Goal: Task Accomplishment & Management: Manage account settings

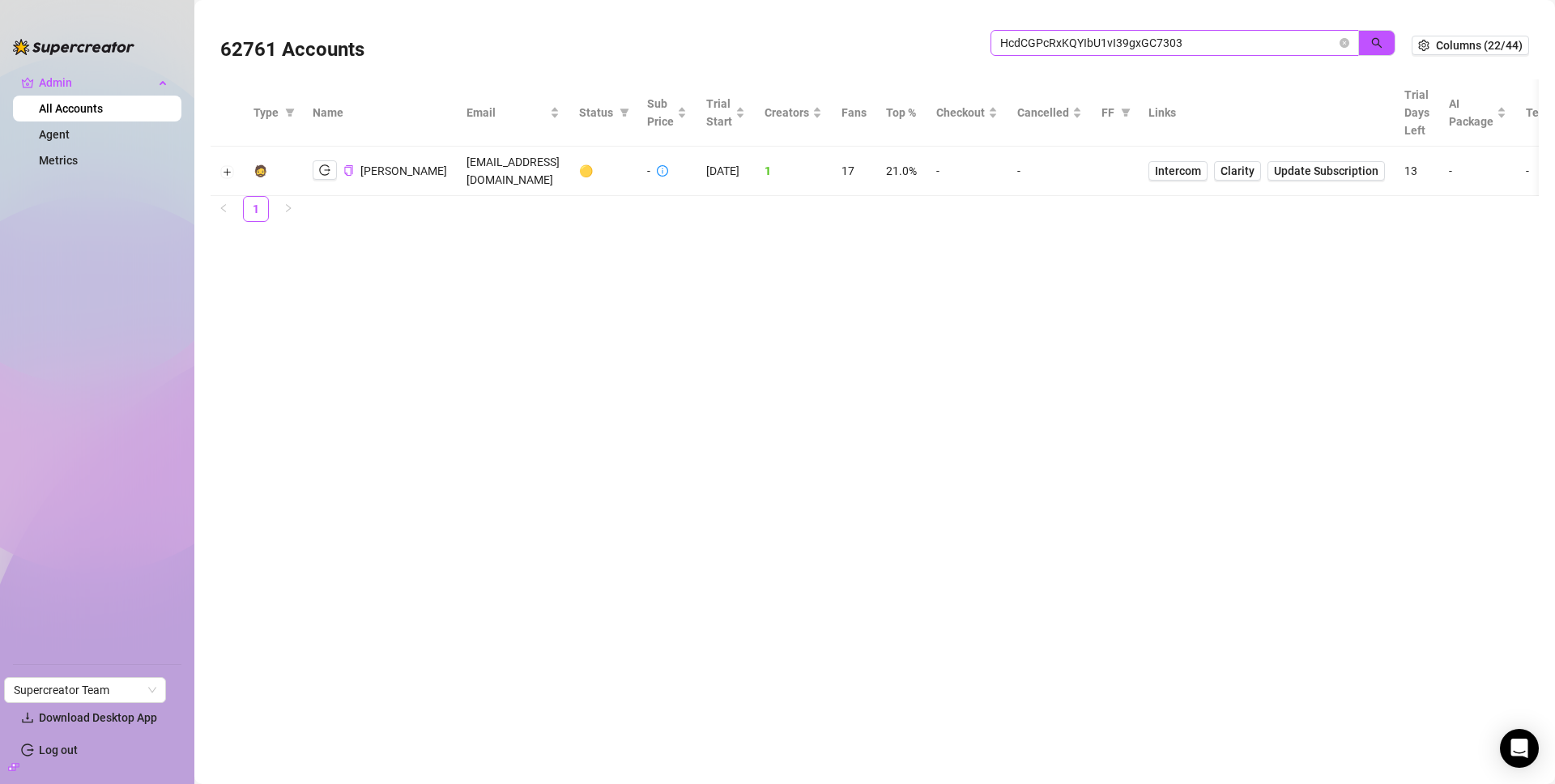
click at [1341, 47] on icon "close-circle" at bounding box center [1345, 43] width 10 height 10
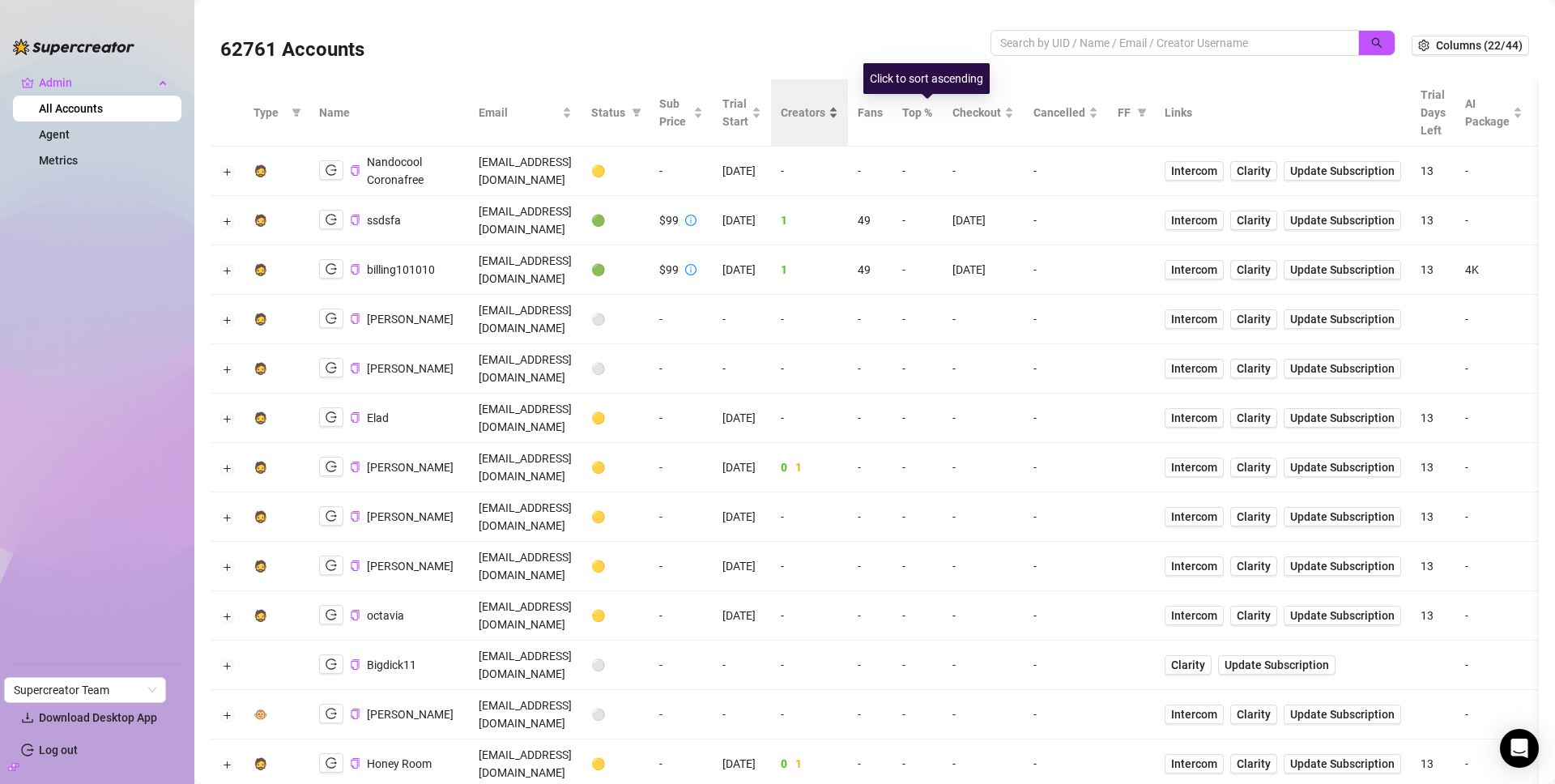
drag, startPoint x: 911, startPoint y: 117, endPoint x: 929, endPoint y: 119, distance: 18.1
click at [825, 117] on span "Creators" at bounding box center [803, 113] width 44 height 18
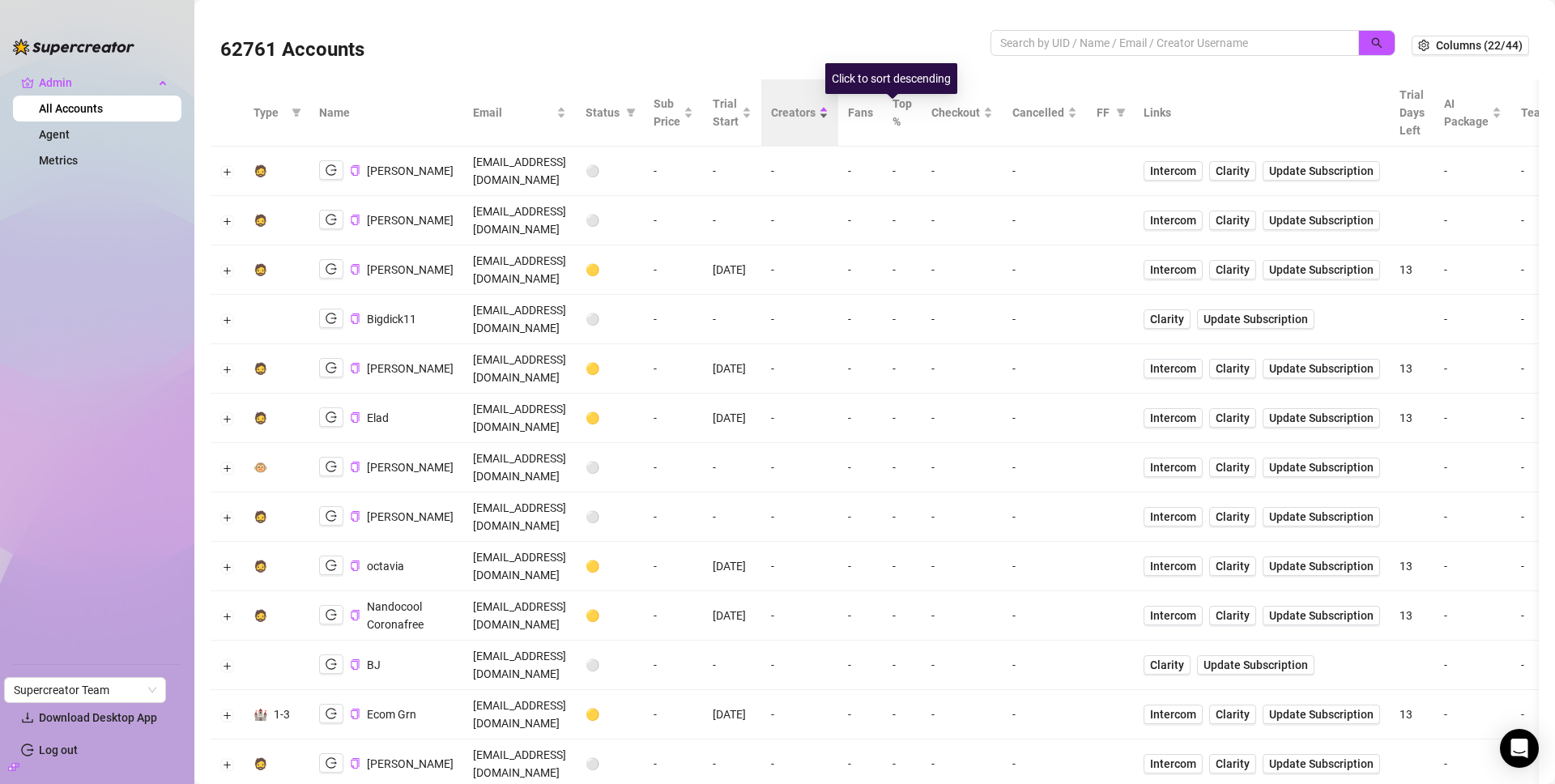
click at [828, 121] on div "Creators" at bounding box center [800, 113] width 57 height 18
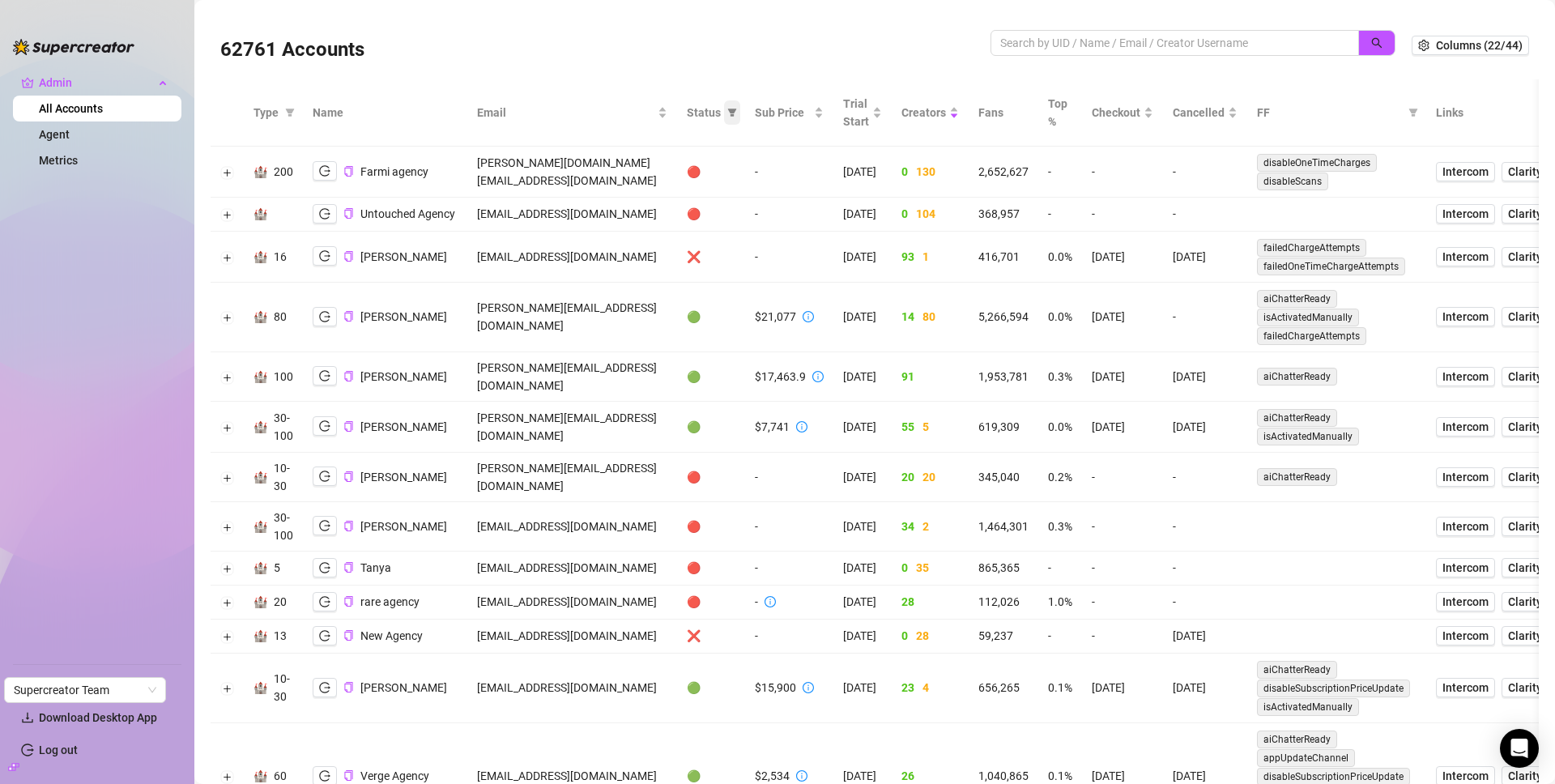
click at [740, 117] on span at bounding box center [732, 113] width 16 height 25
click at [650, 198] on input "checkbox" at bounding box center [656, 196] width 13 height 13
checkbox input "true"
click at [743, 284] on span "OK" at bounding box center [737, 280] width 16 height 13
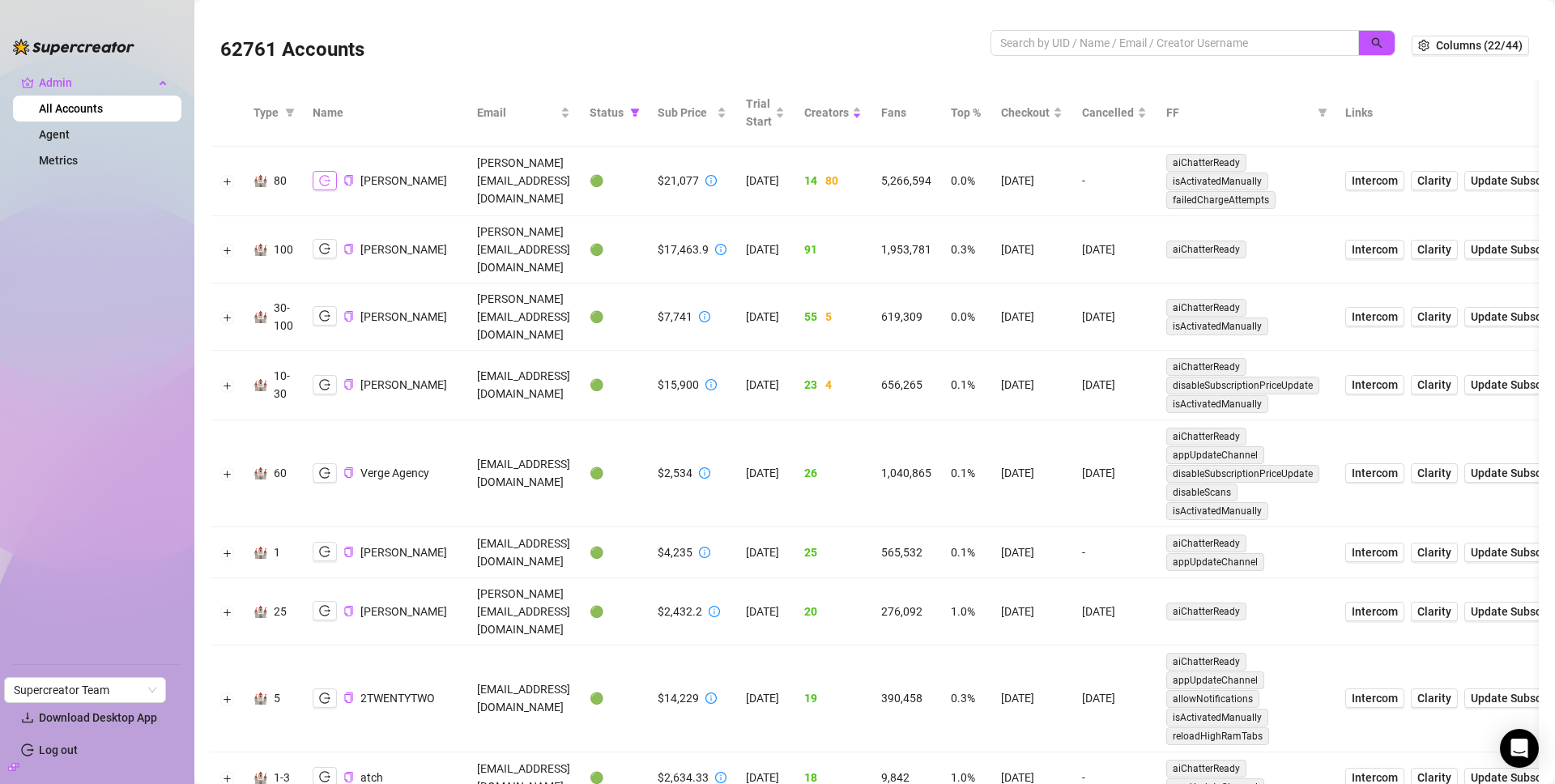
click at [322, 187] on button "button" at bounding box center [325, 181] width 25 height 20
click at [324, 243] on icon "logout" at bounding box center [325, 249] width 11 height 11
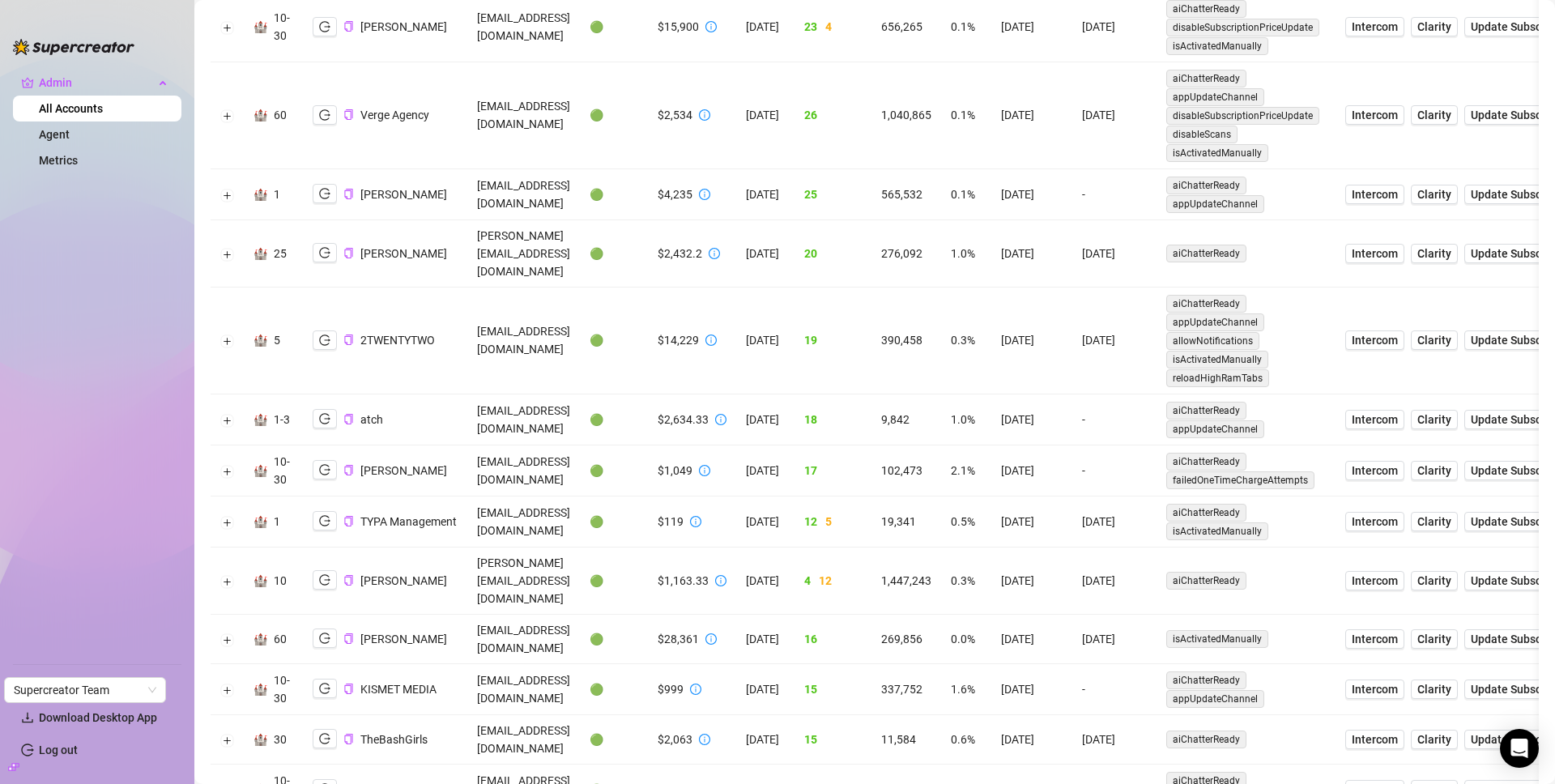
scroll to position [706, 0]
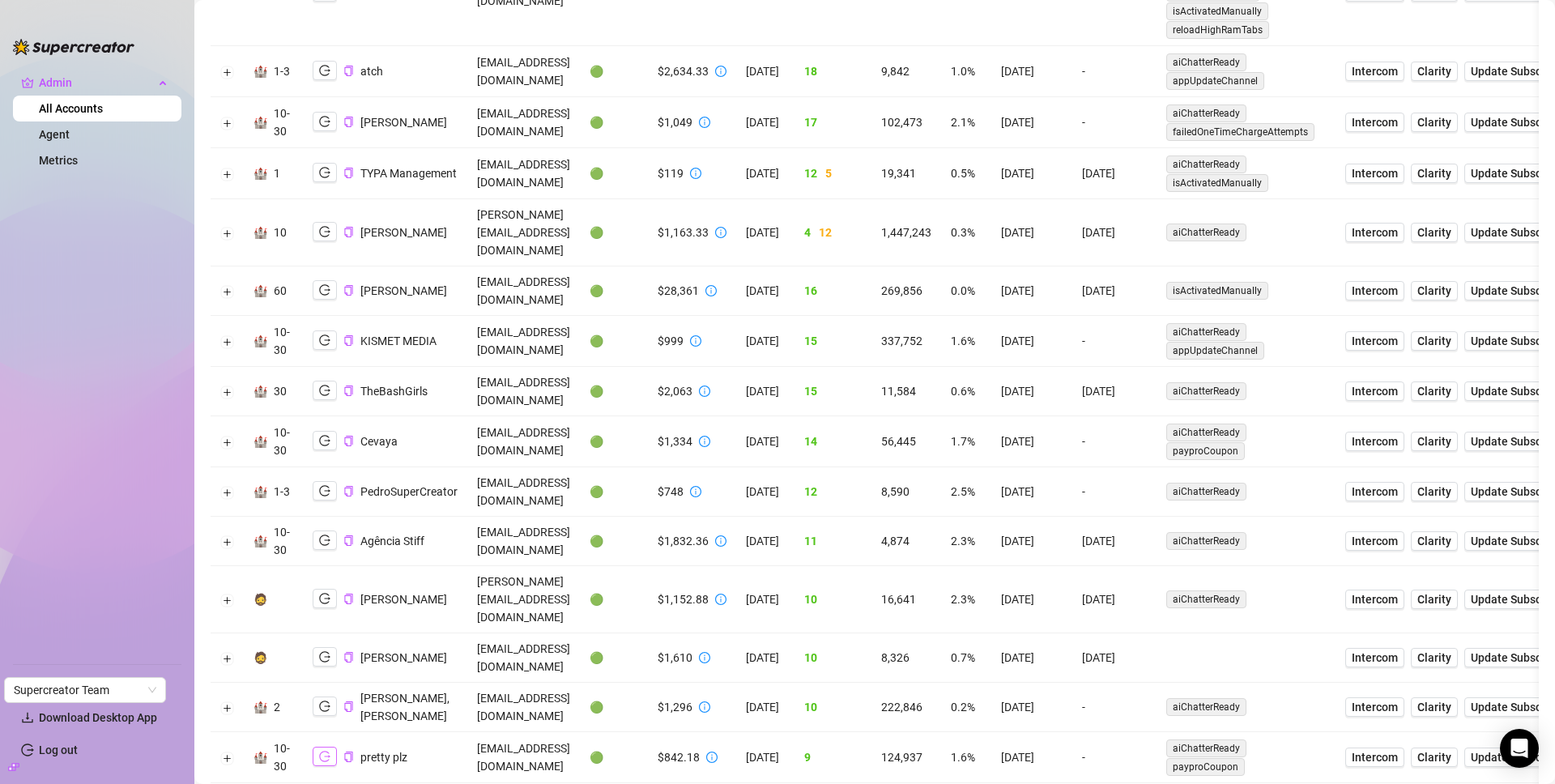
click at [329, 751] on icon "logout" at bounding box center [325, 756] width 11 height 11
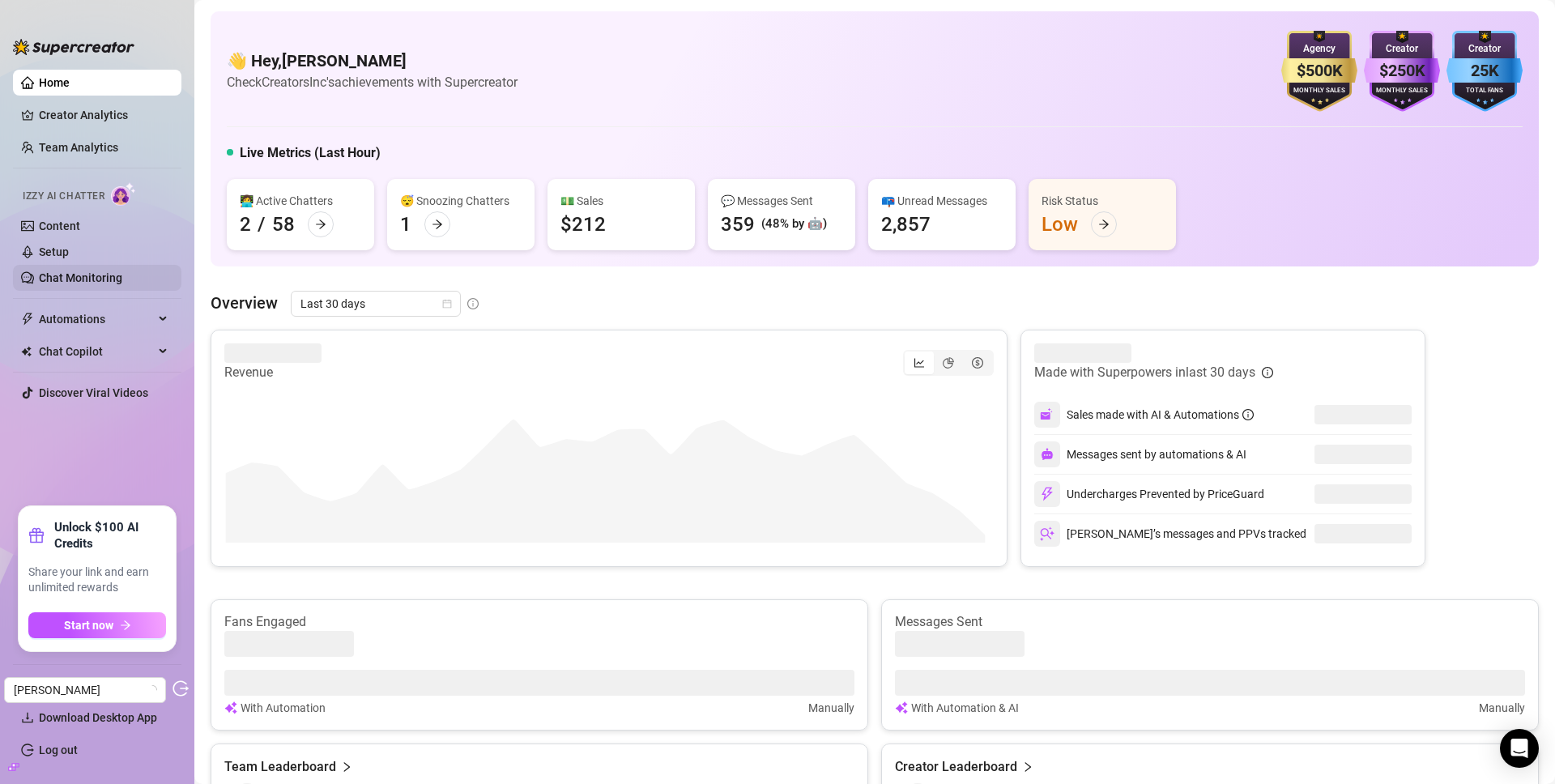
drag, startPoint x: 111, startPoint y: 282, endPoint x: 160, endPoint y: 277, distance: 49.3
click at [111, 282] on link "Chat Monitoring" at bounding box center [80, 277] width 83 height 13
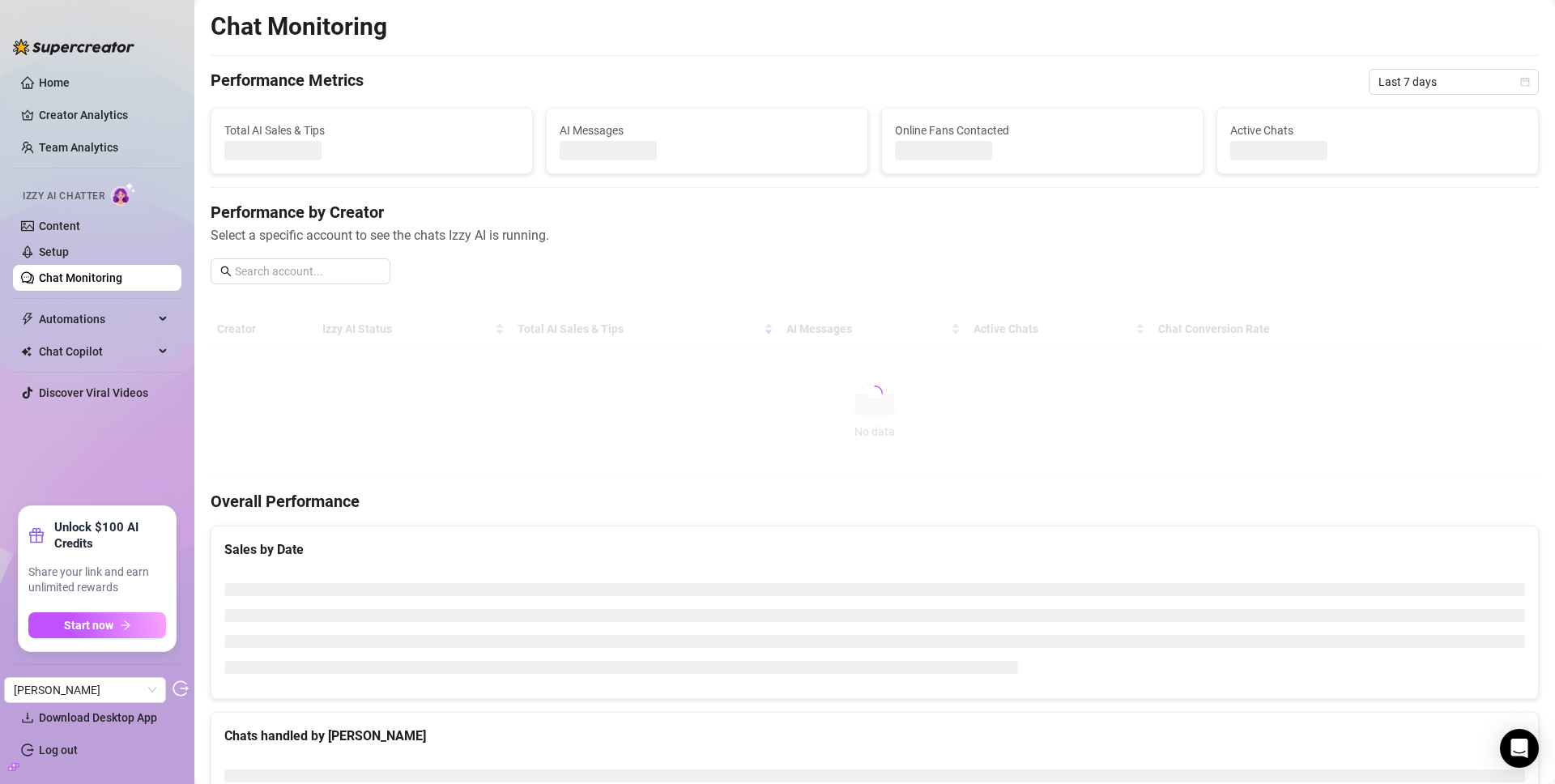
drag, startPoint x: 115, startPoint y: 116, endPoint x: 455, endPoint y: 2, distance: 358.6
click at [115, 116] on link "Creator Analytics" at bounding box center [103, 115] width 129 height 26
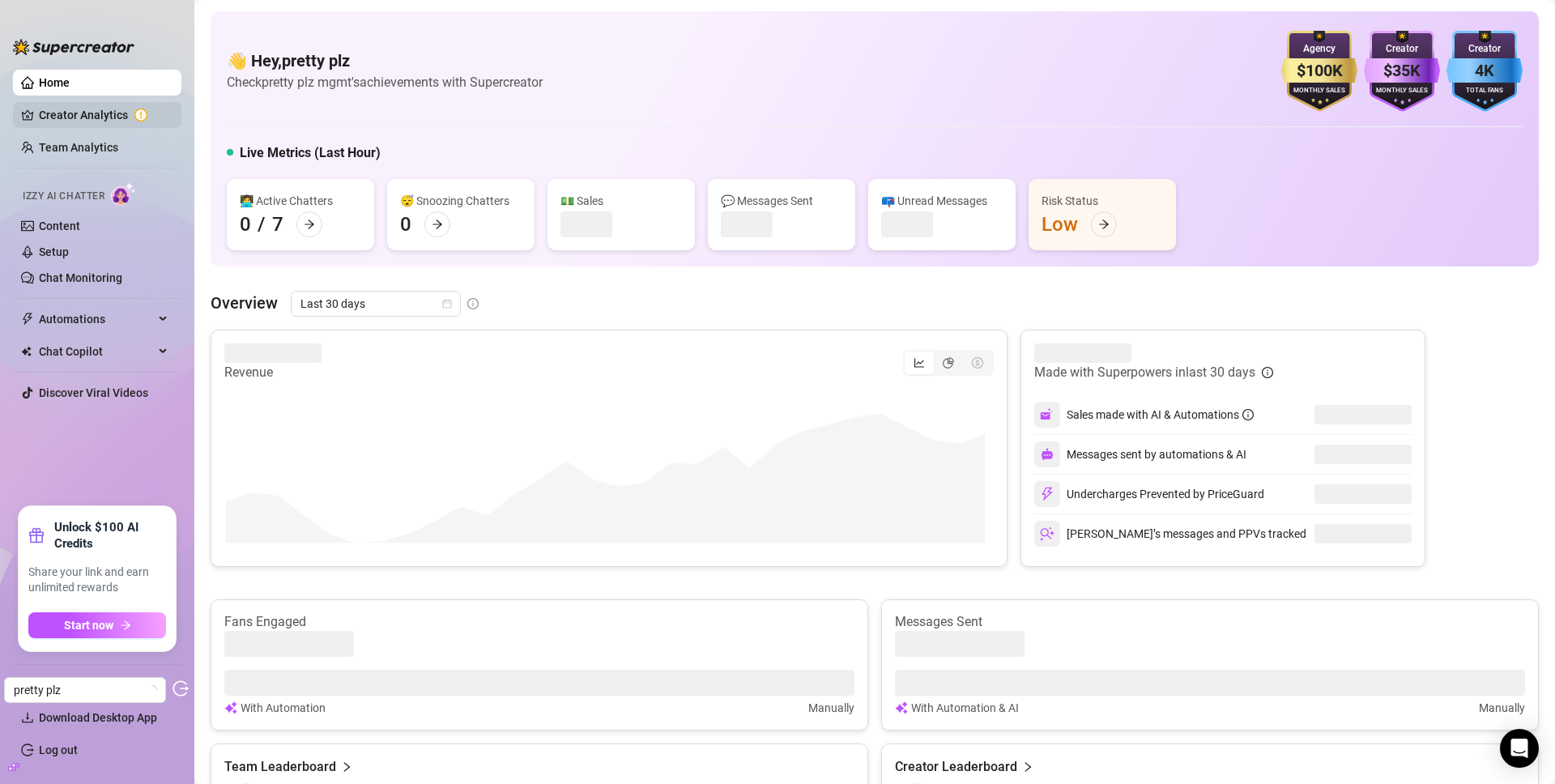
click at [99, 121] on link "Creator Analytics" at bounding box center [103, 115] width 129 height 26
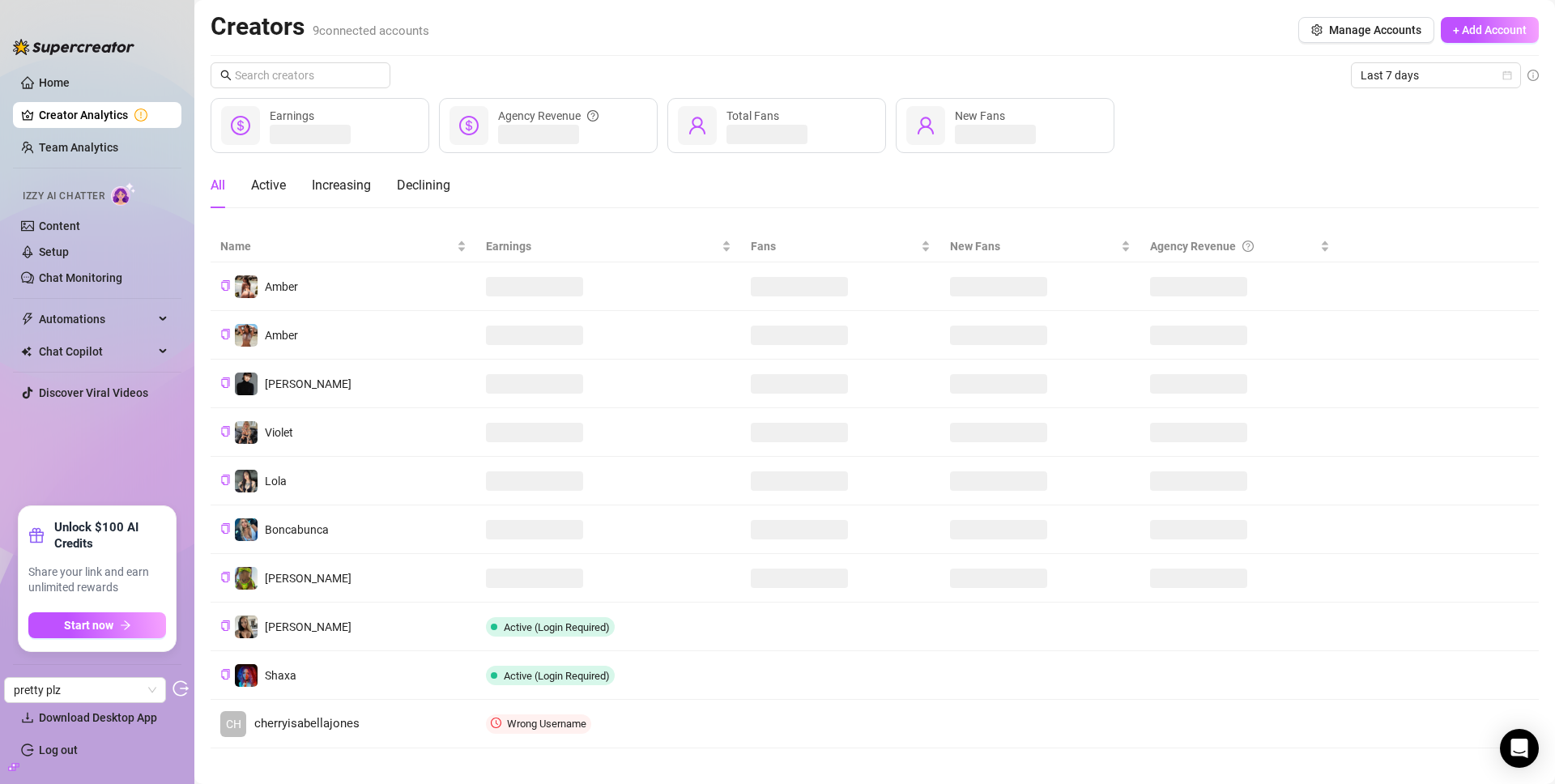
click at [80, 224] on link "Content" at bounding box center [59, 226] width 41 height 13
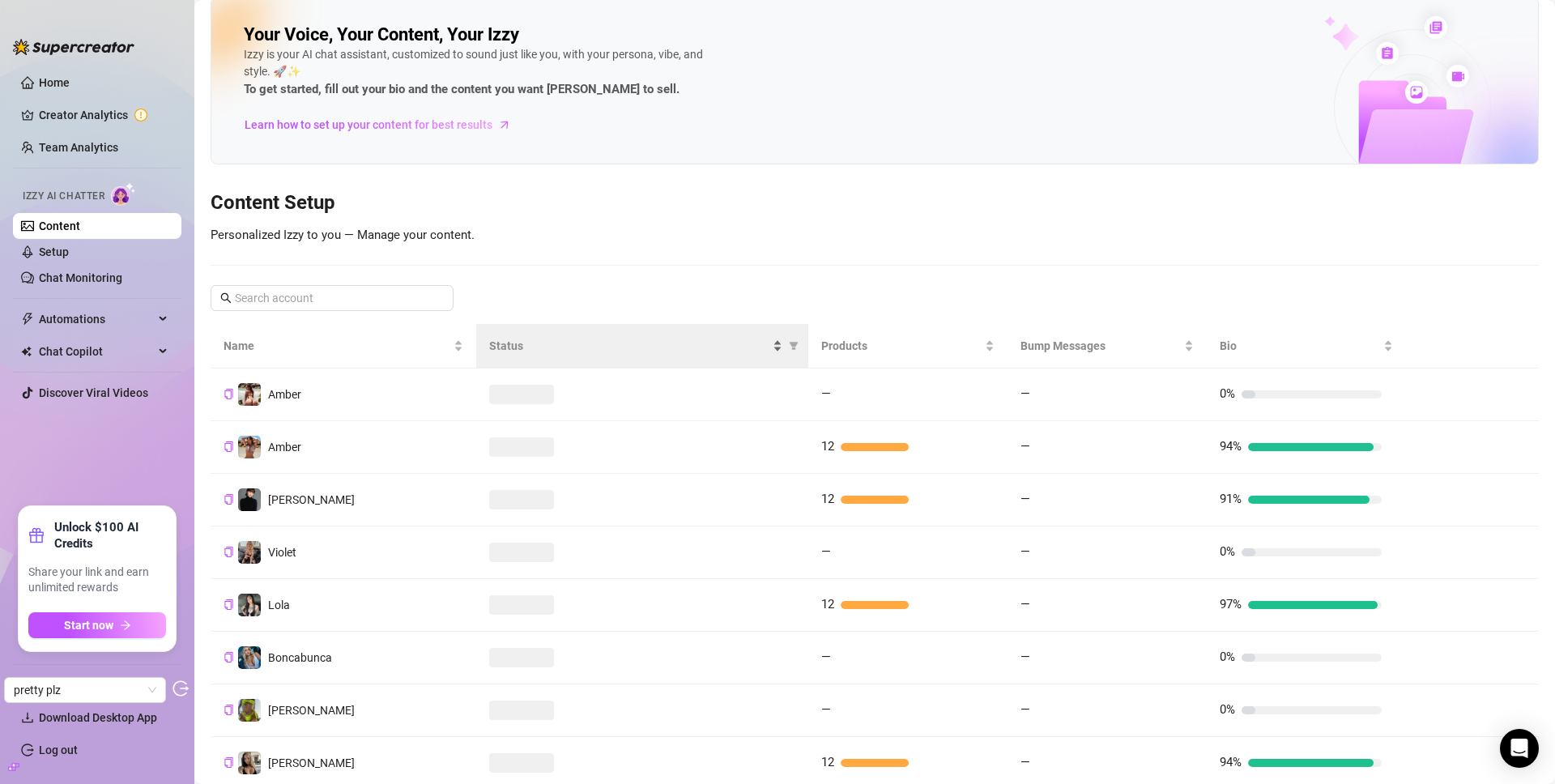
scroll to position [121, 0]
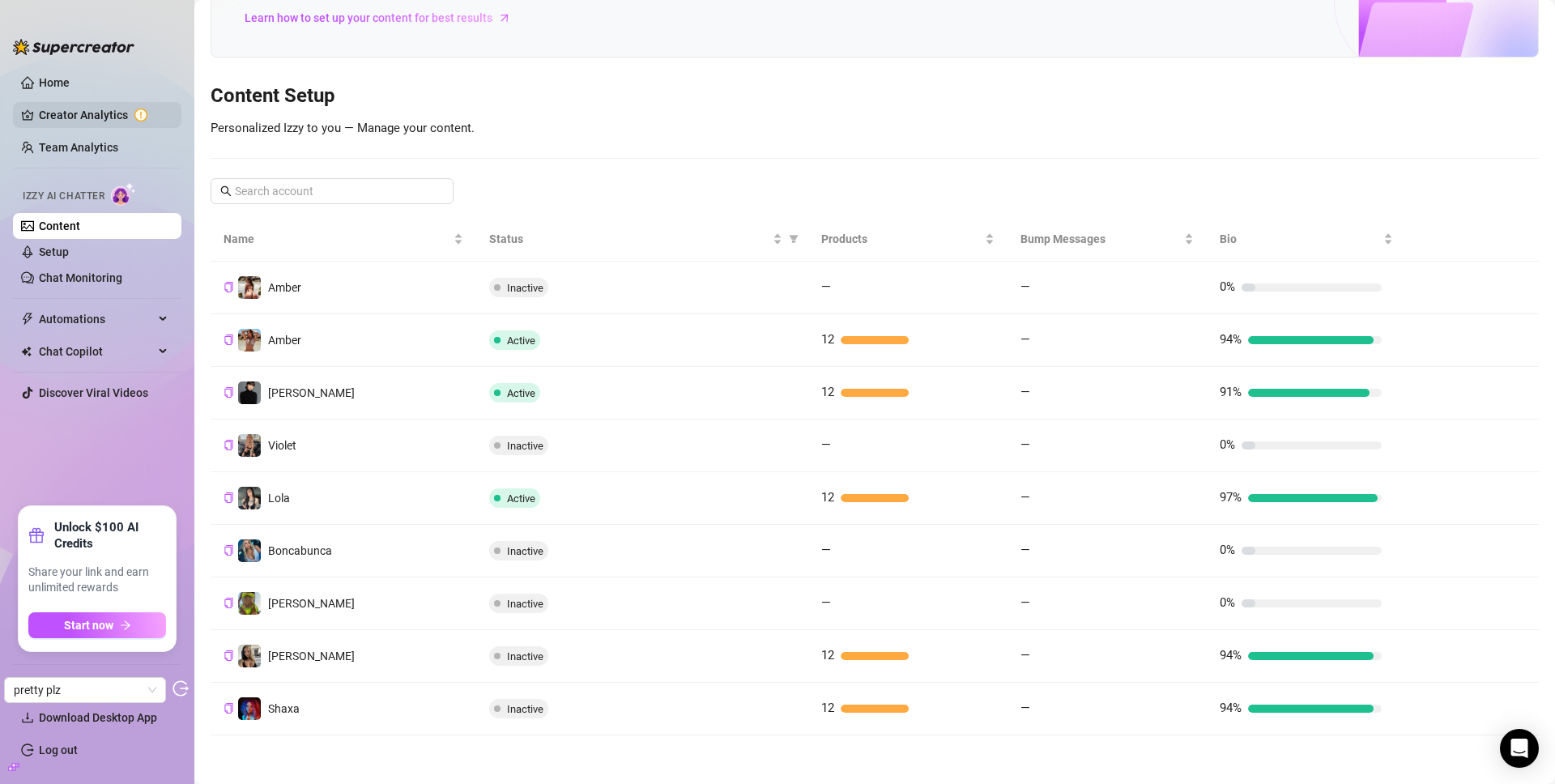
click at [98, 106] on link "Creator Analytics" at bounding box center [103, 115] width 129 height 26
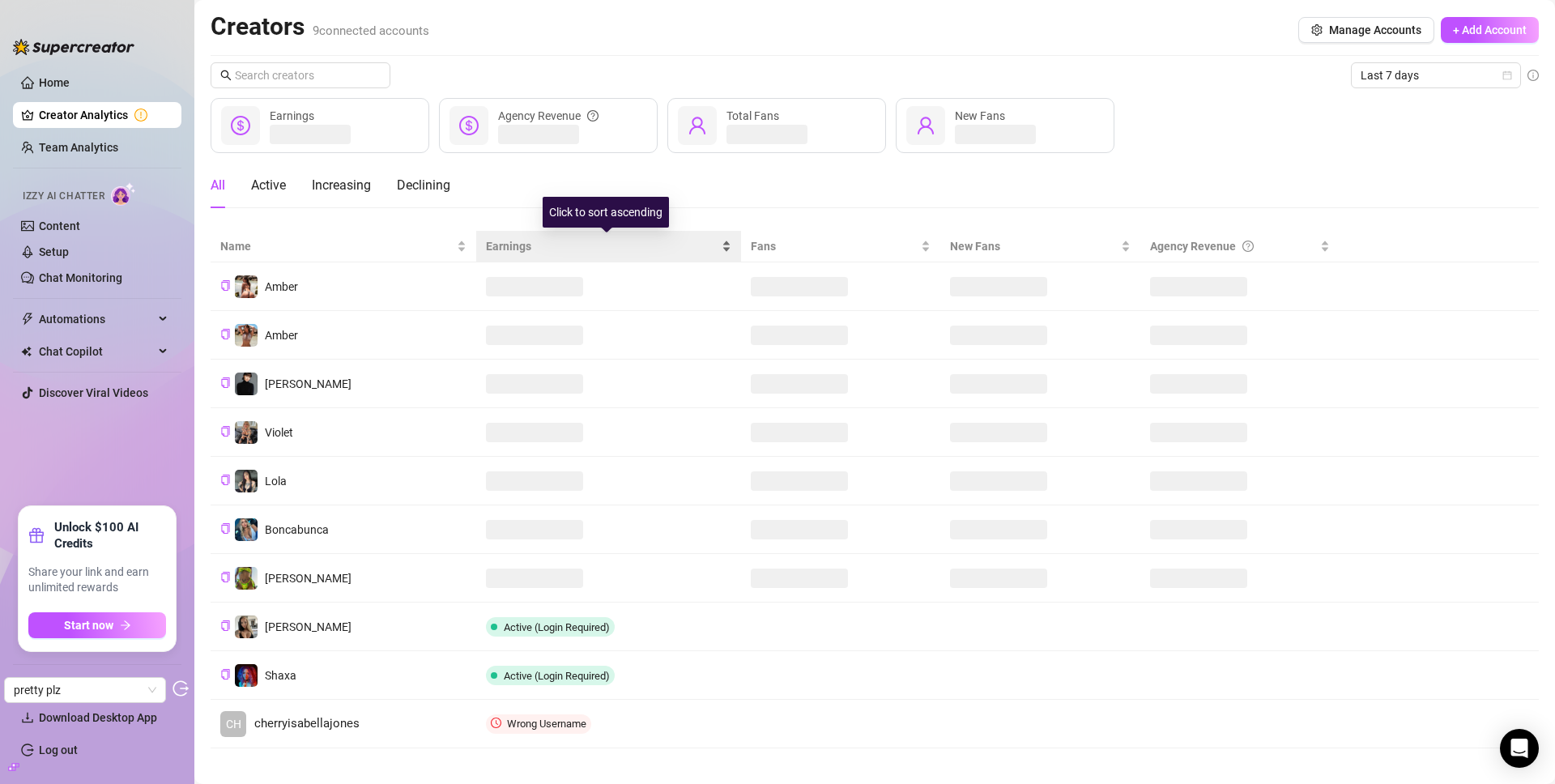
click at [508, 247] on span "Earnings" at bounding box center [602, 246] width 232 height 18
click at [69, 246] on link "Setup" at bounding box center [53, 252] width 30 height 13
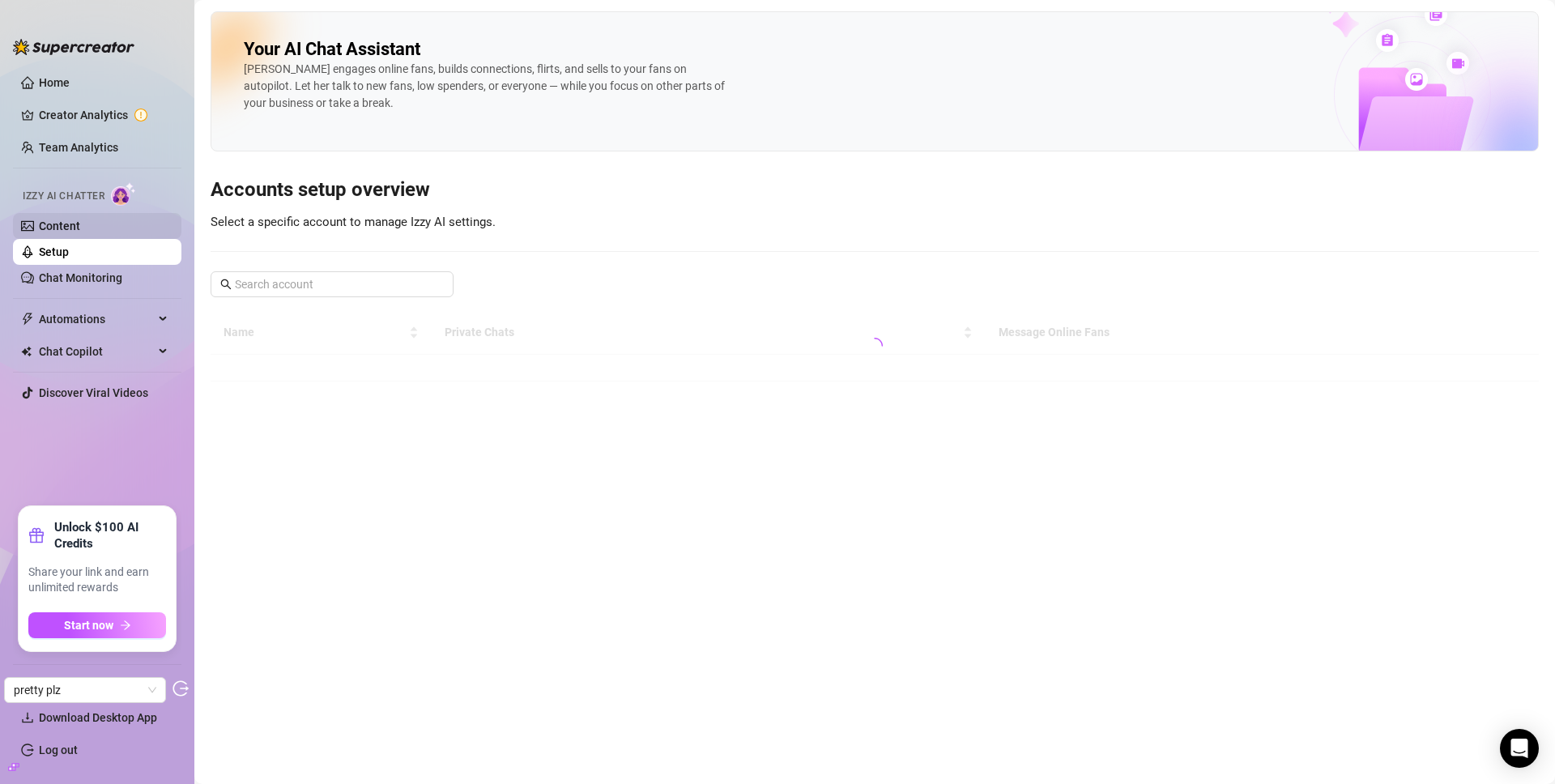
click at [80, 232] on link "Content" at bounding box center [59, 226] width 41 height 13
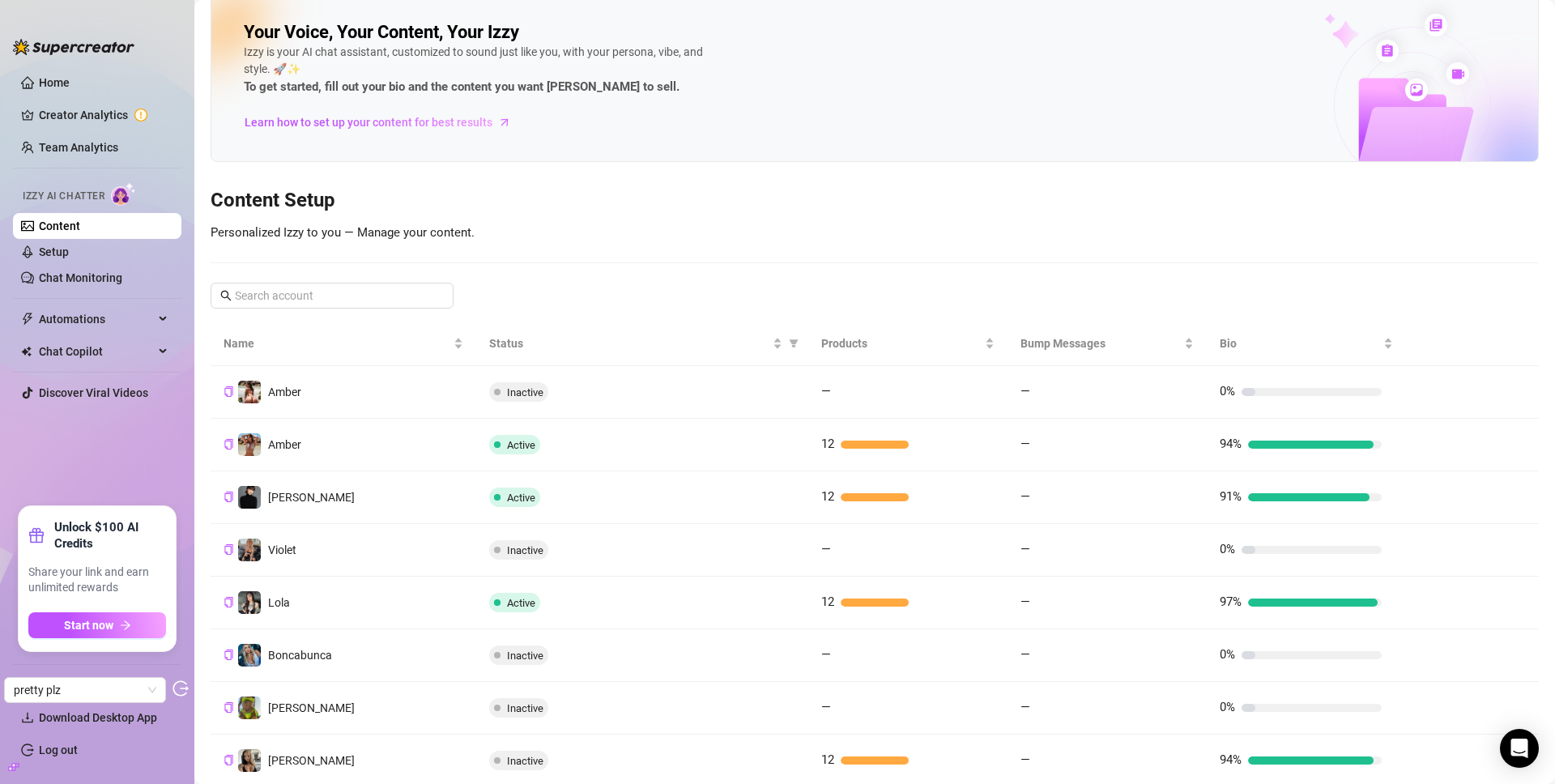
scroll to position [22, 0]
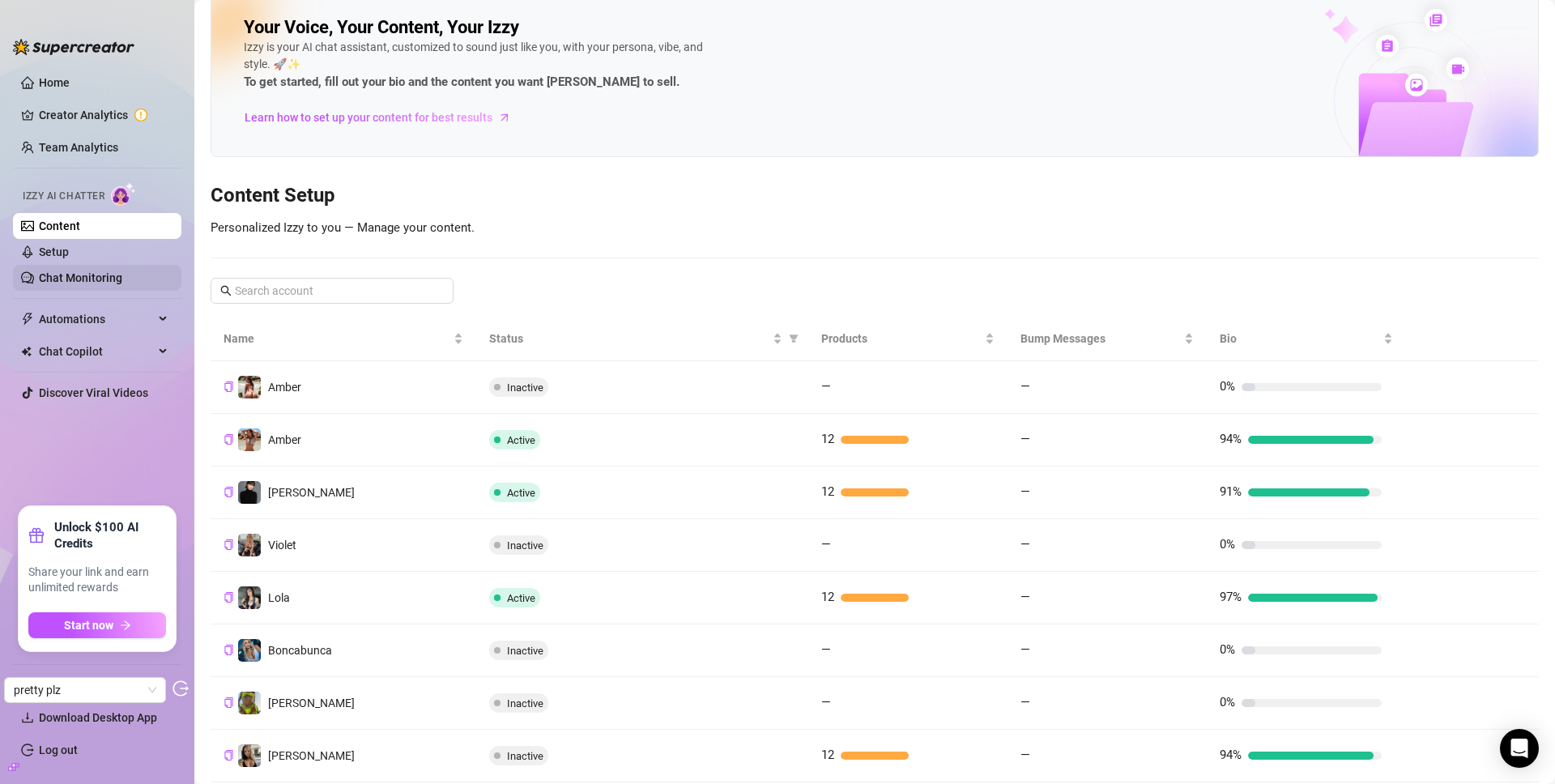
click at [122, 282] on link "Chat Monitoring" at bounding box center [80, 277] width 83 height 13
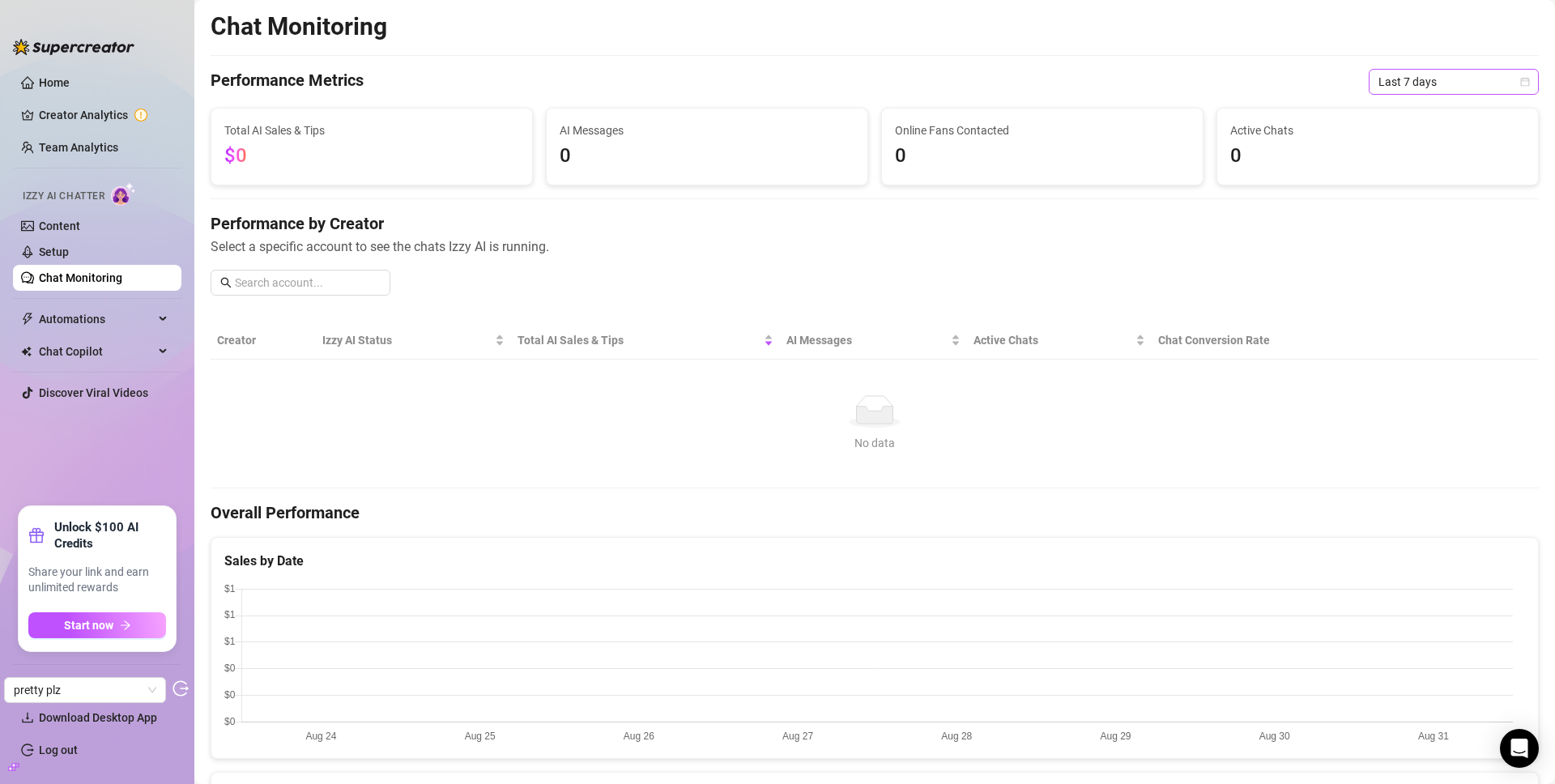
click at [1437, 82] on span "Last 7 days" at bounding box center [1454, 82] width 151 height 25
click at [1387, 192] on div "Last 90 days" at bounding box center [1441, 192] width 144 height 18
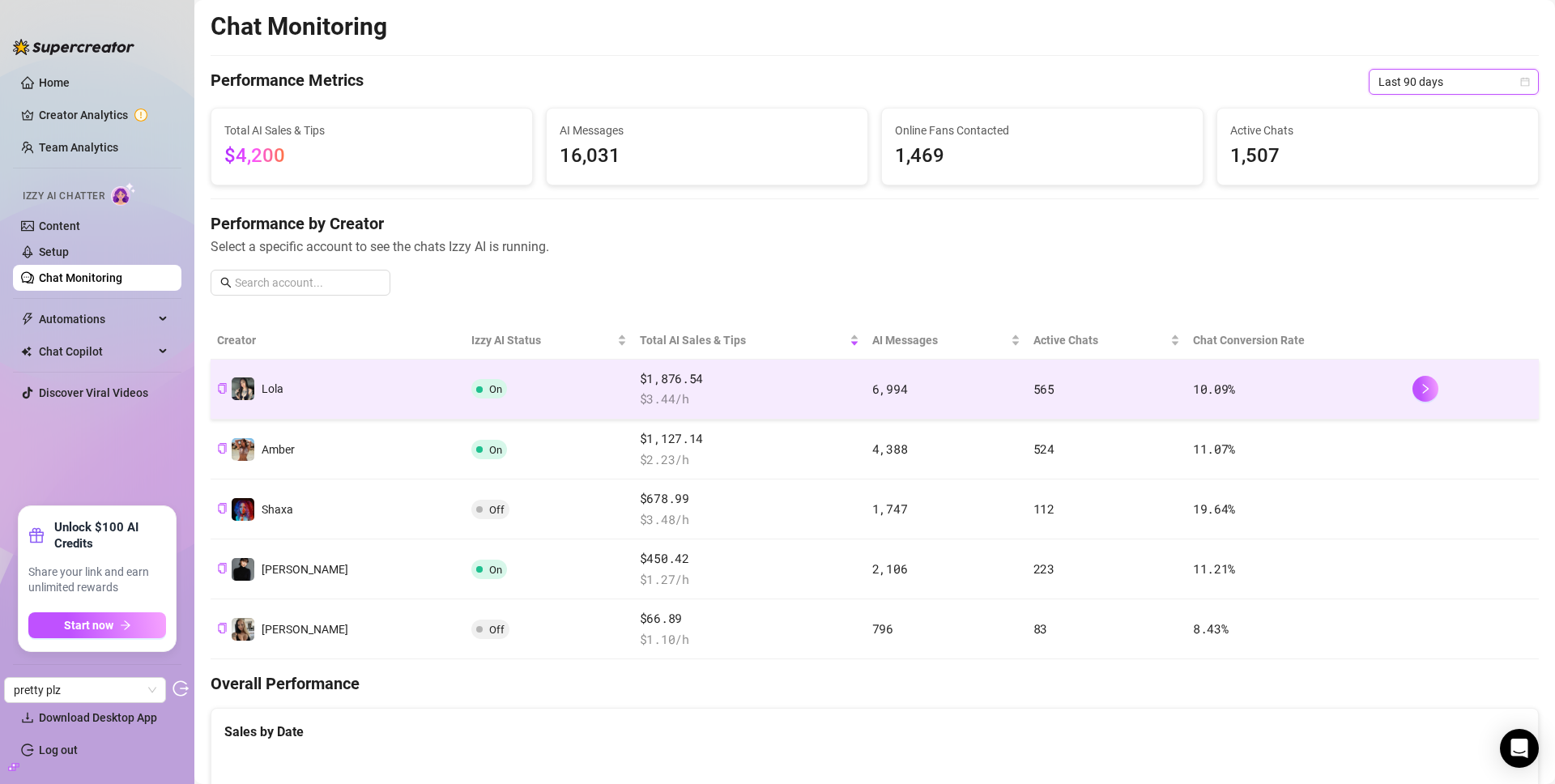
click at [354, 380] on td "Lola" at bounding box center [337, 389] width 255 height 60
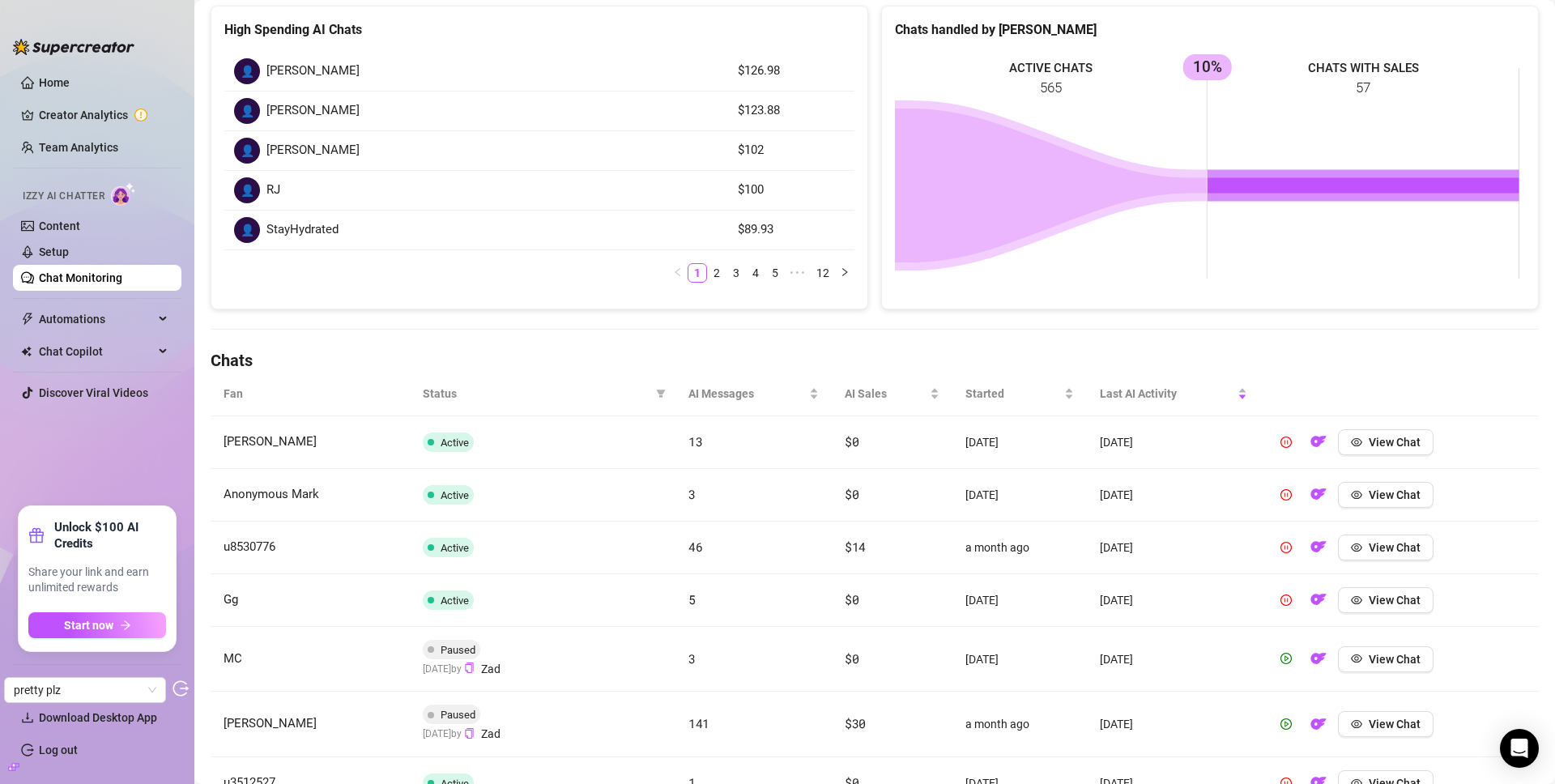
scroll to position [274, 0]
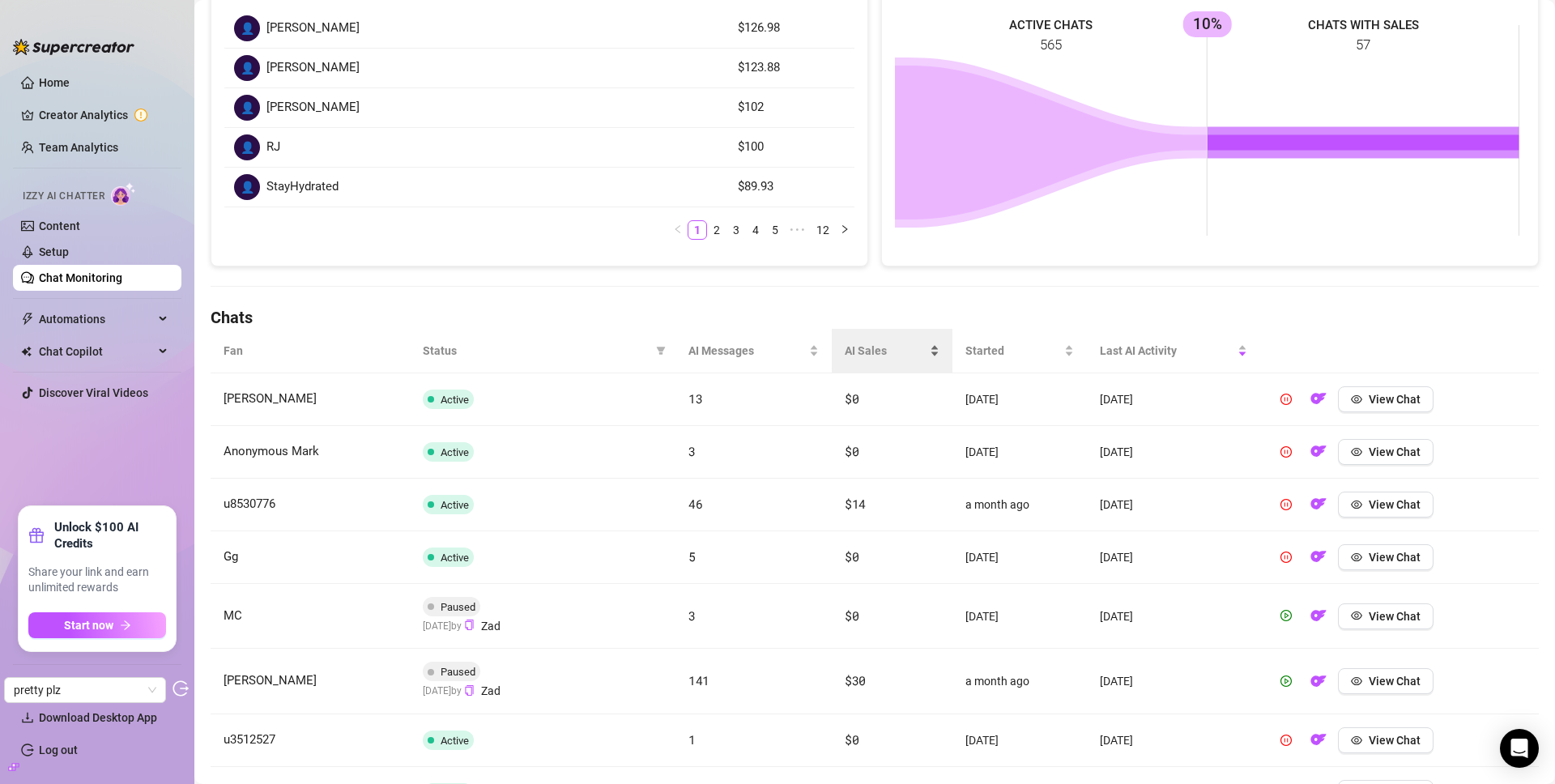
click at [859, 355] on span "AI Sales" at bounding box center [886, 351] width 83 height 18
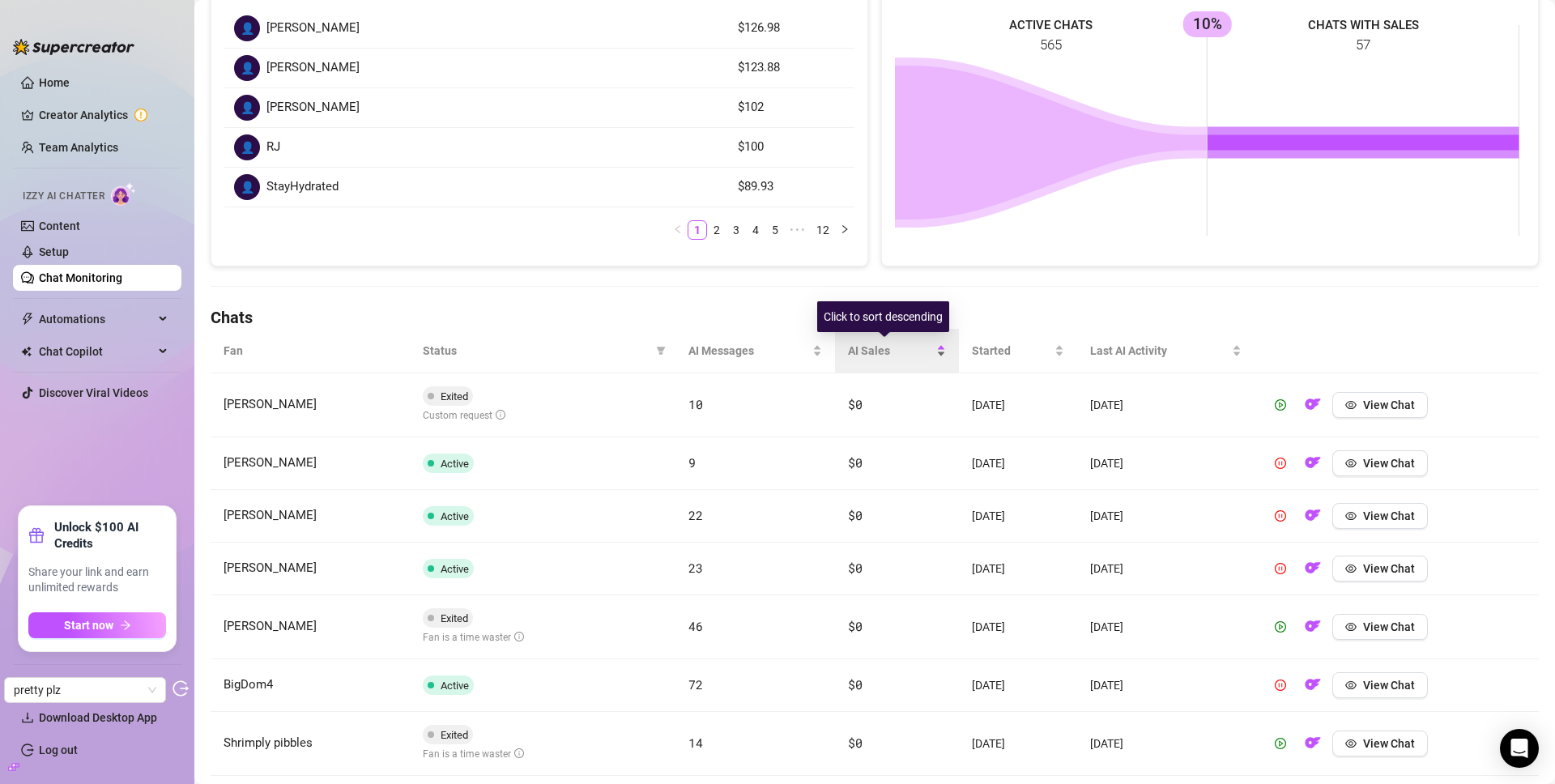
click at [870, 349] on span "AI Sales" at bounding box center [890, 351] width 85 height 18
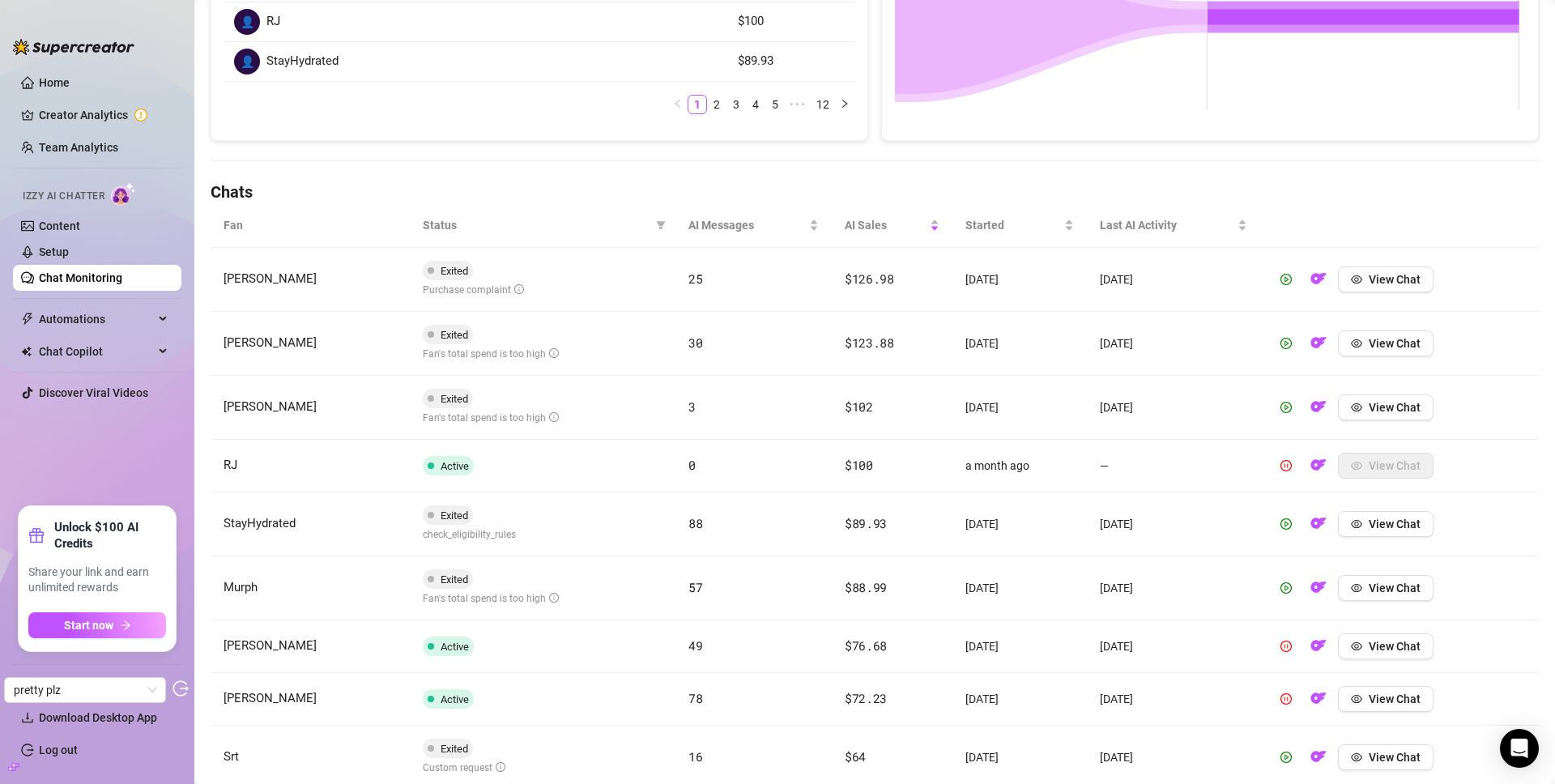
scroll to position [403, 0]
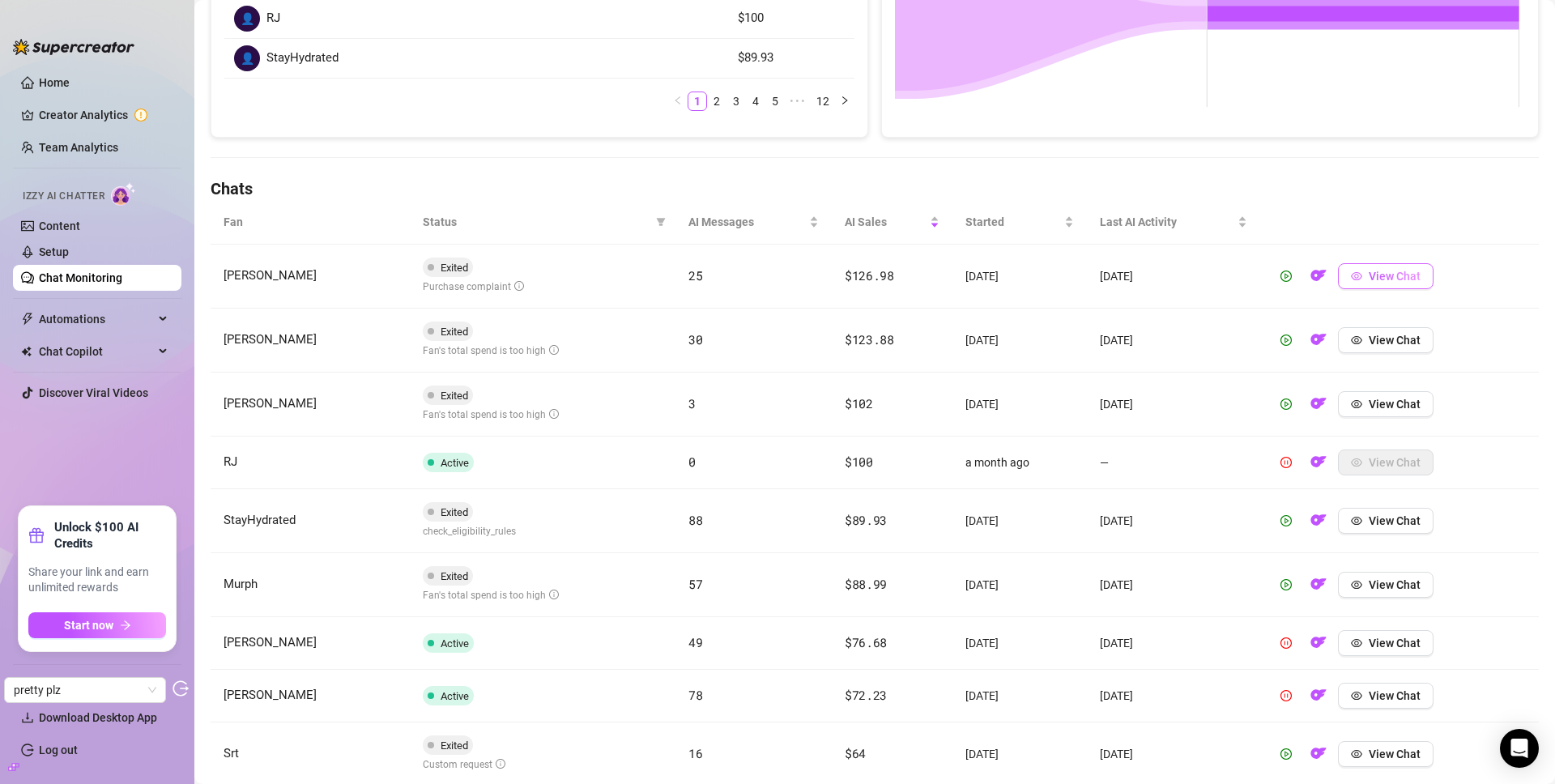
click at [1392, 278] on span "View Chat" at bounding box center [1394, 276] width 52 height 13
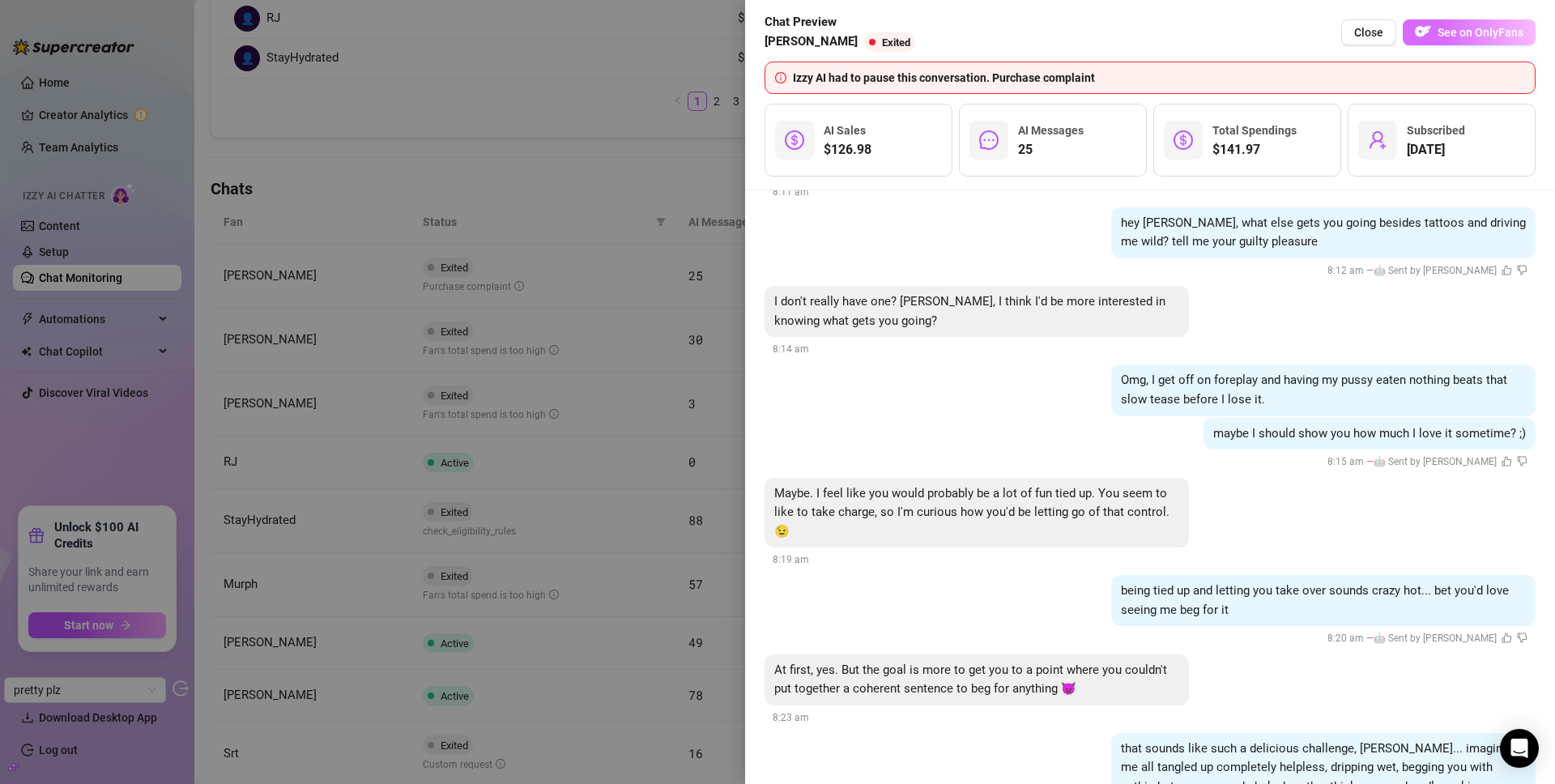
scroll to position [5274, 0]
click at [582, 229] on div at bounding box center [778, 392] width 1555 height 784
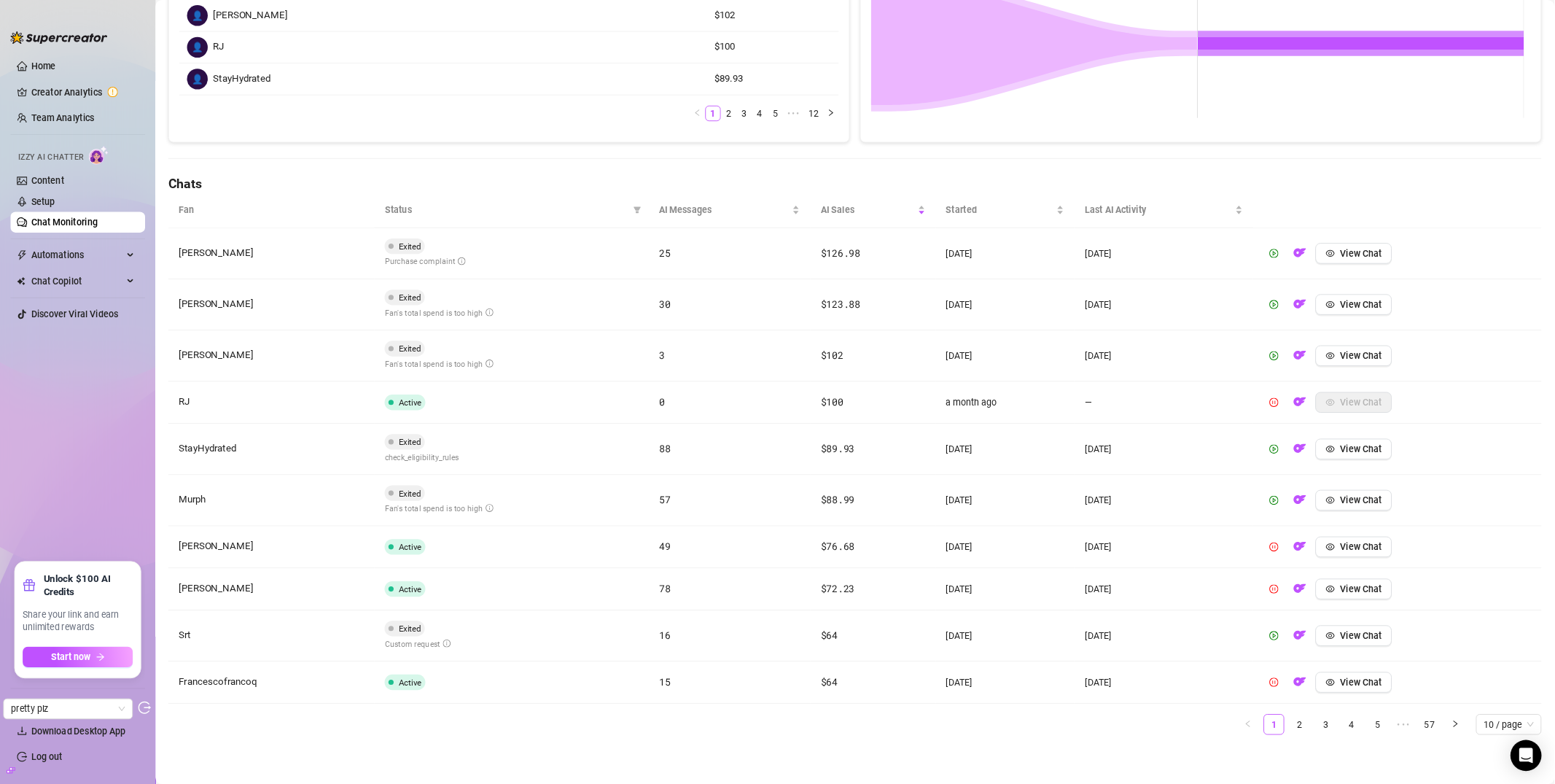
scroll to position [330, 0]
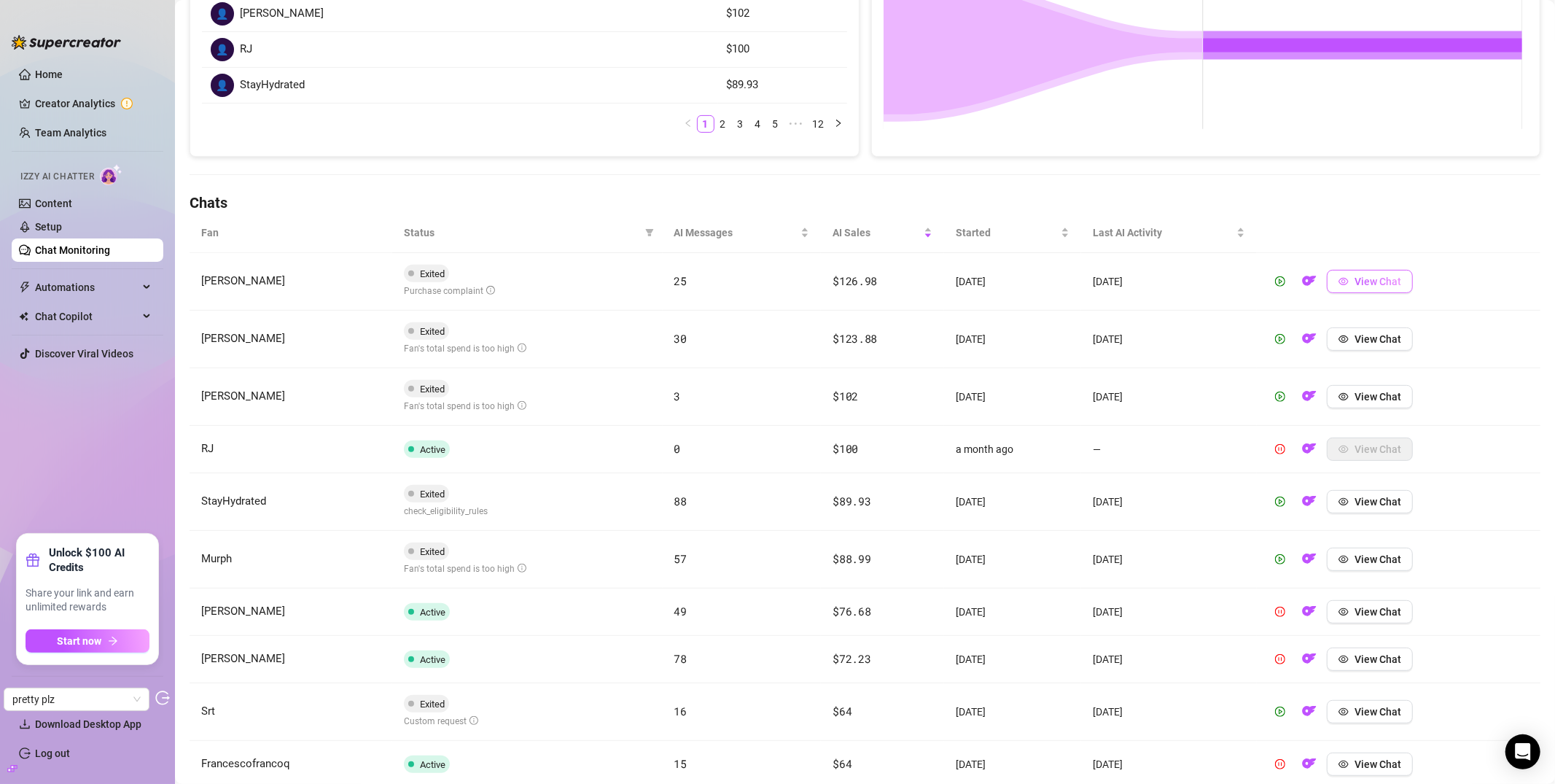
click at [1400, 277] on button "View Chat" at bounding box center [1370, 281] width 86 height 24
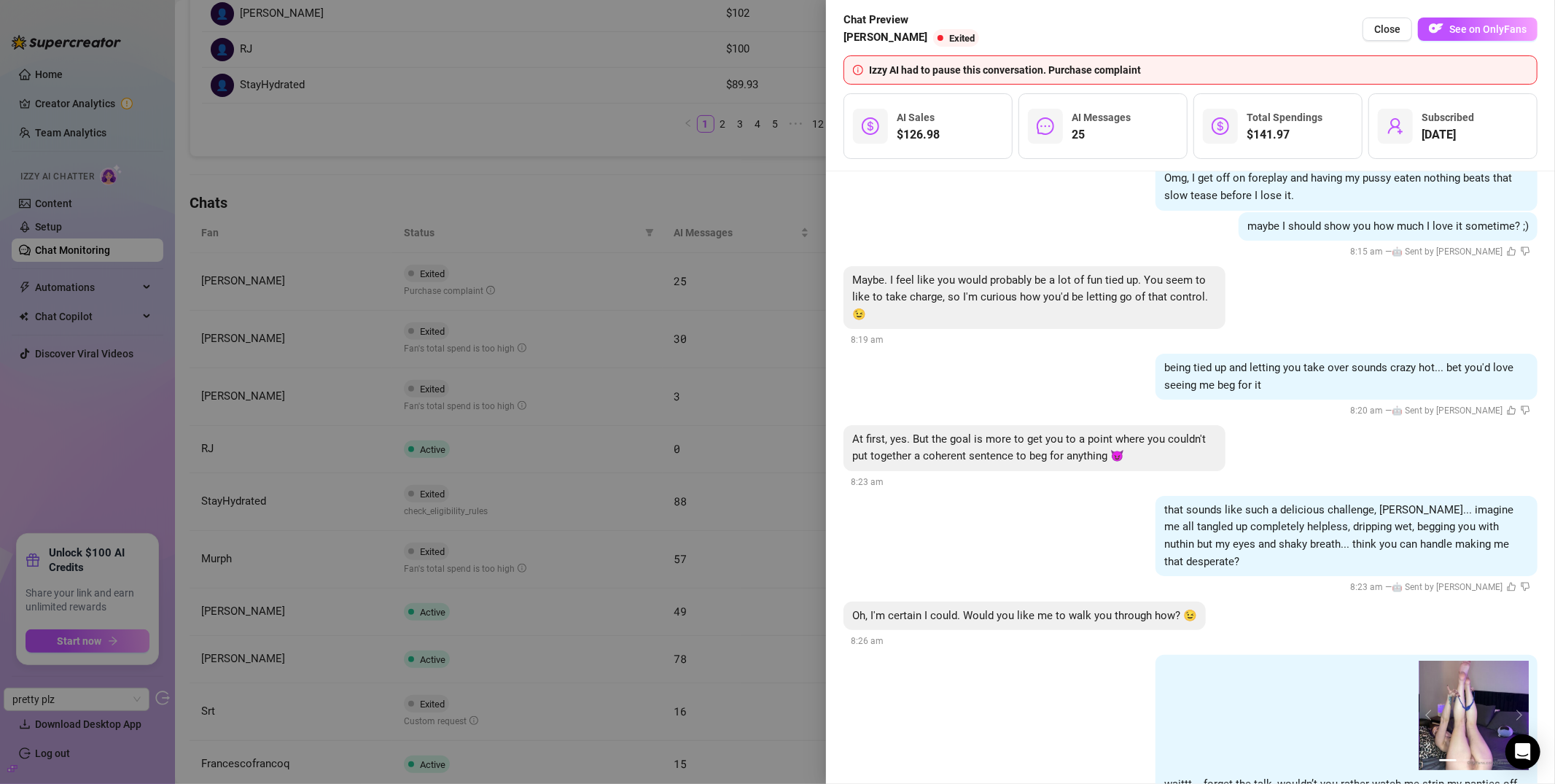
scroll to position [4948, 0]
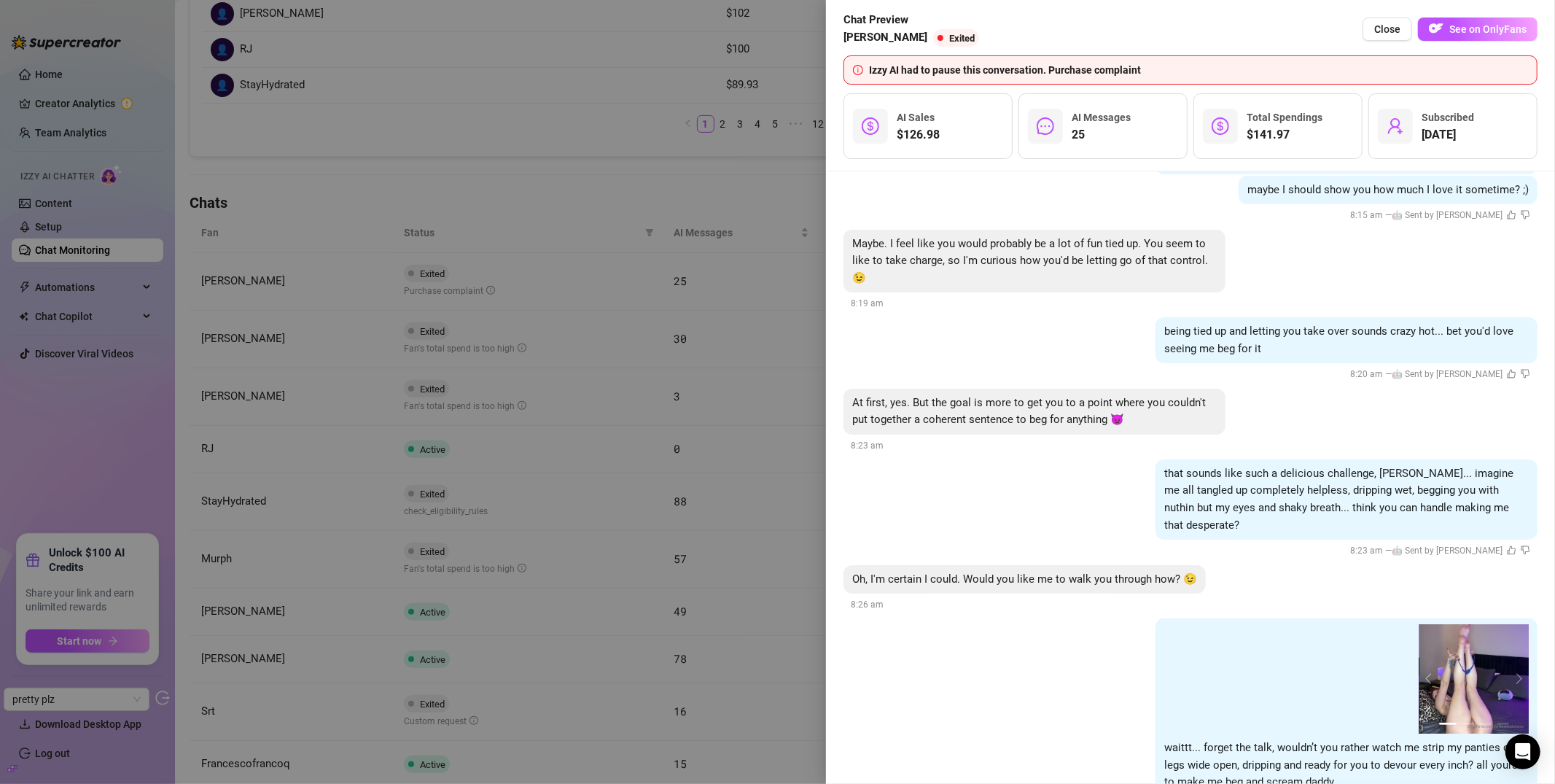
click at [978, 573] on span "Oh, I'm certain I could. Would you like me to walk you through how? 😉" at bounding box center [1025, 579] width 345 height 13
click at [977, 573] on span "Oh, I'm certain I could. Would you like me to walk you through how? 😉" at bounding box center [1025, 579] width 345 height 13
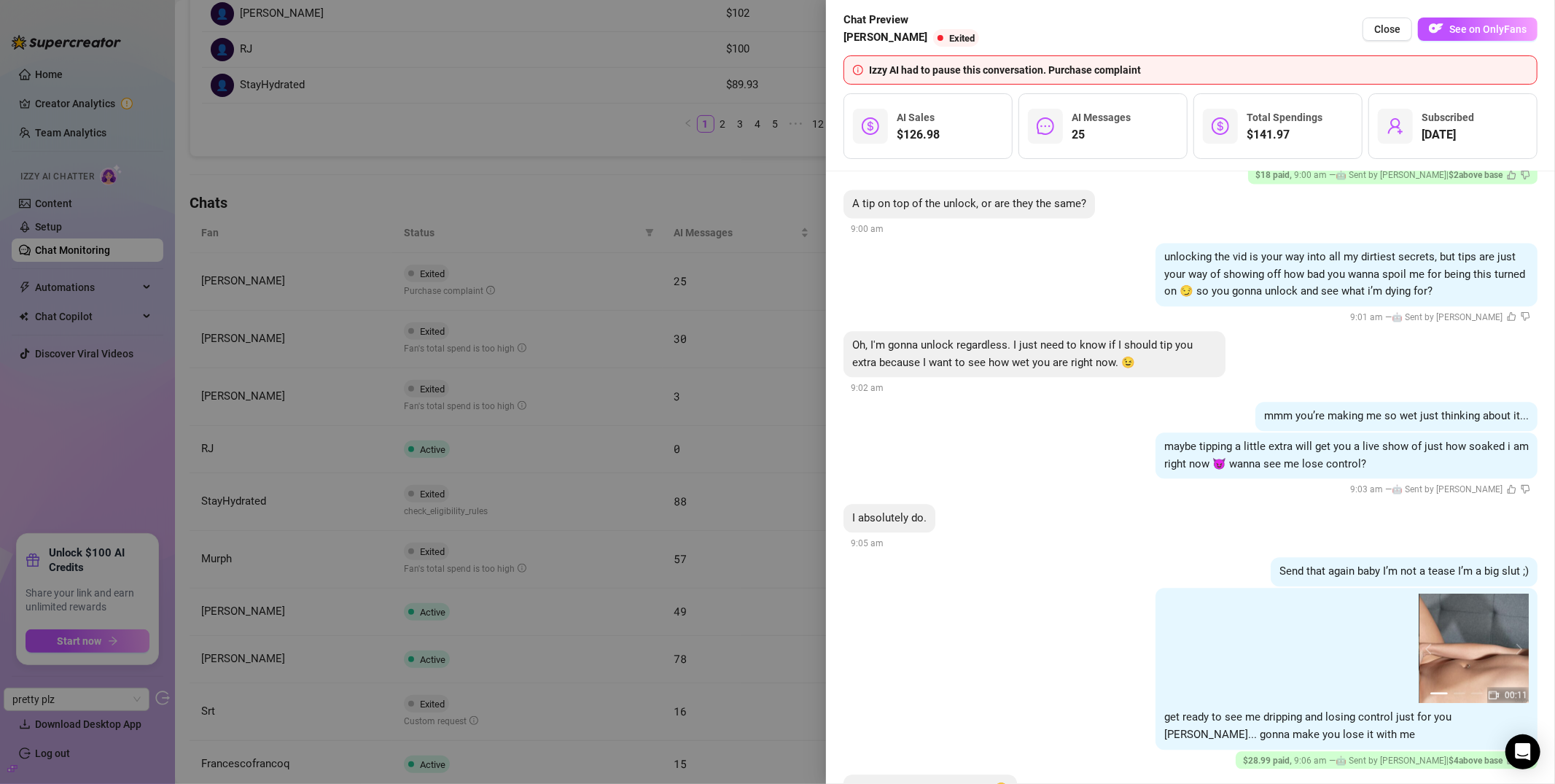
scroll to position [7446, 0]
click at [688, 218] on div at bounding box center [778, 392] width 1555 height 784
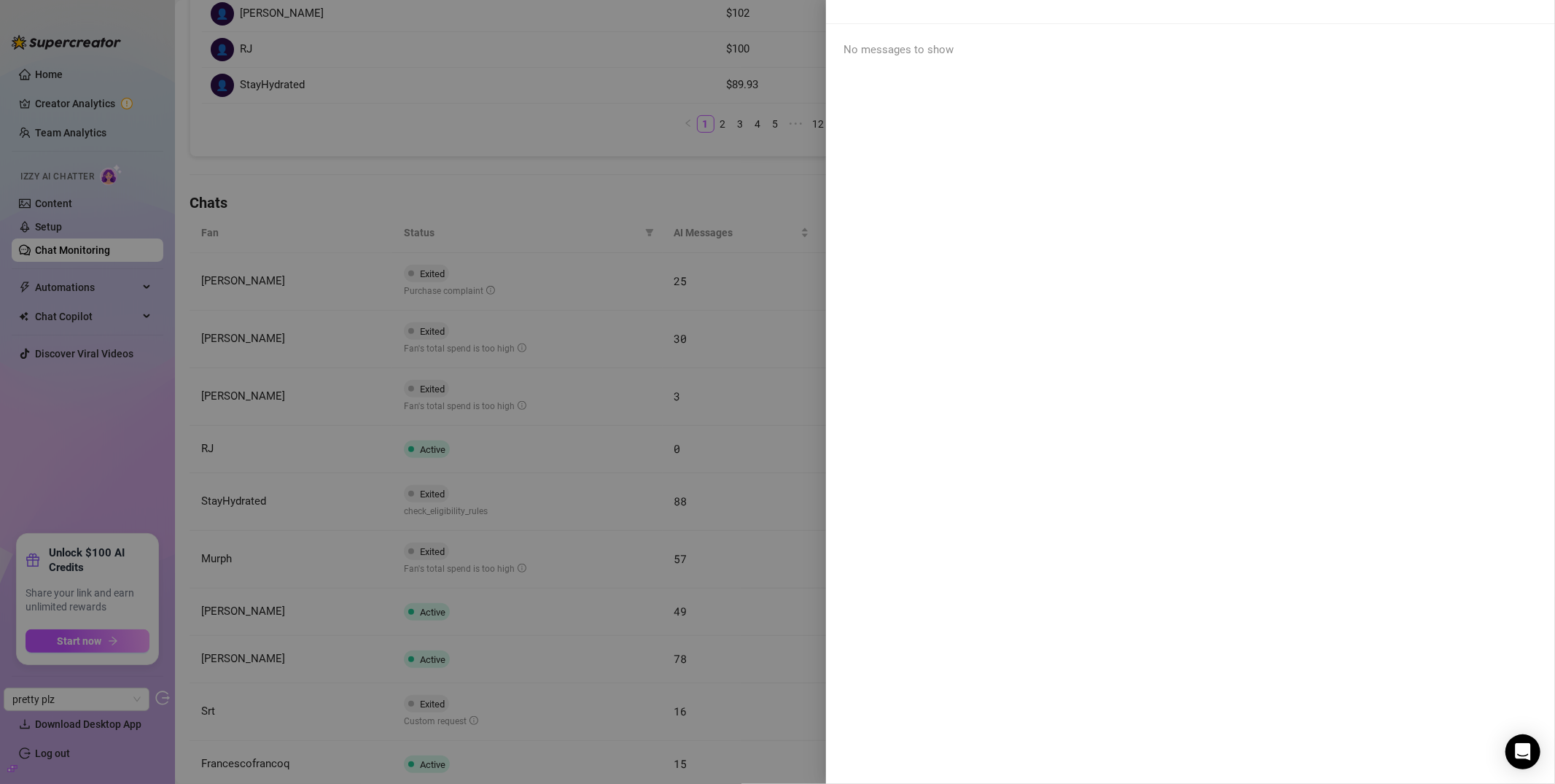
scroll to position [0, 0]
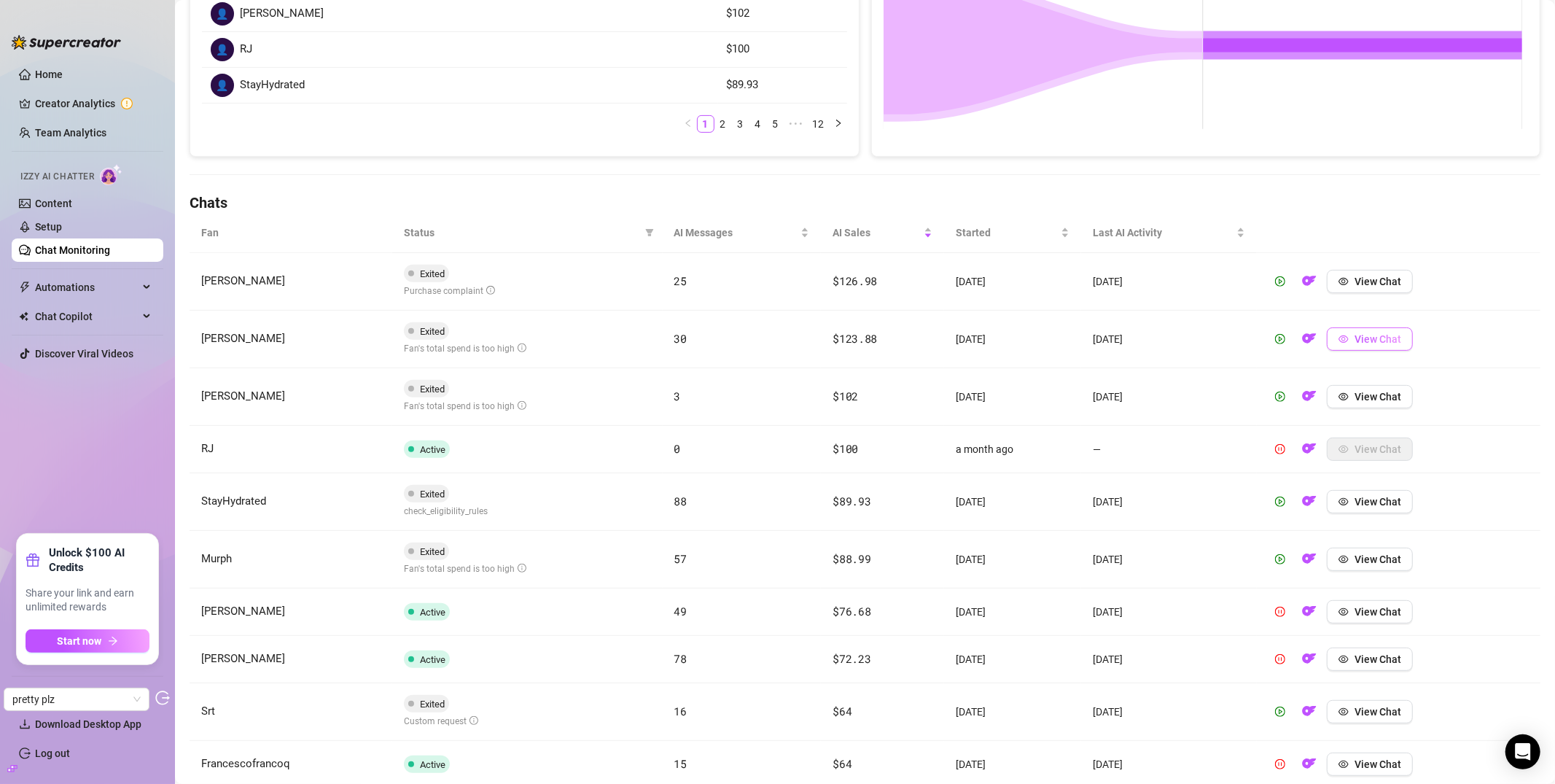
click at [1396, 340] on button "View Chat" at bounding box center [1370, 339] width 86 height 24
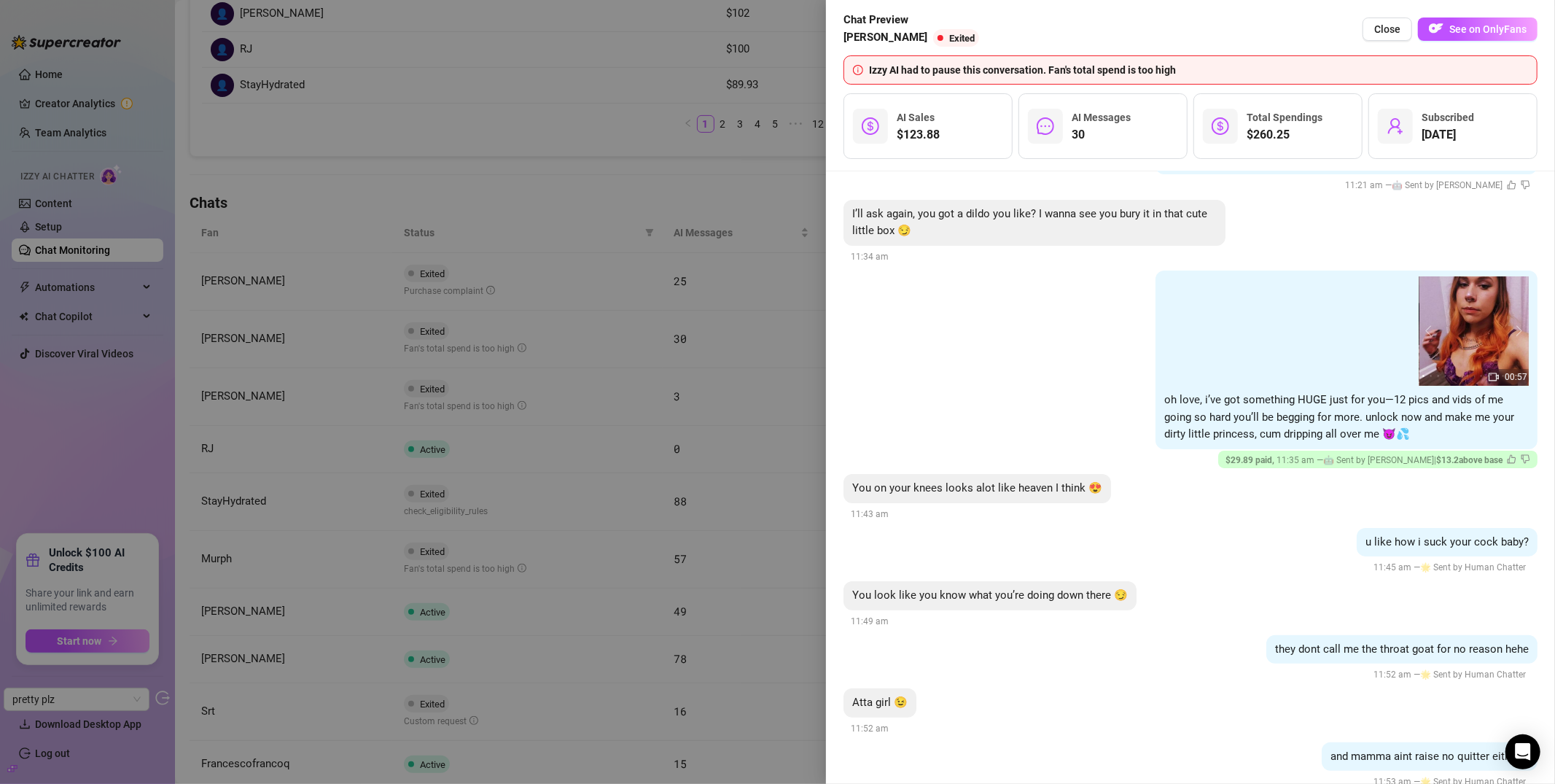
scroll to position [5159, 0]
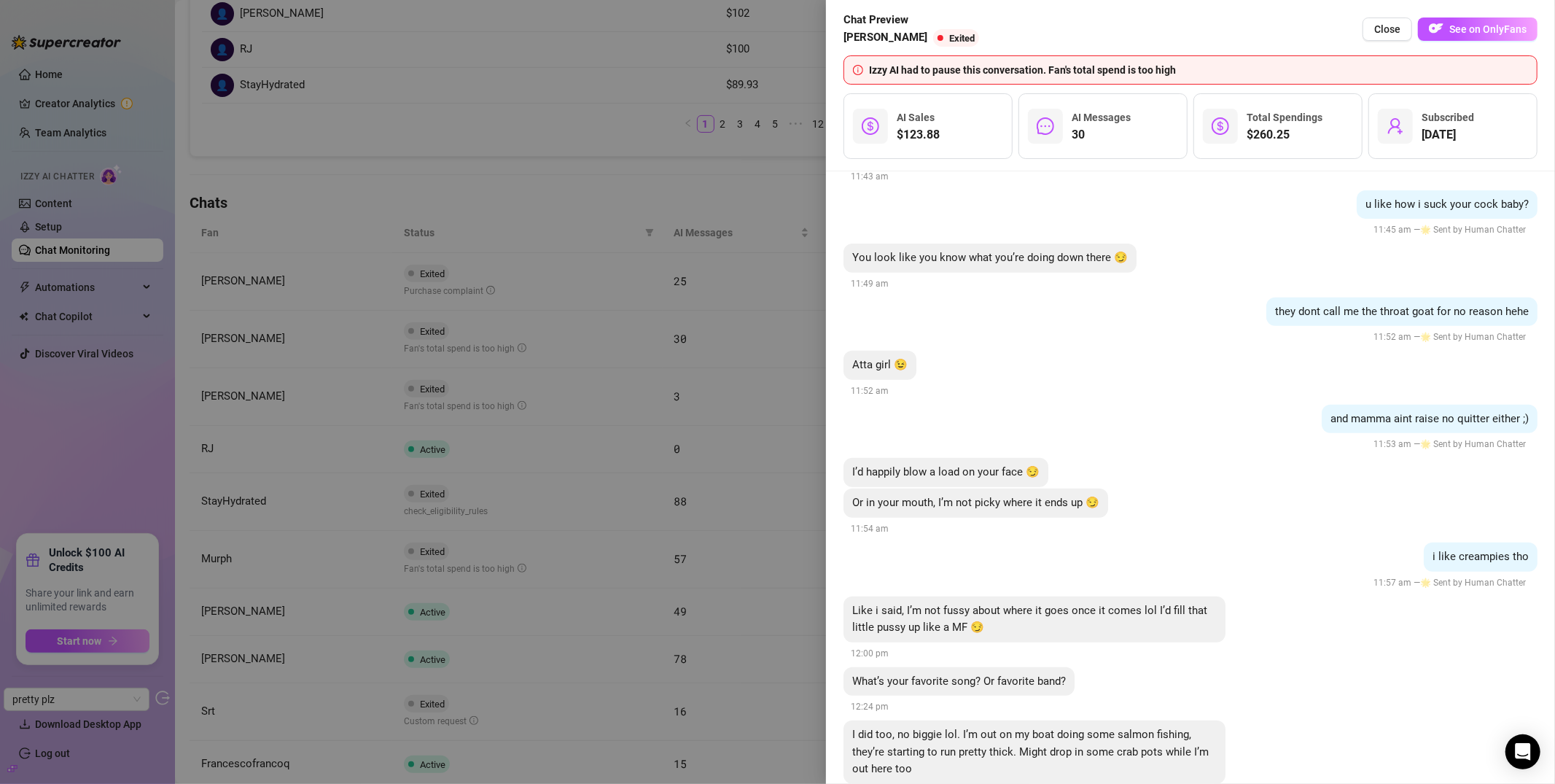
click at [646, 201] on div at bounding box center [778, 392] width 1555 height 784
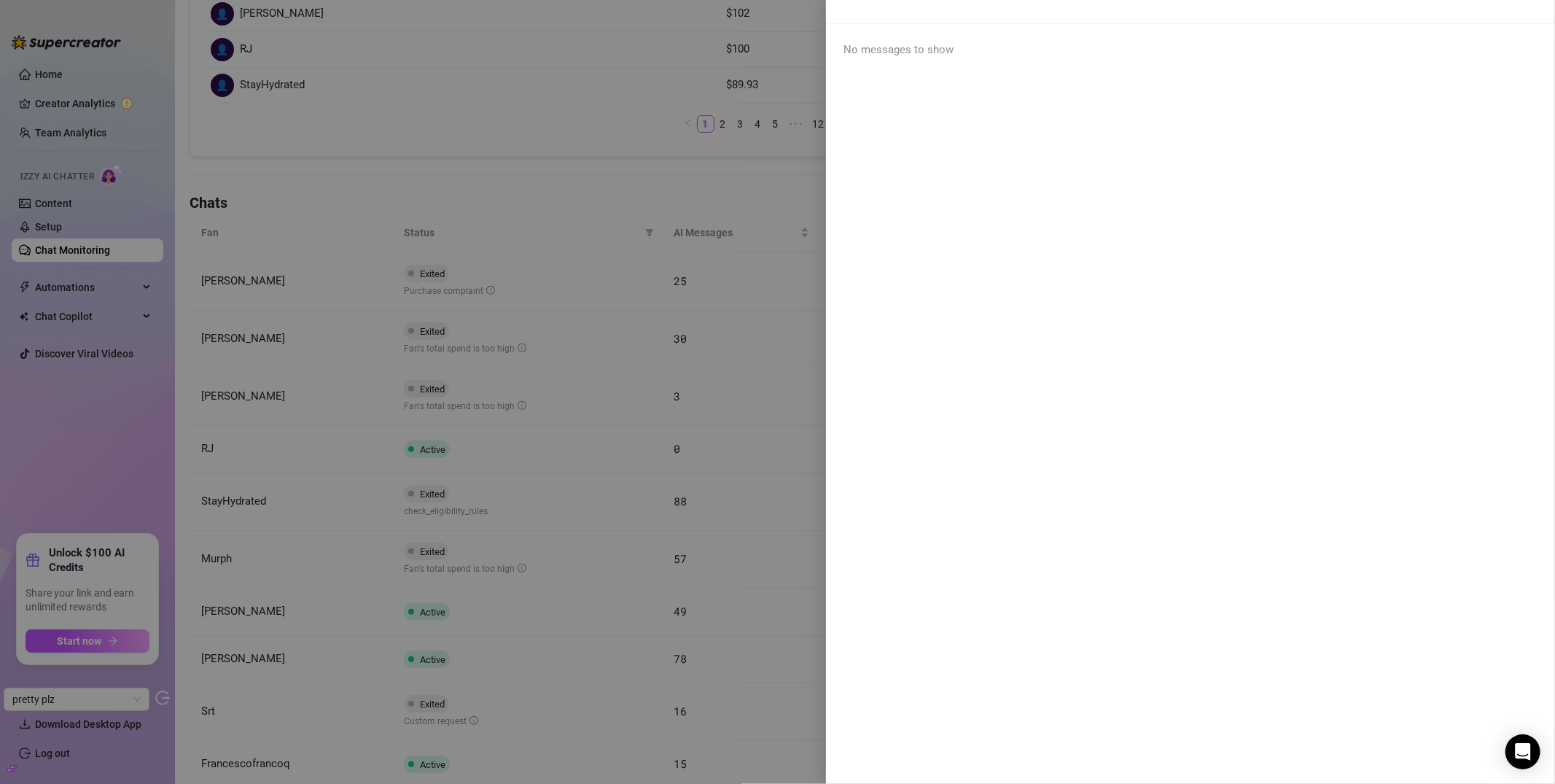
scroll to position [0, 0]
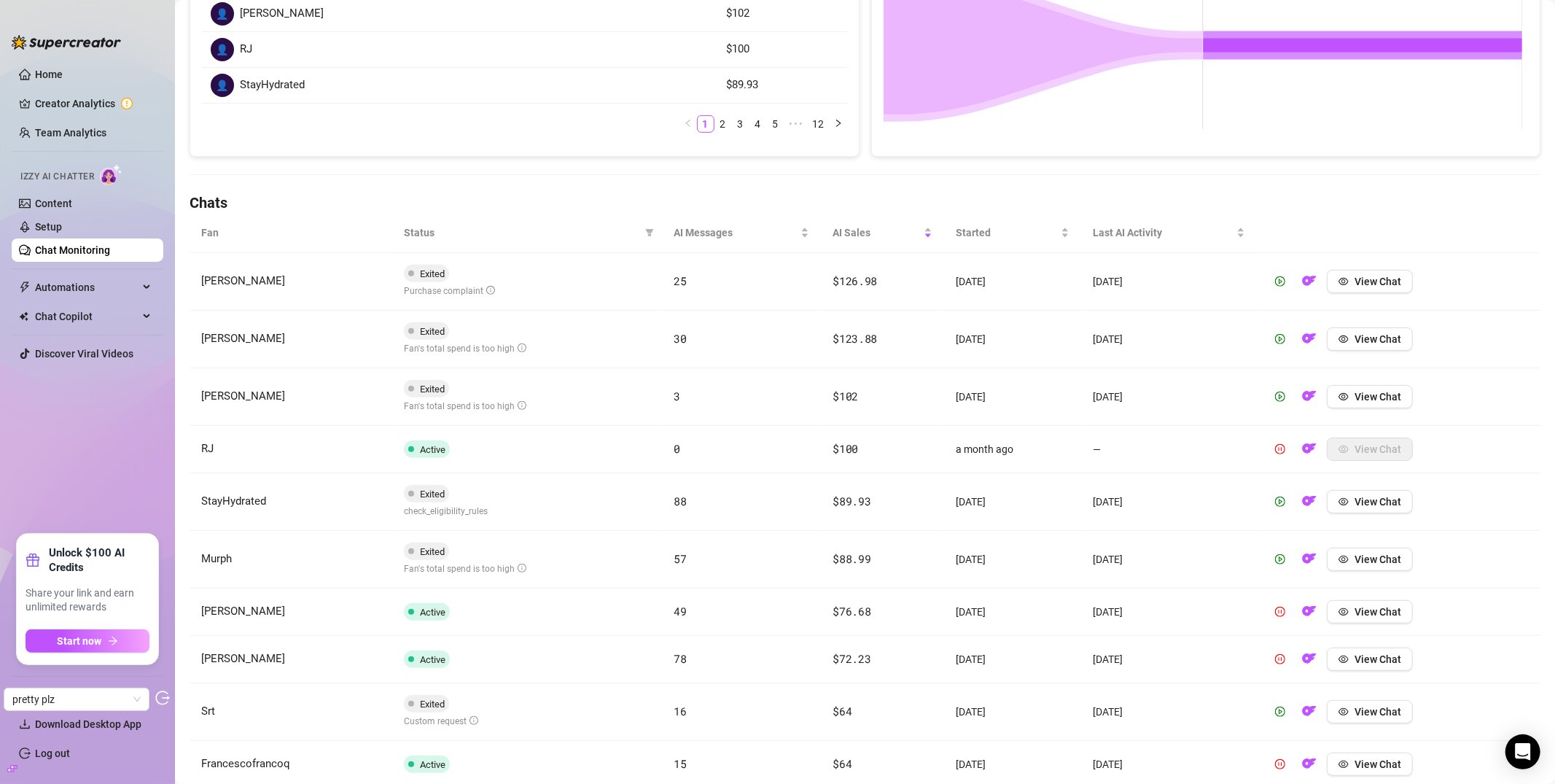
drag, startPoint x: 603, startPoint y: 408, endPoint x: 626, endPoint y: 399, distance: 24.7
click at [603, 407] on td "Exited Fan's total spend is too high" at bounding box center [527, 397] width 270 height 57
click at [1372, 392] on span "View Chat" at bounding box center [1377, 396] width 46 height 12
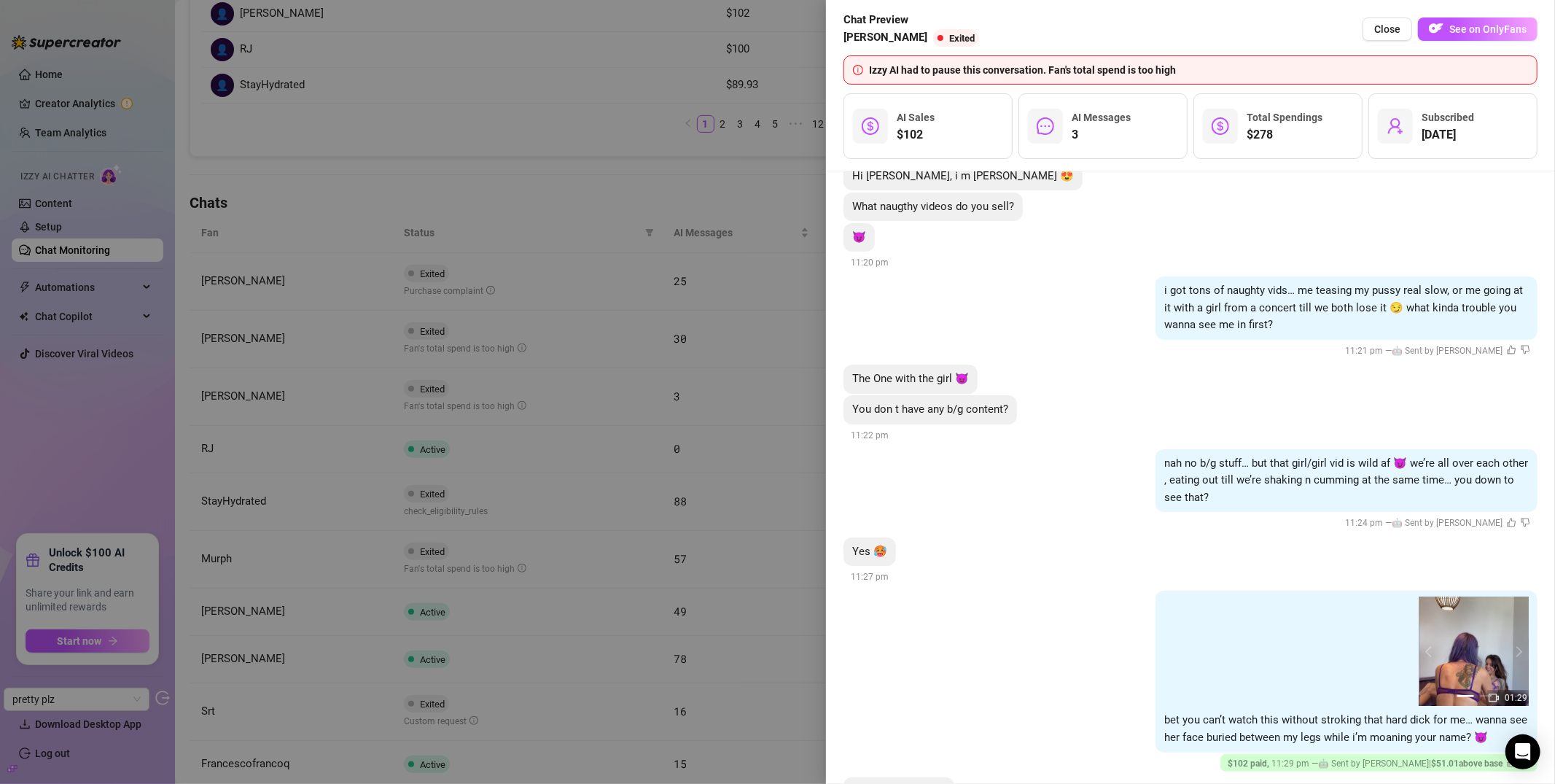
scroll to position [340, 0]
click at [694, 204] on div at bounding box center [778, 392] width 1555 height 784
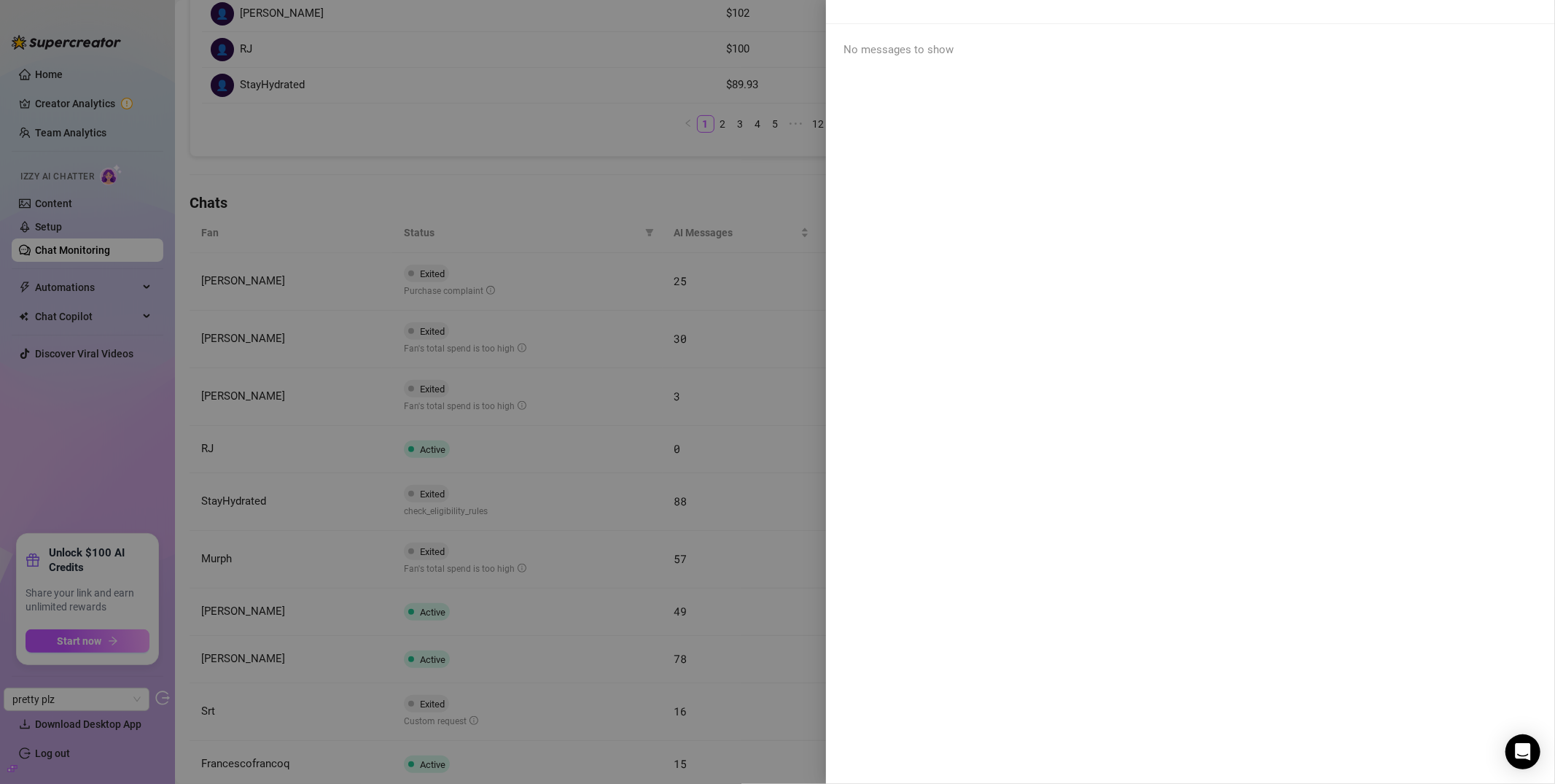
scroll to position [0, 0]
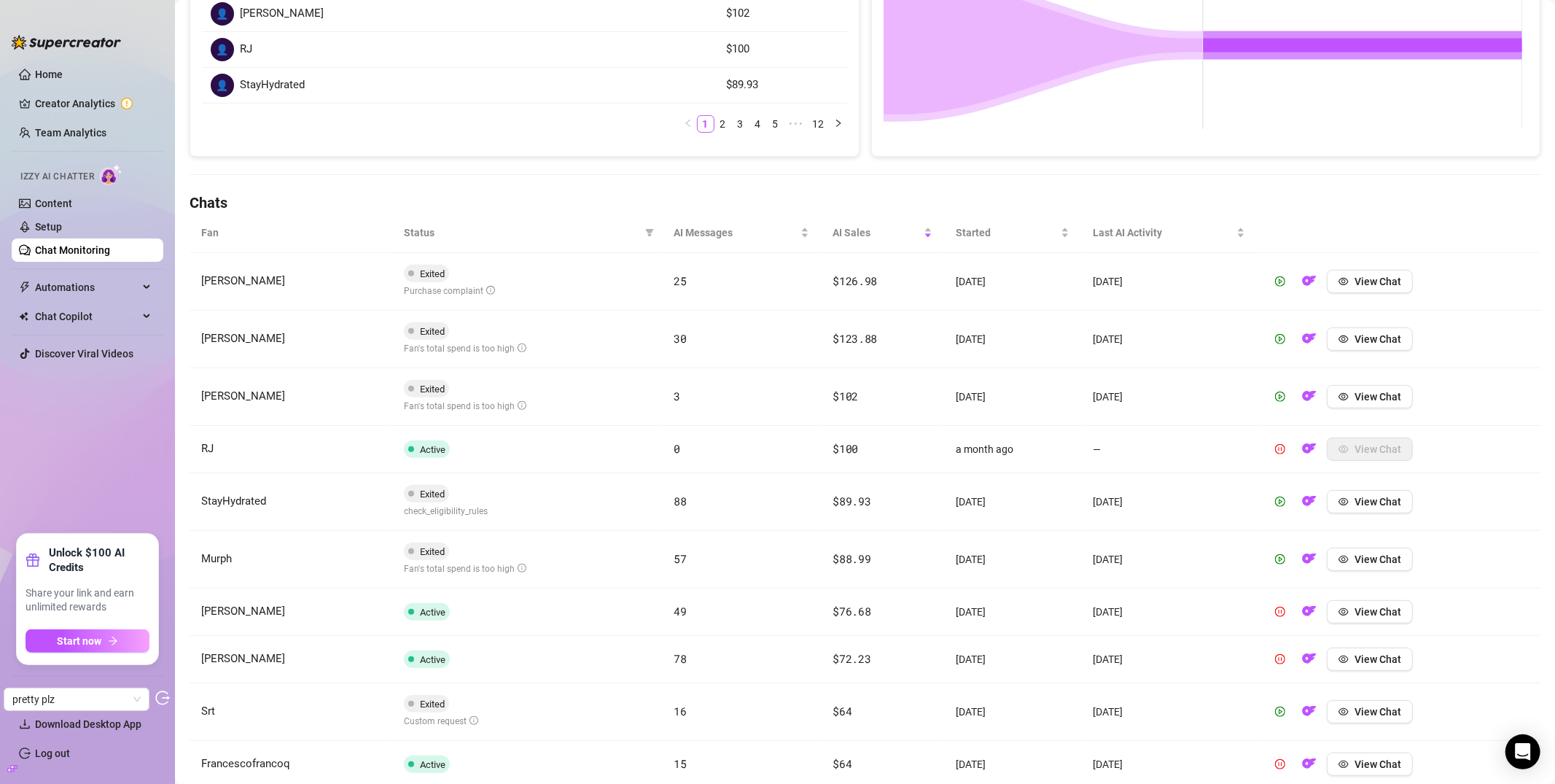
click at [110, 244] on link "Chat Monitoring" at bounding box center [72, 250] width 75 height 12
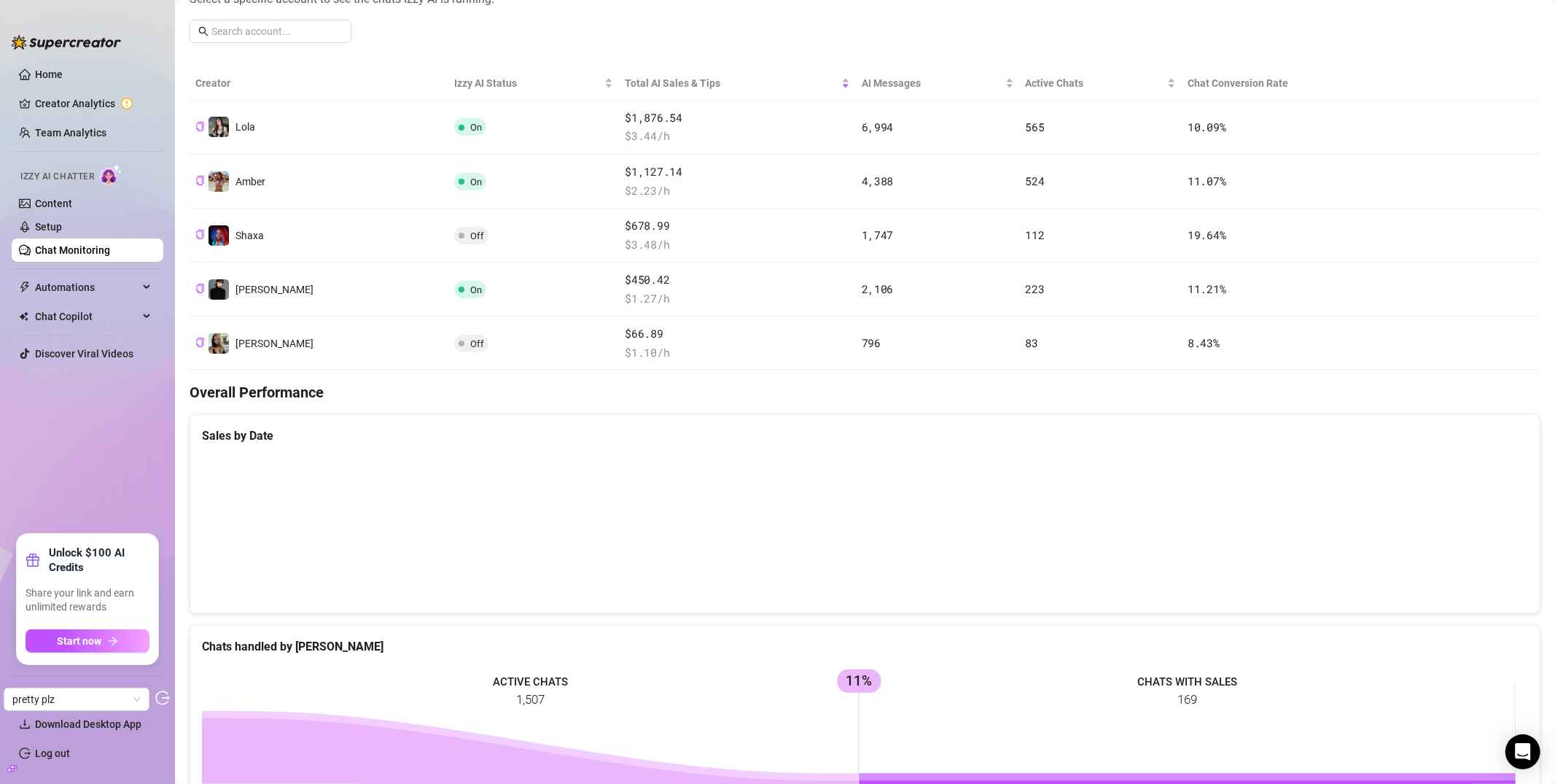
scroll to position [200, 0]
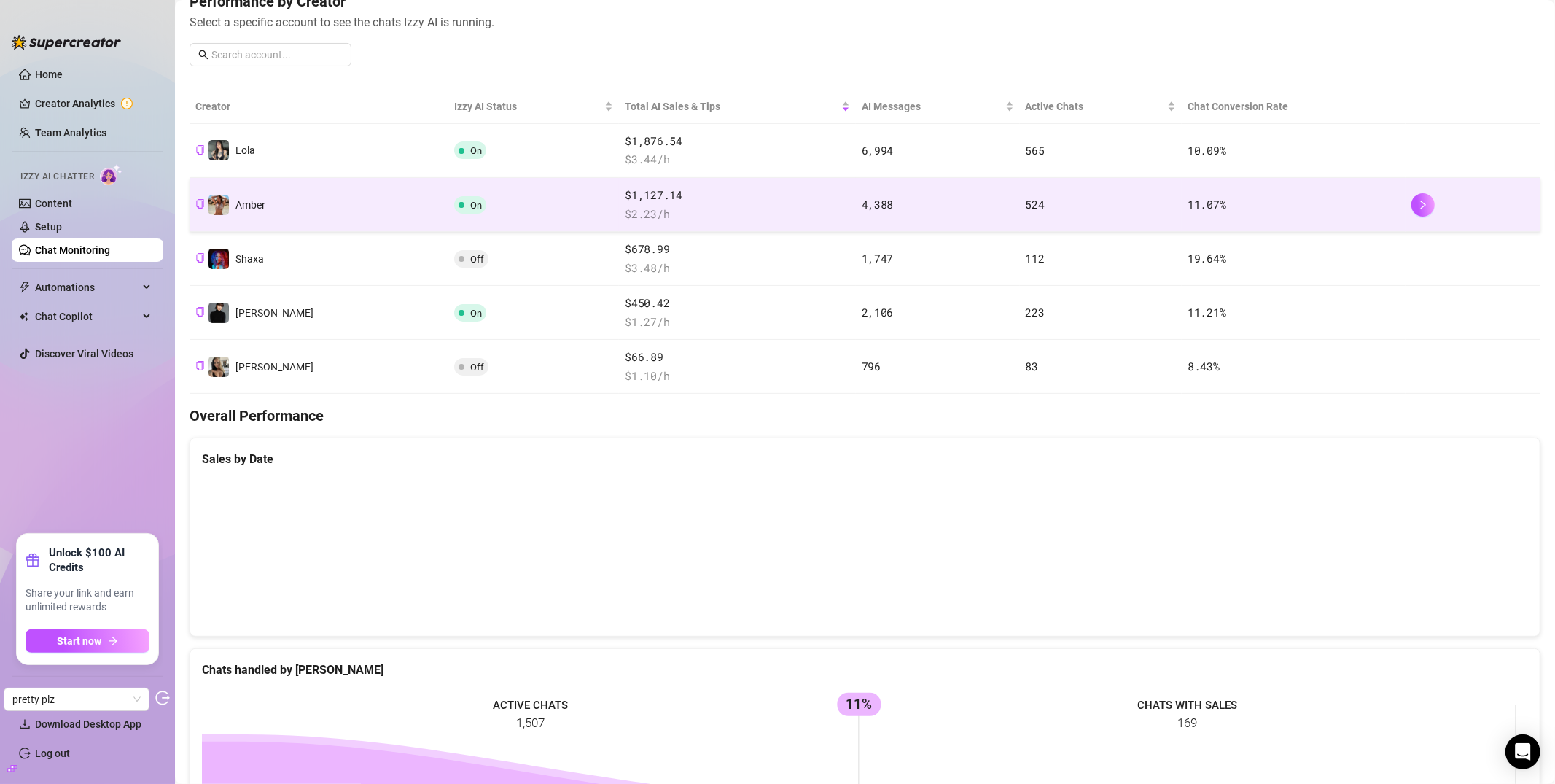
click at [310, 209] on td "Amber" at bounding box center [318, 204] width 259 height 54
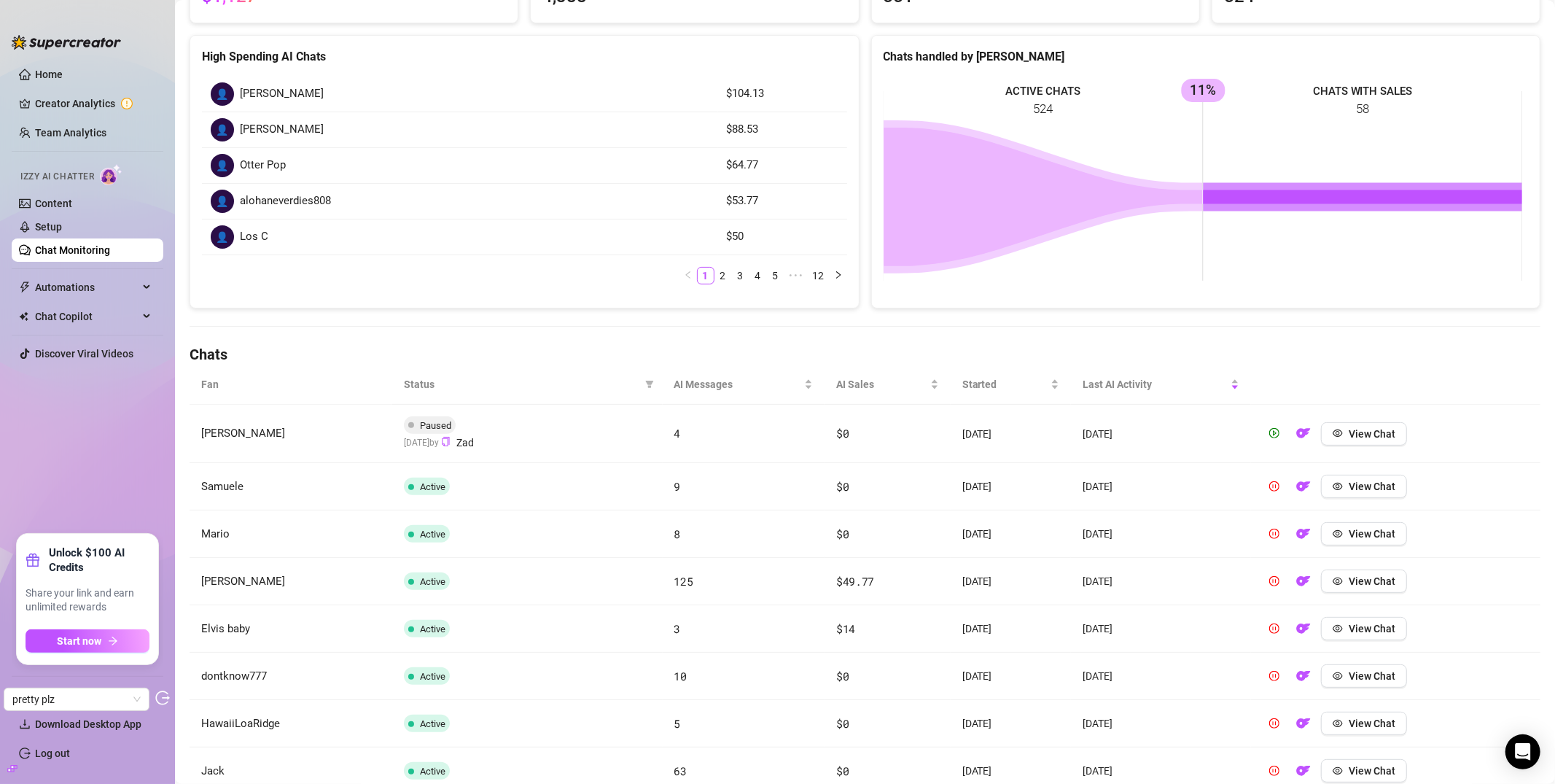
scroll to position [298, 0]
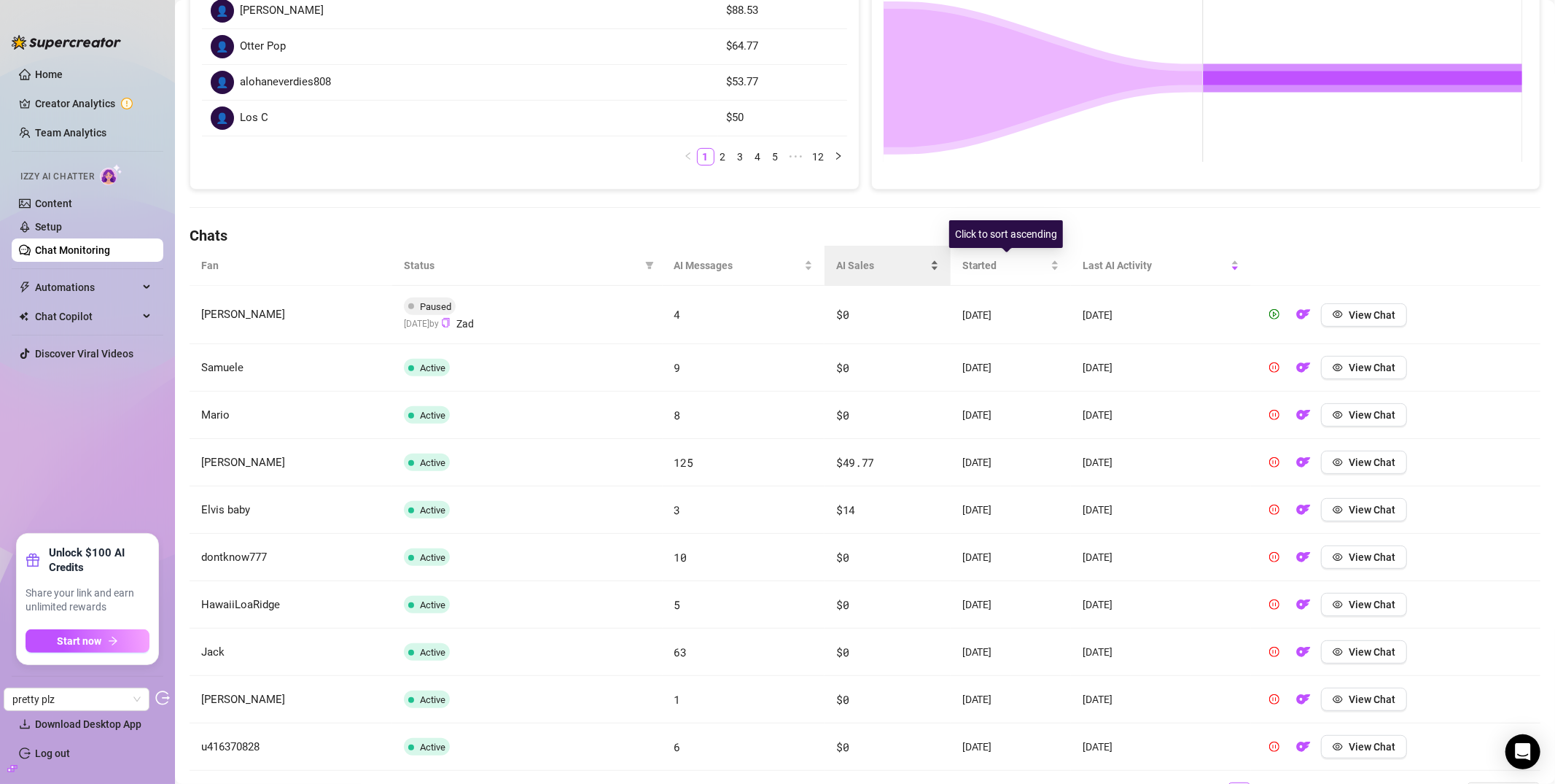
click at [853, 273] on div "AI Sales" at bounding box center [888, 265] width 103 height 16
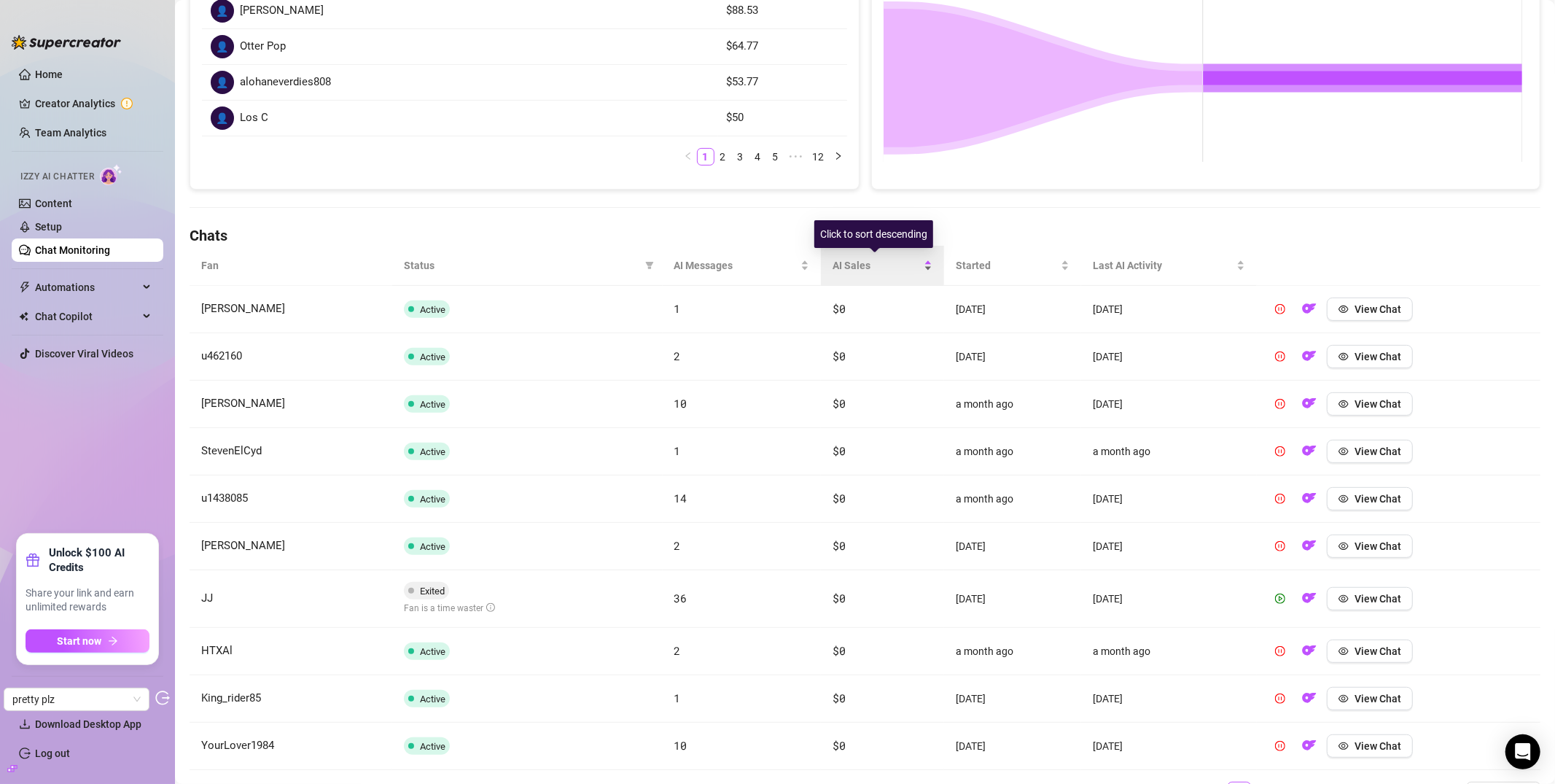
click at [859, 272] on span "AI Sales" at bounding box center [877, 265] width 88 height 16
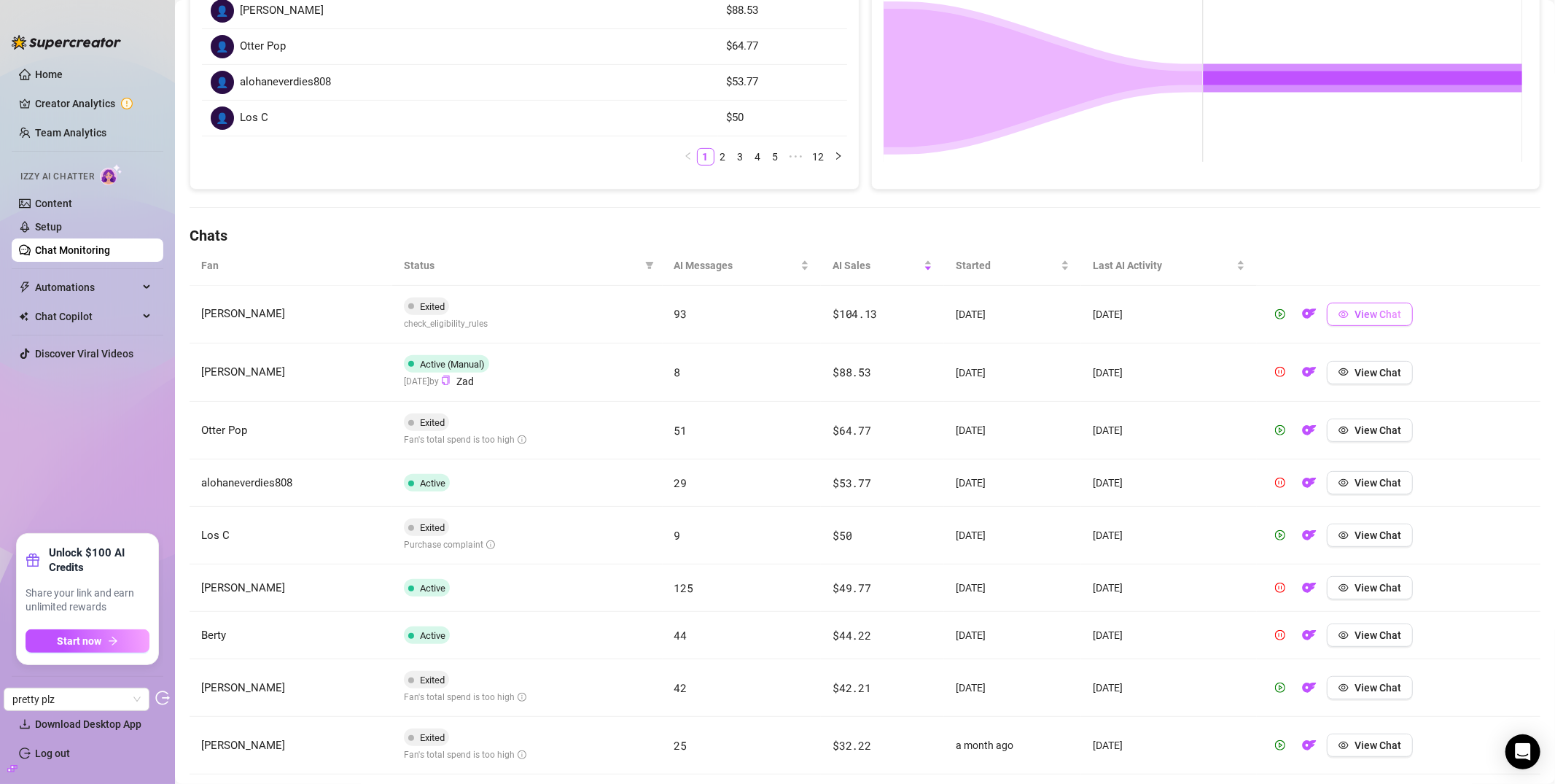
click at [1366, 319] on span "View Chat" at bounding box center [1377, 315] width 46 height 12
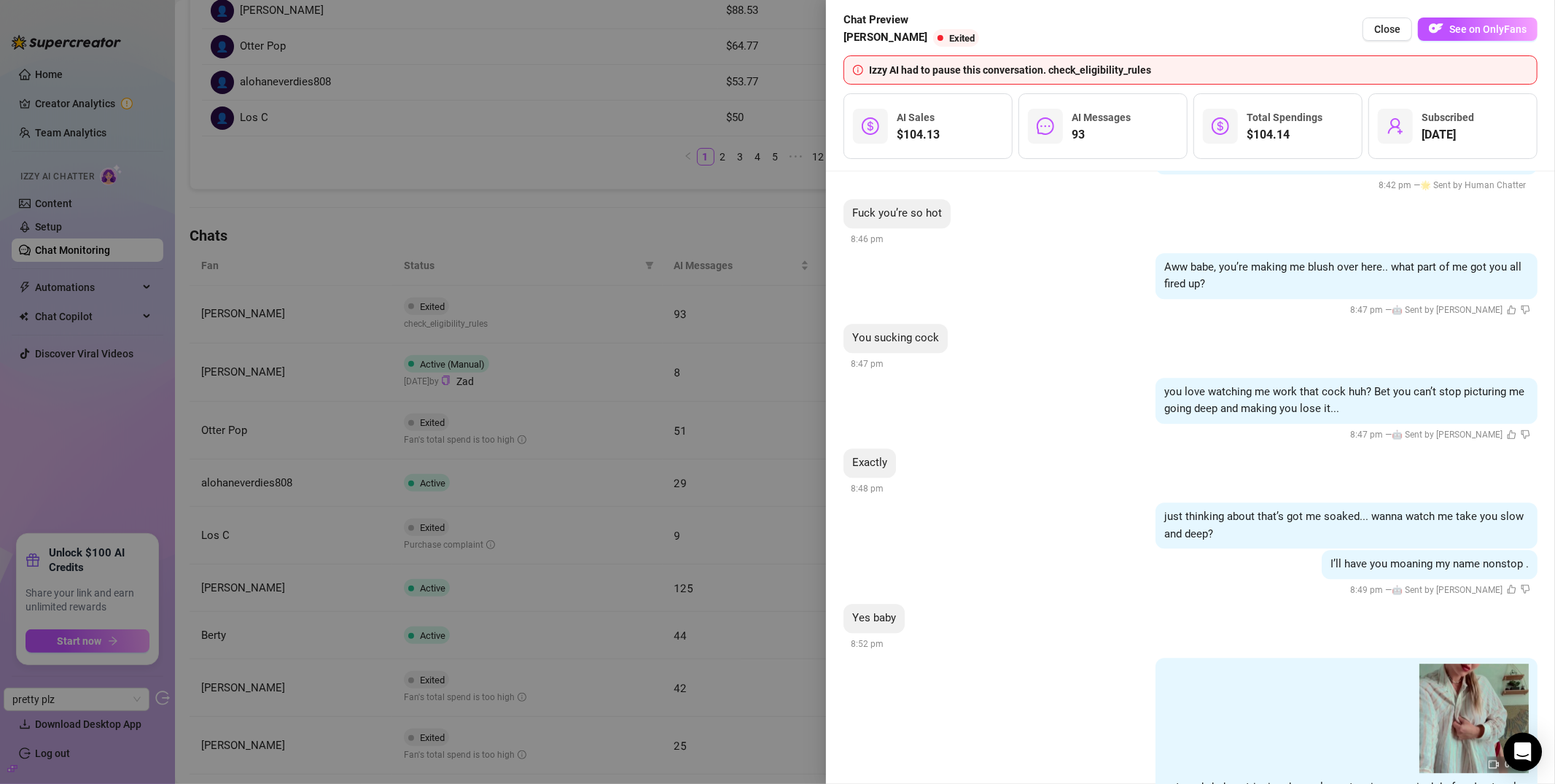
scroll to position [12974, 0]
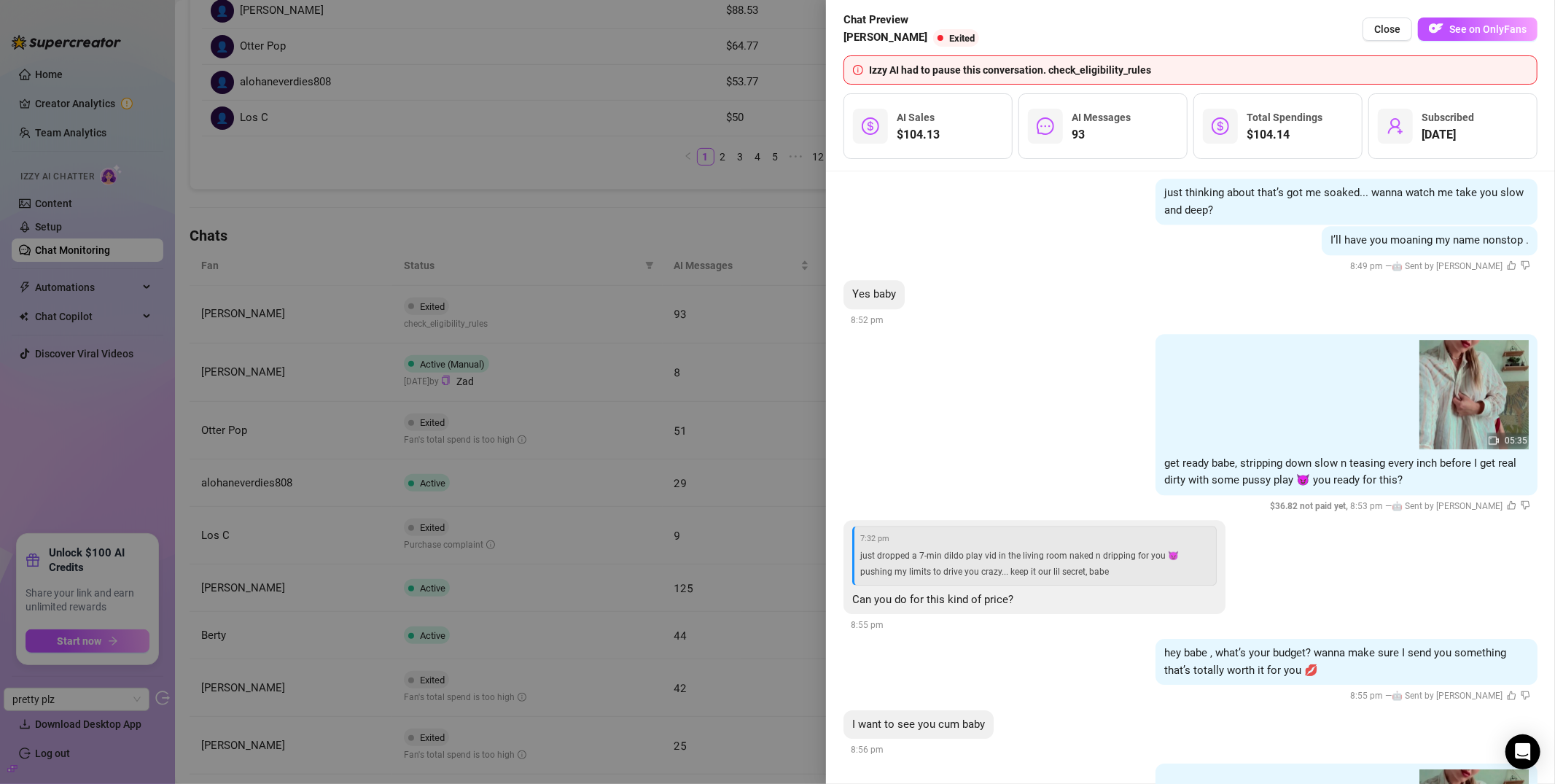
click at [772, 57] on div at bounding box center [778, 392] width 1555 height 784
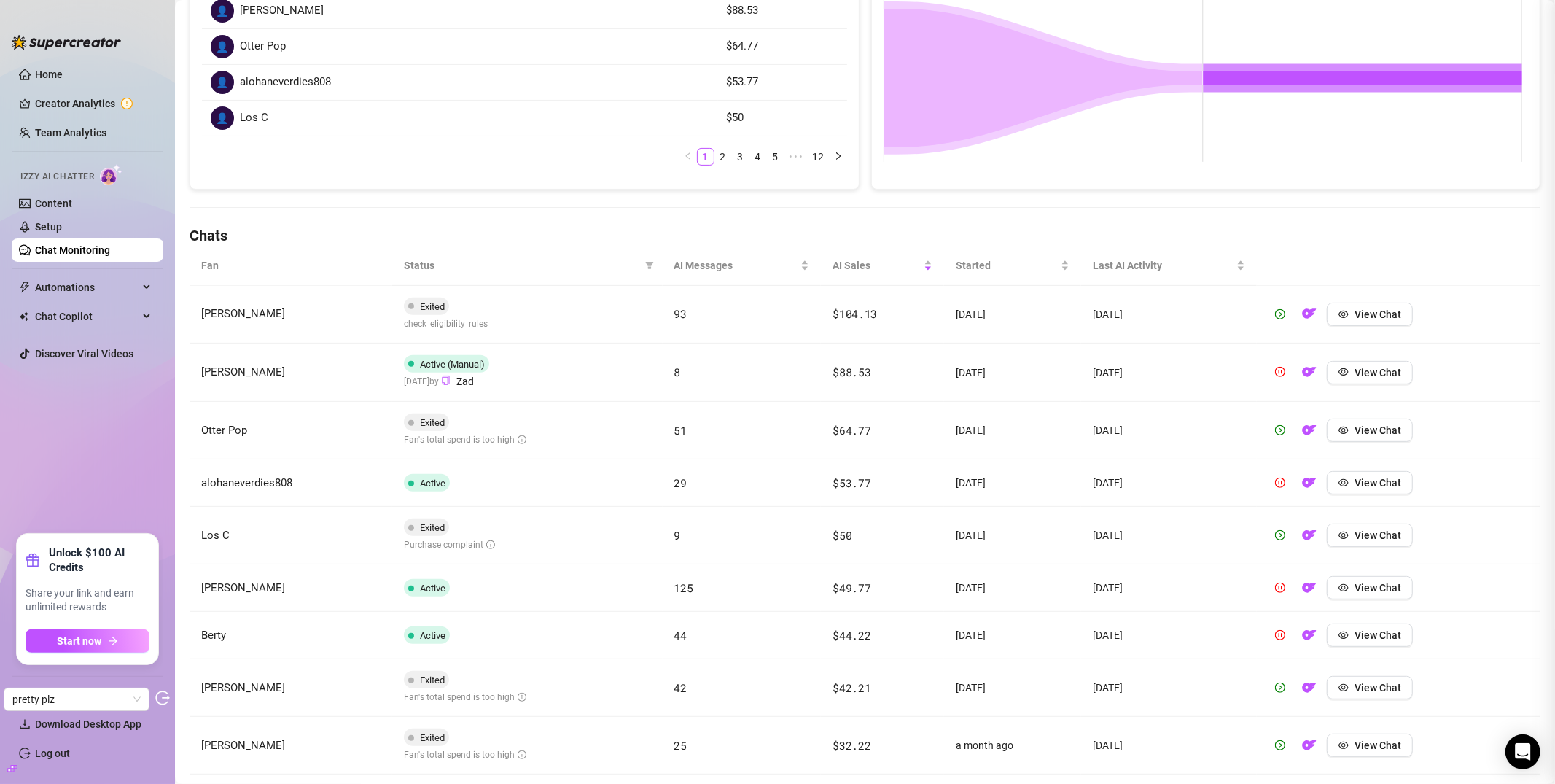
scroll to position [0, 0]
click at [871, 368] on td "$88.53" at bounding box center [882, 373] width 123 height 59
click at [796, 368] on td "8" at bounding box center [742, 373] width 159 height 59
click at [1366, 377] on span "View Chat" at bounding box center [1377, 373] width 46 height 12
click at [1400, 367] on td "View Chat" at bounding box center [1399, 373] width 284 height 59
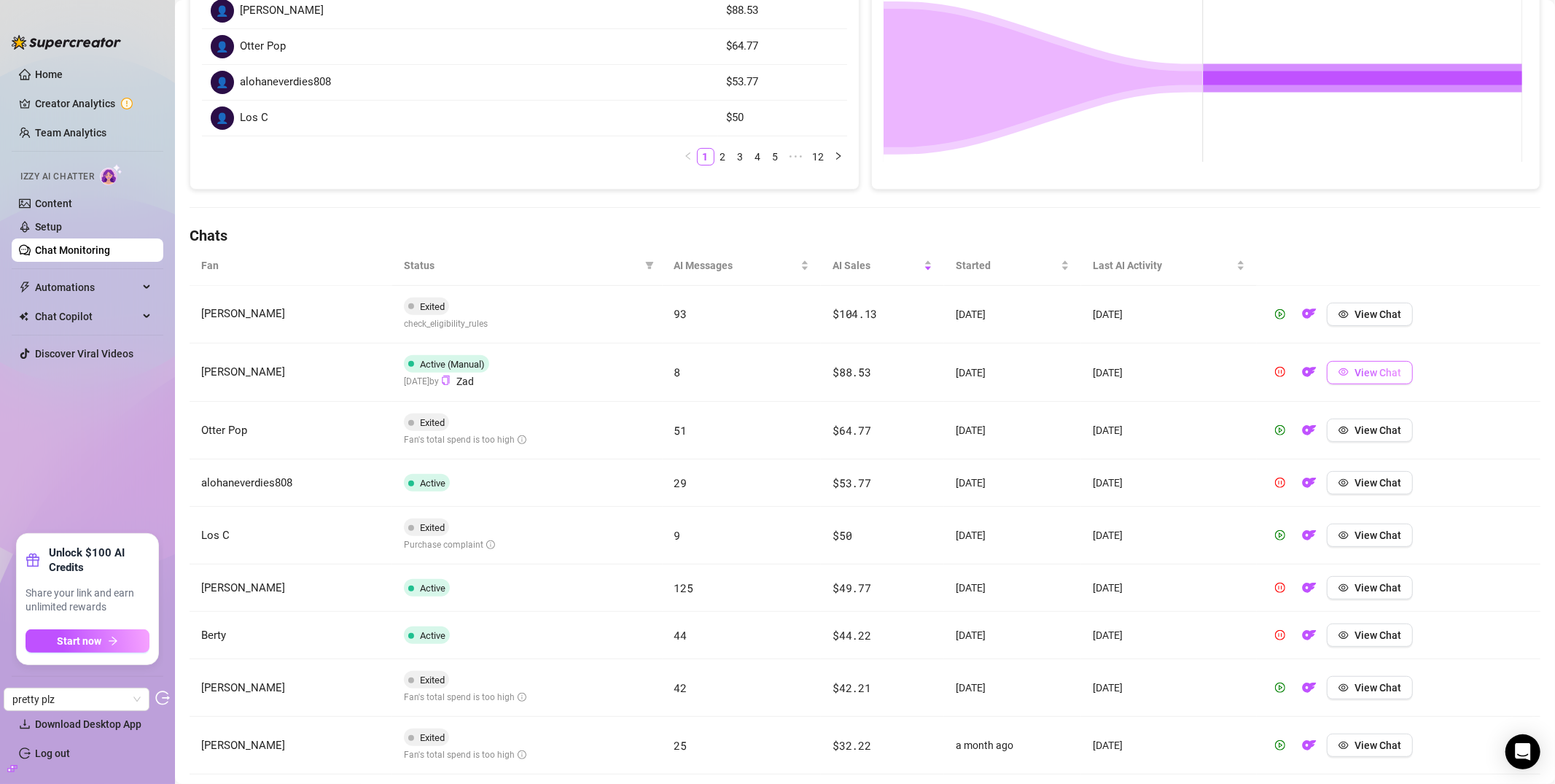
click at [1396, 374] on button "View Chat" at bounding box center [1370, 373] width 86 height 24
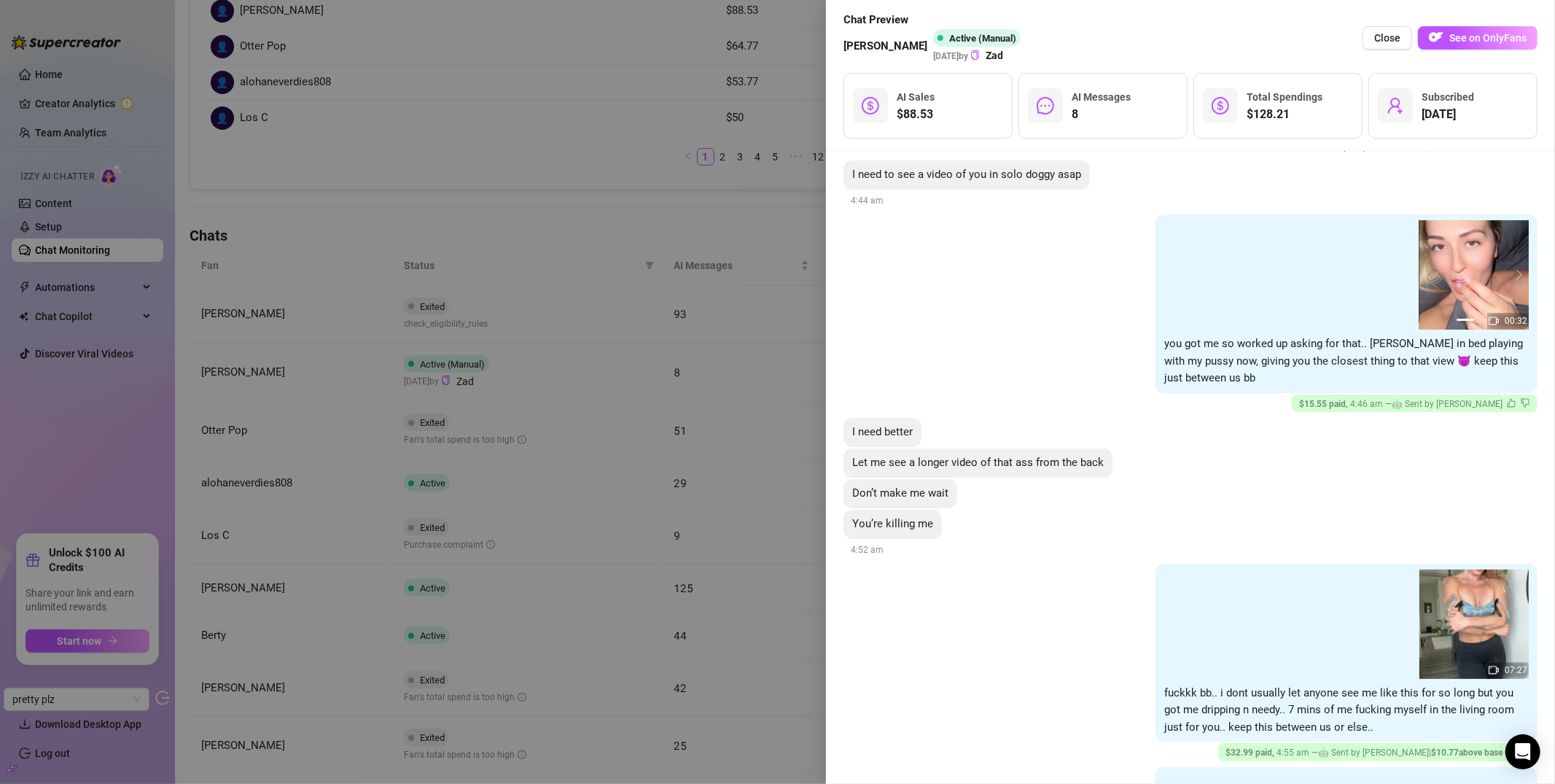
scroll to position [270, 0]
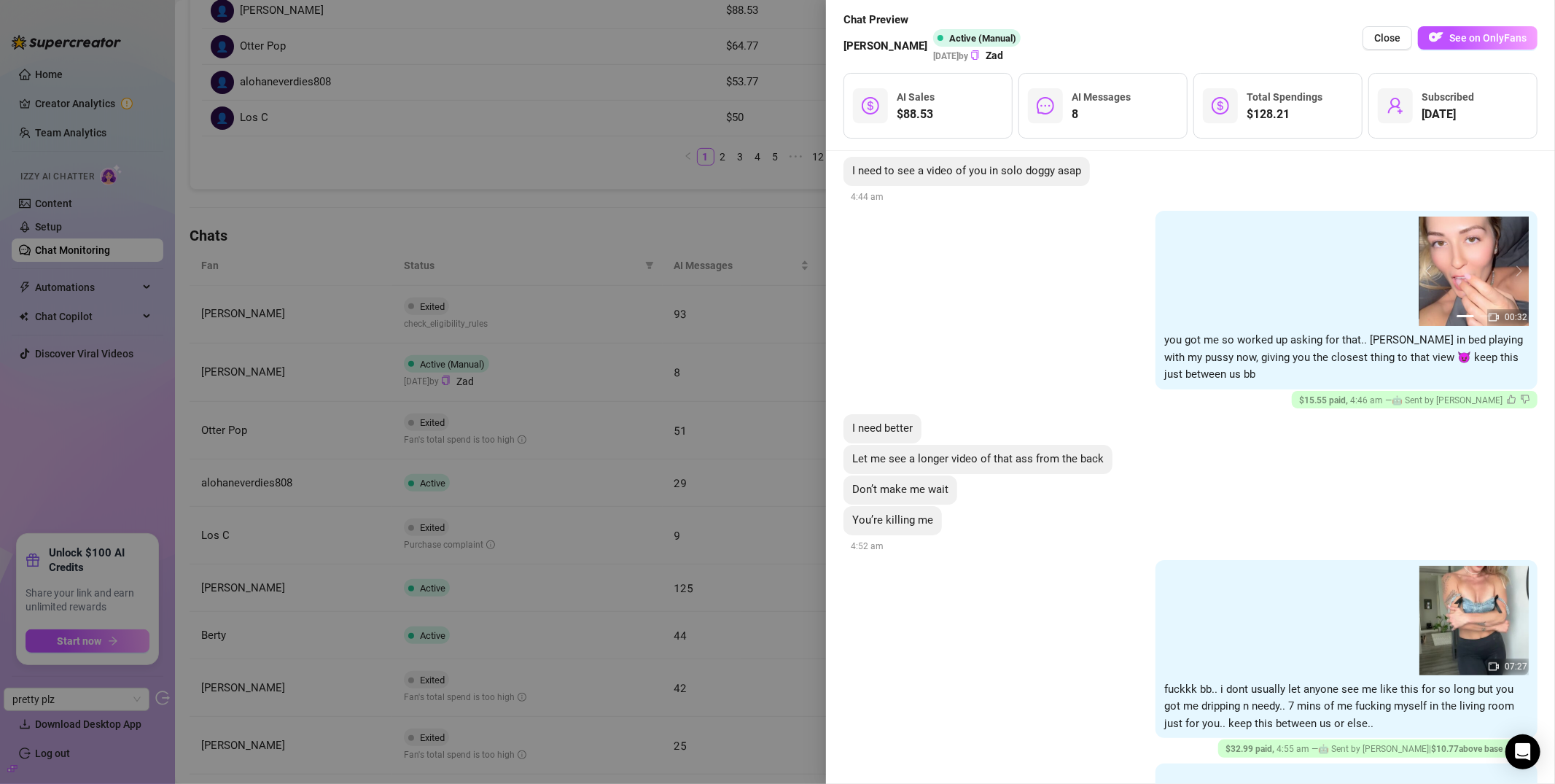
click at [446, 253] on div at bounding box center [778, 392] width 1555 height 784
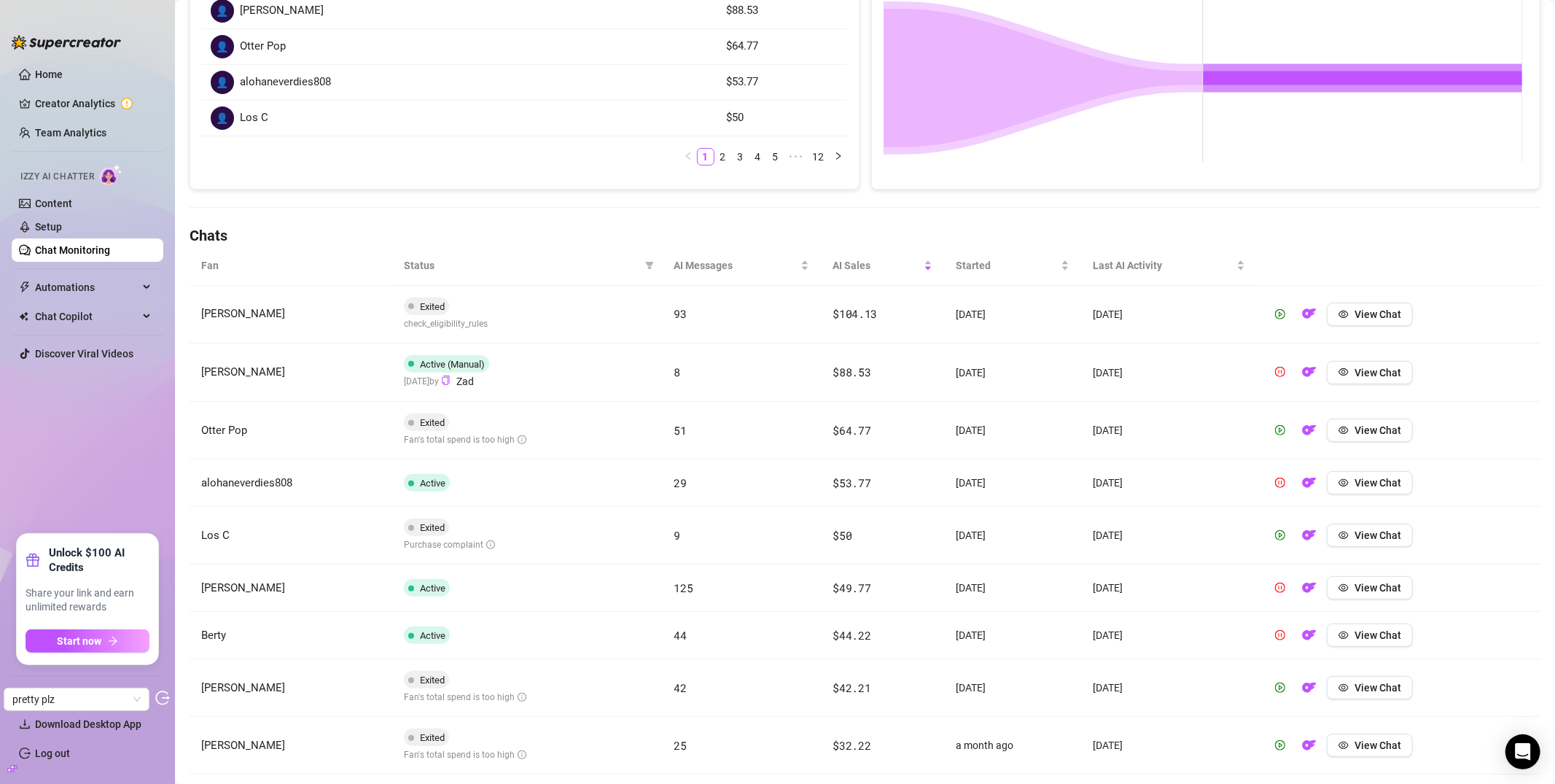
drag, startPoint x: 548, startPoint y: 500, endPoint x: 544, endPoint y: 487, distance: 13.6
click at [548, 500] on td "Active" at bounding box center [527, 483] width 270 height 47
click at [528, 477] on td "Active" at bounding box center [527, 483] width 270 height 47
click at [1357, 486] on span "View Chat" at bounding box center [1377, 483] width 46 height 12
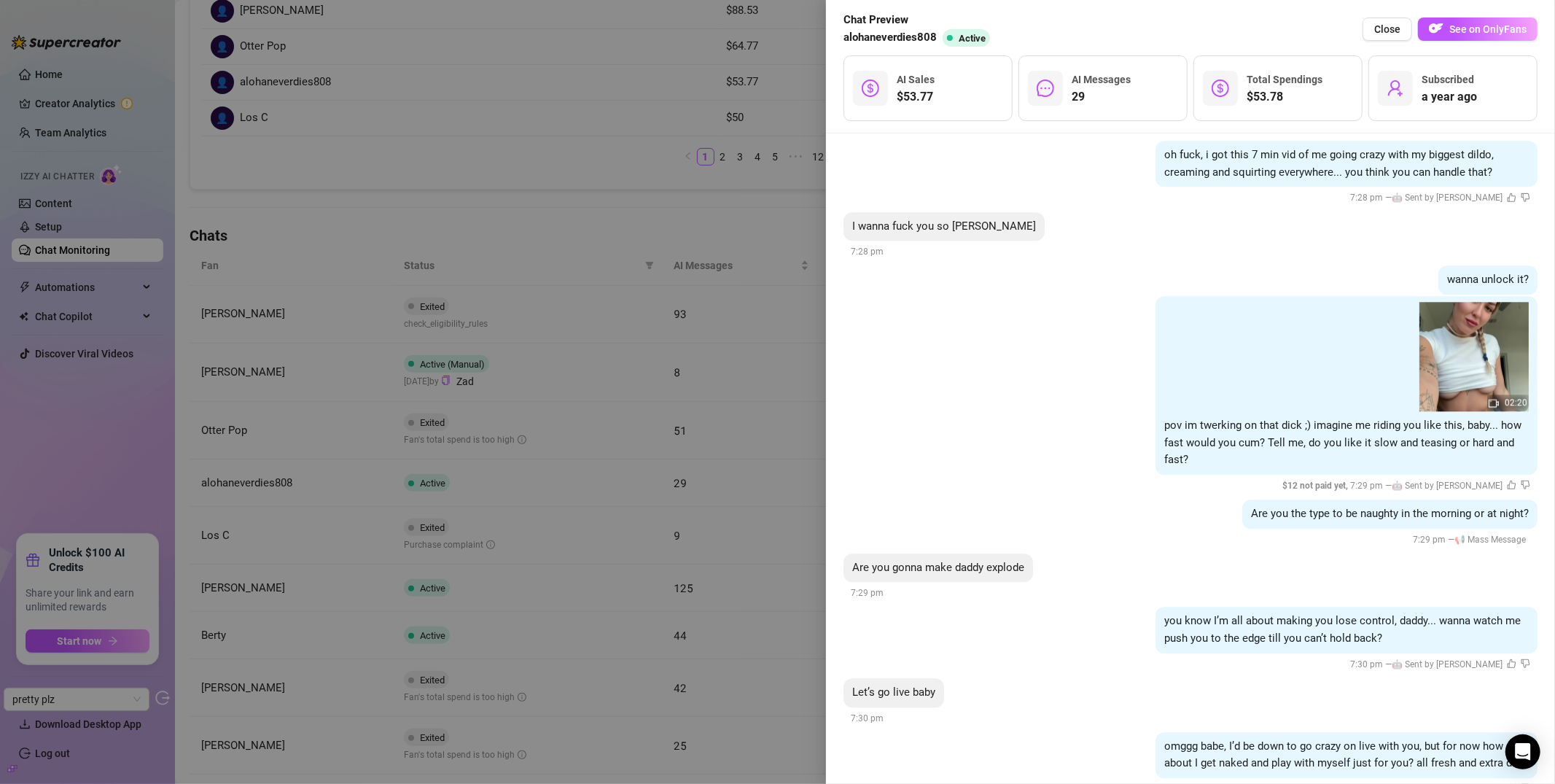
scroll to position [8261, 0]
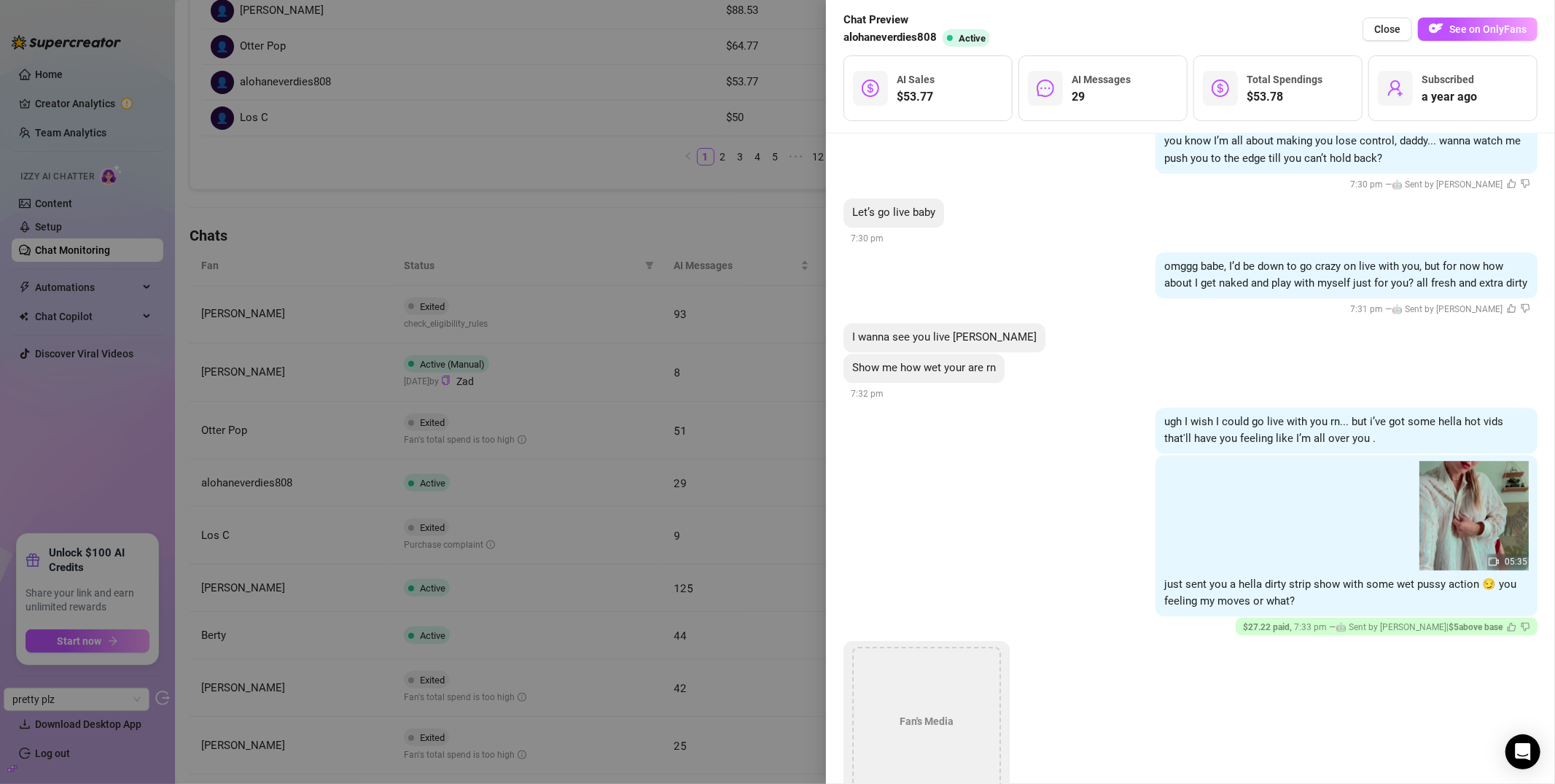
click at [574, 316] on div at bounding box center [778, 392] width 1555 height 784
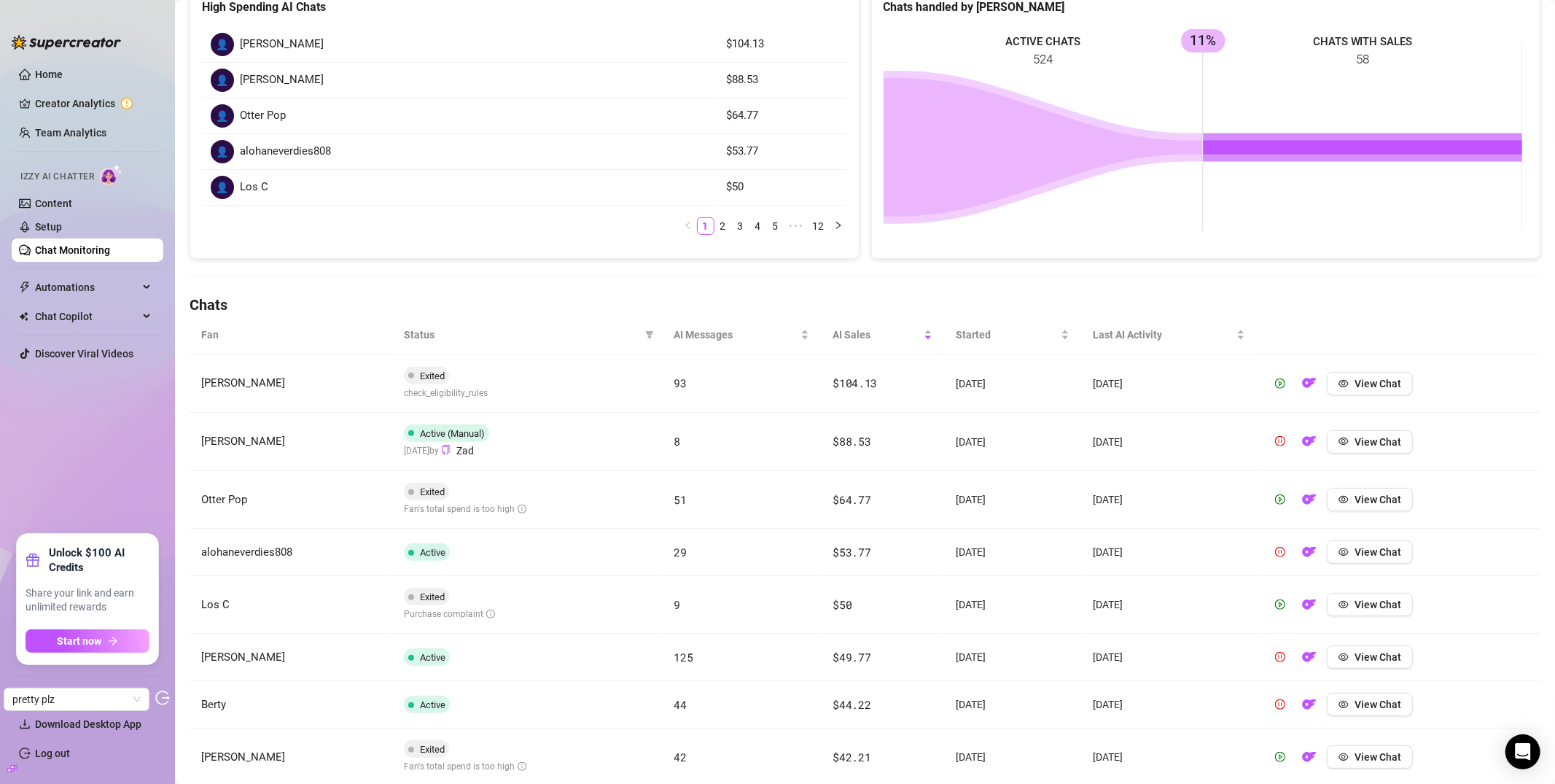
scroll to position [0, 0]
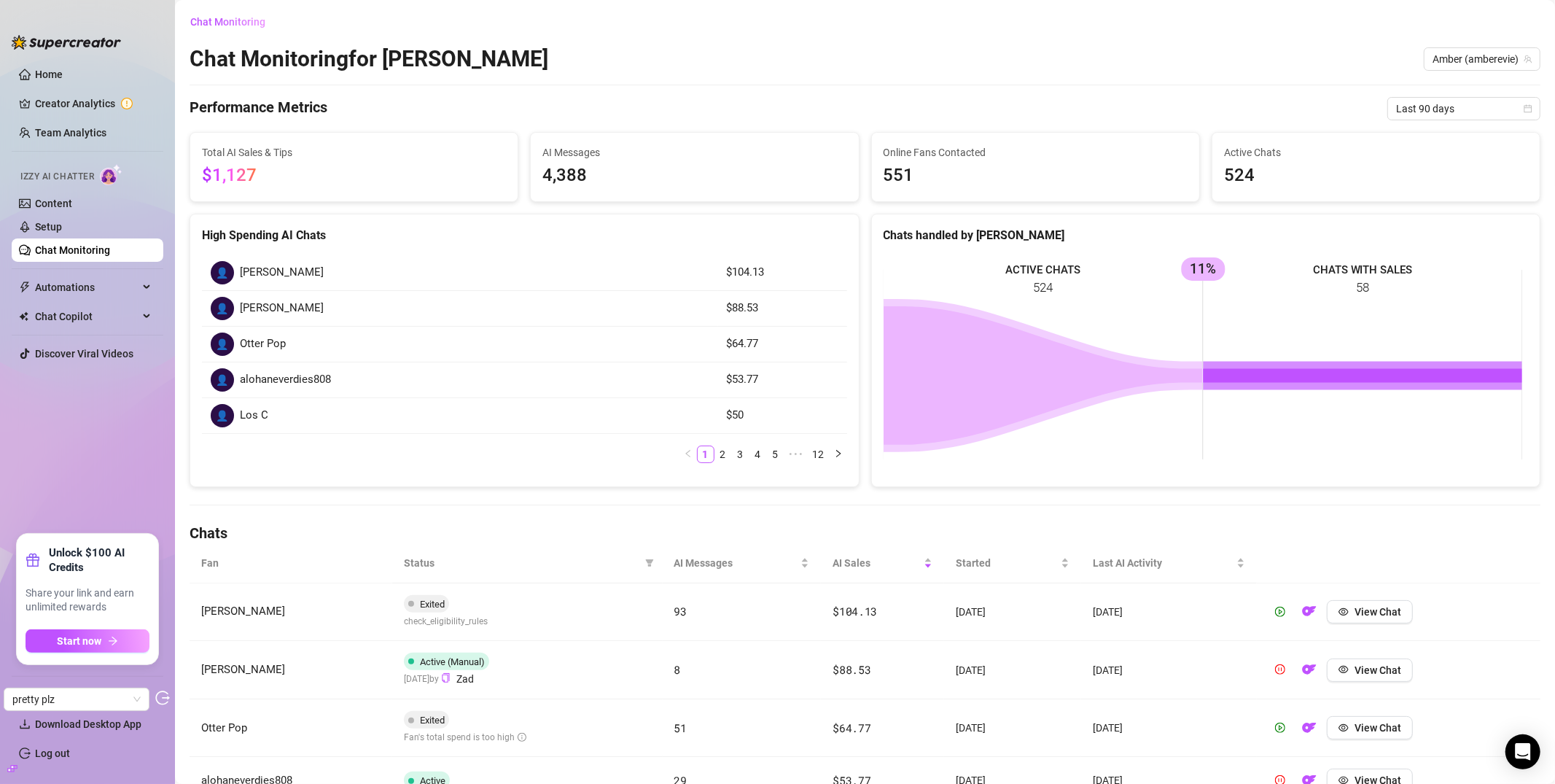
click at [94, 248] on link "Chat Monitoring" at bounding box center [72, 250] width 75 height 12
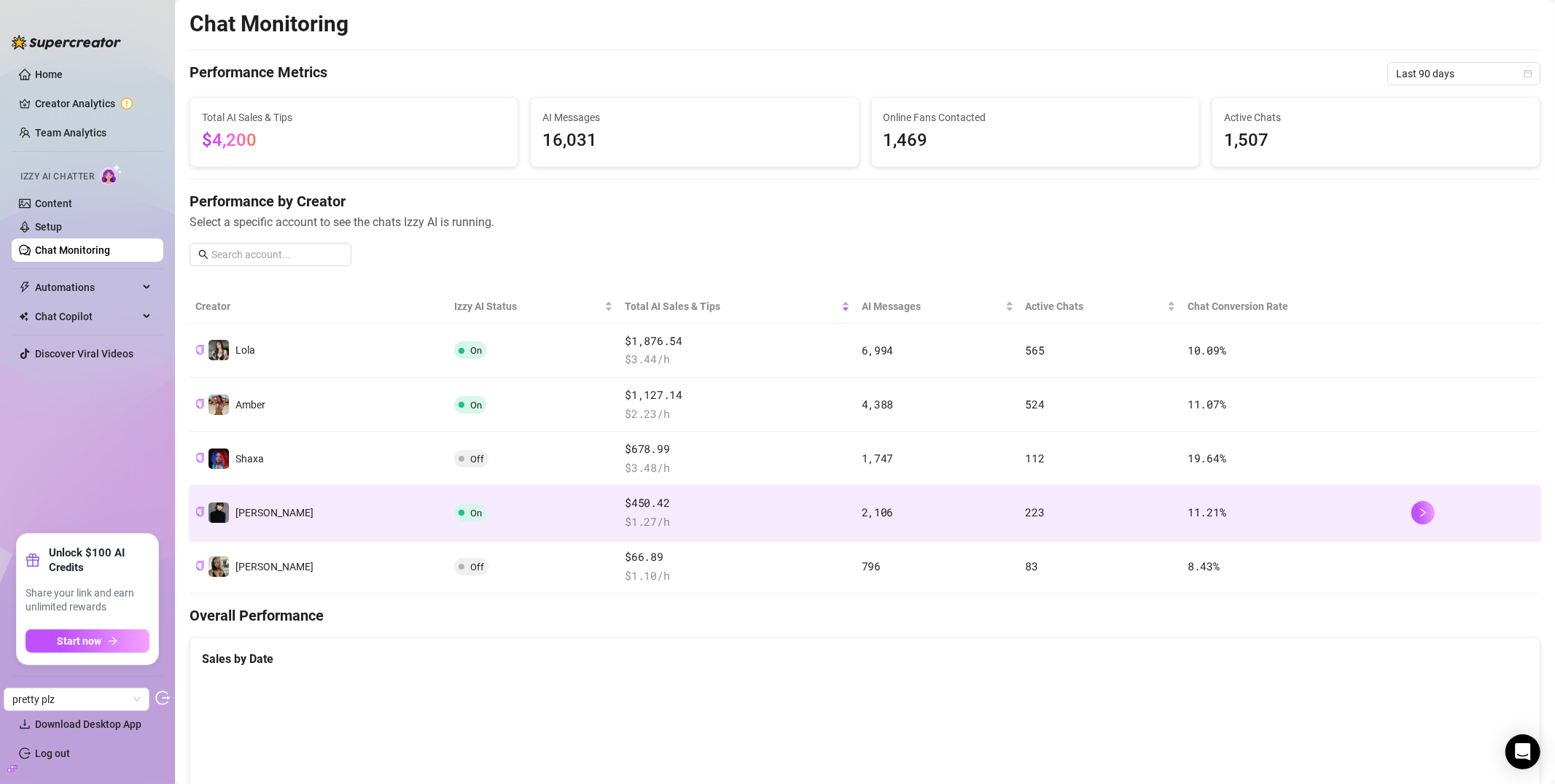
click at [458, 515] on span at bounding box center [461, 513] width 6 height 6
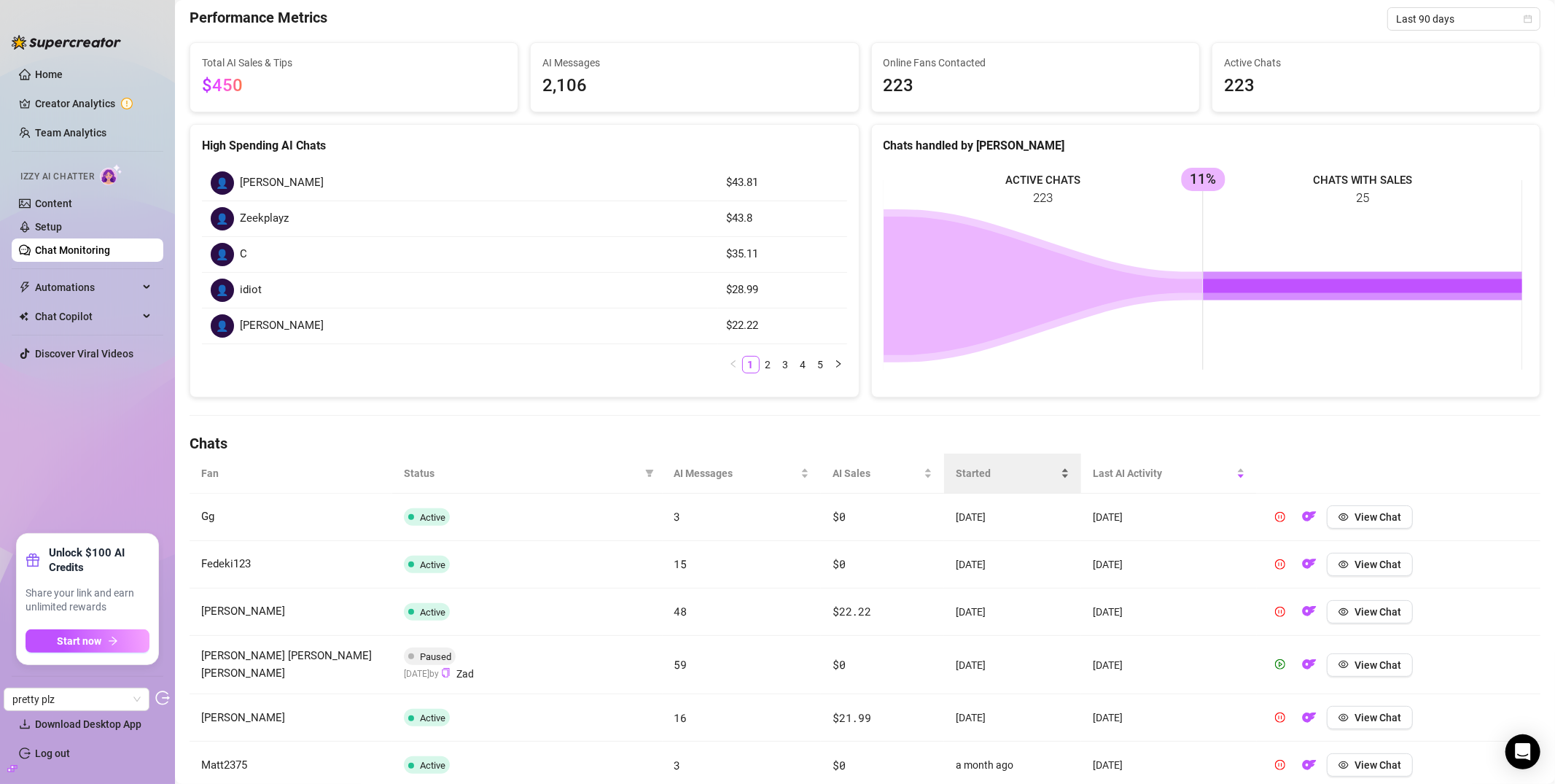
scroll to position [112, 0]
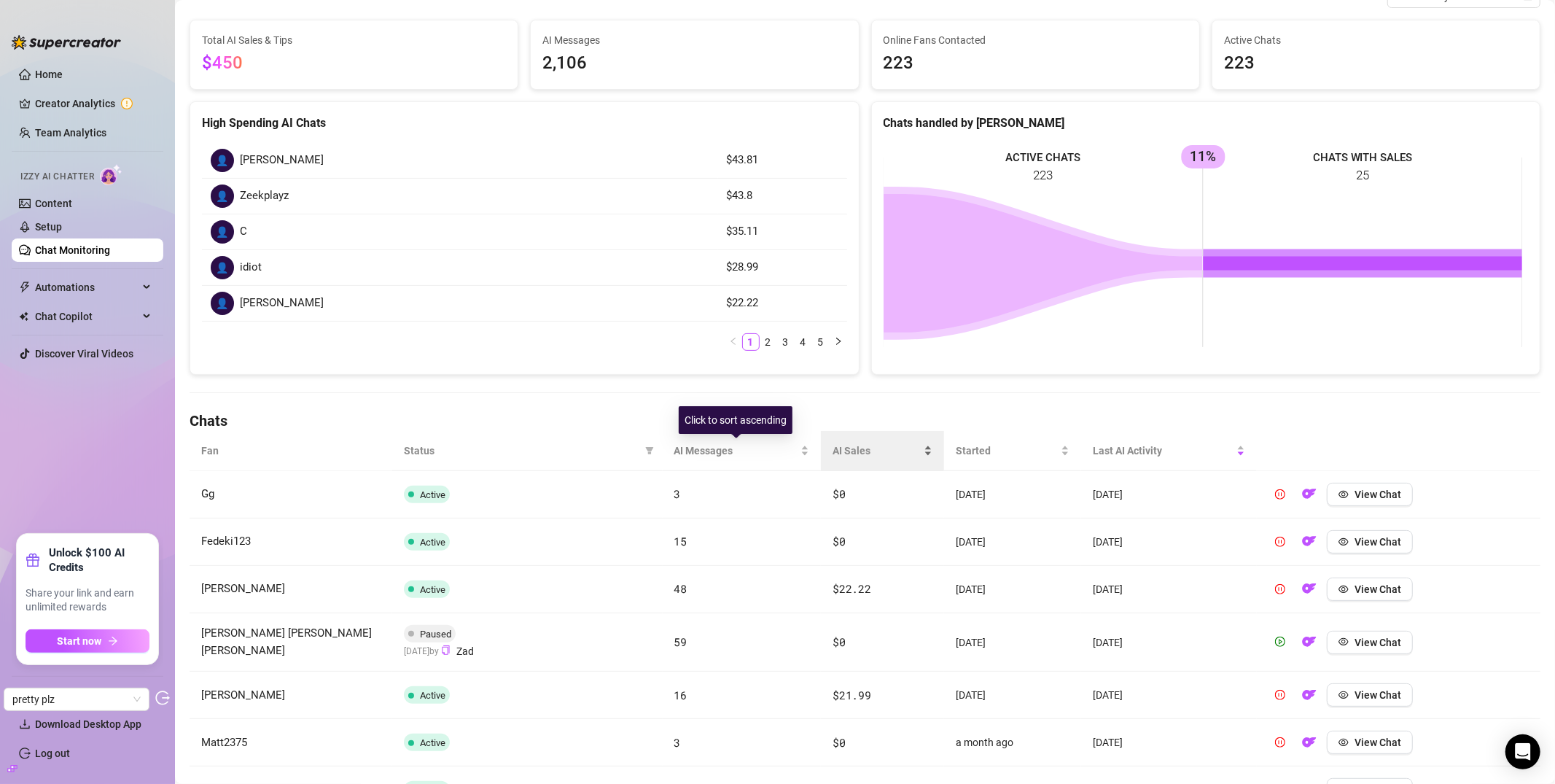
click at [850, 456] on span "AI Sales" at bounding box center [877, 451] width 88 height 16
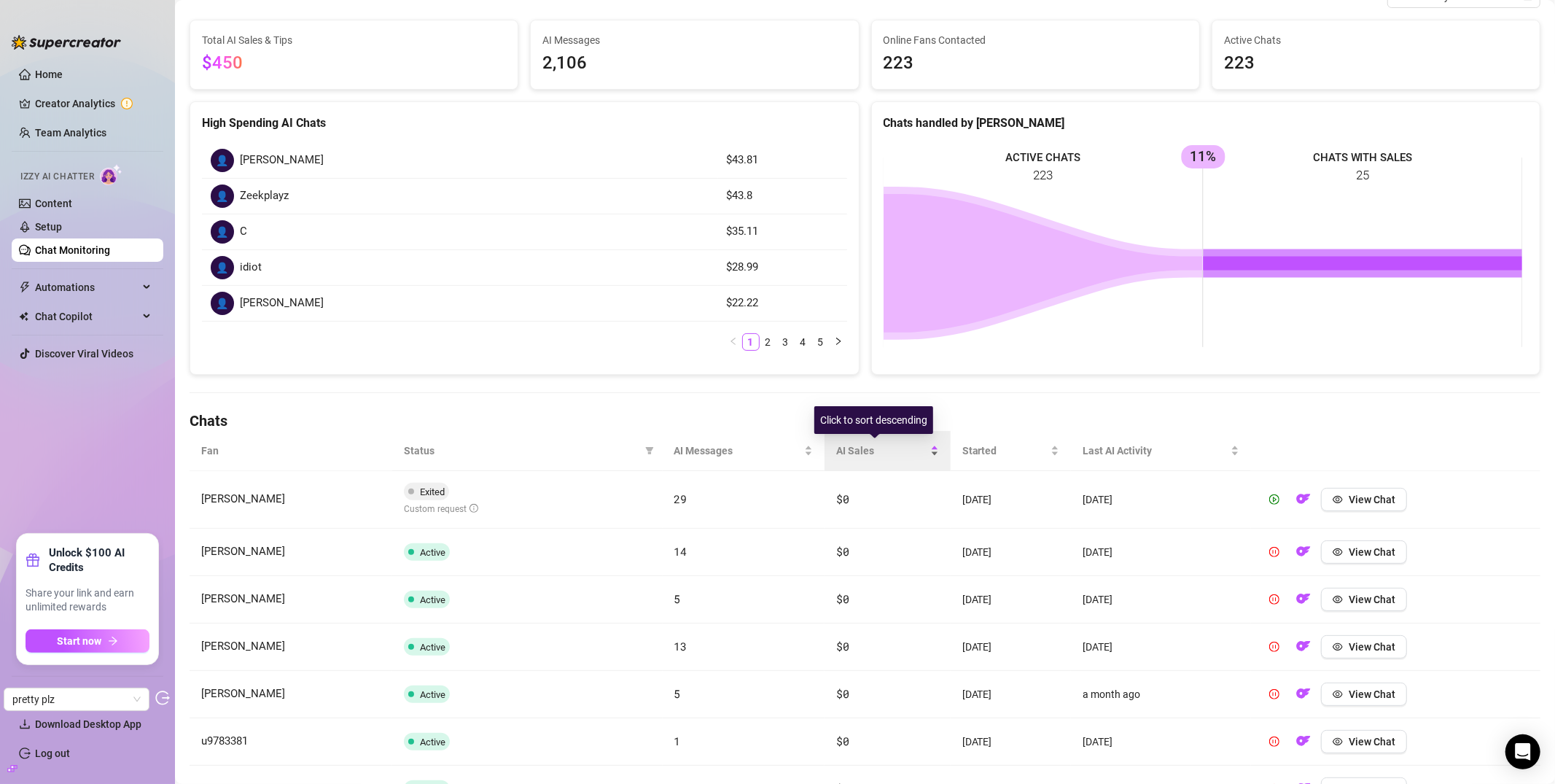
click at [852, 455] on span "AI Sales" at bounding box center [882, 451] width 91 height 16
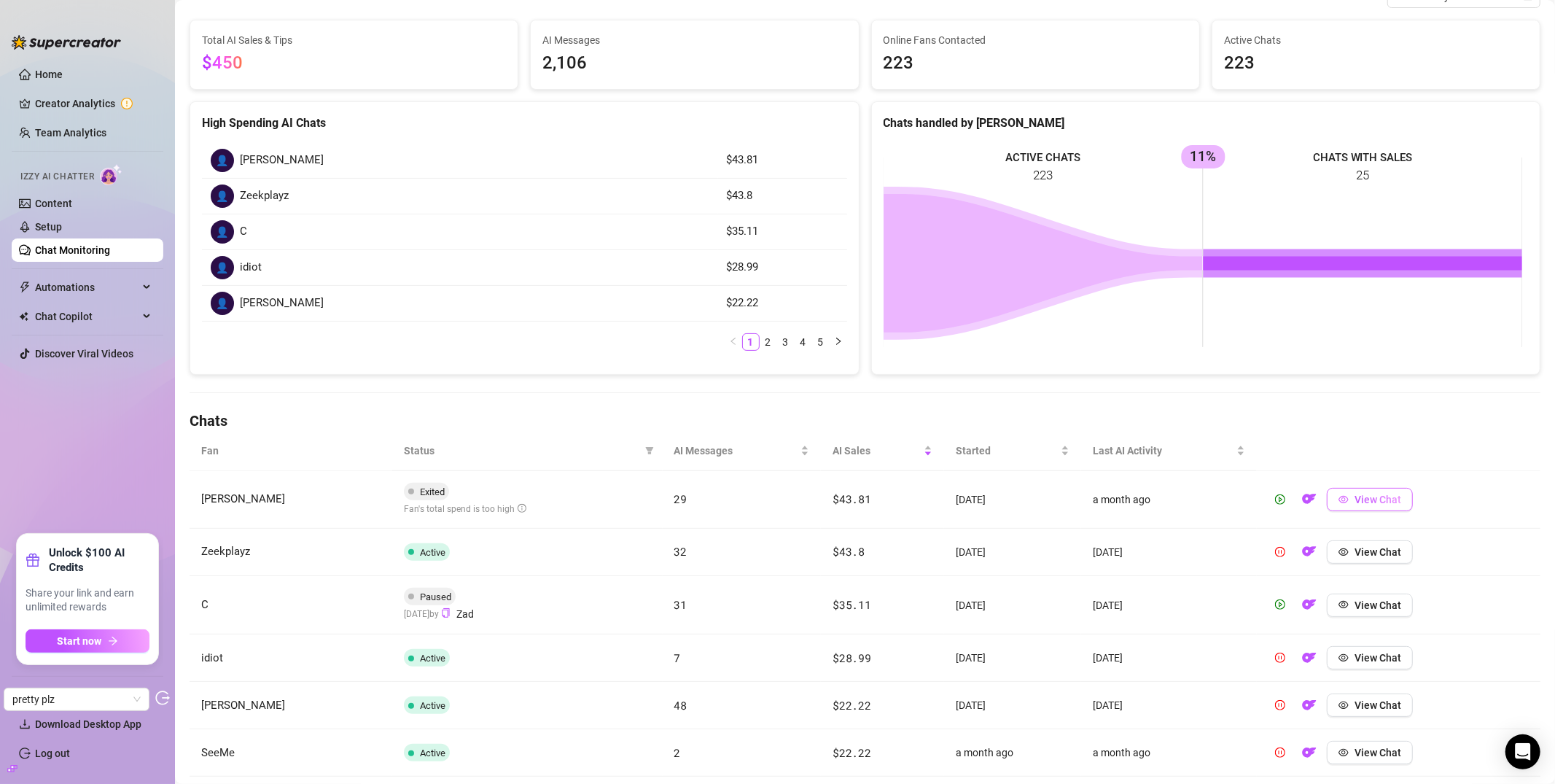
click at [1355, 502] on span "View Chat" at bounding box center [1377, 500] width 46 height 12
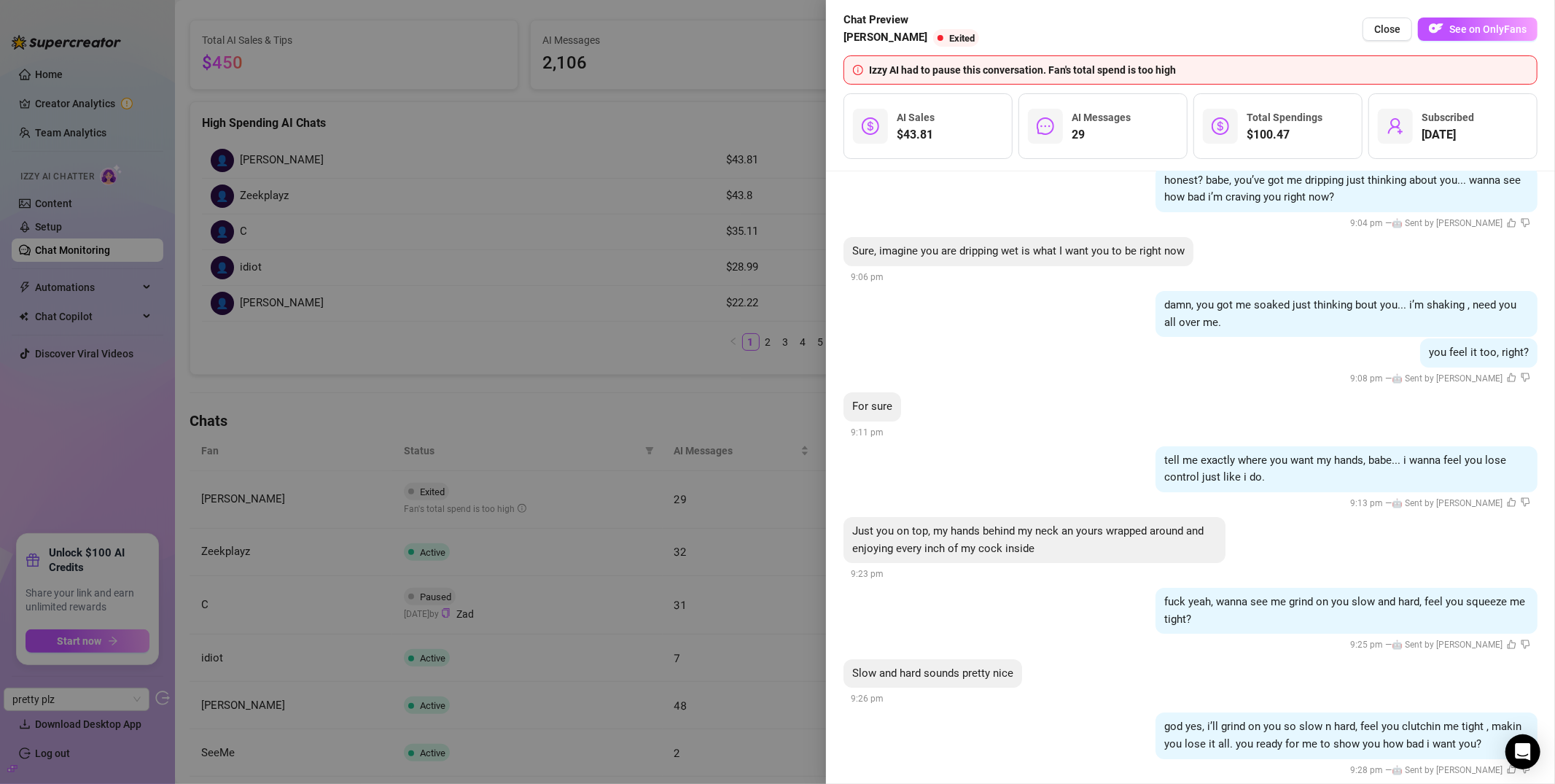
scroll to position [9267, 0]
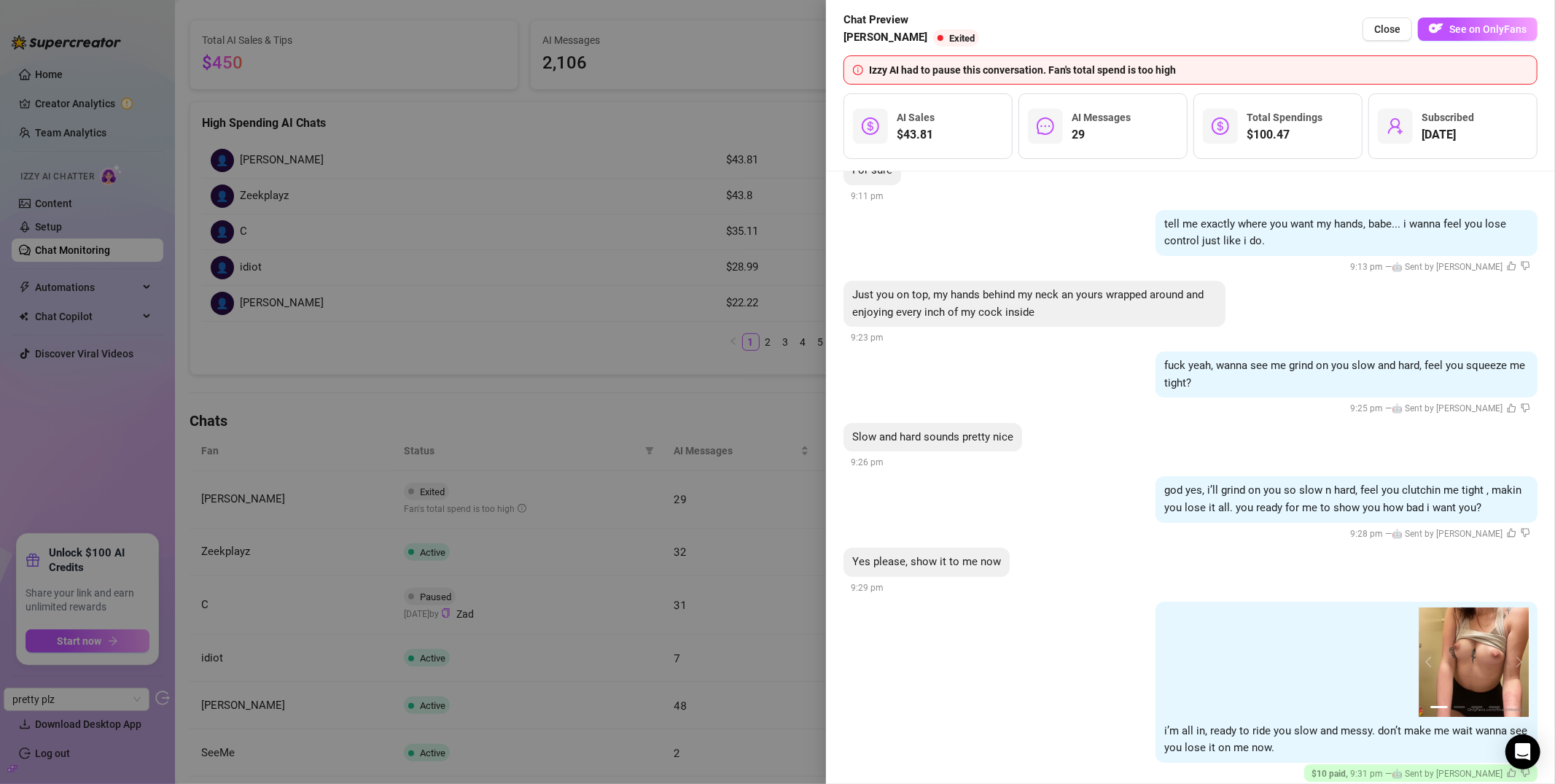
drag, startPoint x: 655, startPoint y: 228, endPoint x: 587, endPoint y: 214, distance: 69.4
click at [655, 228] on div at bounding box center [778, 392] width 1555 height 784
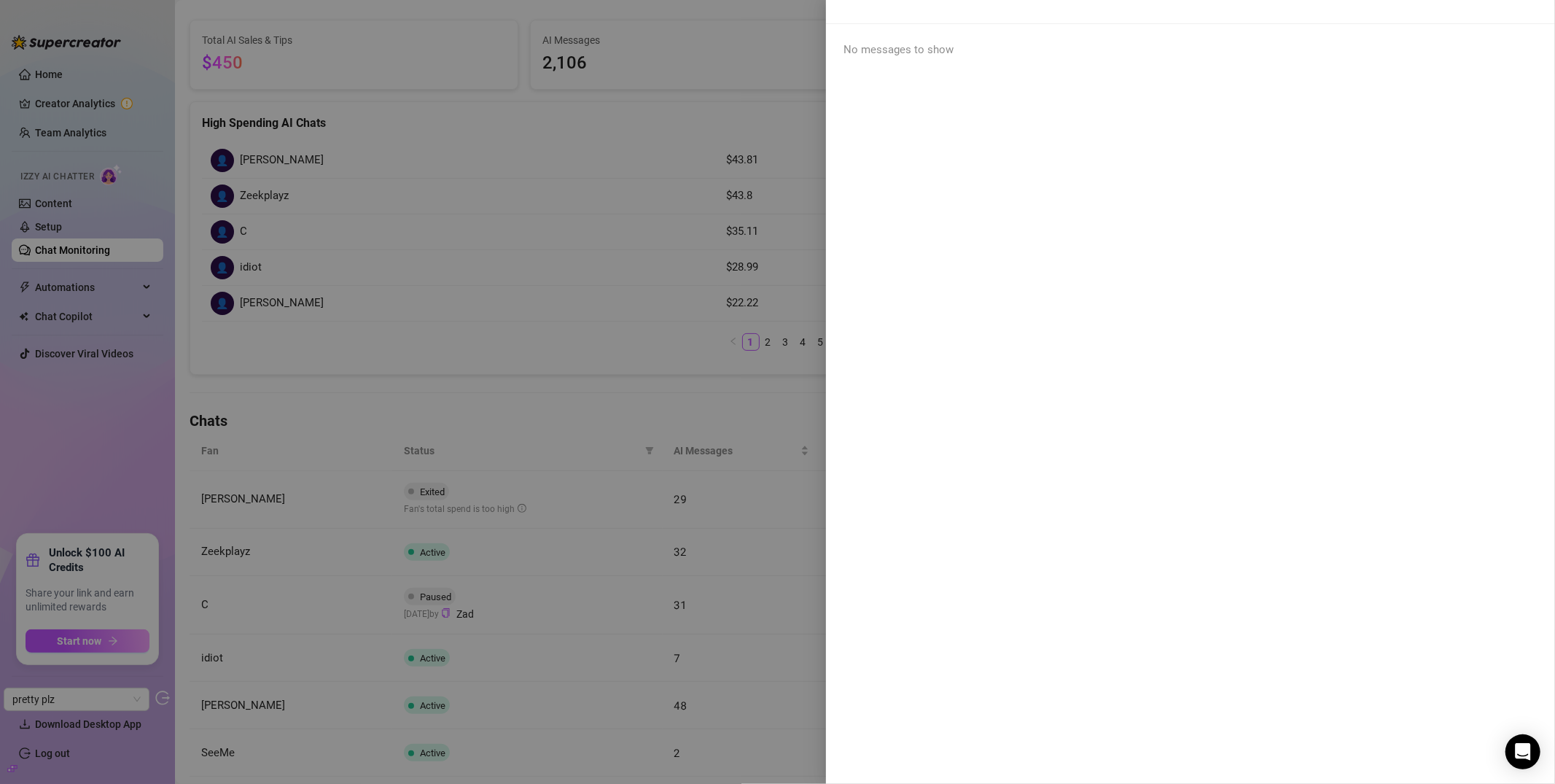
scroll to position [0, 0]
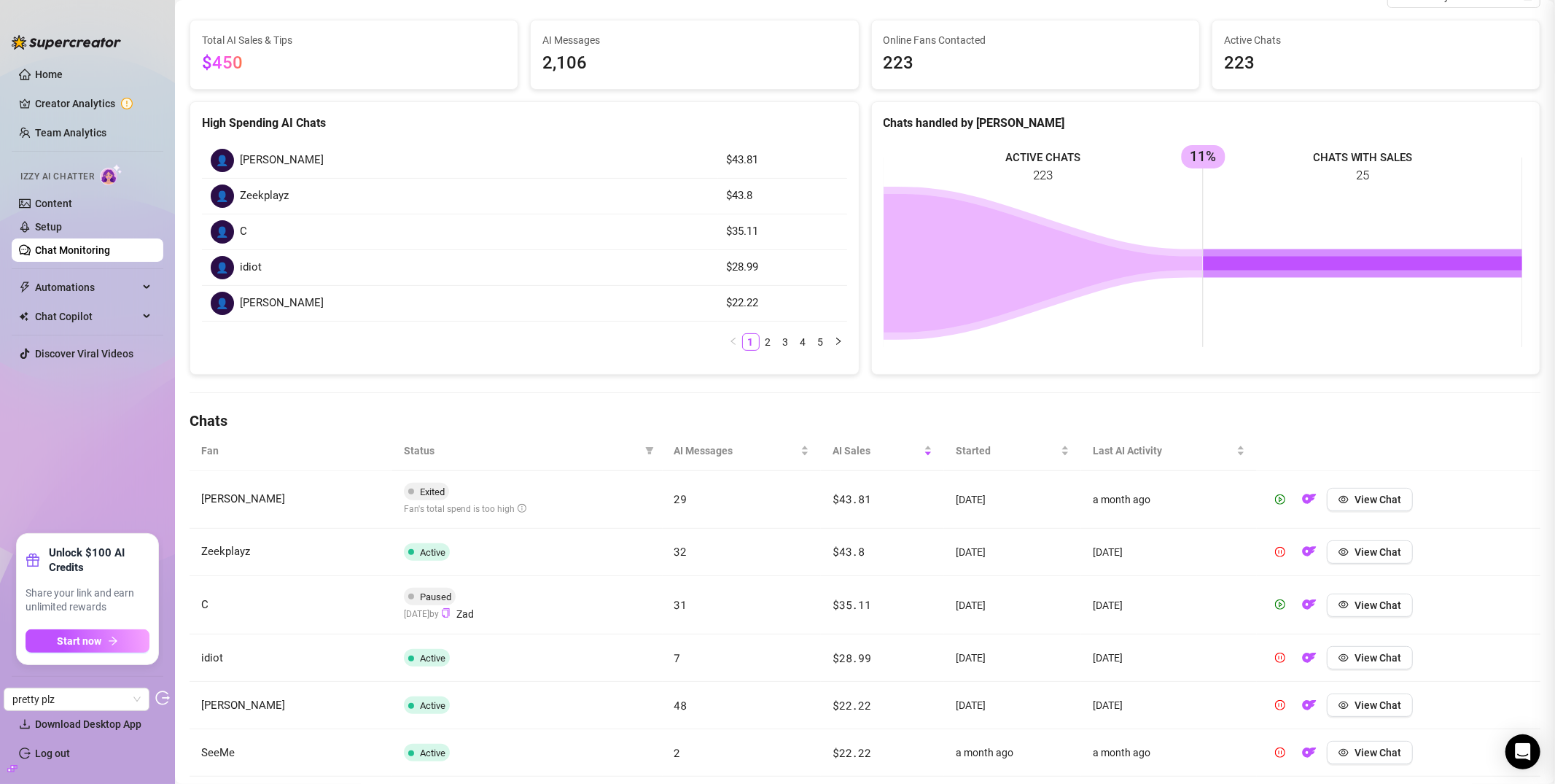
click at [524, 146] on div at bounding box center [778, 392] width 1555 height 784
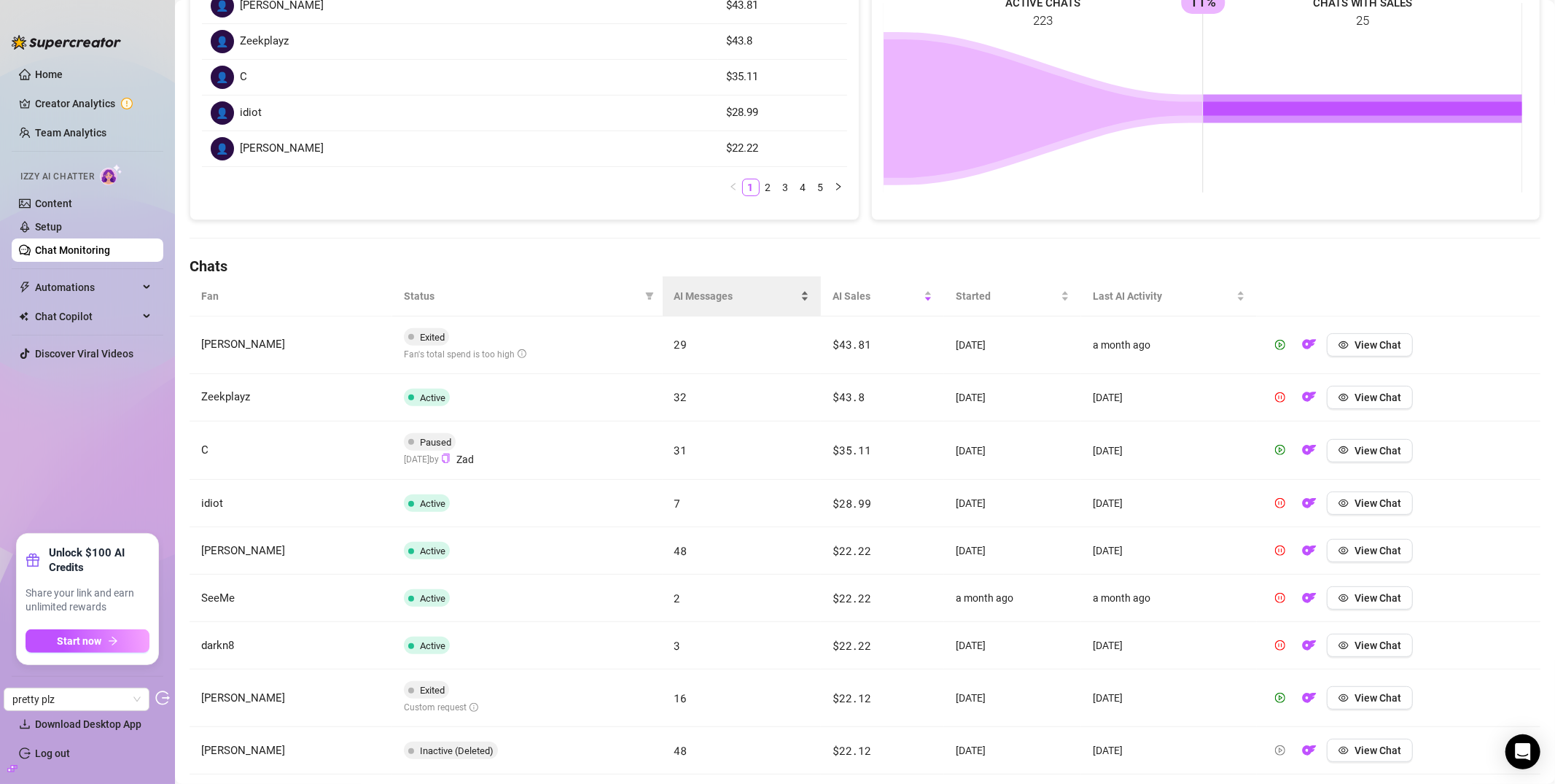
scroll to position [270, 0]
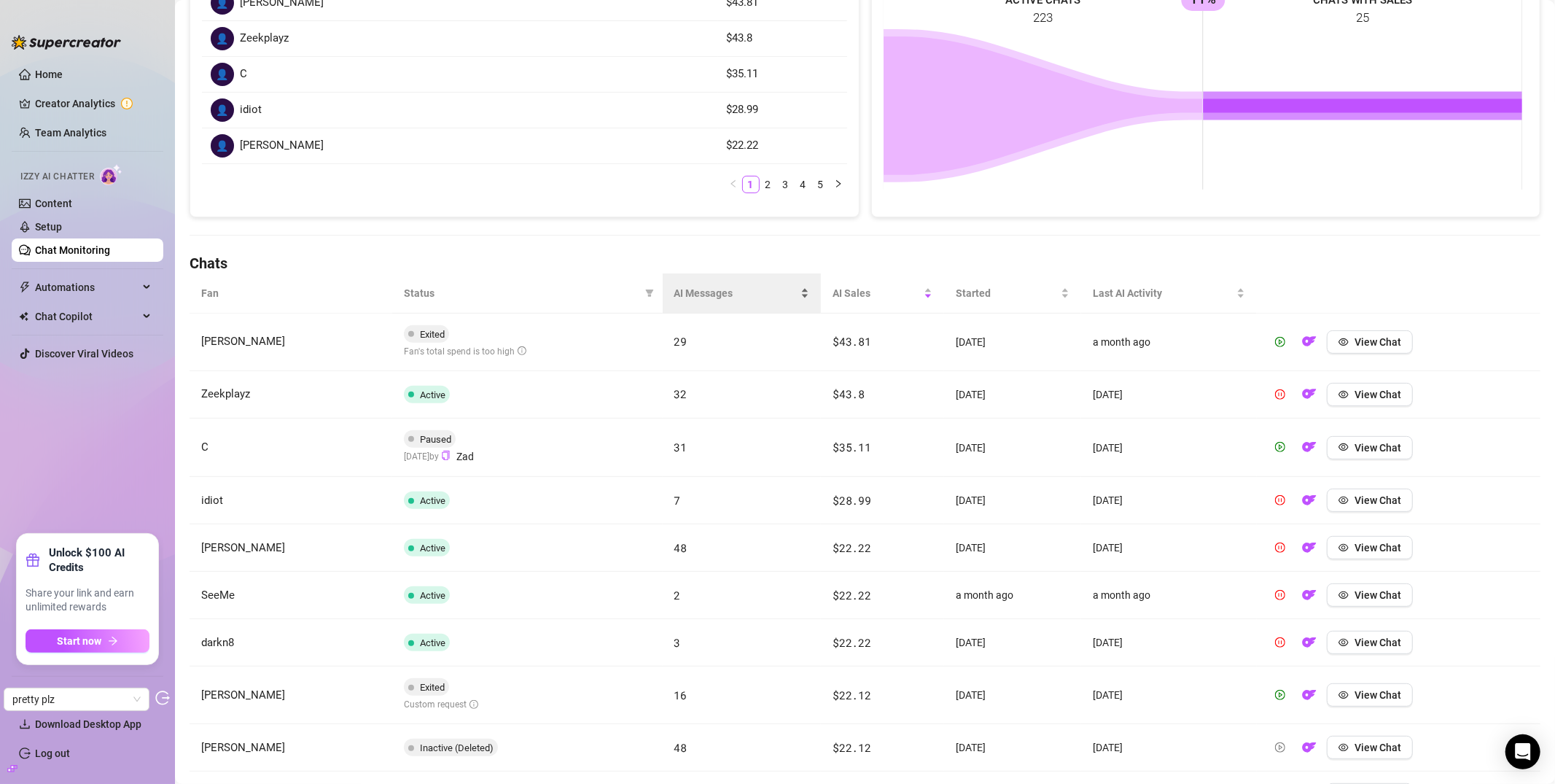
click at [688, 298] on span "AI Messages" at bounding box center [736, 293] width 124 height 16
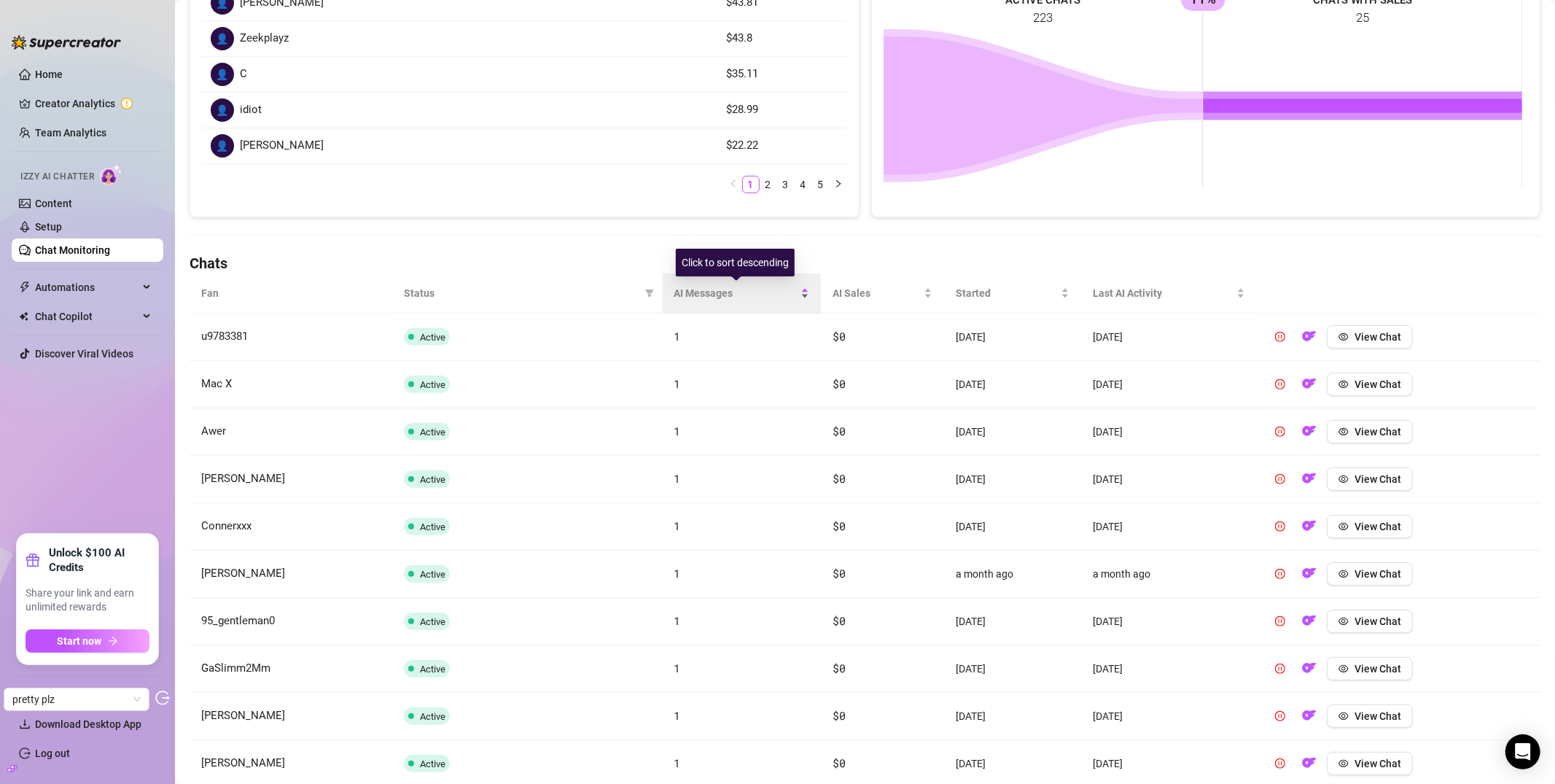
click at [699, 299] on span "AI Messages" at bounding box center [736, 293] width 124 height 16
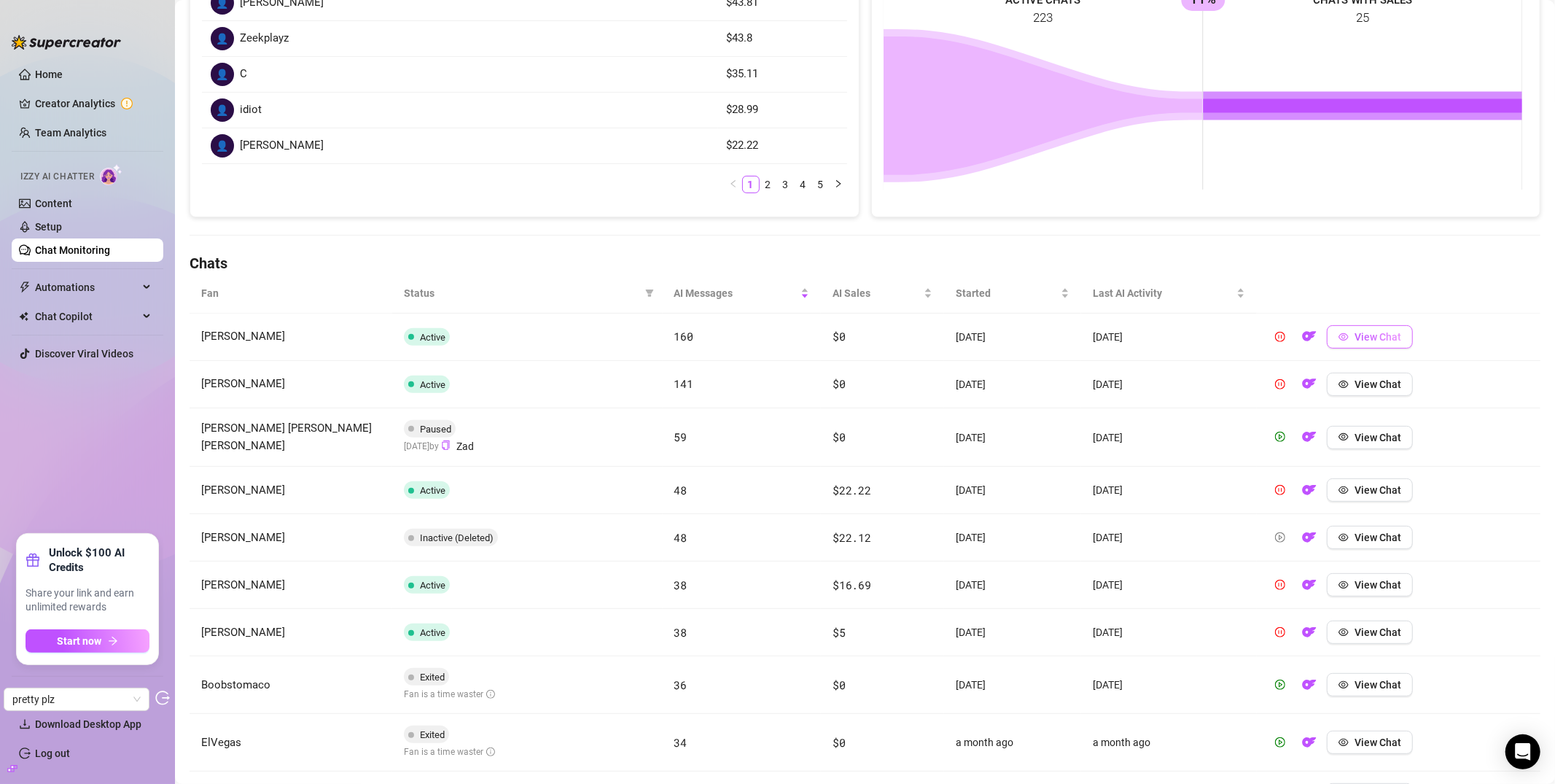
click at [1388, 340] on span "View Chat" at bounding box center [1377, 337] width 46 height 12
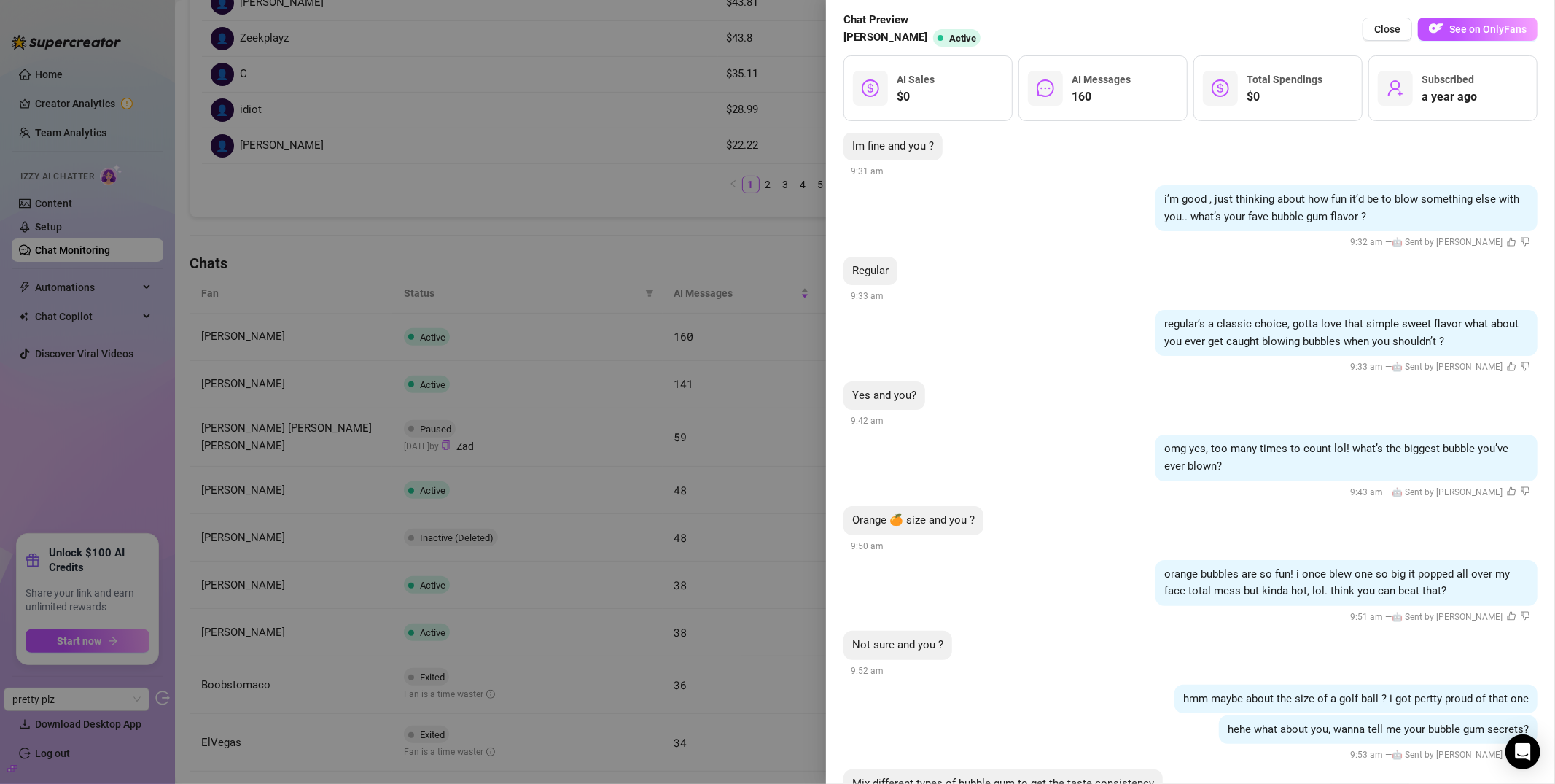
scroll to position [5236, 0]
click at [1238, 705] on span "hehe what about you, wanna tell me your bubble gum secrets?" at bounding box center [1378, 732] width 301 height 13
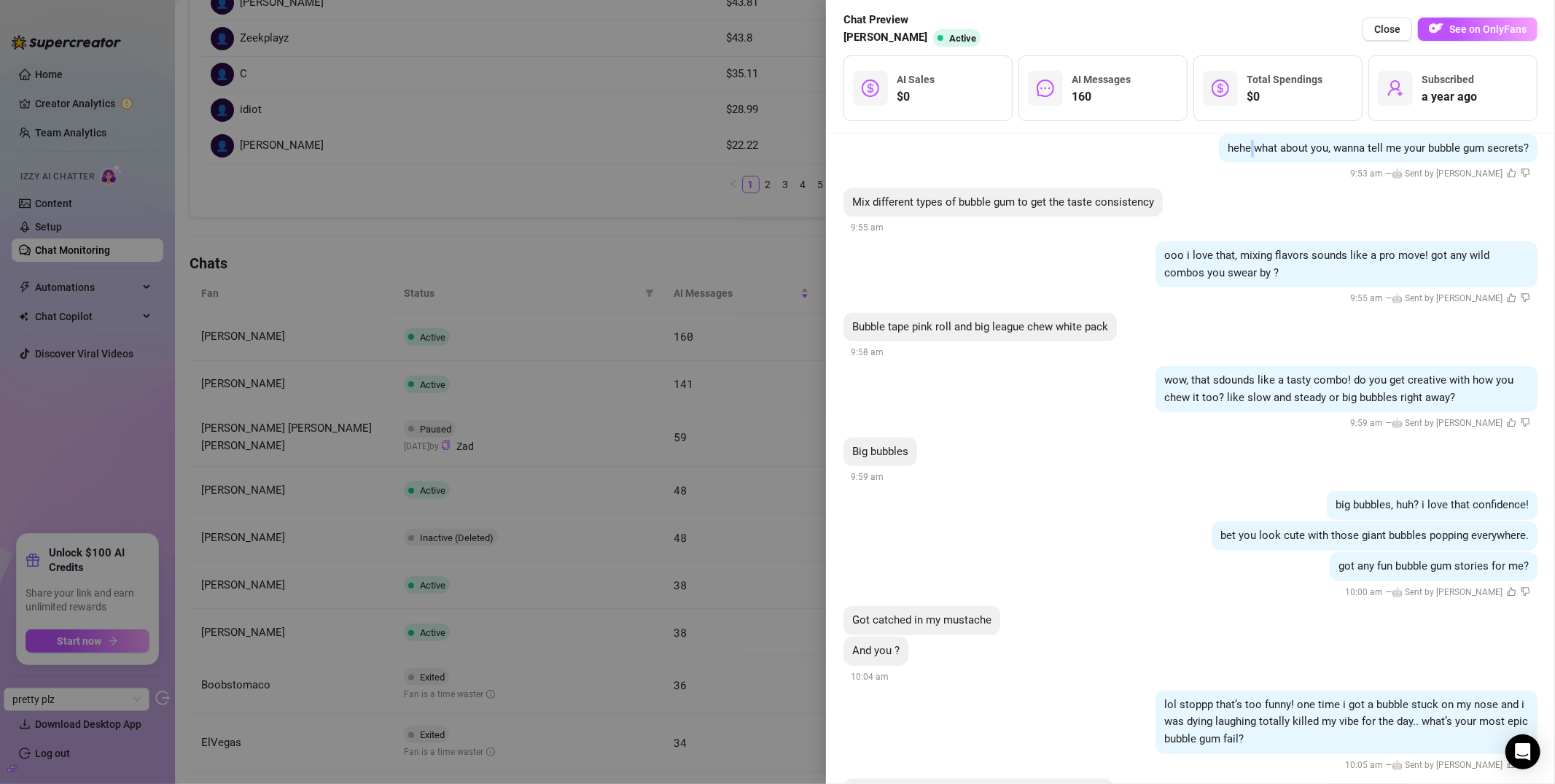
scroll to position [5821, 0]
click at [1262, 666] on div "And you ? 10:04 am" at bounding box center [1191, 659] width 694 height 48
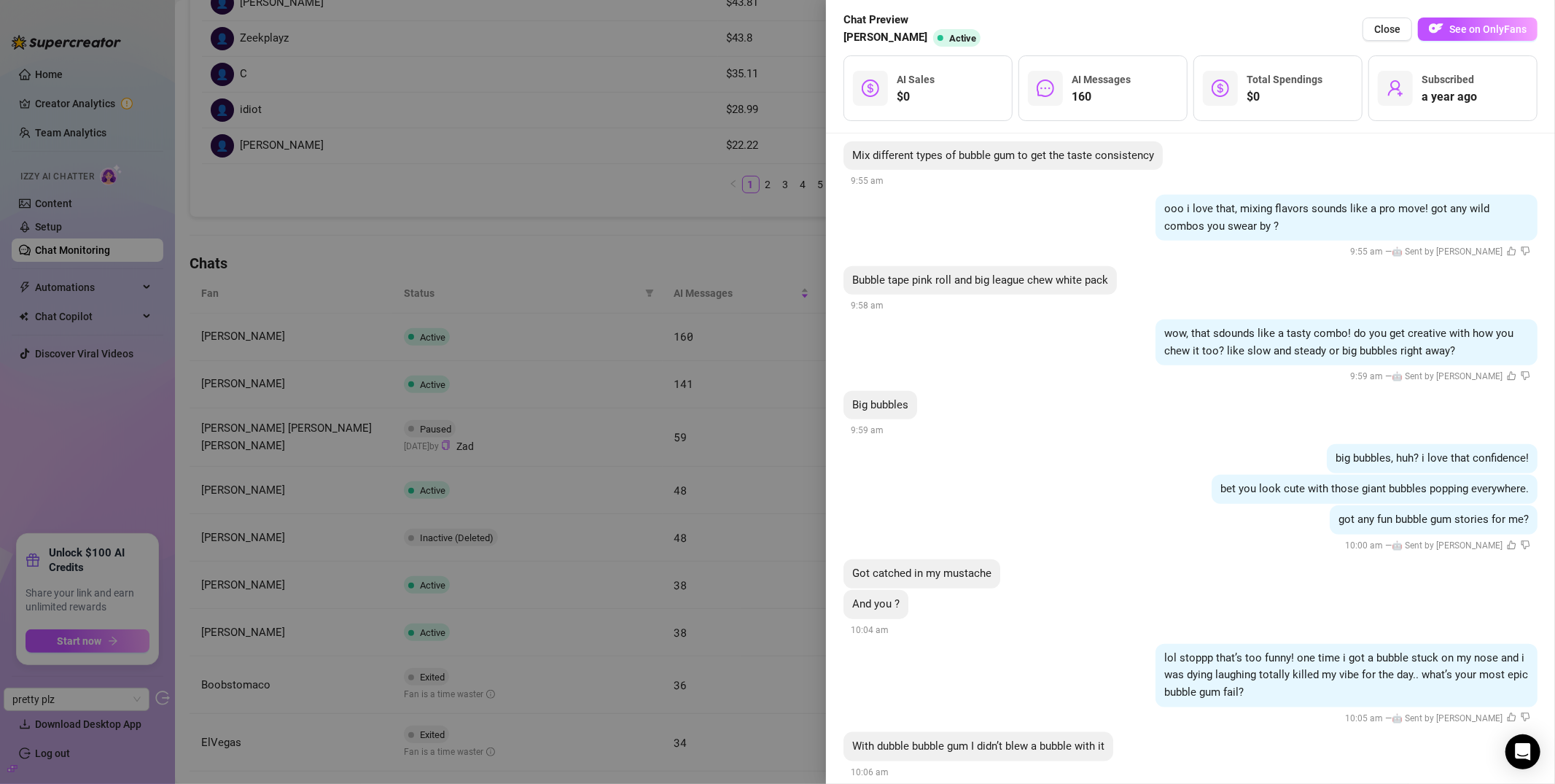
scroll to position [5870, 0]
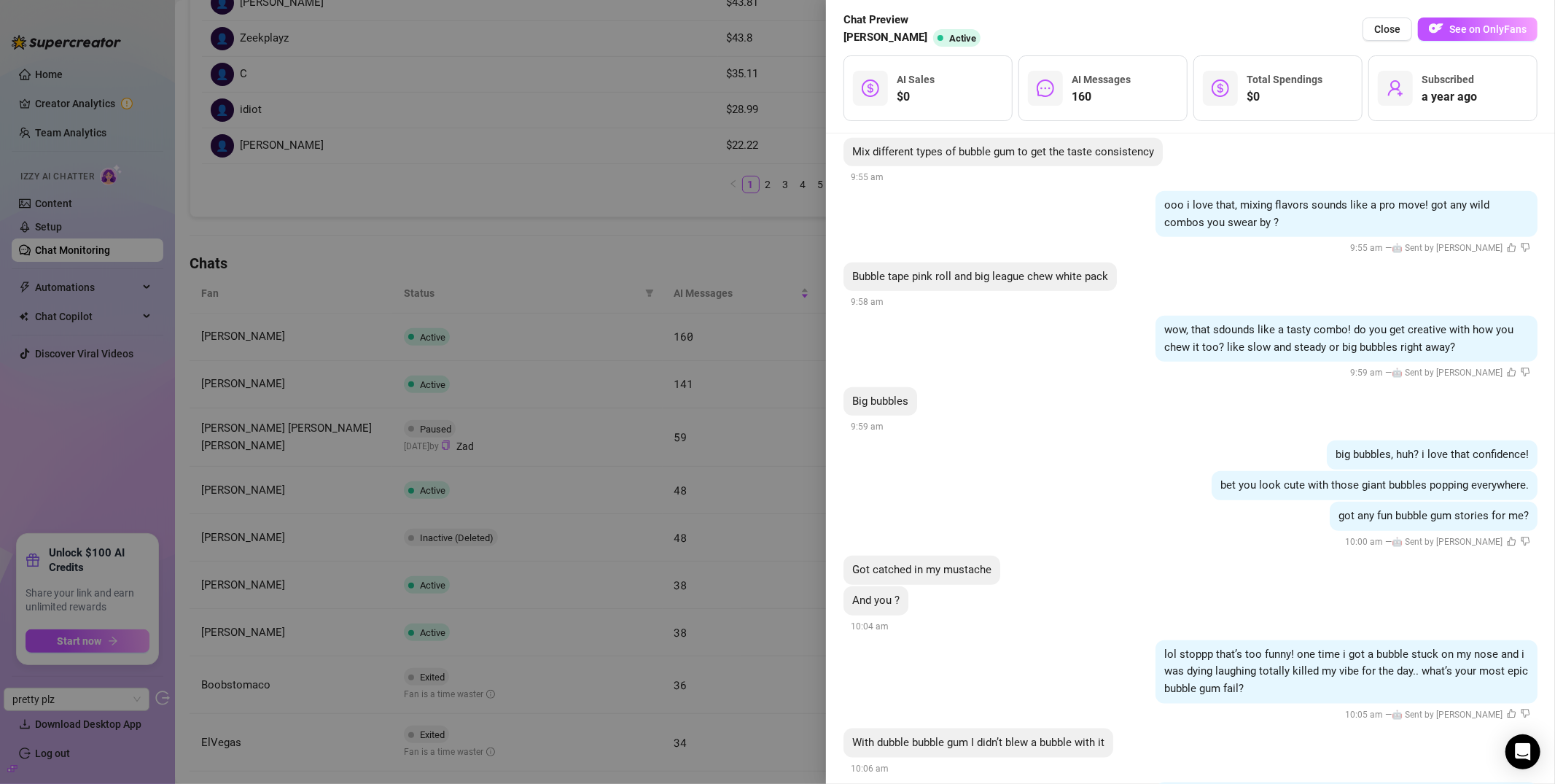
click at [1031, 705] on span "With dubble bubble gum I didn’t blew a bubble with it" at bounding box center [979, 742] width 252 height 13
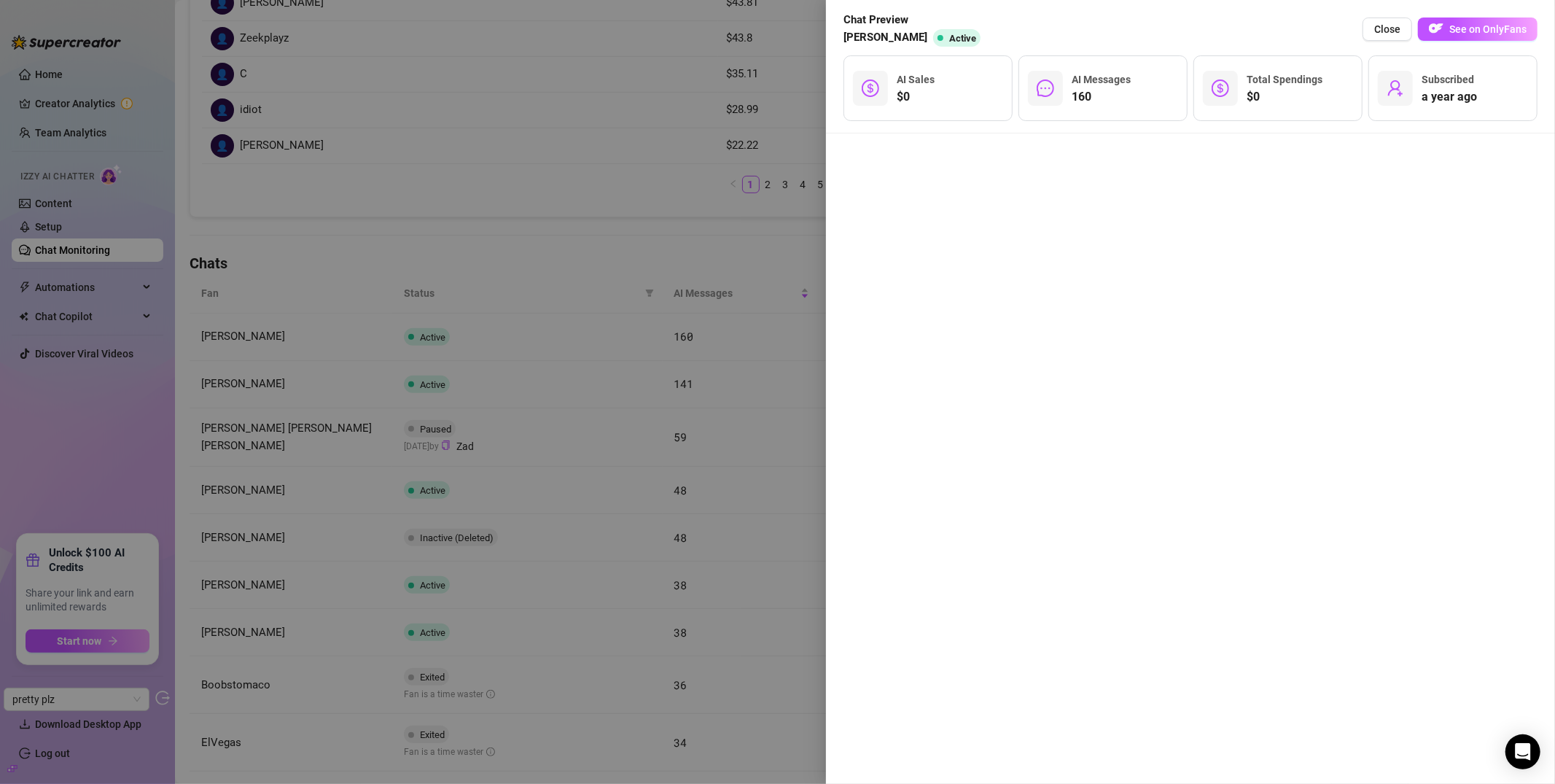
scroll to position [27673, 0]
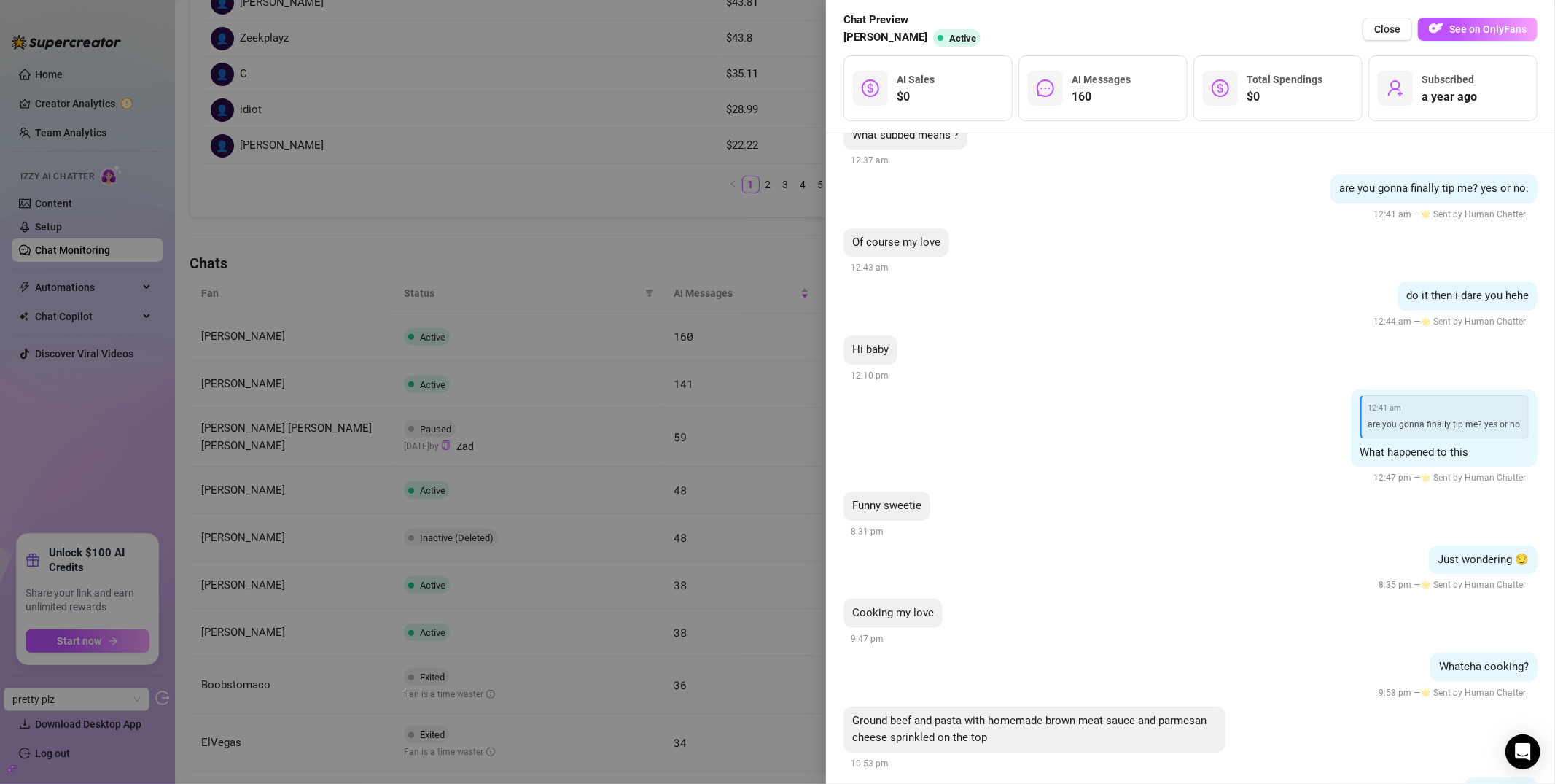
click at [708, 332] on div at bounding box center [778, 392] width 1555 height 784
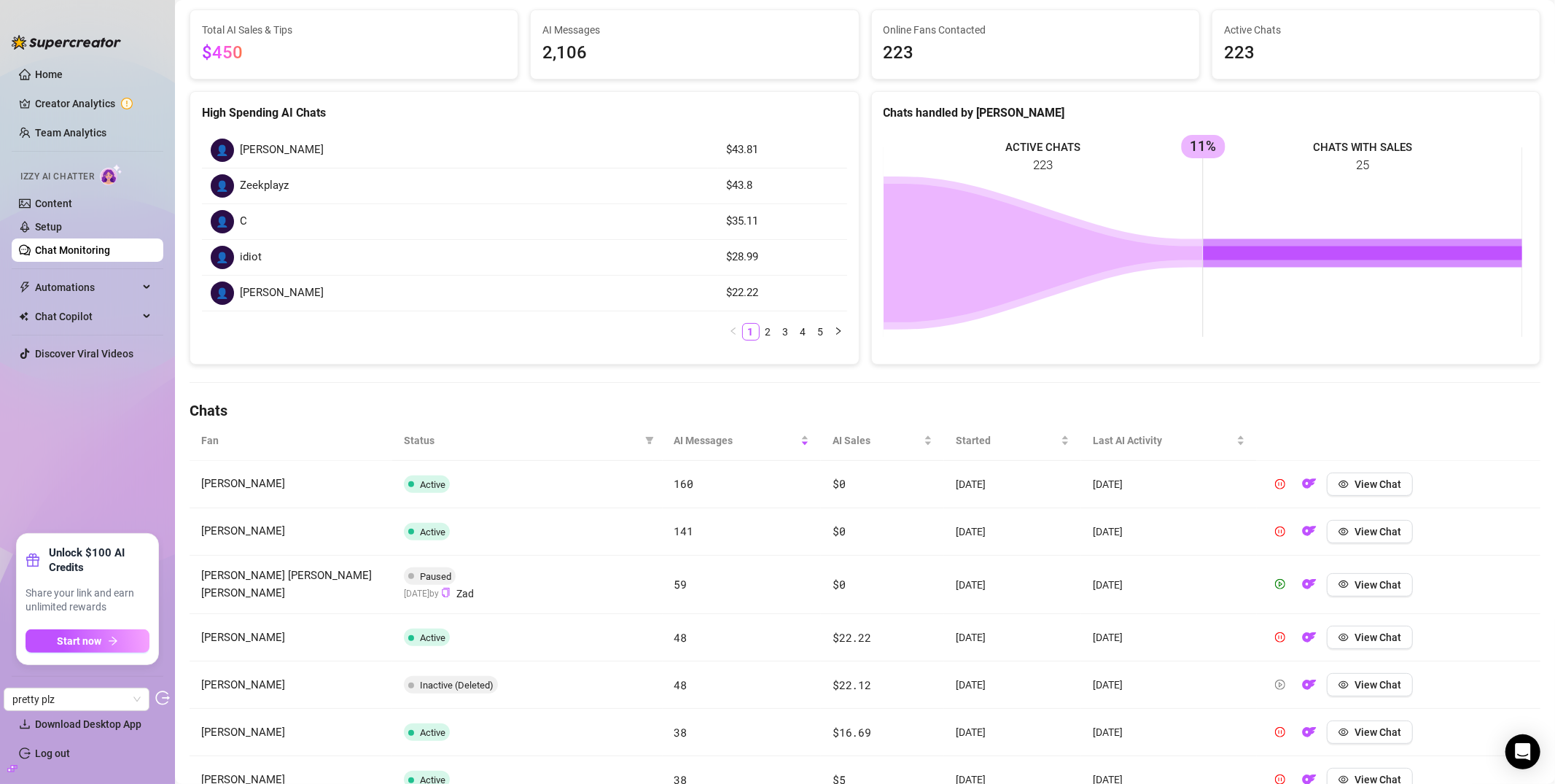
scroll to position [0, 0]
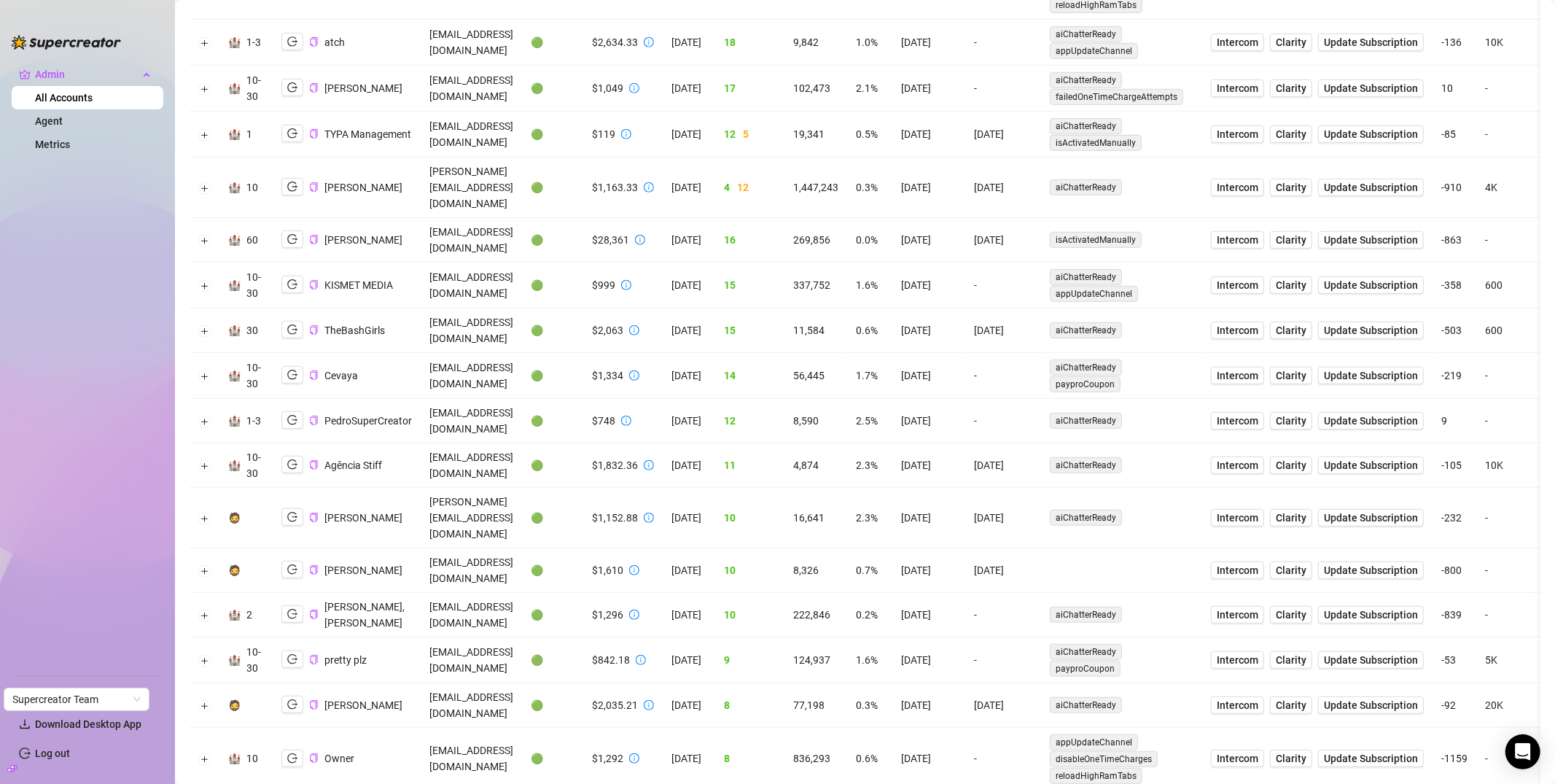
scroll to position [882, 0]
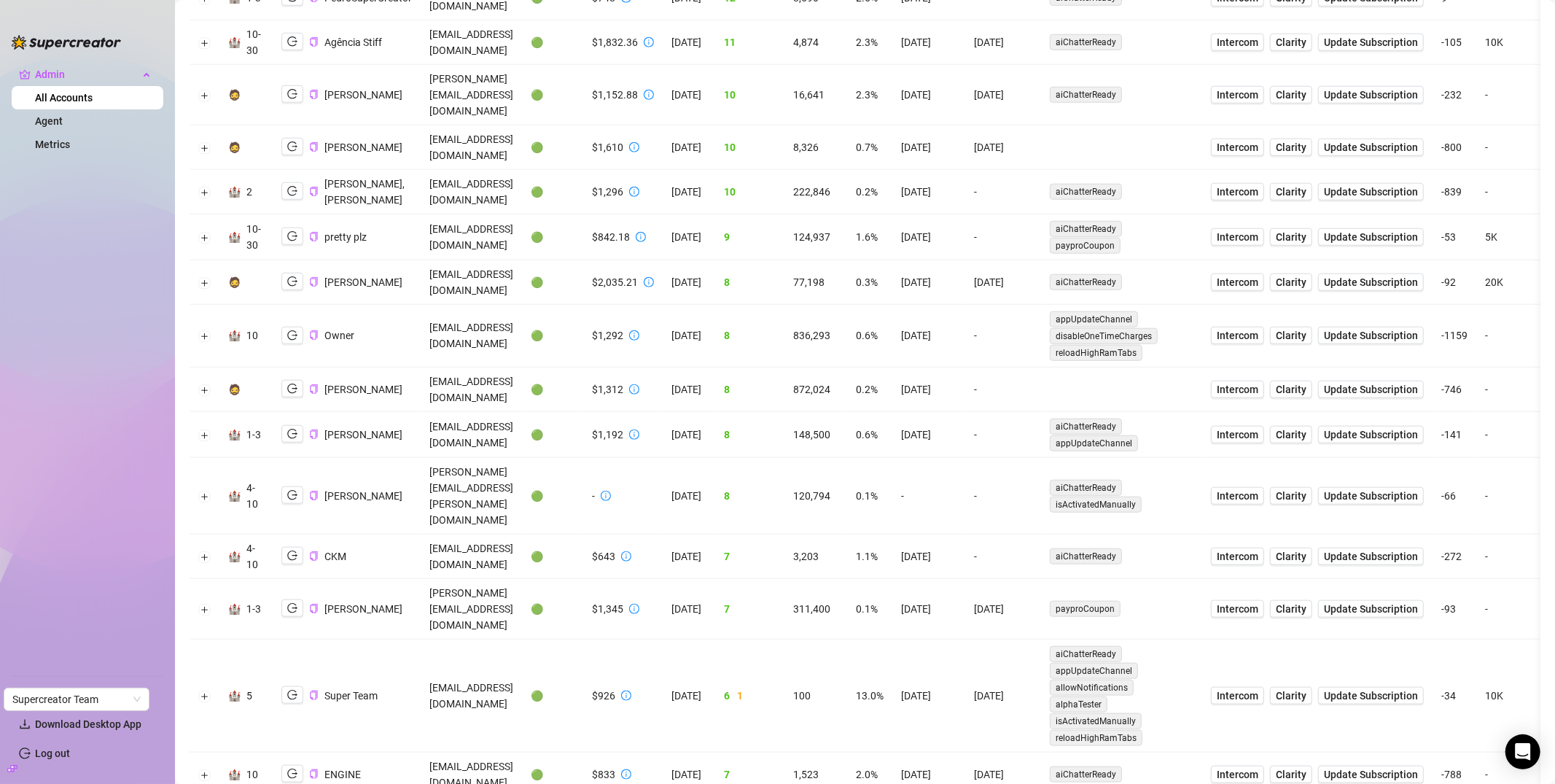
scroll to position [1084, 0]
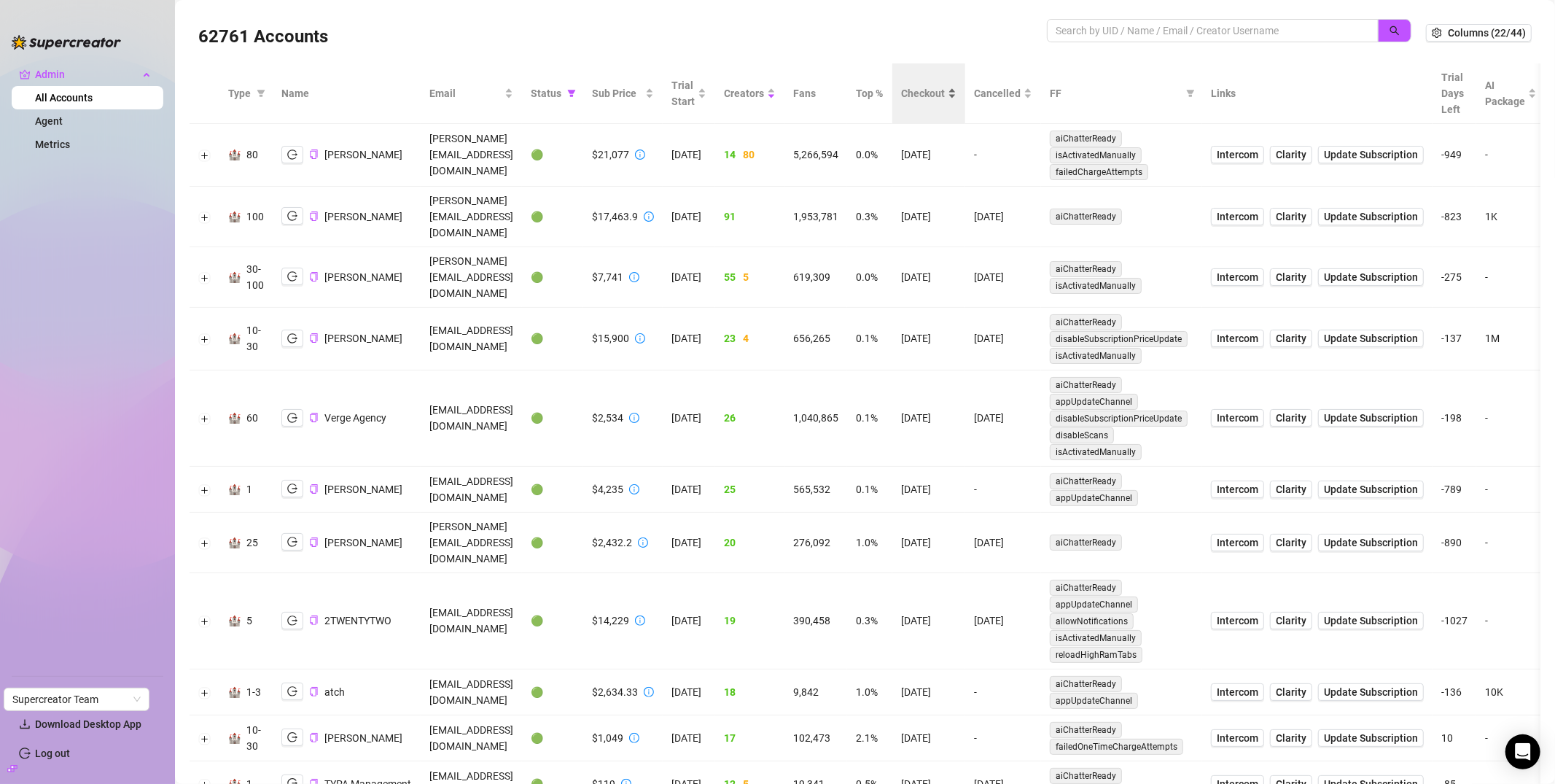
scroll to position [0, 0]
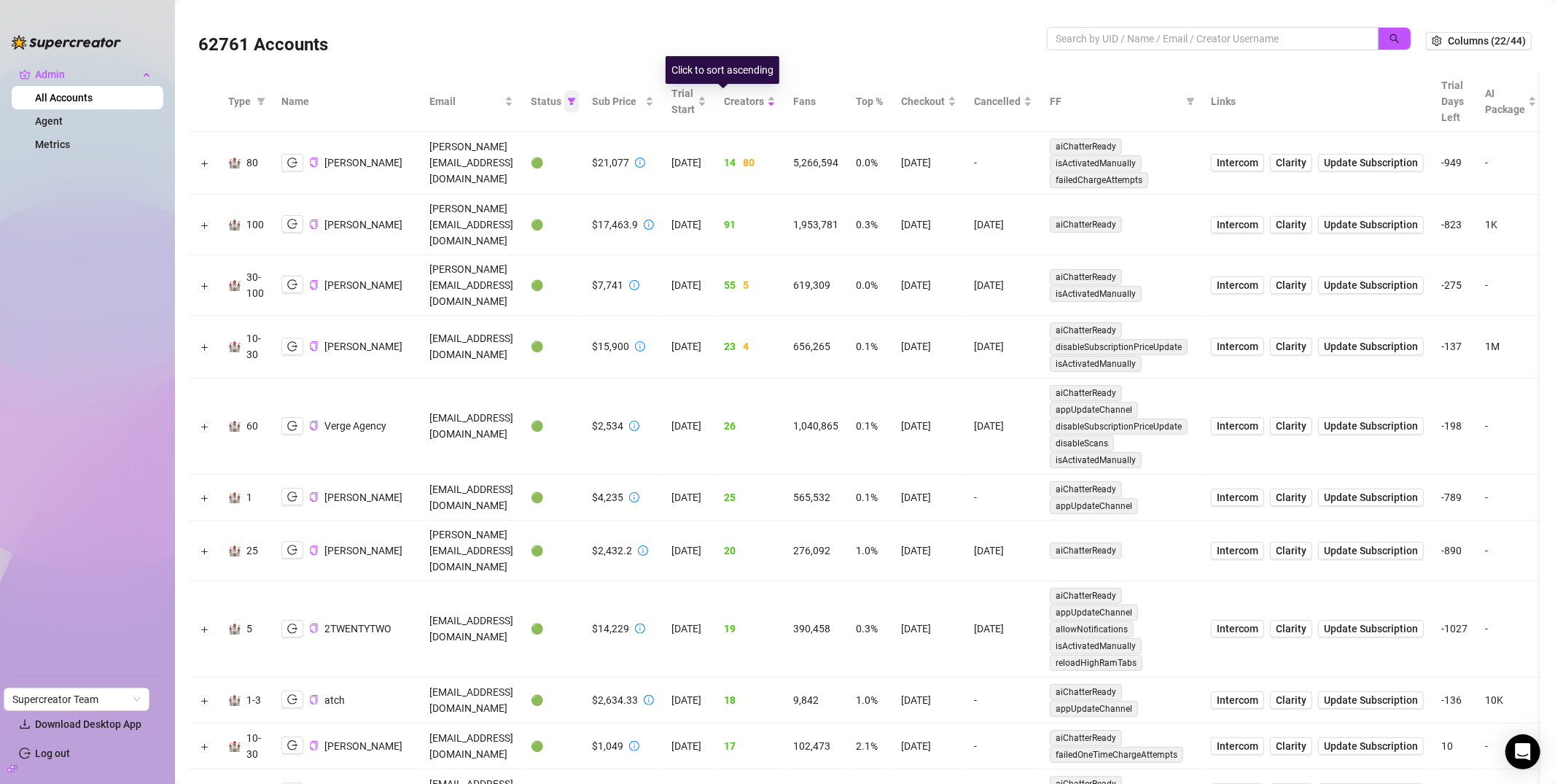
click at [576, 102] on icon "filter" at bounding box center [572, 102] width 9 height 9
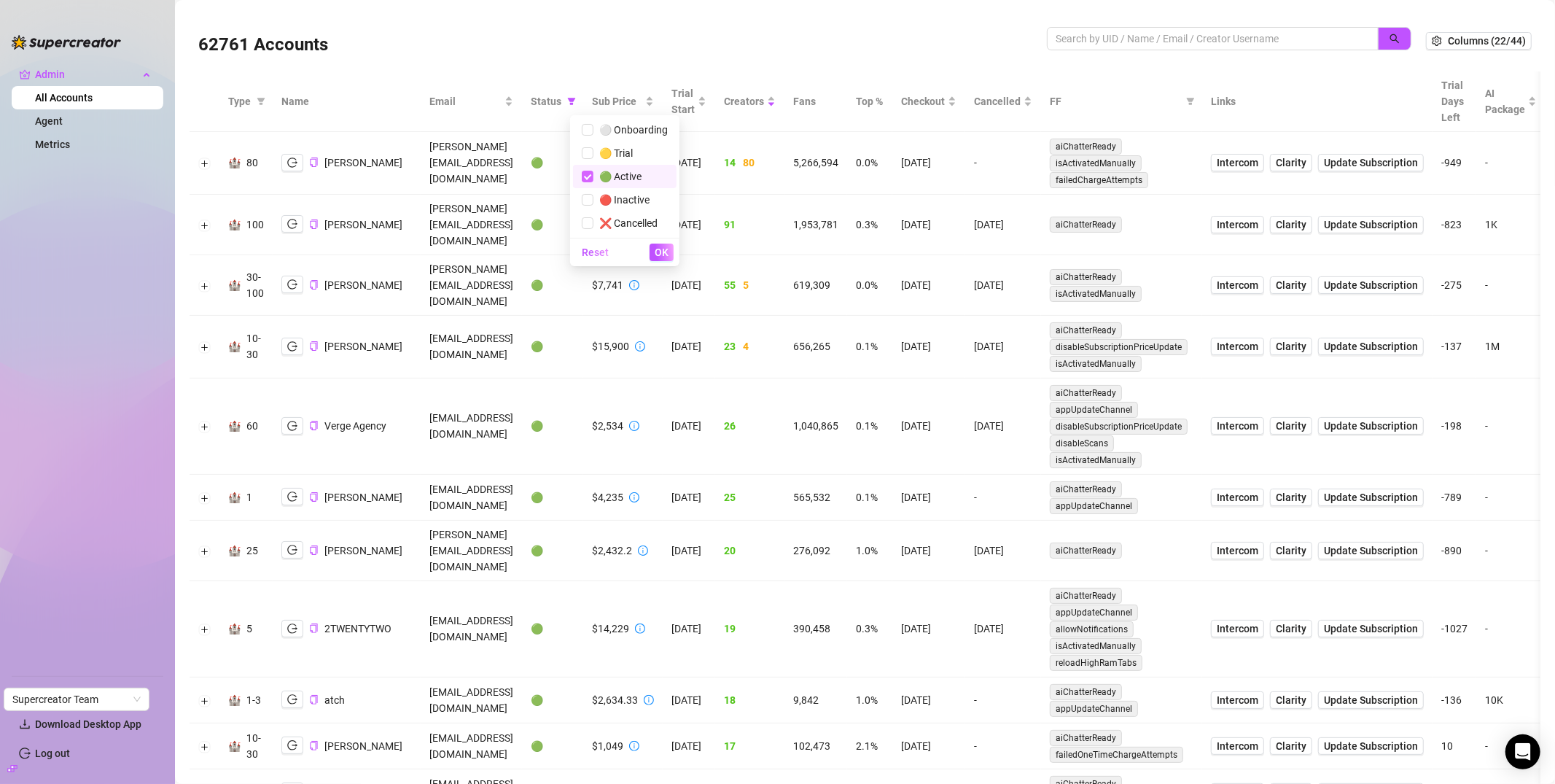
click at [591, 180] on input "checkbox" at bounding box center [588, 177] width 12 height 12
checkbox input "false"
click at [655, 252] on span "OK" at bounding box center [661, 252] width 14 height 12
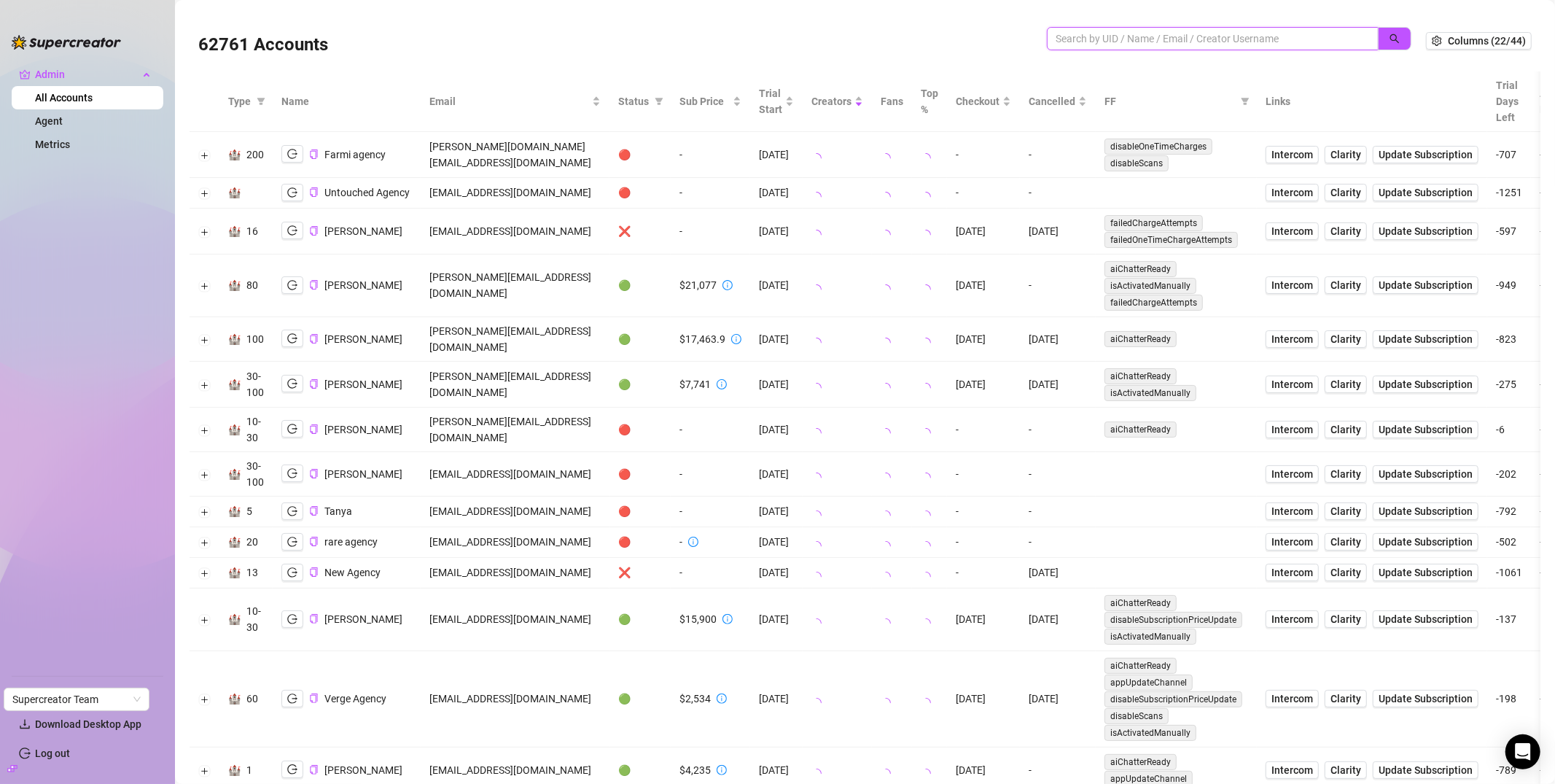
click at [1100, 38] on input "search" at bounding box center [1207, 39] width 303 height 16
paste input "Hey Kiera, your bio and products setup looks good! However, keep in mind that i…"
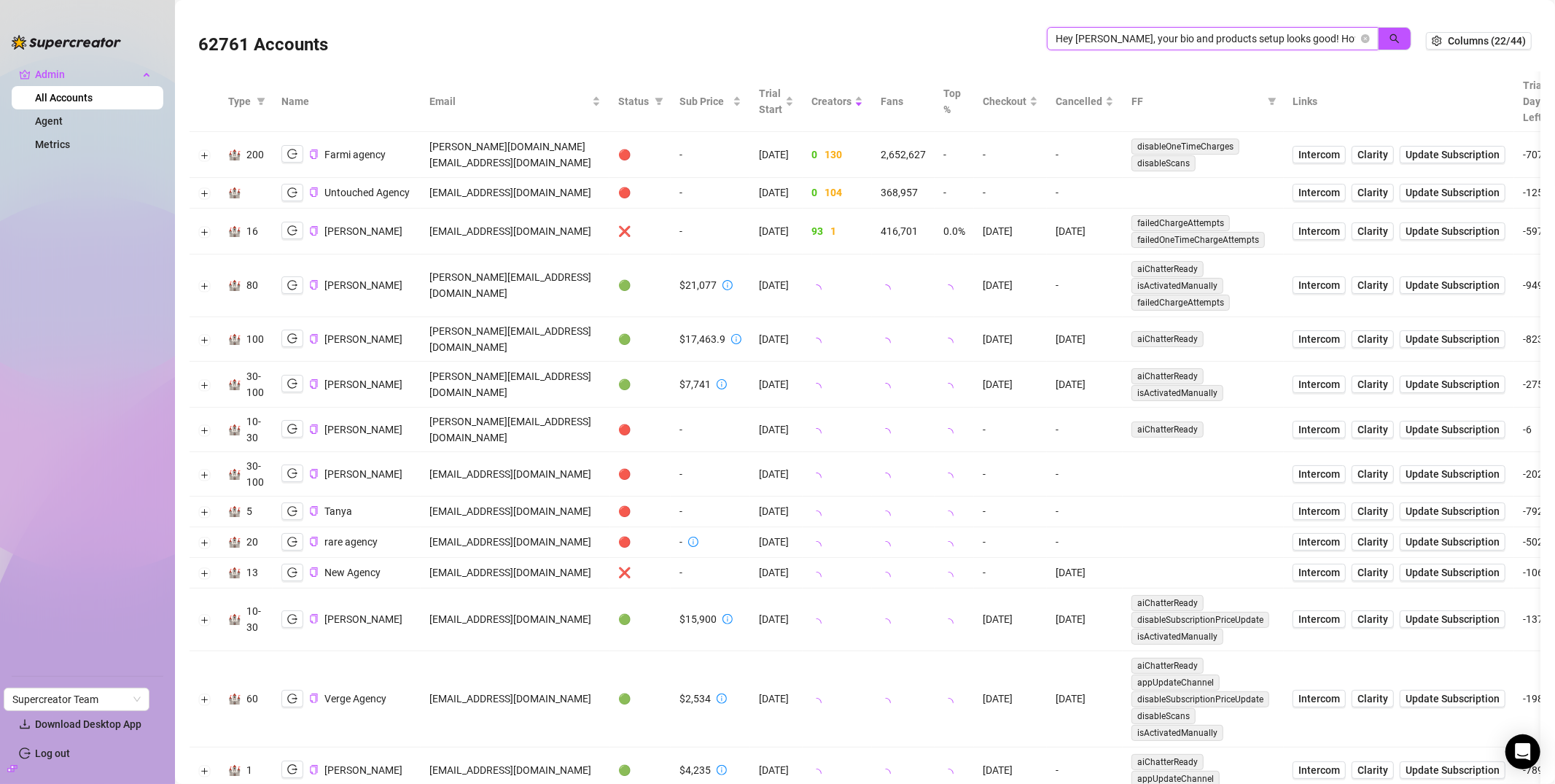
scroll to position [0, 1772]
type input "Hey Kiera, your bio and products setup looks good! However, keep in mind that i…"
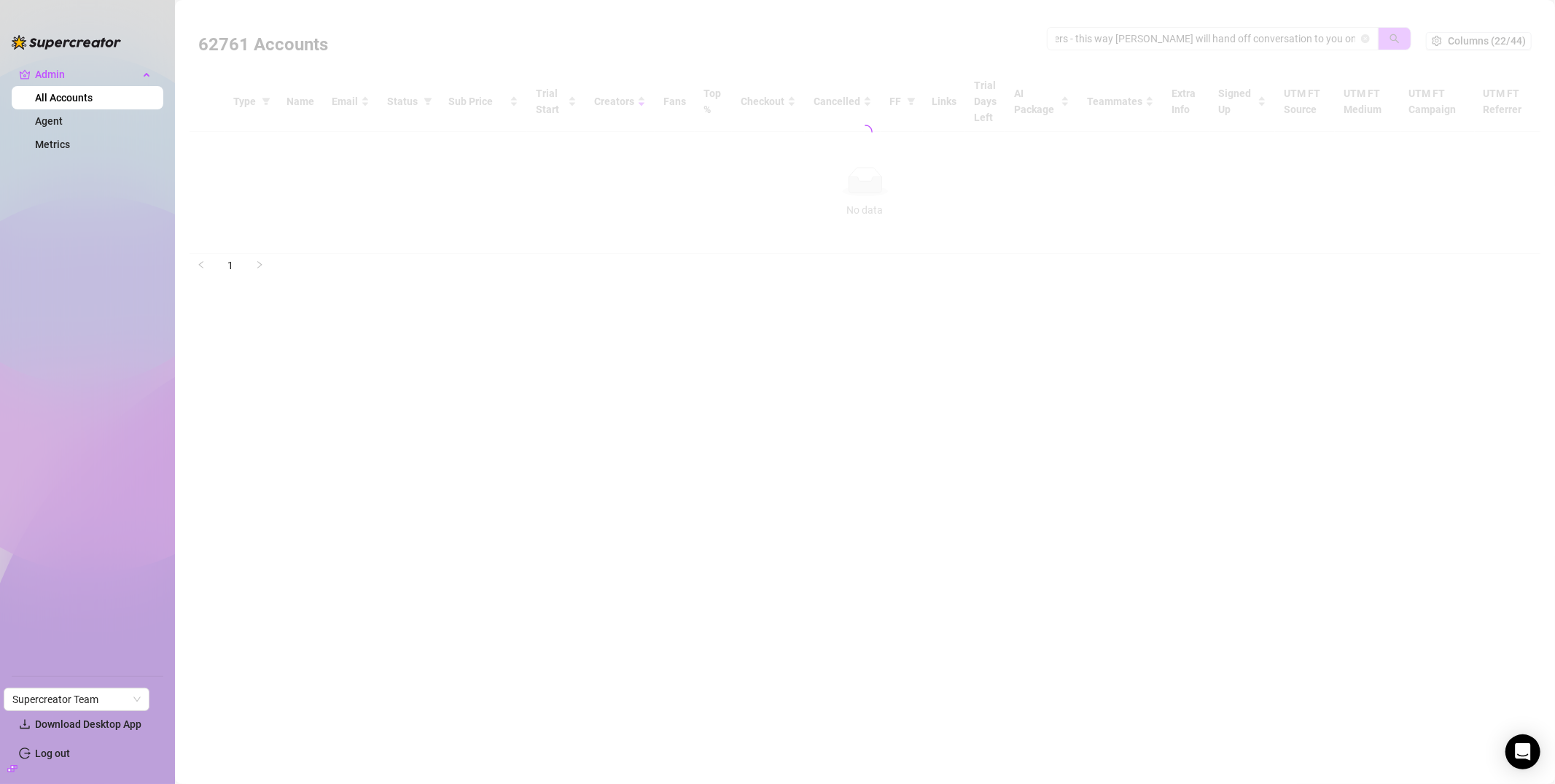
scroll to position [0, 0]
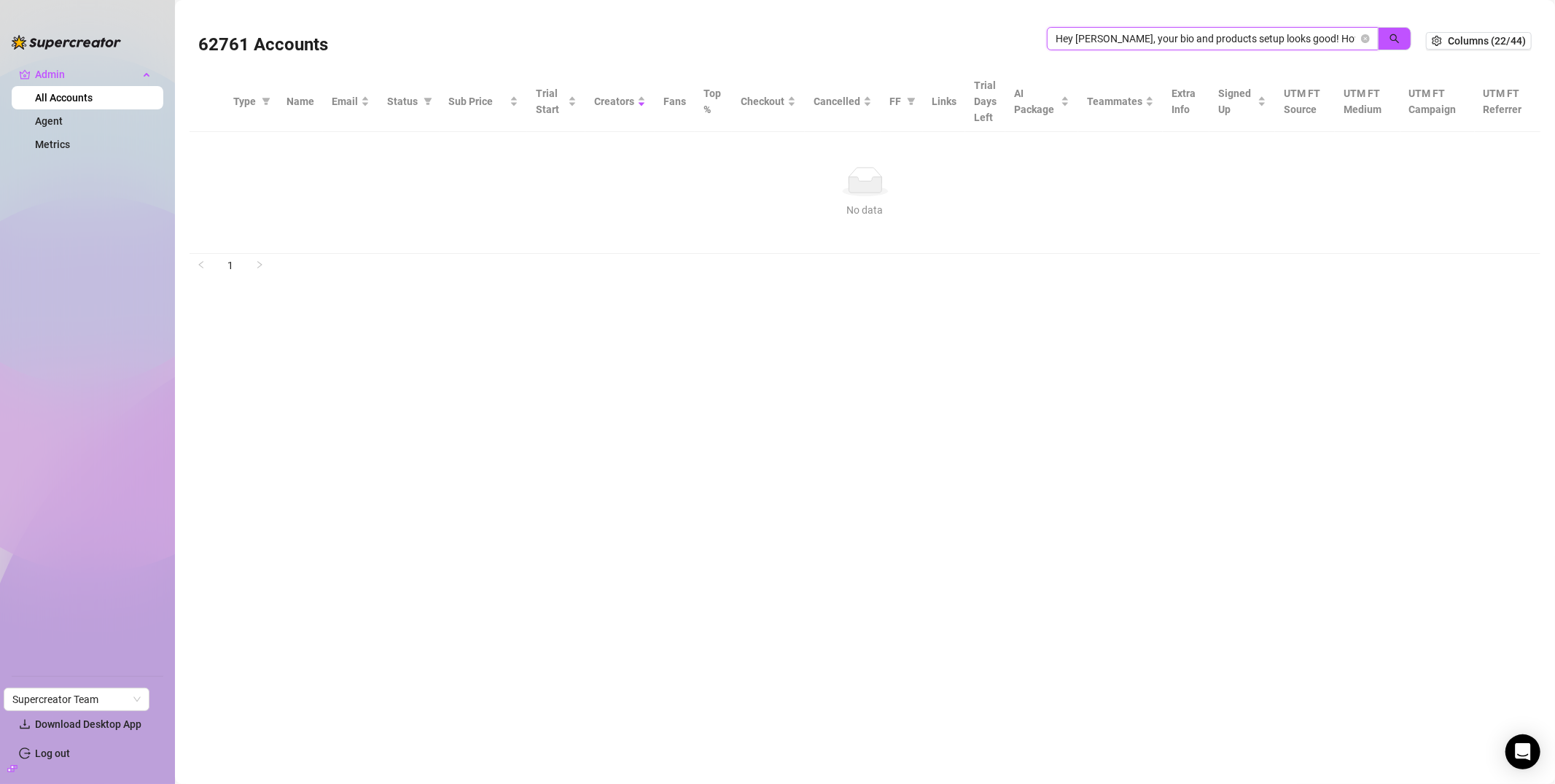
click at [1366, 35] on icon "close-circle" at bounding box center [1366, 39] width 9 height 9
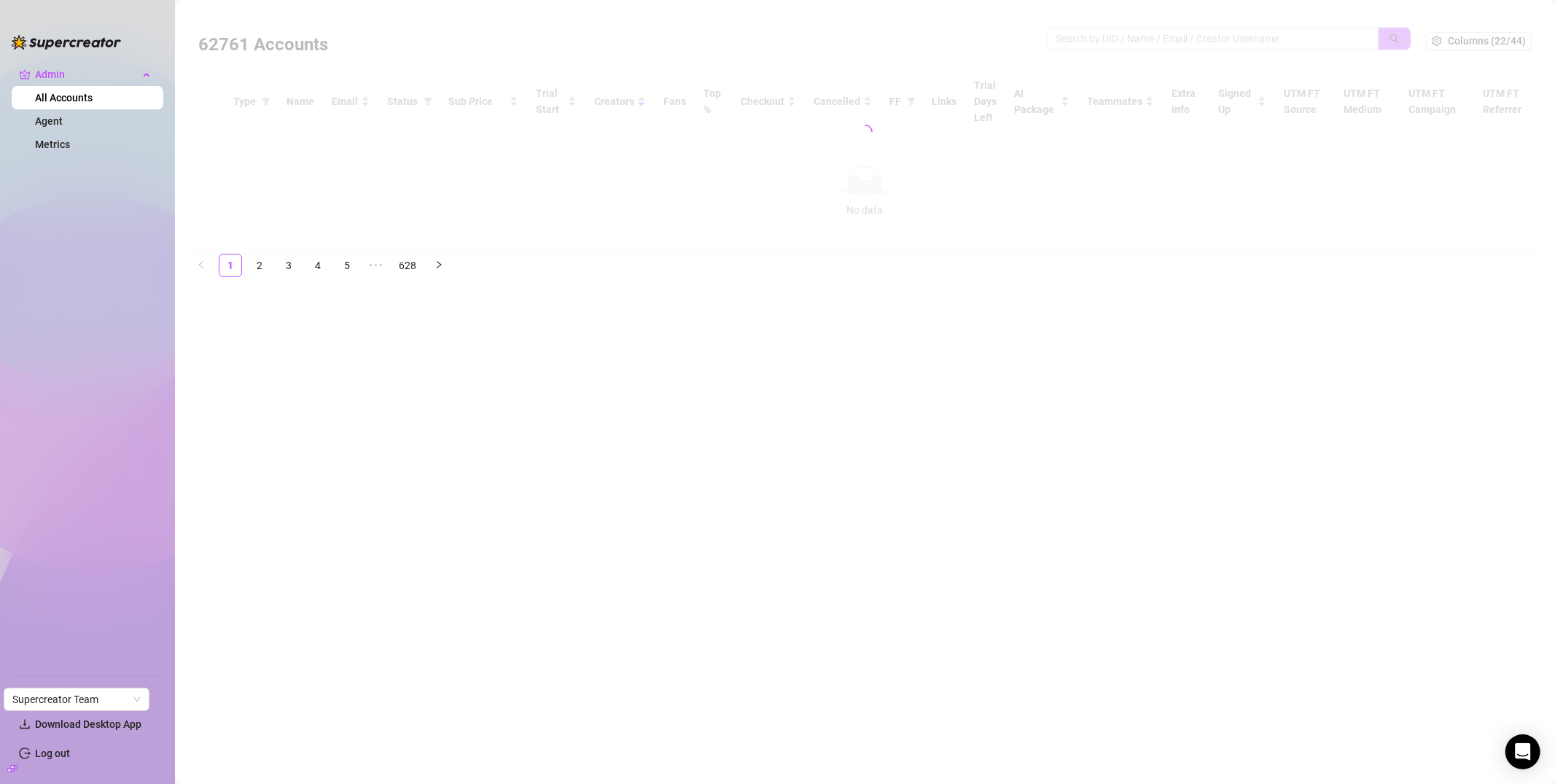
click at [1279, 39] on div at bounding box center [864, 132] width 1351 height 243
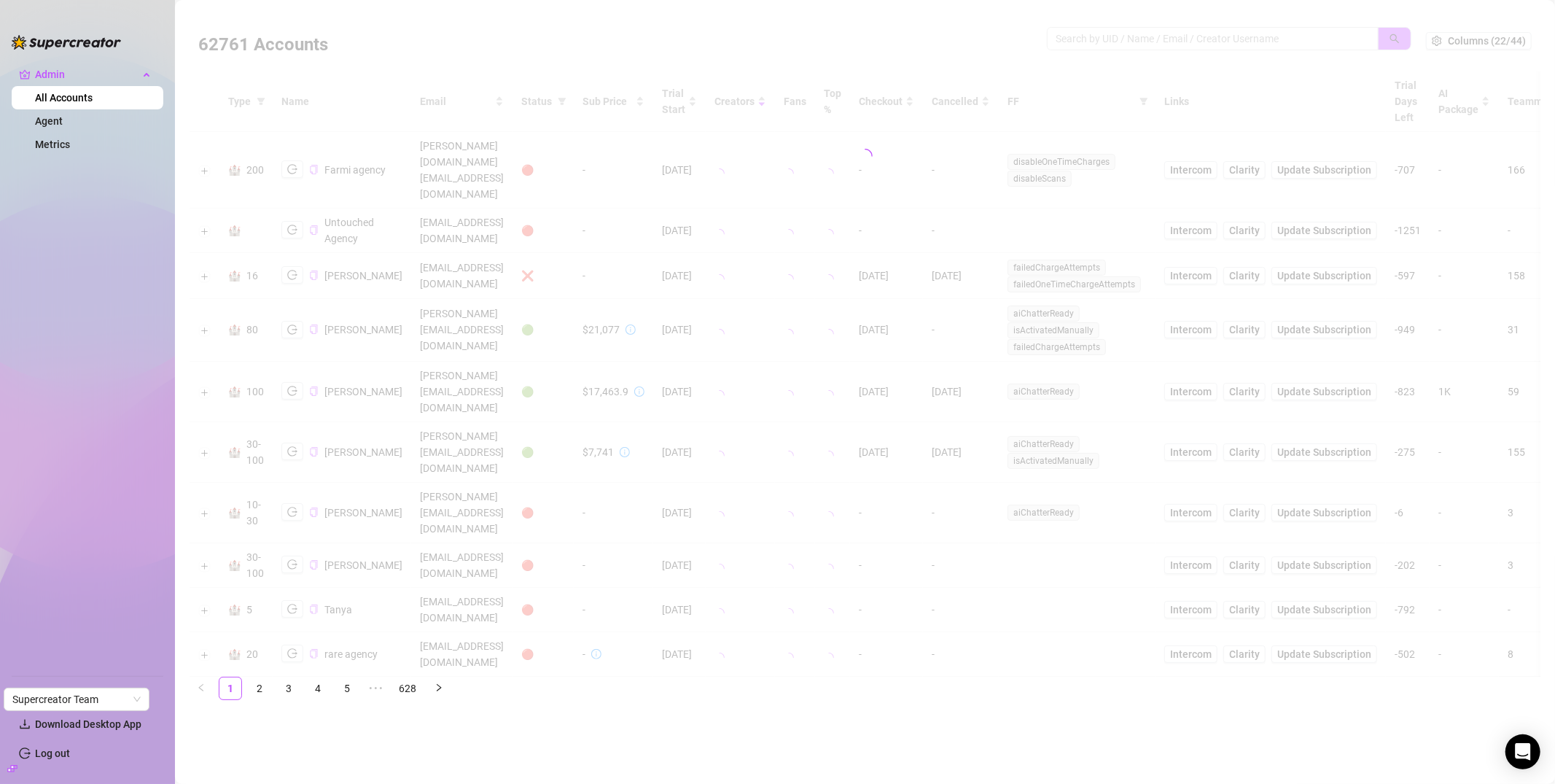
click at [1241, 38] on div at bounding box center [864, 156] width 1351 height 292
click at [1178, 38] on div at bounding box center [864, 156] width 1351 height 292
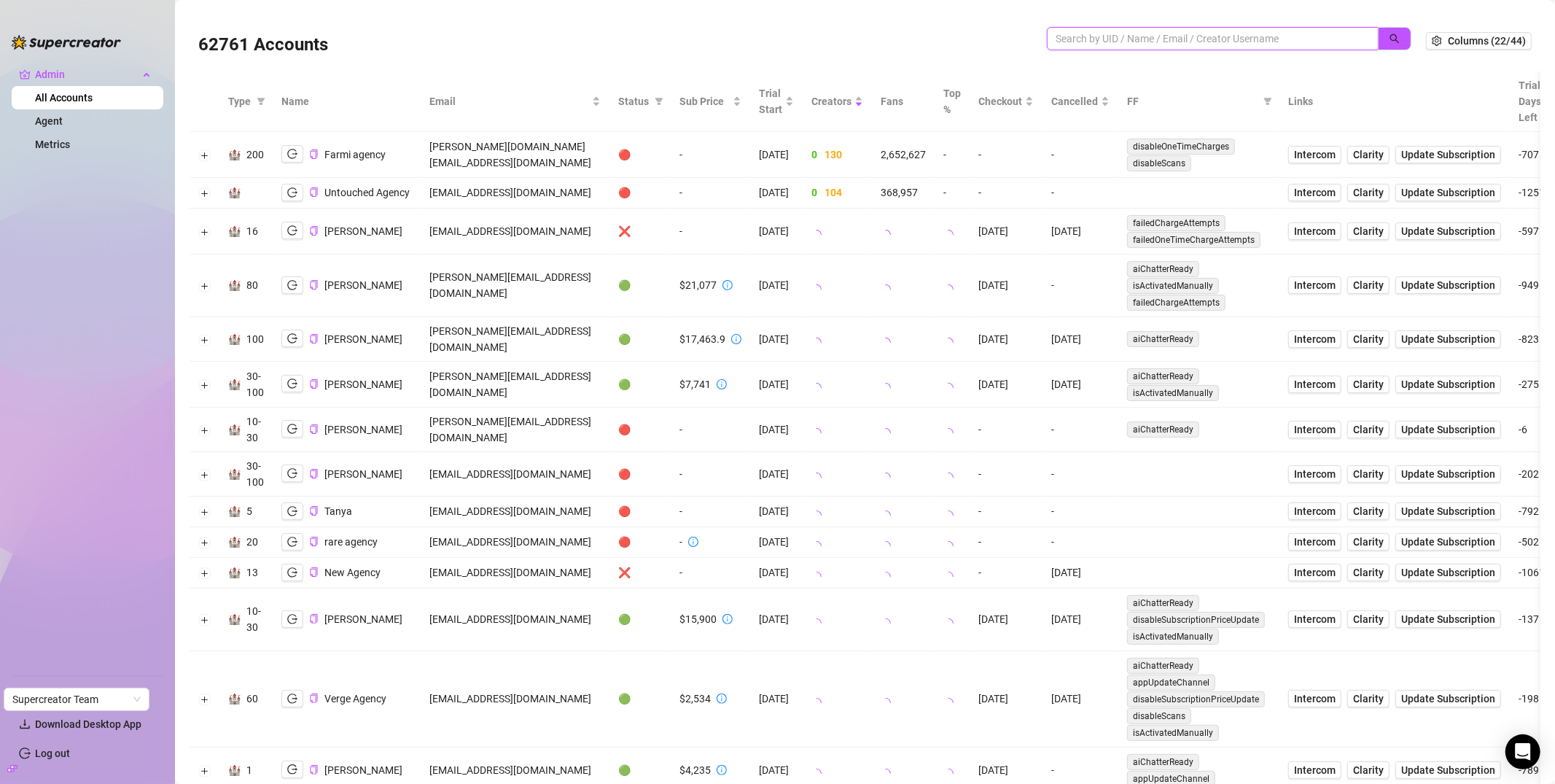
click at [1104, 35] on input "search" at bounding box center [1207, 39] width 303 height 16
paste input "HcdCGPcRxKQYIbU1vI39gxGC7303"
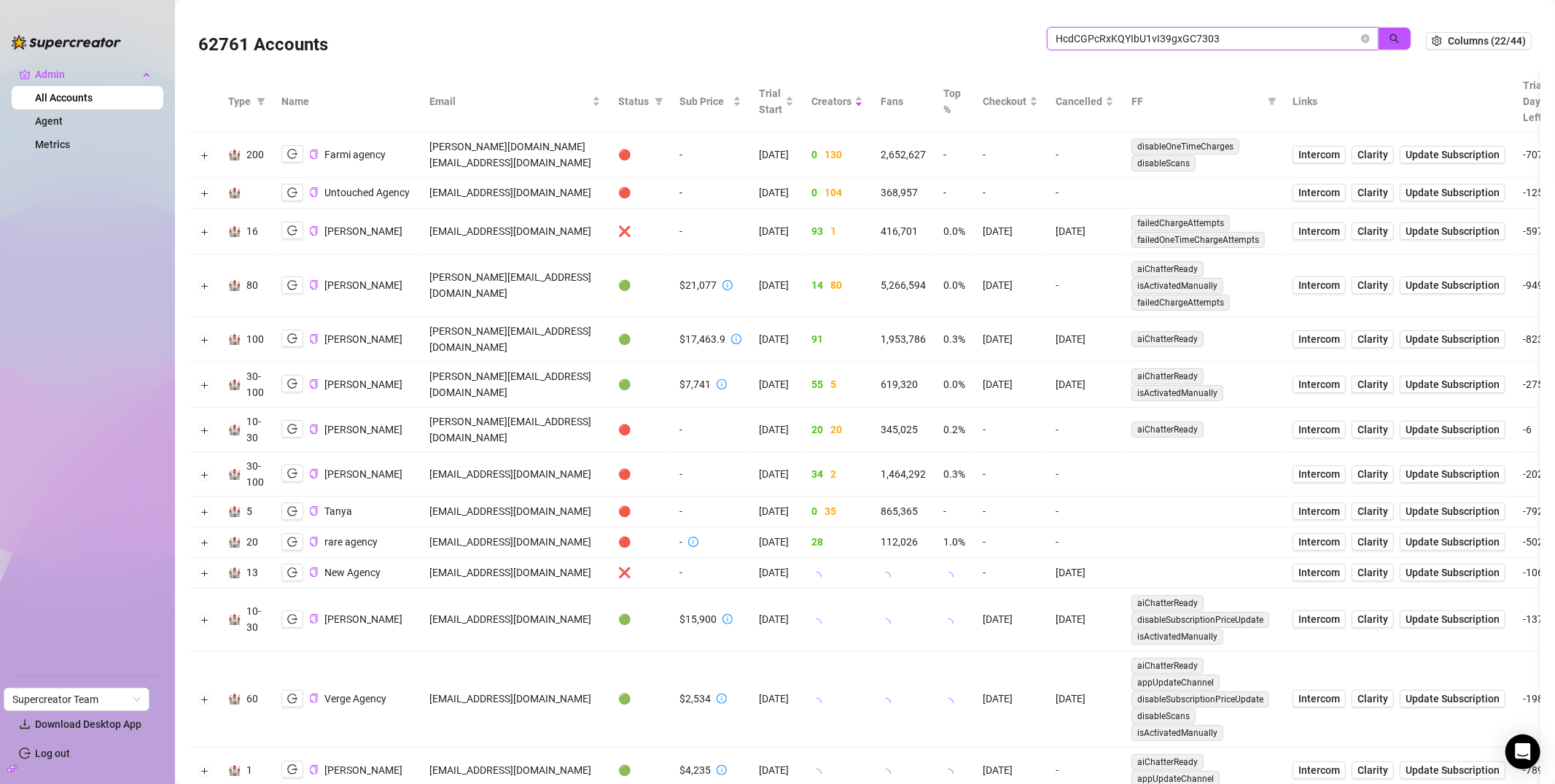
type input "HcdCGPcRxKQYIbU1vI39gxGC7303"
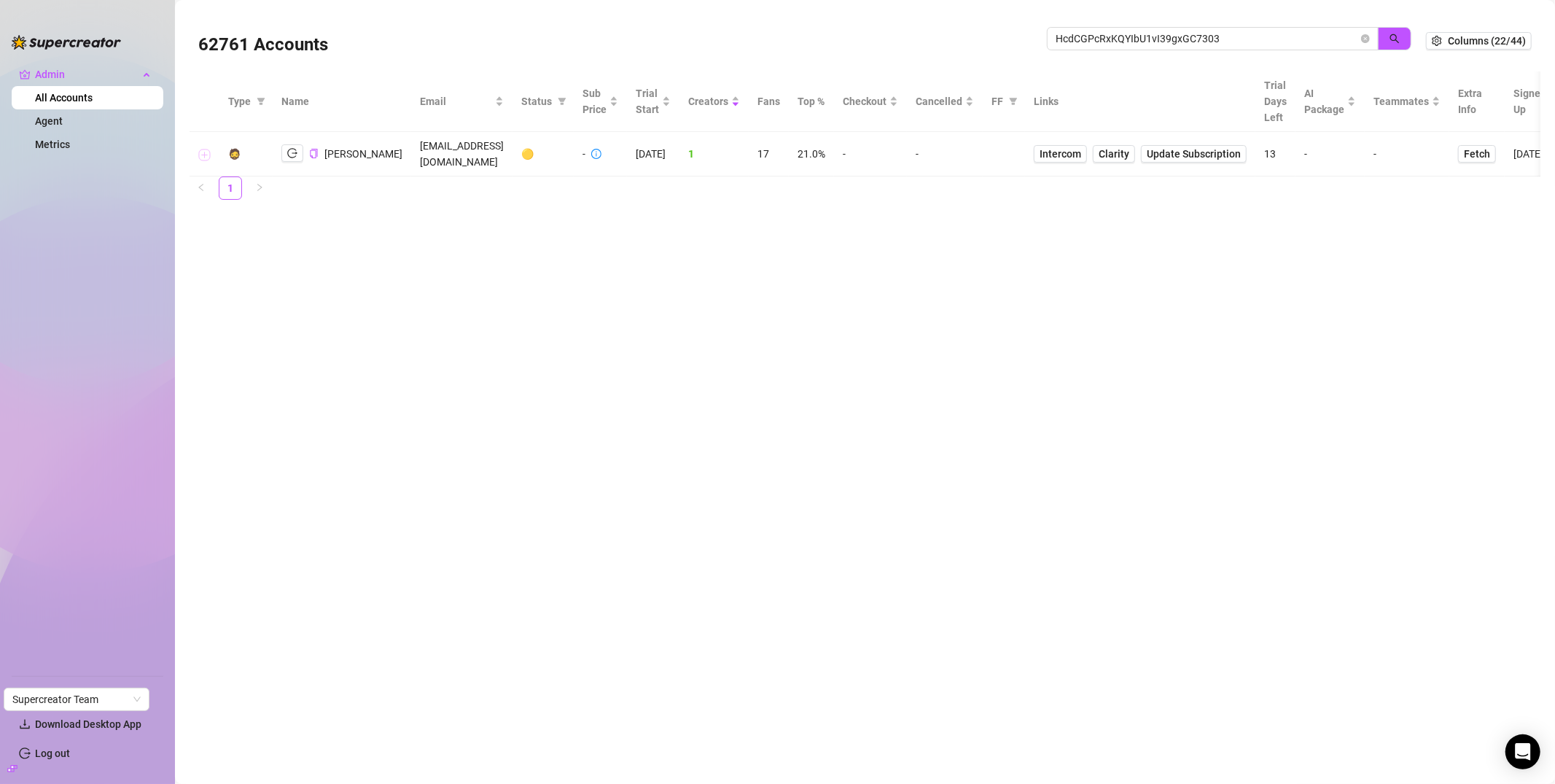
click at [203, 153] on button "Expand row" at bounding box center [205, 155] width 12 height 12
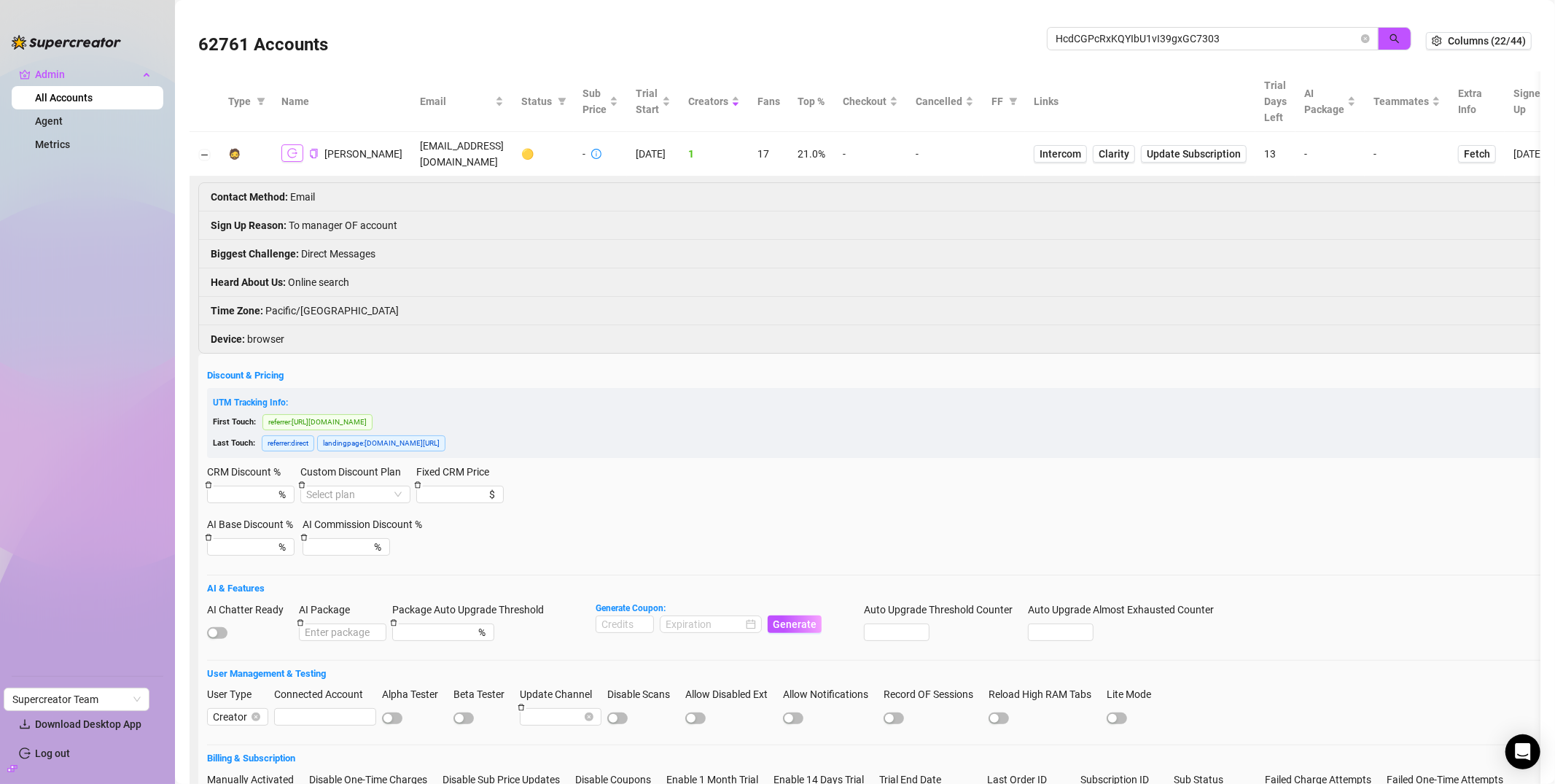
click at [296, 153] on icon "logout" at bounding box center [293, 153] width 10 height 10
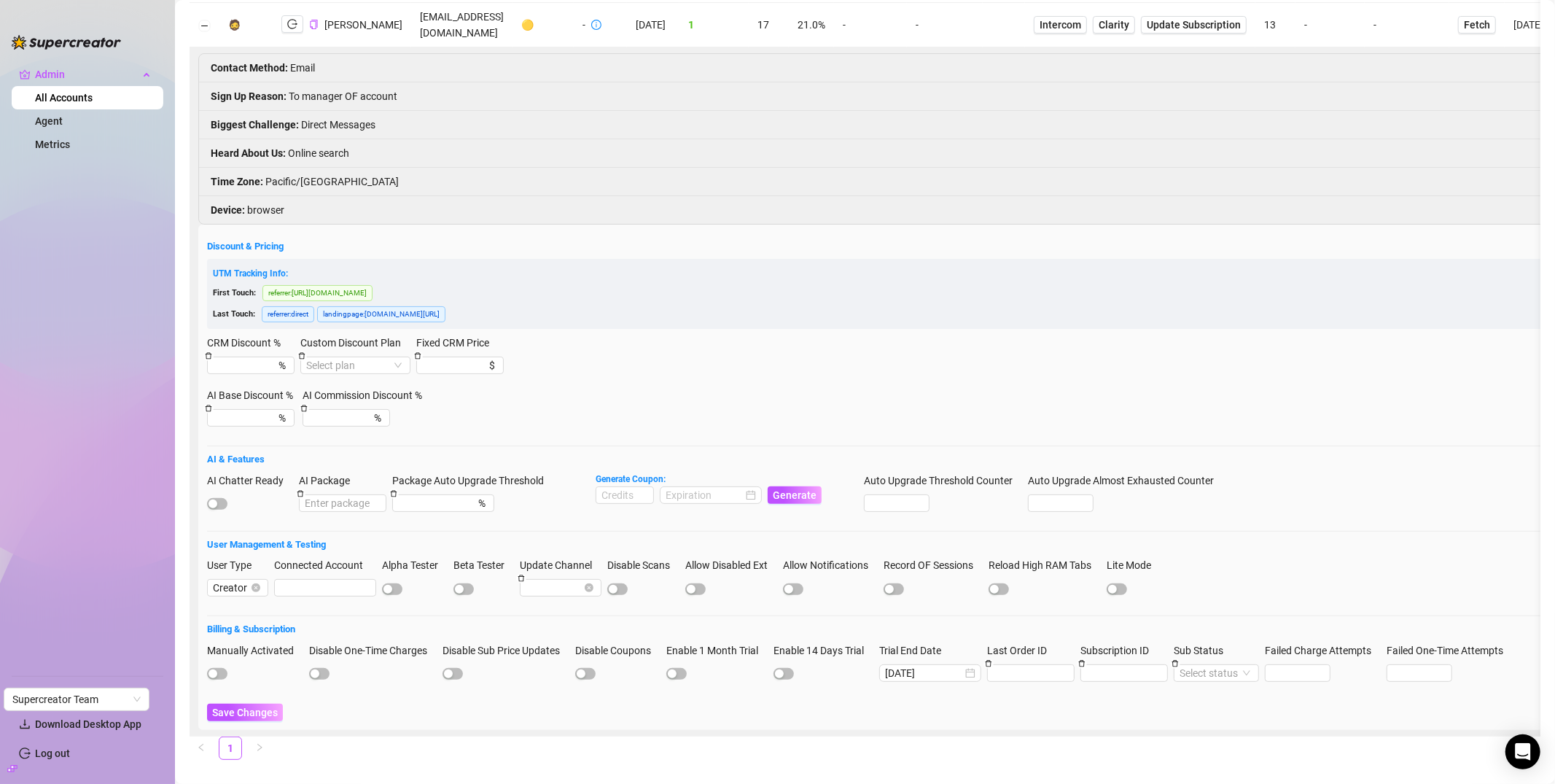
scroll to position [162, 0]
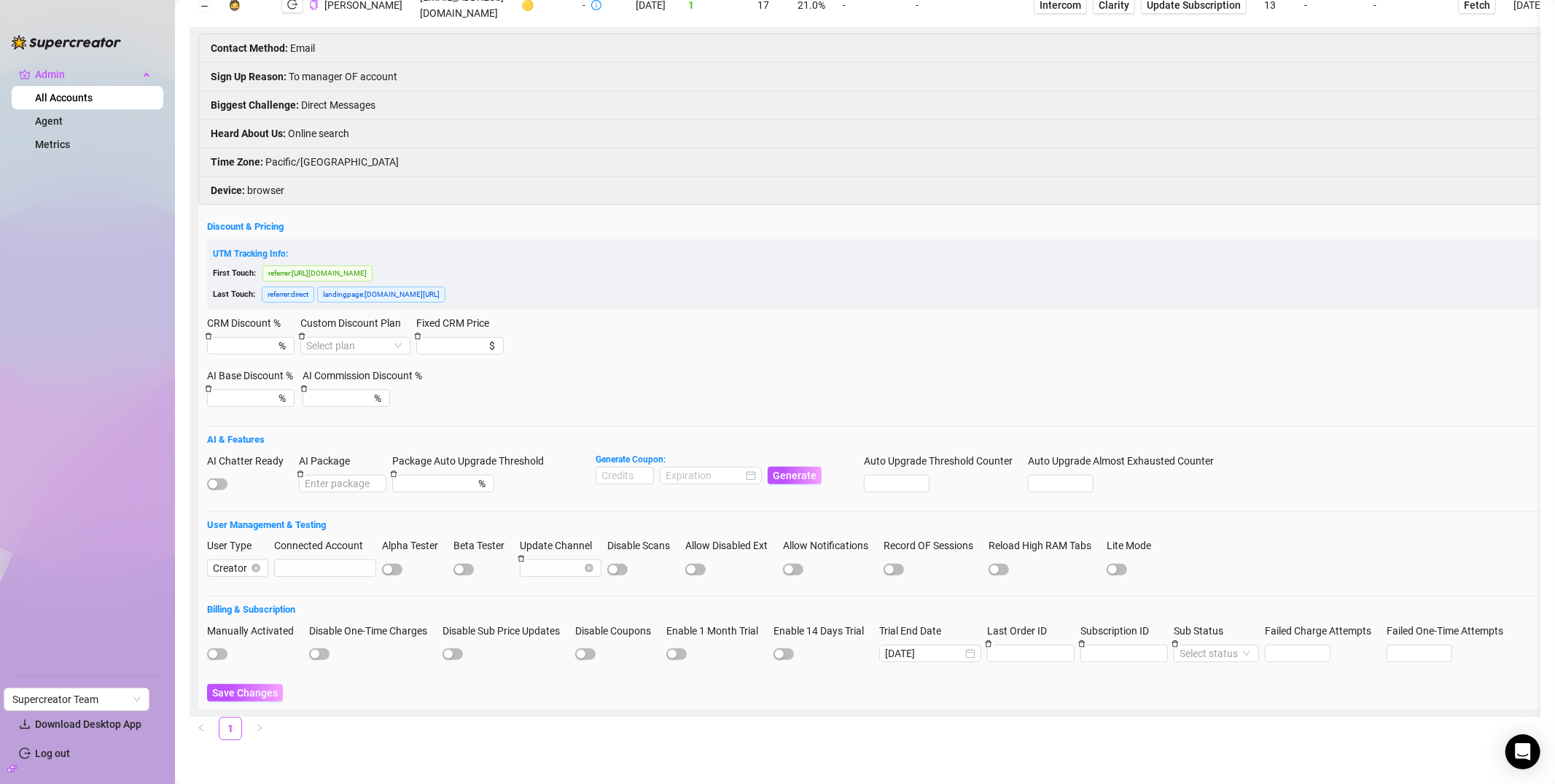
click at [217, 459] on div "AI Chatter Ready" at bounding box center [250, 463] width 86 height 22
click at [217, 480] on div "button" at bounding box center [213, 484] width 9 height 9
click at [622, 467] on input at bounding box center [624, 475] width 57 height 16
type input "1000"
click at [696, 467] on input at bounding box center [704, 475] width 77 height 16
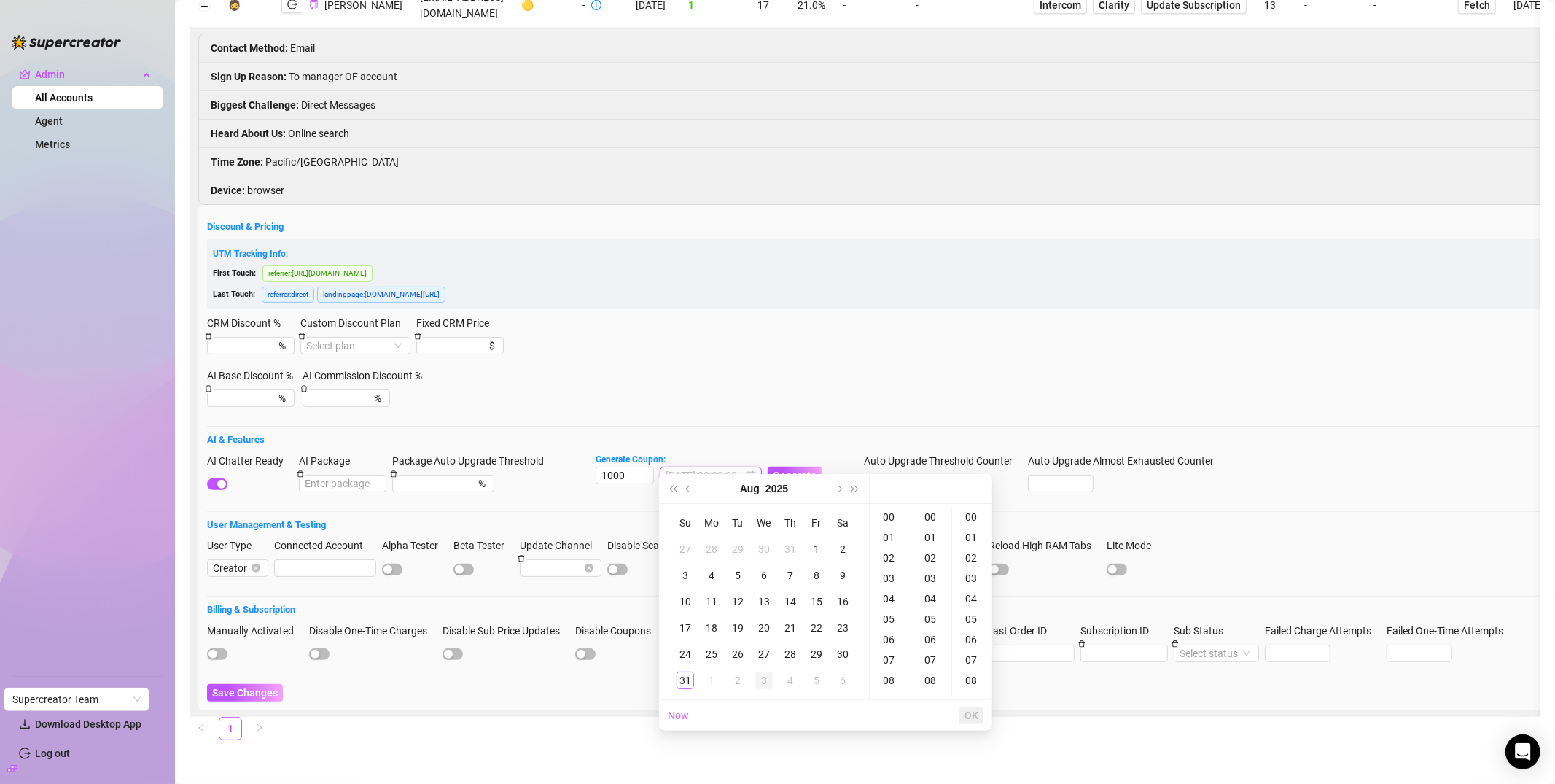
type input "2025-09-03 00:00:00"
type input "2025-08-02 00:00:00"
click at [839, 491] on span "Next month (PageDown)" at bounding box center [839, 489] width 7 height 7
click at [738, 656] on div "30" at bounding box center [738, 654] width 18 height 18
type input "2025-09-30 00:00:00"
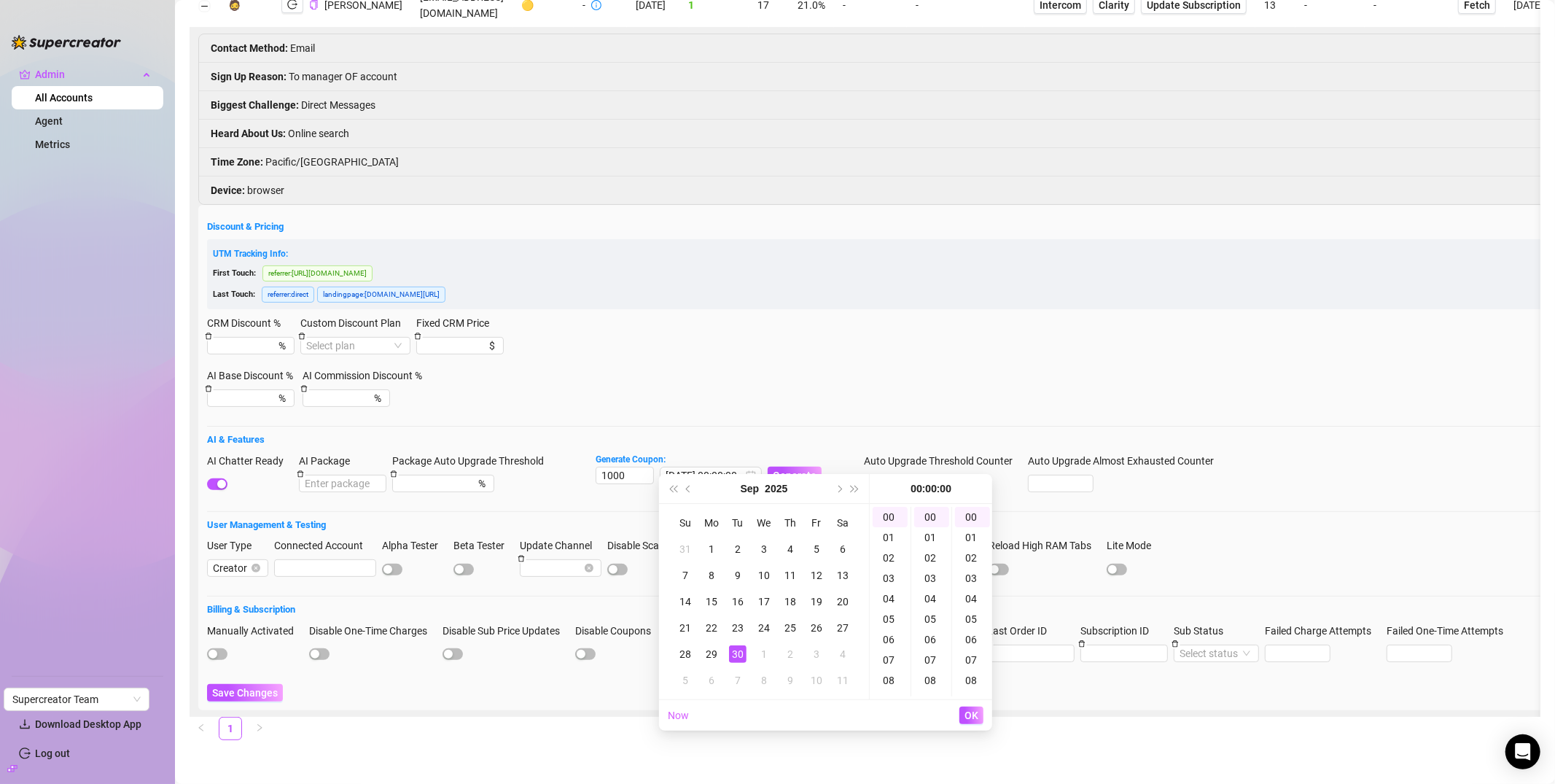
click at [973, 714] on span "OK" at bounding box center [971, 715] width 14 height 12
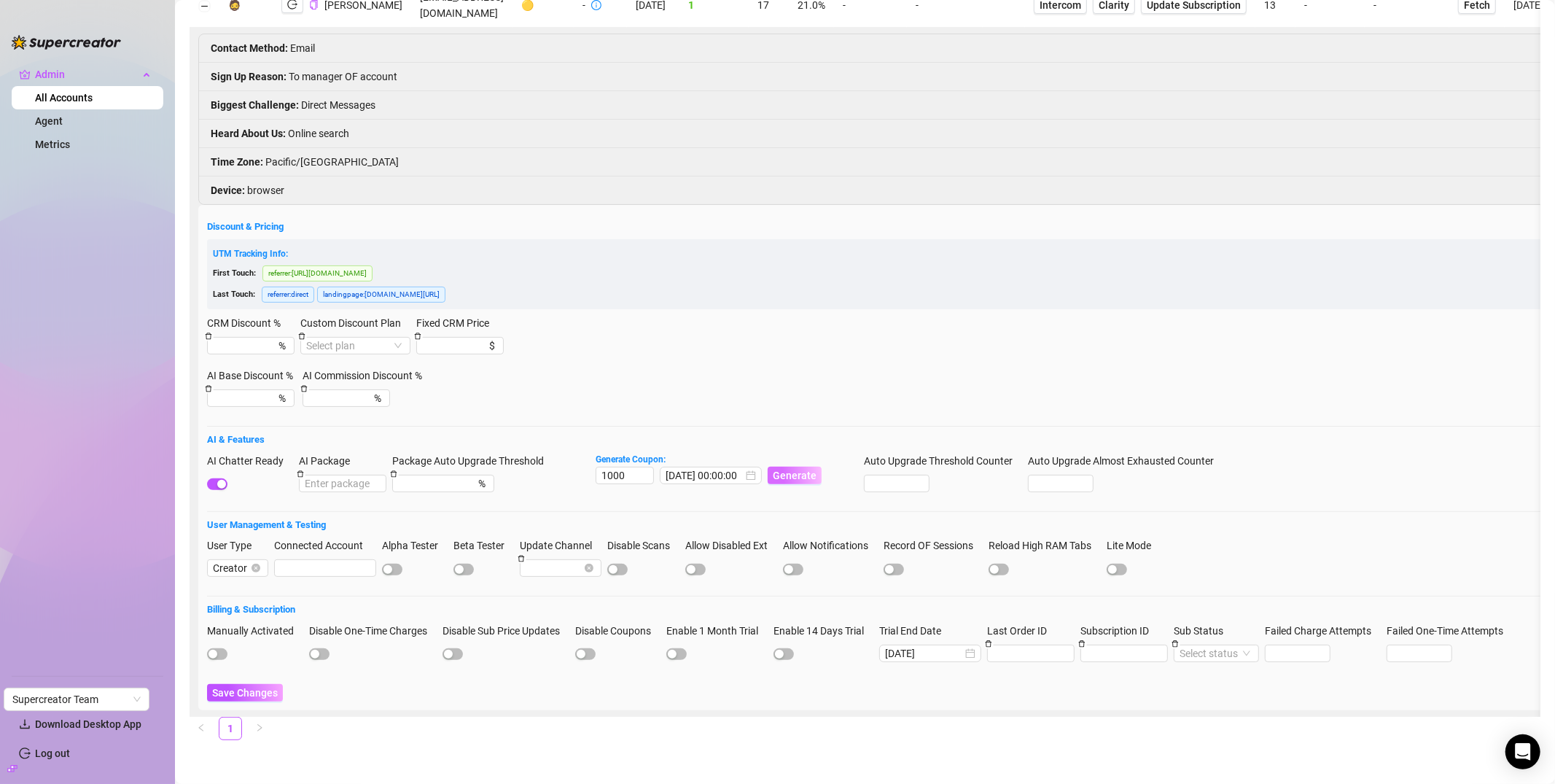
click at [798, 469] on span "Generate" at bounding box center [794, 475] width 43 height 12
click at [993, 27] on code "A3D2D15200RS0JOR042F" at bounding box center [1026, 27] width 120 height 15
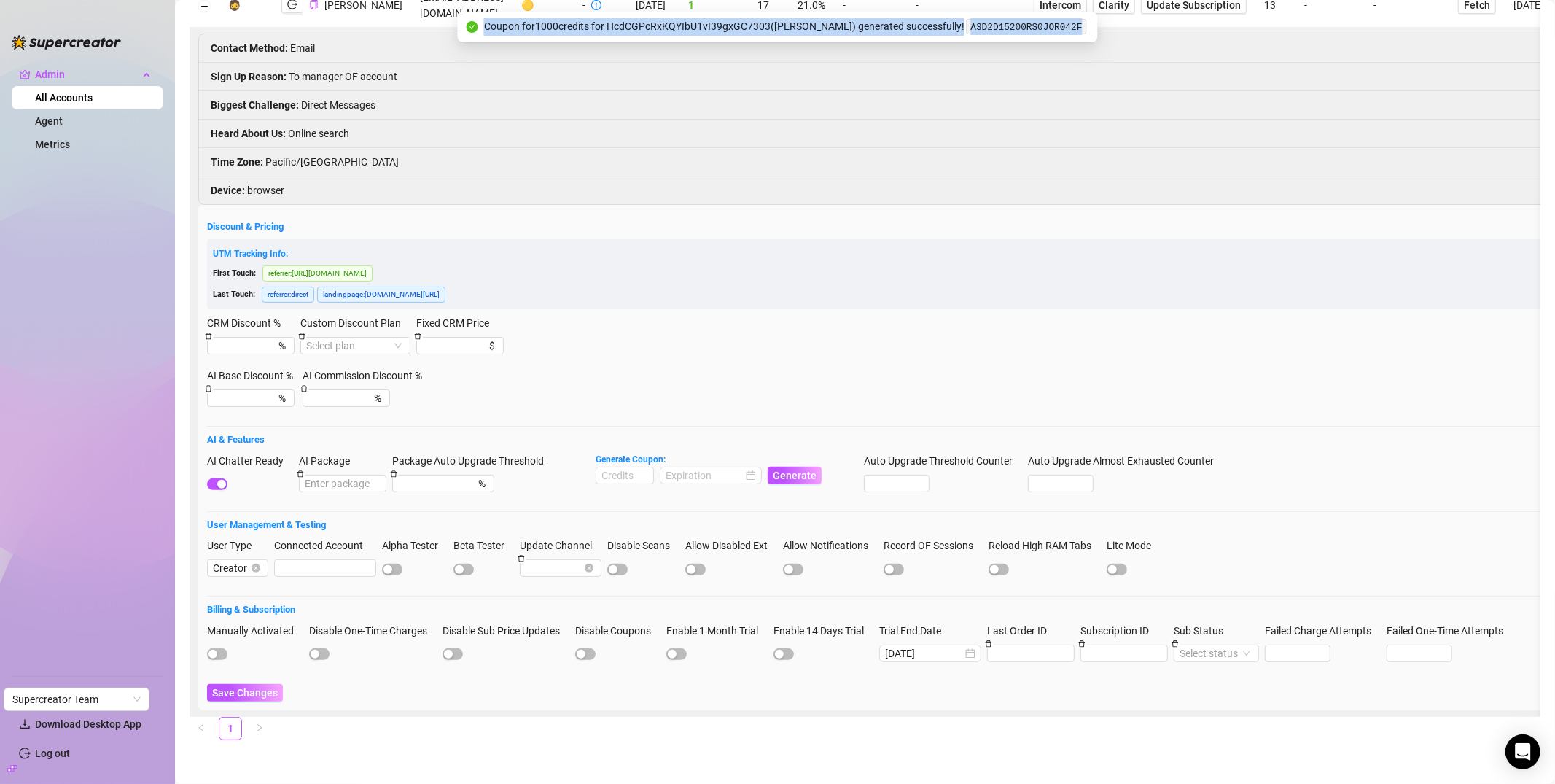
click at [993, 27] on code "A3D2D15200RS0JOR042F" at bounding box center [1026, 27] width 120 height 15
click at [1003, 29] on code "A3D2D15200RS0JOR042F" at bounding box center [1026, 27] width 120 height 15
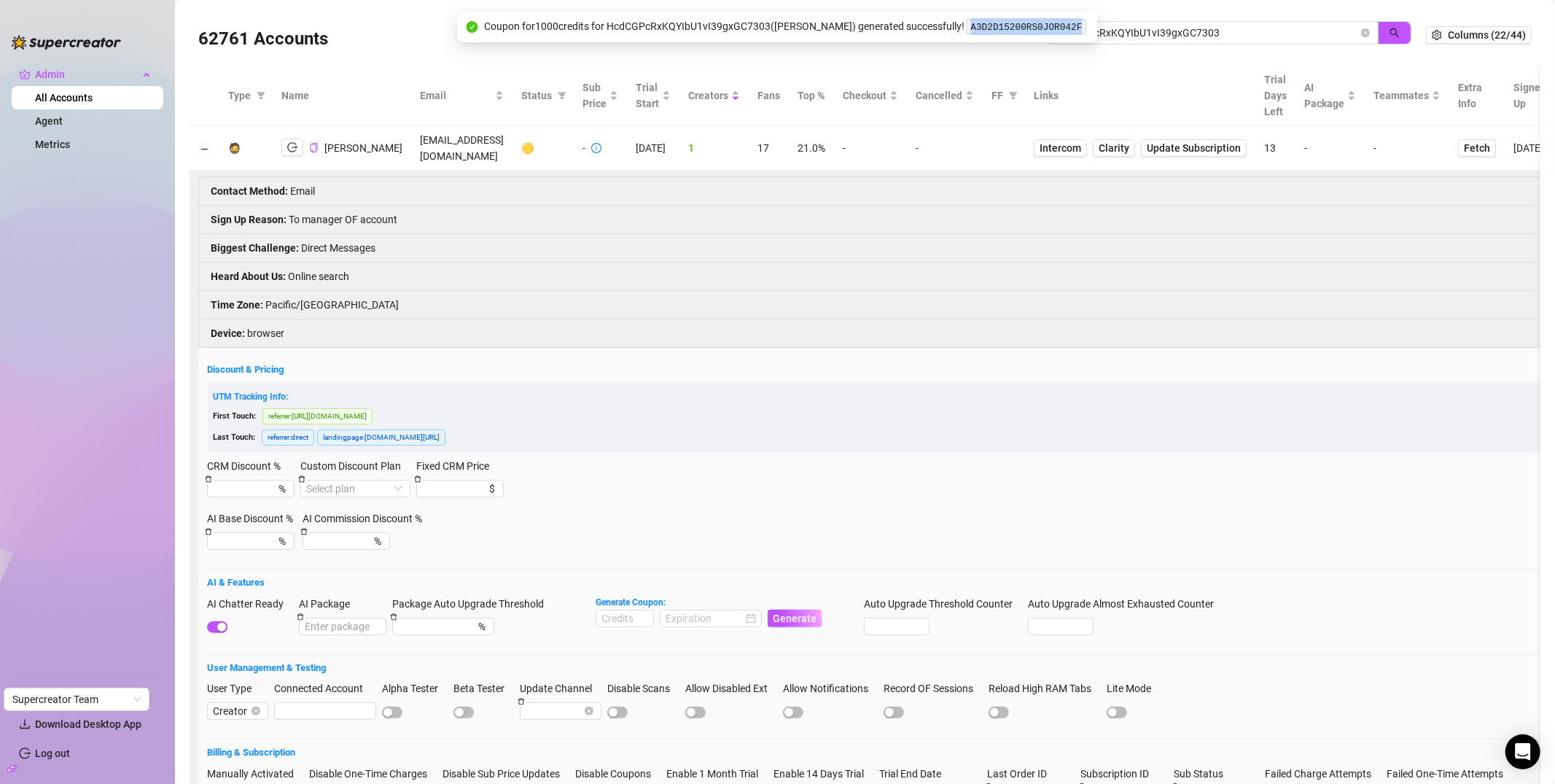
scroll to position [0, 0]
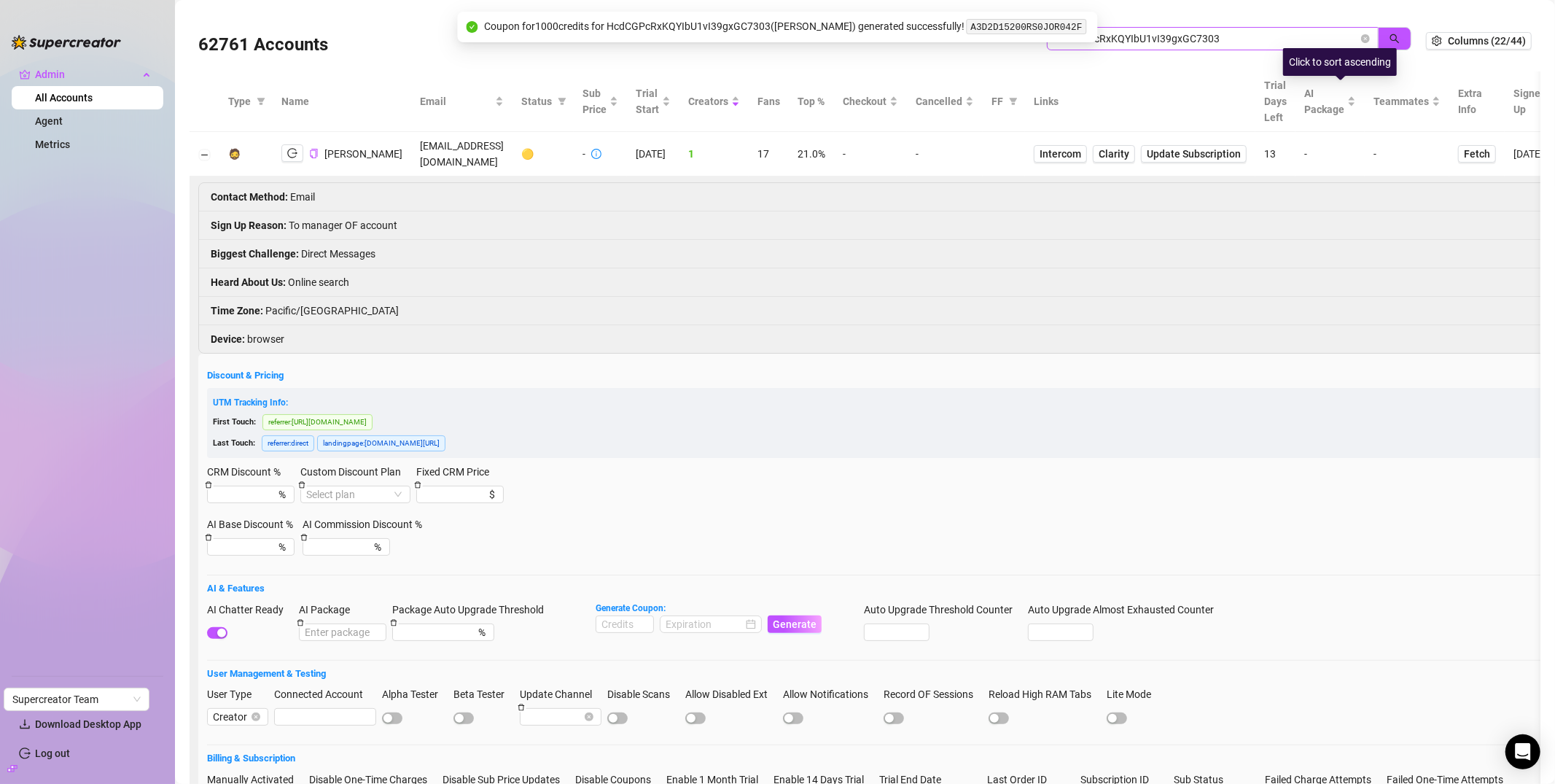
click at [1357, 46] on span "HcdCGPcRxKQYIbU1vI39gxGC7303" at bounding box center [1213, 39] width 332 height 24
drag, startPoint x: 1350, startPoint y: 36, endPoint x: 1157, endPoint y: 74, distance: 196.7
click at [1361, 36] on icon "close-circle" at bounding box center [1366, 39] width 9 height 9
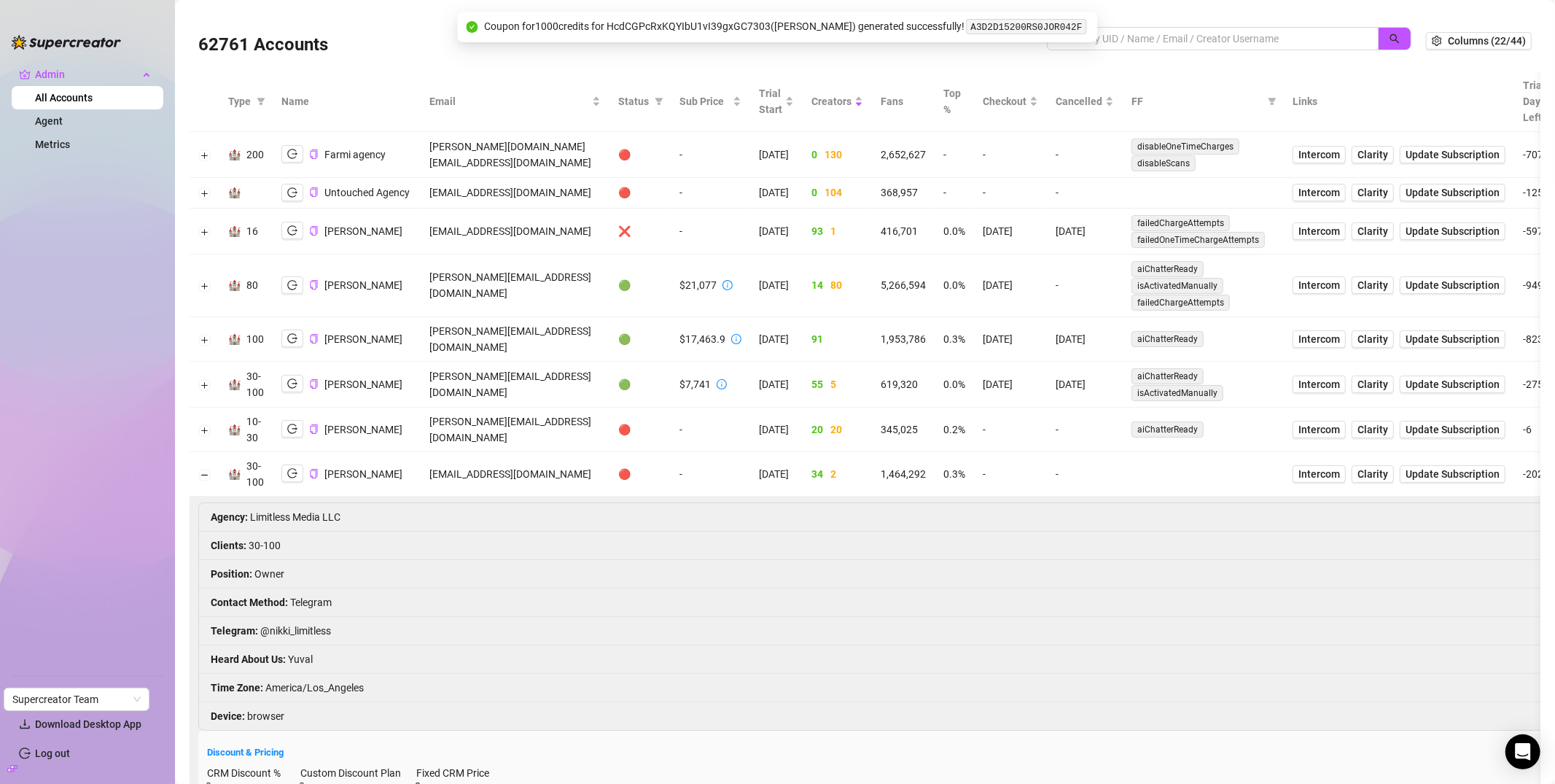
click at [663, 104] on icon "filter" at bounding box center [659, 102] width 9 height 9
click at [597, 179] on span "🟢 Active" at bounding box center [619, 177] width 48 height 12
checkbox input "true"
click at [670, 253] on span "OK" at bounding box center [663, 252] width 14 height 12
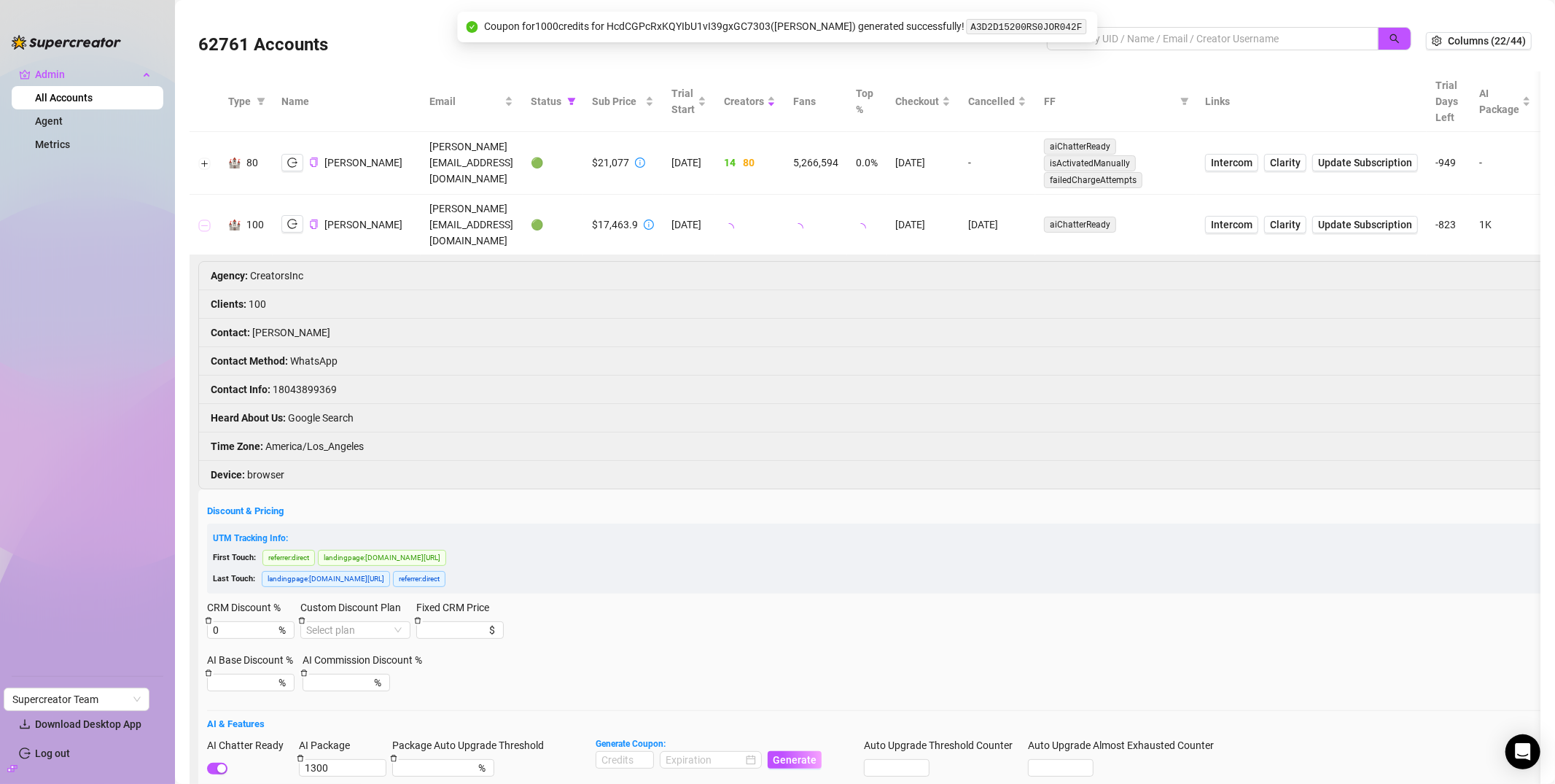
click at [203, 220] on button "Collapse row" at bounding box center [205, 225] width 12 height 12
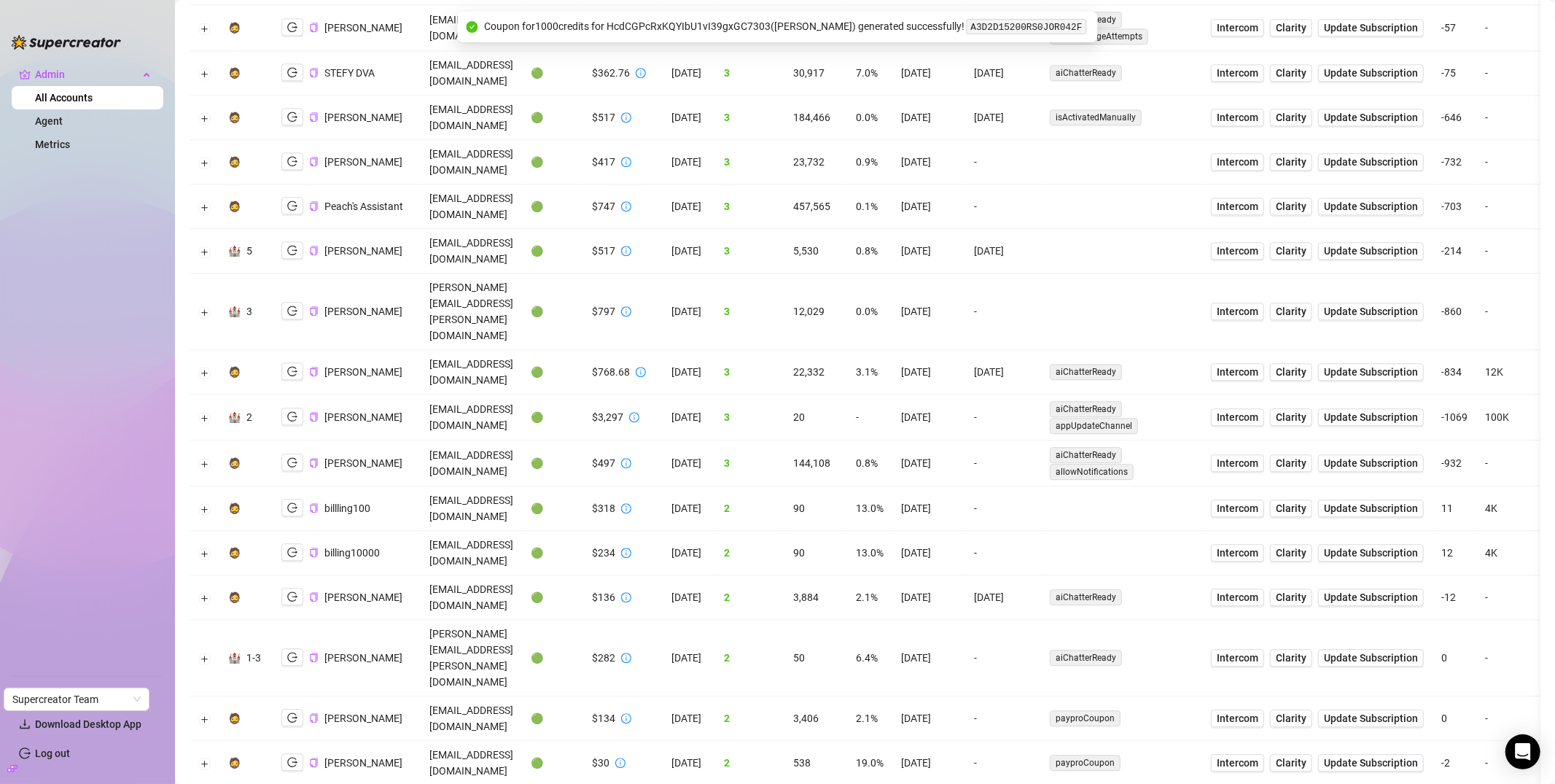
scroll to position [3365, 0]
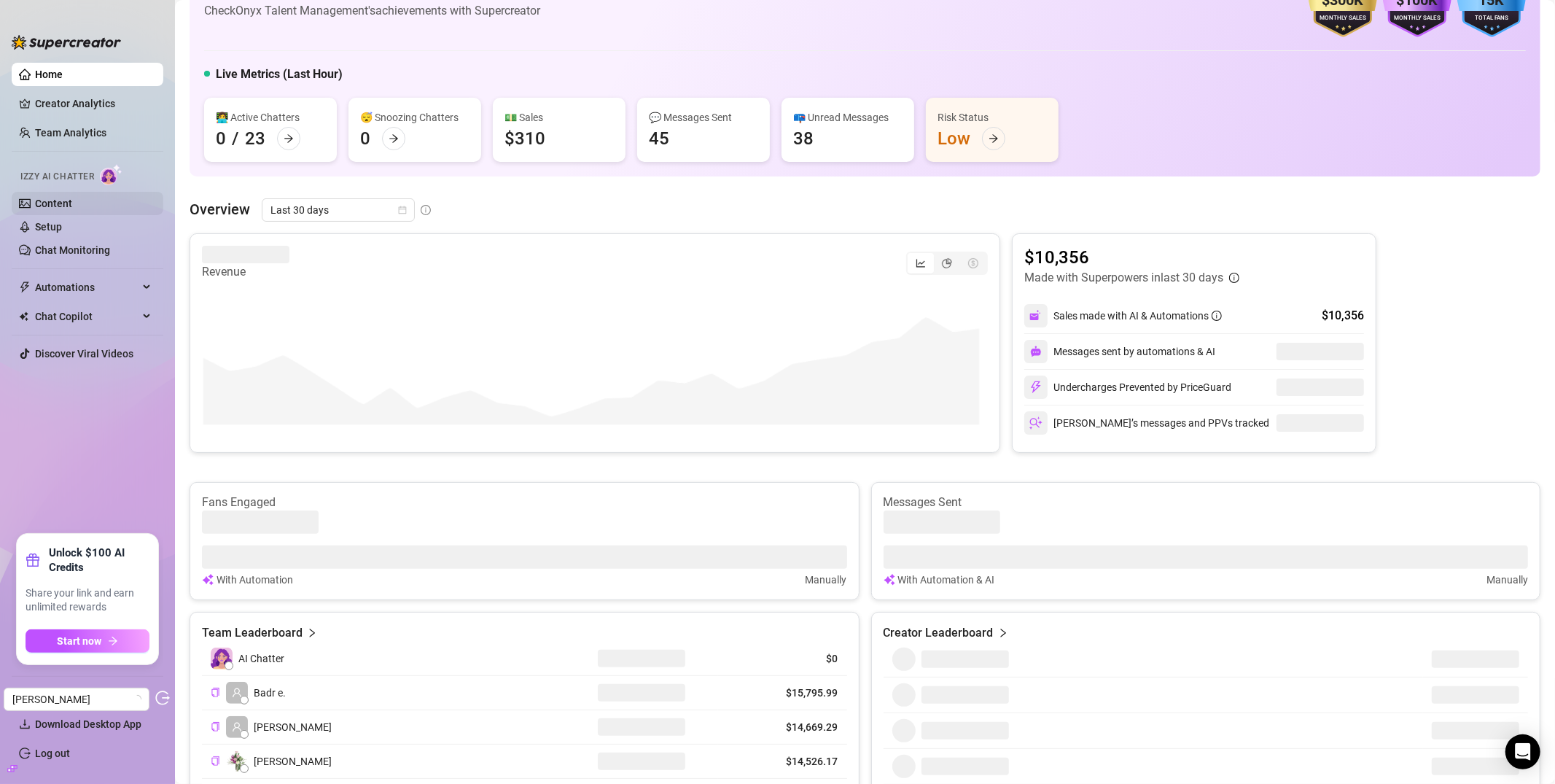
scroll to position [67, 0]
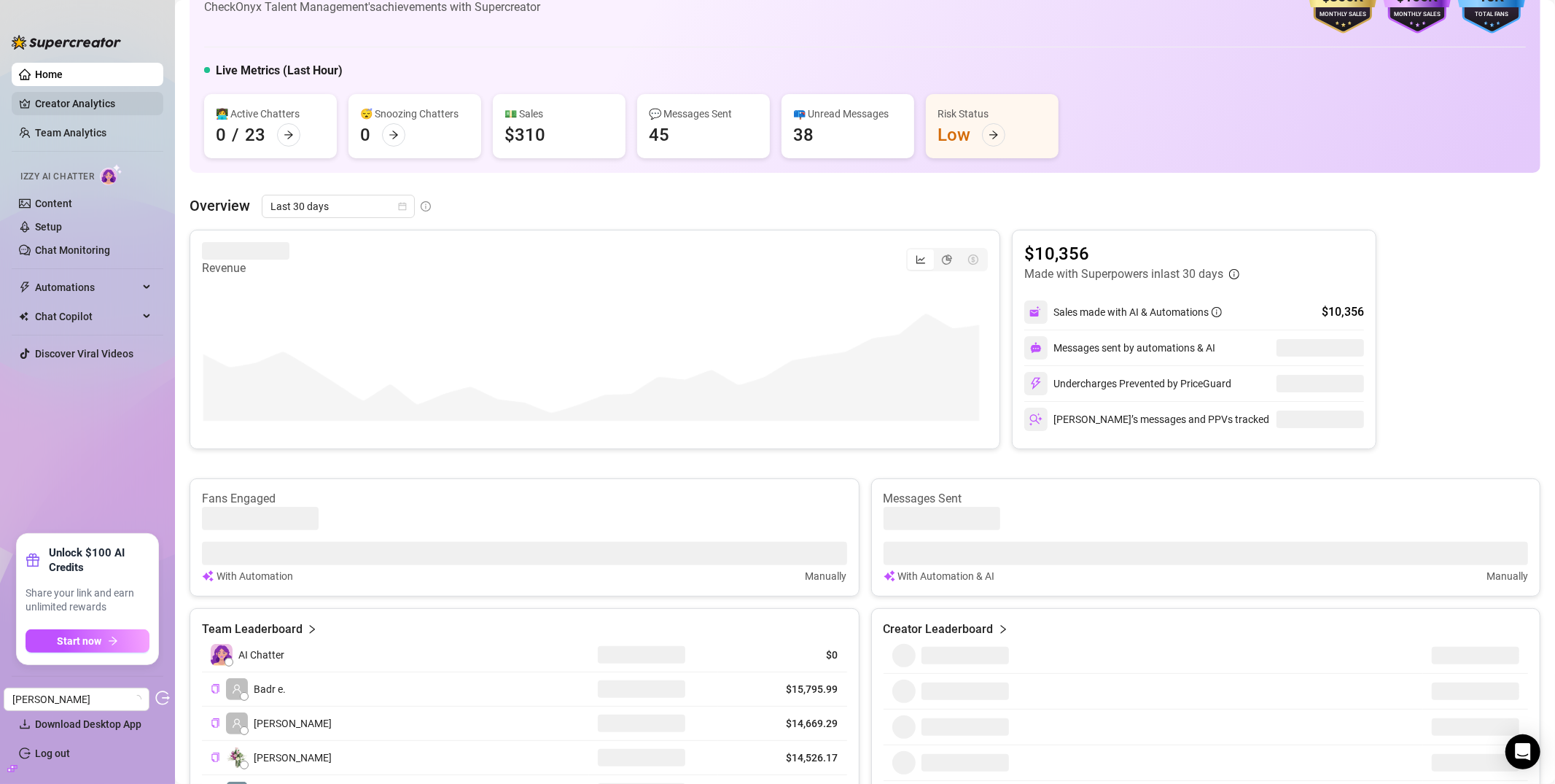
click at [106, 99] on link "Creator Analytics" at bounding box center [93, 104] width 116 height 24
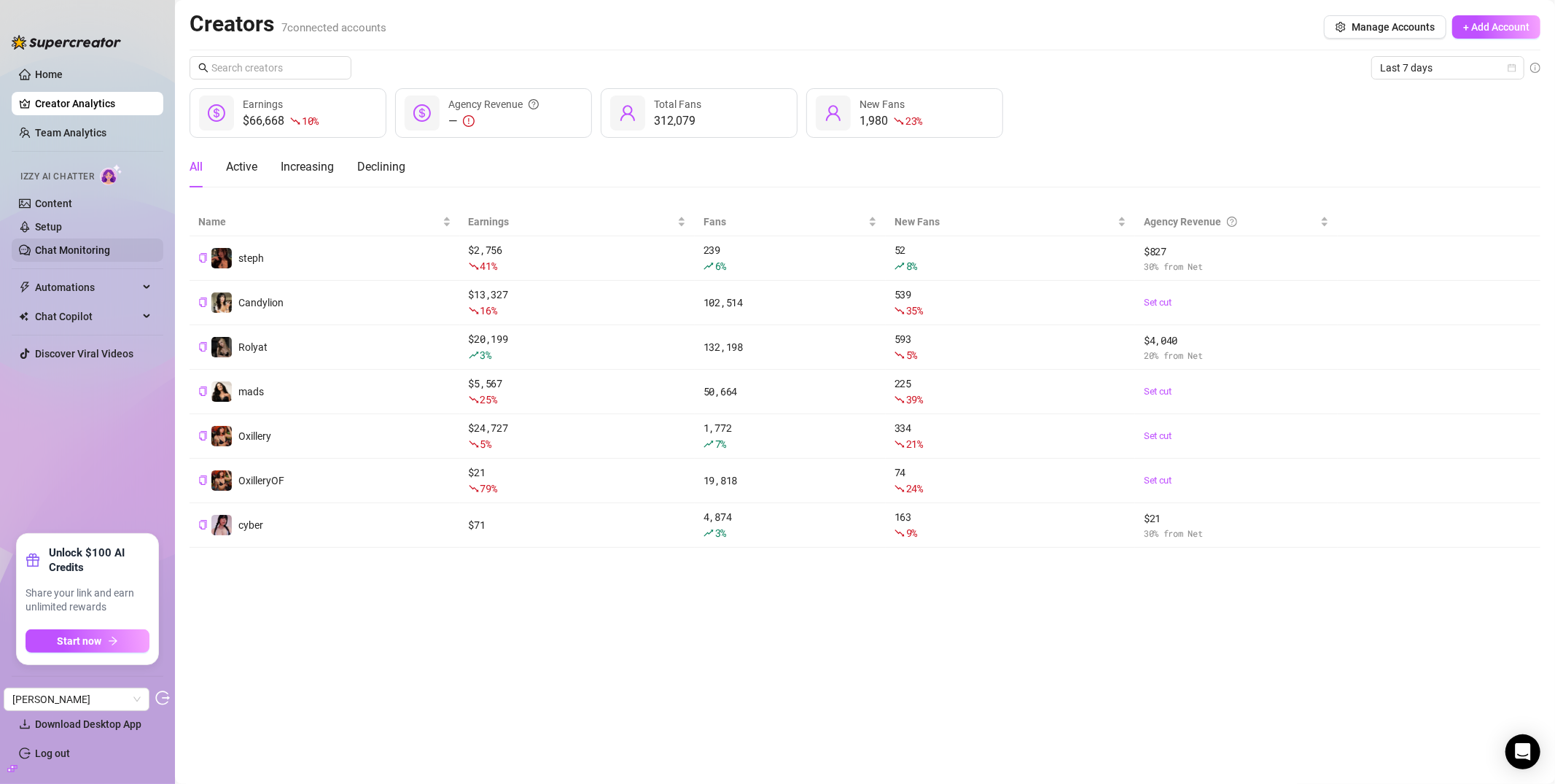
click at [62, 253] on link "Chat Monitoring" at bounding box center [72, 250] width 75 height 12
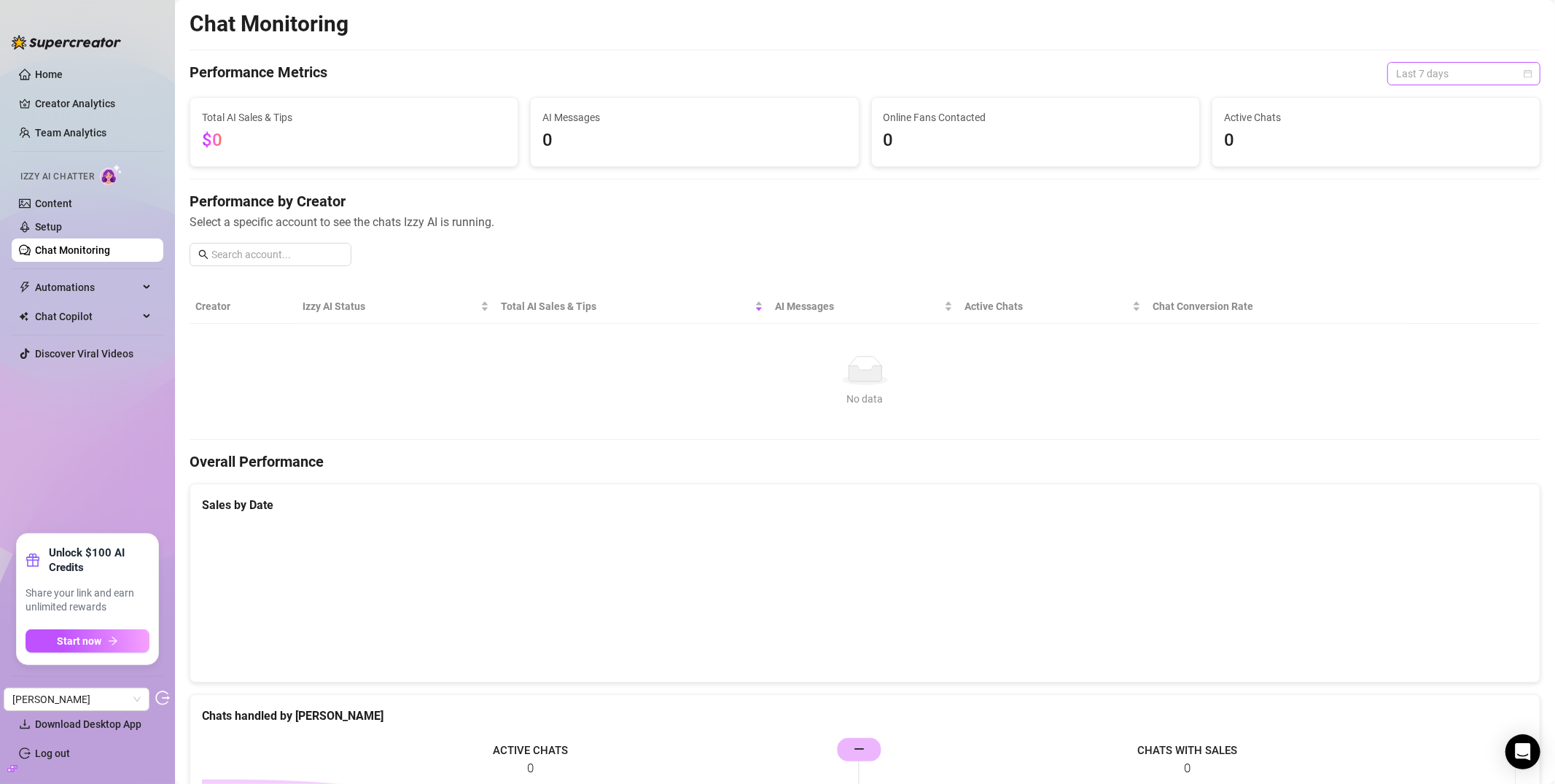
click at [1482, 77] on span "Last 7 days" at bounding box center [1464, 74] width 136 height 22
click at [1430, 172] on div "Last 90 days" at bounding box center [1453, 173] width 130 height 16
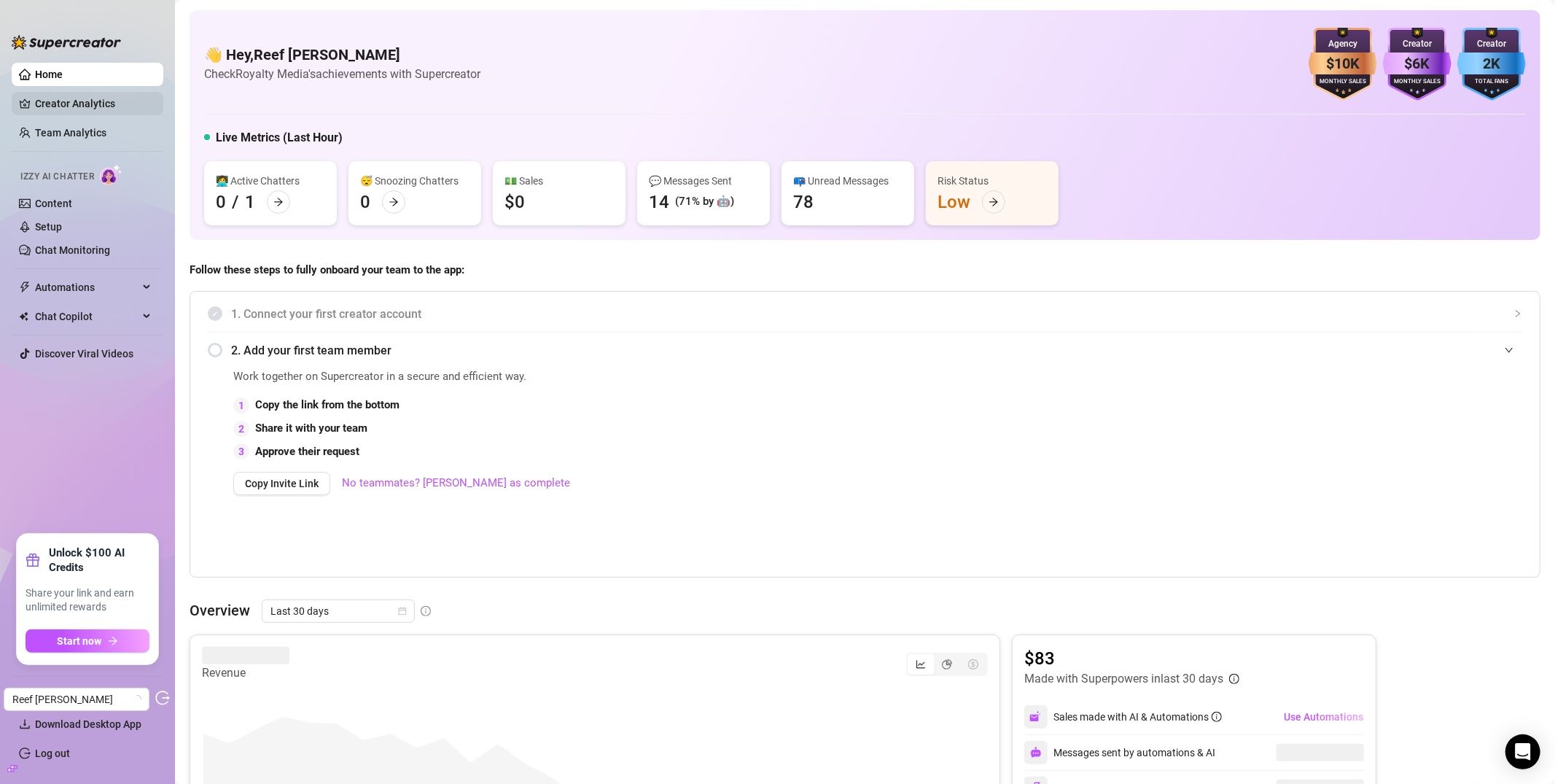
click at [125, 112] on link "Creator Analytics" at bounding box center [93, 104] width 116 height 24
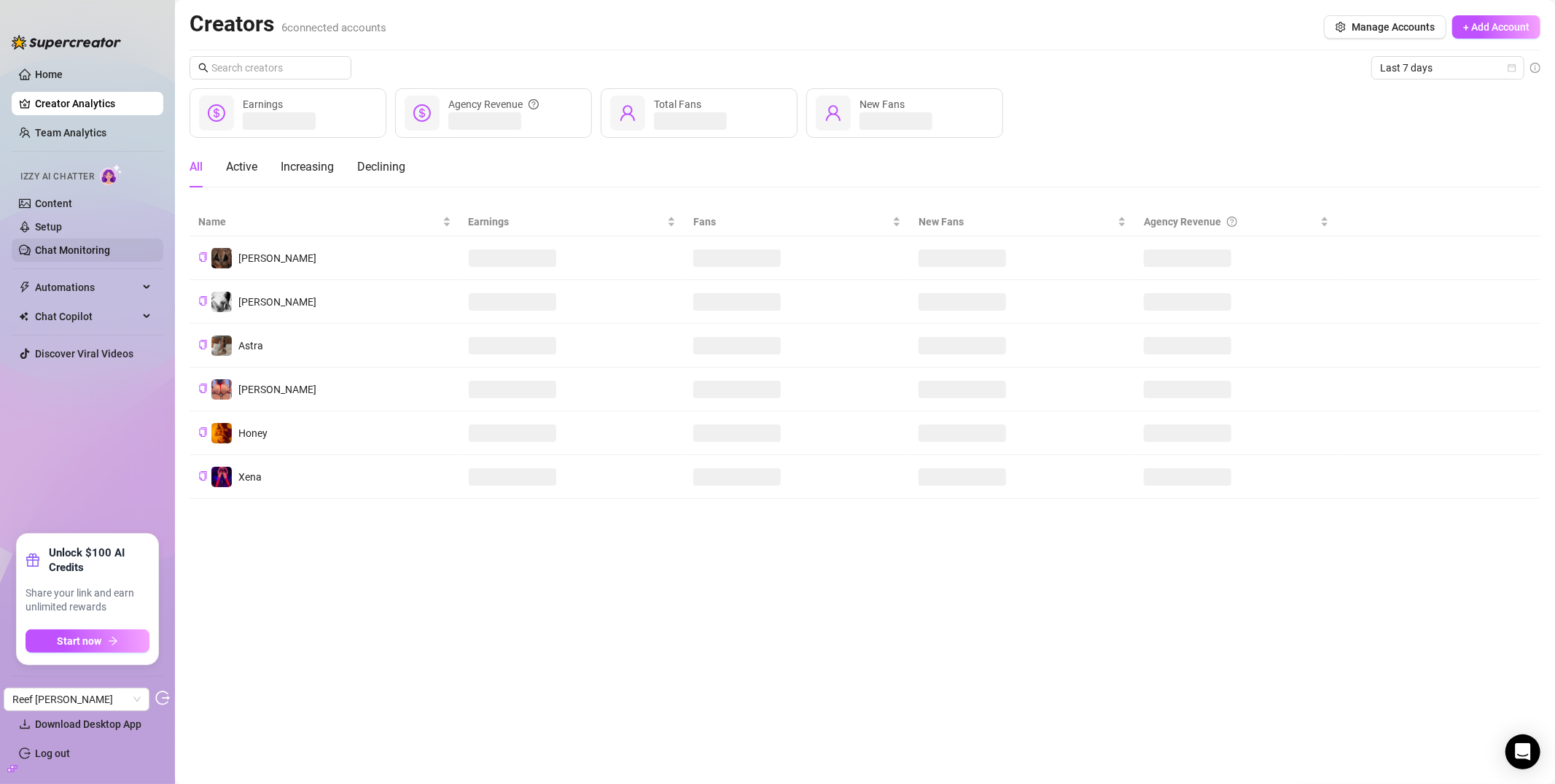
click at [74, 253] on link "Chat Monitoring" at bounding box center [72, 250] width 75 height 12
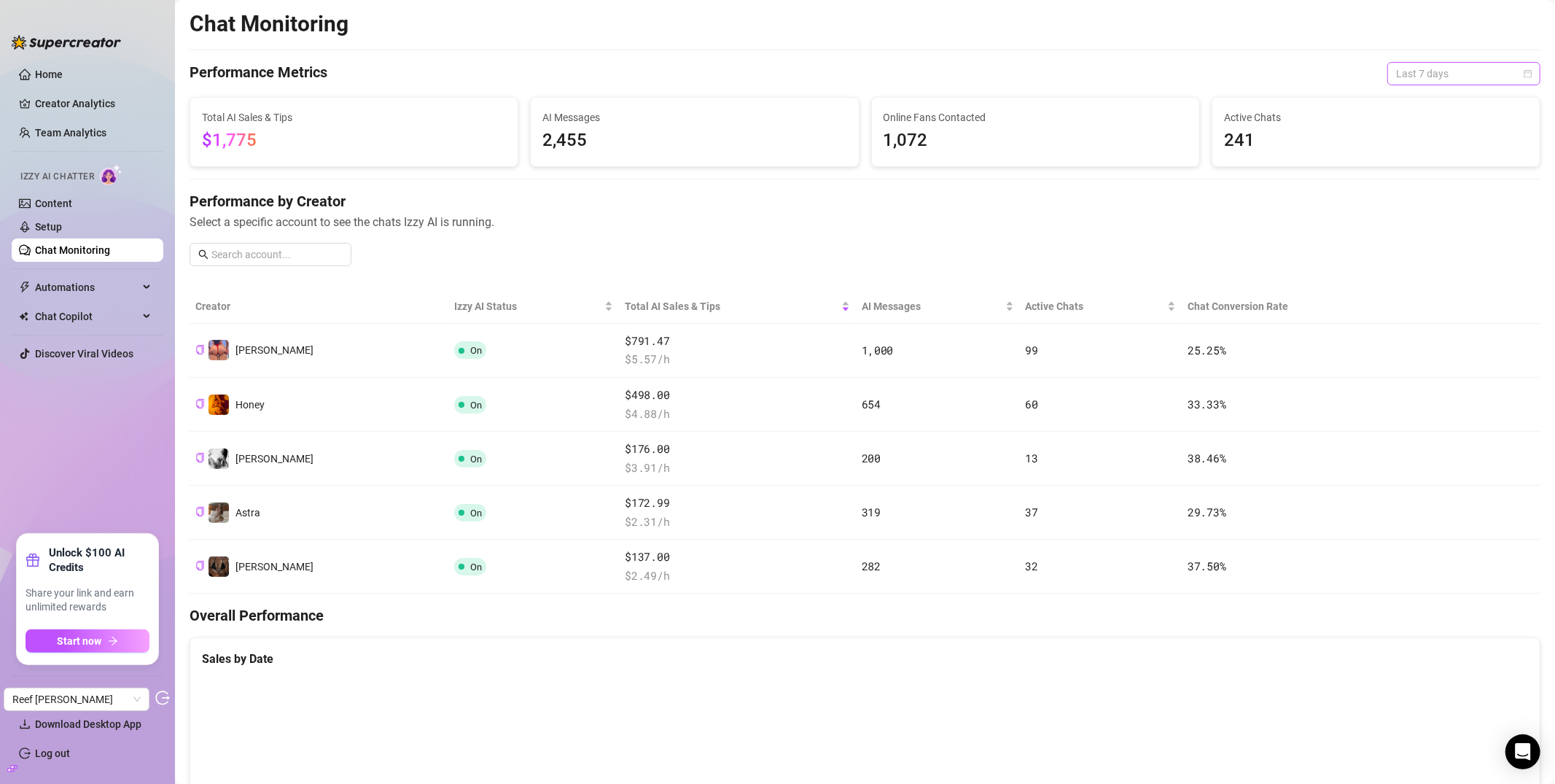
click at [1416, 76] on span "Last 7 days" at bounding box center [1464, 74] width 136 height 22
click at [1401, 176] on div "Last 90 days" at bounding box center [1453, 173] width 130 height 16
click at [1201, 298] on th "Chat Conversion Rate" at bounding box center [1293, 307] width 223 height 35
click at [1201, 314] on th "Chat Conversion Rate" at bounding box center [1293, 307] width 223 height 35
click at [1147, 311] on div "Active Chats" at bounding box center [1101, 307] width 151 height 16
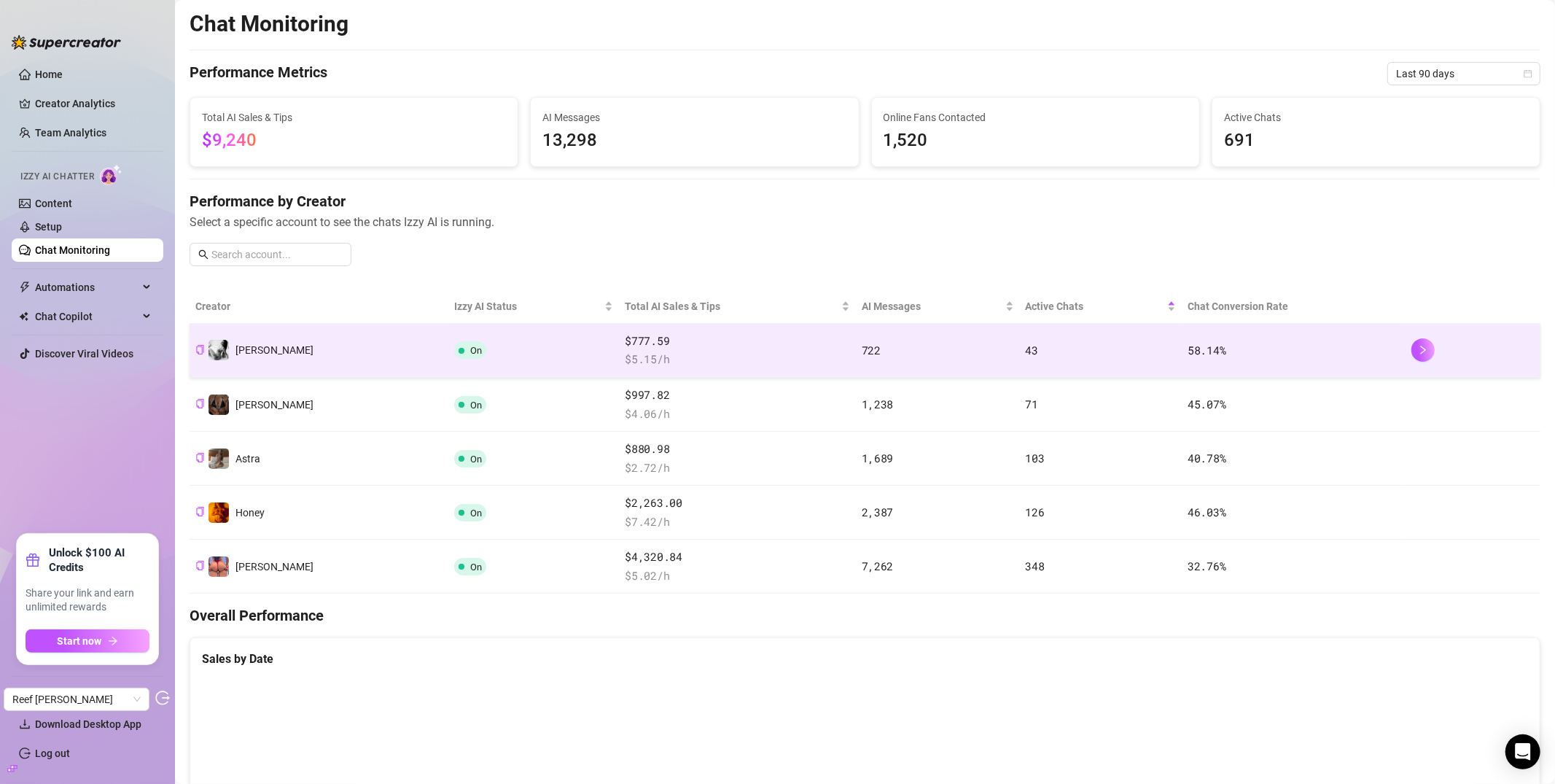
click at [500, 354] on td "On" at bounding box center [534, 350] width 172 height 54
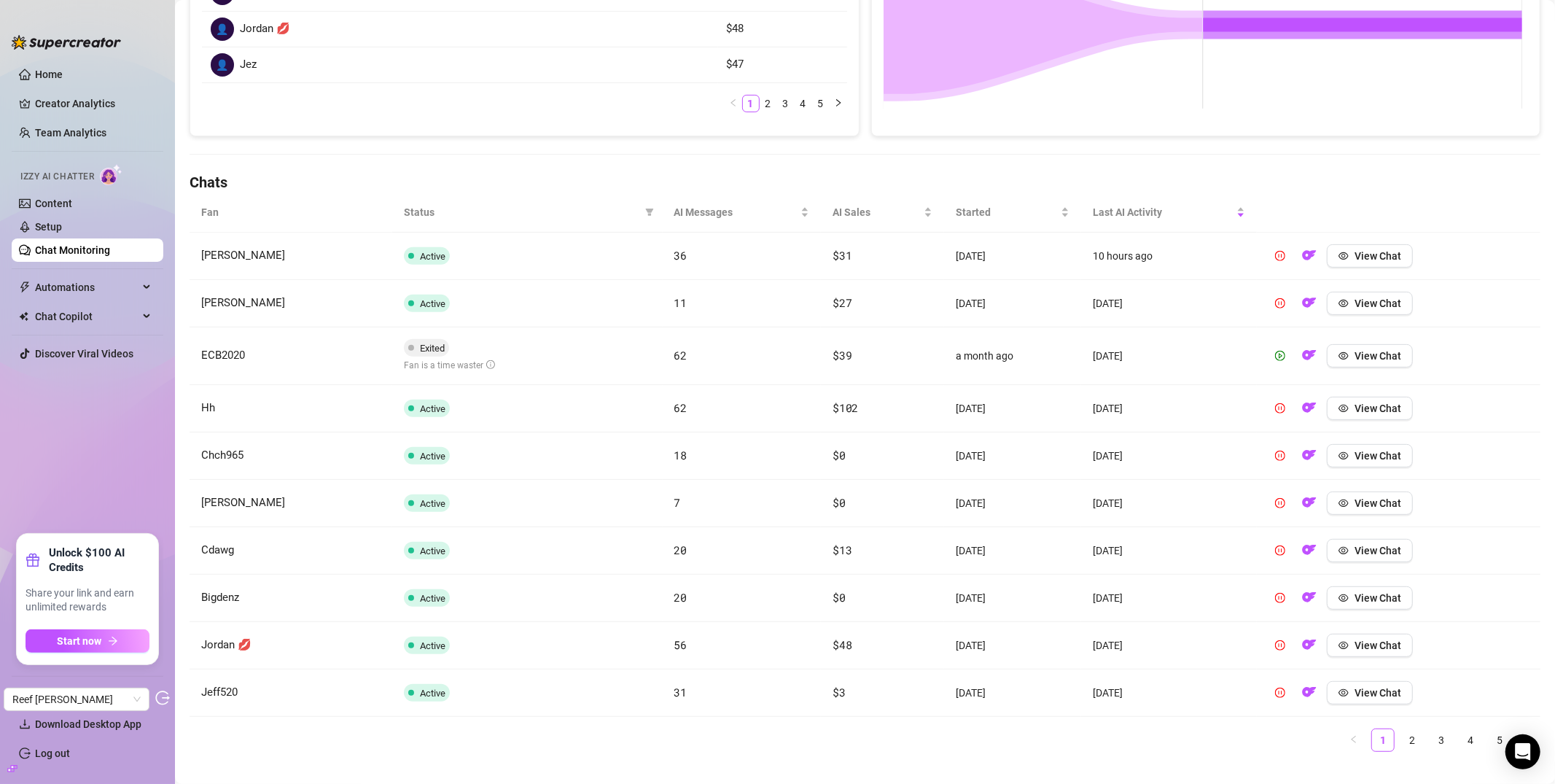
scroll to position [331, 0]
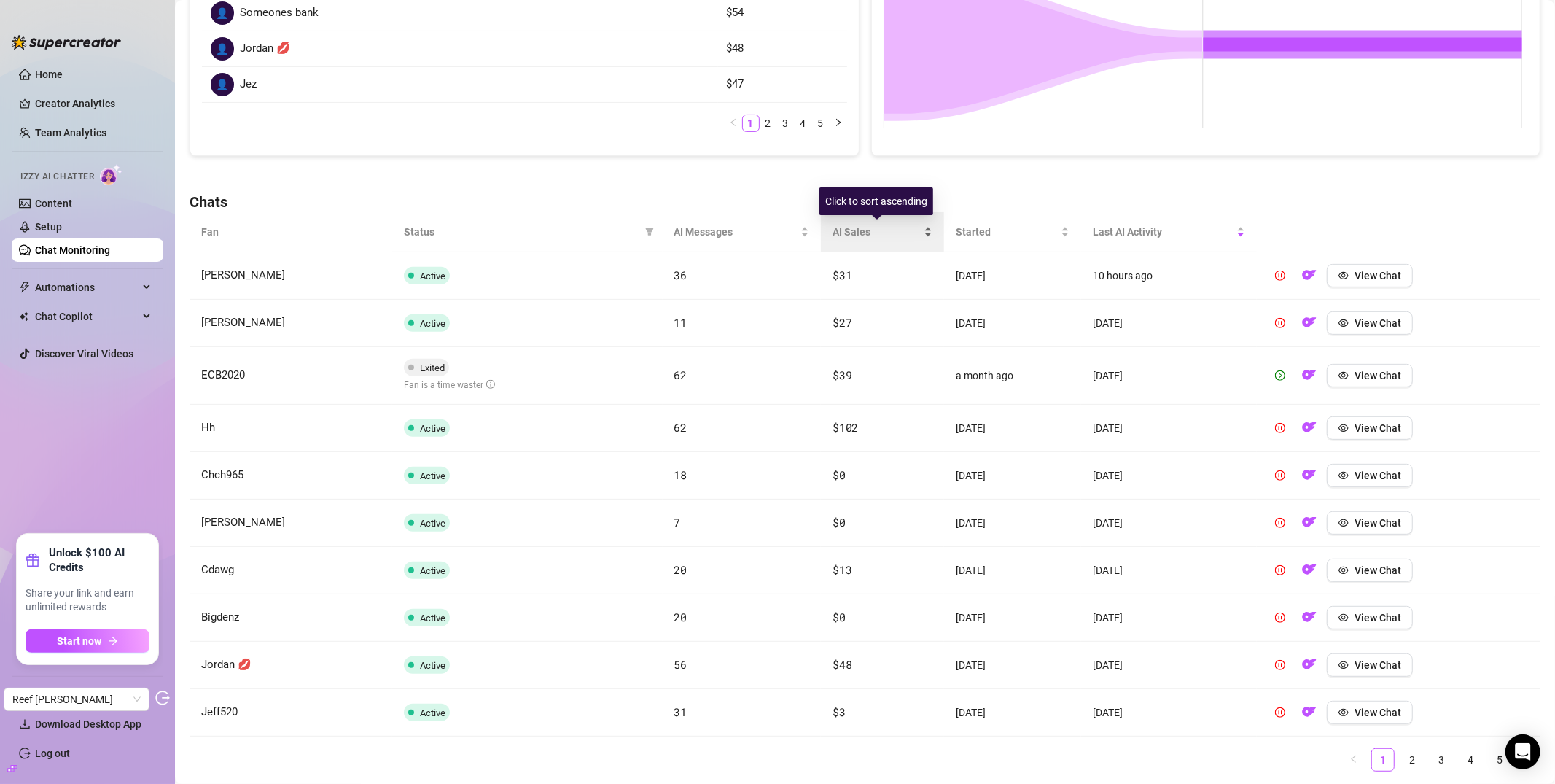
click at [860, 228] on span "AI Sales" at bounding box center [877, 232] width 88 height 16
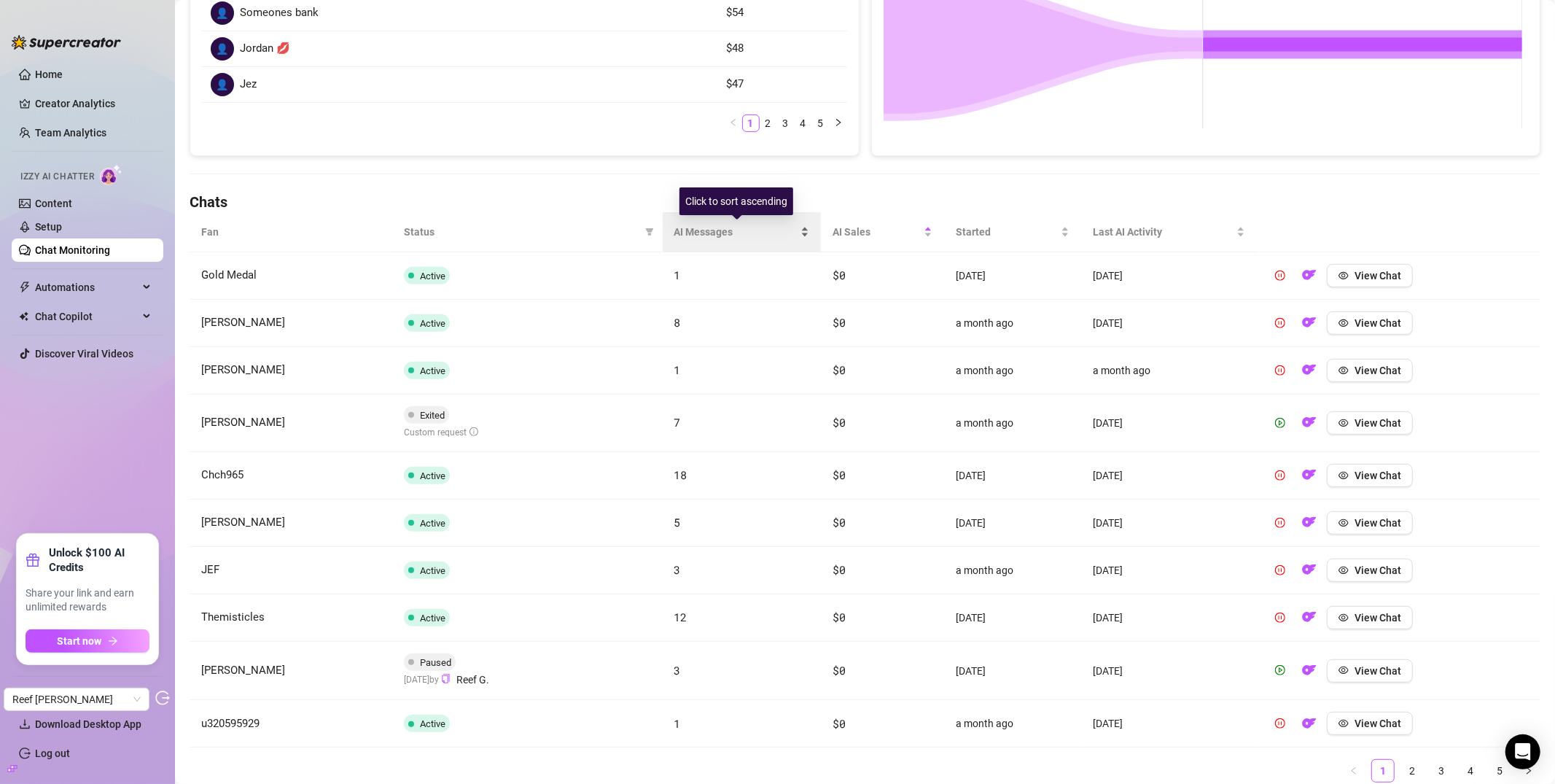
click at [746, 224] on div "AI Messages" at bounding box center [742, 232] width 136 height 16
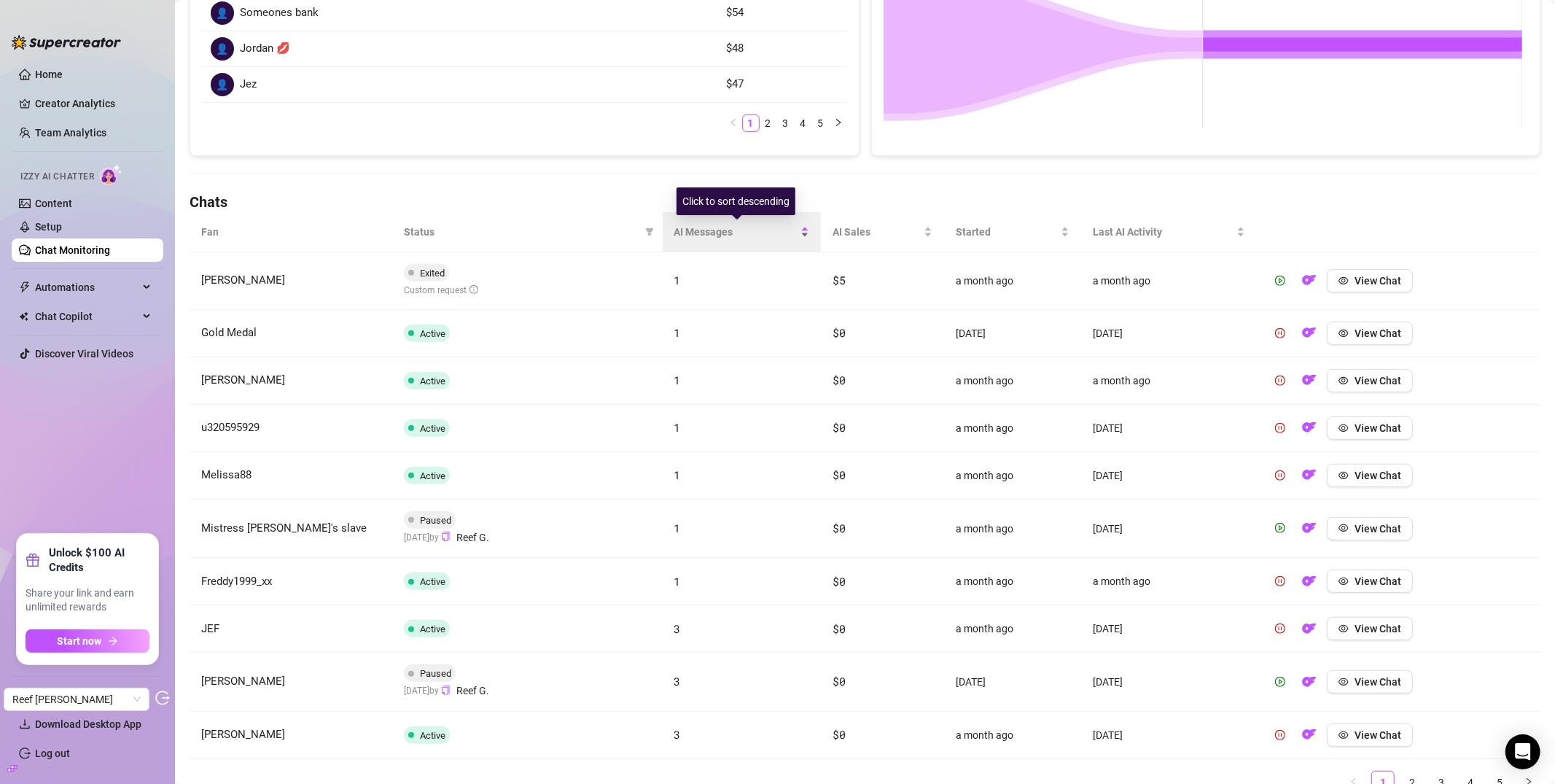
click at [734, 224] on div "AI Messages" at bounding box center [742, 232] width 136 height 16
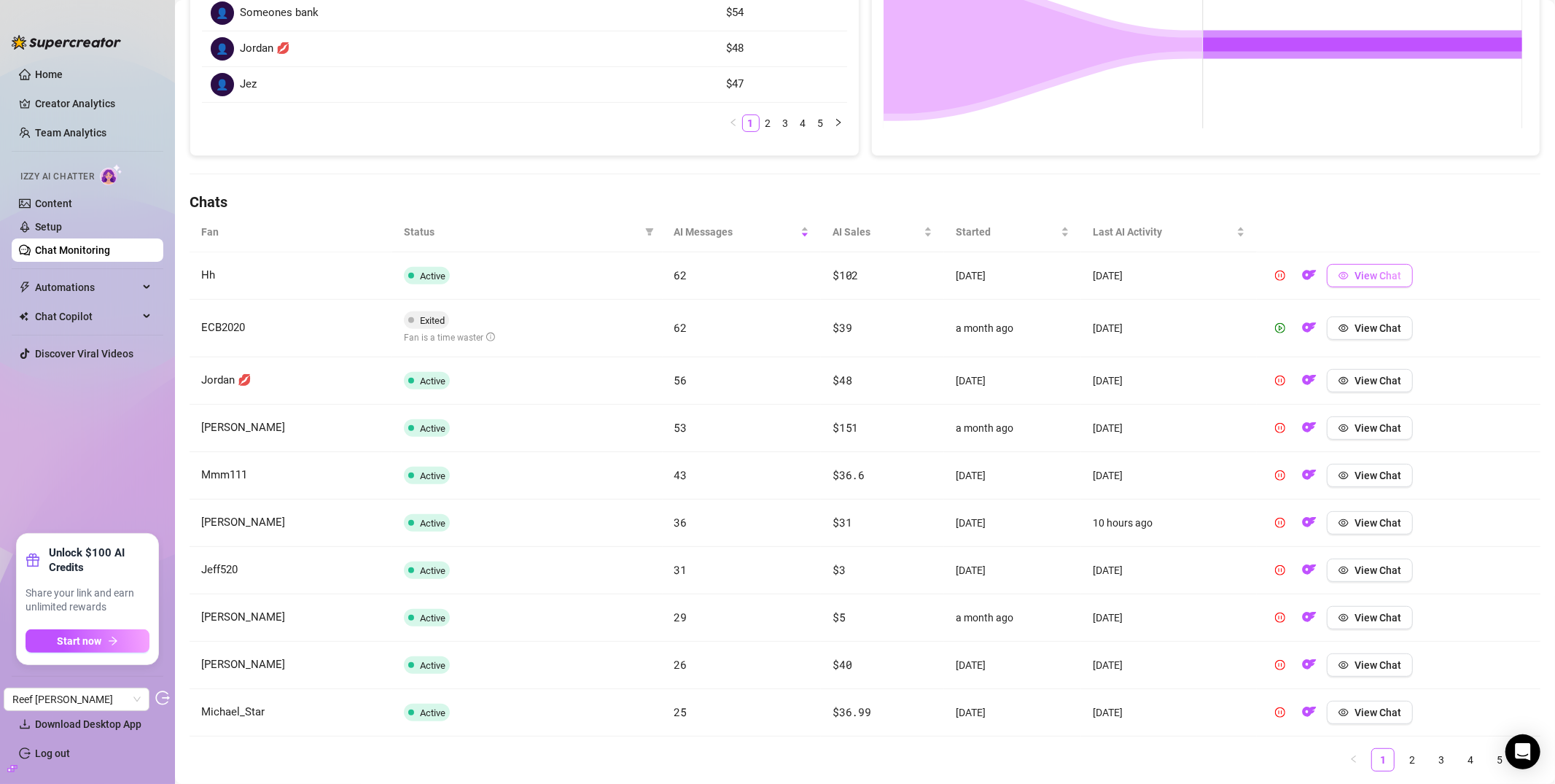
click at [1368, 279] on span "View Chat" at bounding box center [1377, 276] width 46 height 12
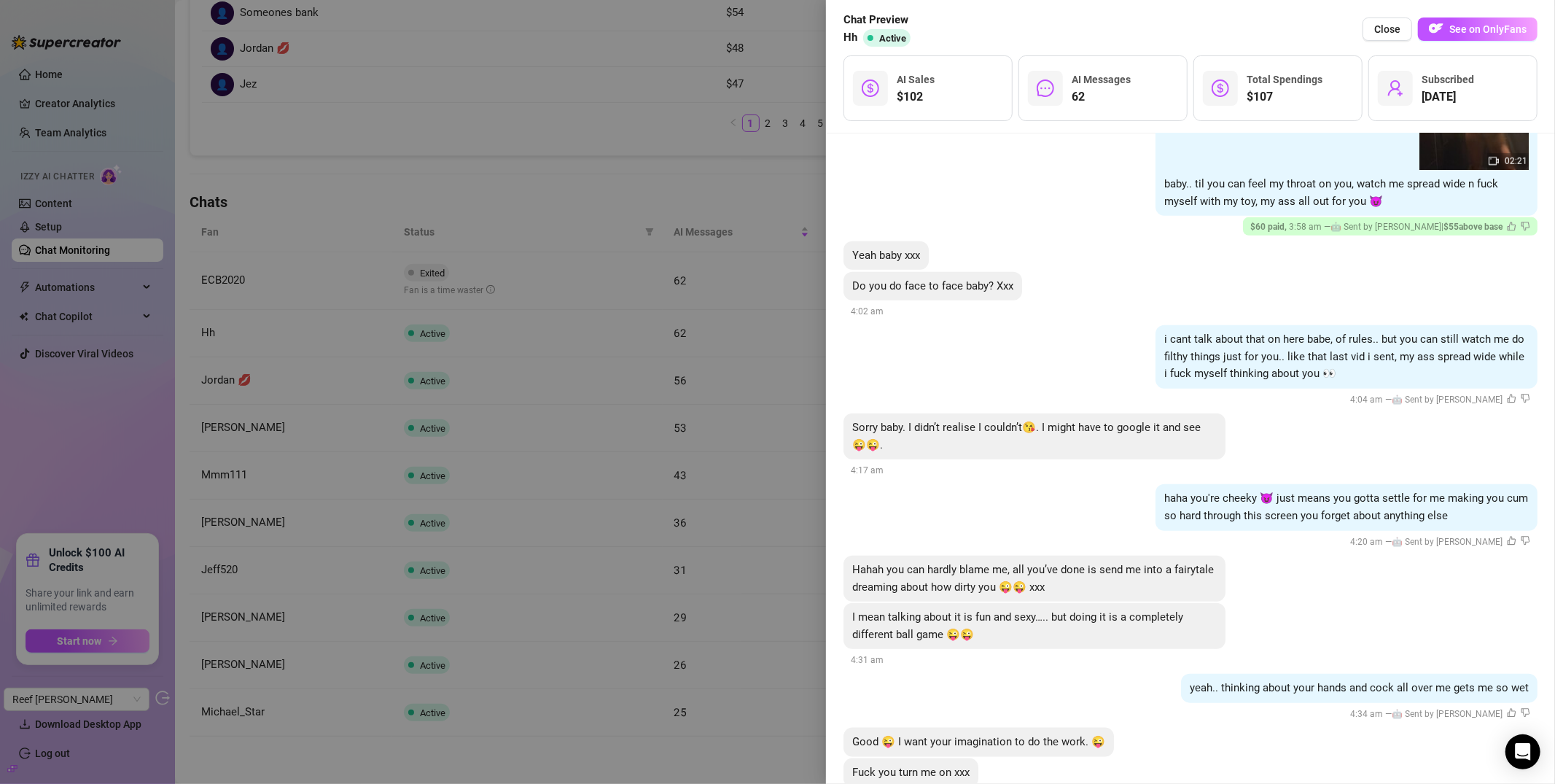
scroll to position [5830, 0]
click at [1405, 332] on span "i cant talk about that on here babe, of rules.. but you can still watch me do f…" at bounding box center [1344, 353] width 360 height 47
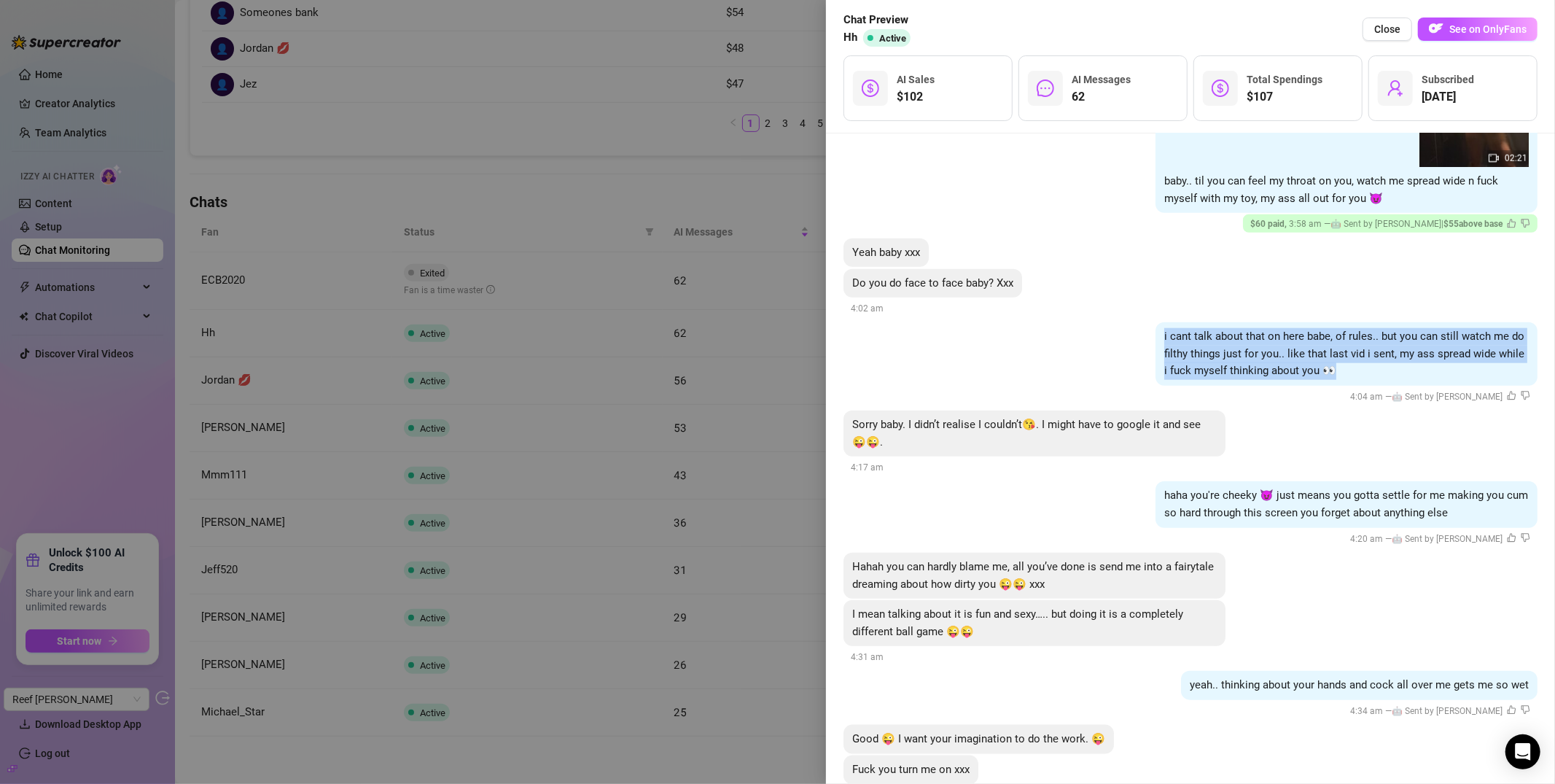
click at [1405, 332] on span "i cant talk about that on here babe, of rules.. but you can still watch me do f…" at bounding box center [1344, 353] width 360 height 47
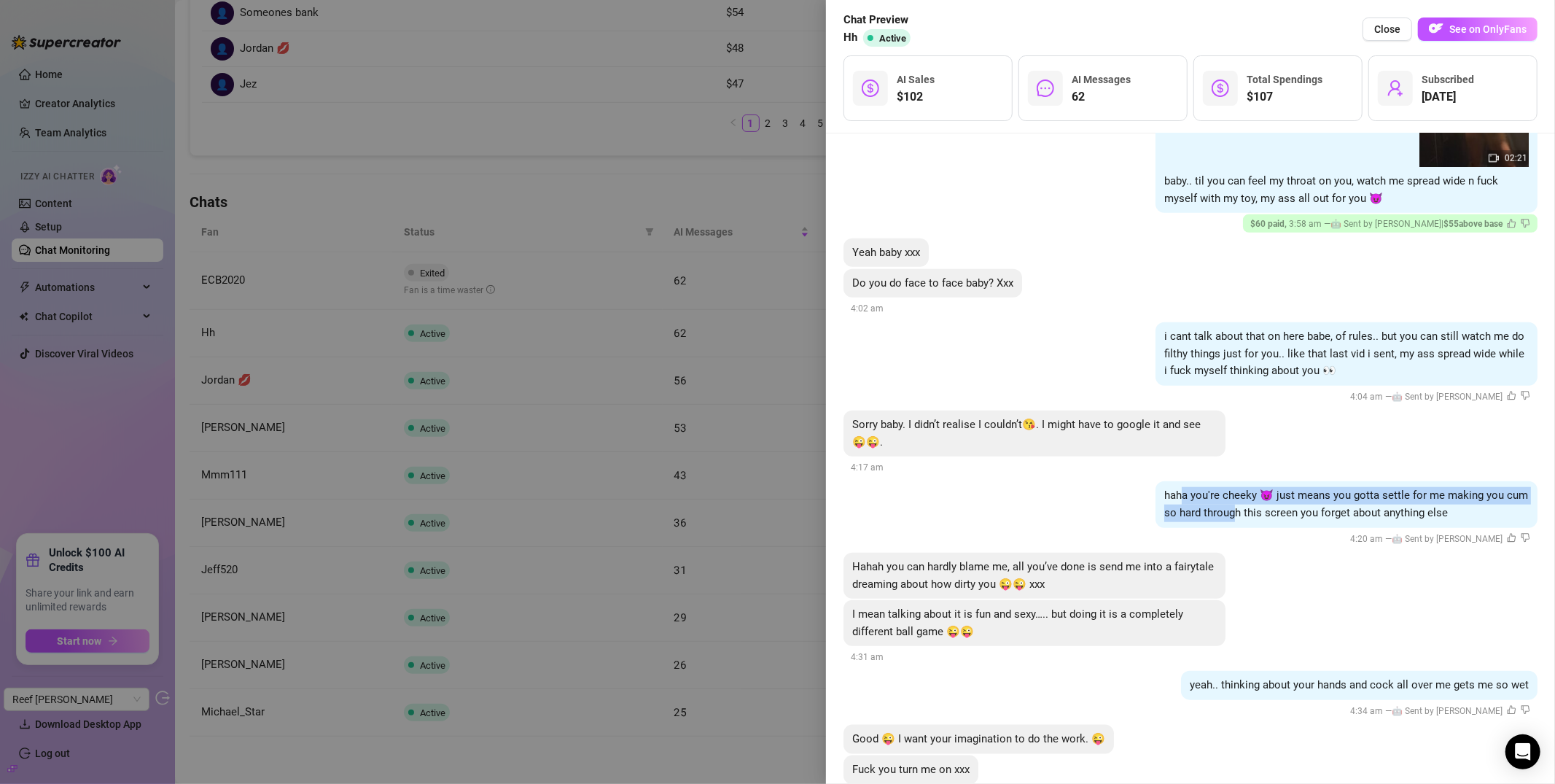
drag, startPoint x: 1172, startPoint y: 491, endPoint x: 1221, endPoint y: 502, distance: 50.2
click at [1221, 502] on span "haha you're cheeky 😈 just means you gotta settle for me making you cum so hard …" at bounding box center [1346, 504] width 364 height 31
drag, startPoint x: 1206, startPoint y: 494, endPoint x: 1231, endPoint y: 504, distance: 26.9
click at [1231, 504] on span "haha you're cheeky 😈 just means you gotta settle for me making you cum so hard …" at bounding box center [1346, 504] width 364 height 31
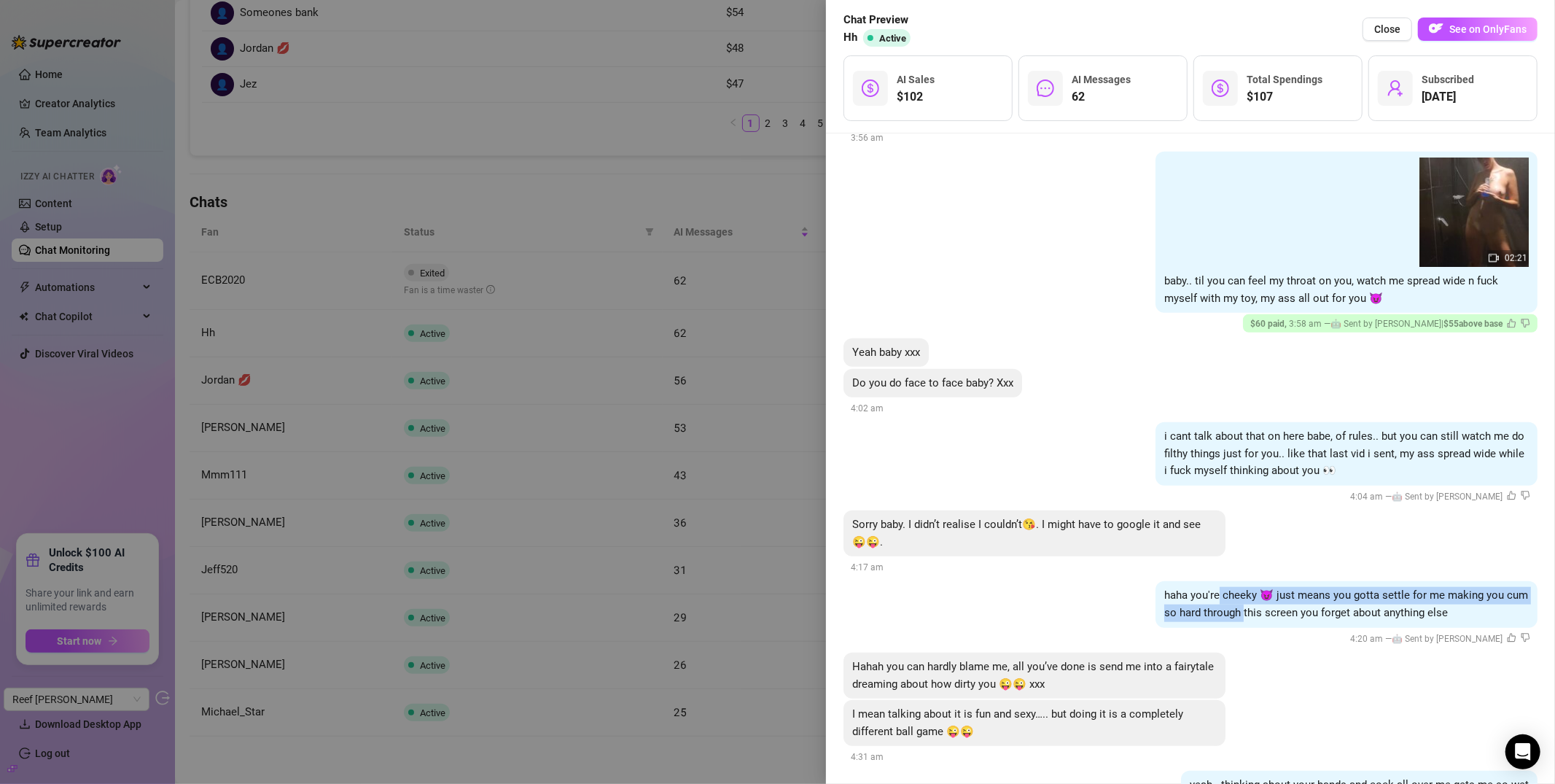
scroll to position [5742, 0]
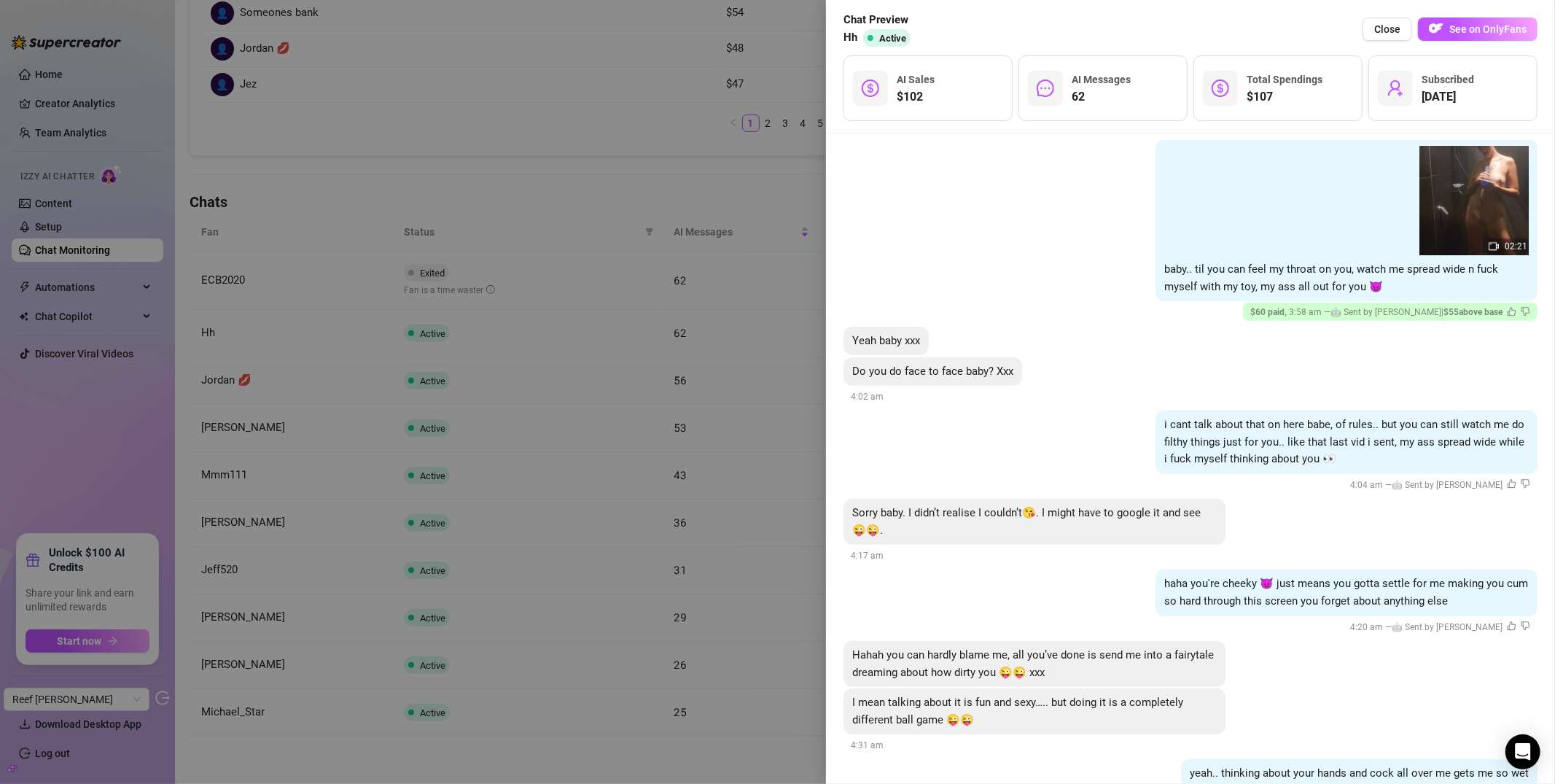
click at [971, 499] on div "Sorry baby. I didn’t realise I couldn’t😘. I might have to google it and see 😜😜." at bounding box center [1035, 522] width 382 height 46
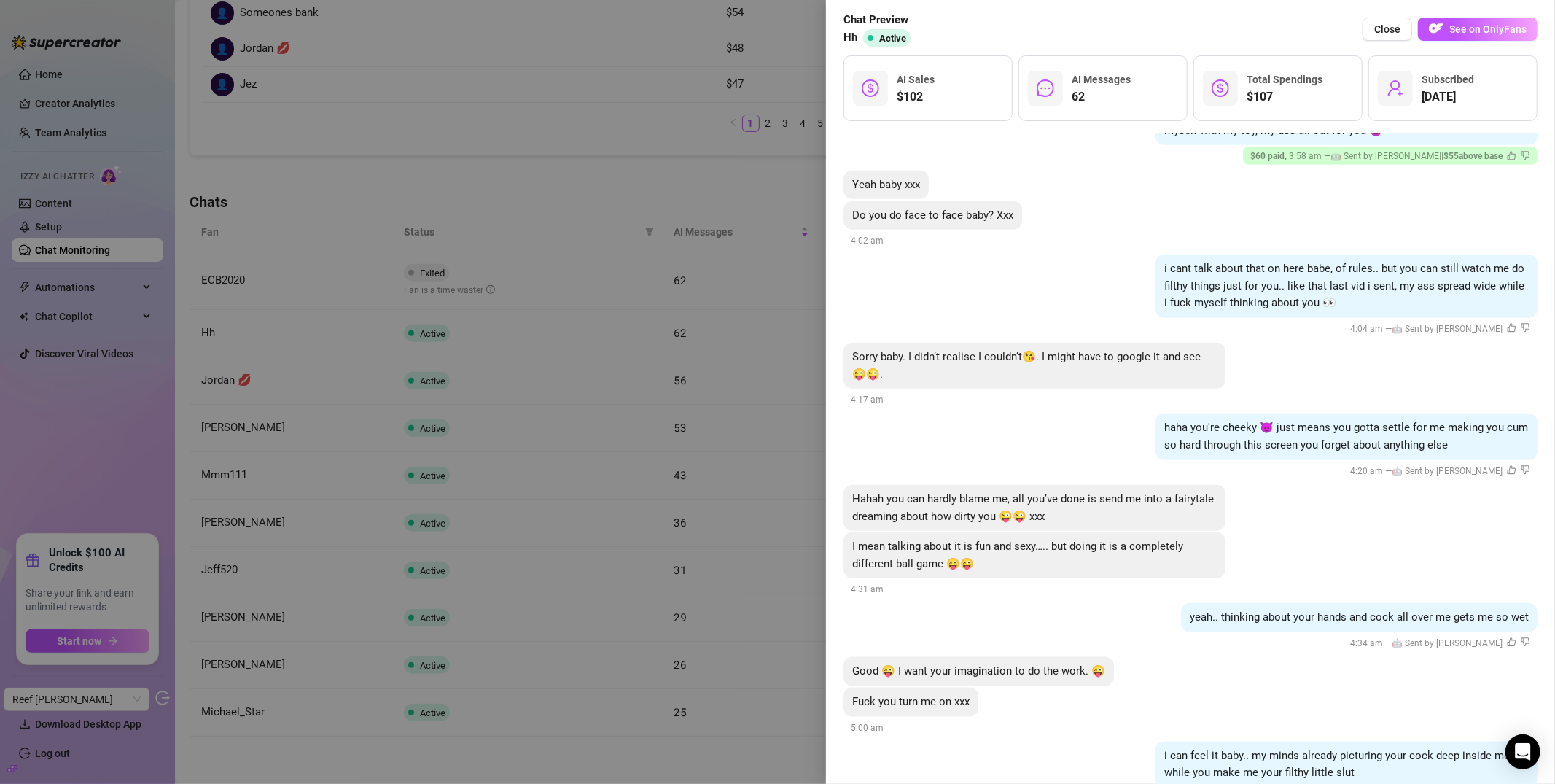
scroll to position [5899, 0]
click at [584, 249] on div at bounding box center [778, 392] width 1555 height 784
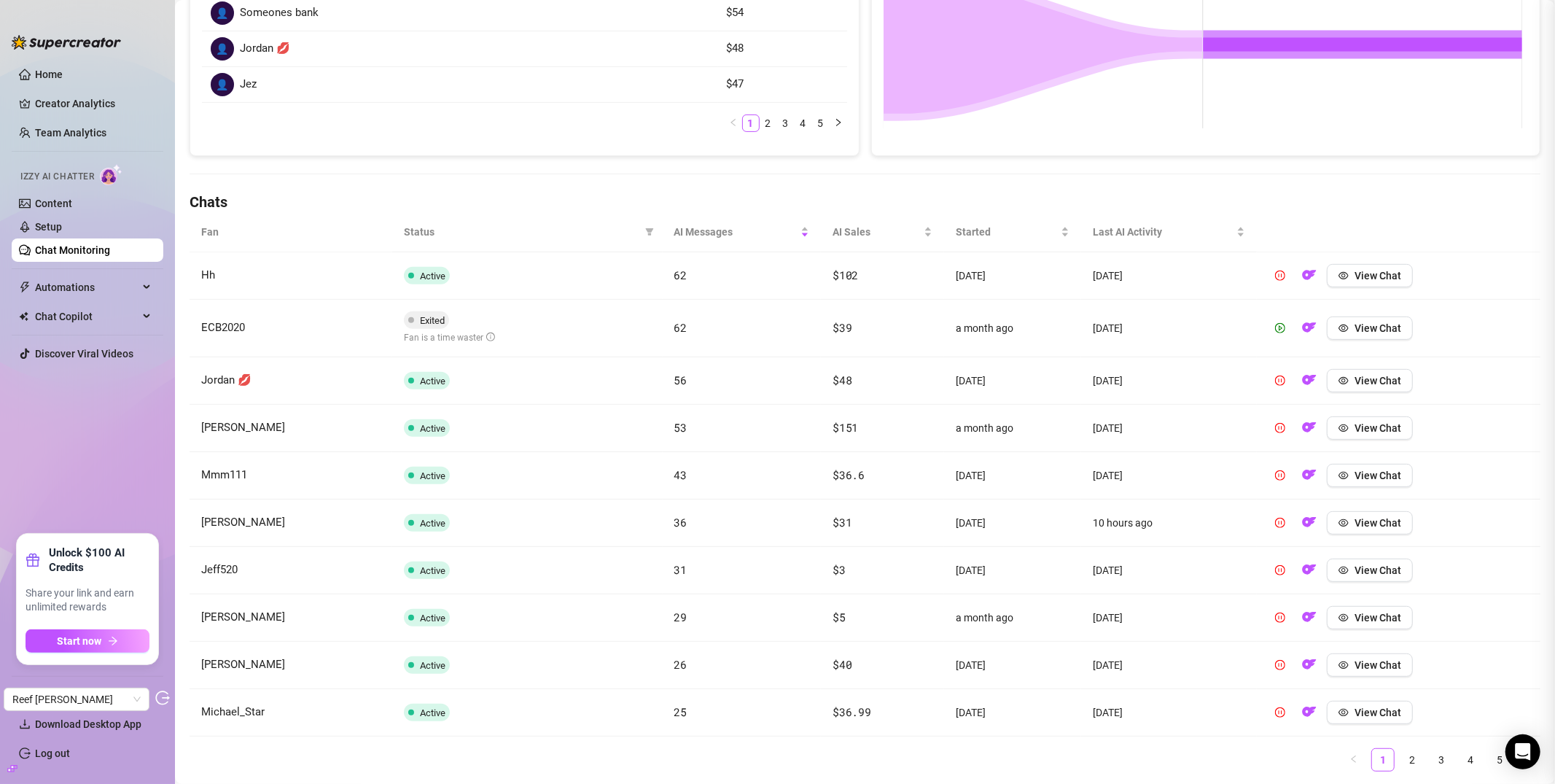
scroll to position [0, 0]
click at [1366, 388] on button "View Chat" at bounding box center [1370, 381] width 86 height 24
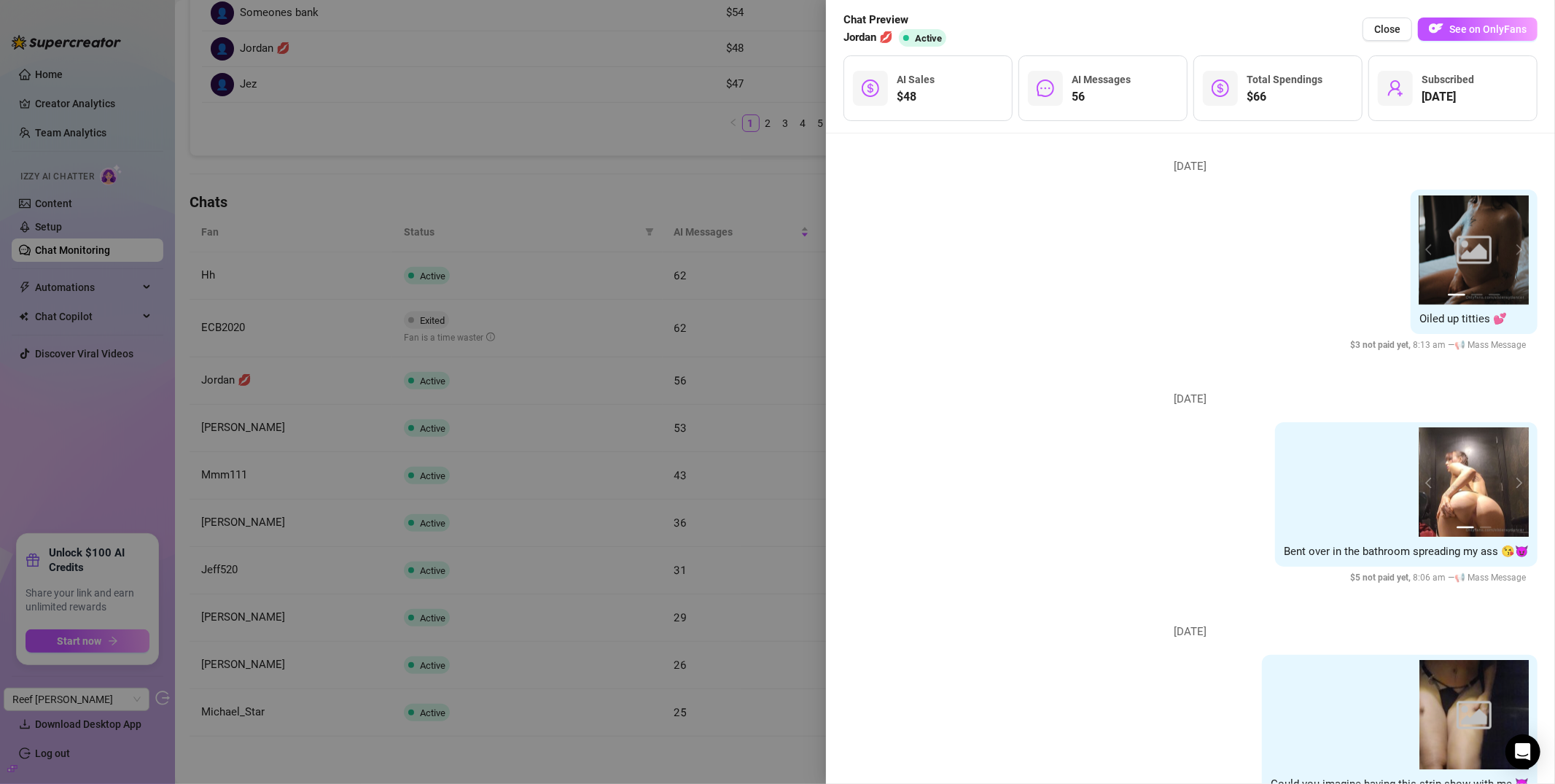
scroll to position [2227, 0]
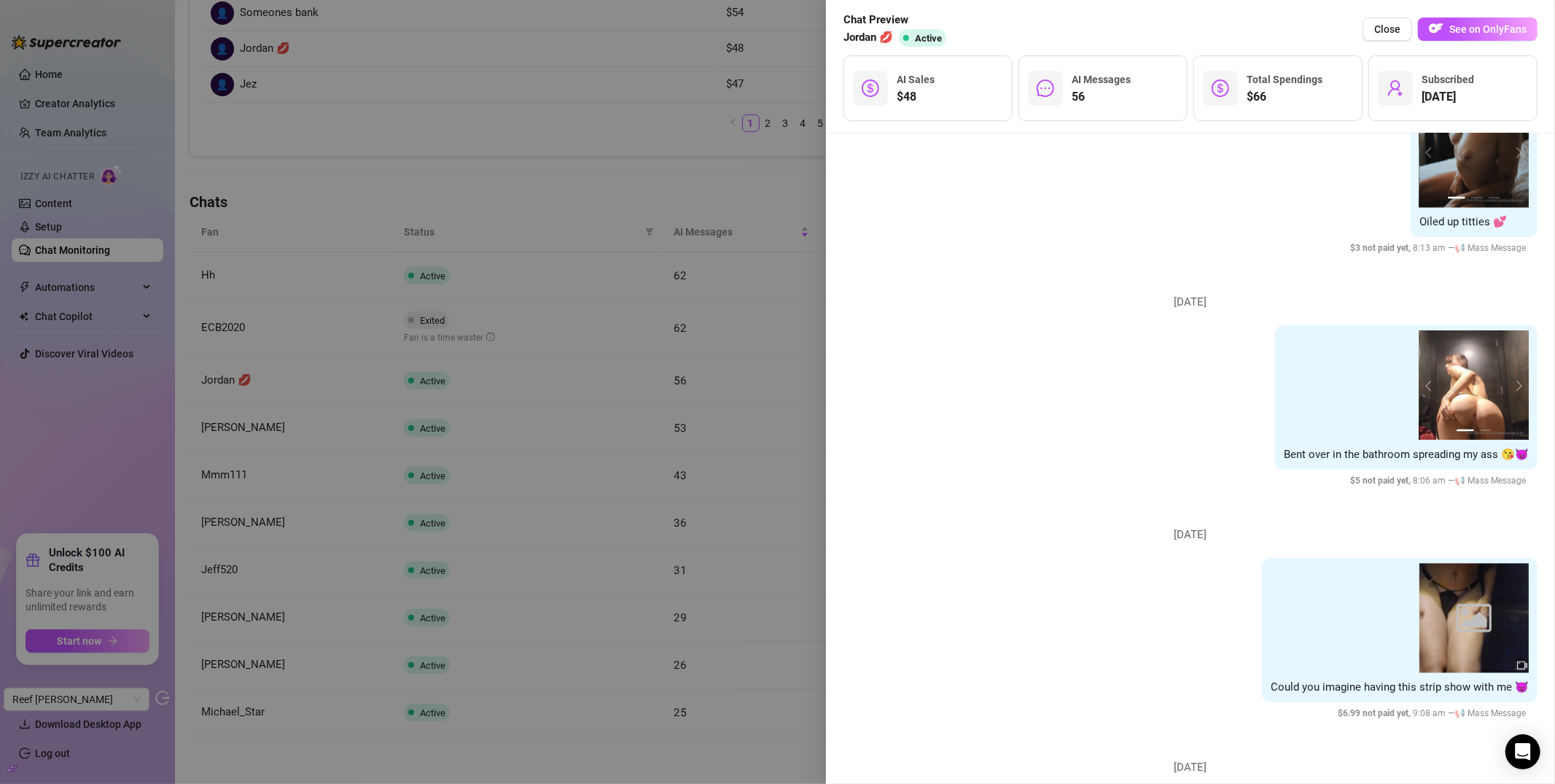
click at [1003, 449] on div "1 2 Bent over in the bathroom spreading my ass 😘😈 $ 5 not paid yet , 8:06 am — …" at bounding box center [1191, 407] width 694 height 164
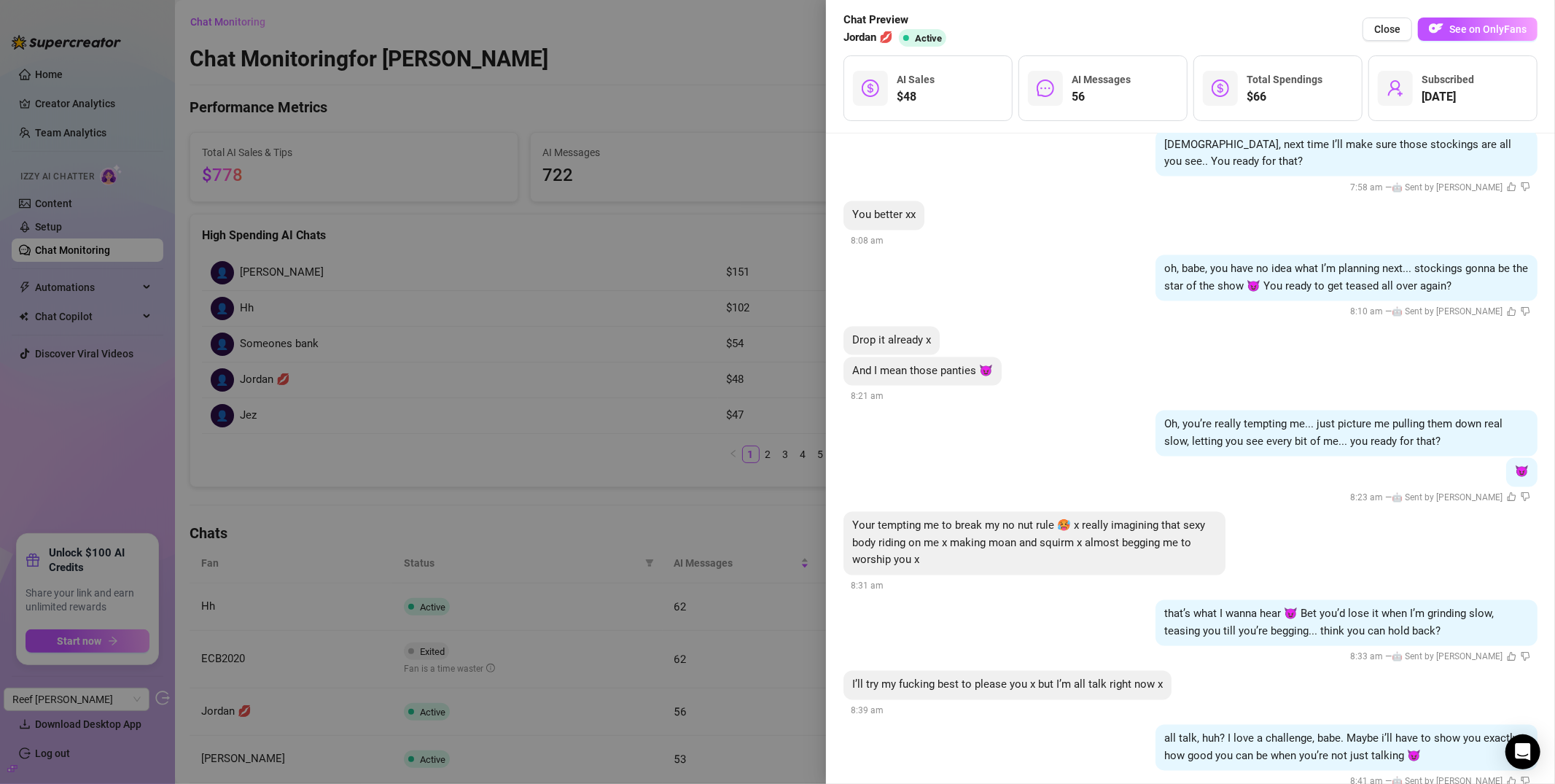
scroll to position [16258, 0]
click at [999, 518] on span "Your tempting me to break my no nut rule 🥵 x really imagining that sexy body ri…" at bounding box center [1029, 542] width 353 height 47
click at [999, 518] on span "Your tempting me to break my no nut rule 🥵 x really imagining that sexy body ri…" at bounding box center [1029, 542] width 353 height 47
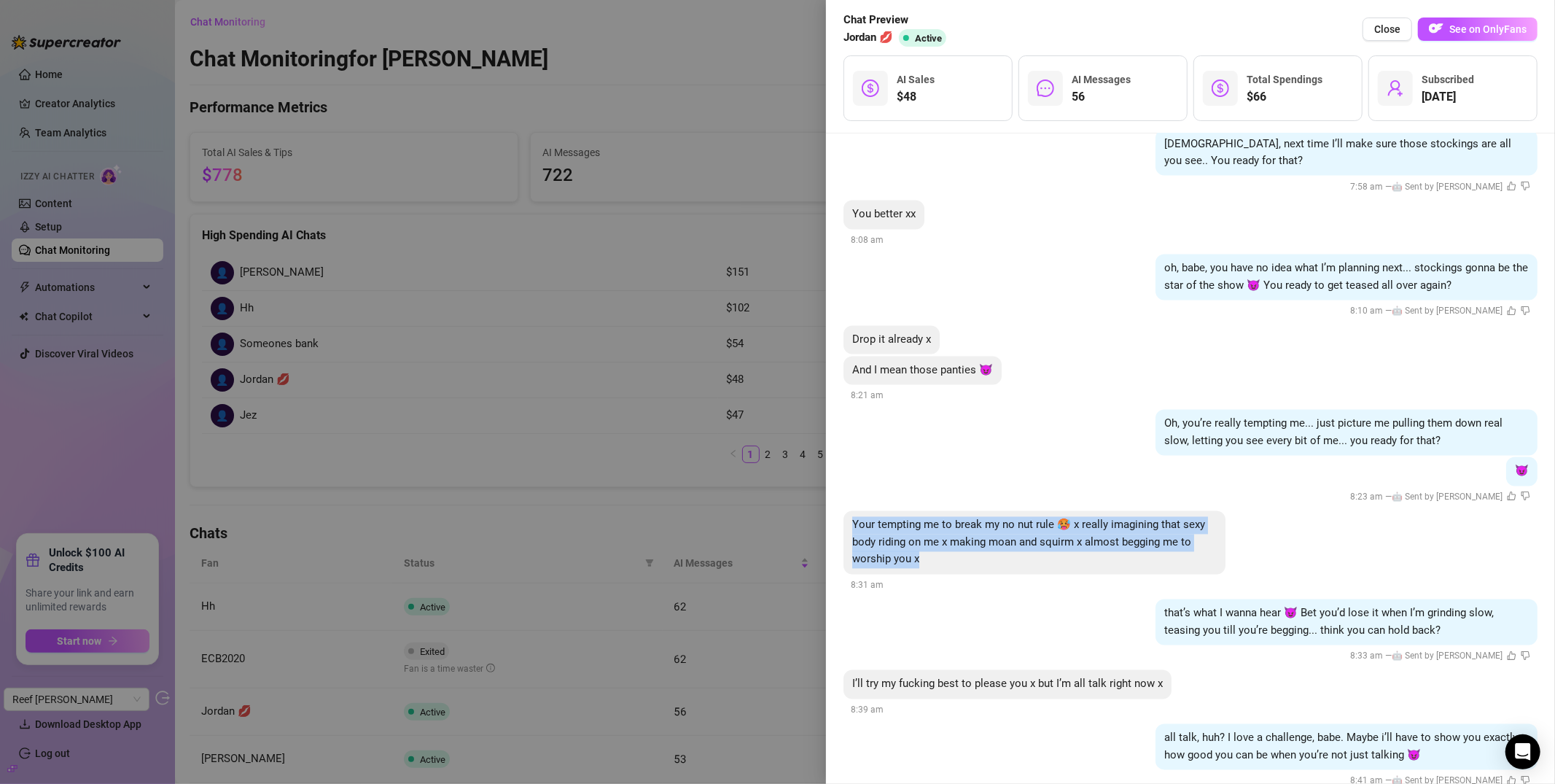
click at [999, 518] on span "Your tempting me to break my no nut rule 🥵 x really imagining that sexy body ri…" at bounding box center [1029, 542] width 353 height 47
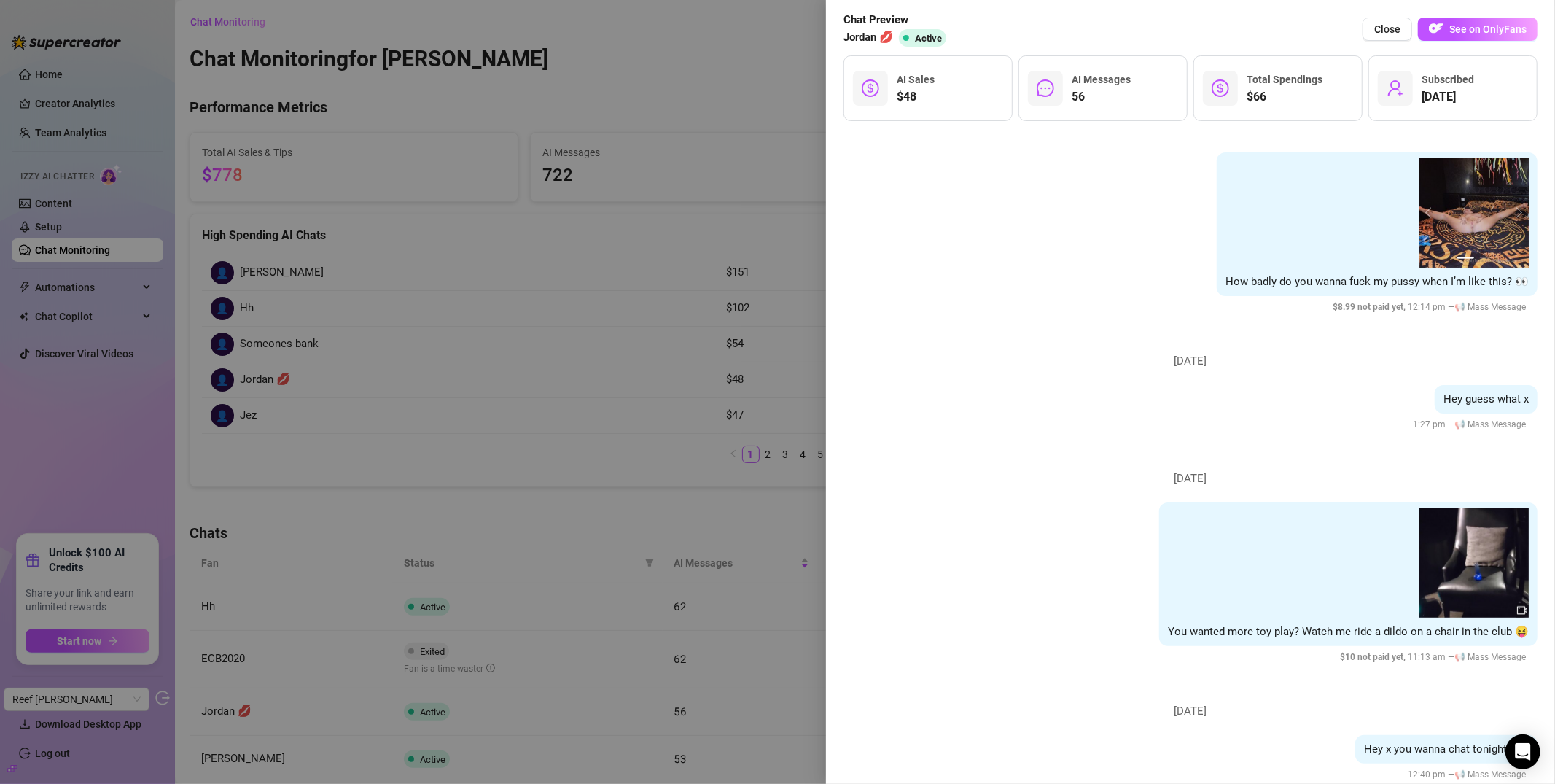
scroll to position [19685, 0]
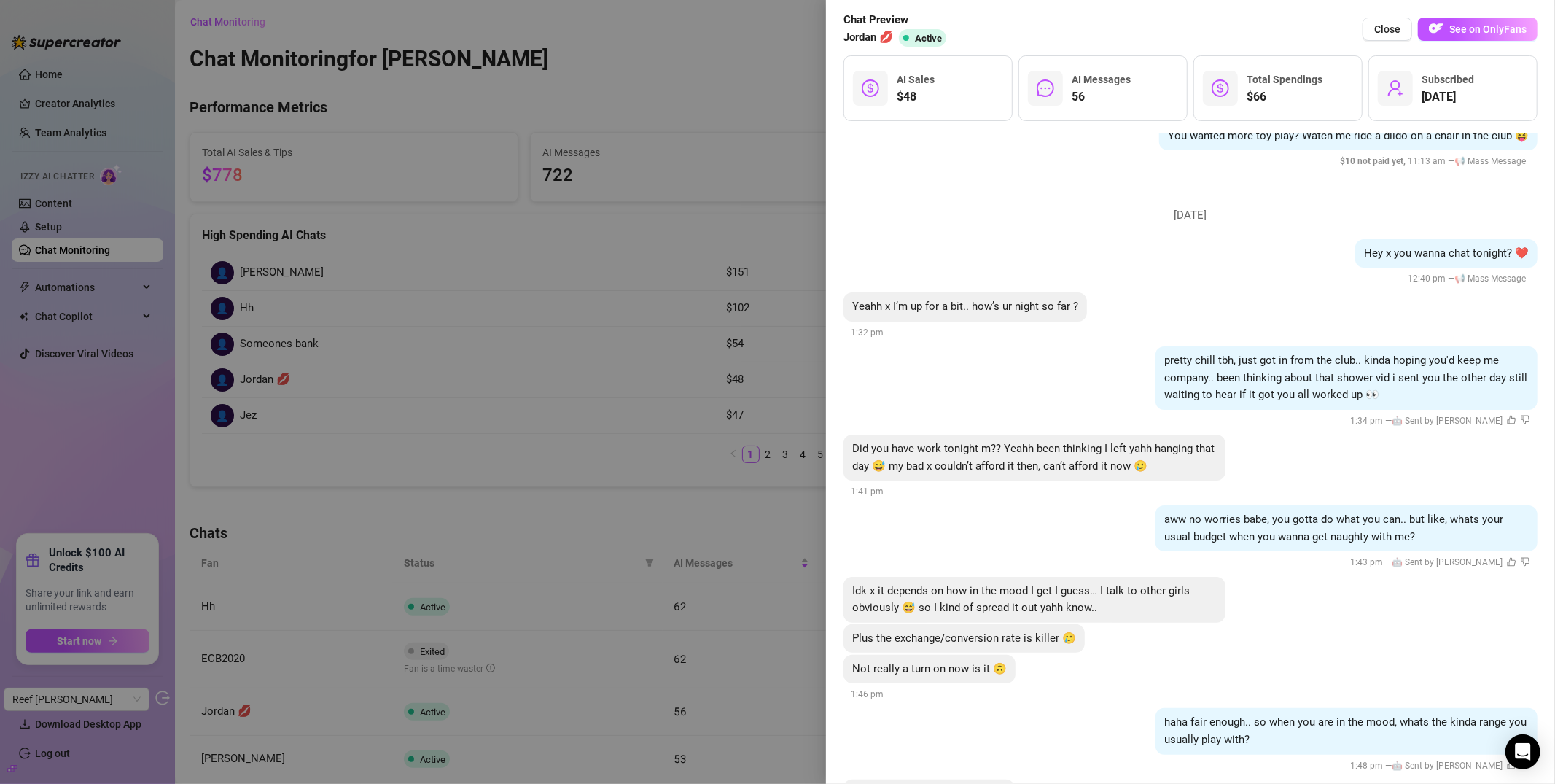
click at [472, 223] on div at bounding box center [778, 392] width 1555 height 784
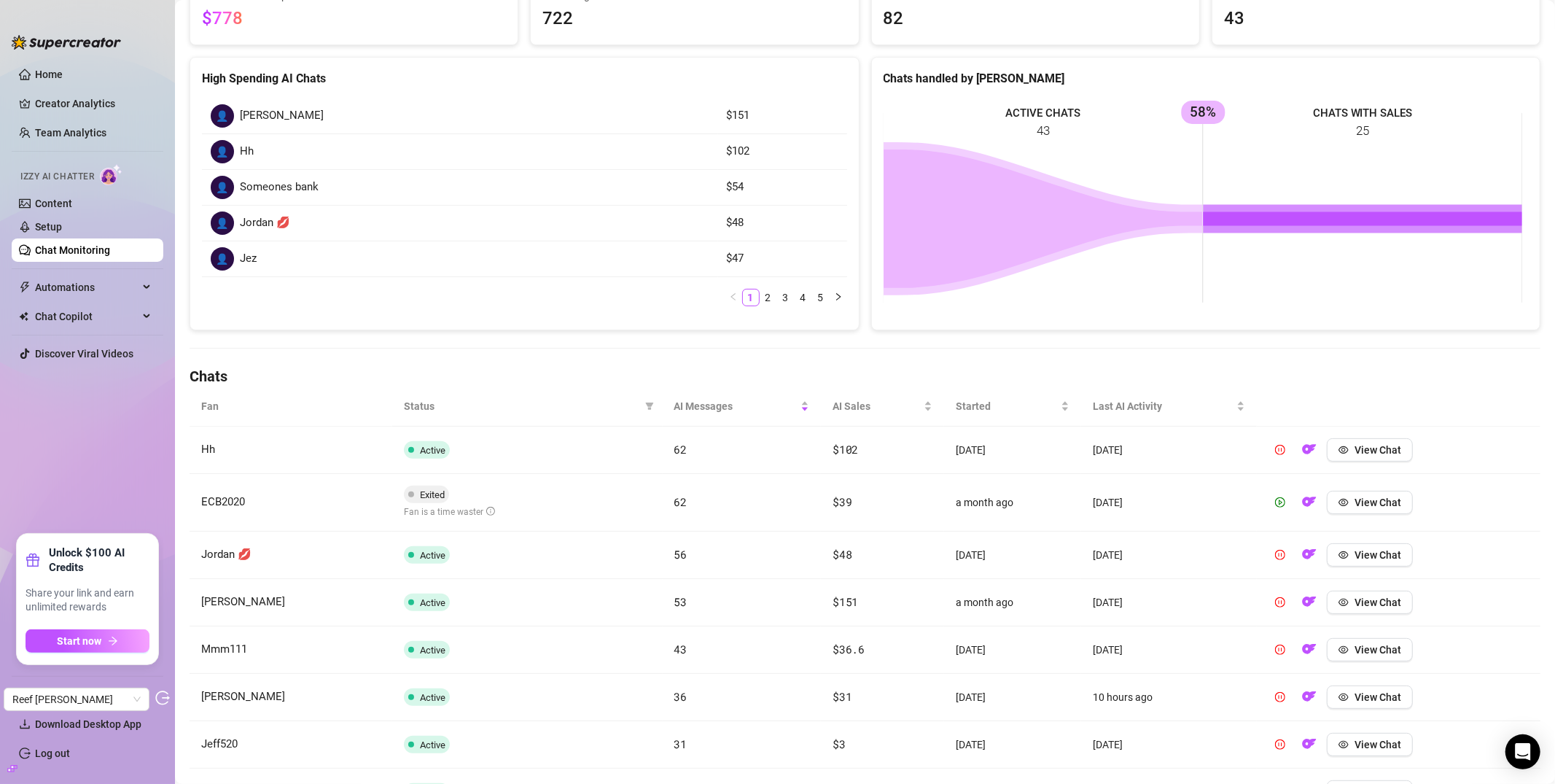
scroll to position [158, 0]
click at [1355, 560] on span "View Chat" at bounding box center [1377, 554] width 46 height 12
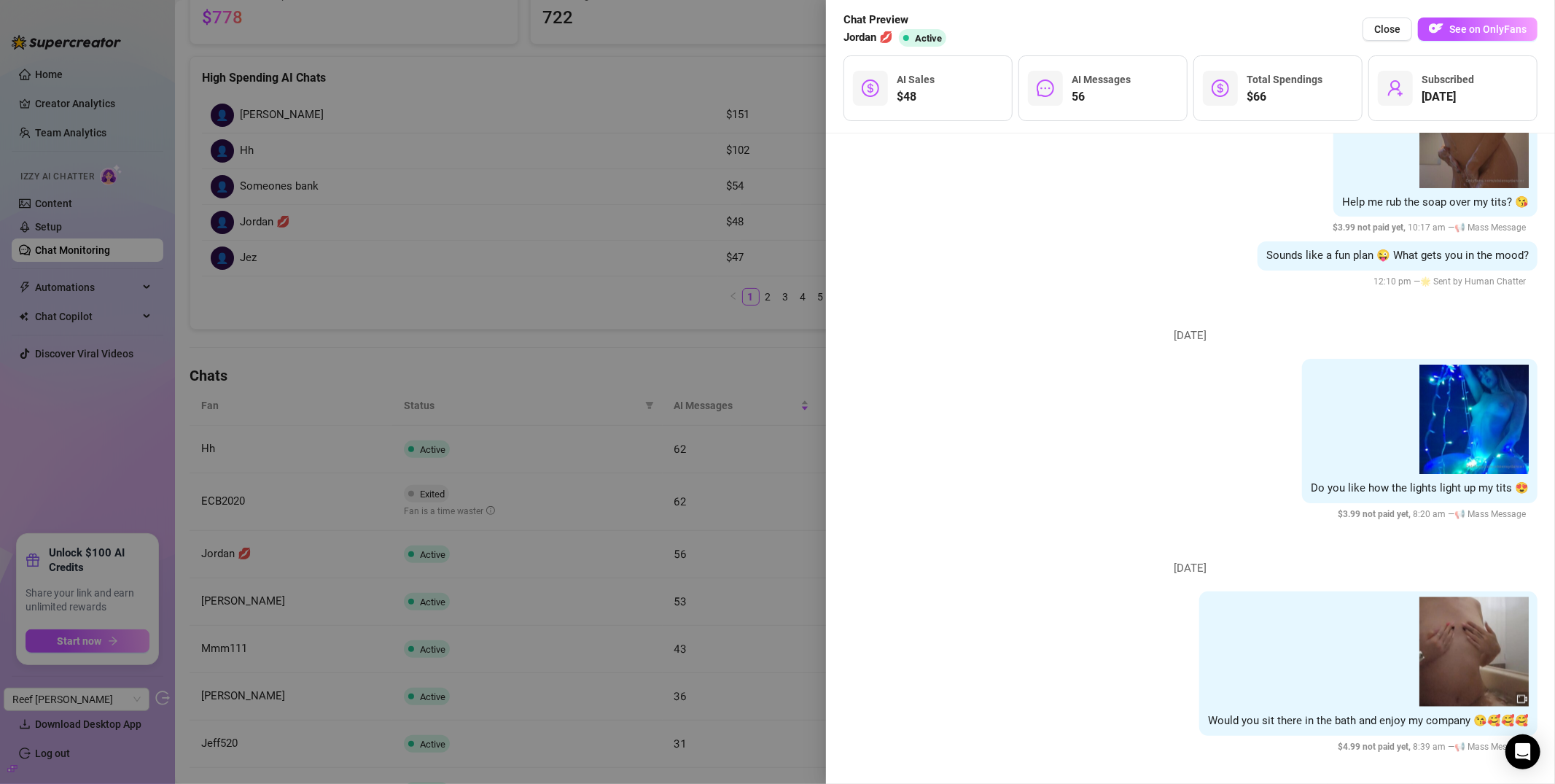
scroll to position [6049, 0]
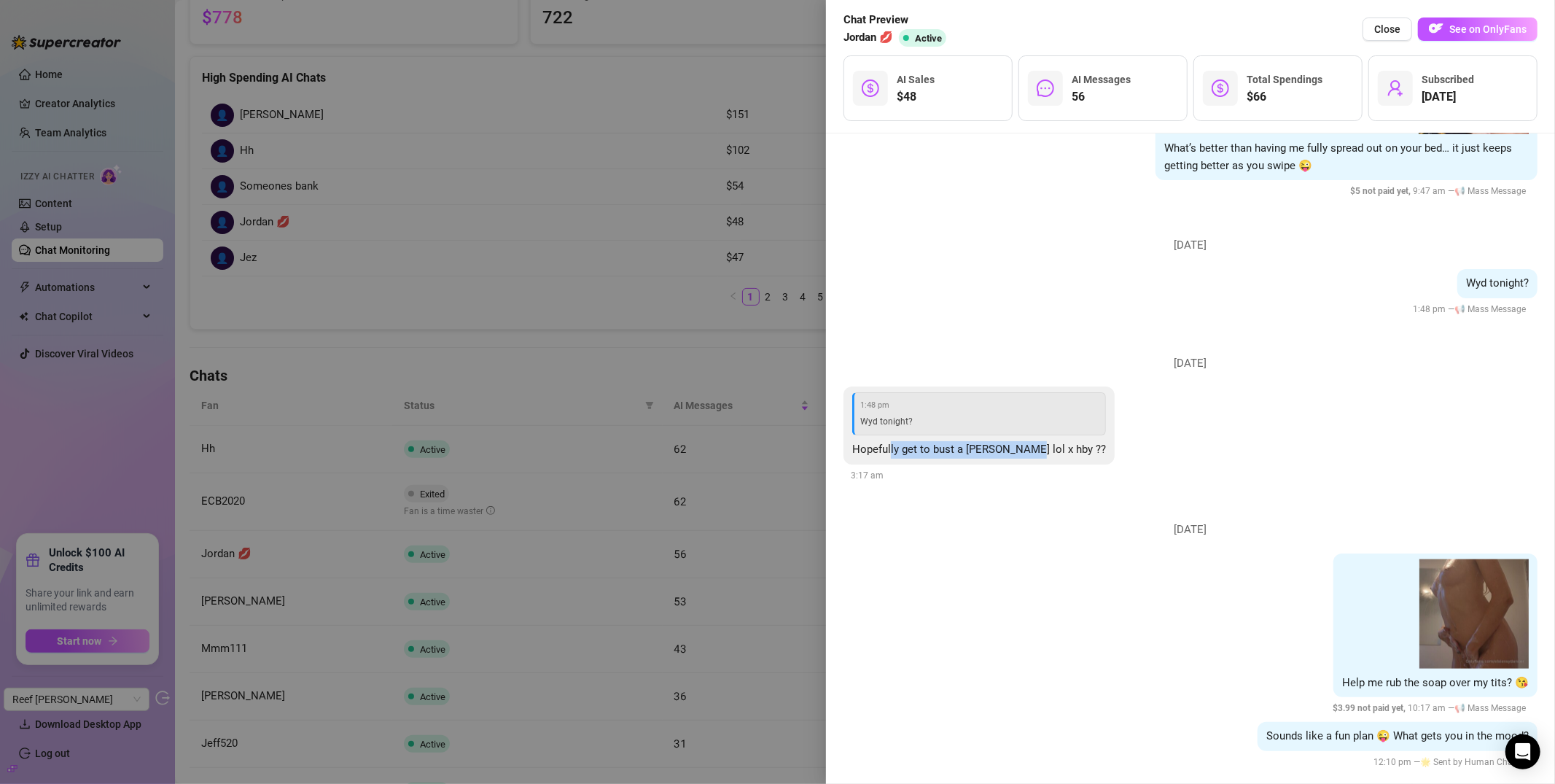
drag, startPoint x: 892, startPoint y: 448, endPoint x: 1024, endPoint y: 456, distance: 132.2
click at [1020, 455] on span "Hopefully get to bust a [PERSON_NAME] lol x hby ??" at bounding box center [979, 449] width 254 height 13
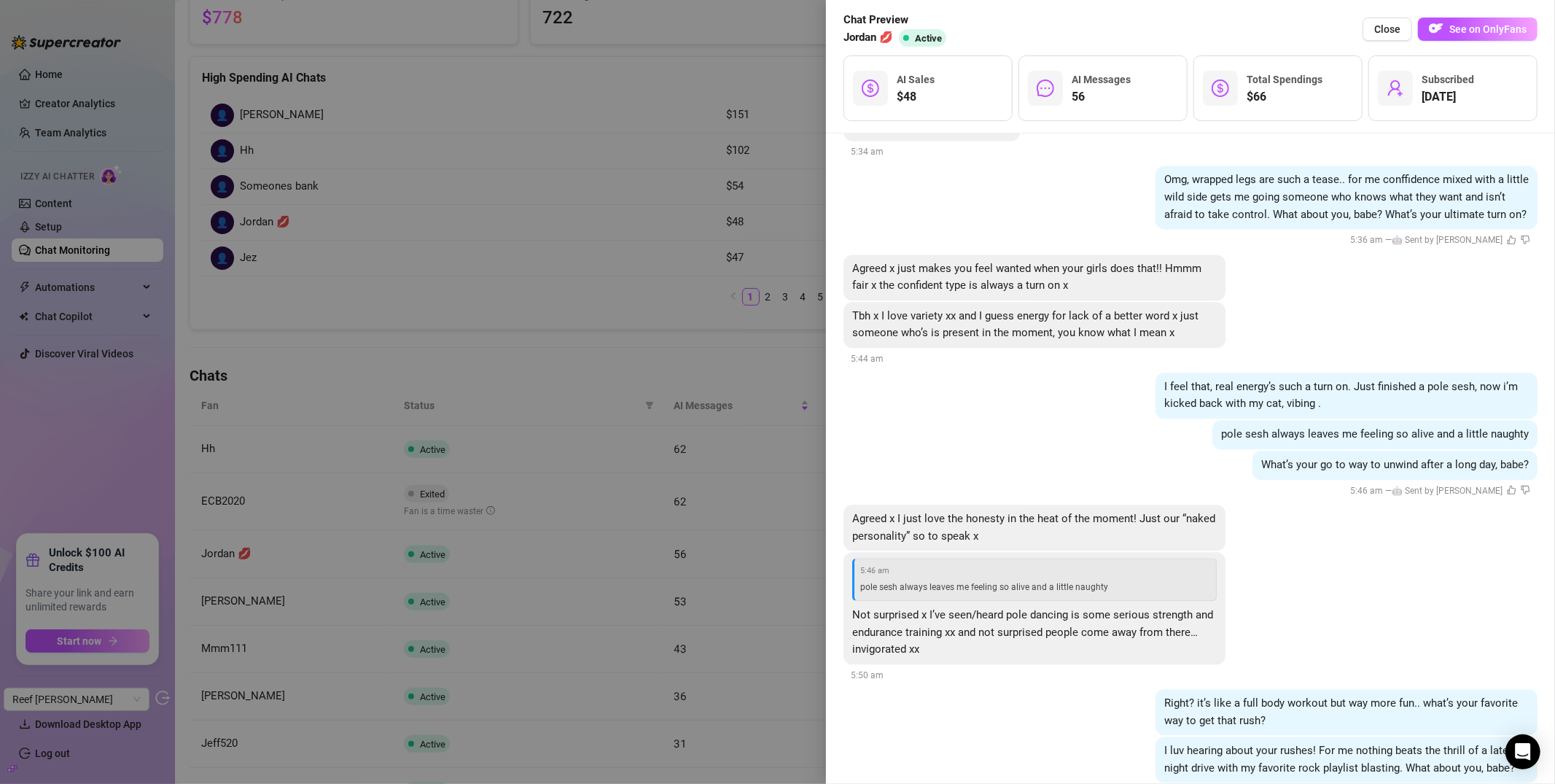
scroll to position [11290, 0]
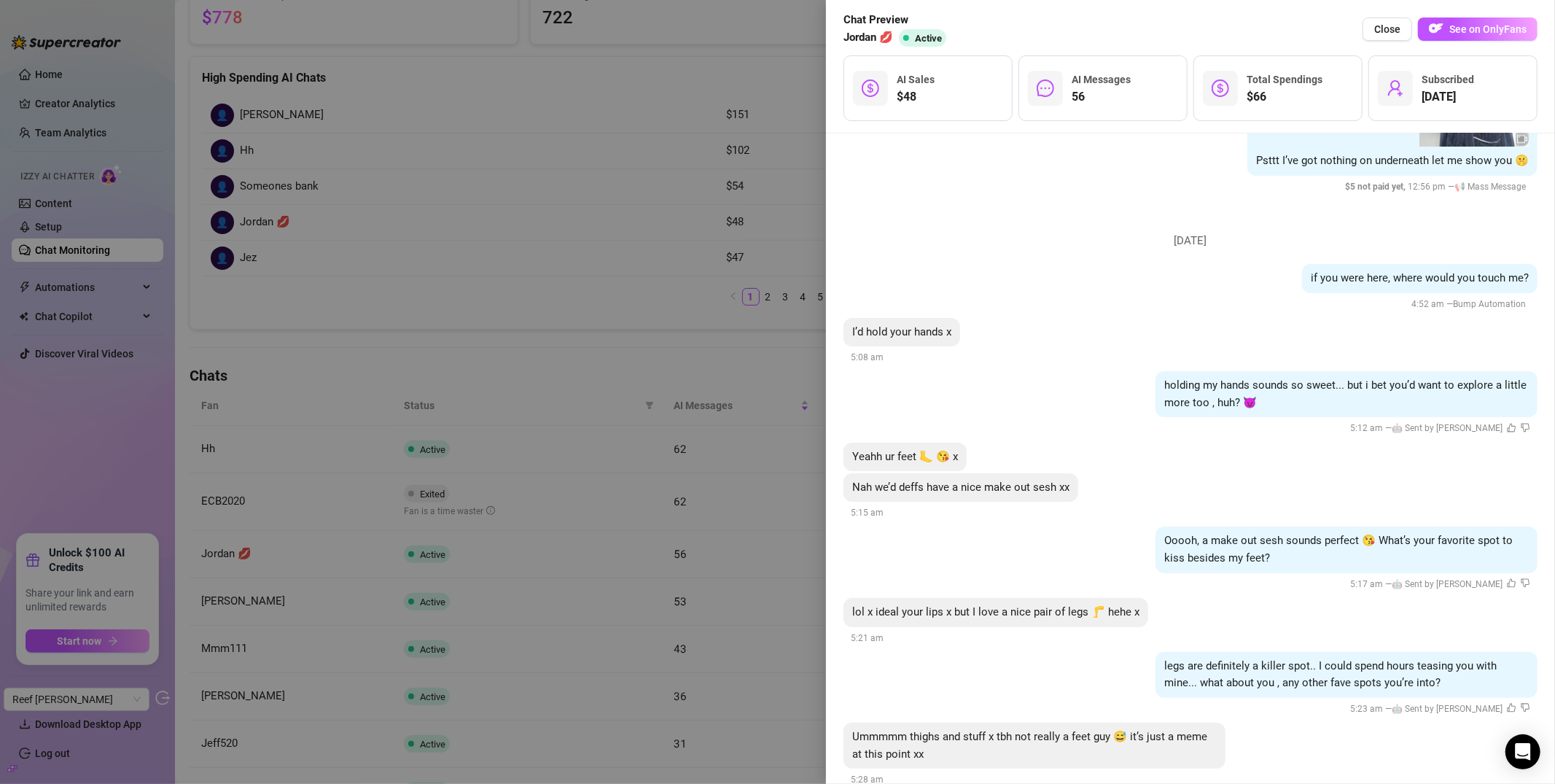
click at [693, 357] on div at bounding box center [778, 392] width 1555 height 784
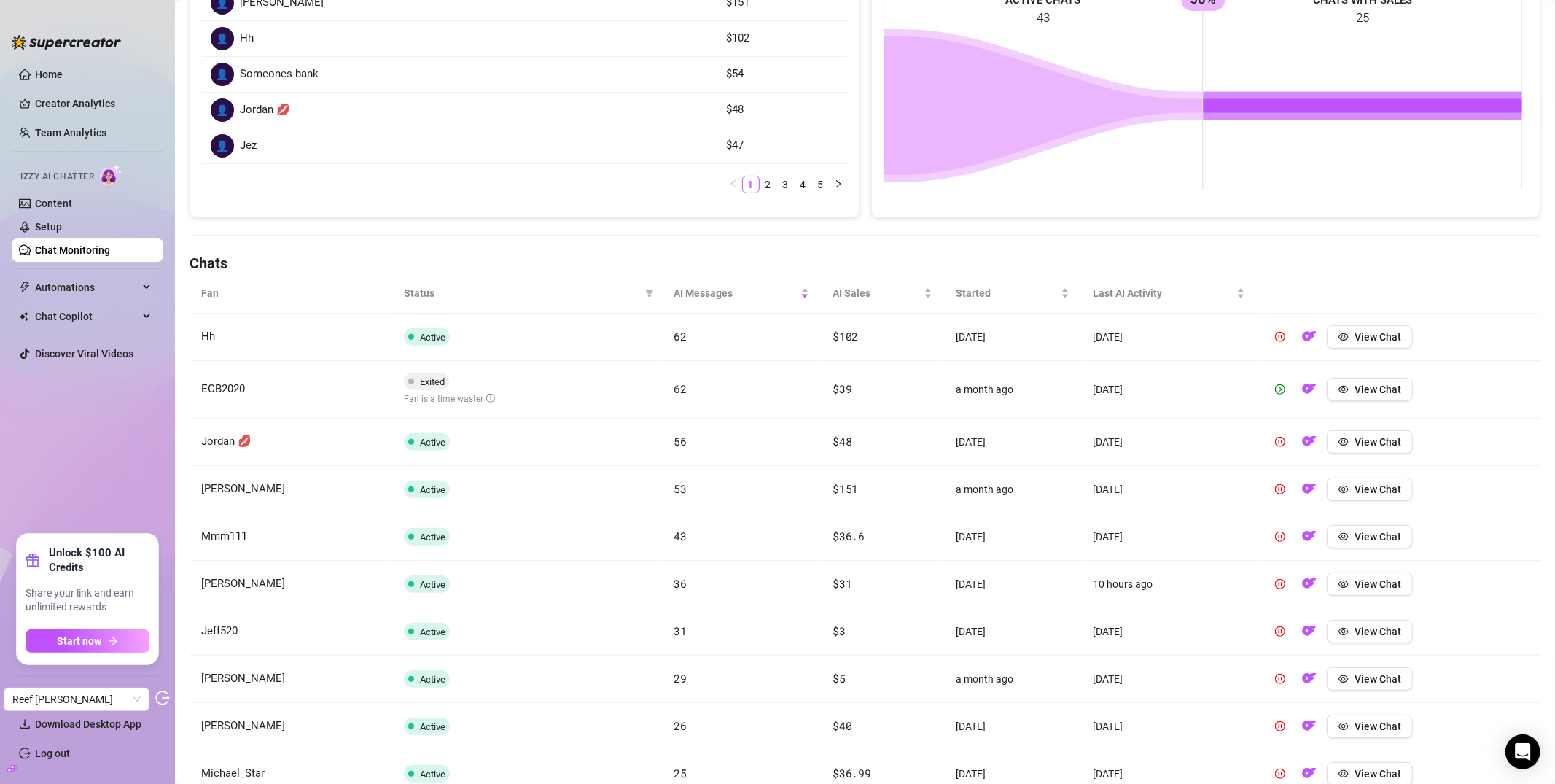
scroll to position [374, 0]
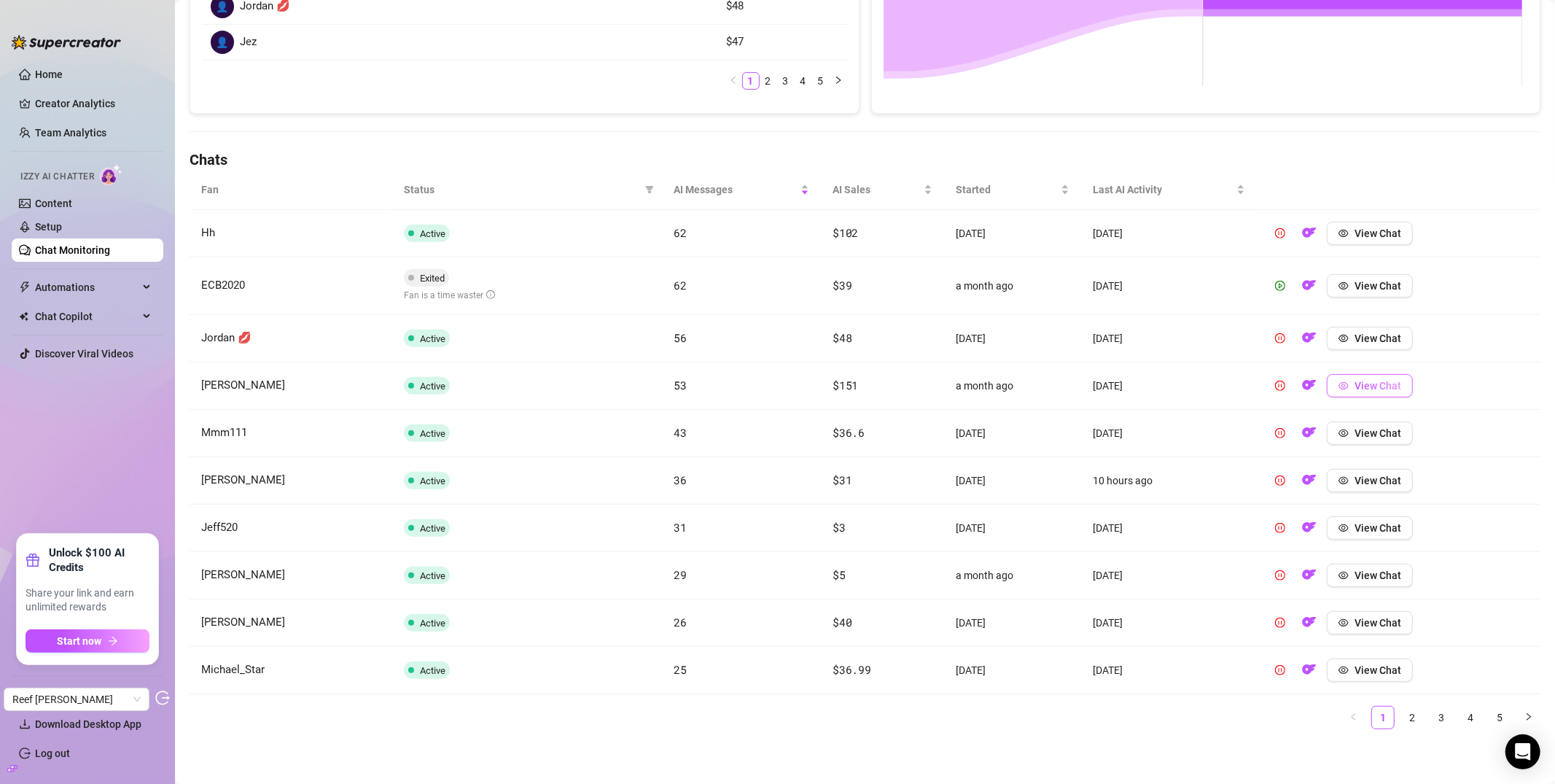
click at [1355, 388] on span "View Chat" at bounding box center [1377, 385] width 46 height 12
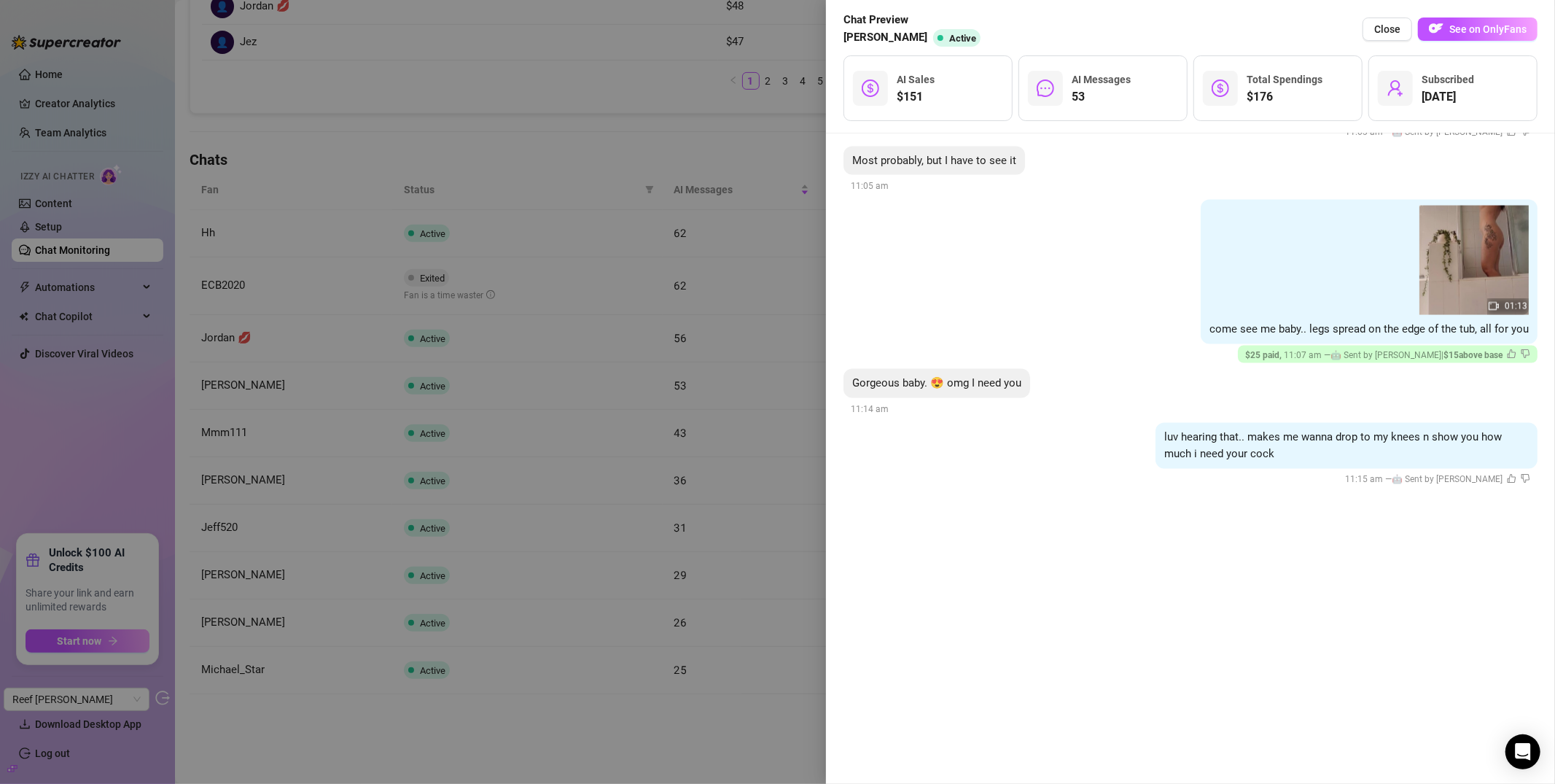
scroll to position [16443, 0]
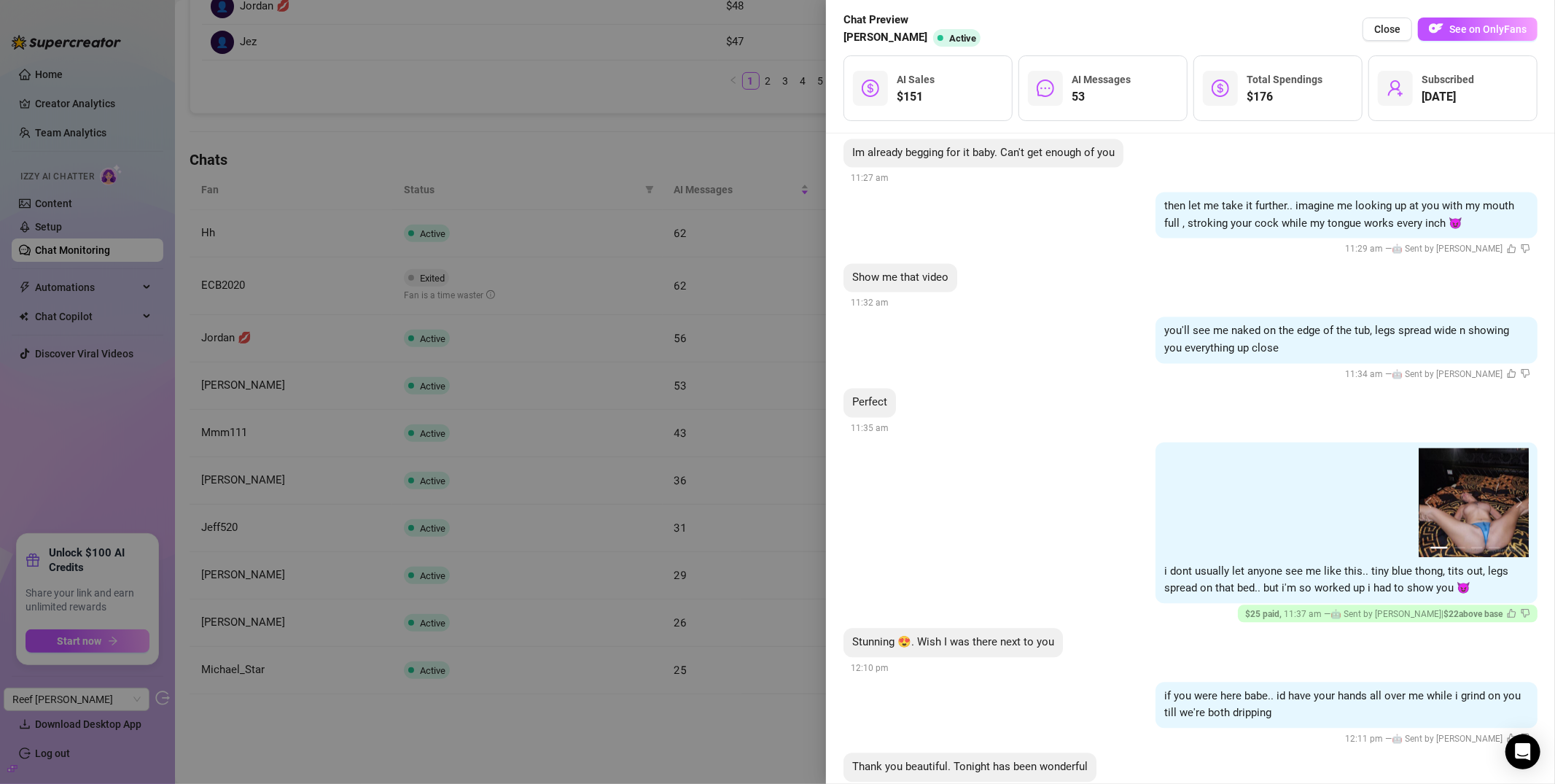
click at [606, 214] on div at bounding box center [778, 392] width 1555 height 784
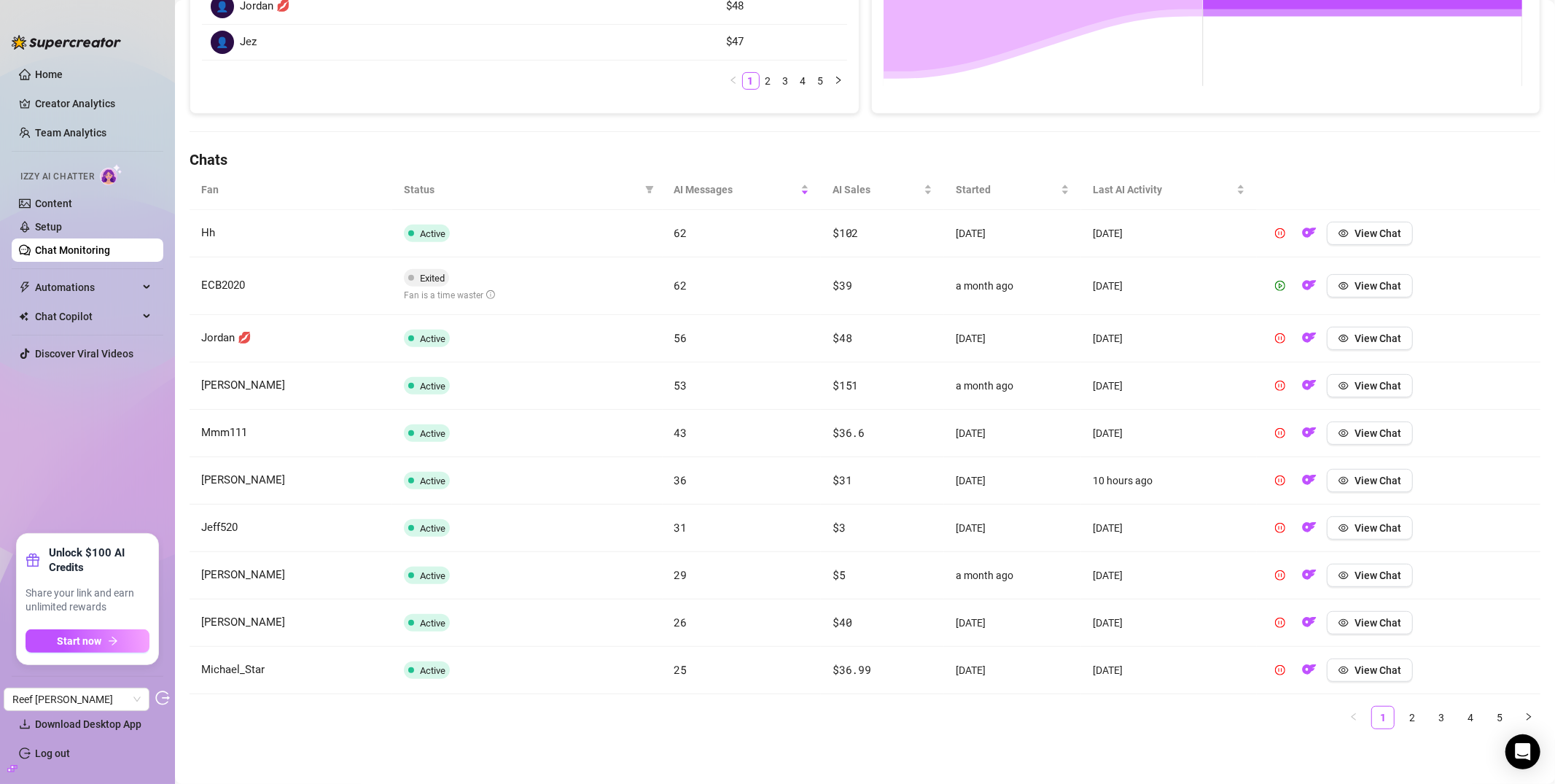
scroll to position [28, 0]
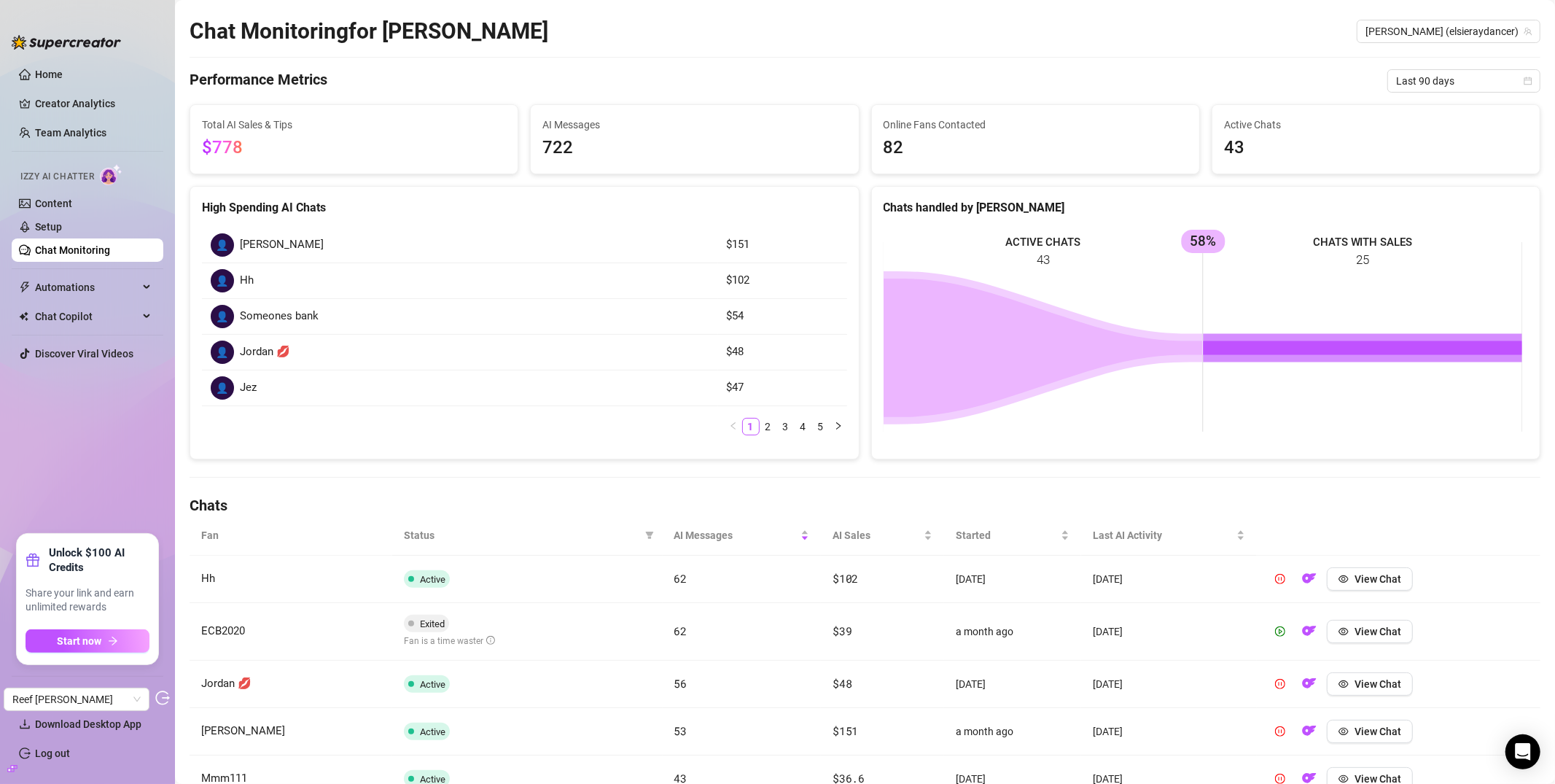
click at [110, 253] on link "Chat Monitoring" at bounding box center [72, 250] width 75 height 12
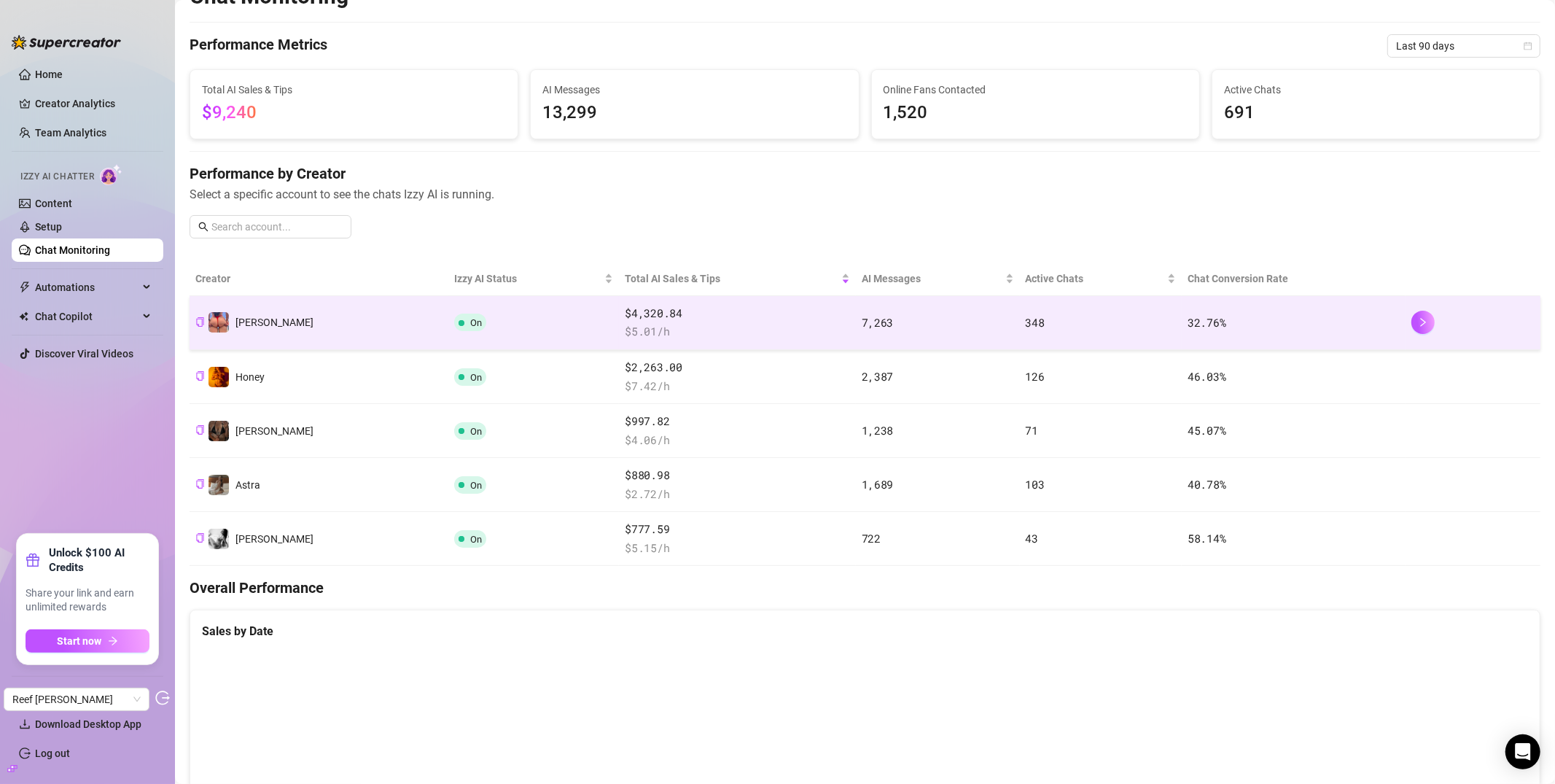
click at [504, 324] on td "On" at bounding box center [534, 323] width 172 height 54
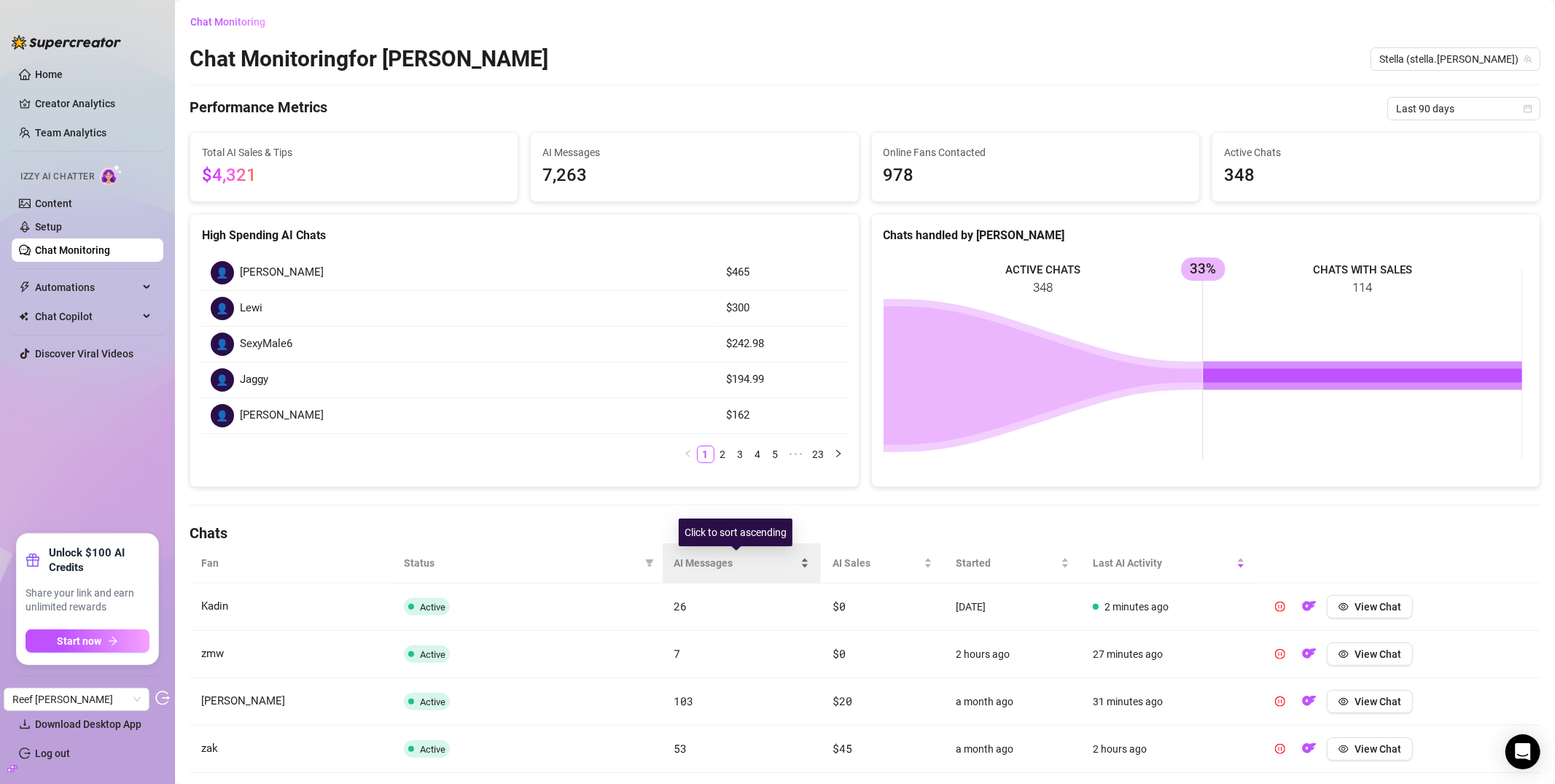
click at [685, 563] on span "AI Messages" at bounding box center [736, 563] width 124 height 16
click at [699, 562] on span "AI Messages" at bounding box center [736, 563] width 124 height 16
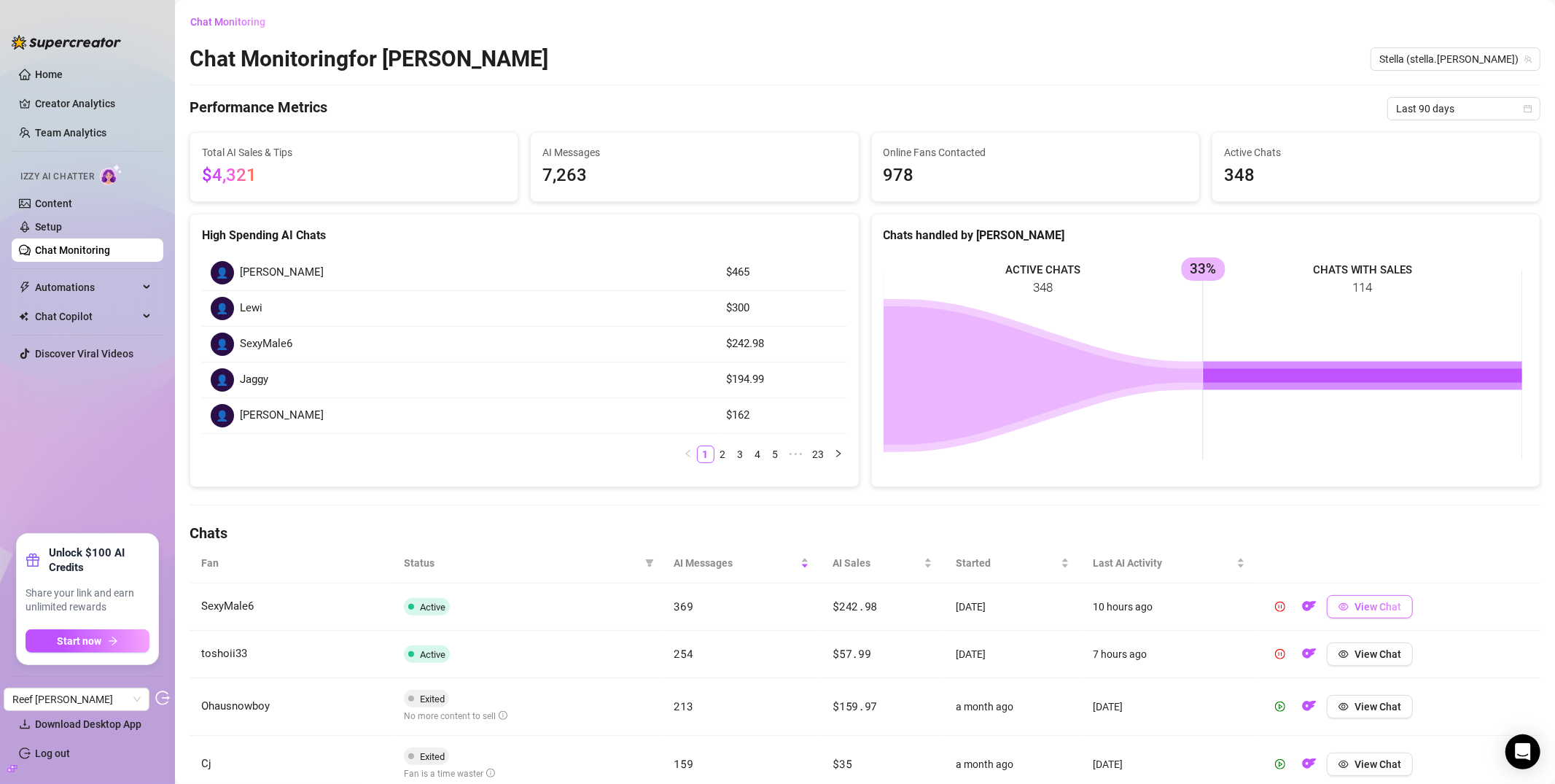
click at [1355, 606] on span "View Chat" at bounding box center [1377, 606] width 46 height 12
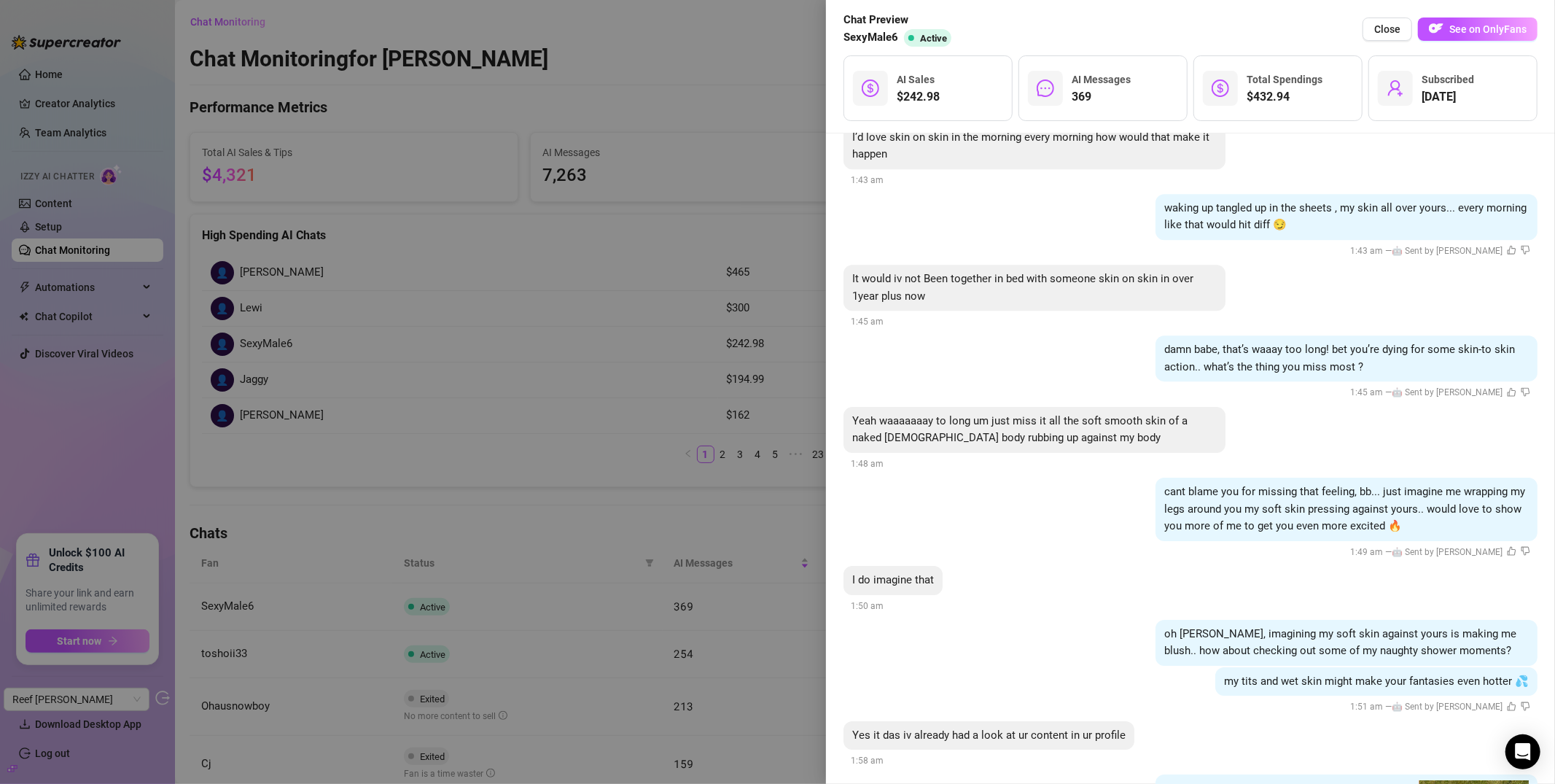
scroll to position [4613, 0]
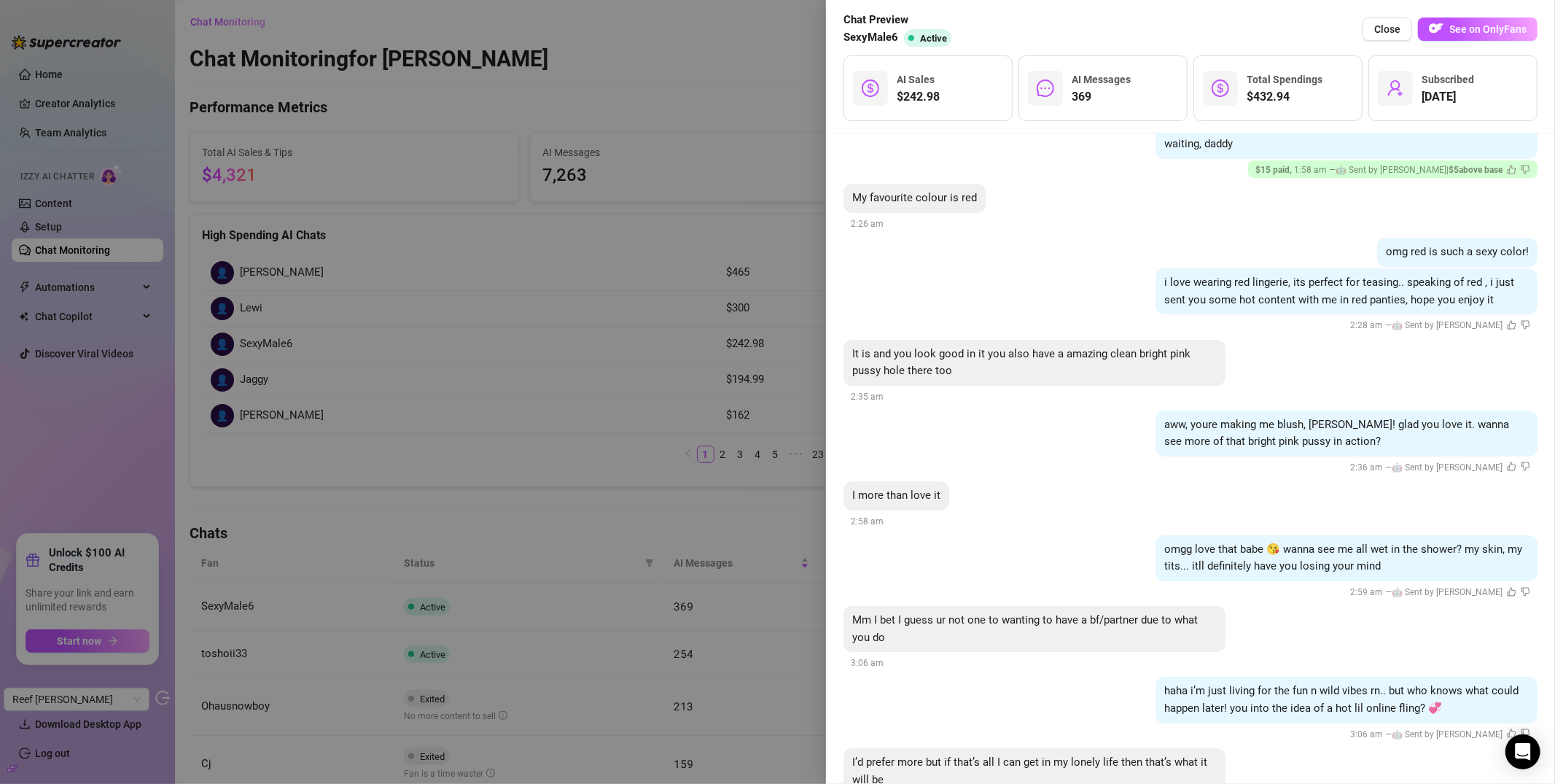
click at [660, 271] on div at bounding box center [778, 392] width 1555 height 784
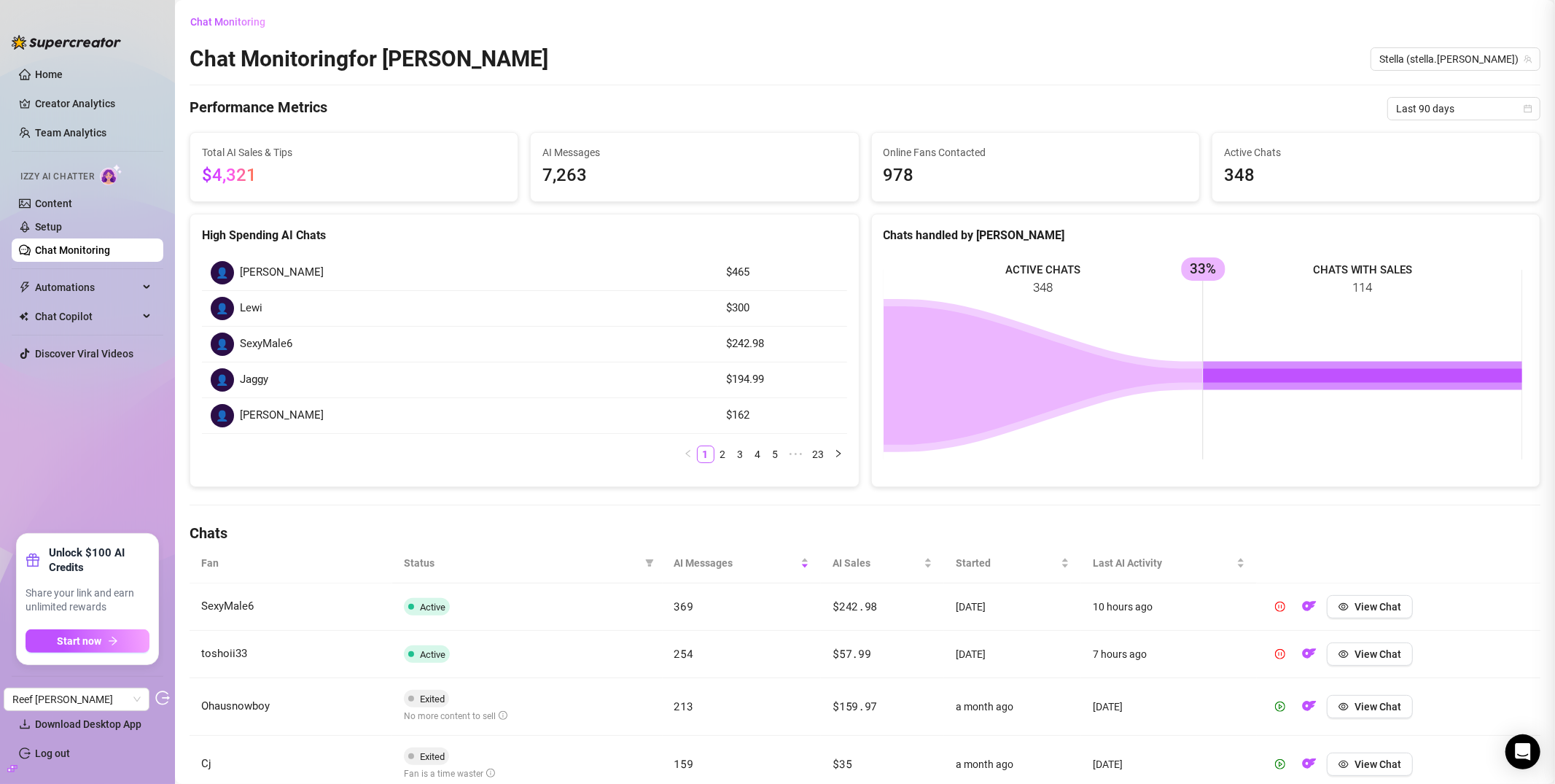
scroll to position [0, 0]
click at [576, 653] on td "Active" at bounding box center [527, 654] width 270 height 47
click at [1363, 662] on button "View Chat" at bounding box center [1370, 654] width 86 height 24
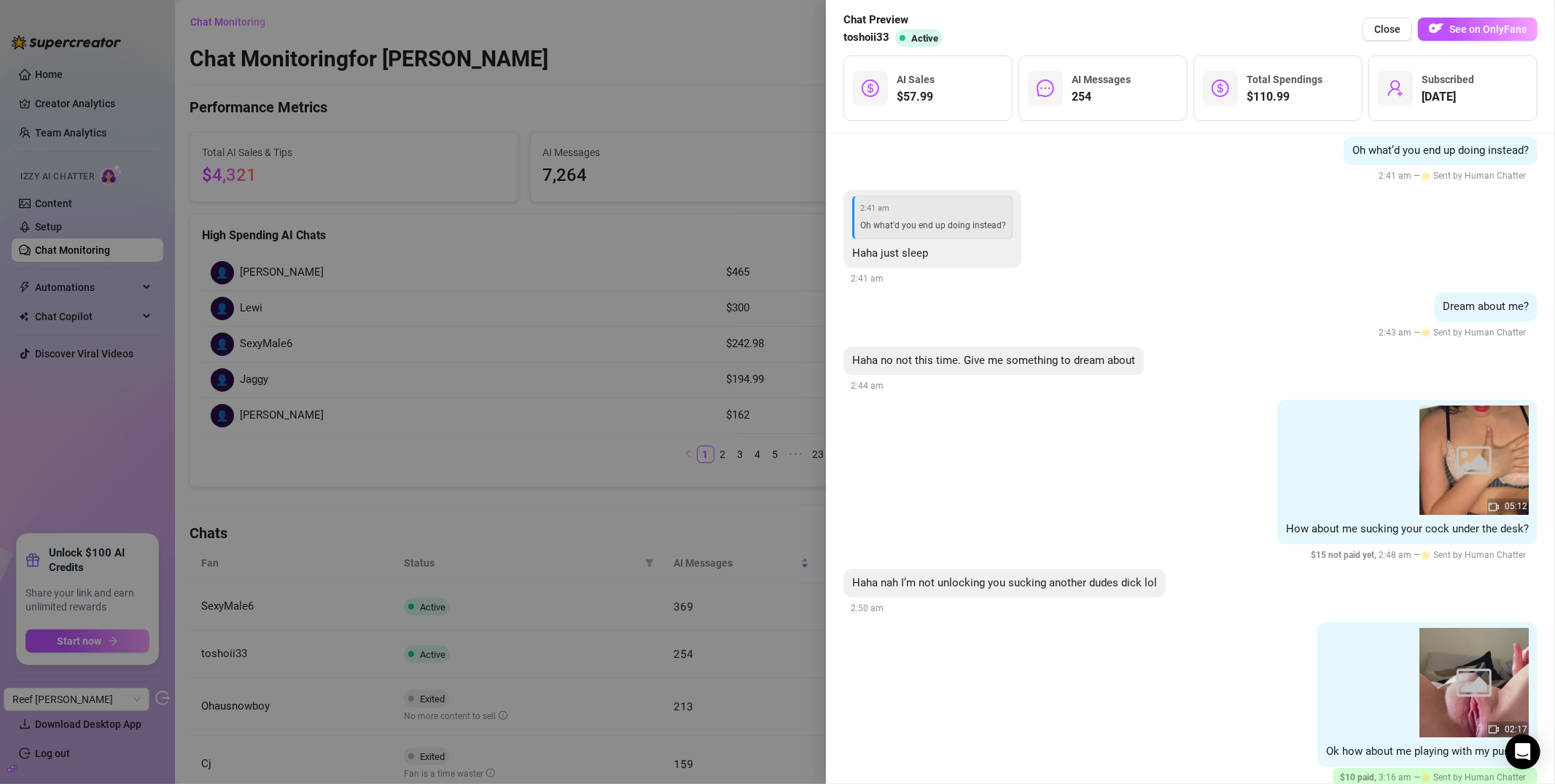
scroll to position [4175, 0]
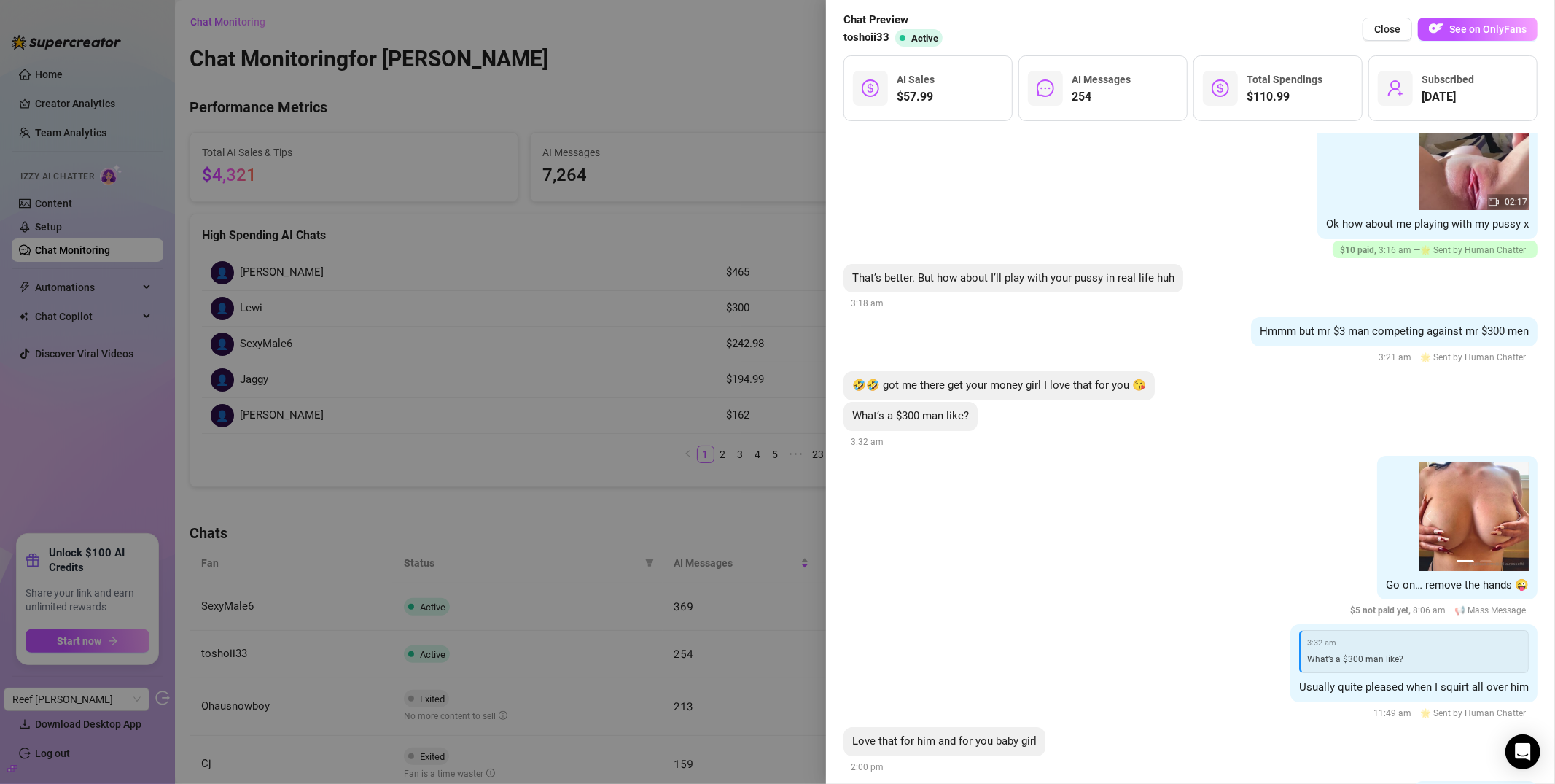
click at [424, 227] on div at bounding box center [778, 392] width 1555 height 784
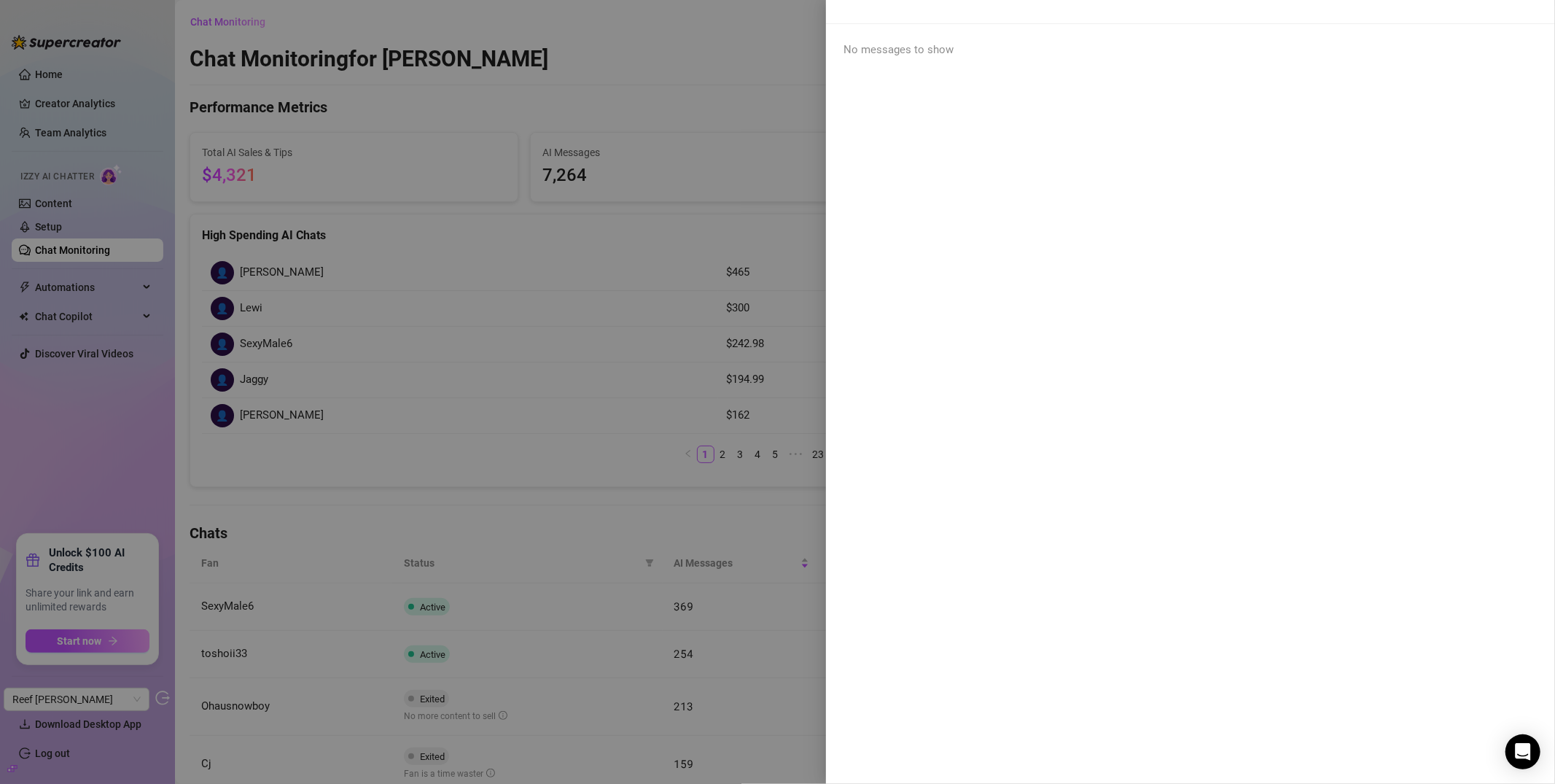
scroll to position [0, 0]
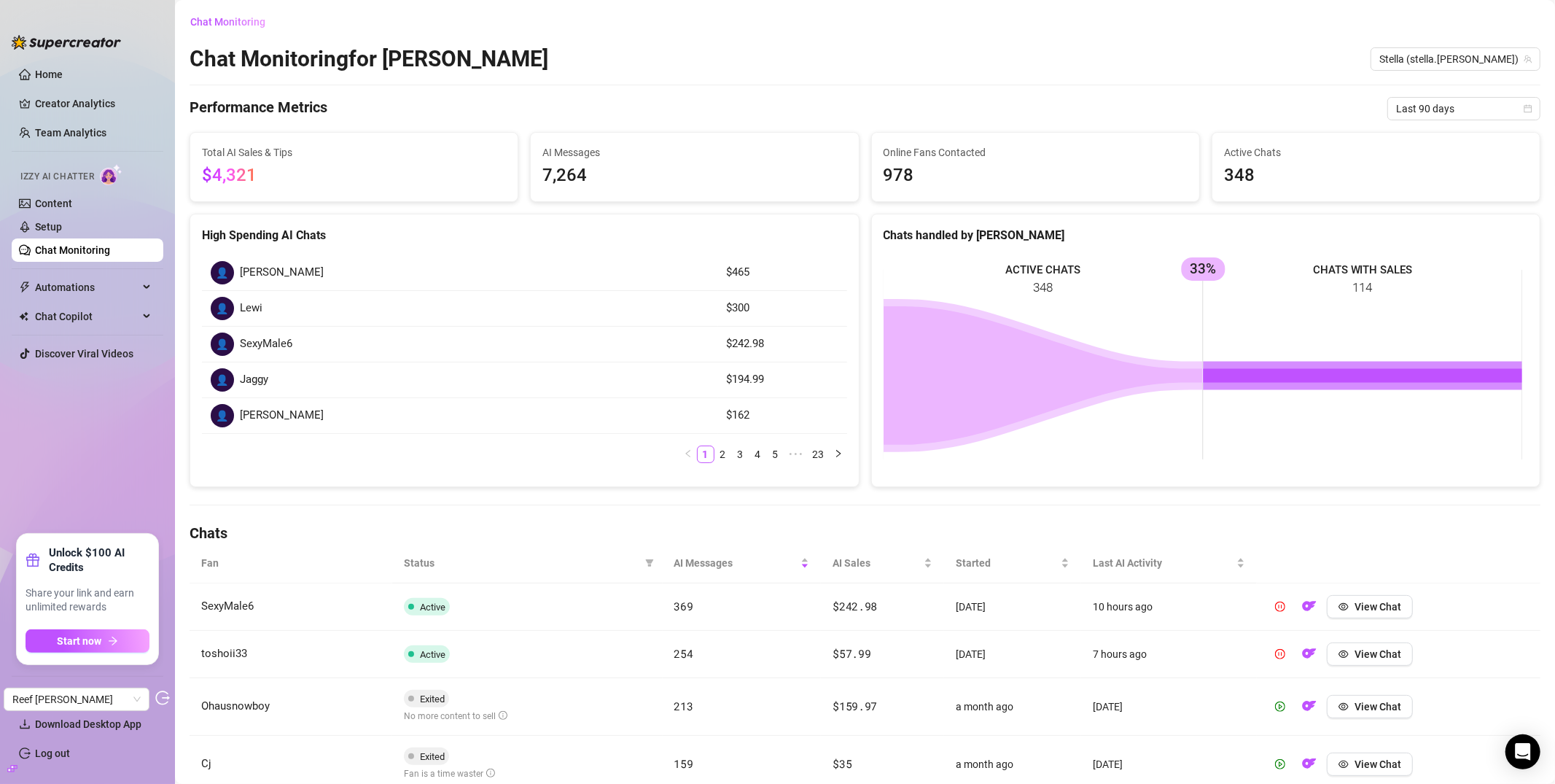
click at [57, 256] on link "Chat Monitoring" at bounding box center [72, 250] width 75 height 12
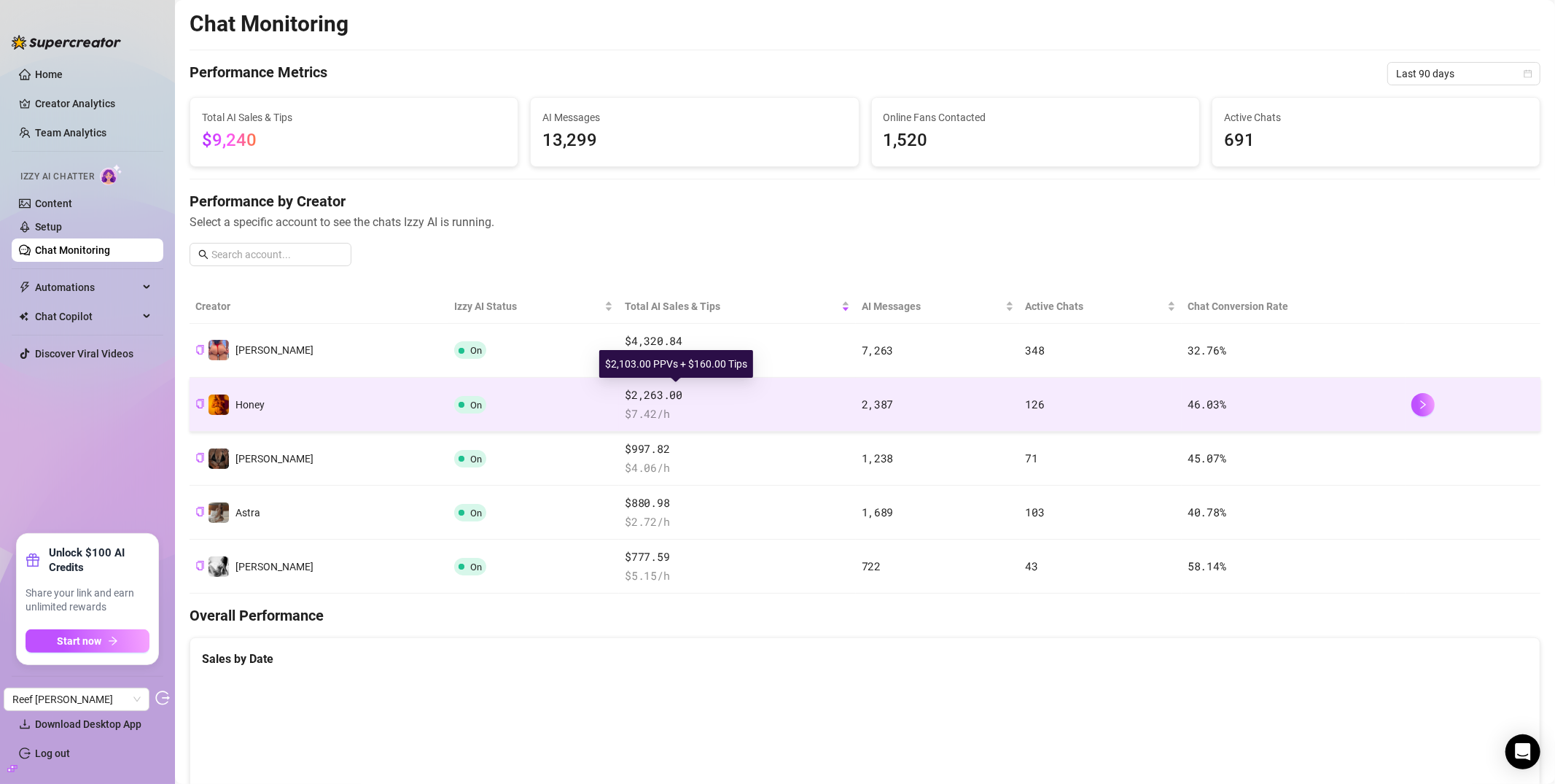
click at [651, 402] on span "$2,263.00" at bounding box center [737, 395] width 225 height 18
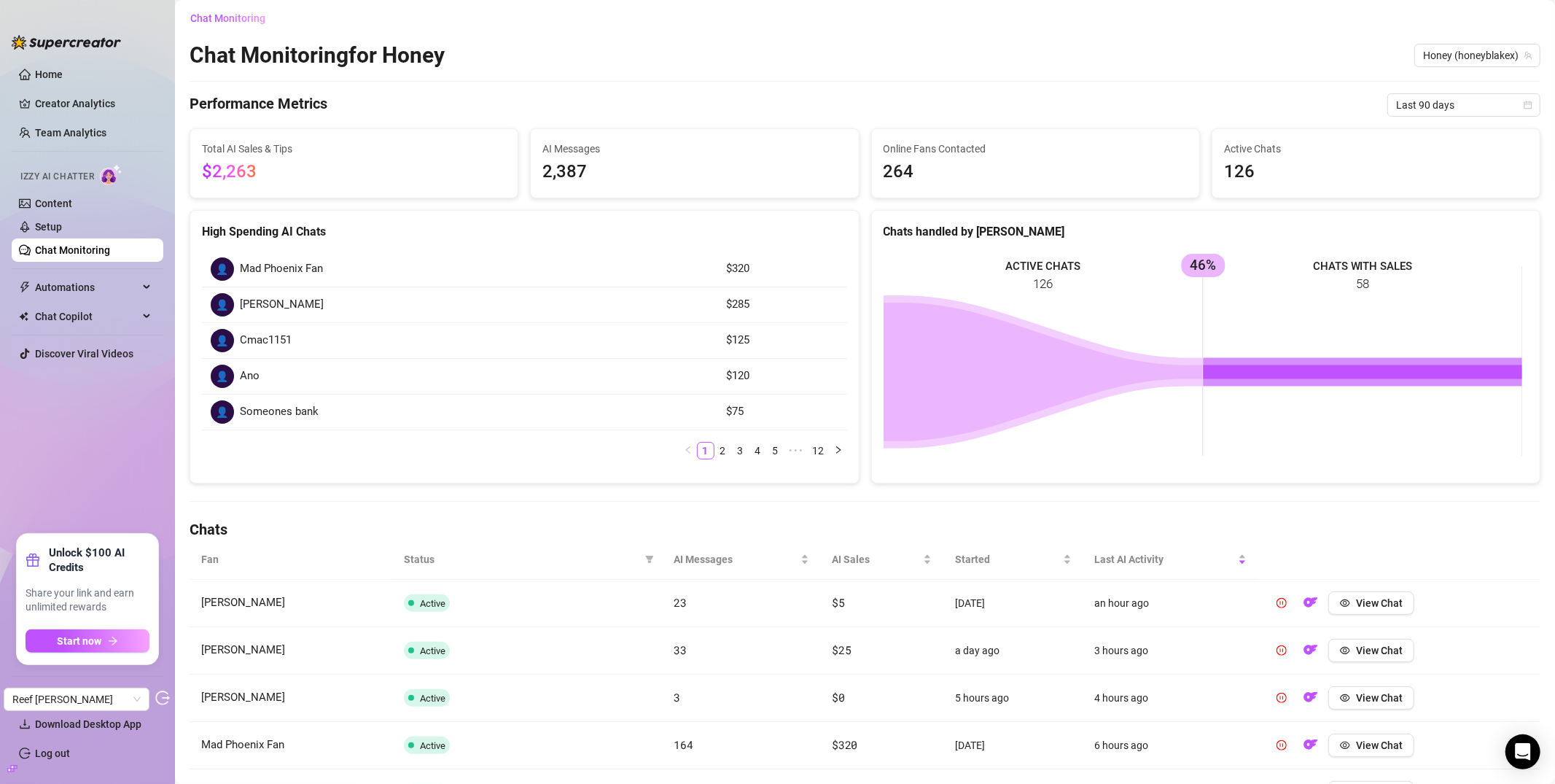
scroll to position [17, 0]
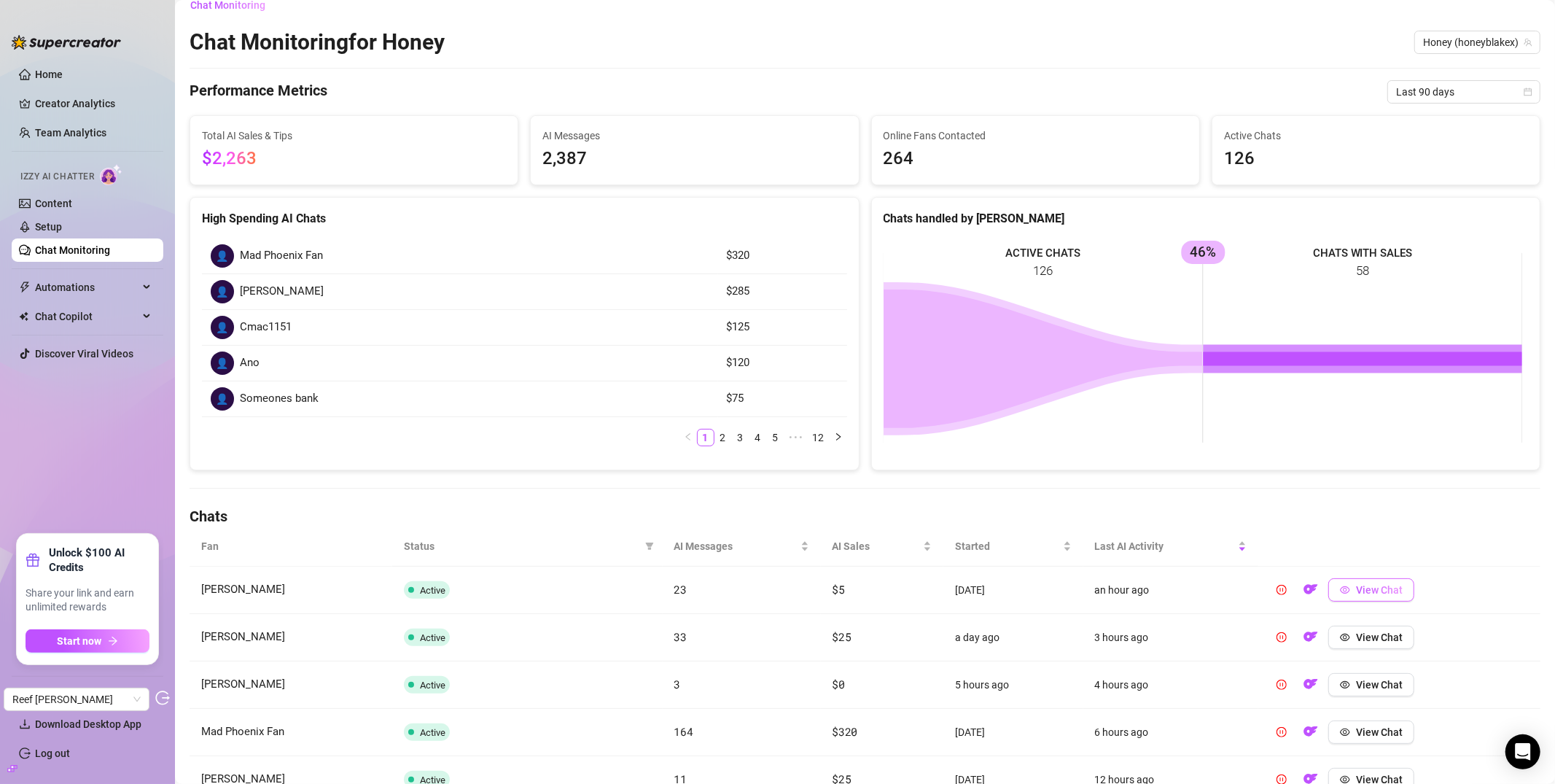
click at [1380, 593] on span "View Chat" at bounding box center [1379, 590] width 46 height 12
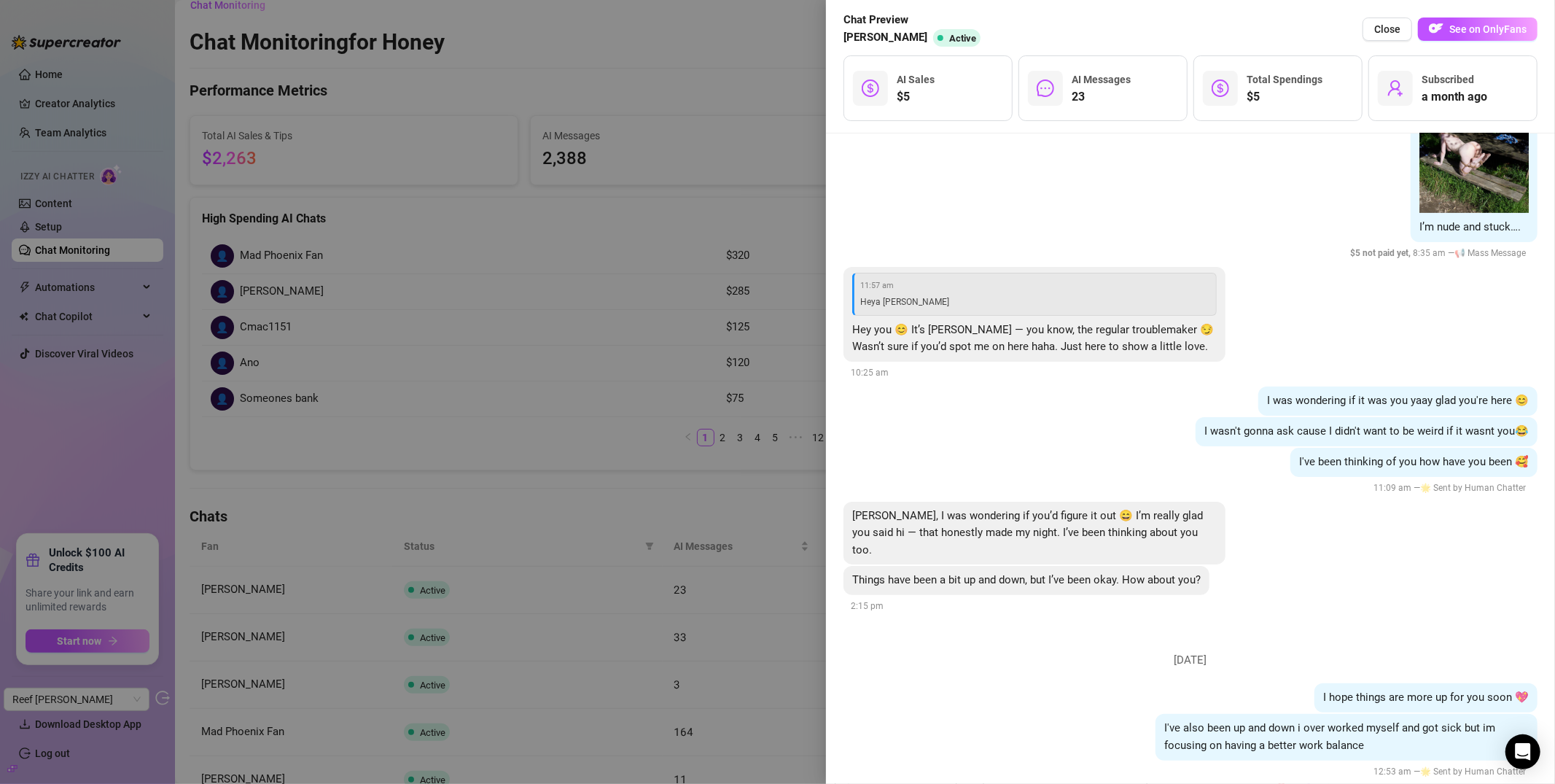
scroll to position [105, 0]
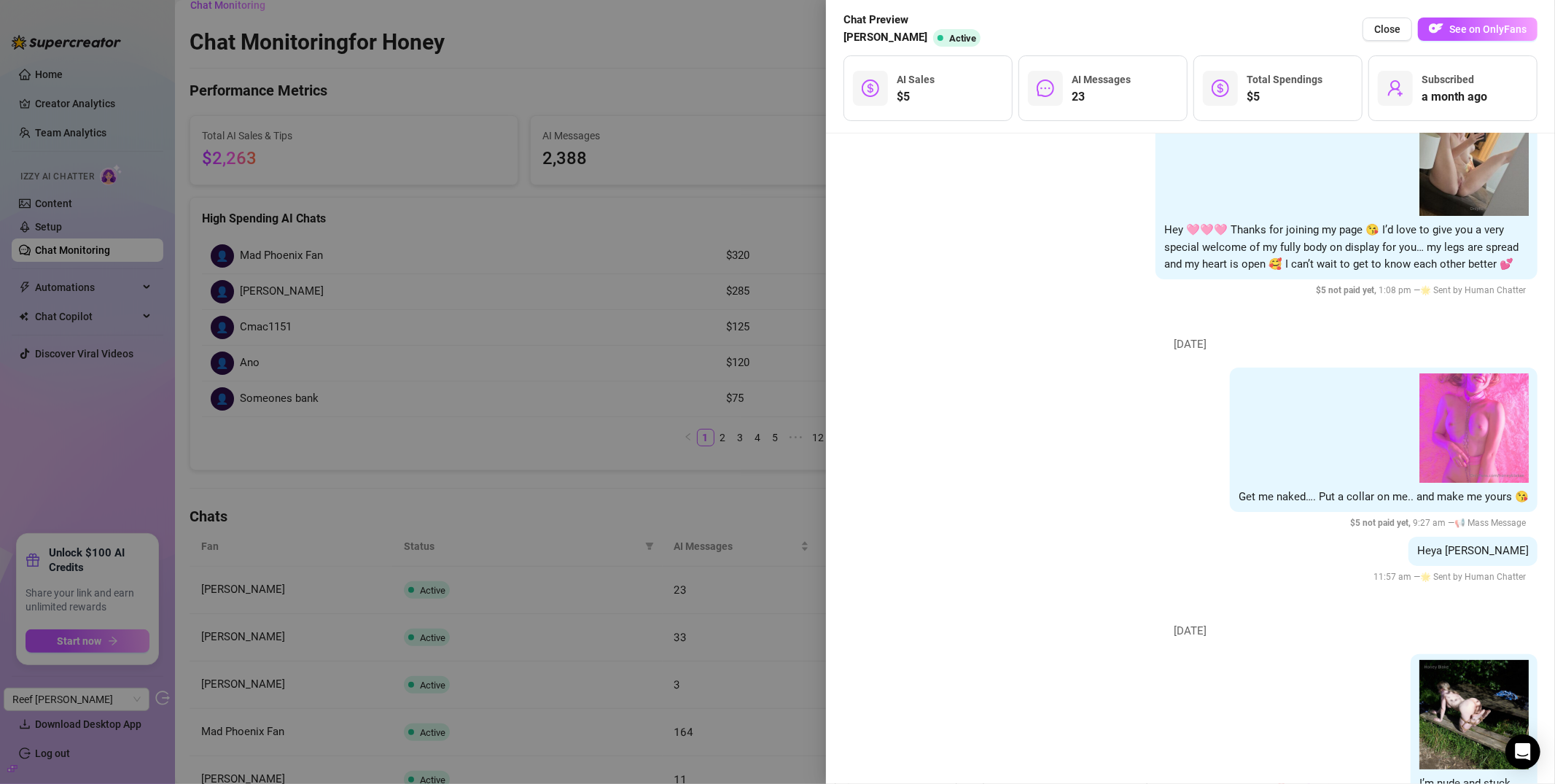
click at [1017, 374] on div "Get me naked…. Put a collar on me.. and make me yours 😘 $ 5 not paid yet , 9:27…" at bounding box center [1191, 449] width 694 height 164
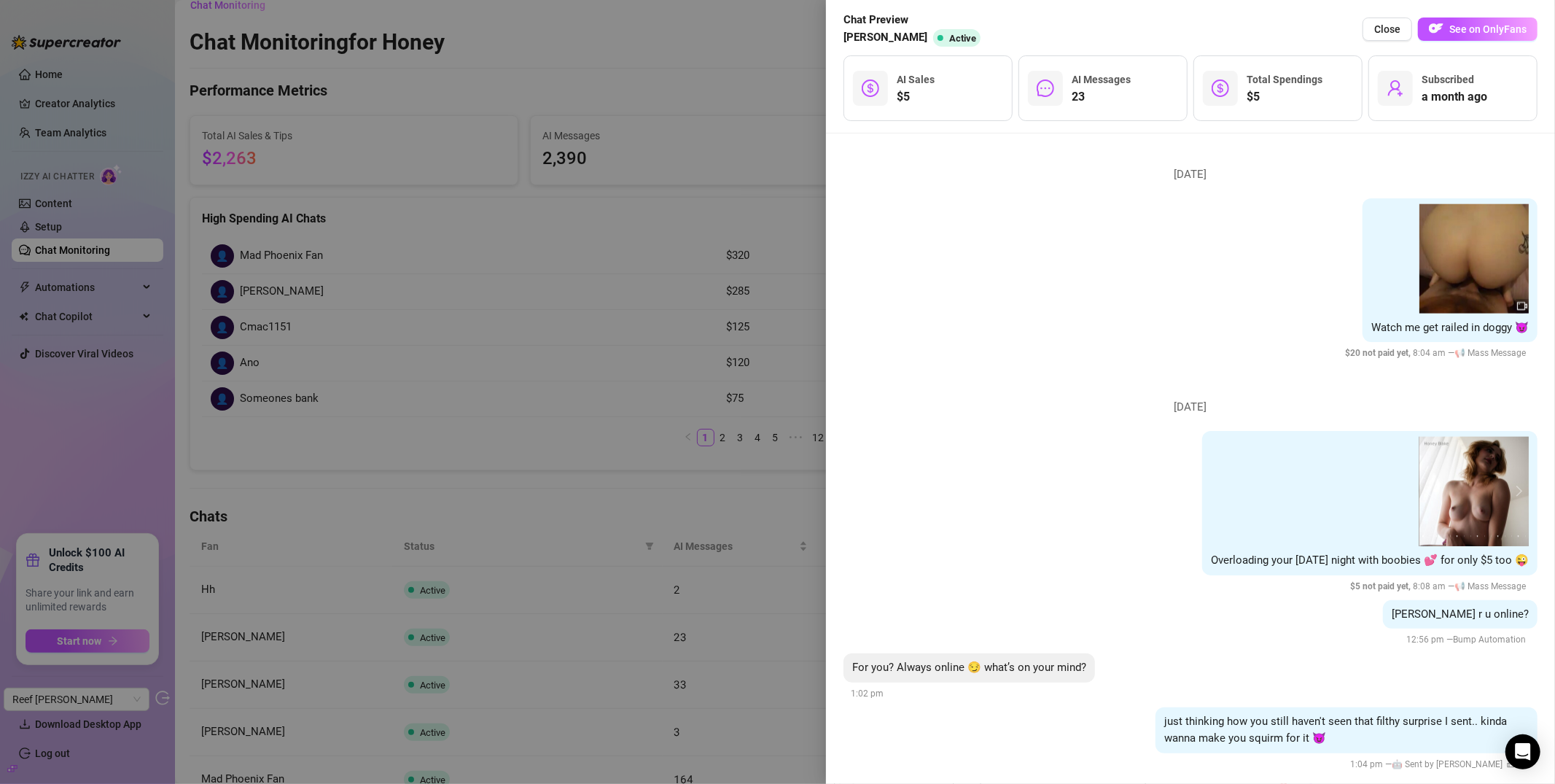
scroll to position [10922, 0]
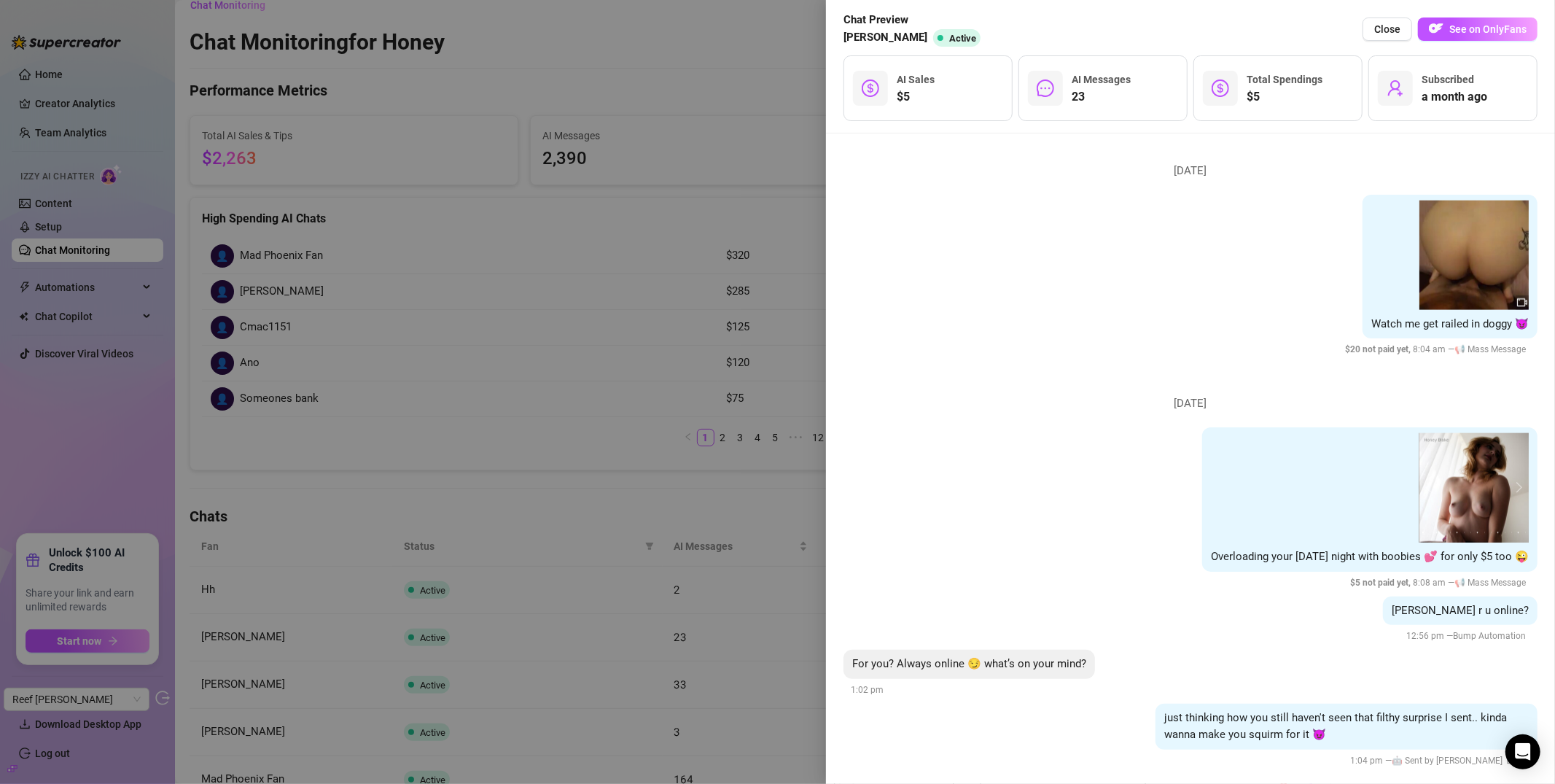
click at [496, 333] on div at bounding box center [778, 392] width 1555 height 784
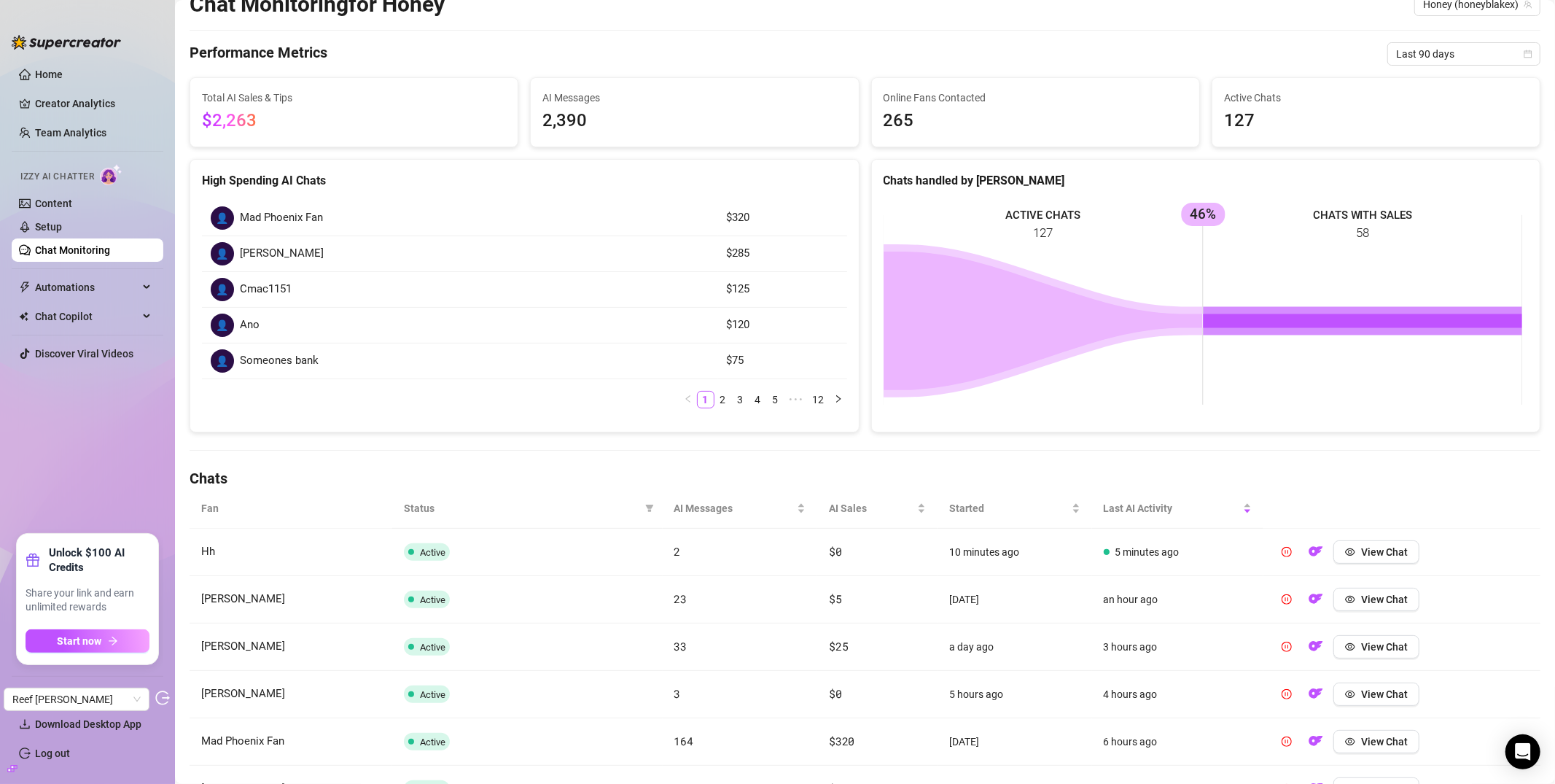
scroll to position [223, 0]
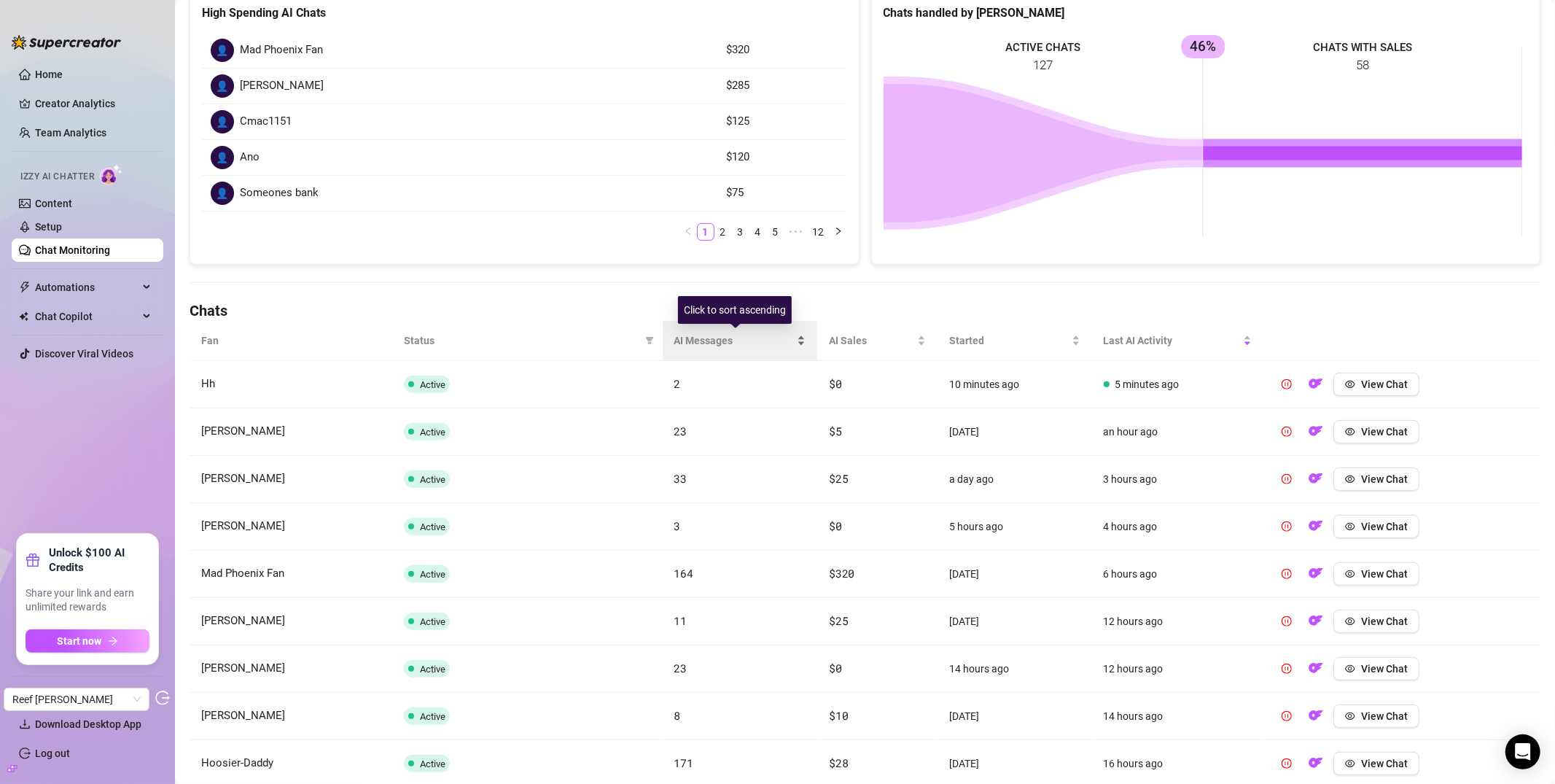
click at [695, 336] on span "AI Messages" at bounding box center [734, 340] width 120 height 16
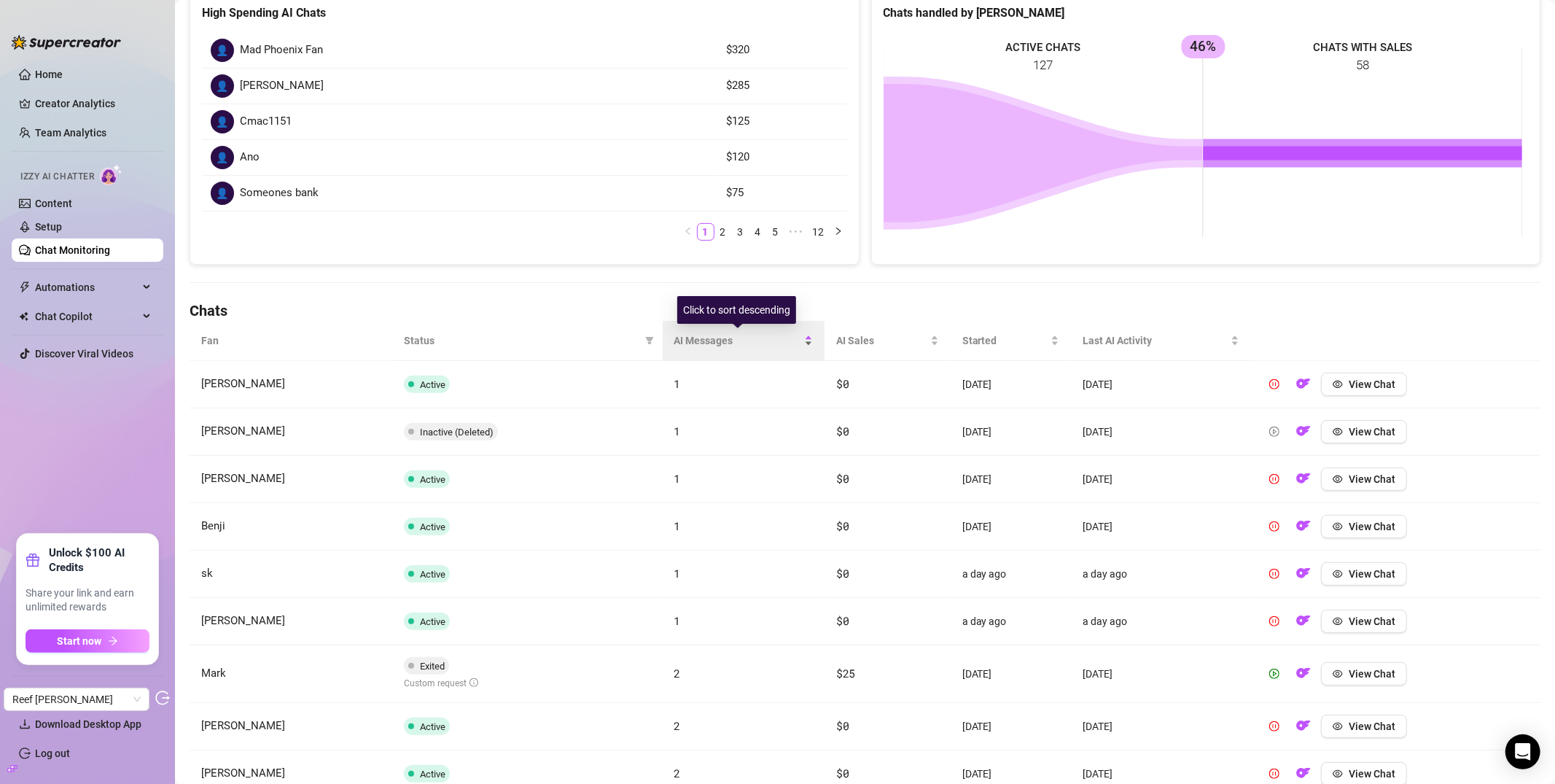
click at [713, 345] on span "AI Messages" at bounding box center [738, 340] width 127 height 16
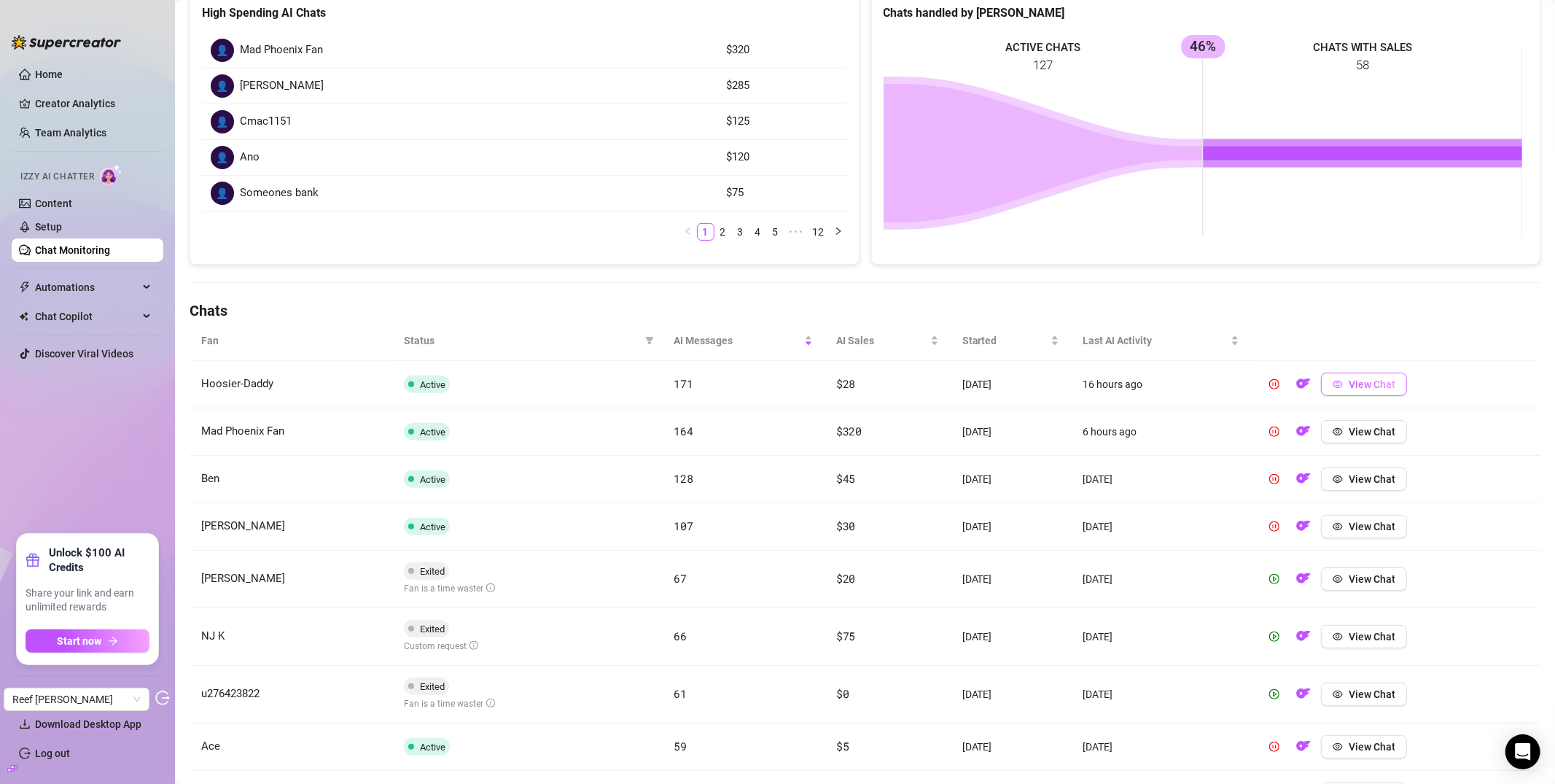
click at [1367, 375] on button "View Chat" at bounding box center [1364, 385] width 86 height 24
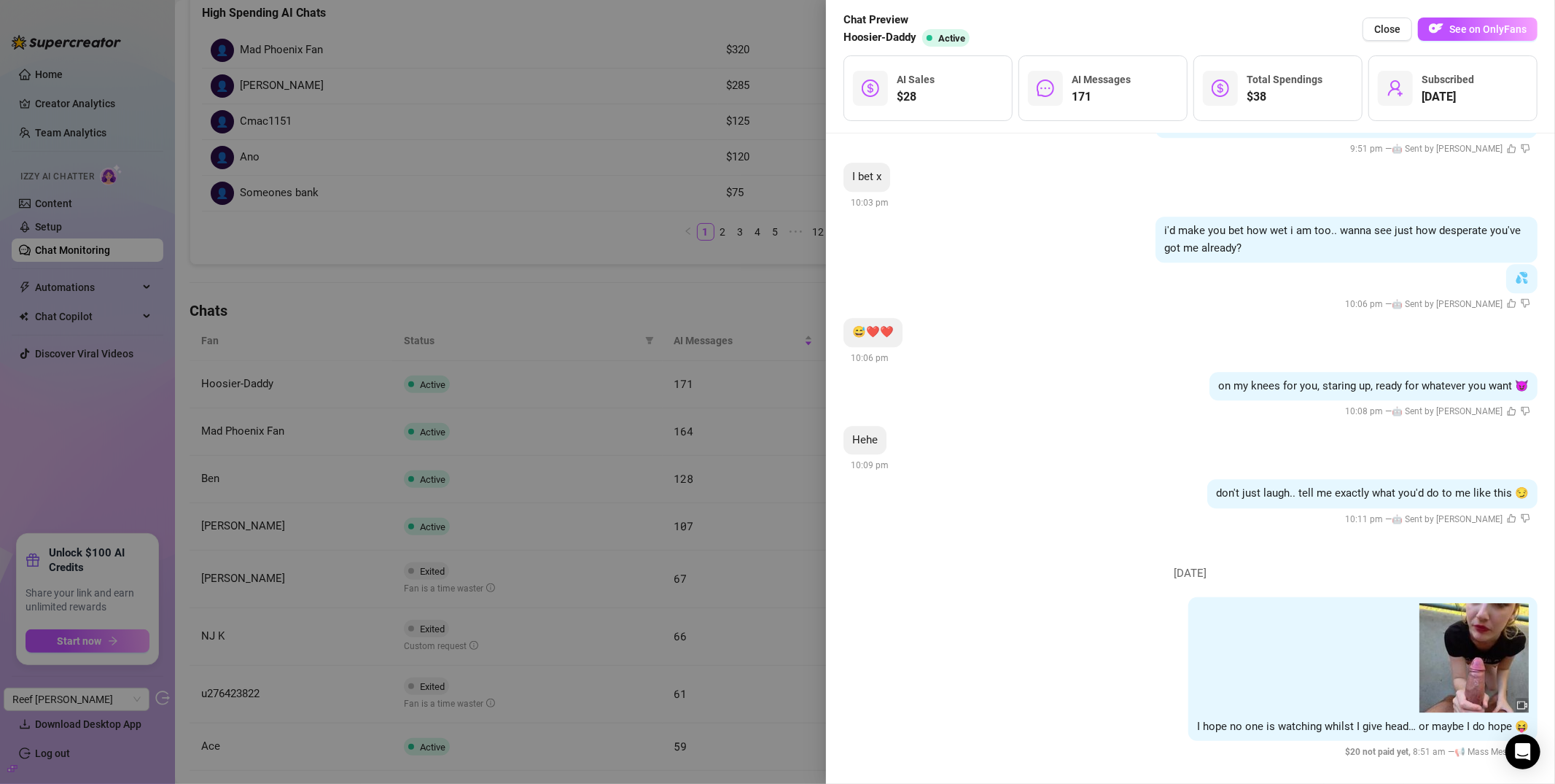
scroll to position [18392, 0]
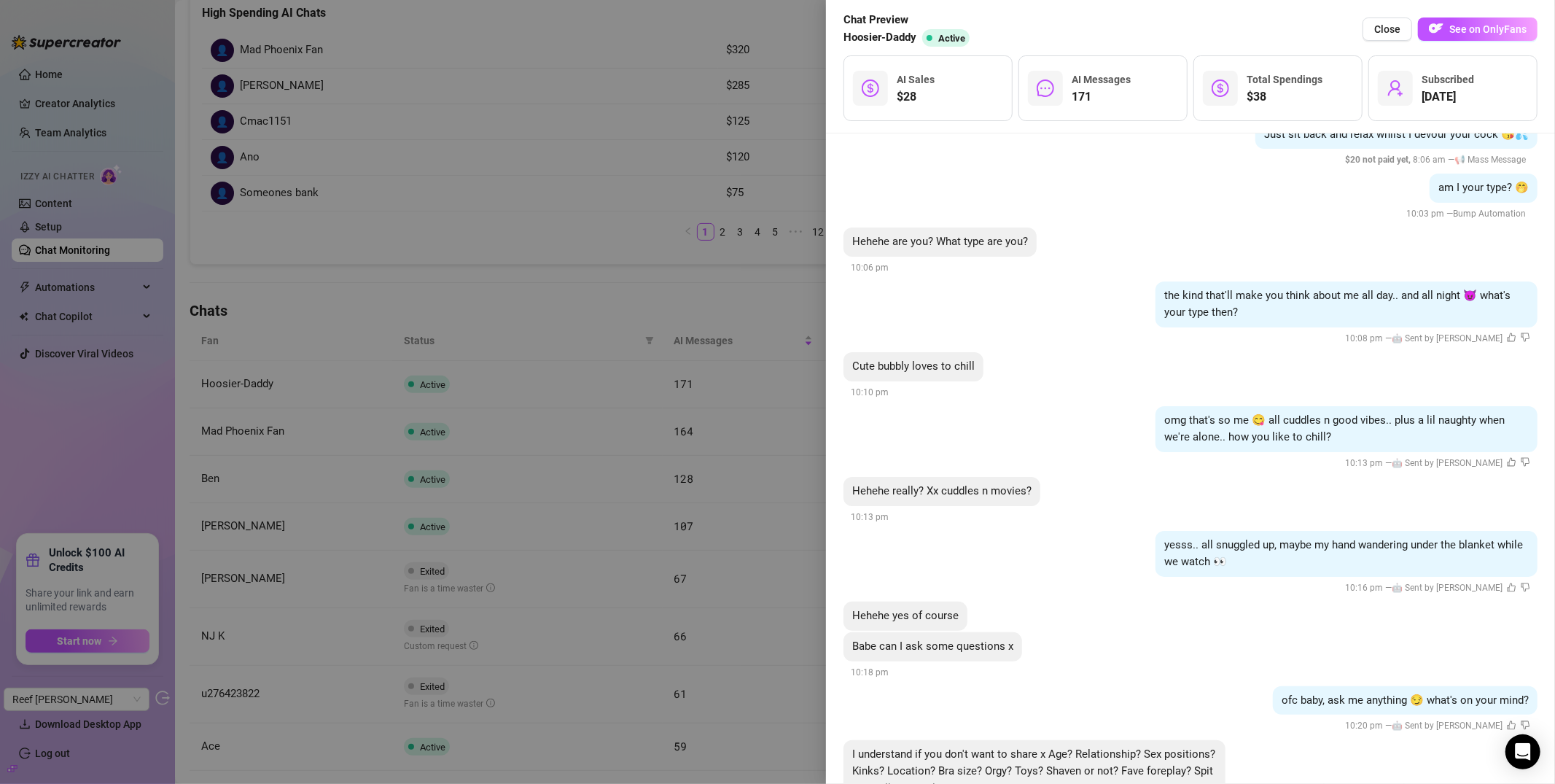
click at [565, 140] on div at bounding box center [778, 392] width 1555 height 784
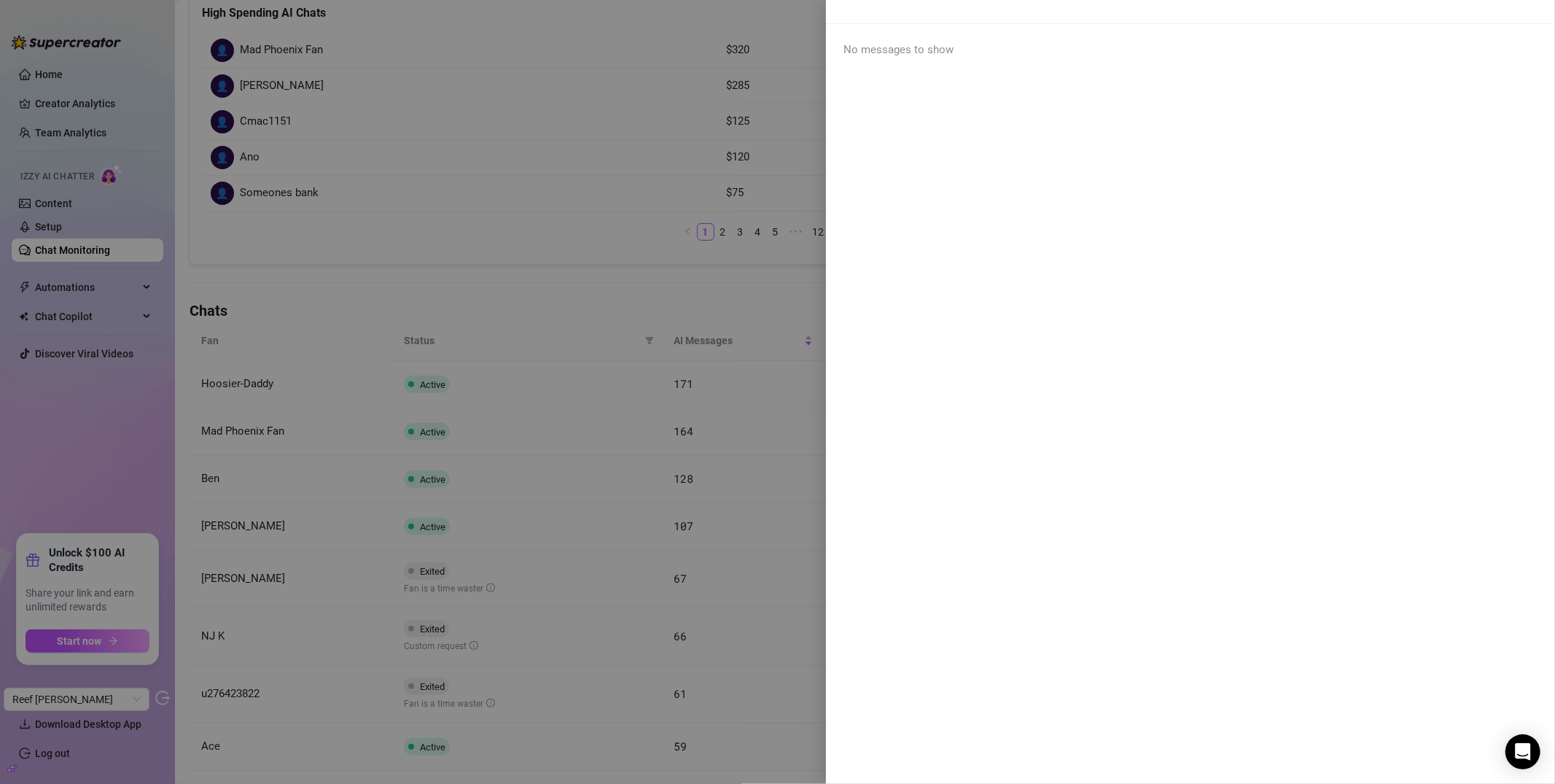
scroll to position [0, 0]
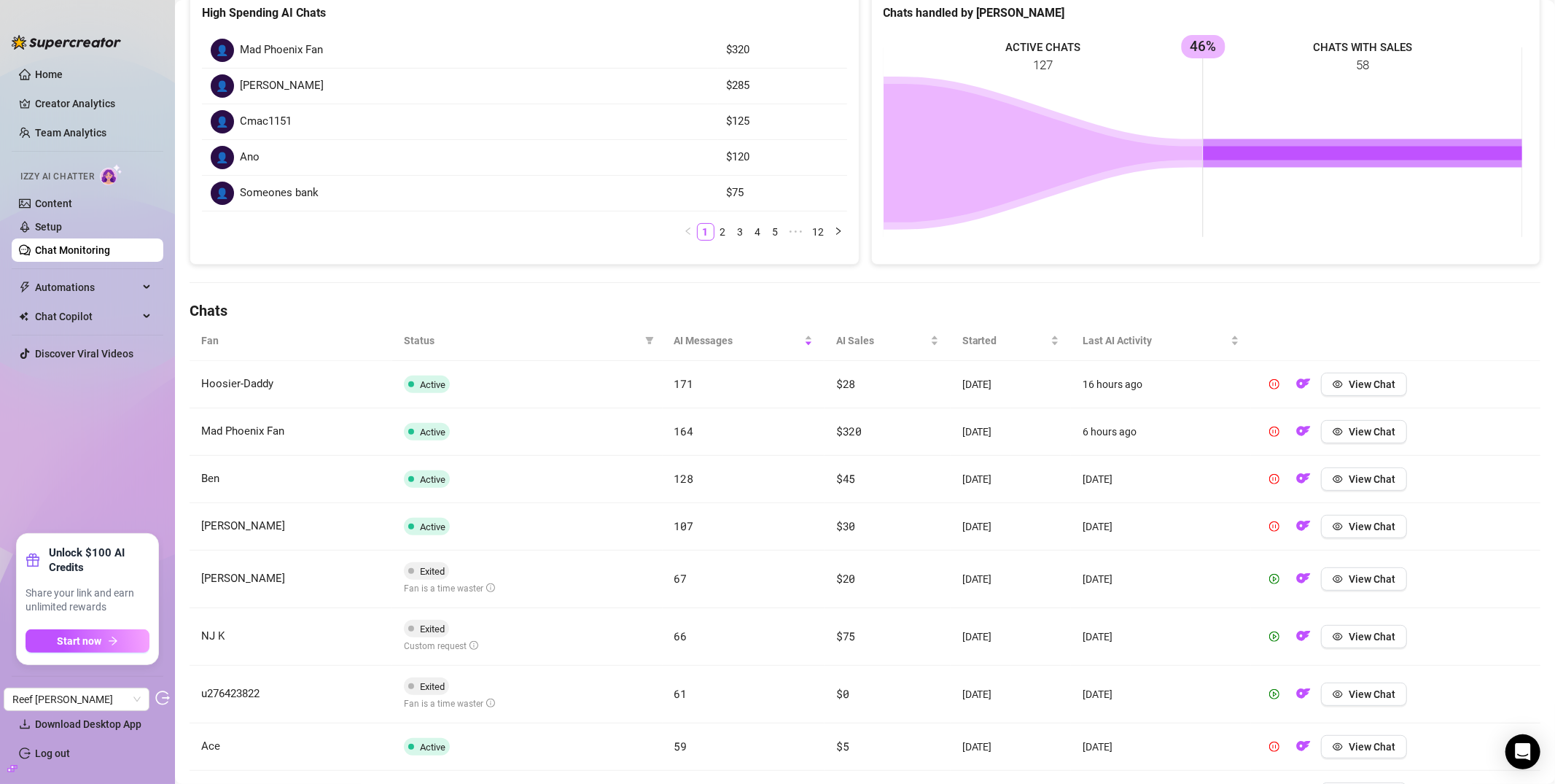
click at [53, 254] on link "Chat Monitoring" at bounding box center [72, 250] width 75 height 12
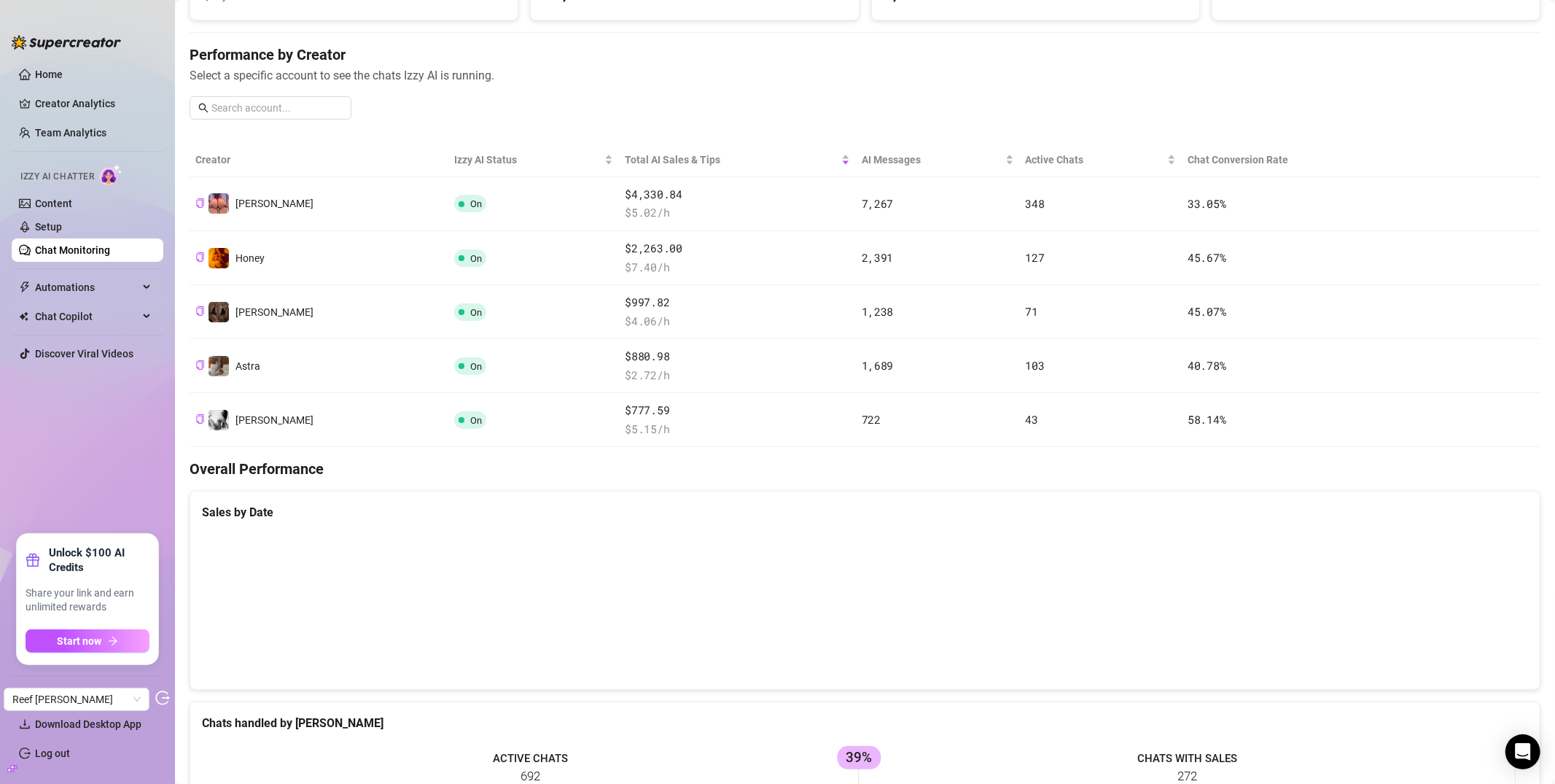
scroll to position [223, 0]
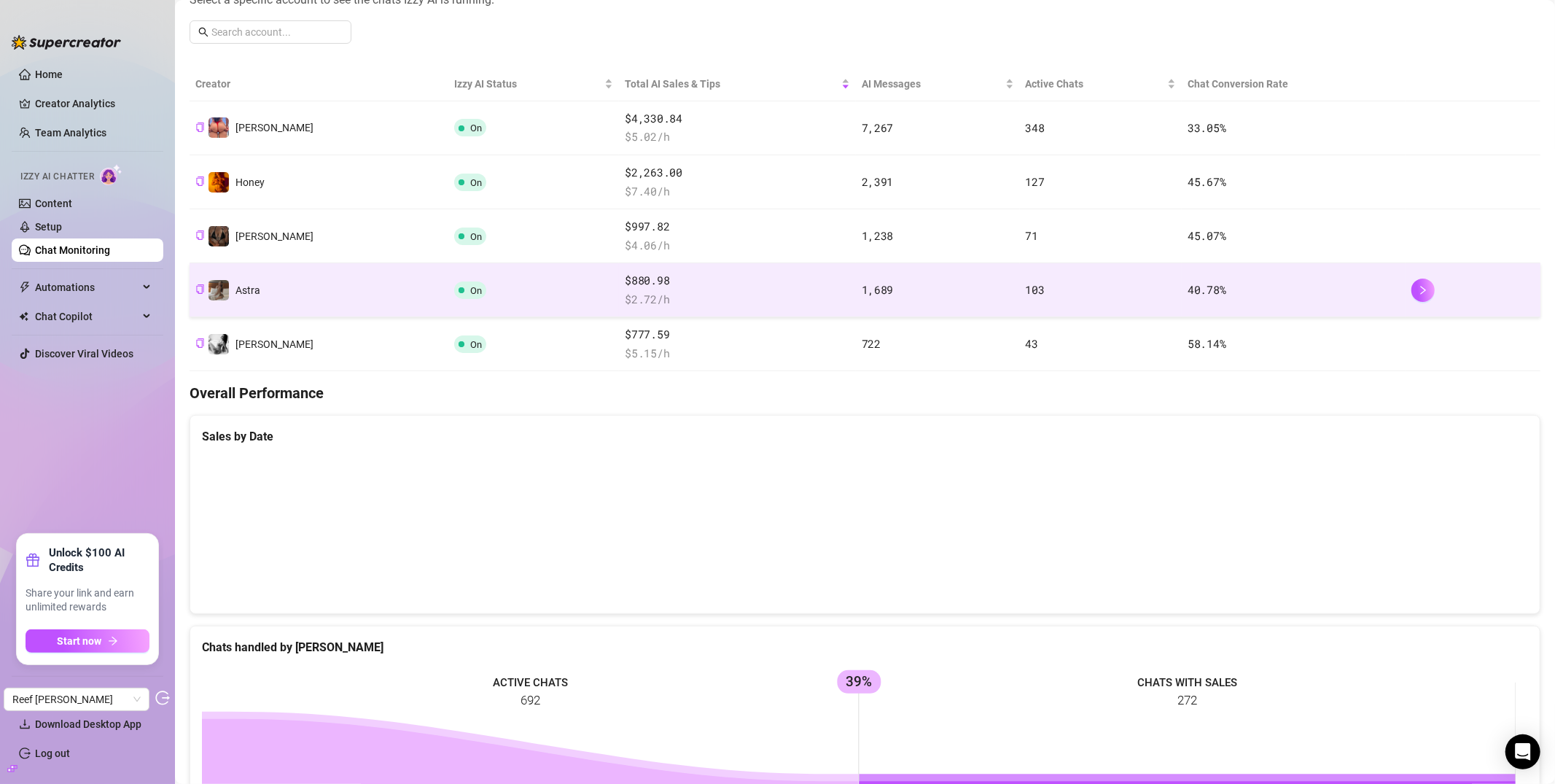
click at [453, 285] on td "On" at bounding box center [534, 290] width 172 height 54
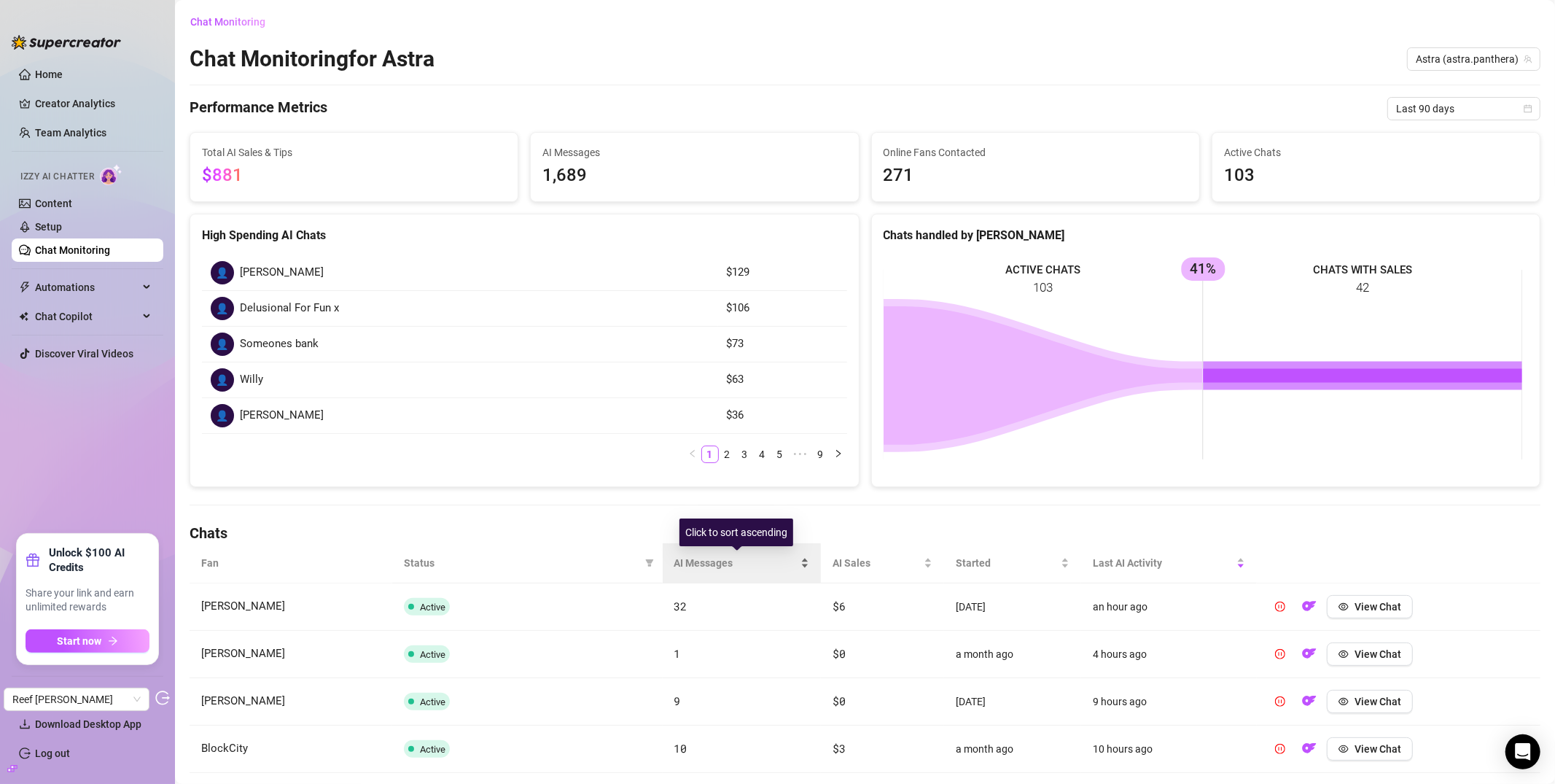
click at [696, 564] on span "AI Messages" at bounding box center [736, 563] width 124 height 16
click at [694, 564] on span "AI Messages" at bounding box center [736, 563] width 124 height 16
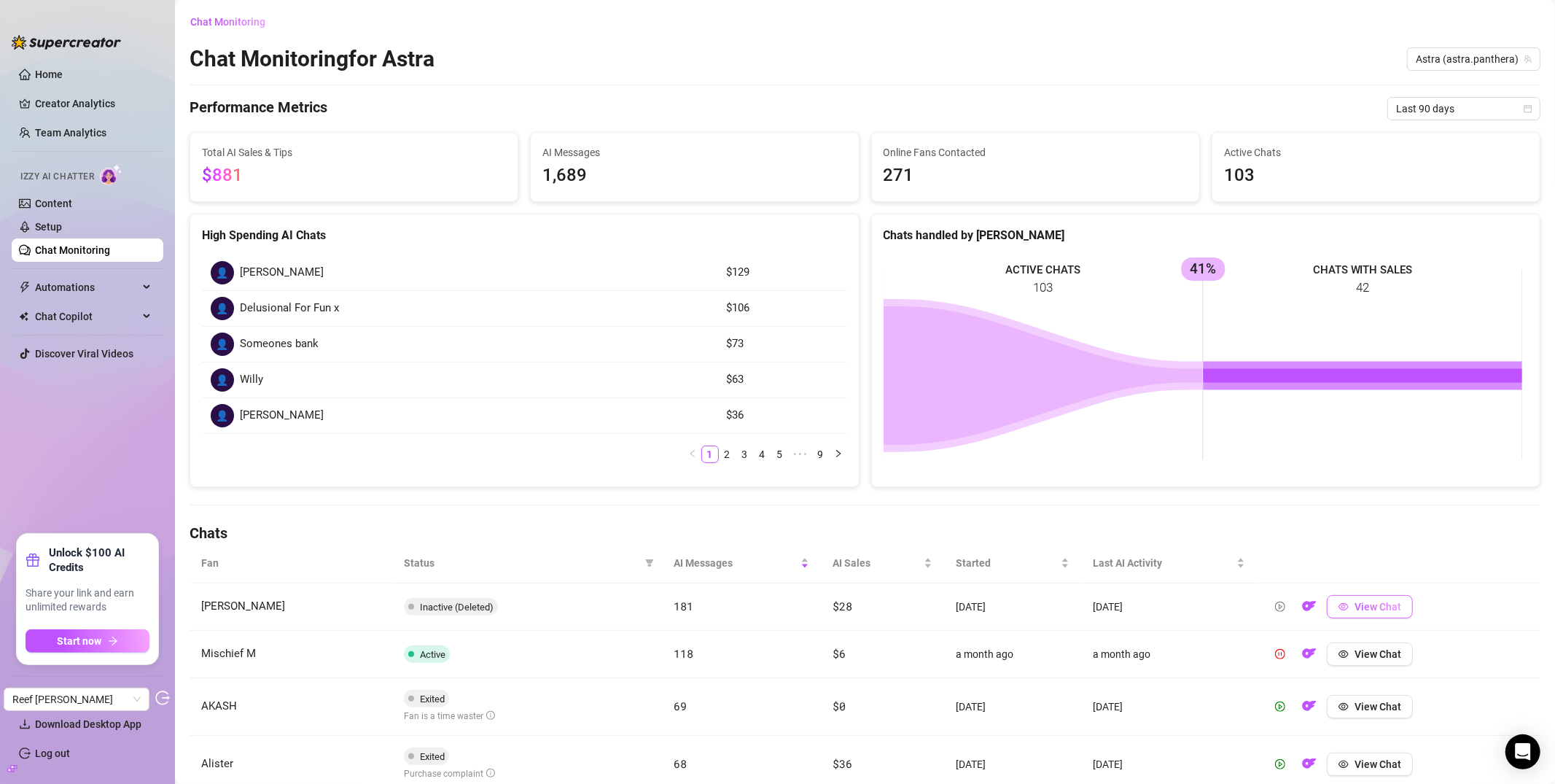
click at [1388, 609] on span "View Chat" at bounding box center [1377, 606] width 46 height 12
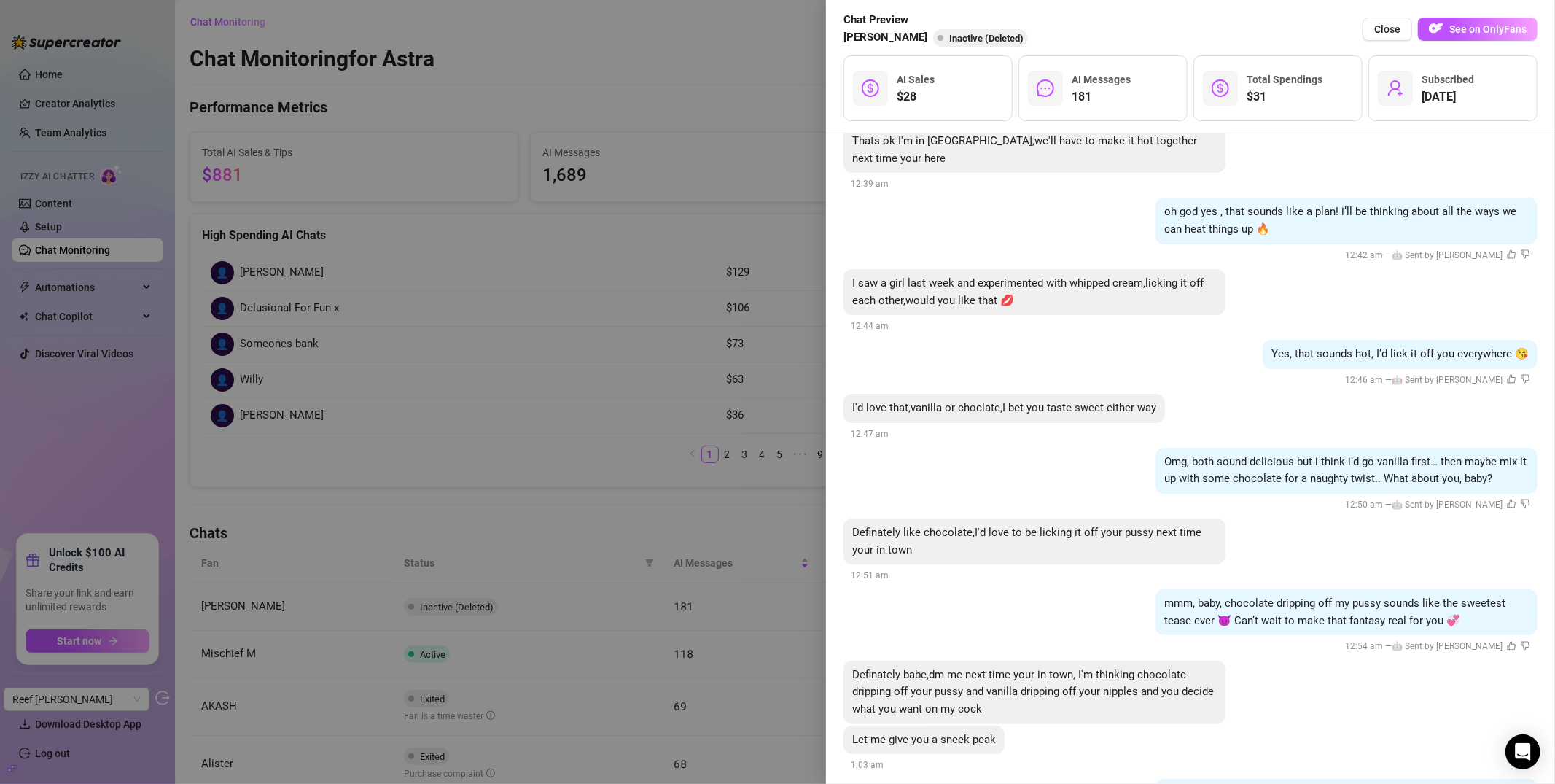
scroll to position [14134, 0]
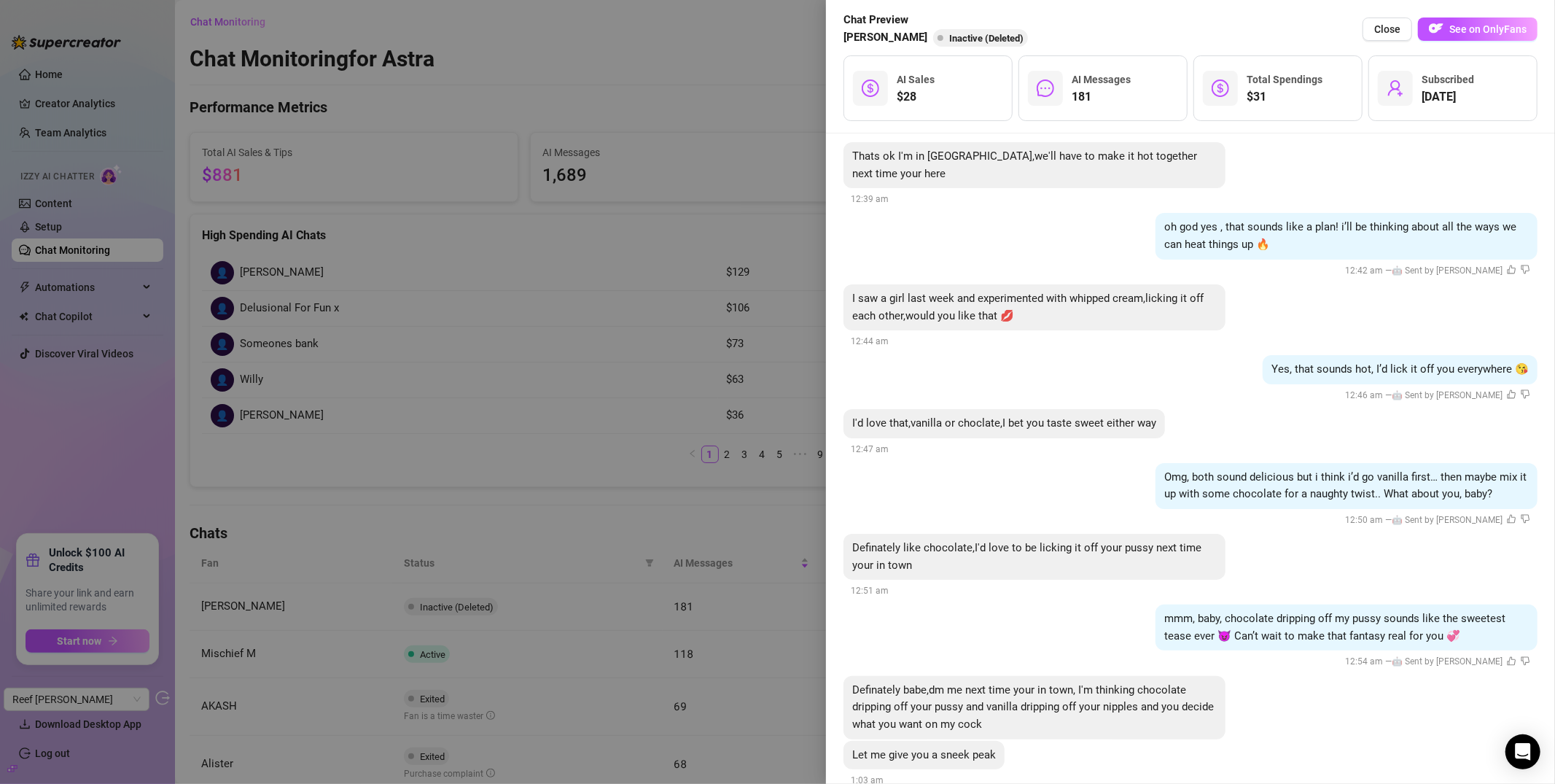
drag, startPoint x: 381, startPoint y: 295, endPoint x: 349, endPoint y: 85, distance: 212.4
click at [381, 295] on div at bounding box center [778, 392] width 1555 height 784
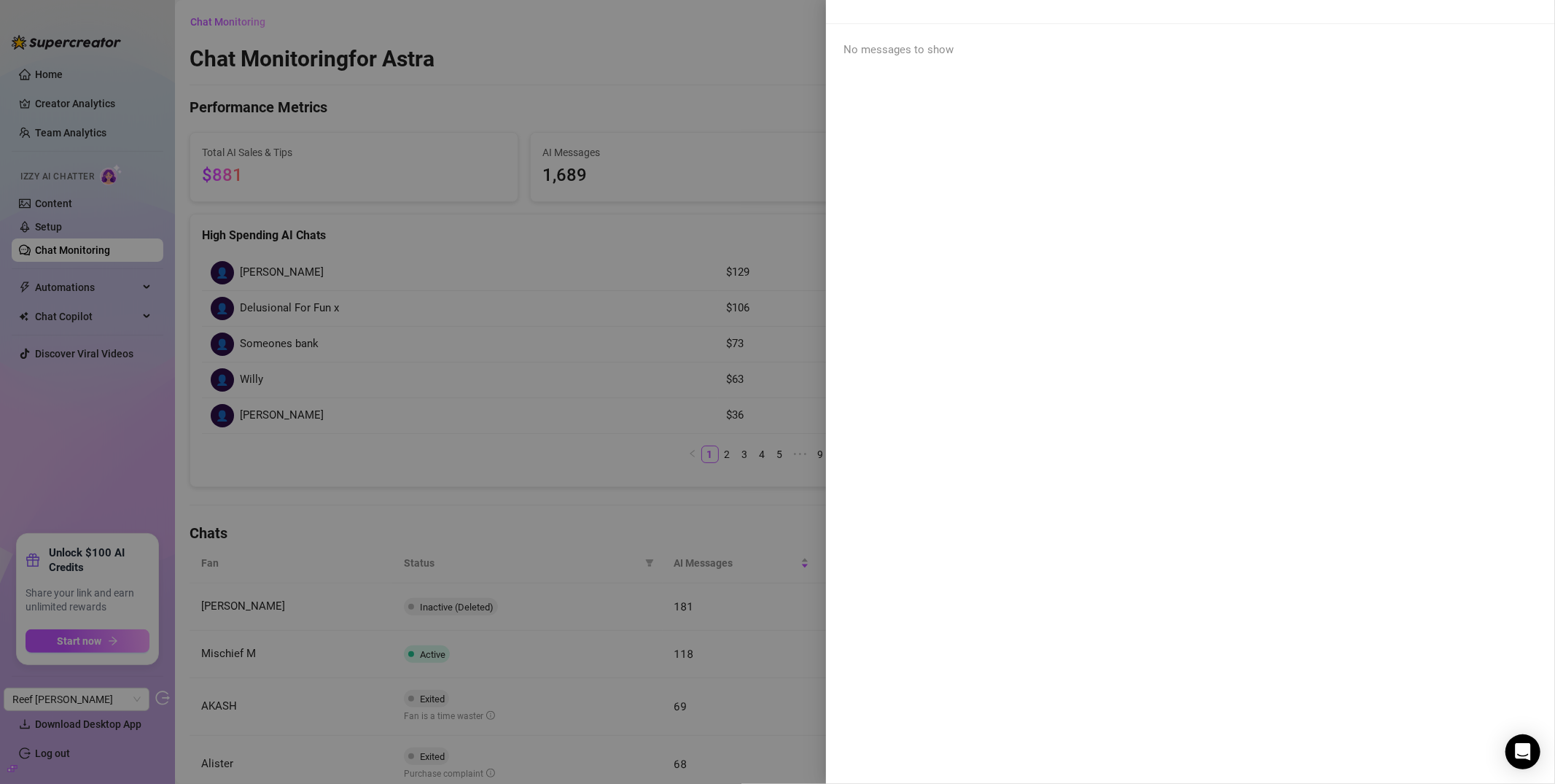
scroll to position [0, 0]
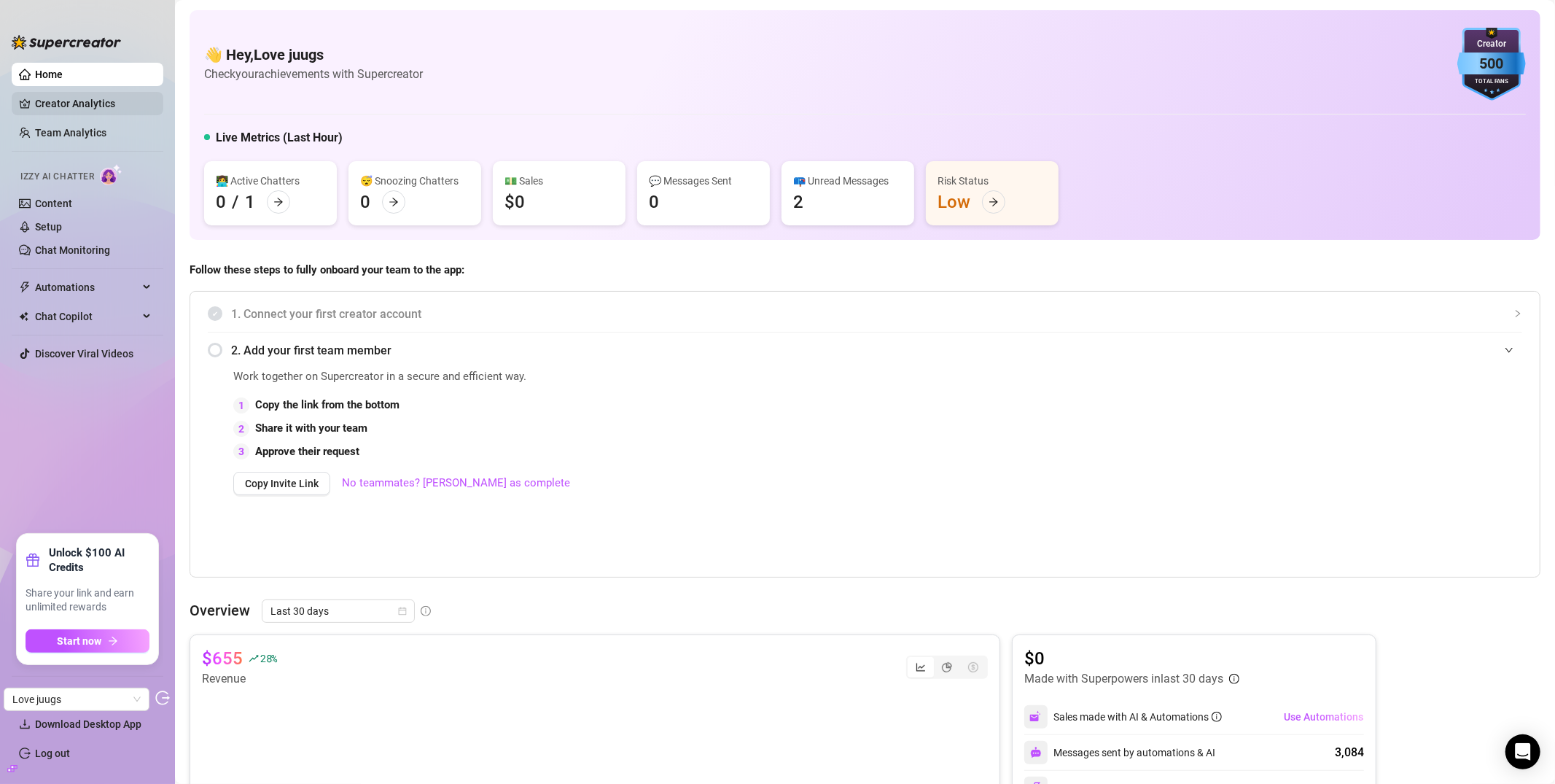
click at [94, 105] on link "Creator Analytics" at bounding box center [93, 104] width 116 height 24
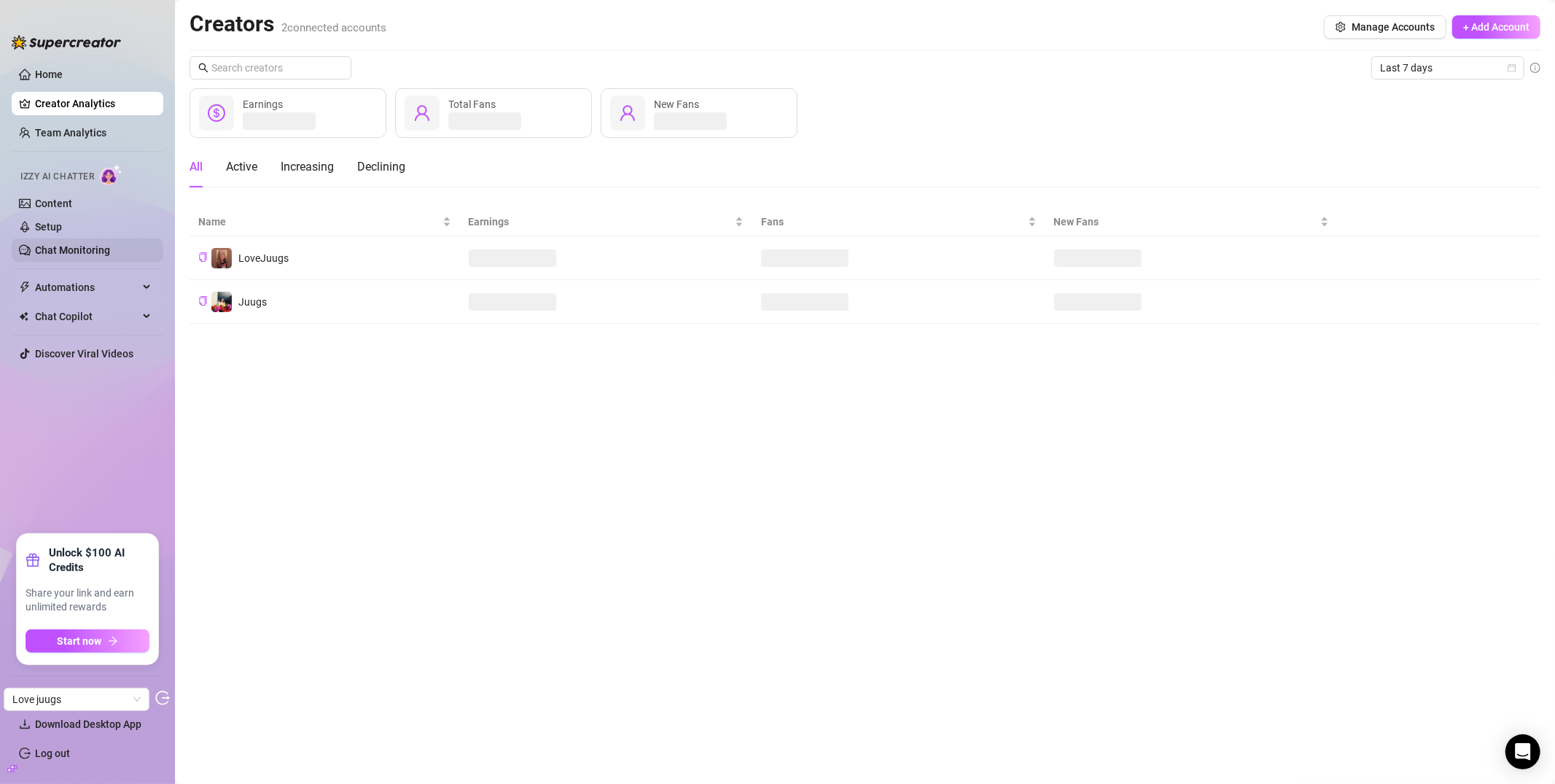
click at [50, 244] on link "Chat Monitoring" at bounding box center [72, 250] width 75 height 12
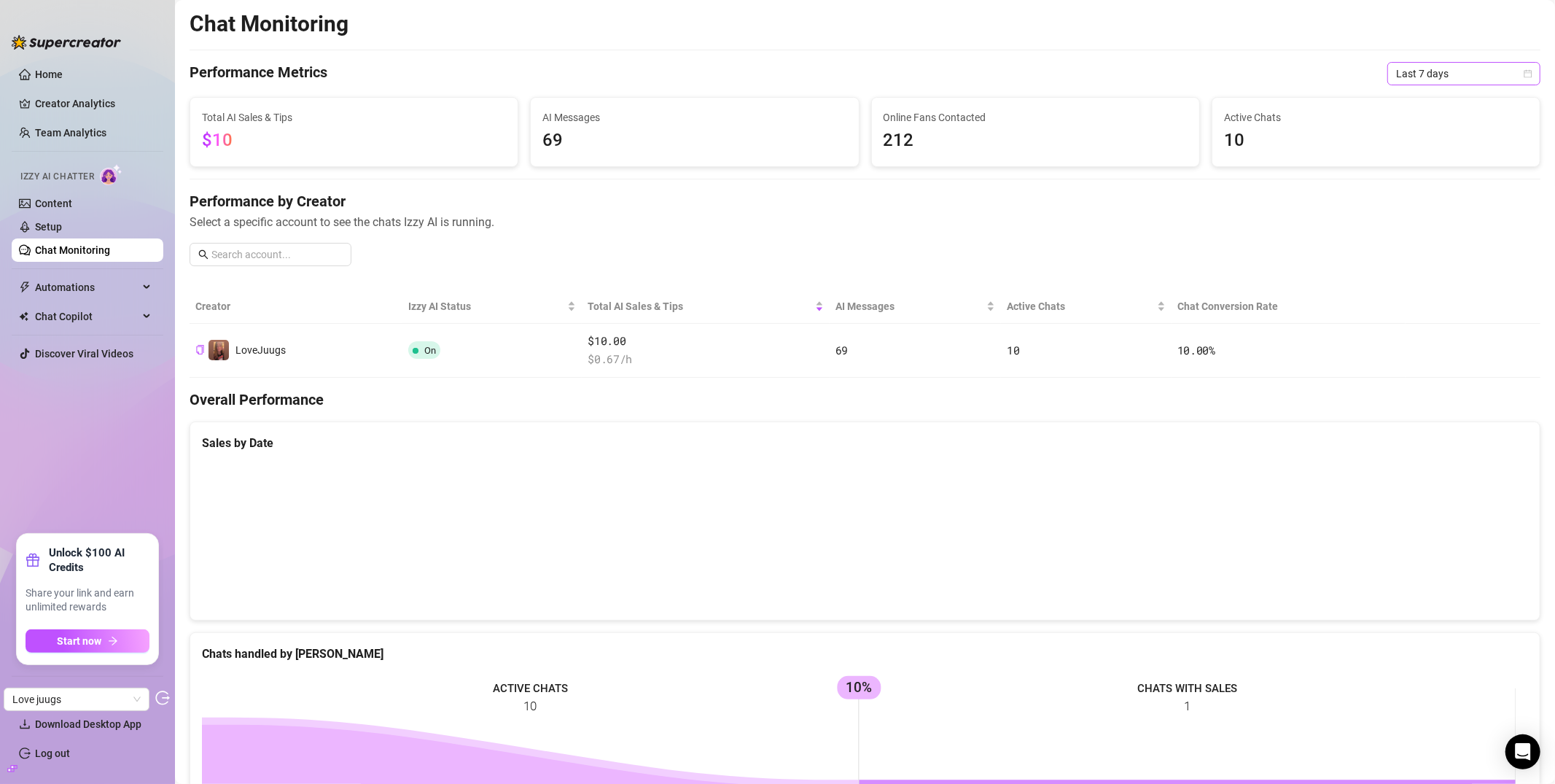
click at [1438, 72] on span "Last 7 days" at bounding box center [1464, 74] width 136 height 22
click at [1419, 175] on div "Last 90 days" at bounding box center [1453, 173] width 130 height 16
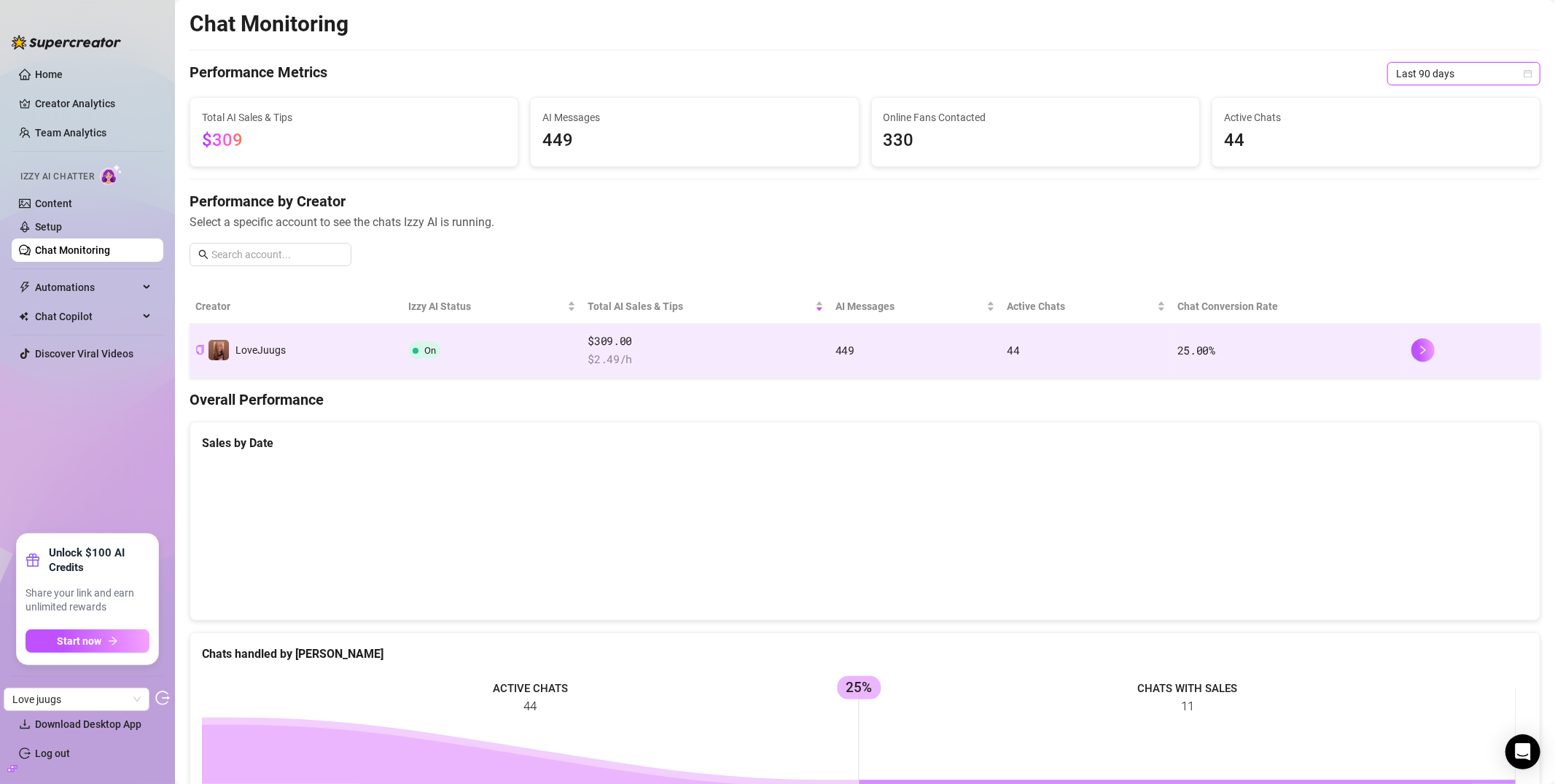
click at [318, 366] on td "LoveJuugs" at bounding box center [296, 350] width 213 height 54
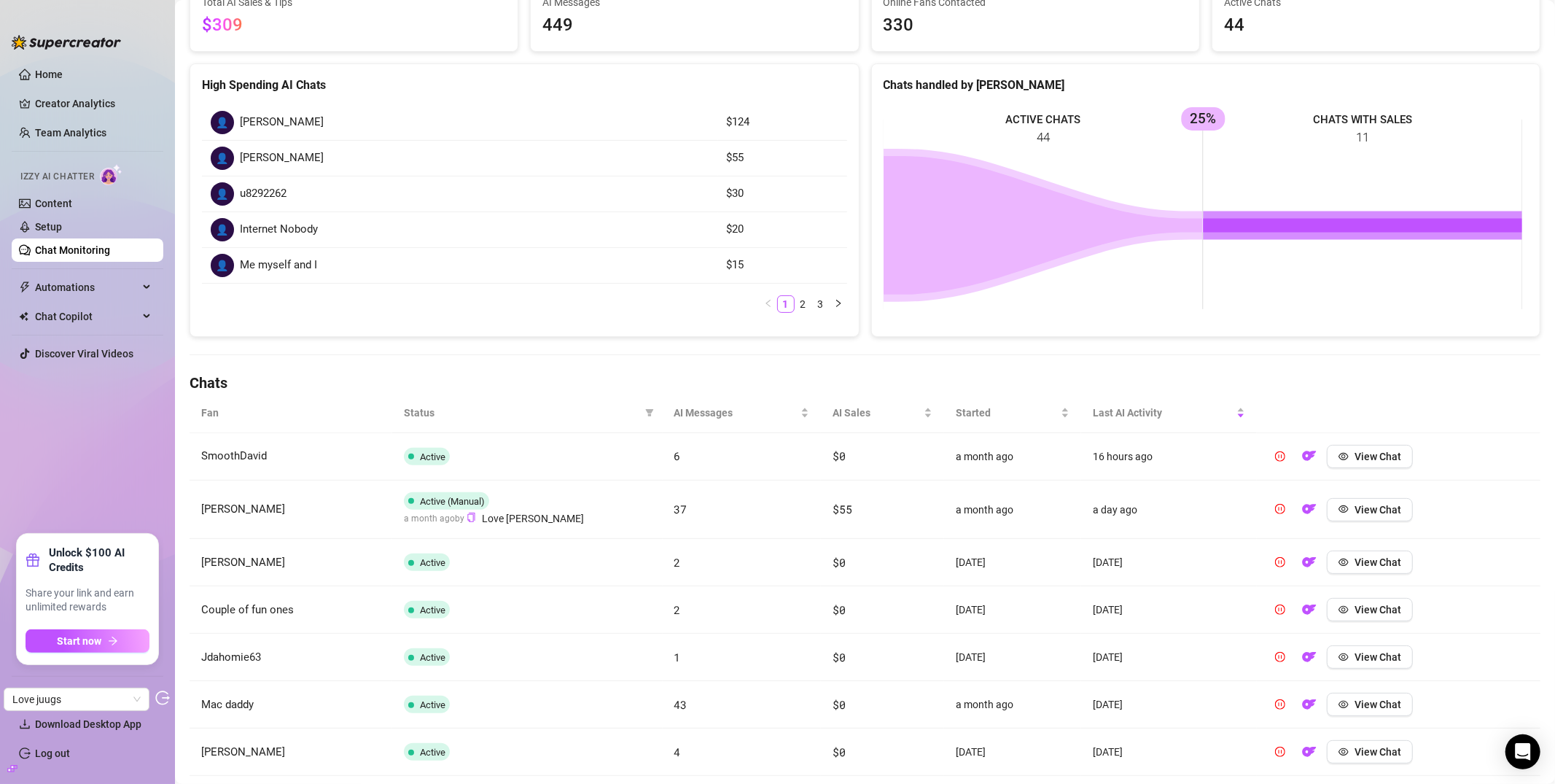
scroll to position [179, 0]
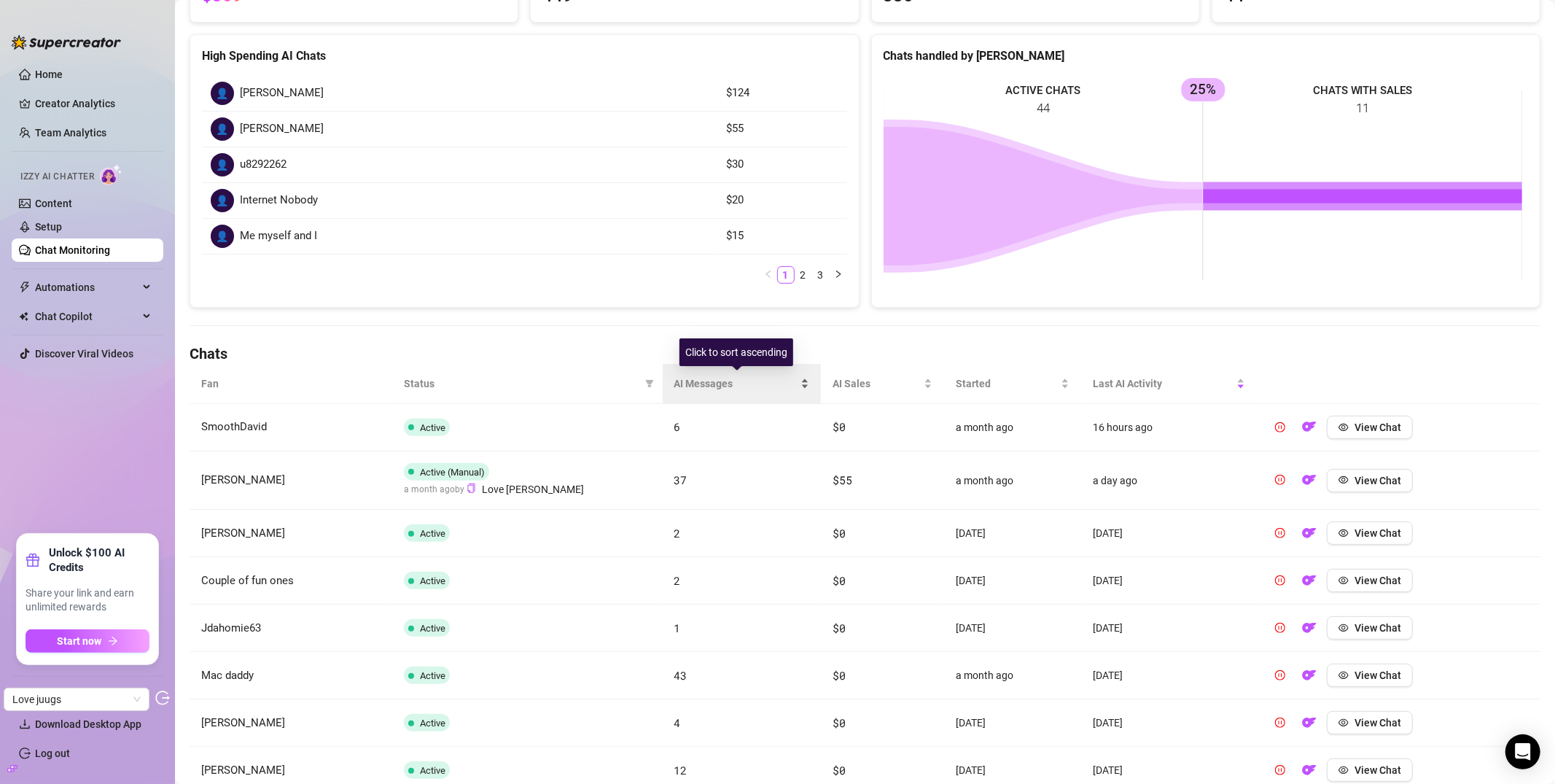
click at [687, 383] on span "AI Messages" at bounding box center [736, 384] width 124 height 16
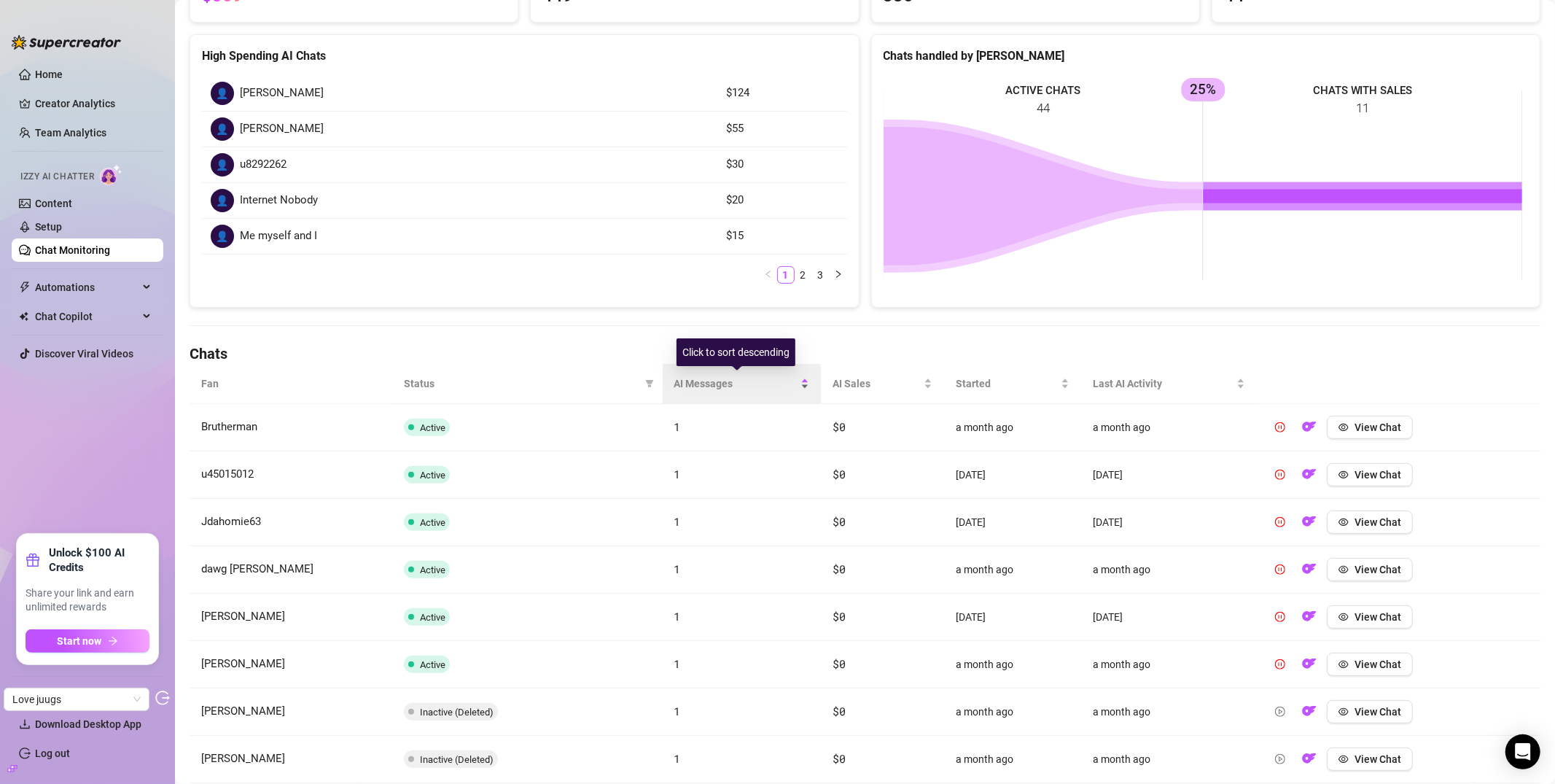
click at [705, 385] on span "AI Messages" at bounding box center [736, 384] width 124 height 16
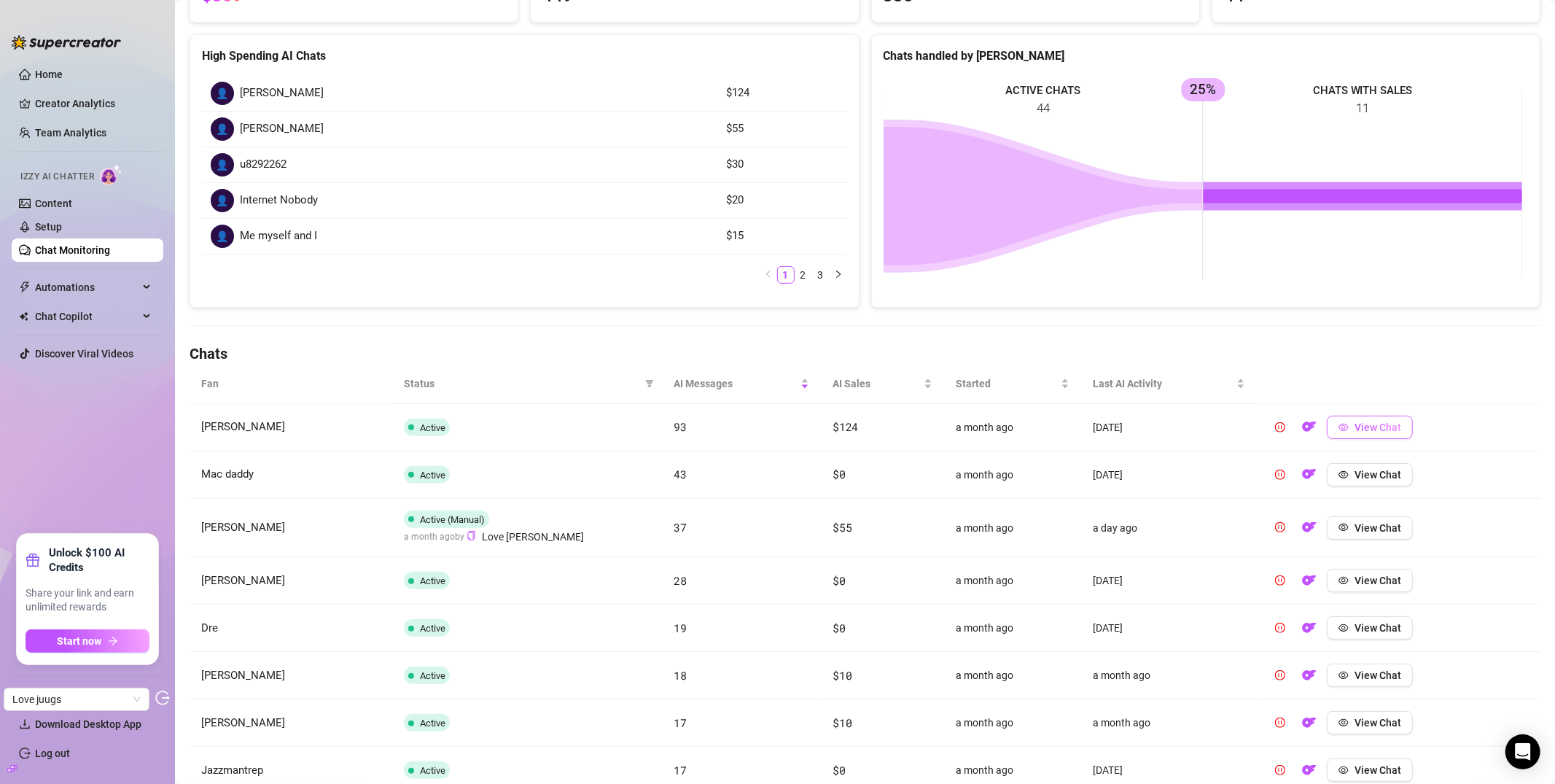
click at [1365, 430] on span "View Chat" at bounding box center [1377, 427] width 46 height 12
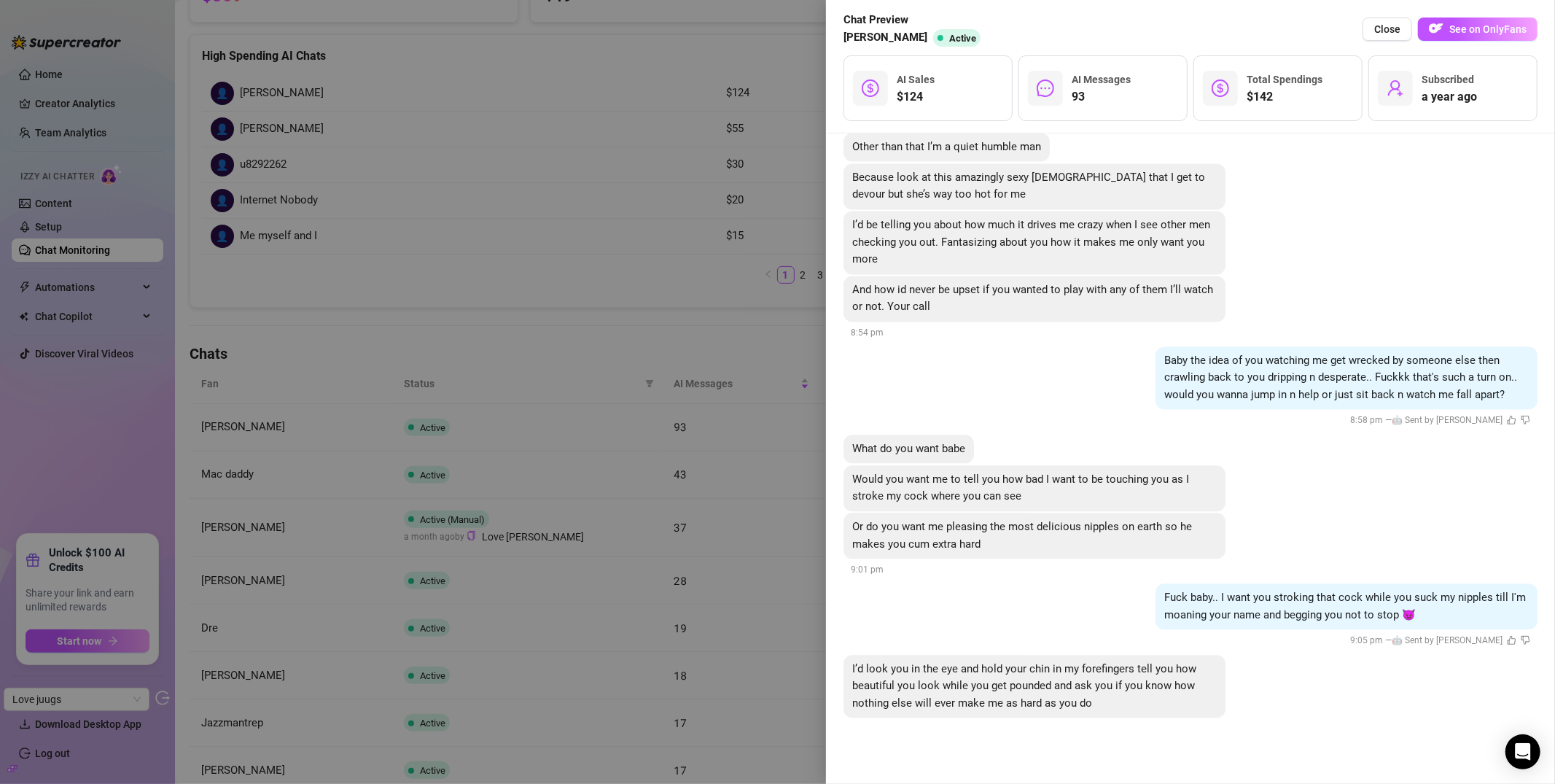
scroll to position [11952, 0]
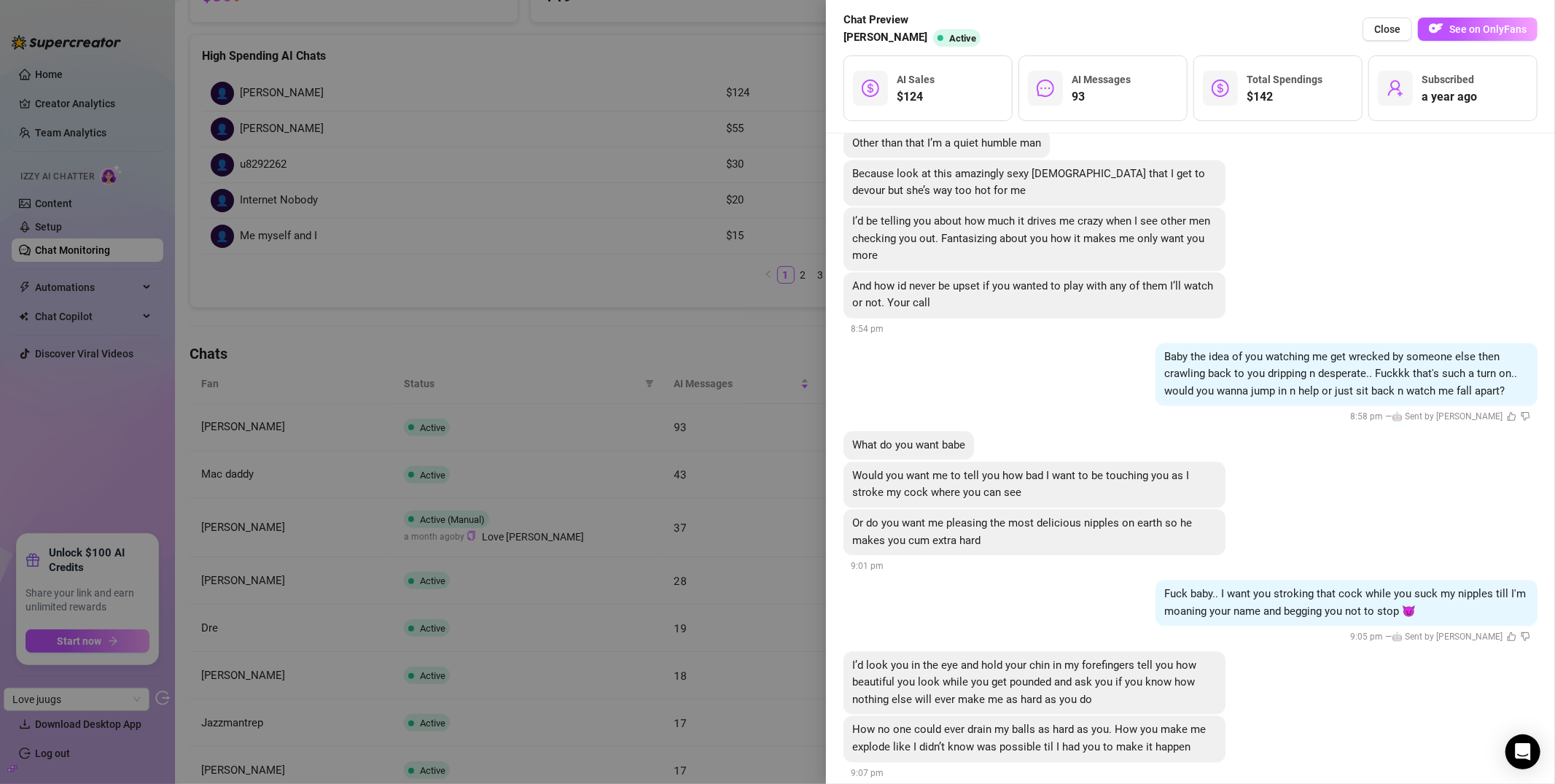
click at [554, 321] on div at bounding box center [778, 392] width 1555 height 784
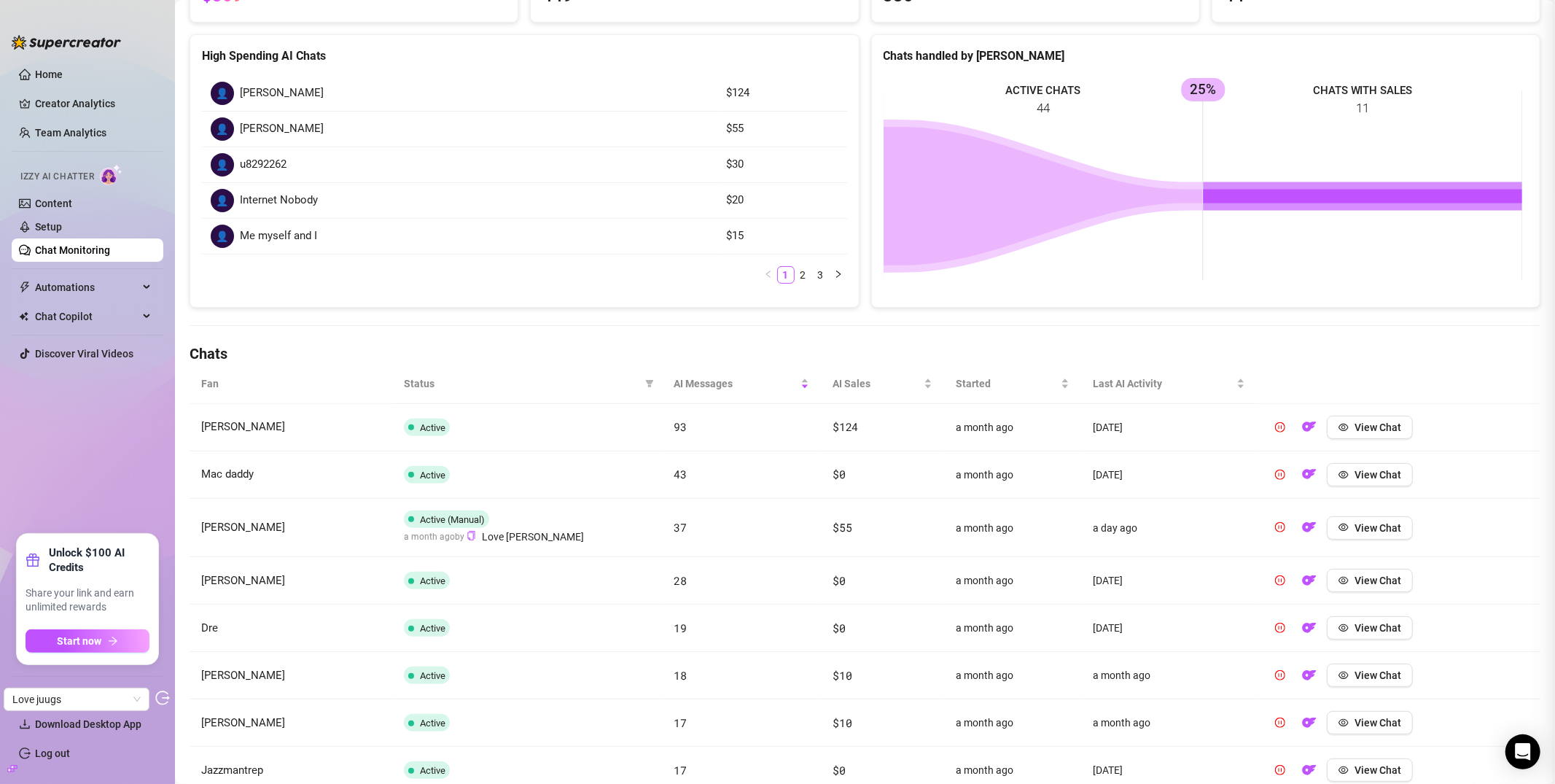
scroll to position [0, 0]
click at [1382, 475] on span "View Chat" at bounding box center [1377, 475] width 46 height 12
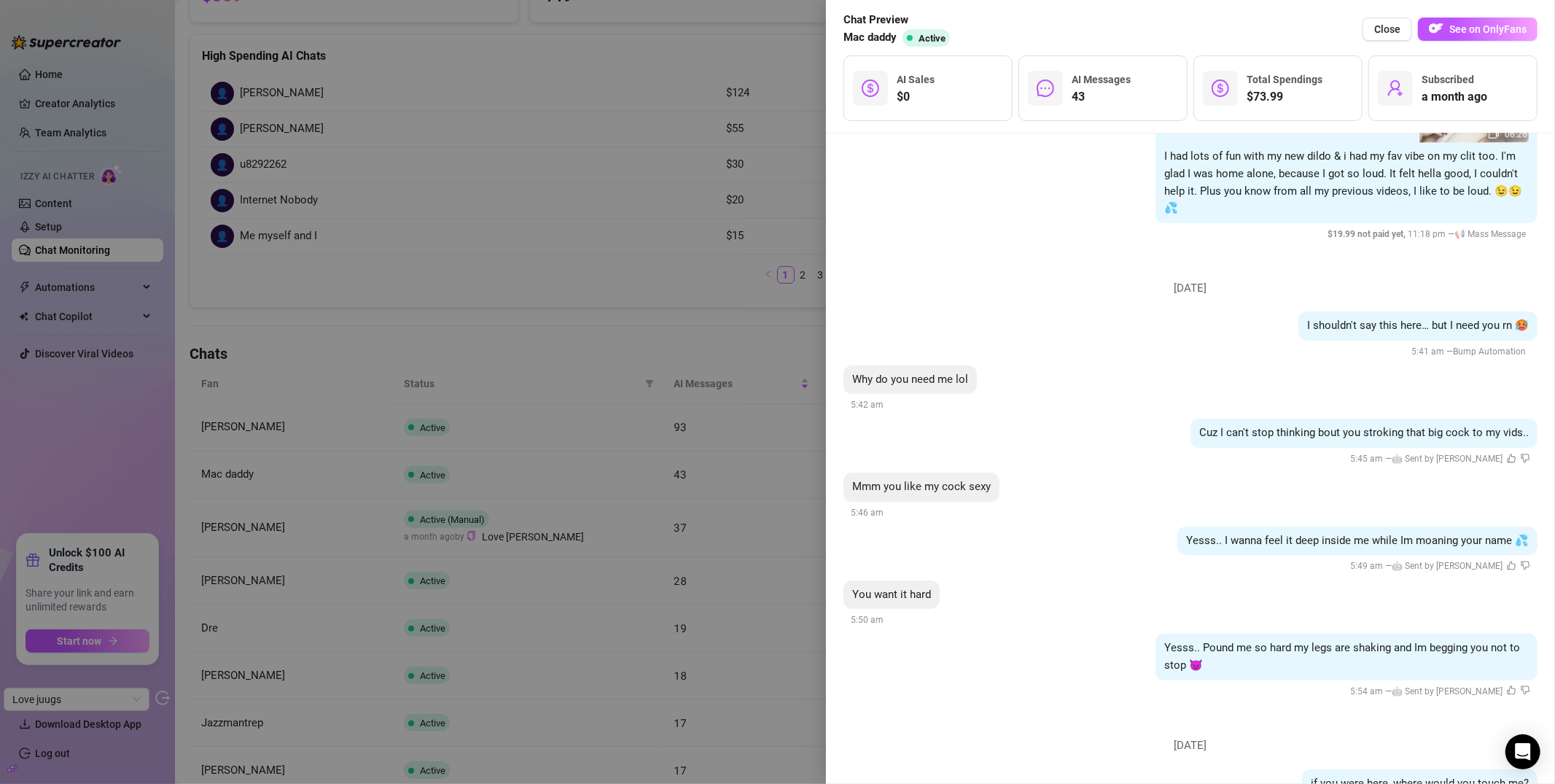
scroll to position [12699, 0]
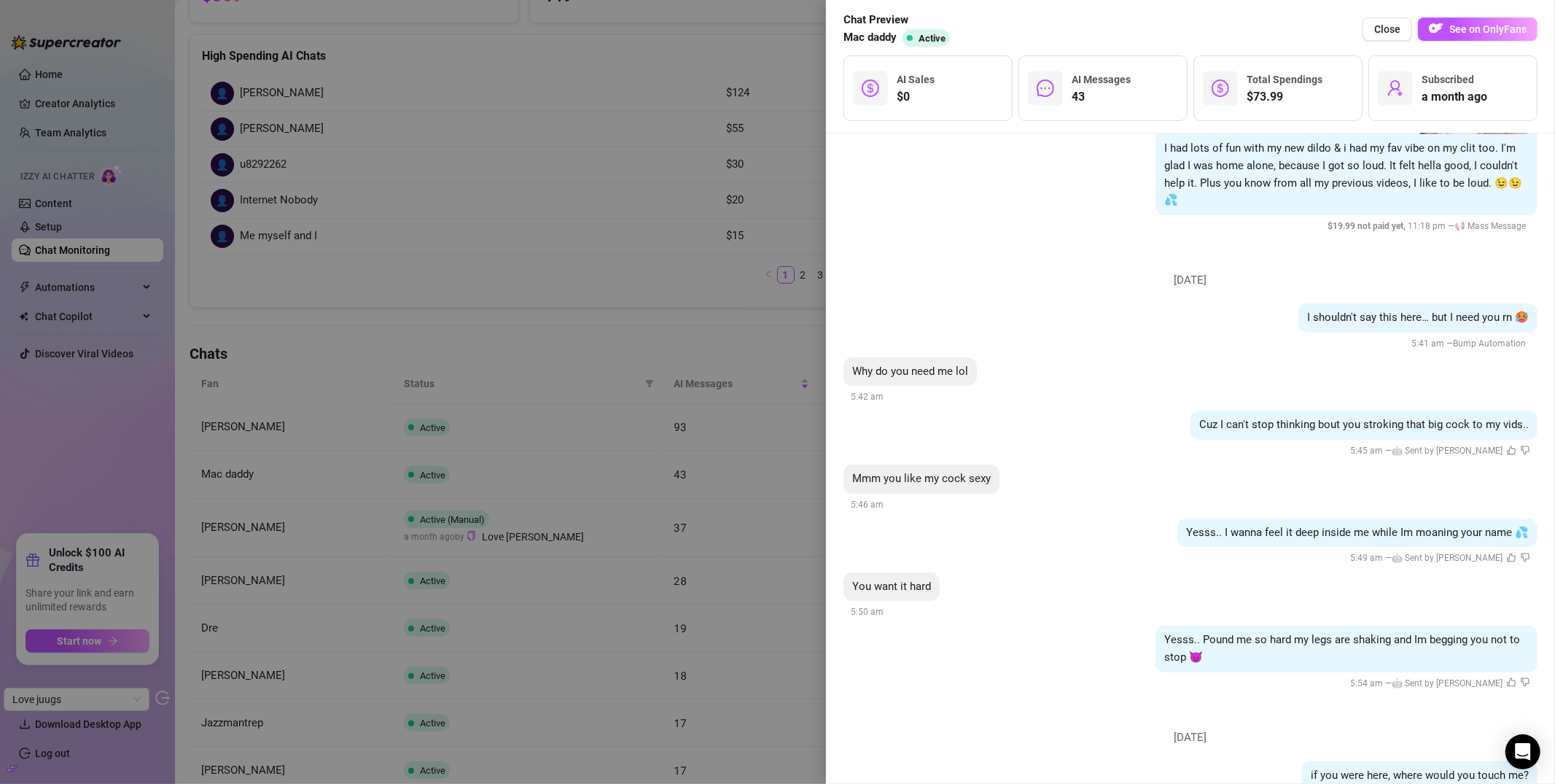
click at [634, 466] on div at bounding box center [778, 392] width 1555 height 784
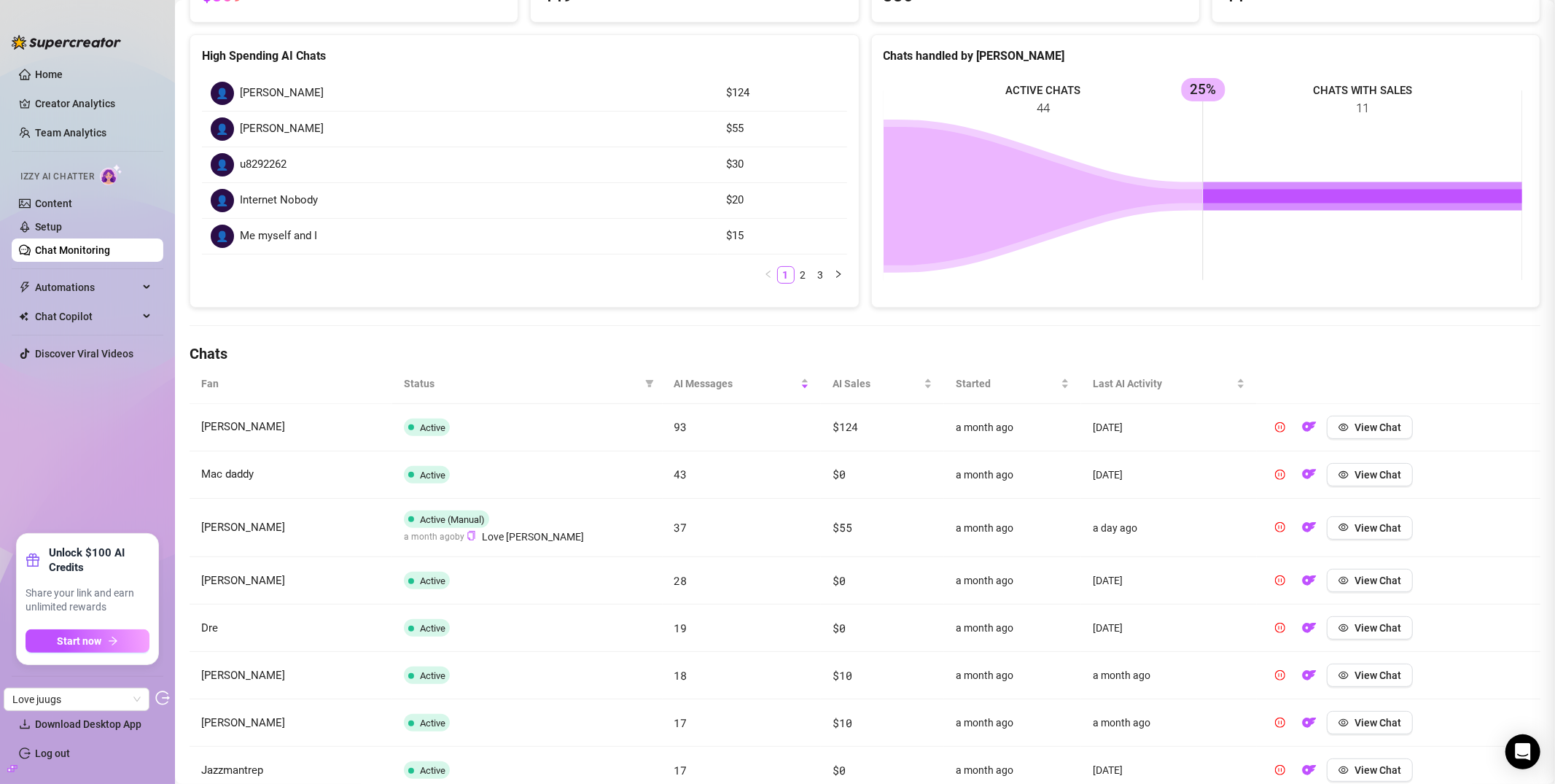
scroll to position [0, 0]
click at [836, 376] on div "AI Sales" at bounding box center [883, 384] width 100 height 16
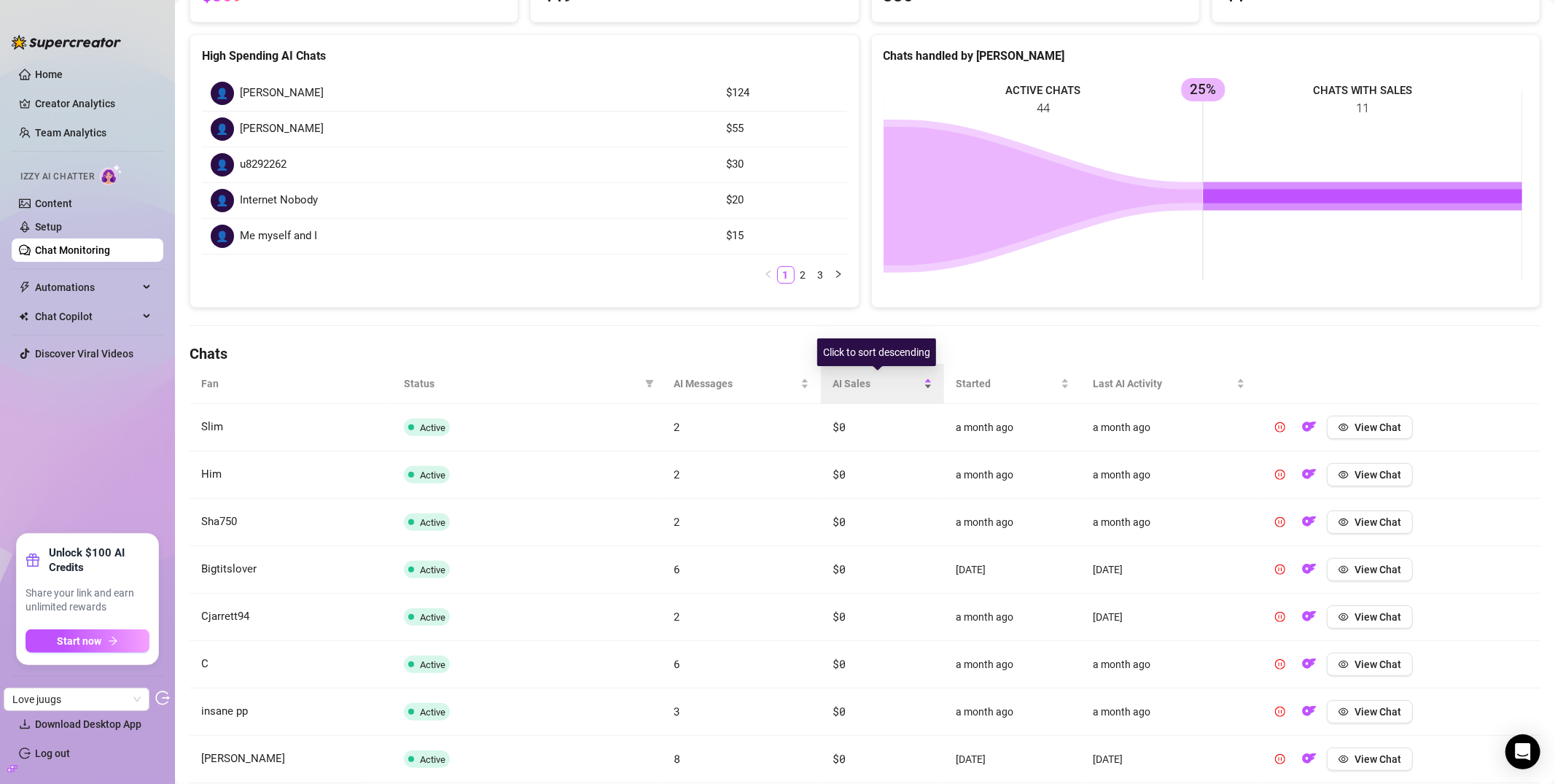
click at [838, 377] on span "AI Sales" at bounding box center [877, 384] width 88 height 16
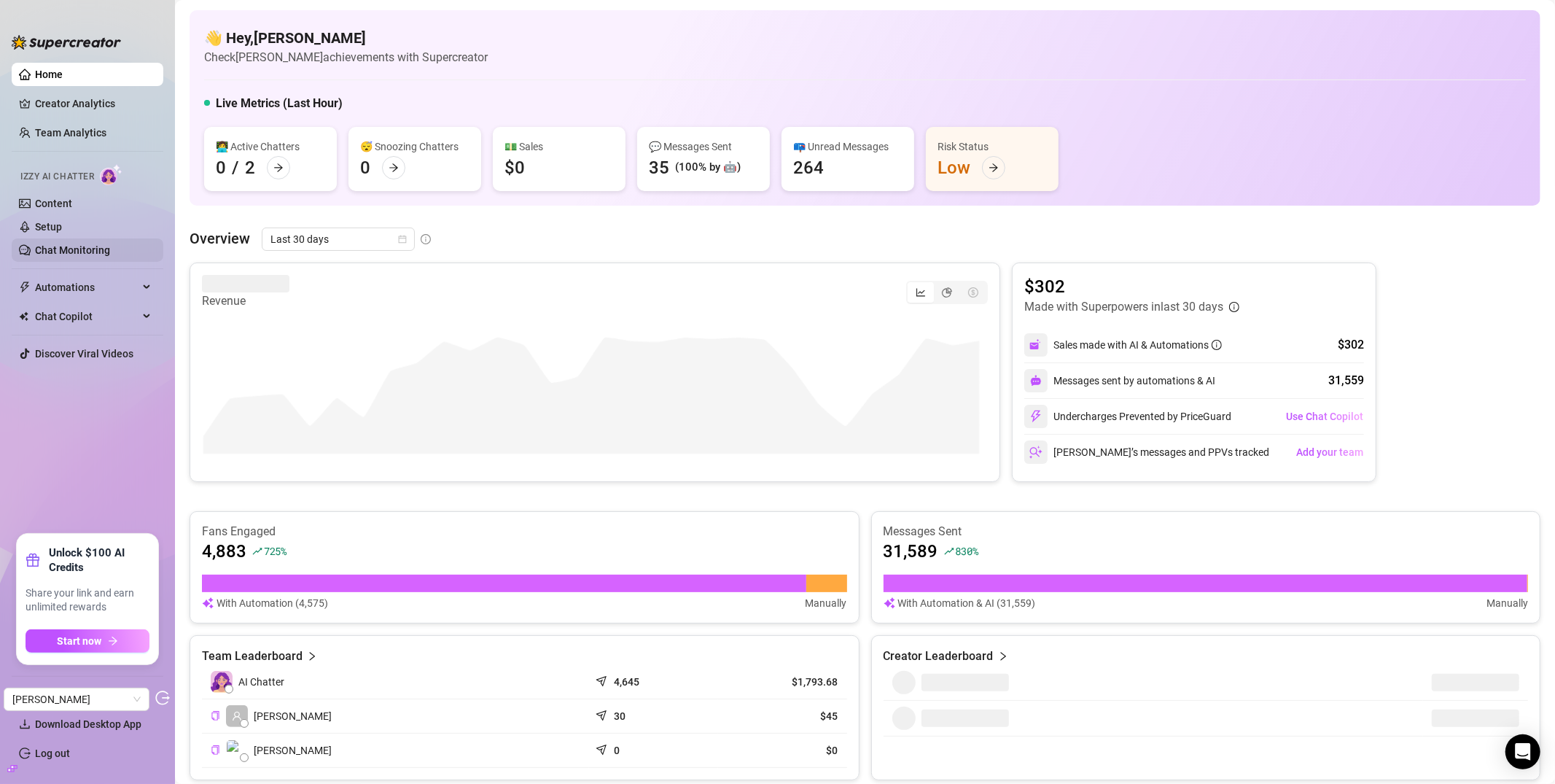
drag, startPoint x: 94, startPoint y: 250, endPoint x: 149, endPoint y: 246, distance: 55.1
click at [94, 251] on link "Chat Monitoring" at bounding box center [72, 250] width 75 height 12
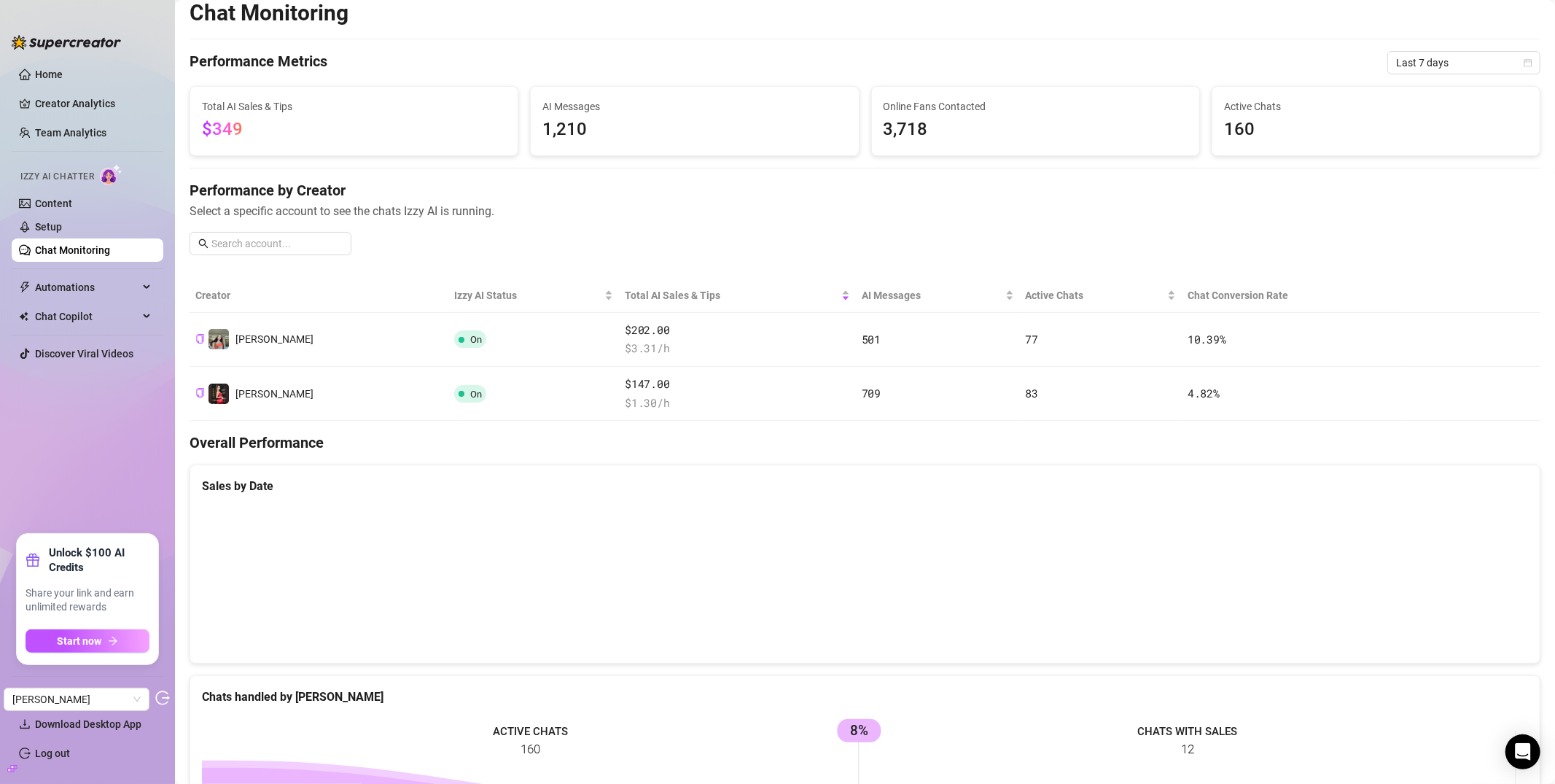
scroll to position [26, 0]
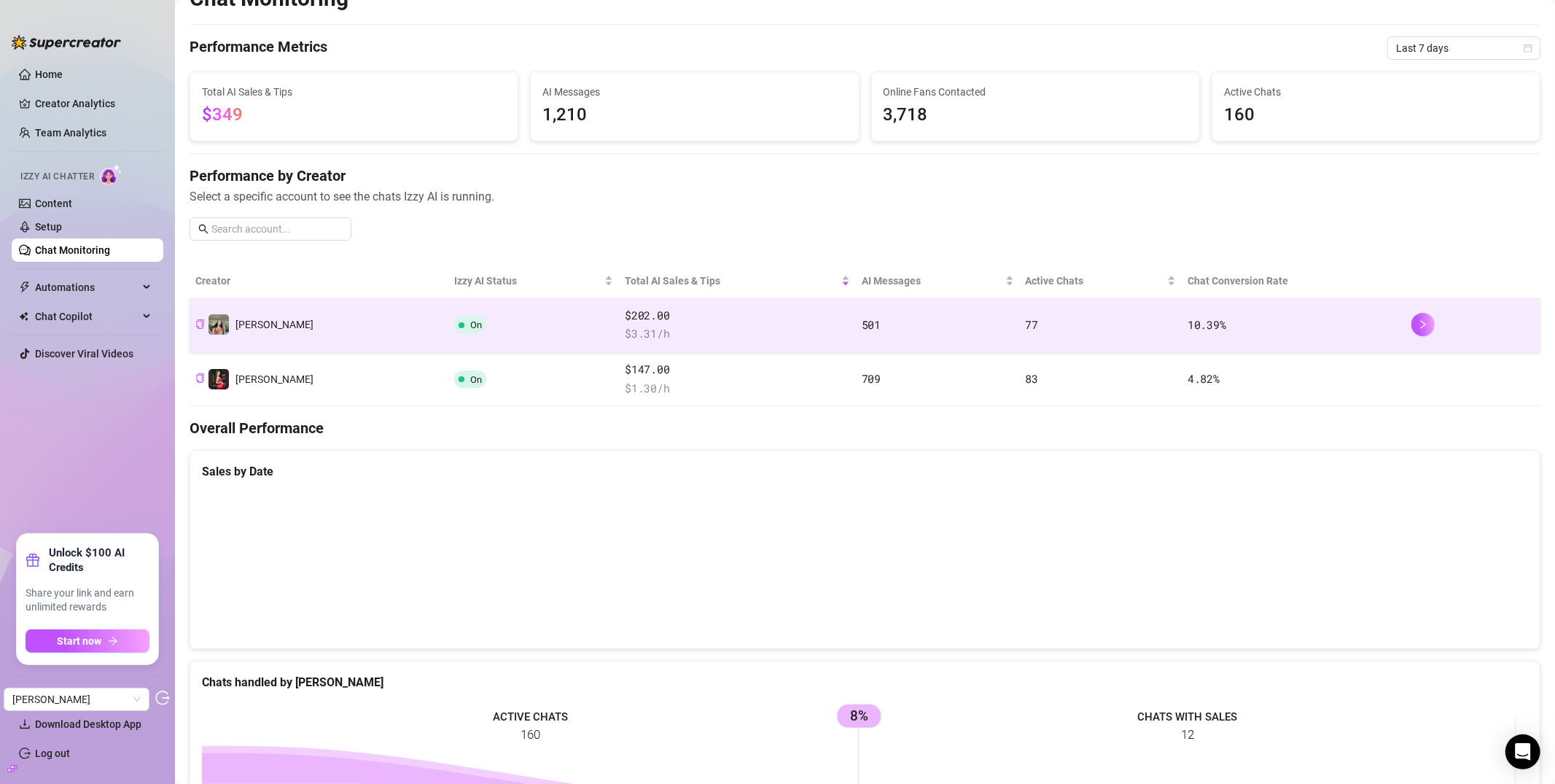
click at [305, 323] on td "[PERSON_NAME]" at bounding box center [318, 325] width 259 height 54
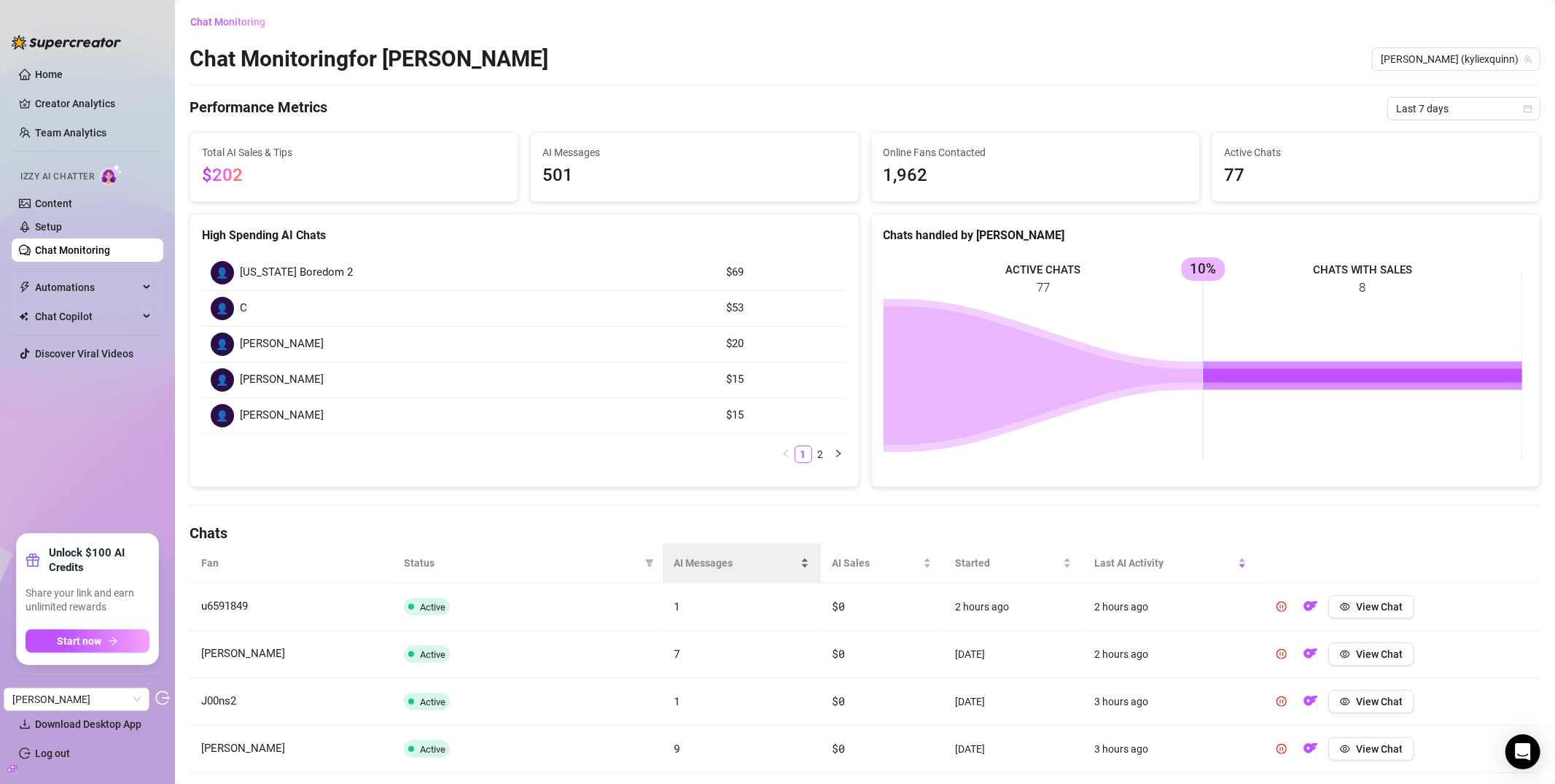
click at [674, 555] on div "AI Messages" at bounding box center [741, 563] width 135 height 16
click at [676, 556] on span "AI Messages" at bounding box center [736, 563] width 125 height 16
click at [1369, 609] on span "View Chat" at bounding box center [1379, 606] width 46 height 12
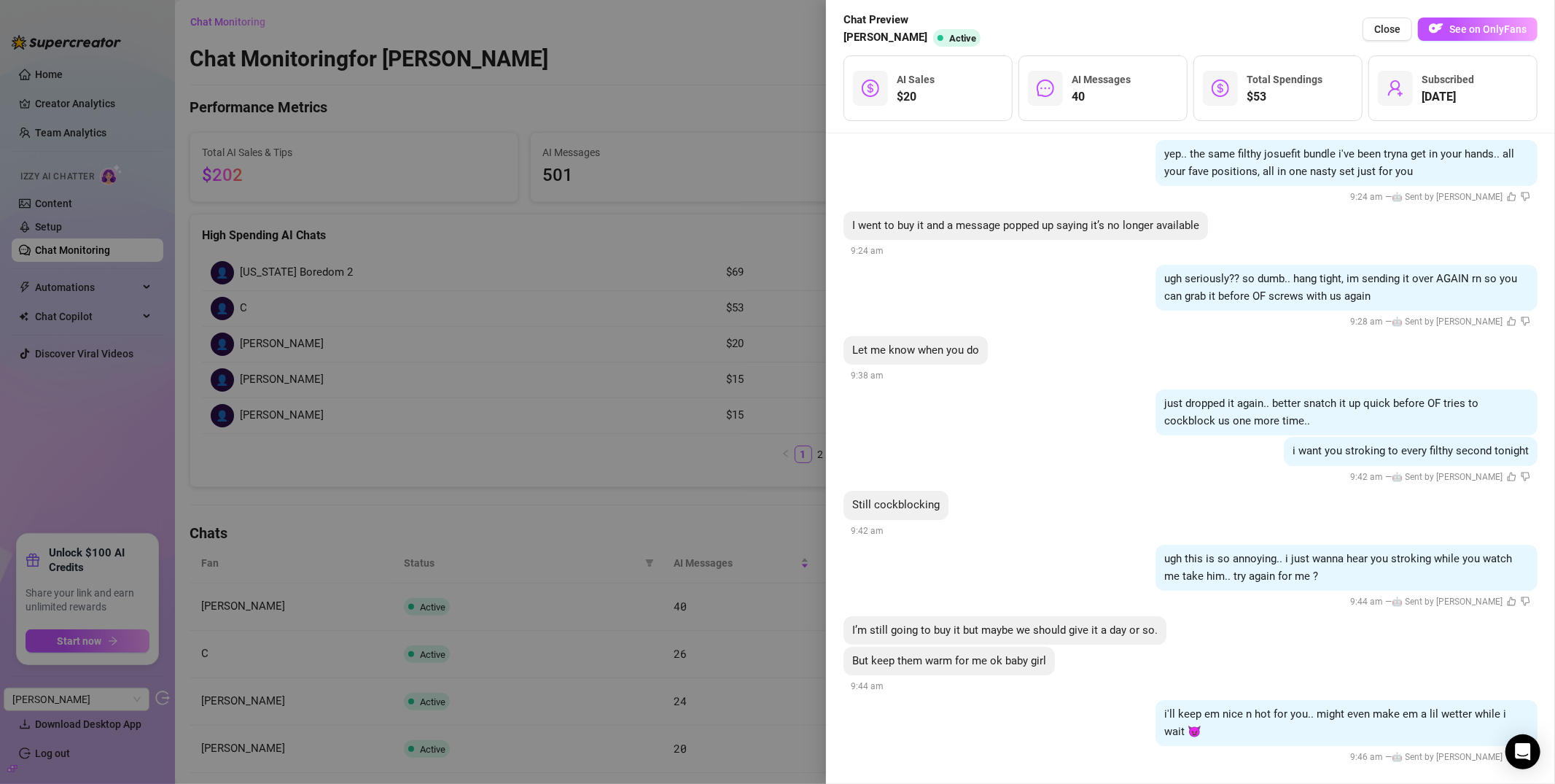
scroll to position [4557, 0]
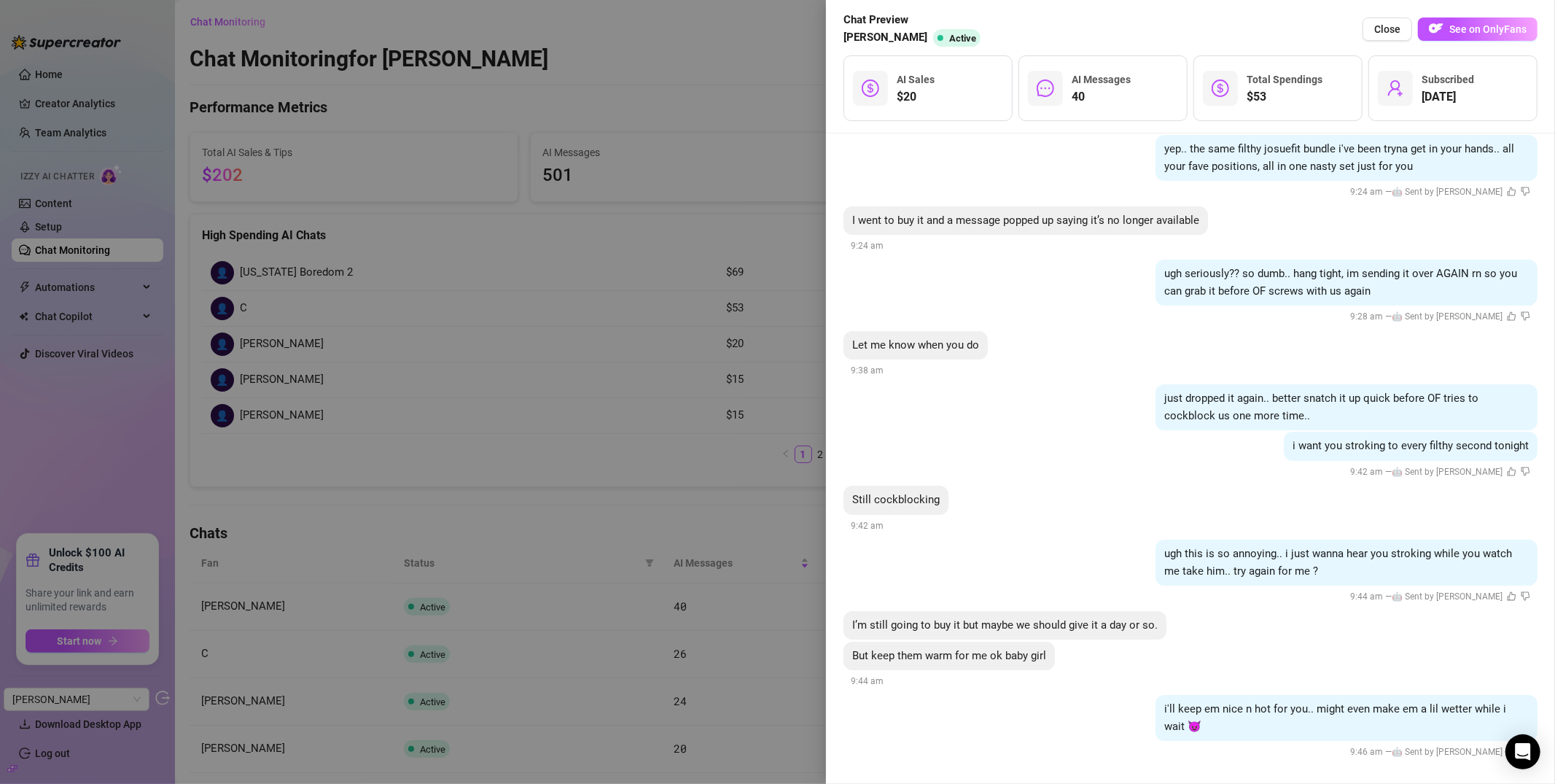
click at [589, 391] on div at bounding box center [778, 392] width 1555 height 784
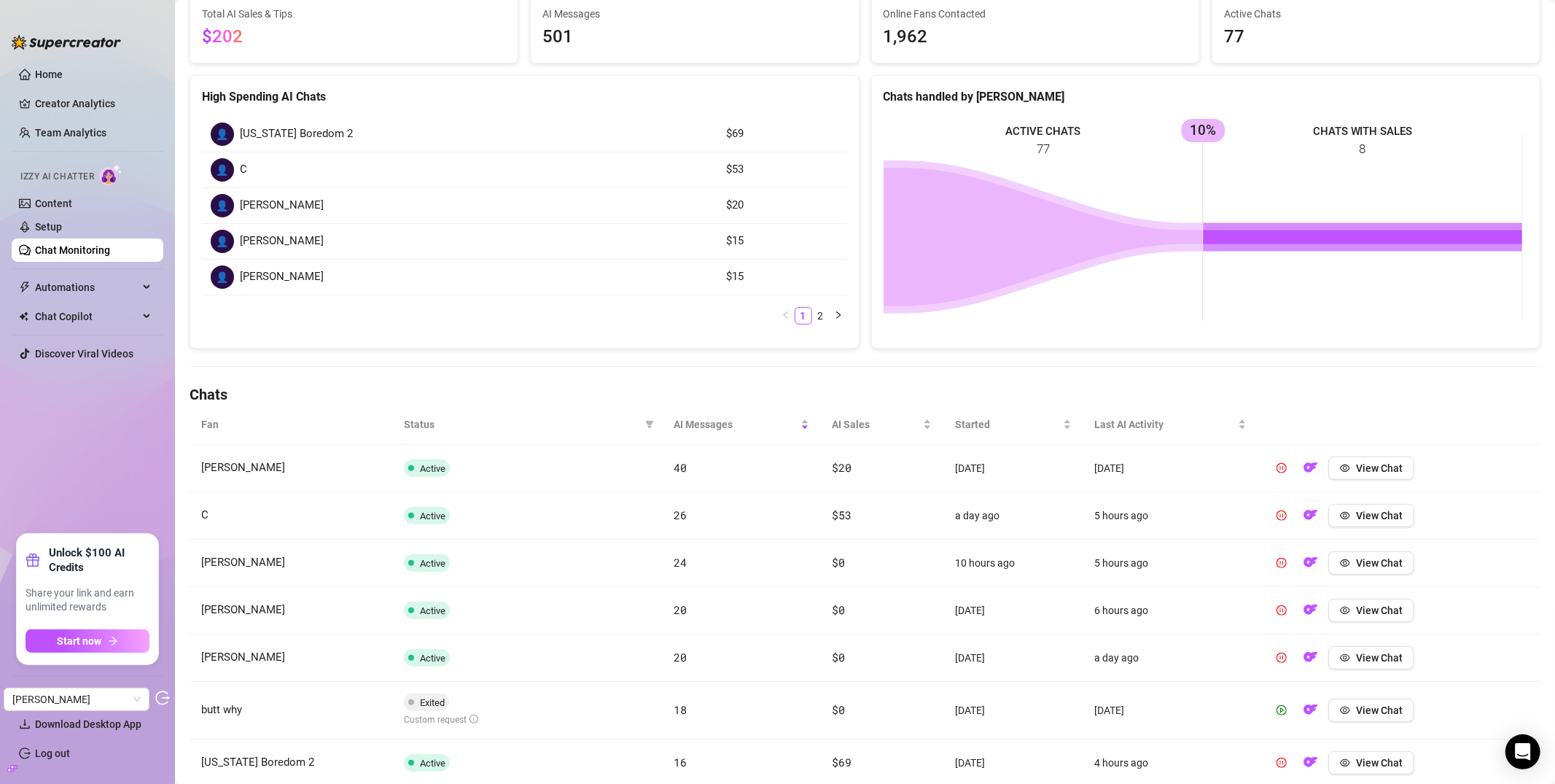
scroll to position [239, 0]
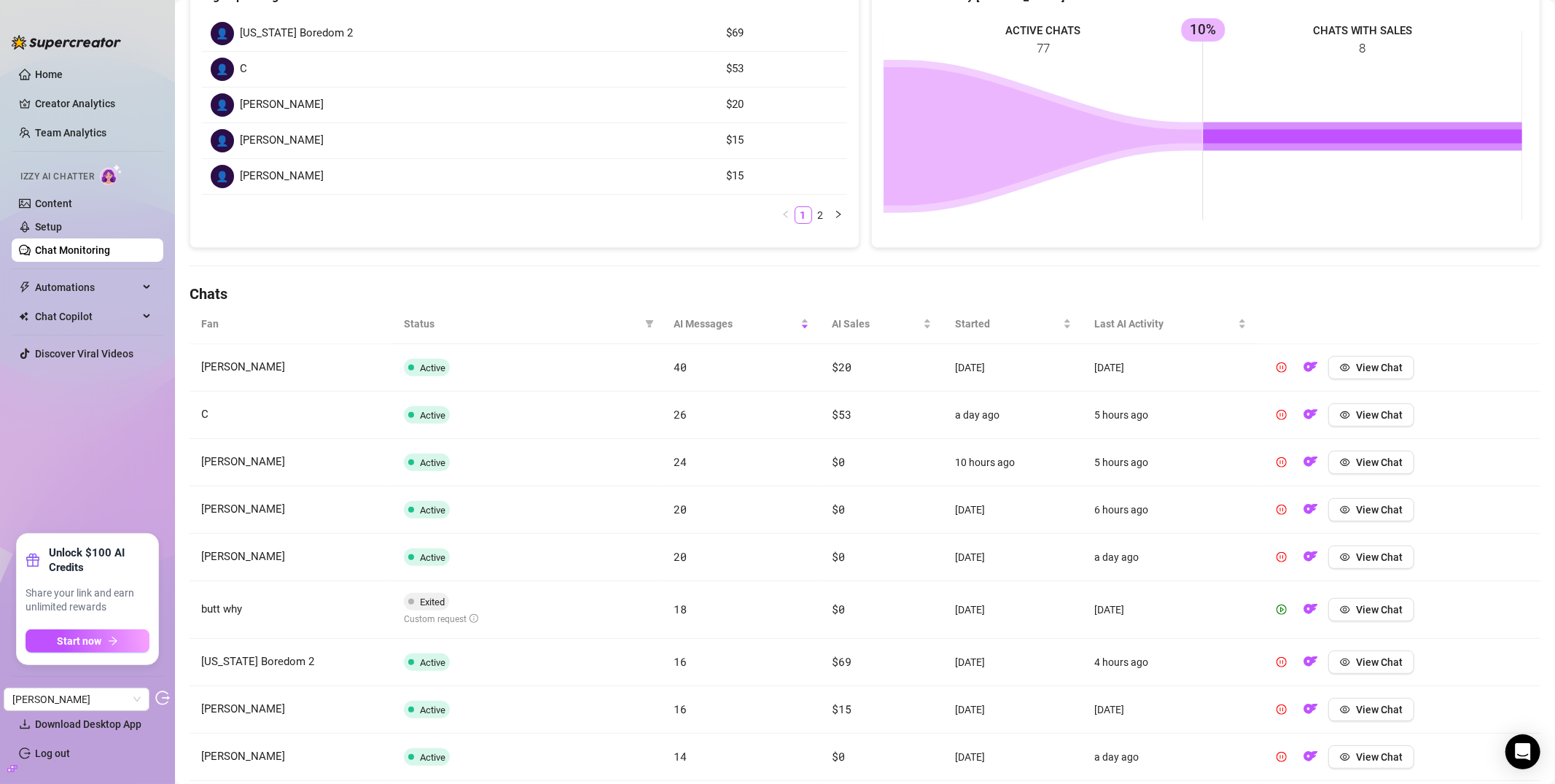
drag, startPoint x: 534, startPoint y: 415, endPoint x: 582, endPoint y: 421, distance: 48.4
click at [534, 415] on td "Active" at bounding box center [527, 415] width 270 height 47
click at [1375, 423] on button "View Chat" at bounding box center [1371, 415] width 86 height 24
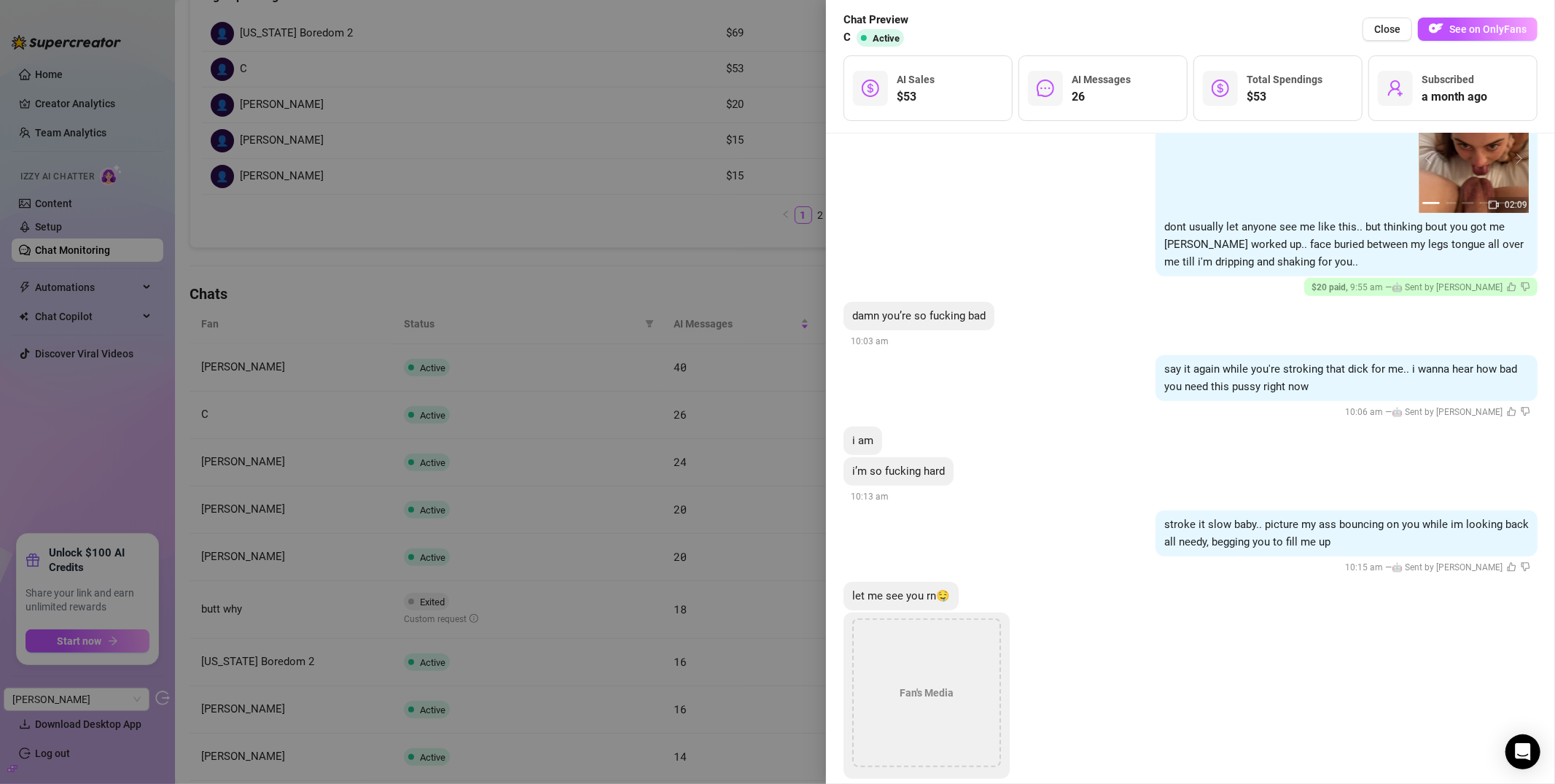
scroll to position [5526, 0]
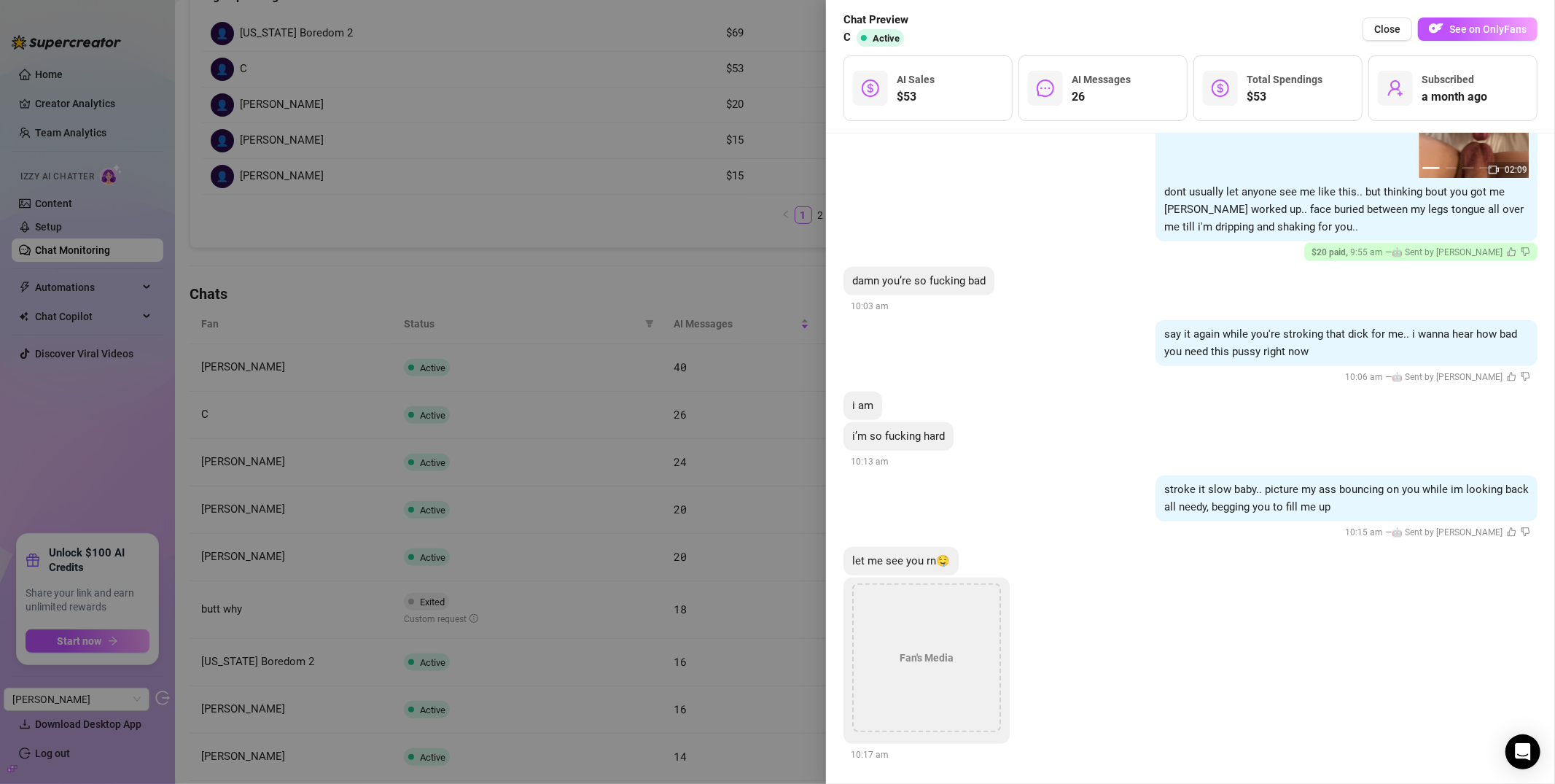
click at [649, 300] on div at bounding box center [778, 392] width 1555 height 784
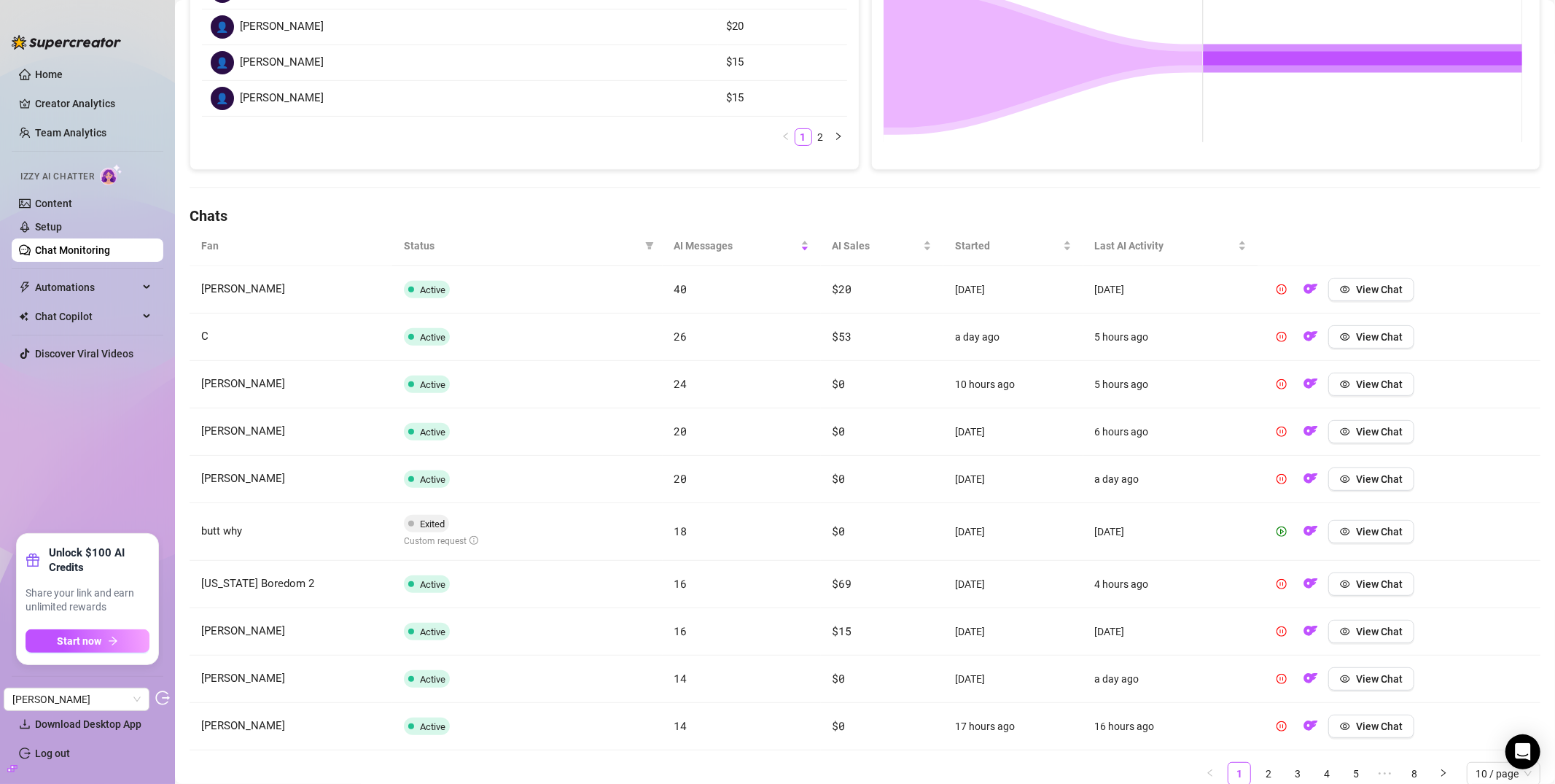
scroll to position [324, 0]
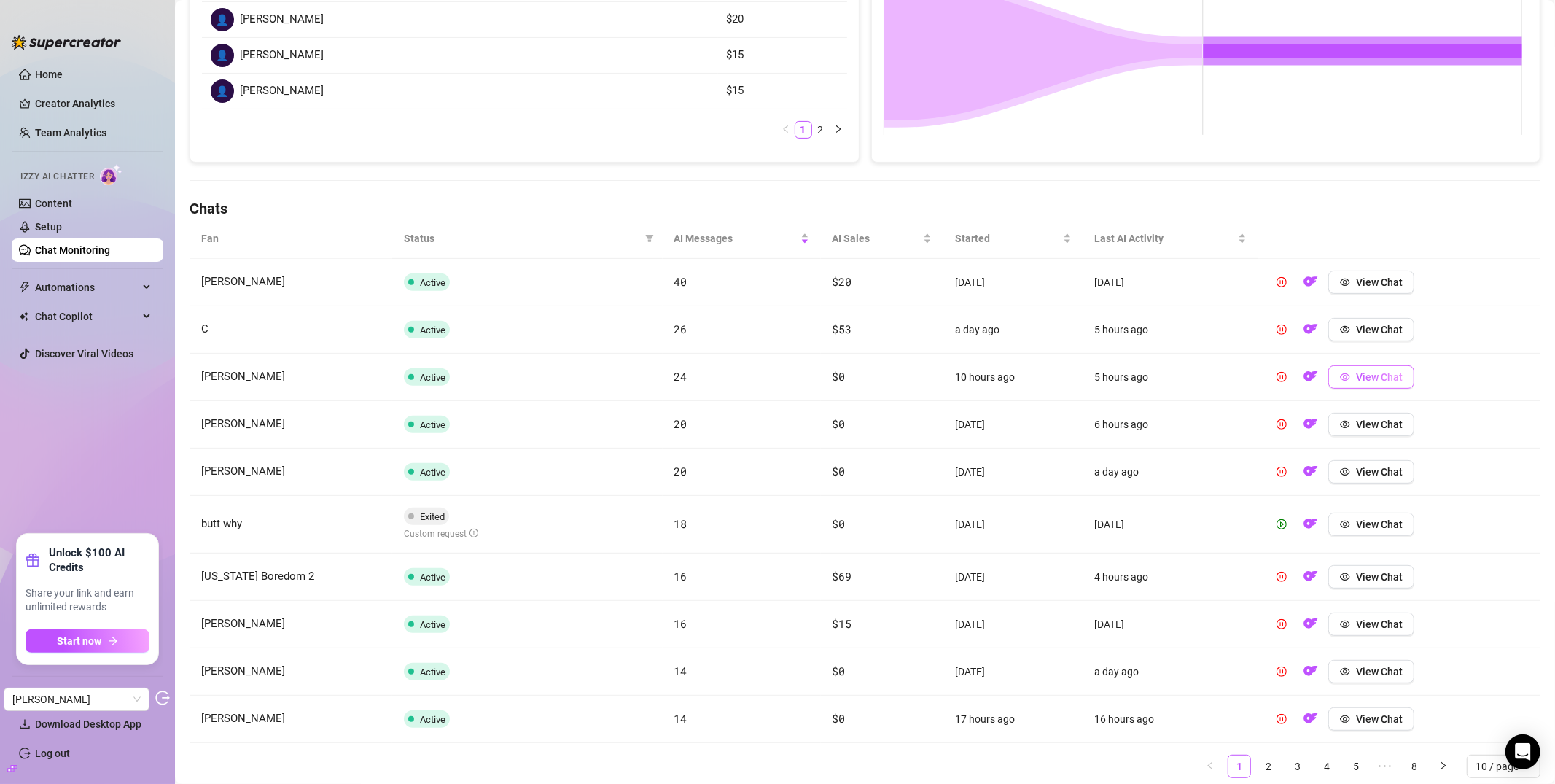
click at [1376, 374] on span "View Chat" at bounding box center [1379, 377] width 46 height 12
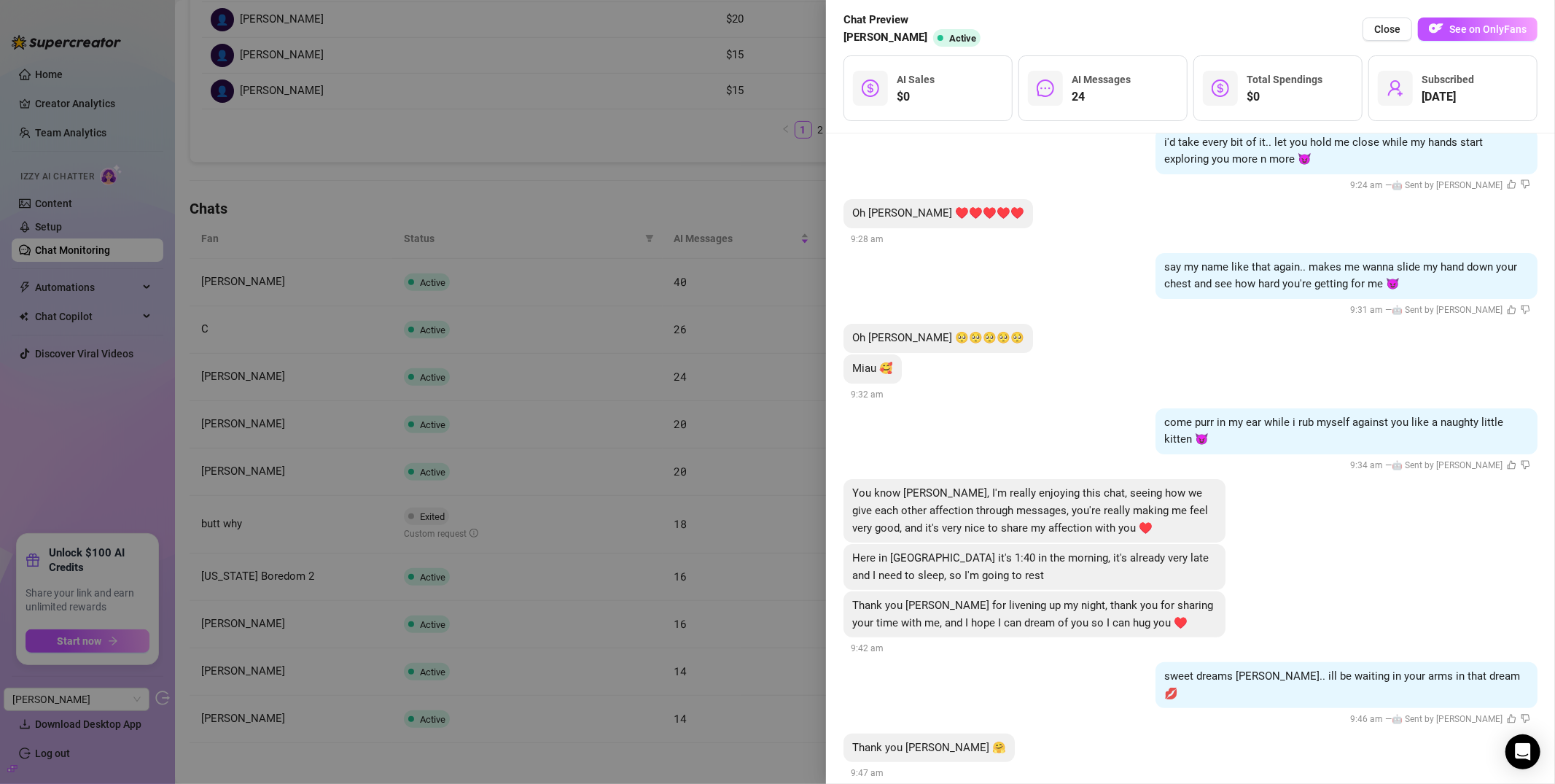
scroll to position [4072, 0]
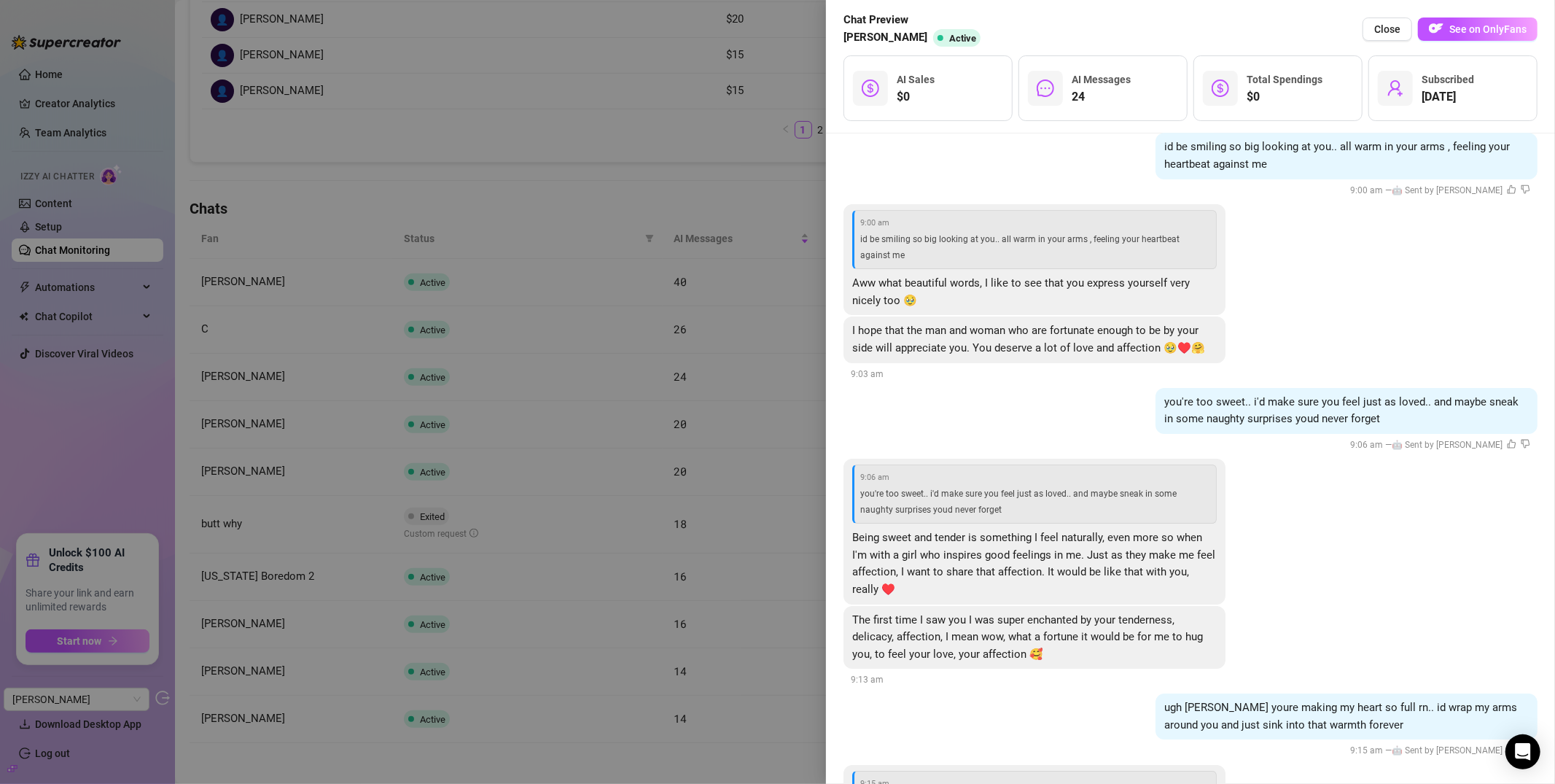
click at [712, 527] on div at bounding box center [778, 392] width 1555 height 784
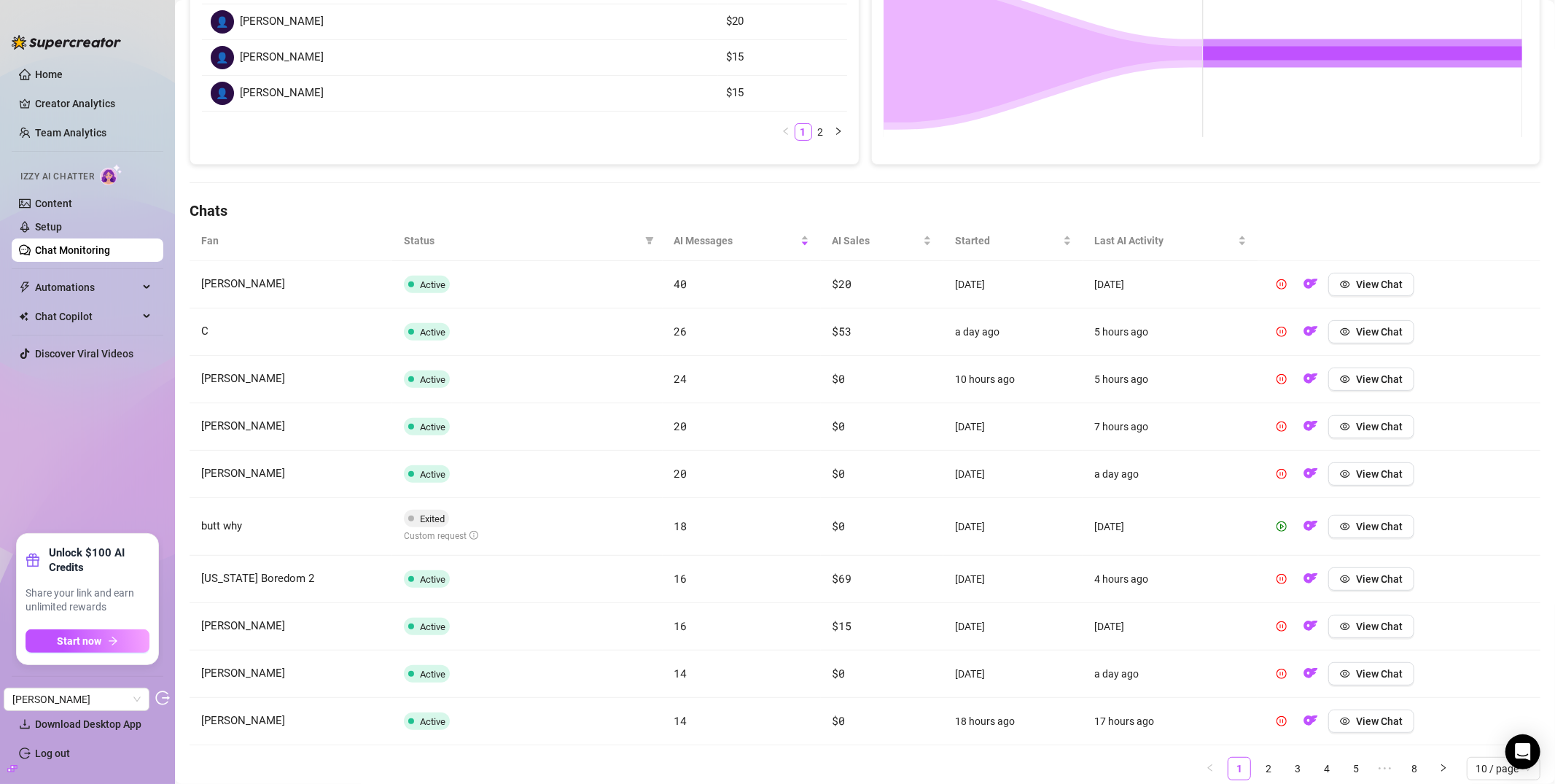
scroll to position [321, 0]
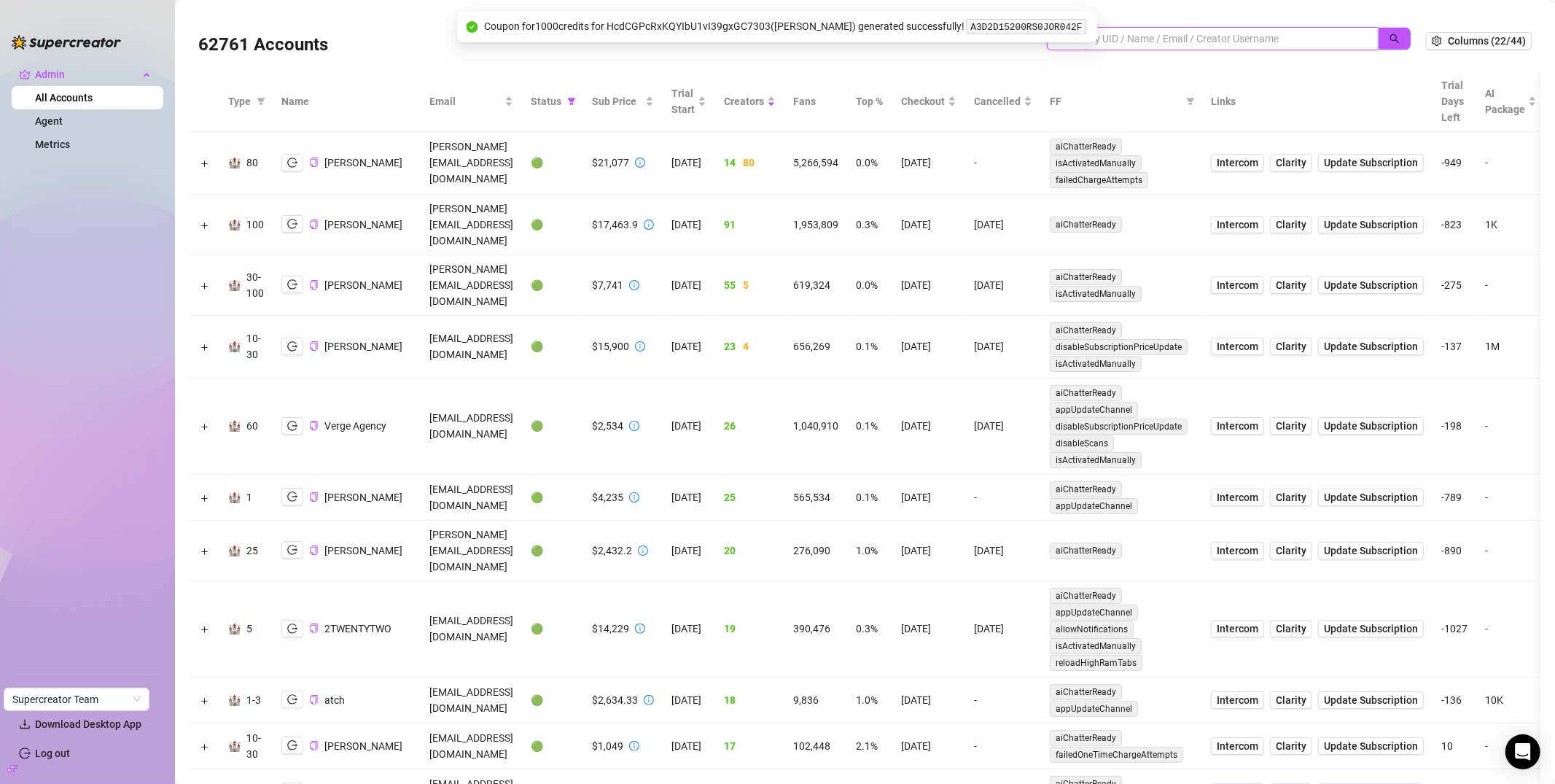
click at [1185, 31] on input "search" at bounding box center [1207, 39] width 303 height 16
paste input "HcdCGPcRxKQYIbU1vI39gxGC7303"
type input "HcdCGPcRxKQYIbU1vI39gxGC7303"
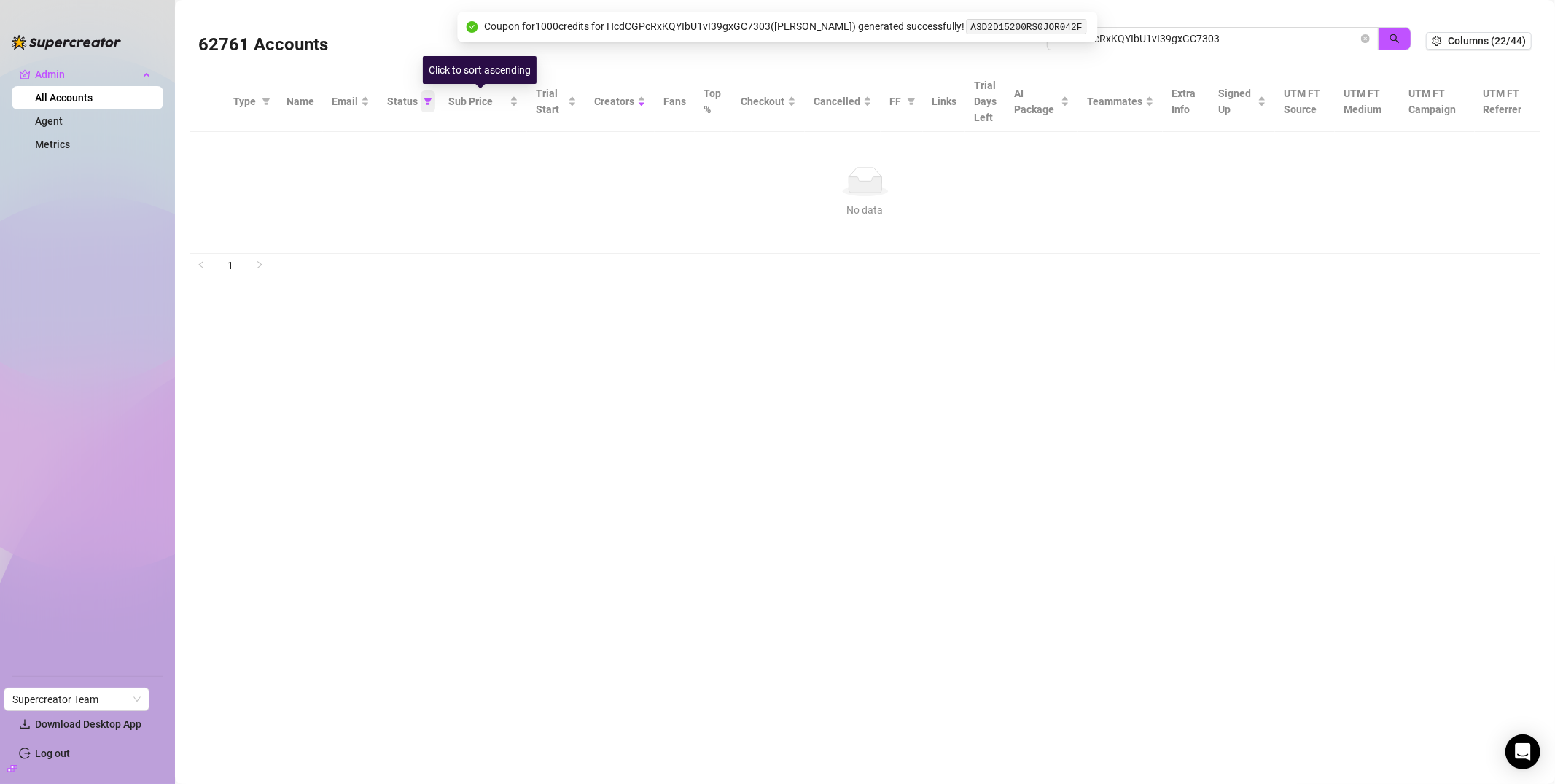
click at [427, 100] on icon "filter" at bounding box center [428, 102] width 8 height 7
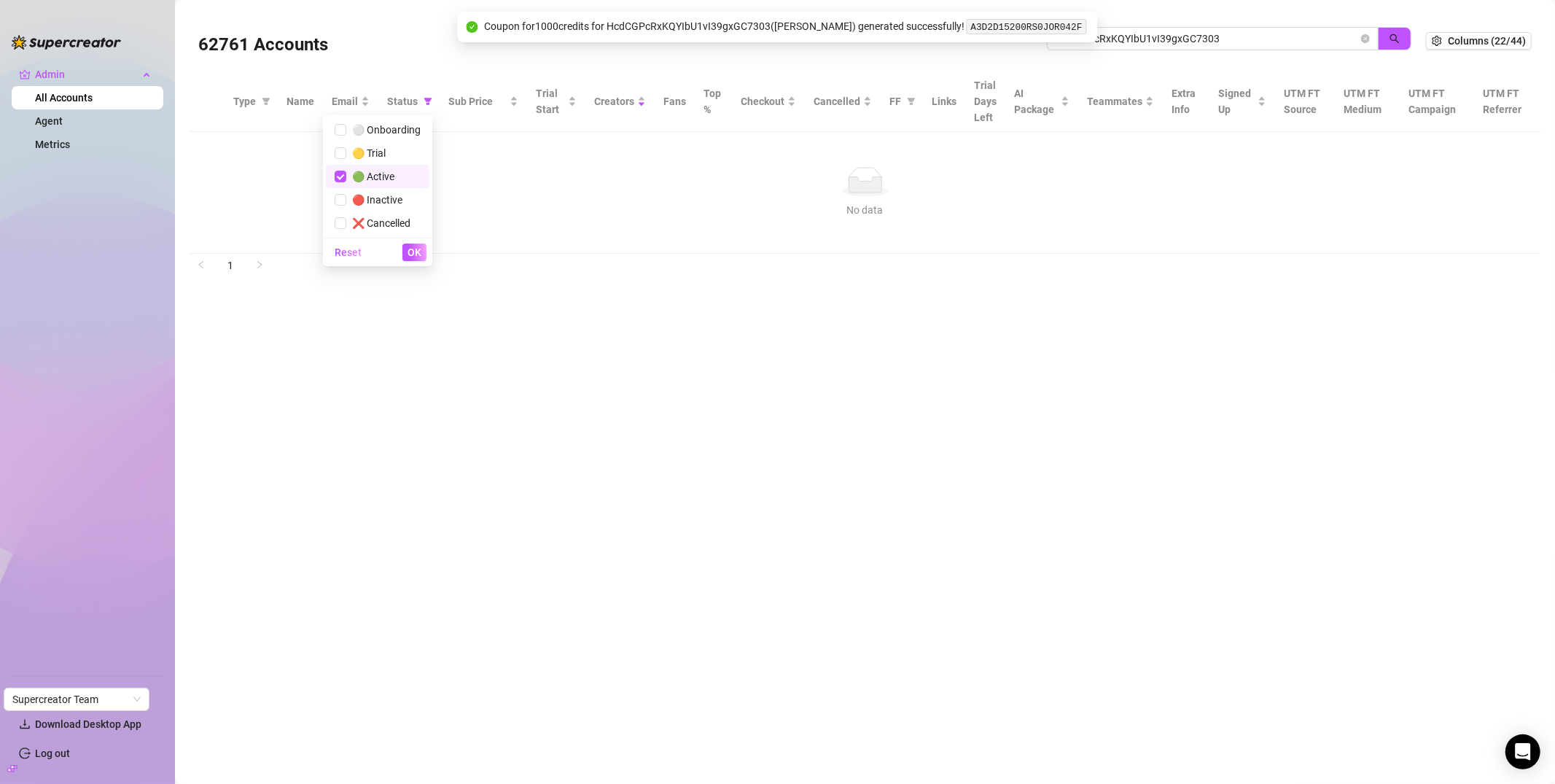
click at [371, 175] on span "🟢 Active" at bounding box center [370, 177] width 48 height 12
checkbox input "false"
click at [413, 252] on span "OK" at bounding box center [414, 252] width 14 height 12
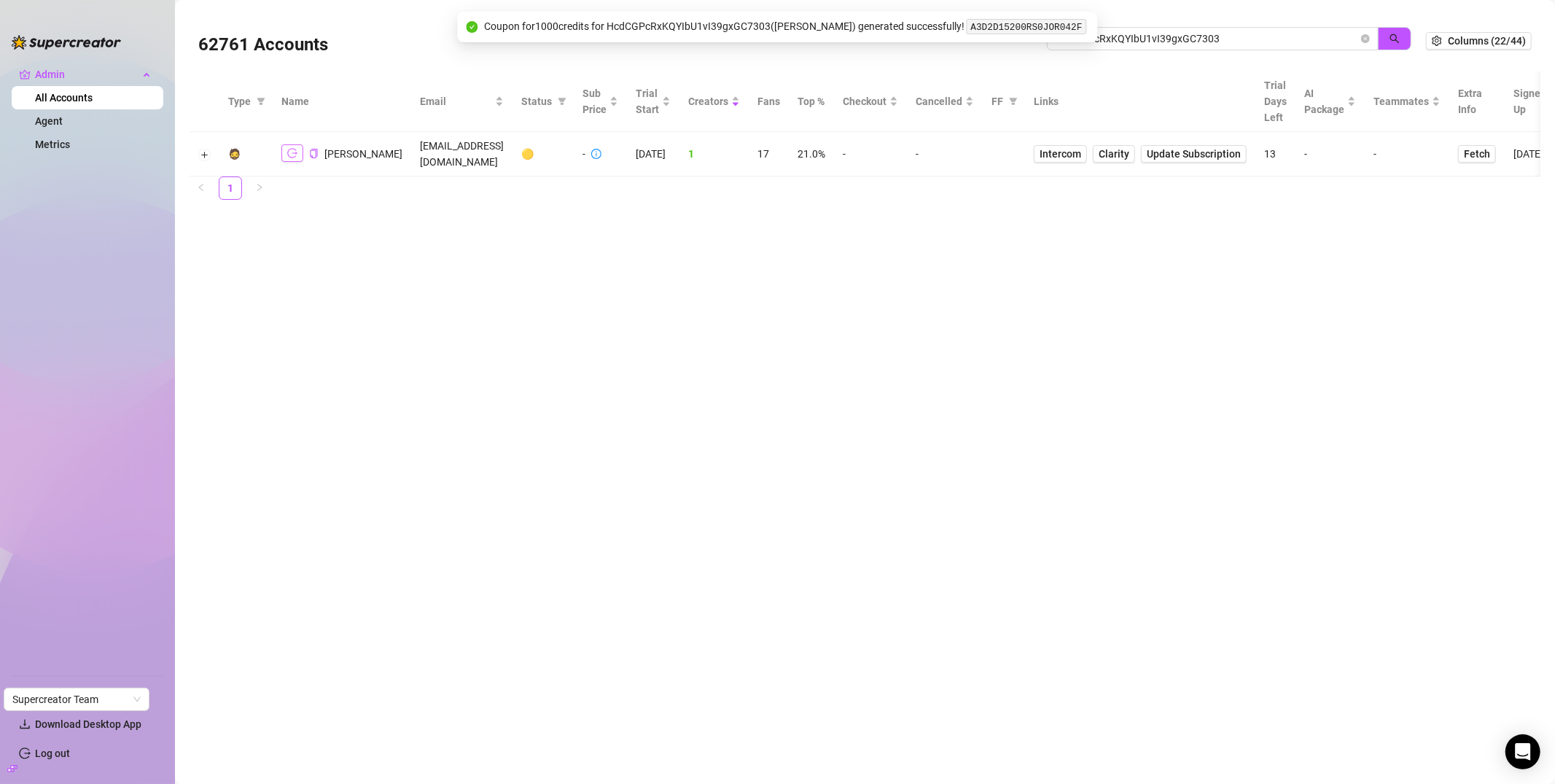
click at [293, 156] on icon "logout" at bounding box center [293, 153] width 10 height 10
click at [207, 155] on button "Expand row" at bounding box center [205, 155] width 12 height 12
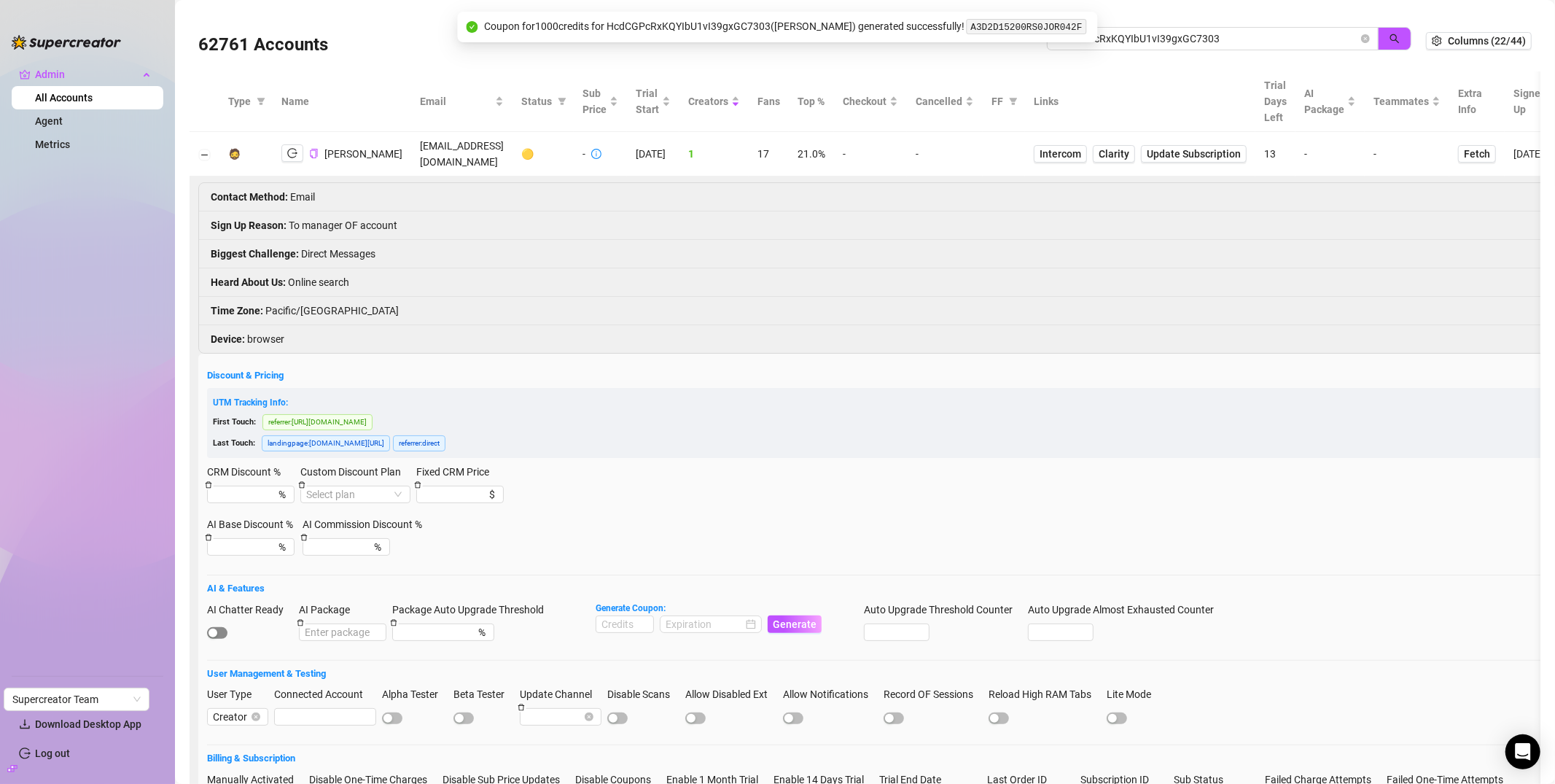
click at [219, 634] on span "button" at bounding box center [217, 633] width 21 height 12
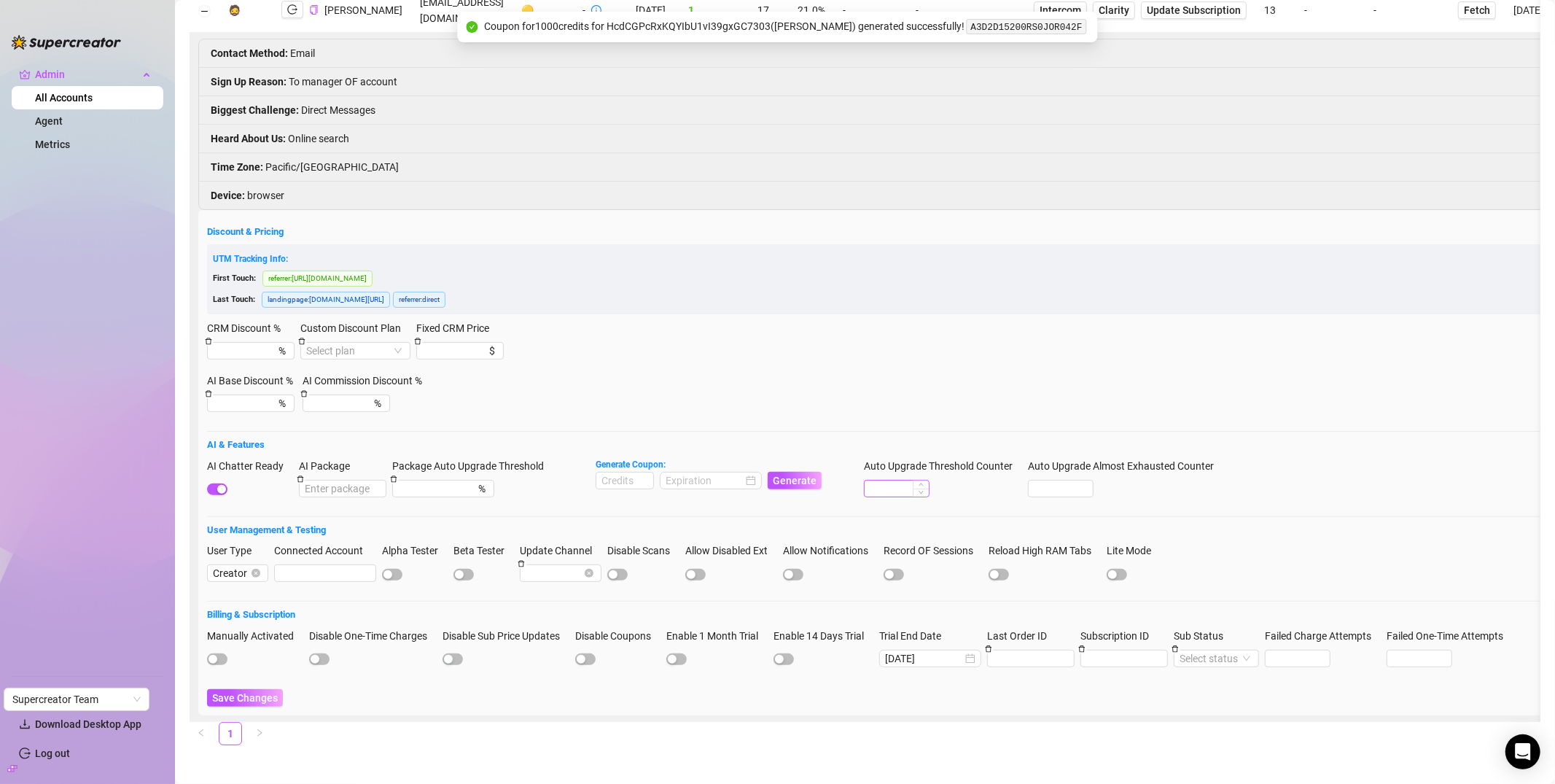
scroll to position [162, 0]
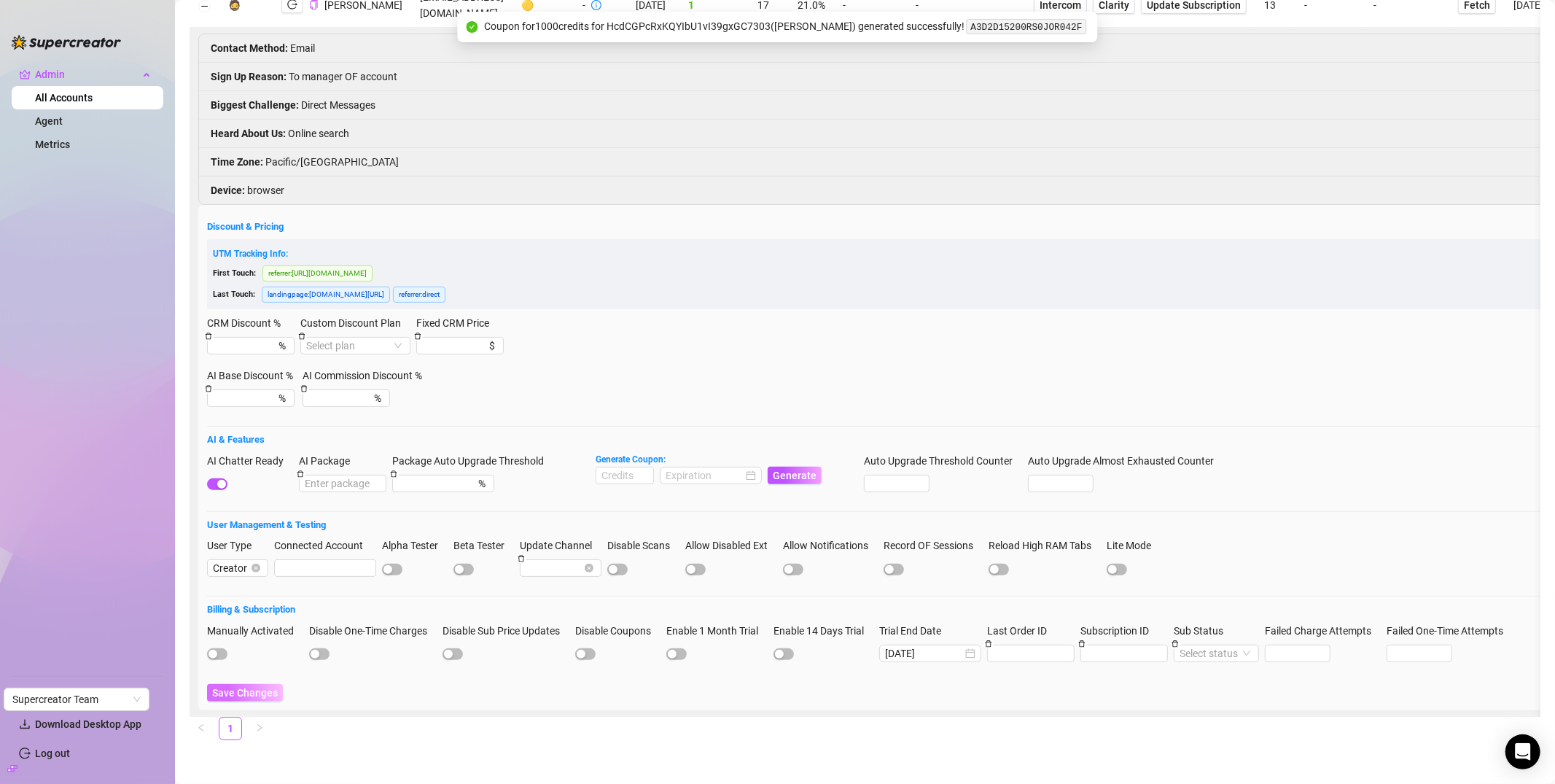
click at [249, 687] on span "Save Changes" at bounding box center [245, 693] width 66 height 12
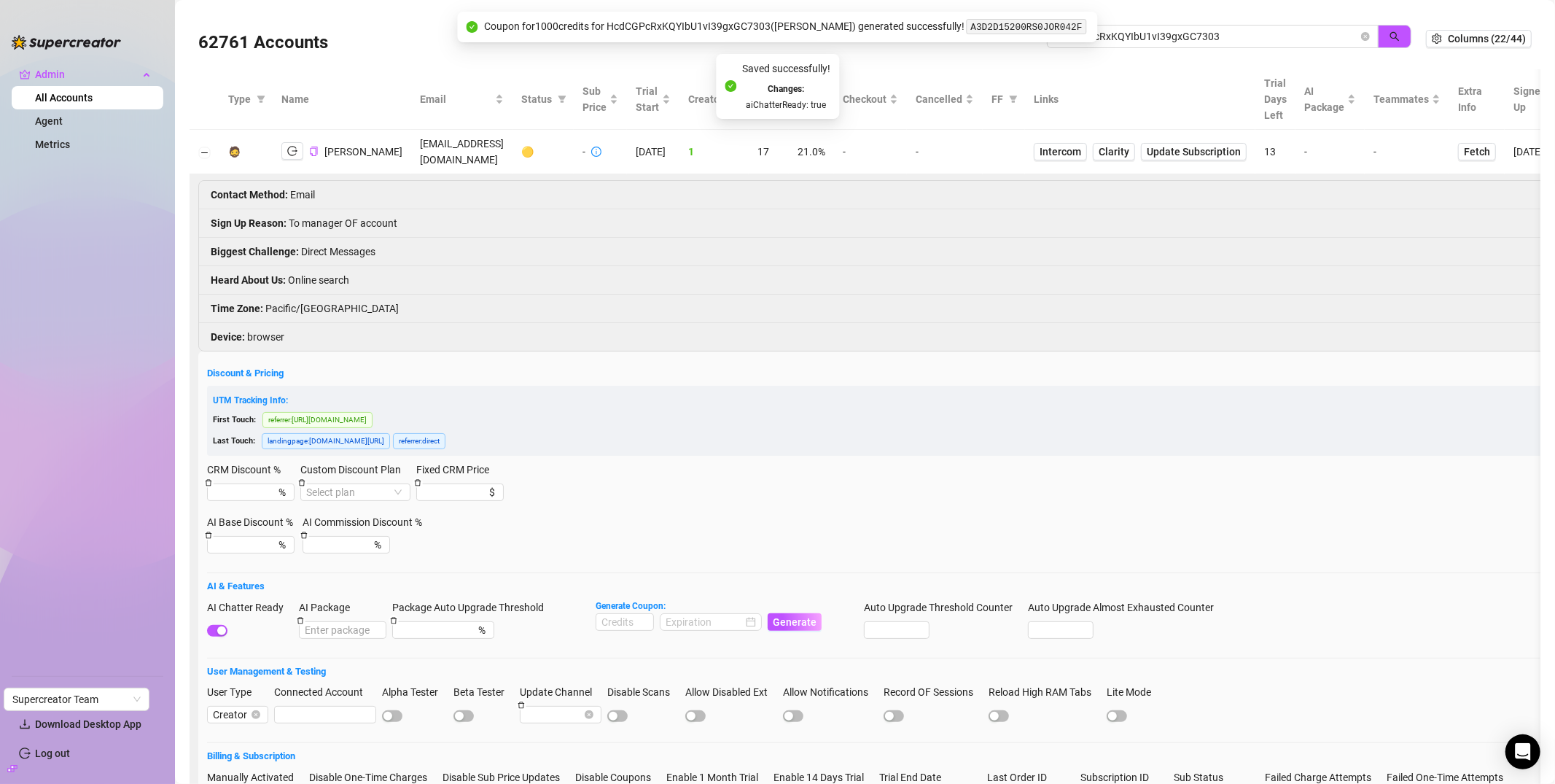
scroll to position [0, 0]
click at [1361, 41] on icon "close-circle" at bounding box center [1366, 39] width 9 height 9
click at [1361, 40] on span at bounding box center [1366, 39] width 9 height 16
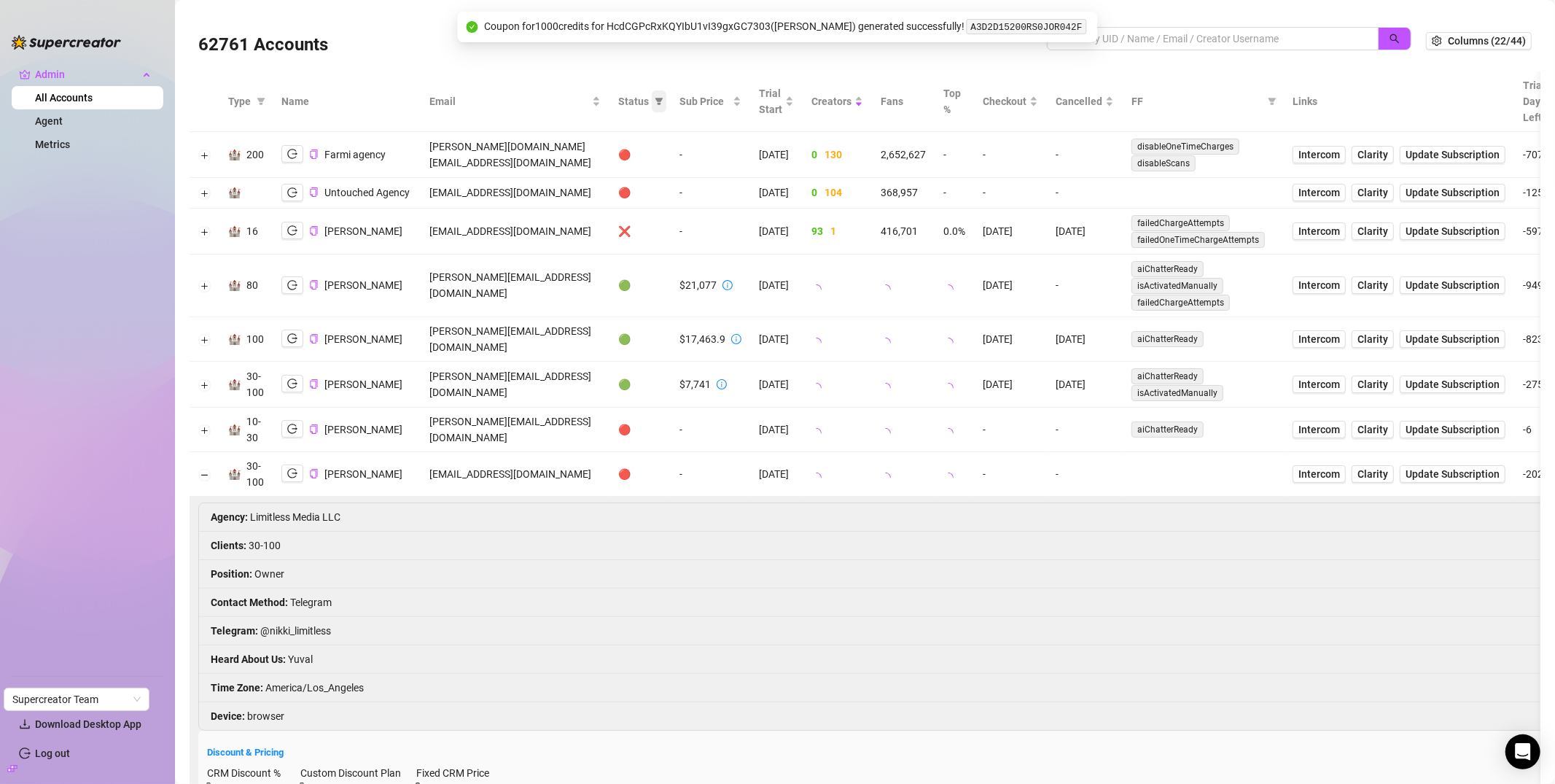
click at [663, 103] on icon "filter" at bounding box center [659, 102] width 8 height 7
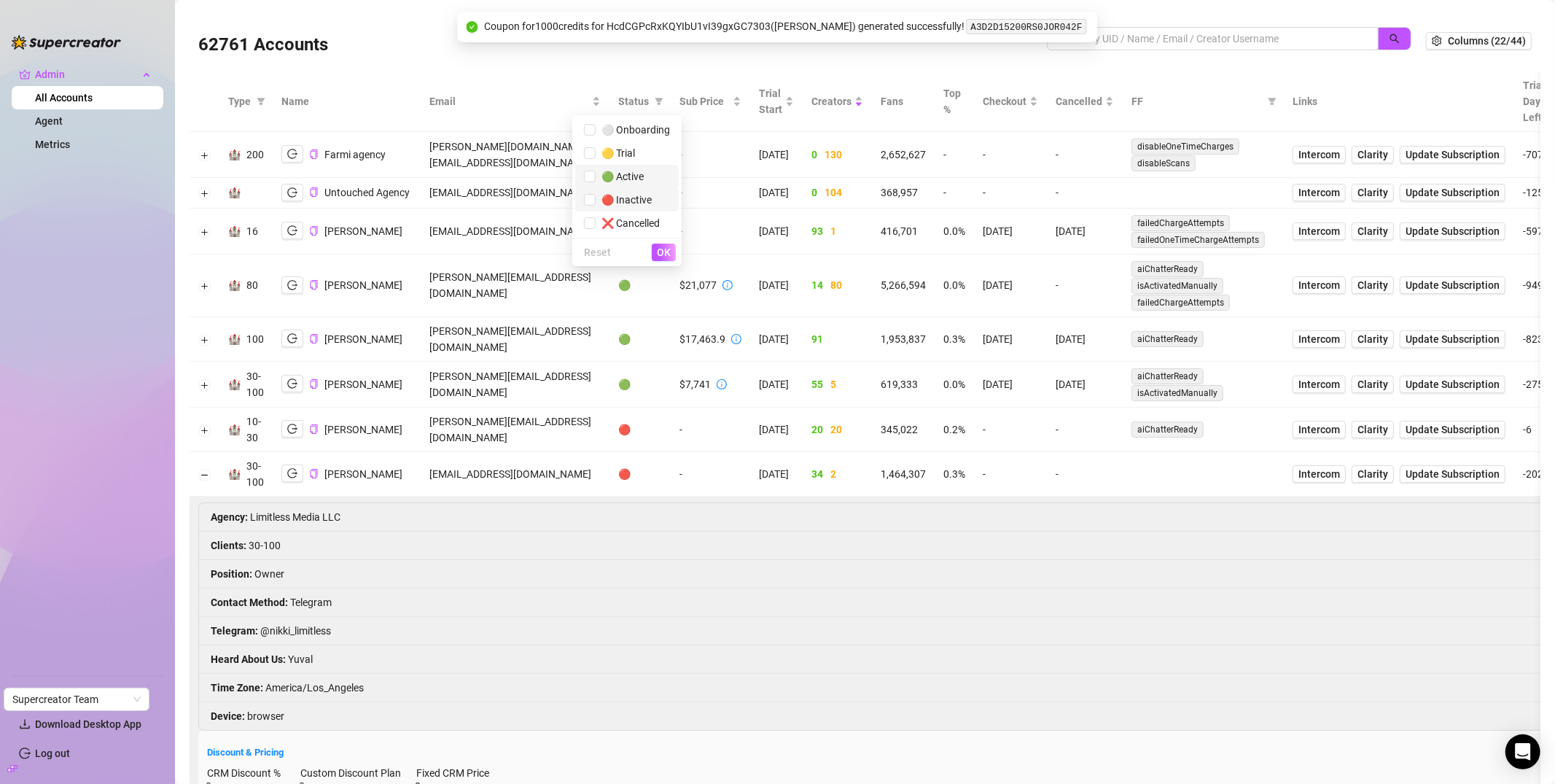
click at [617, 166] on li "🟢 Active" at bounding box center [627, 177] width 103 height 24
click at [665, 253] on span "OK" at bounding box center [663, 252] width 14 height 12
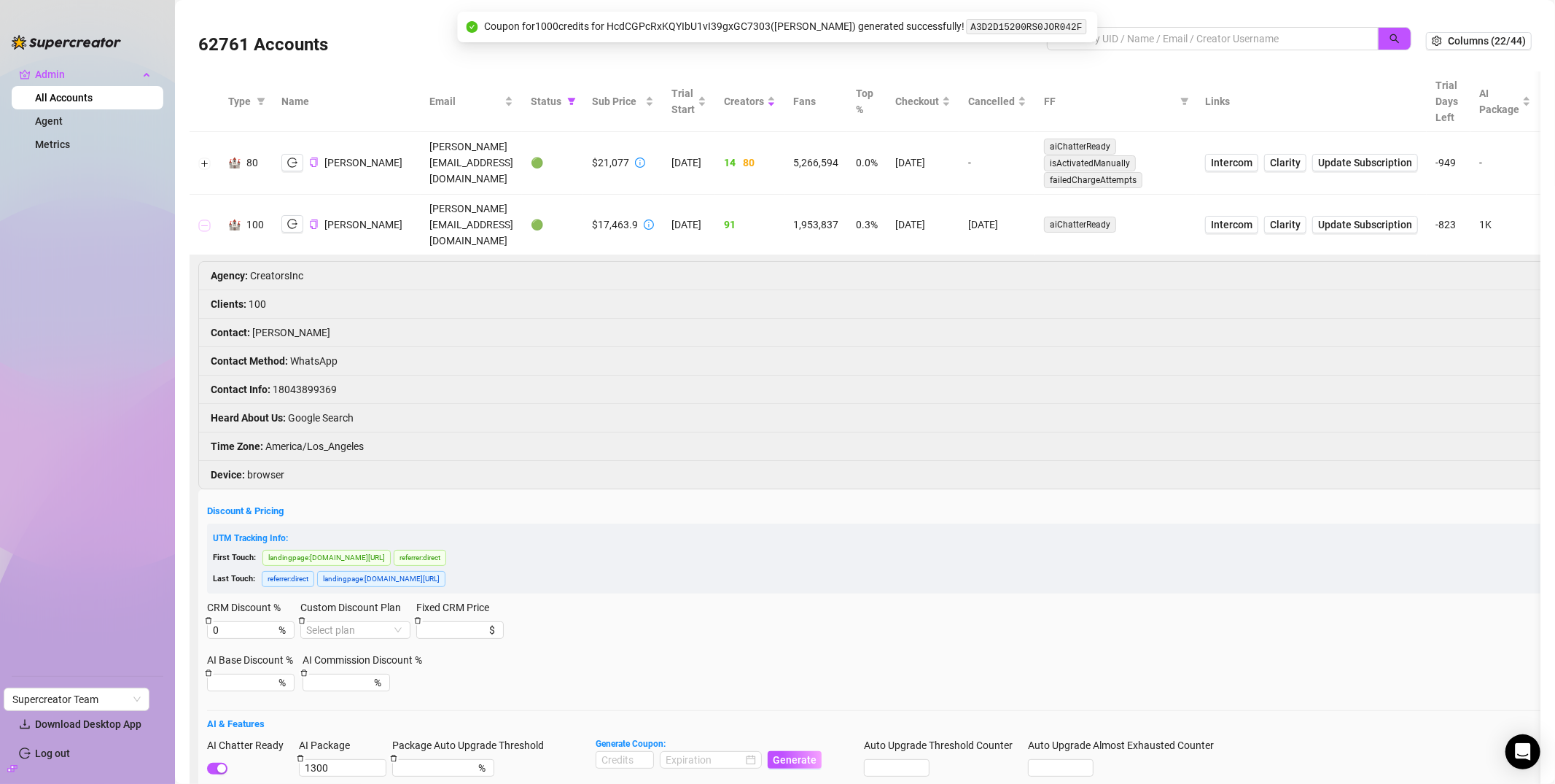
click at [204, 220] on button "Collapse row" at bounding box center [205, 225] width 12 height 12
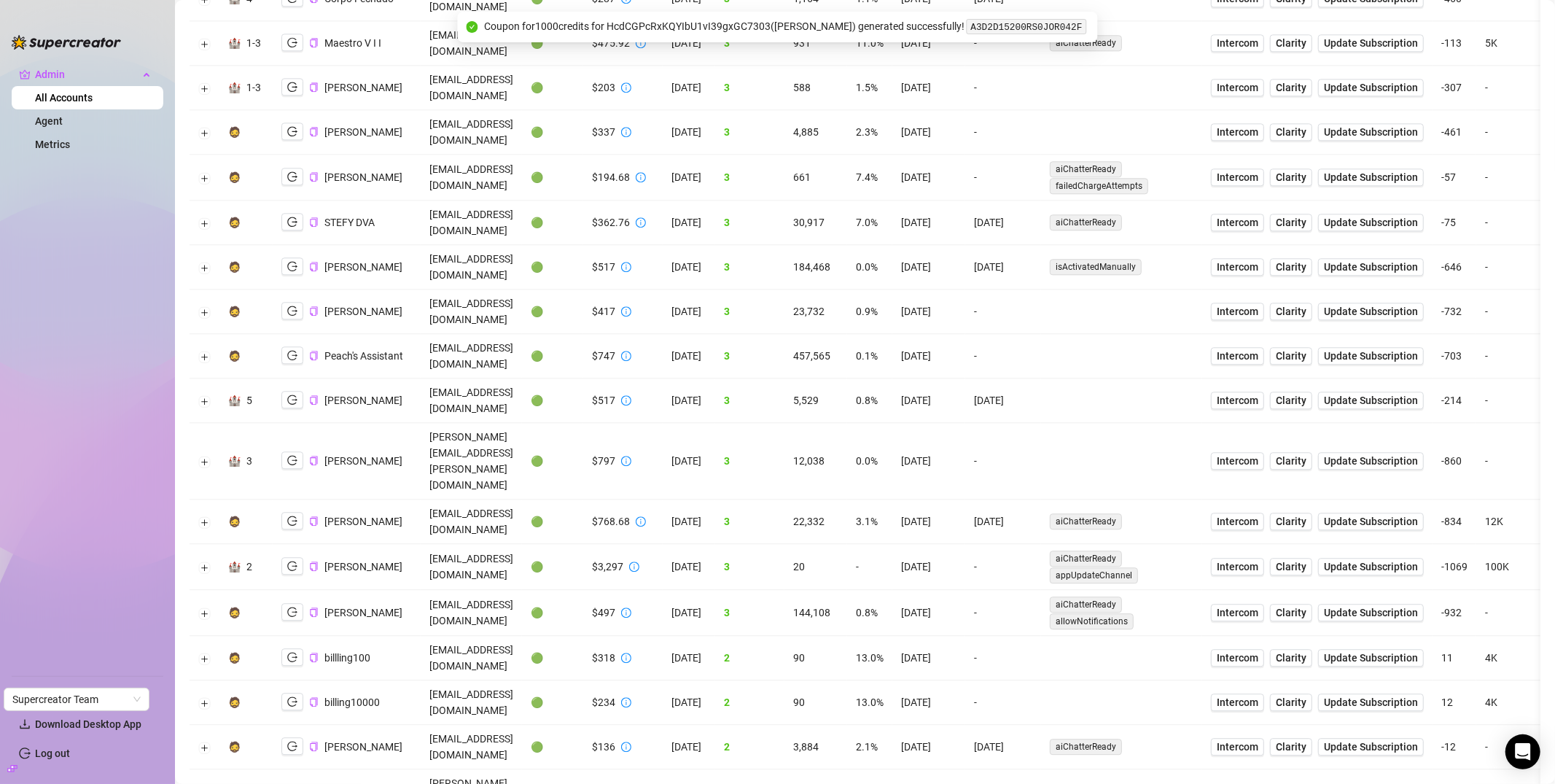
scroll to position [3365, 0]
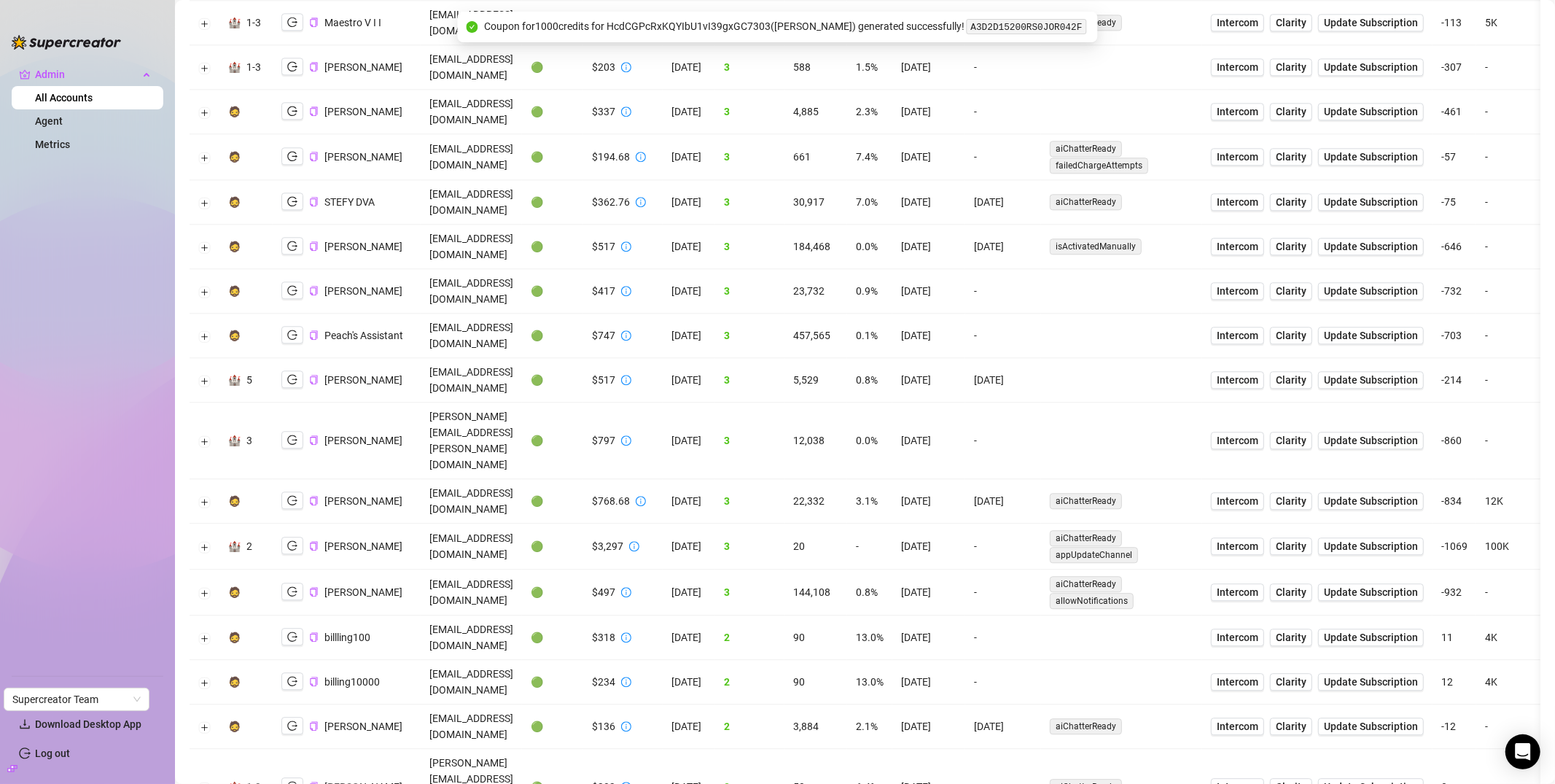
scroll to position [2998, 0]
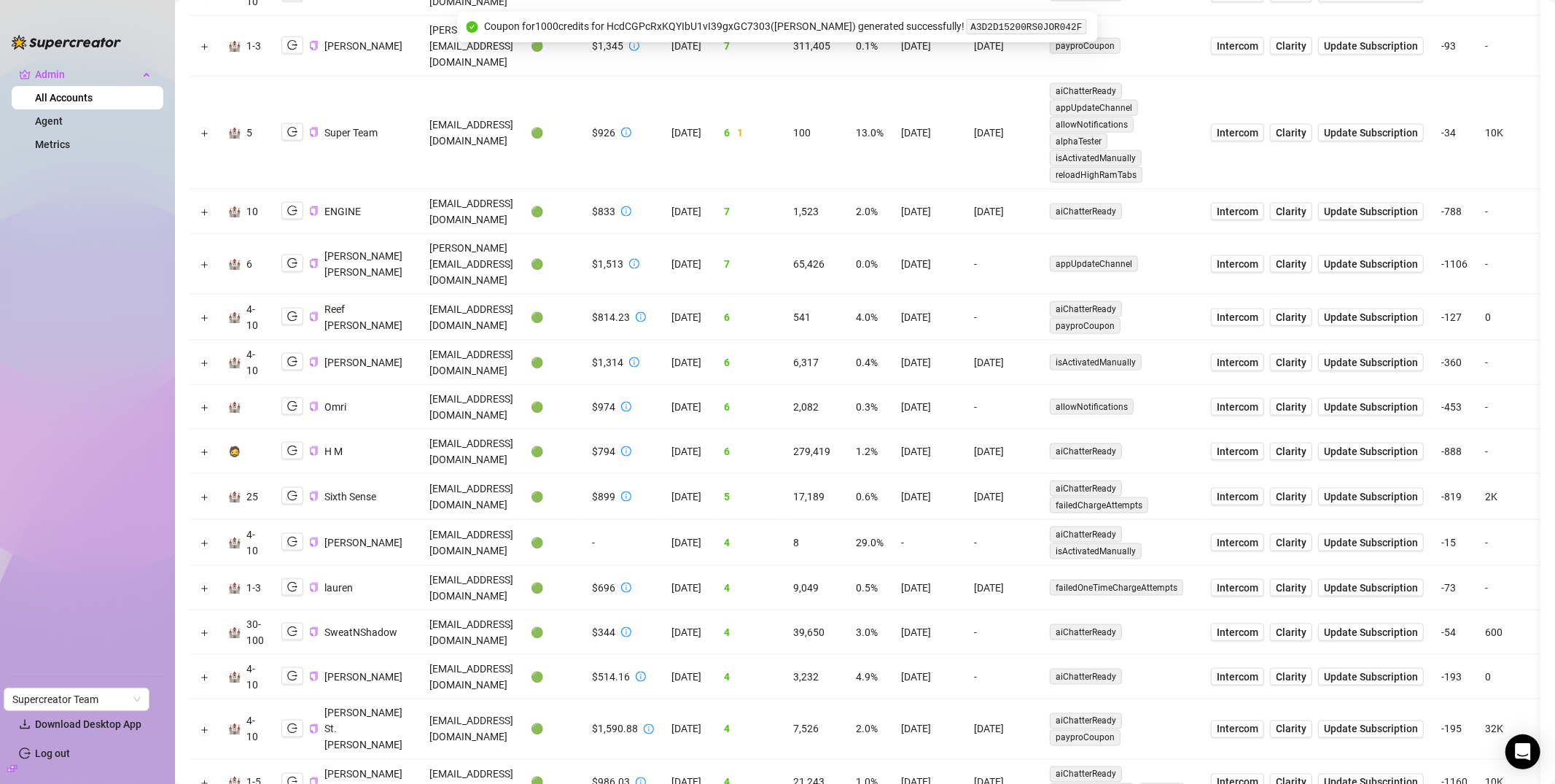
scroll to position [0, 0]
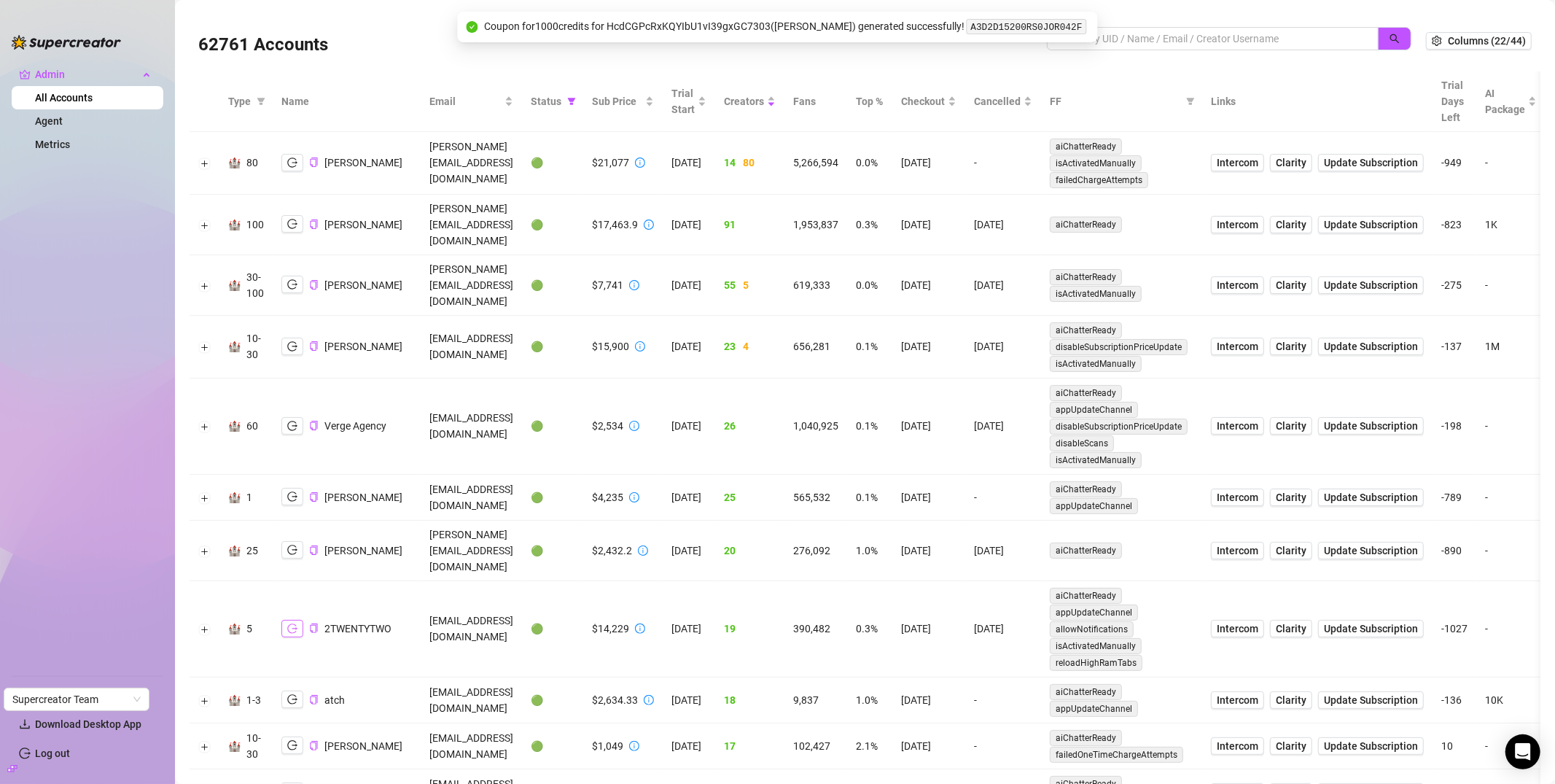
click at [295, 623] on icon "logout" at bounding box center [293, 628] width 10 height 10
click at [284, 417] on button "button" at bounding box center [293, 426] width 22 height 18
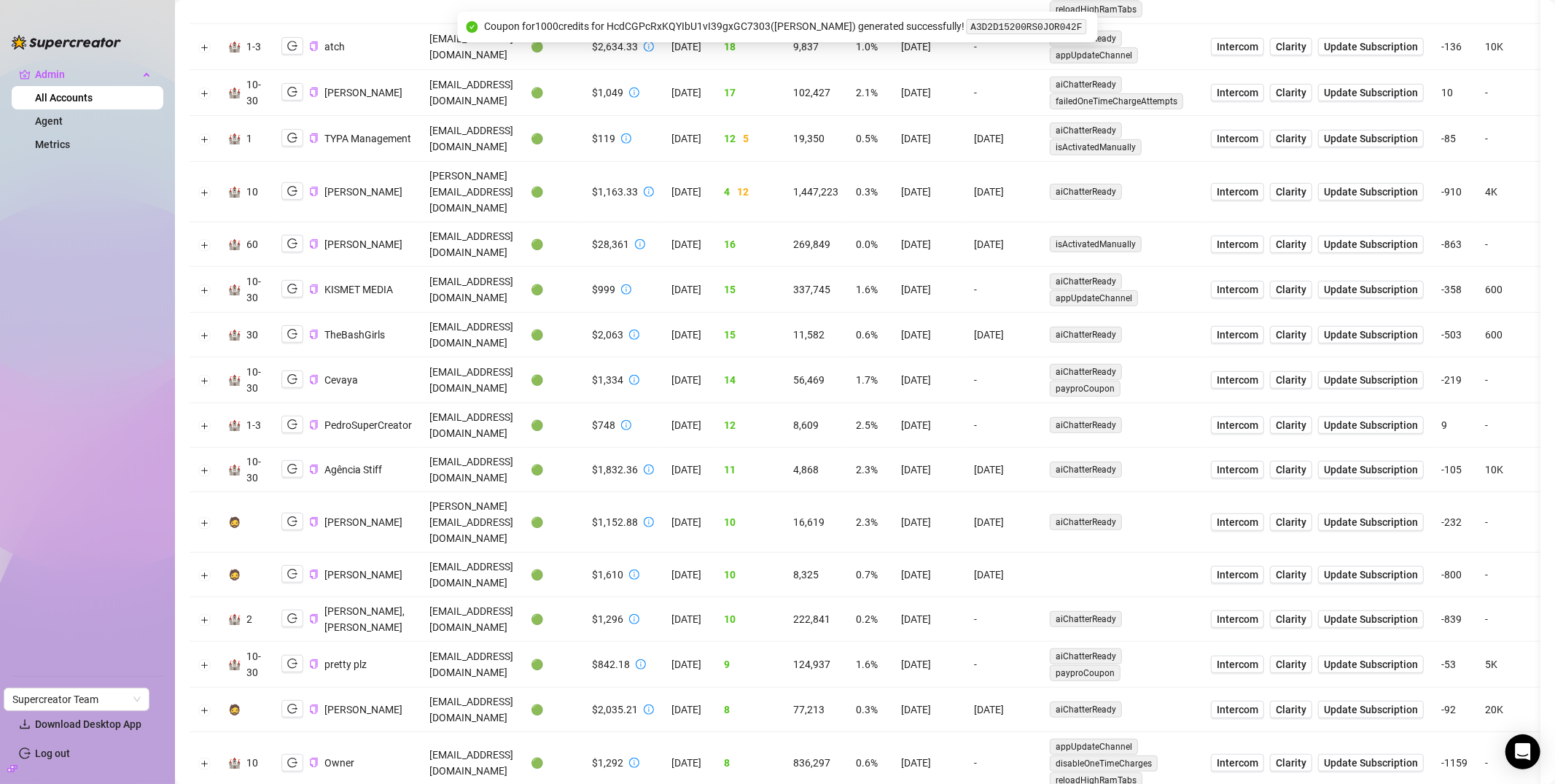
scroll to position [700, 0]
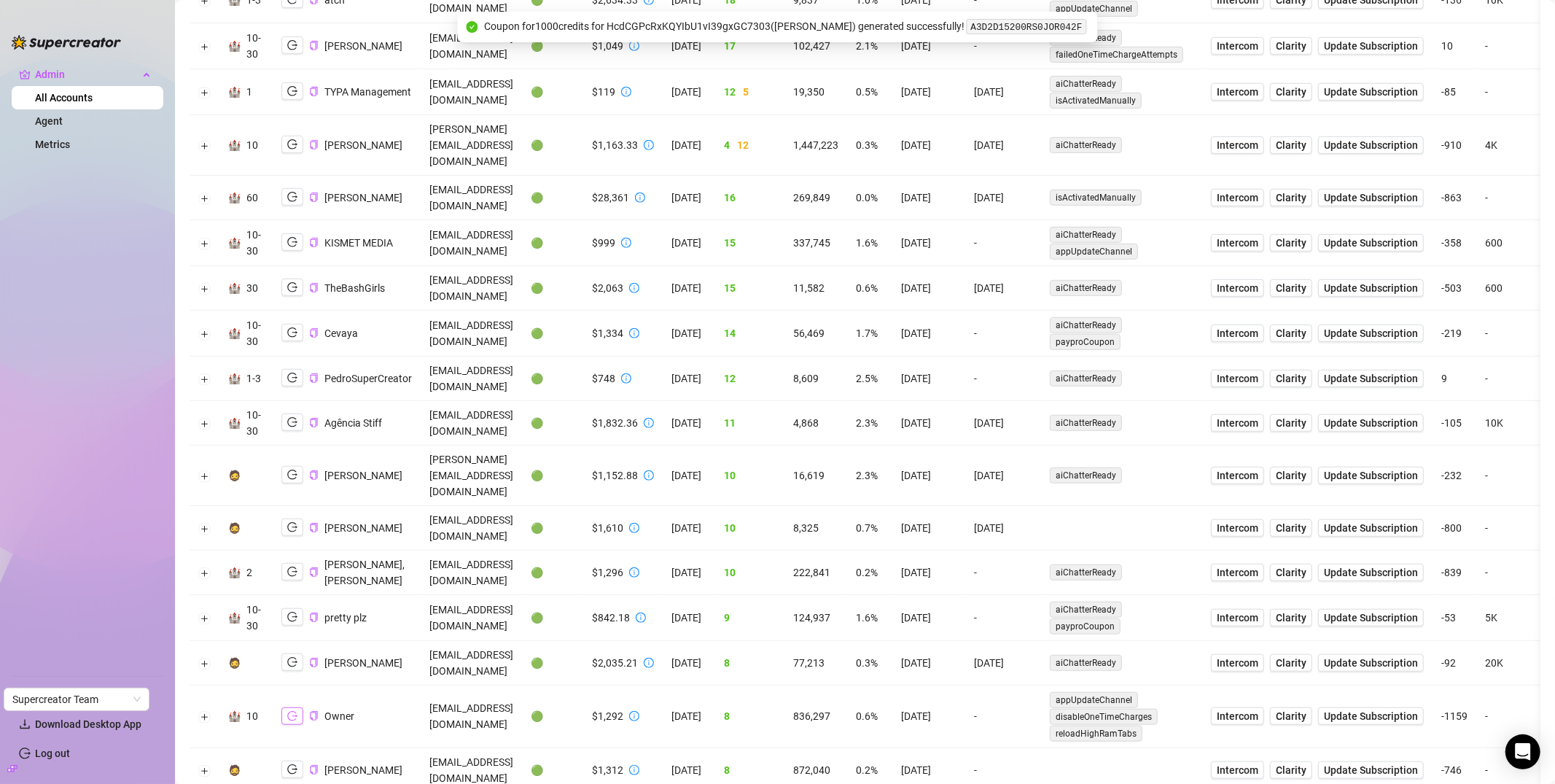
click at [293, 711] on icon "logout" at bounding box center [293, 716] width 10 height 10
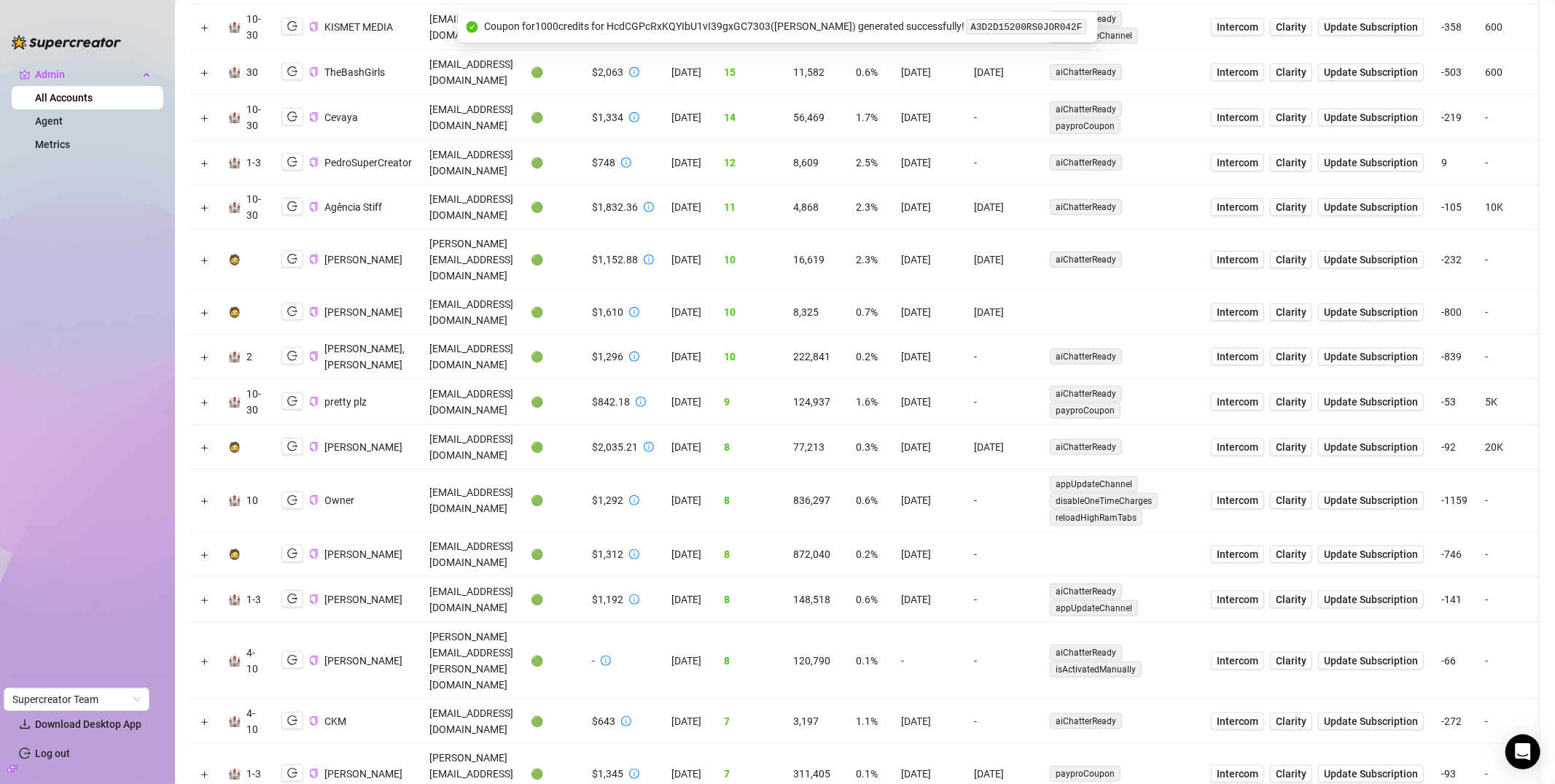
scroll to position [928, 0]
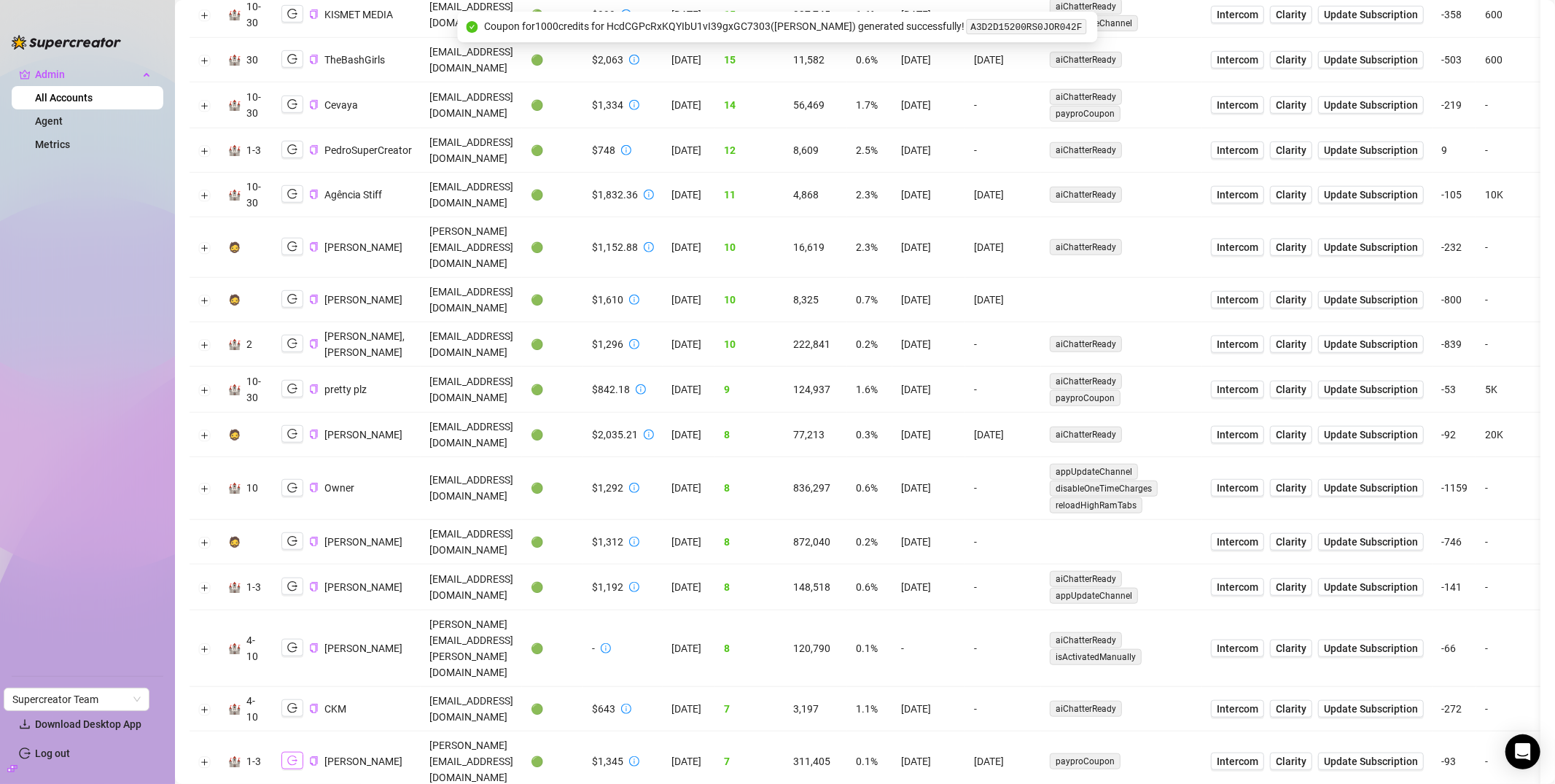
click at [290, 755] on icon "logout" at bounding box center [293, 760] width 10 height 10
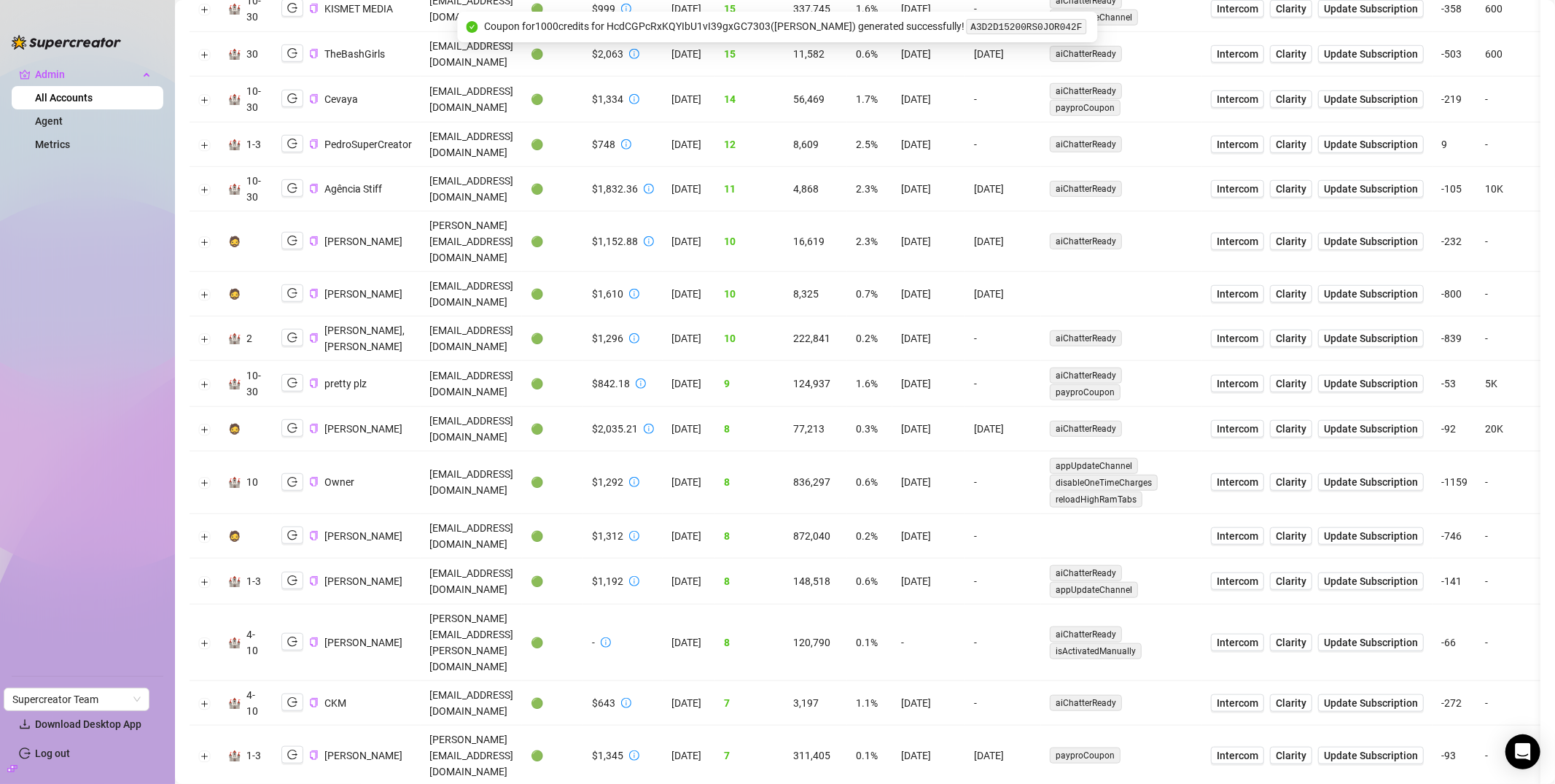
scroll to position [934, 0]
click at [288, 636] on icon "logout" at bounding box center [293, 641] width 10 height 10
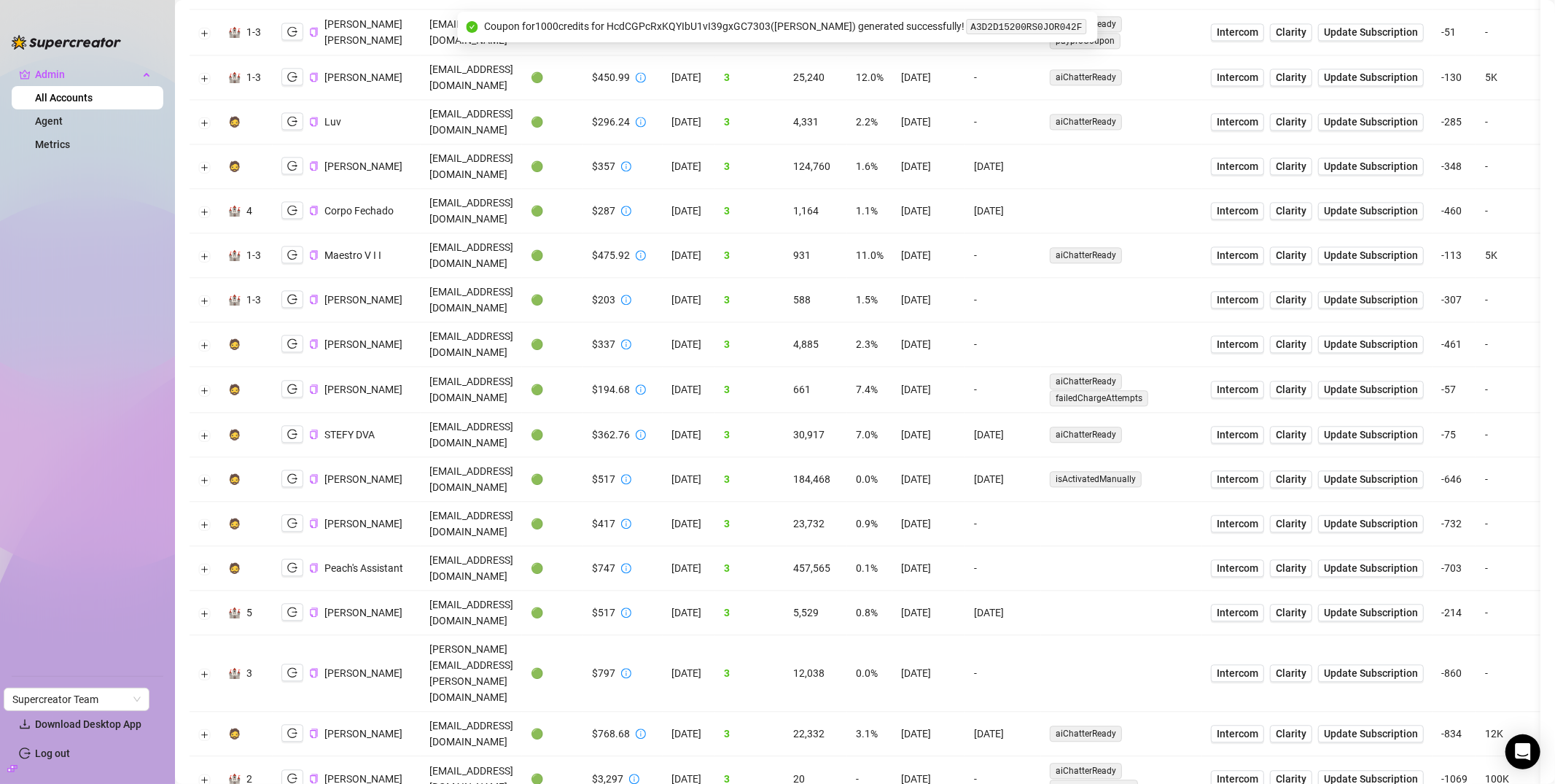
scroll to position [3365, 0]
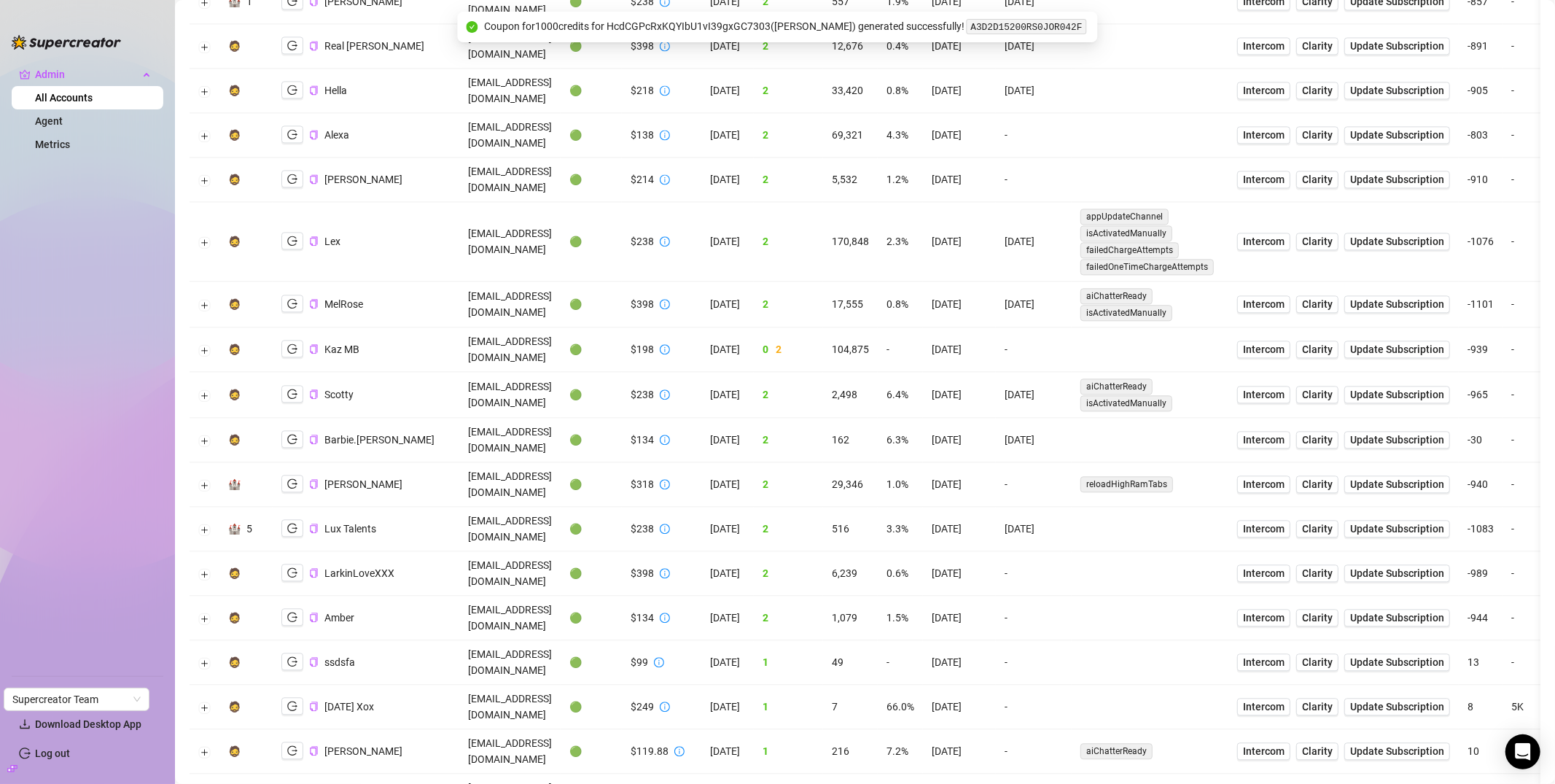
scroll to position [2854, 0]
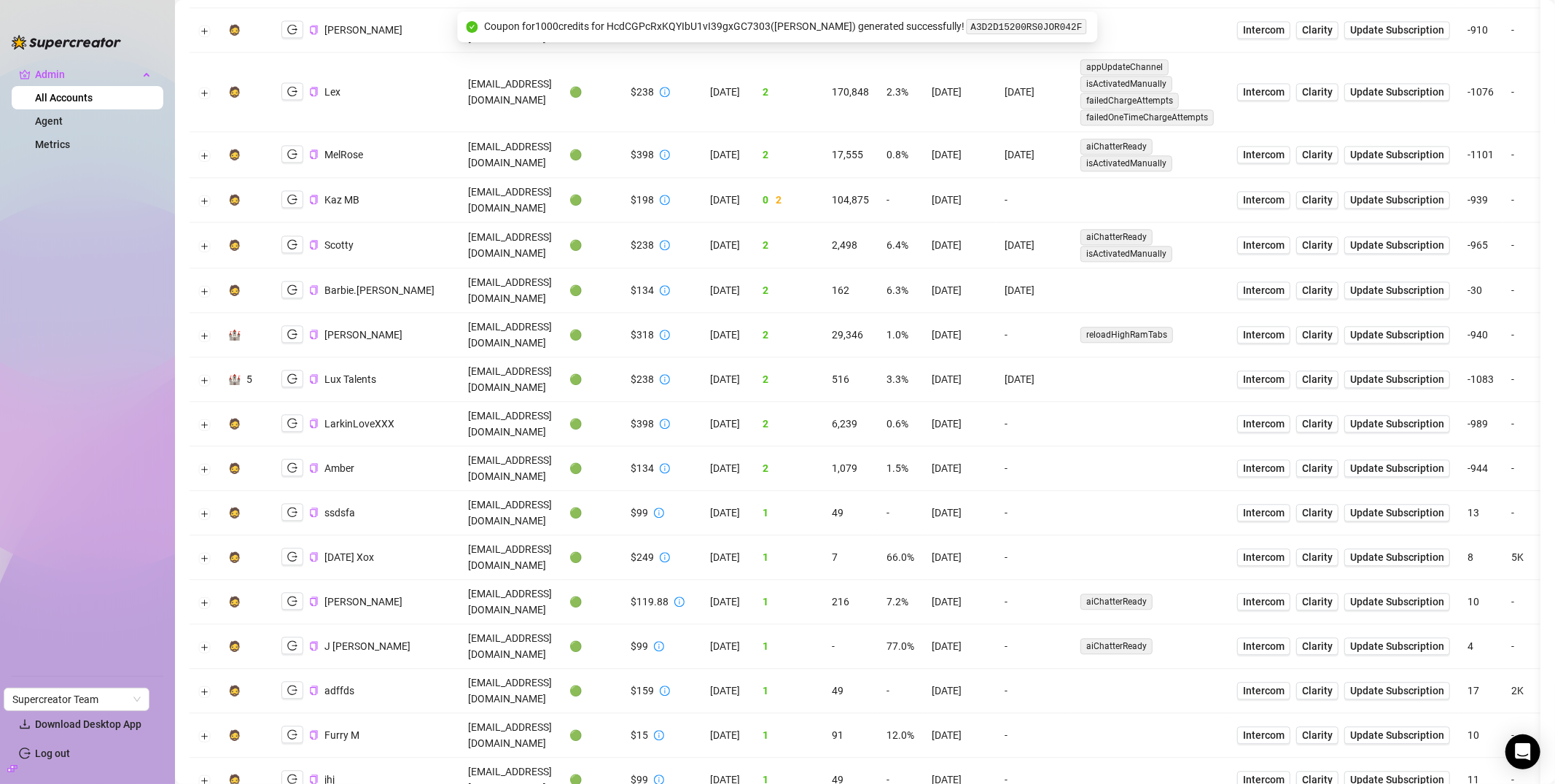
scroll to position [2835, 0]
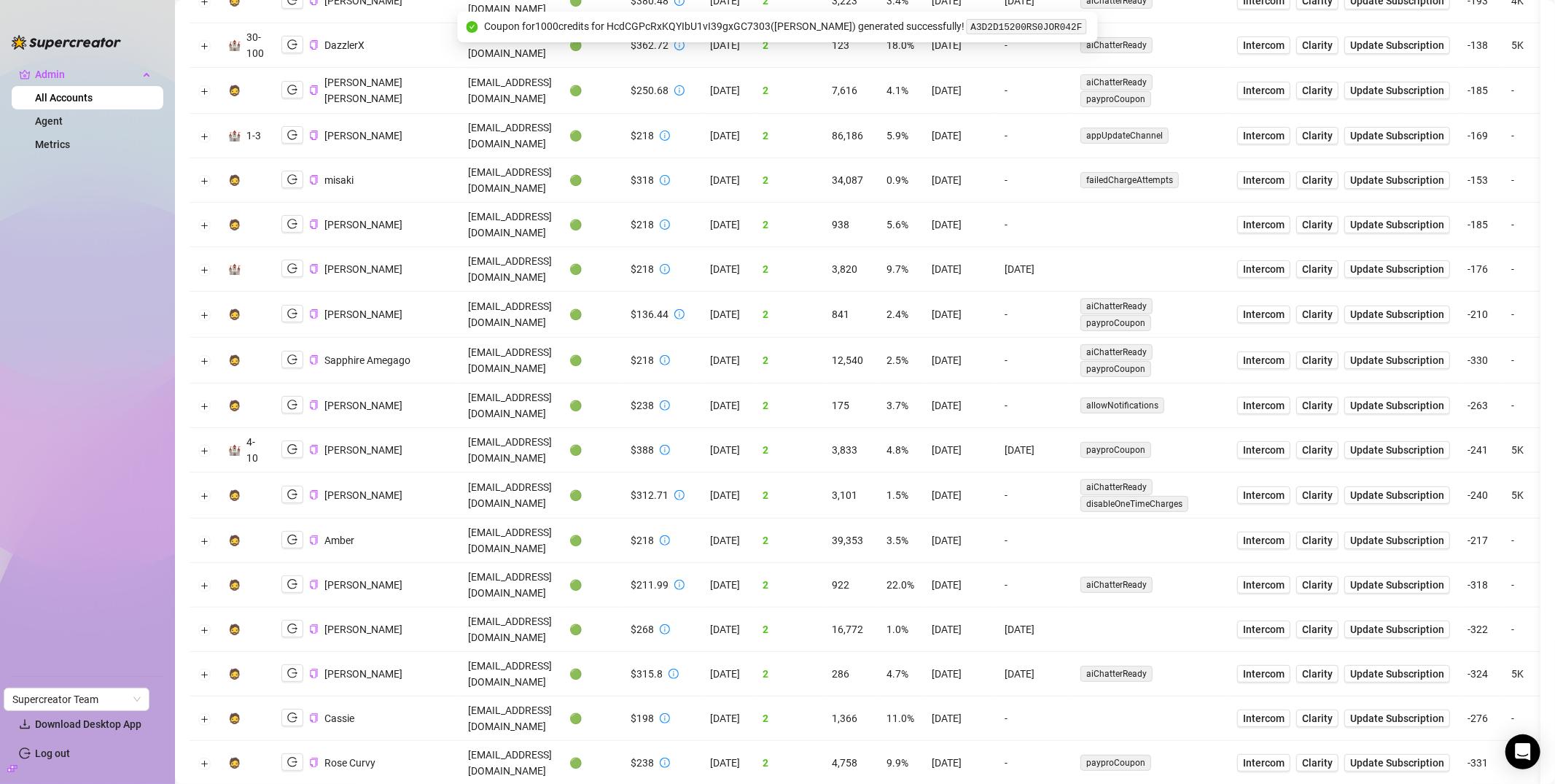
scroll to position [0, 0]
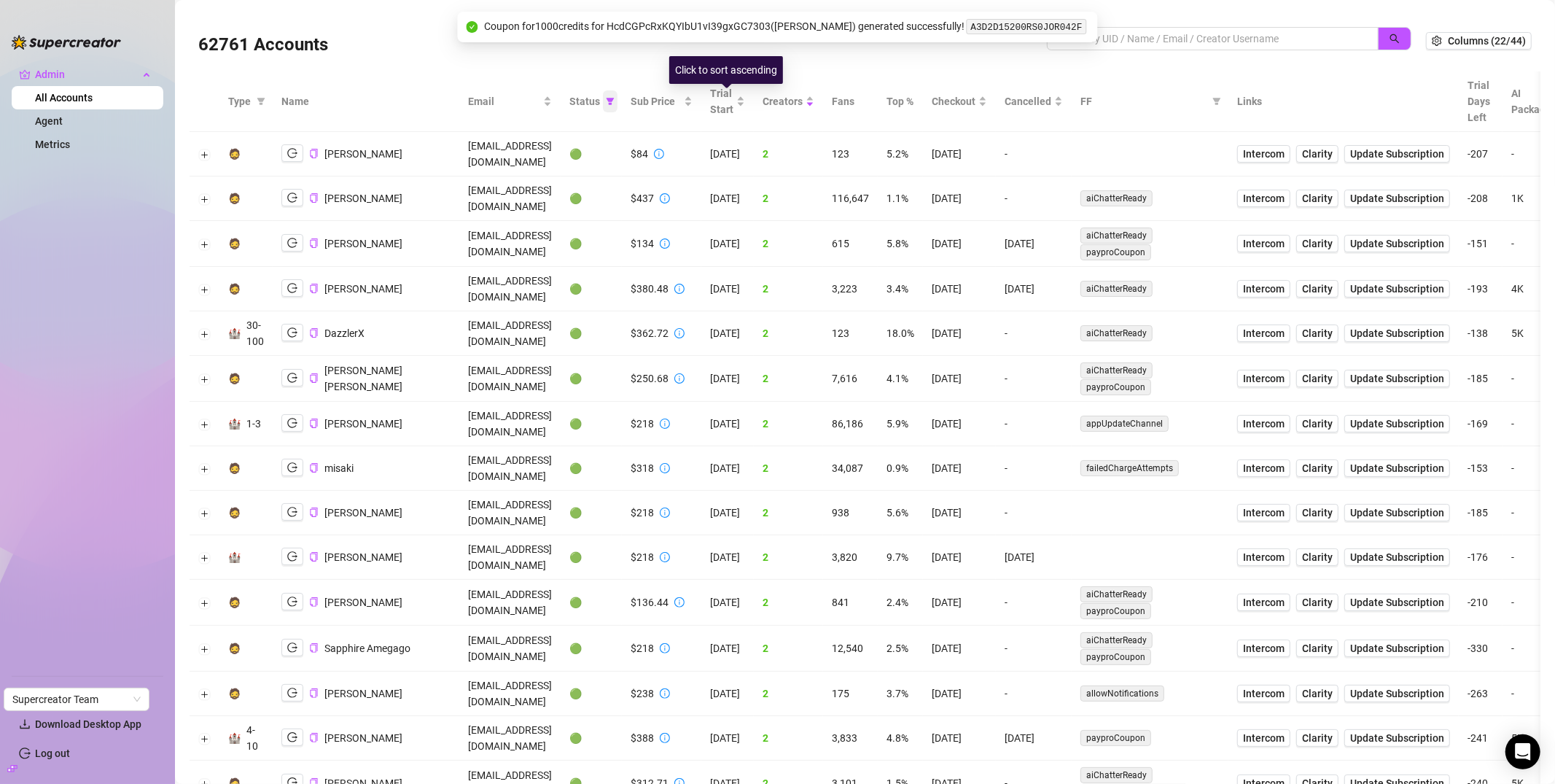
click at [618, 97] on span at bounding box center [610, 102] width 15 height 22
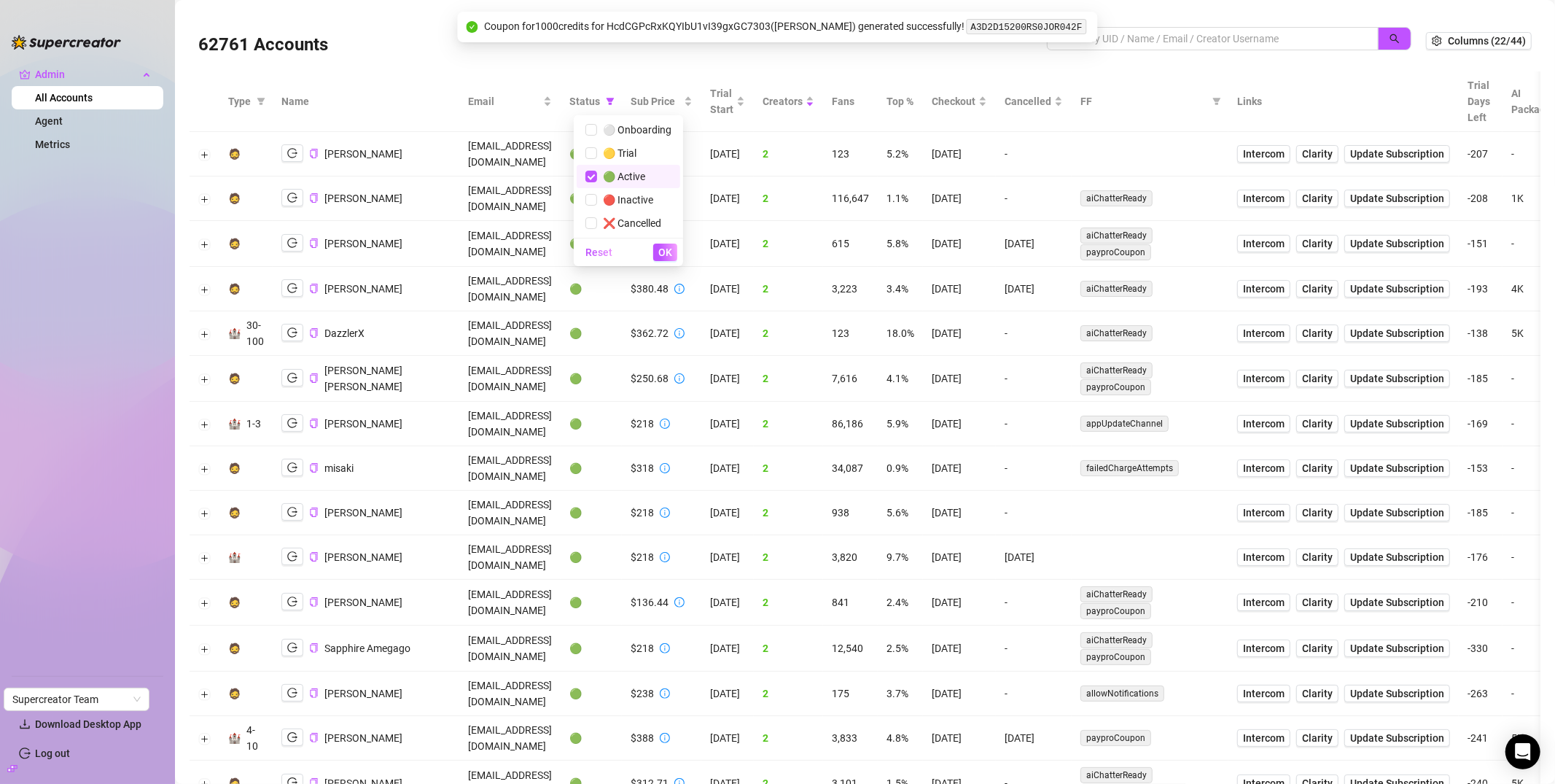
click at [609, 175] on span "🟢 Active" at bounding box center [621, 177] width 48 height 12
checkbox input "false"
click at [663, 247] on span "OK" at bounding box center [665, 252] width 14 height 12
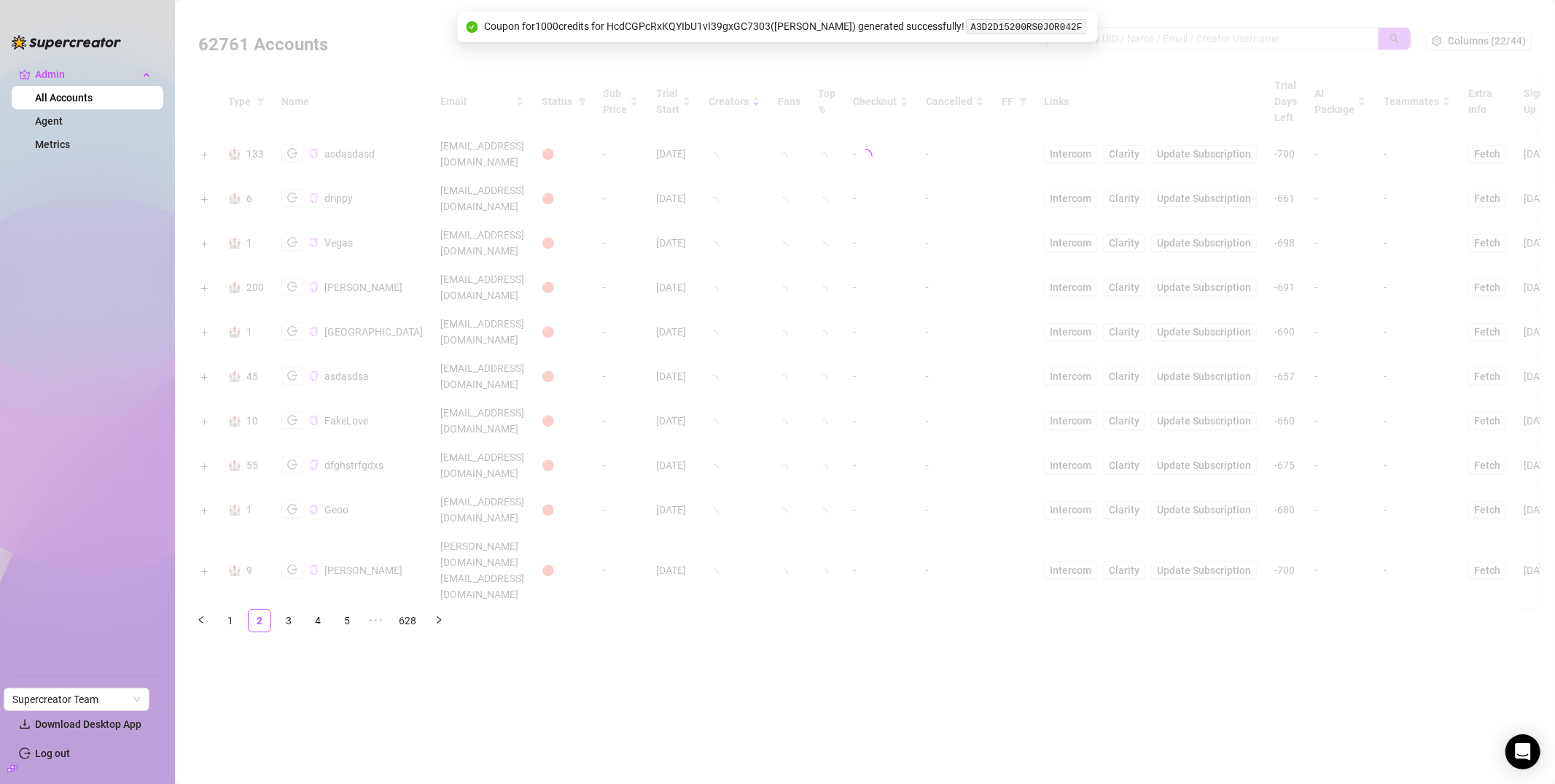
click at [1158, 43] on div at bounding box center [864, 156] width 1351 height 292
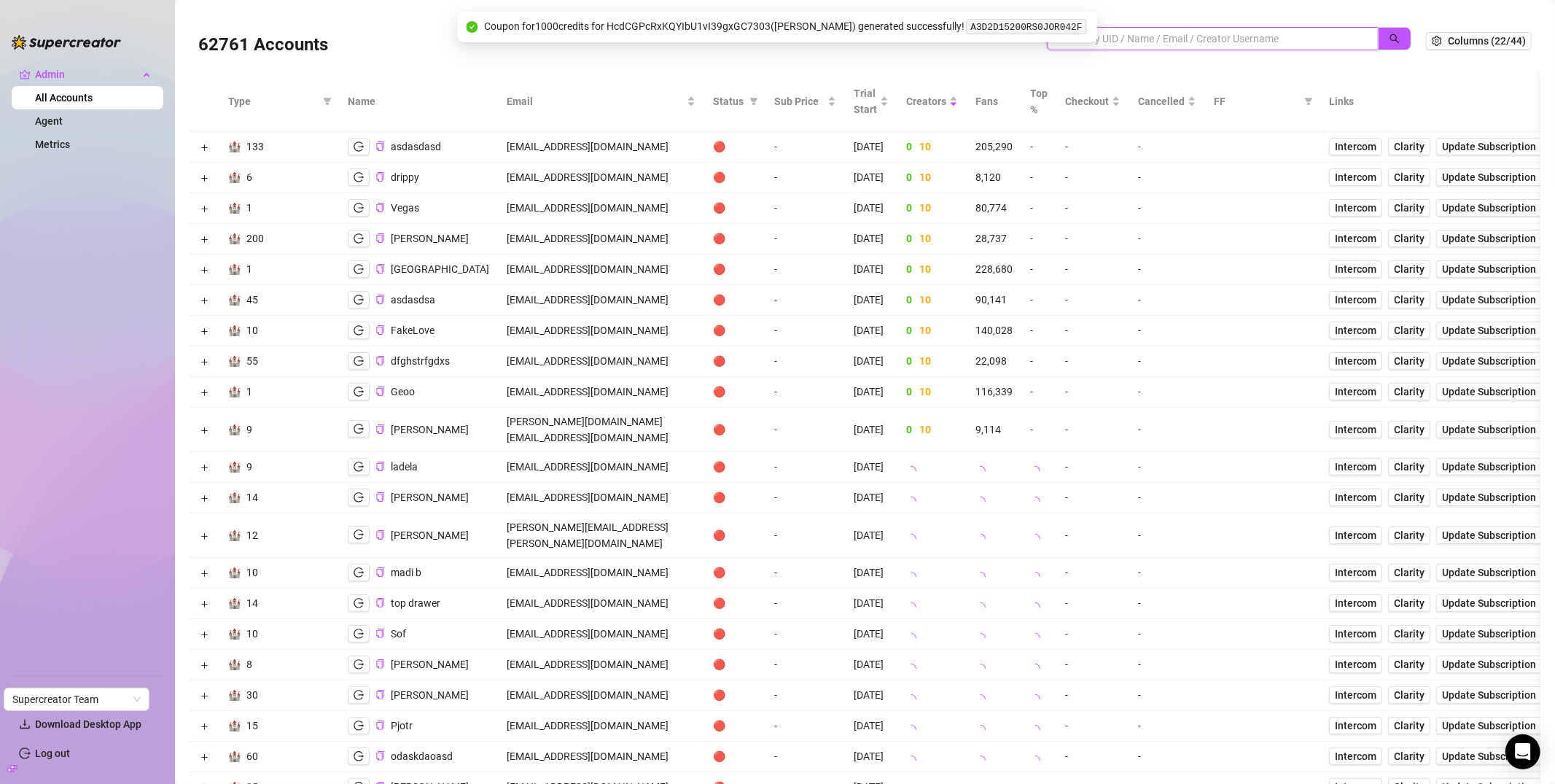
click at [1166, 41] on input "search" at bounding box center [1207, 39] width 303 height 16
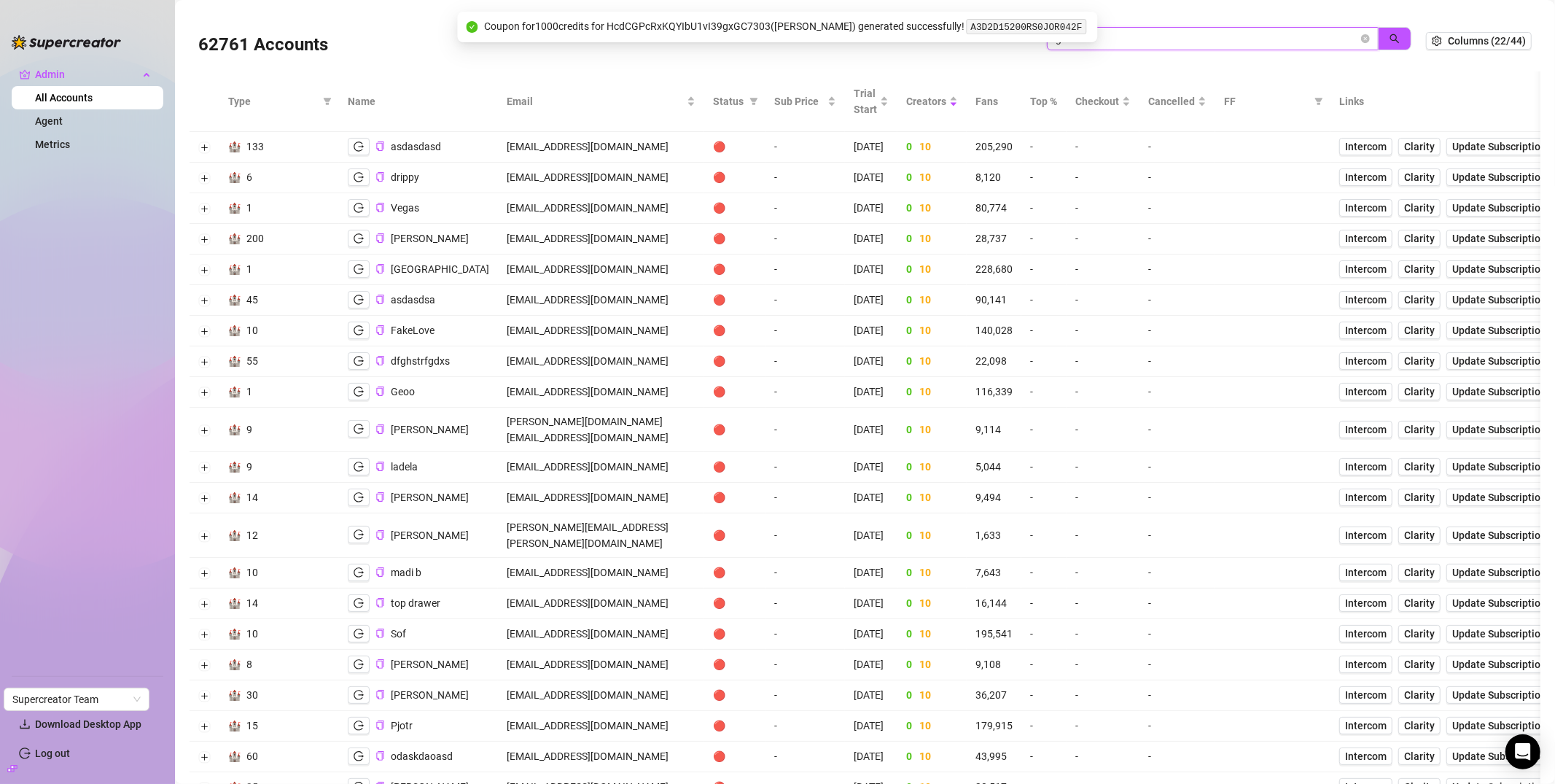
type input "gali"
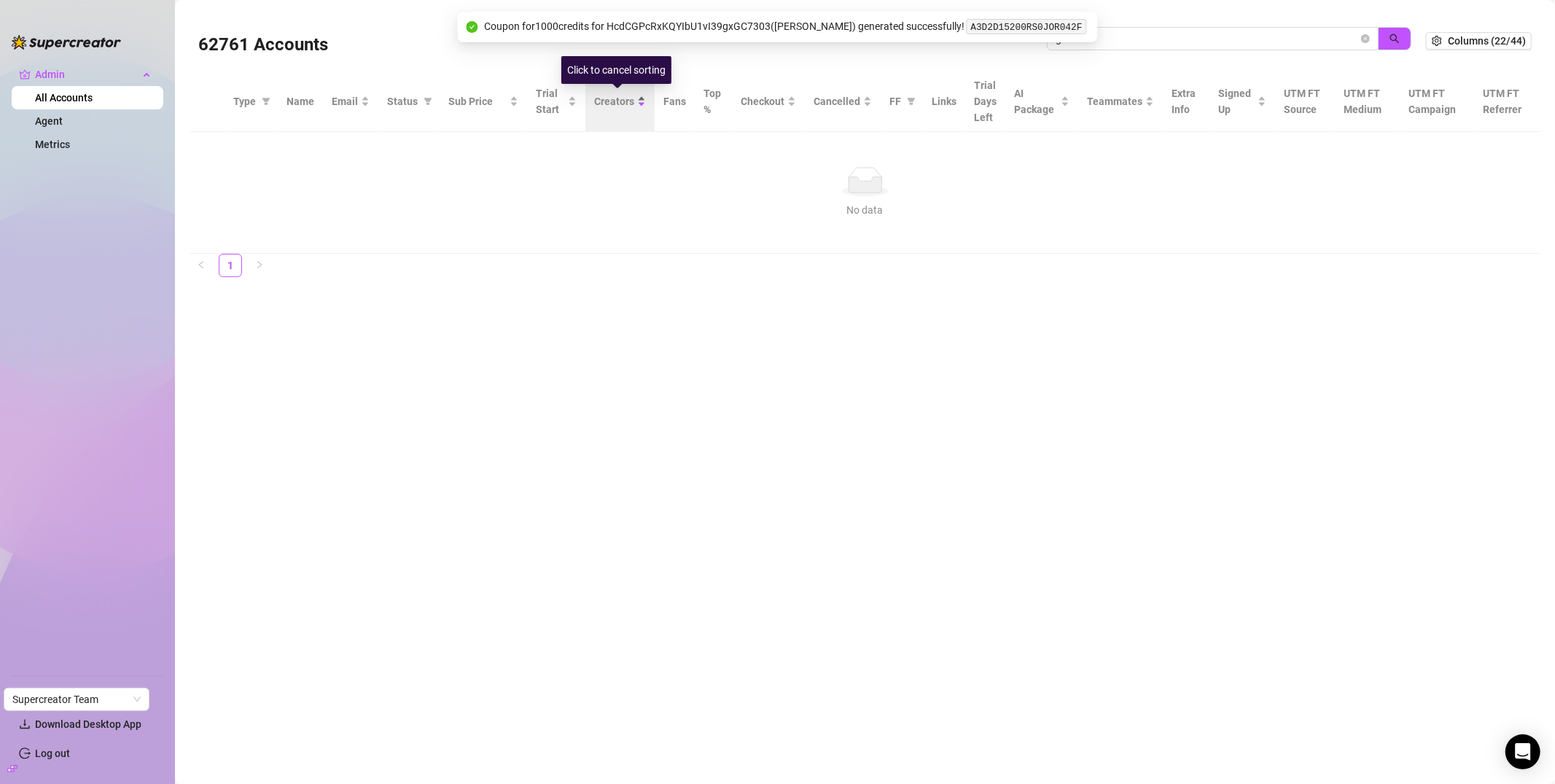
click at [639, 103] on div "Creators" at bounding box center [620, 102] width 52 height 16
click at [1246, 43] on input "gali" at bounding box center [1207, 39] width 303 height 16
click at [1363, 44] on span at bounding box center [1366, 39] width 9 height 16
click at [1368, 42] on icon "close-circle" at bounding box center [1366, 39] width 9 height 9
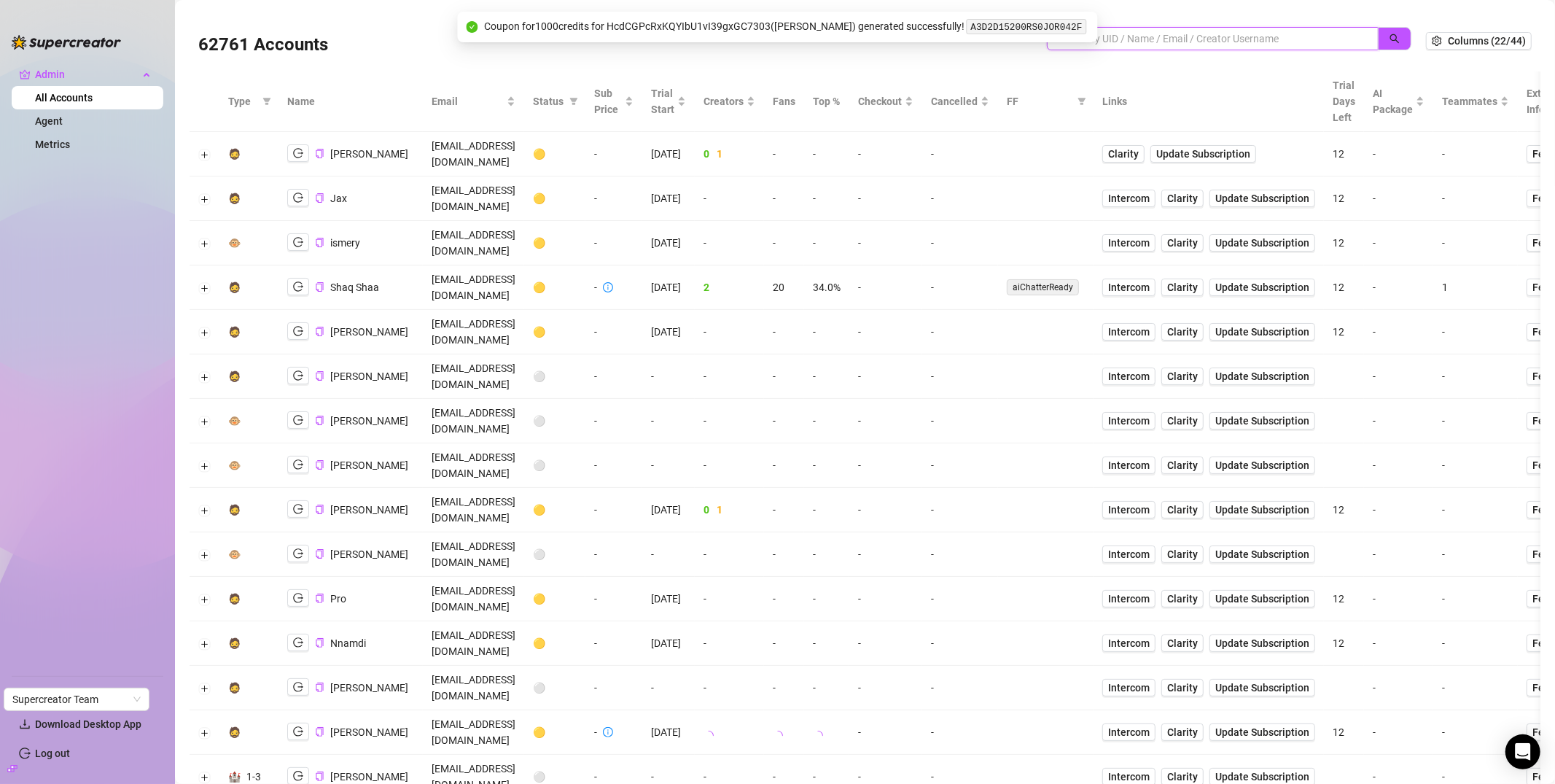
click at [1228, 31] on input "search" at bounding box center [1207, 39] width 303 height 16
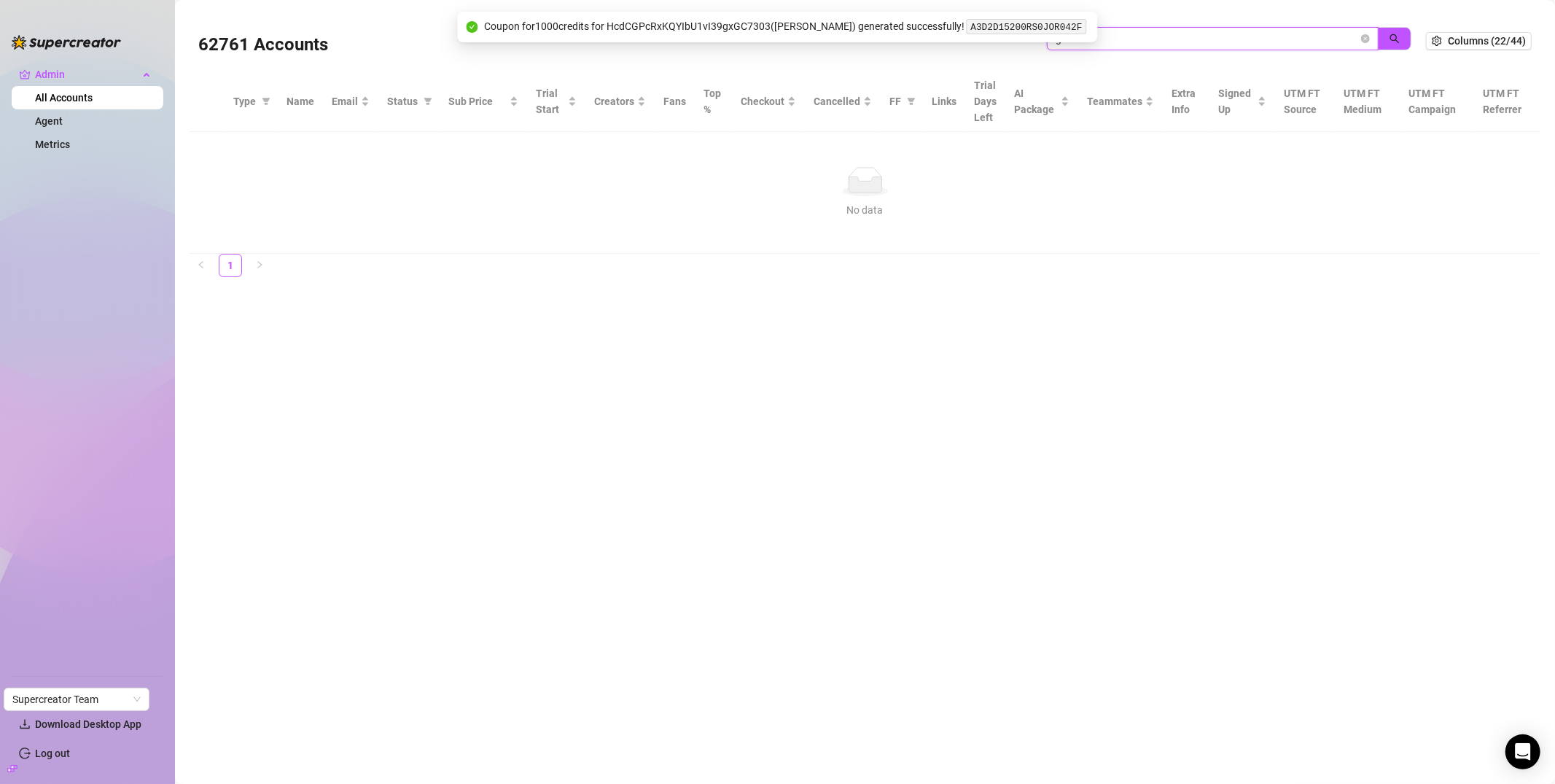
drag, startPoint x: 1119, startPoint y: 40, endPoint x: 982, endPoint y: 28, distance: 137.5
click at [974, 24] on body "Admin All Accounts Agent Metrics Settings Download Desktop App Log out Supercre…" at bounding box center [778, 392] width 1555 height 784
type input "gool"
click at [423, 108] on span at bounding box center [428, 102] width 15 height 22
click at [425, 105] on span at bounding box center [428, 102] width 15 height 22
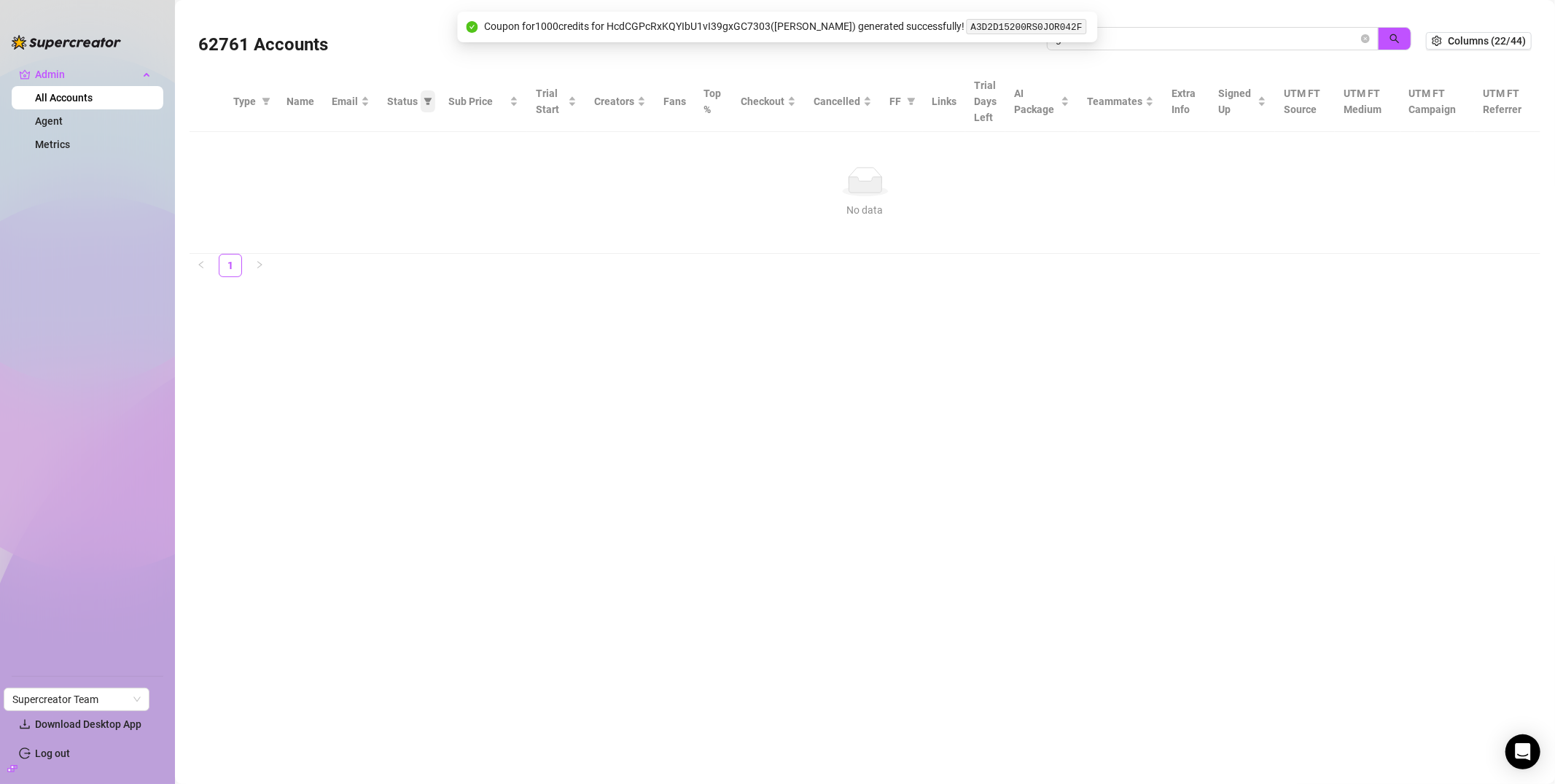
click at [425, 105] on span at bounding box center [428, 102] width 15 height 22
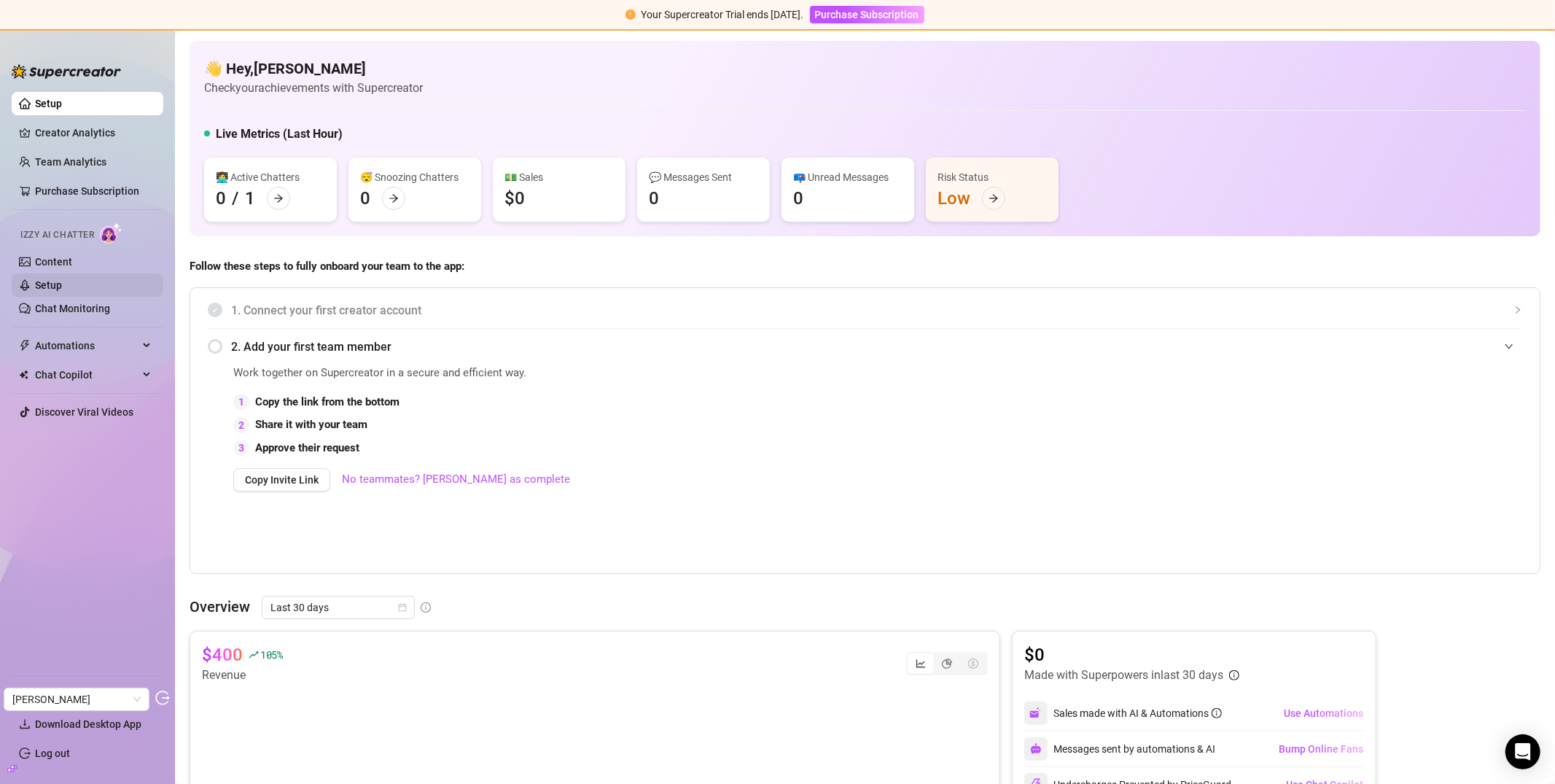
drag, startPoint x: 80, startPoint y: 281, endPoint x: 92, endPoint y: 281, distance: 12.0
click at [62, 281] on link "Setup" at bounding box center [48, 285] width 27 height 12
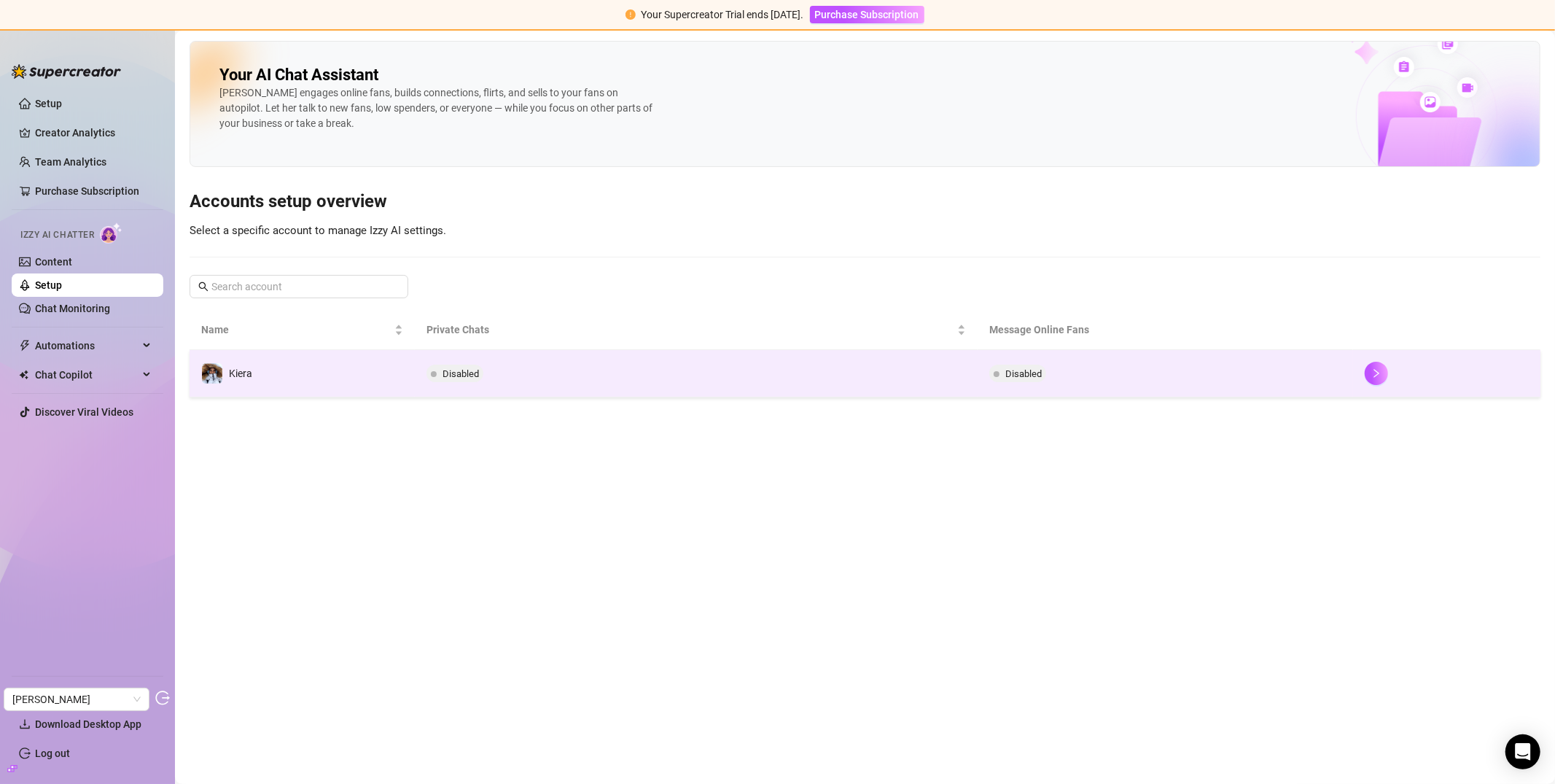
click at [607, 384] on td "Disabled" at bounding box center [696, 374] width 563 height 47
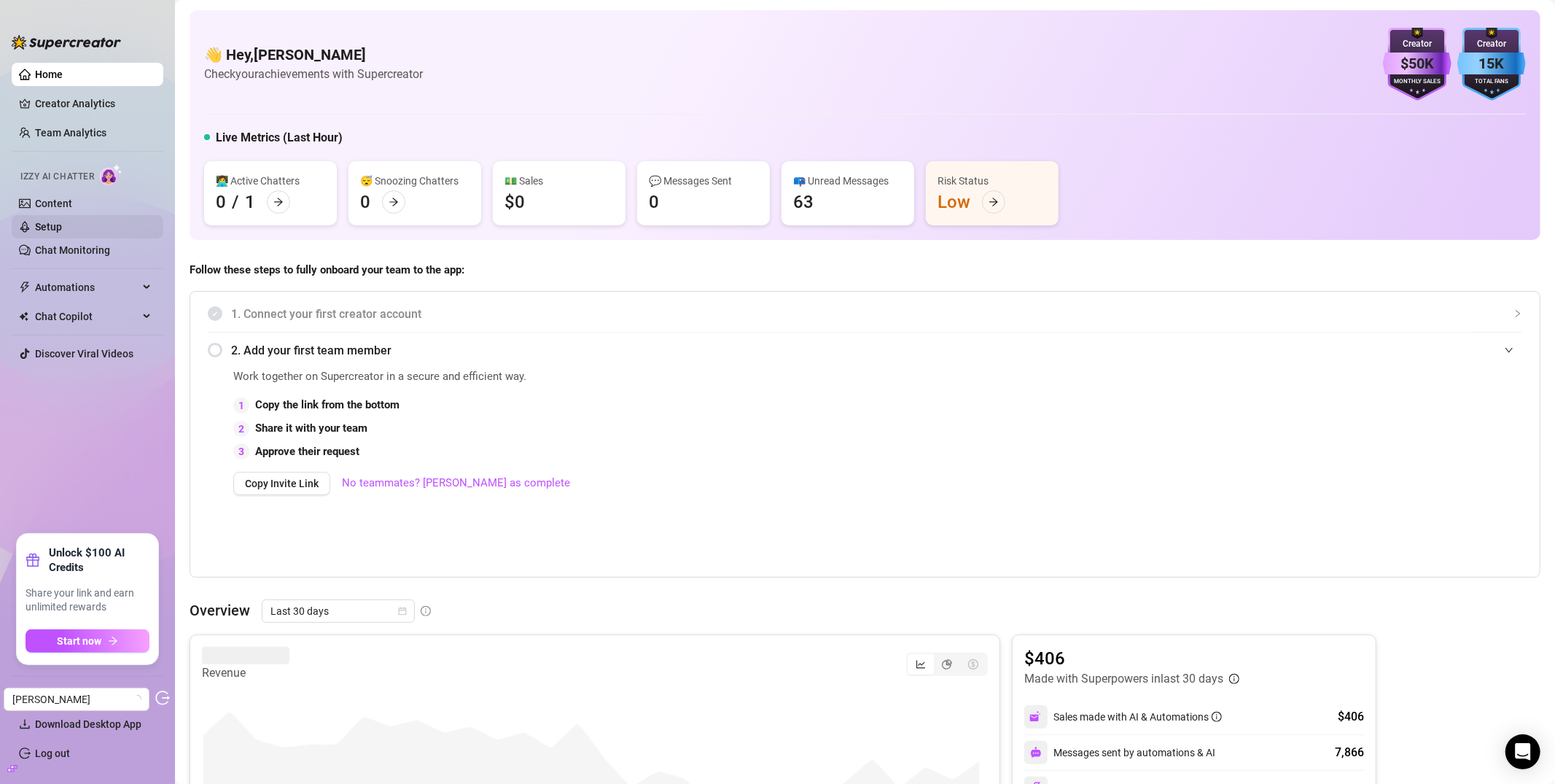
click at [62, 221] on link "Setup" at bounding box center [48, 227] width 27 height 12
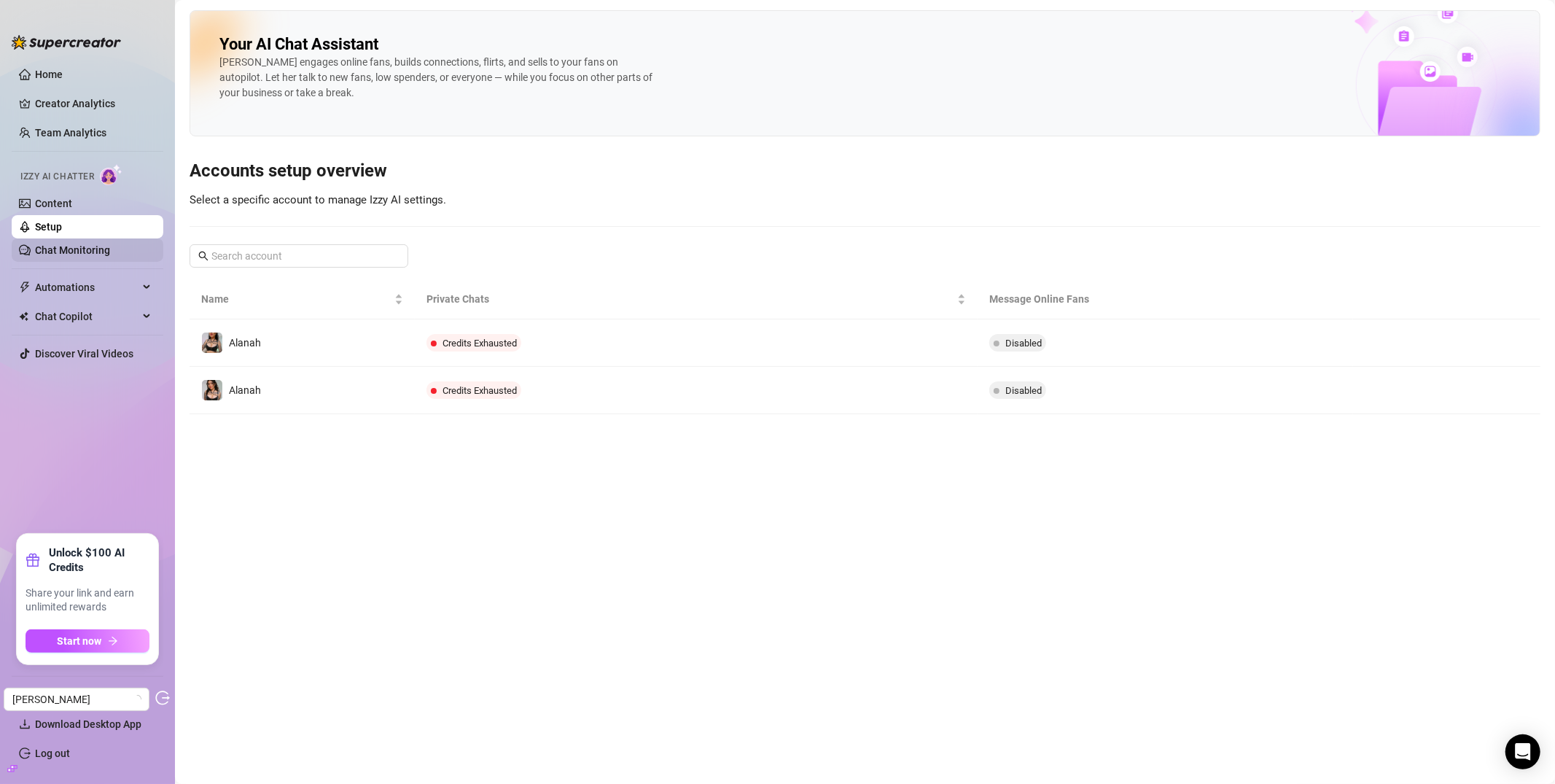
click at [74, 250] on link "Chat Monitoring" at bounding box center [72, 250] width 75 height 12
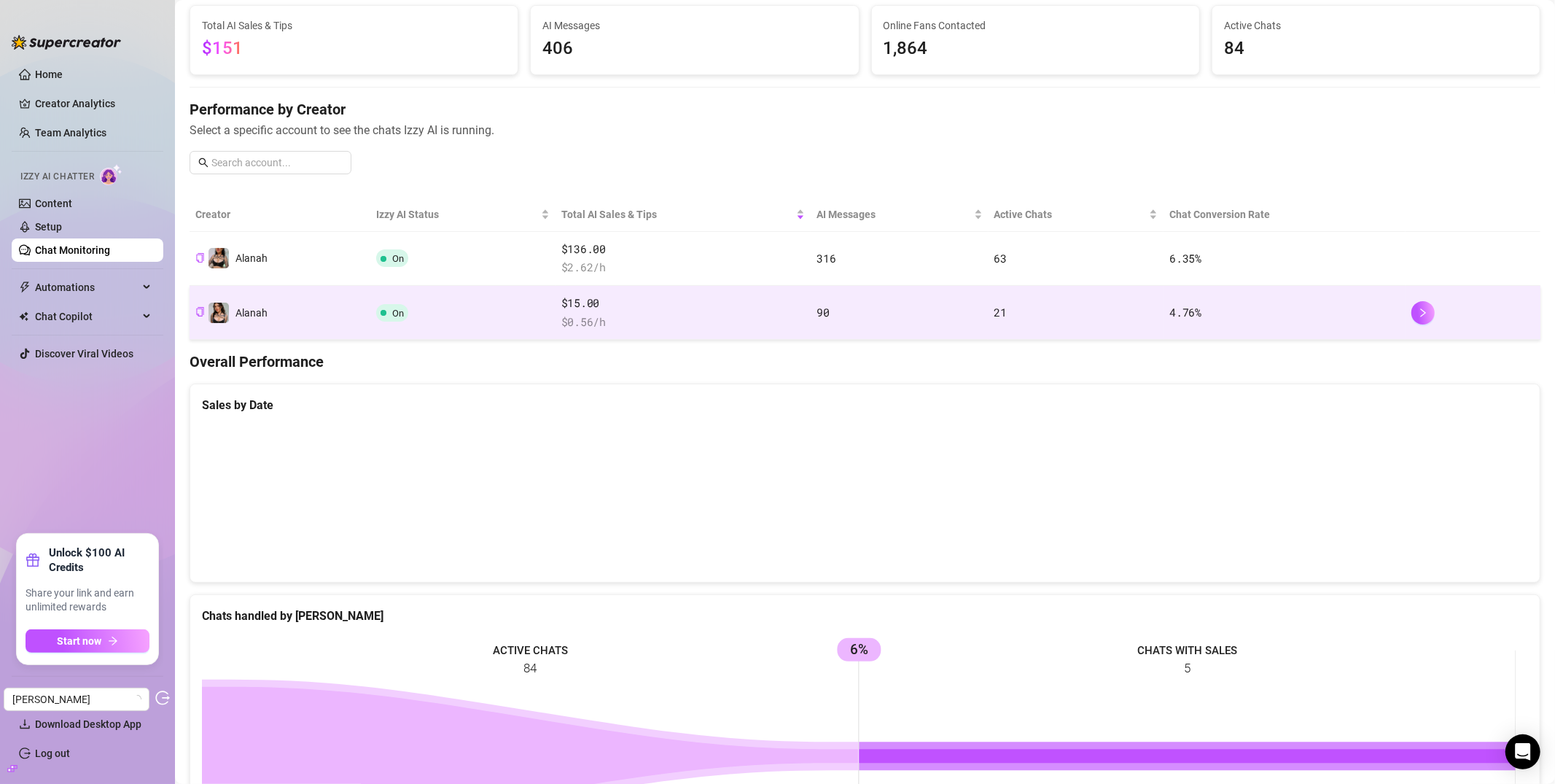
scroll to position [120, 0]
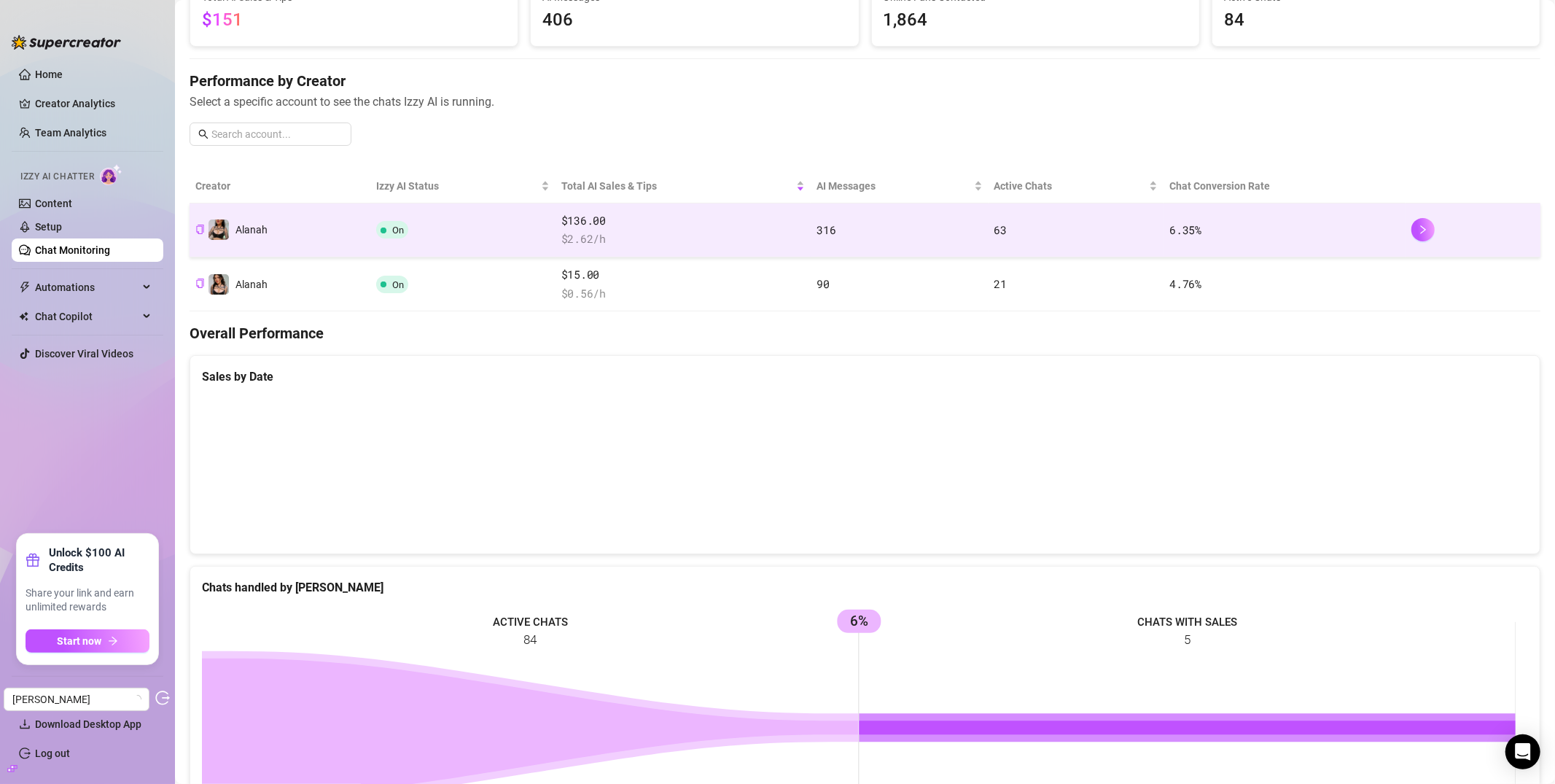
click at [473, 232] on td "On" at bounding box center [463, 230] width 185 height 54
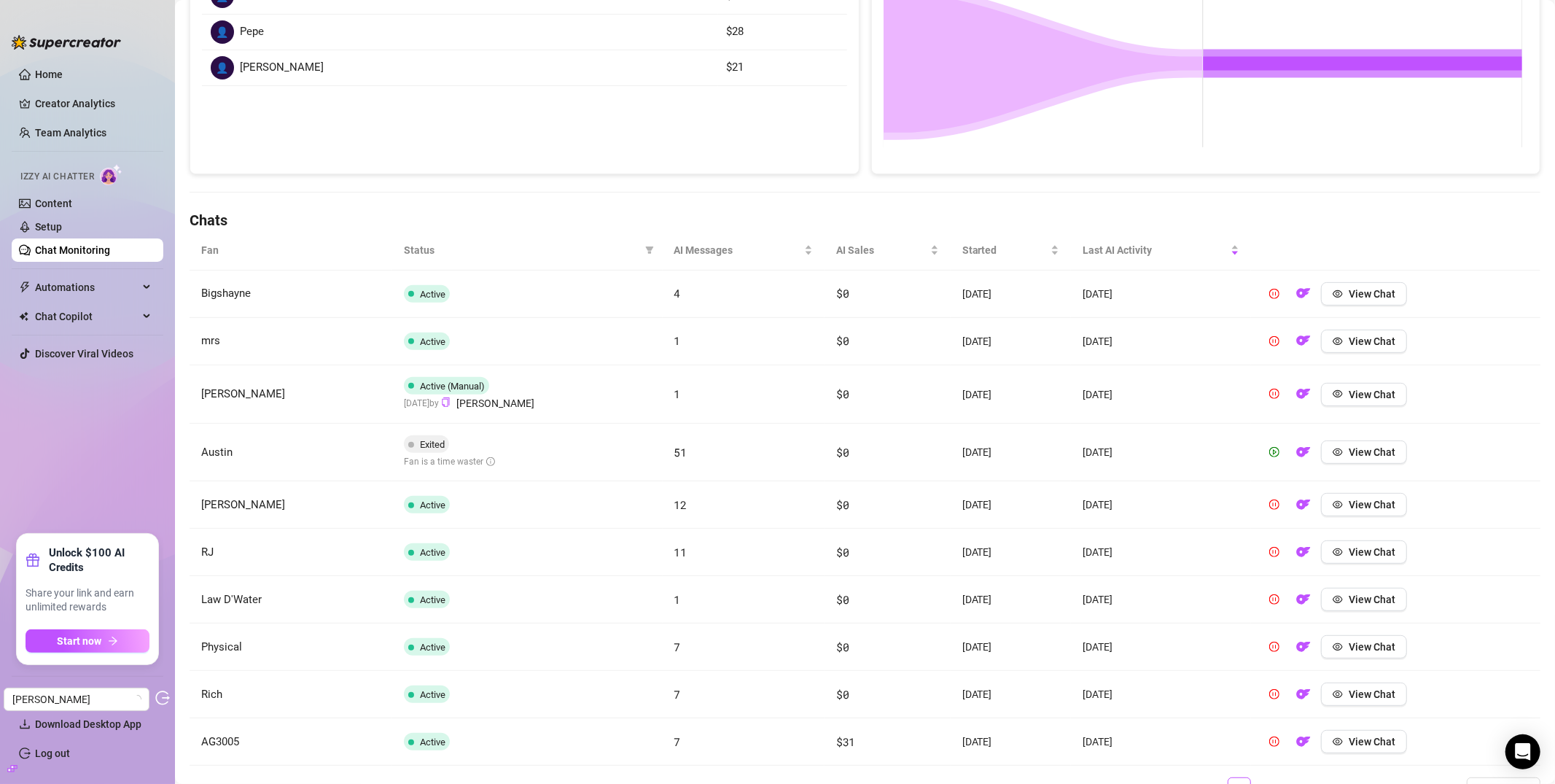
scroll to position [376, 0]
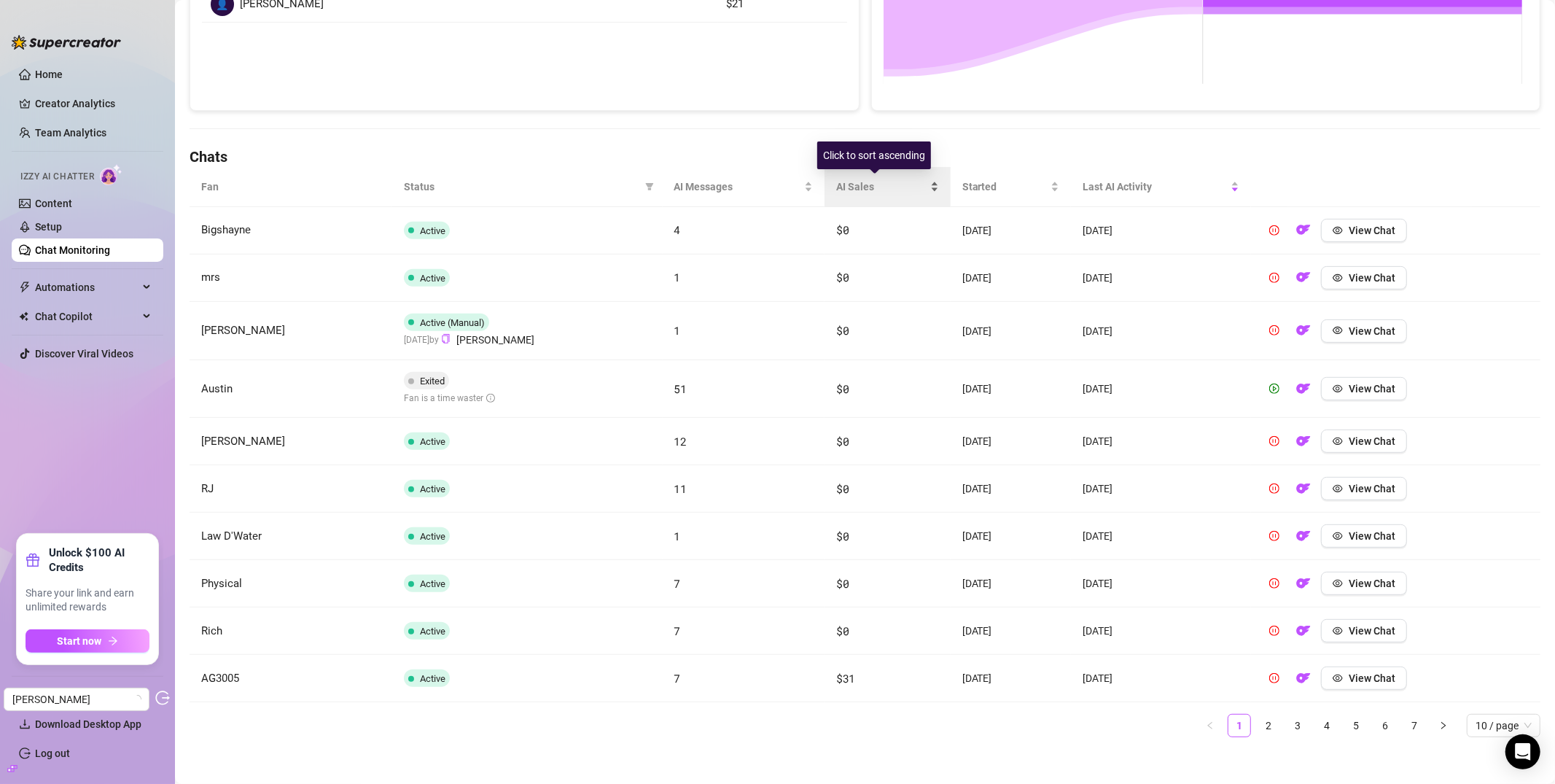
click at [862, 186] on span "AI Sales" at bounding box center [882, 186] width 91 height 16
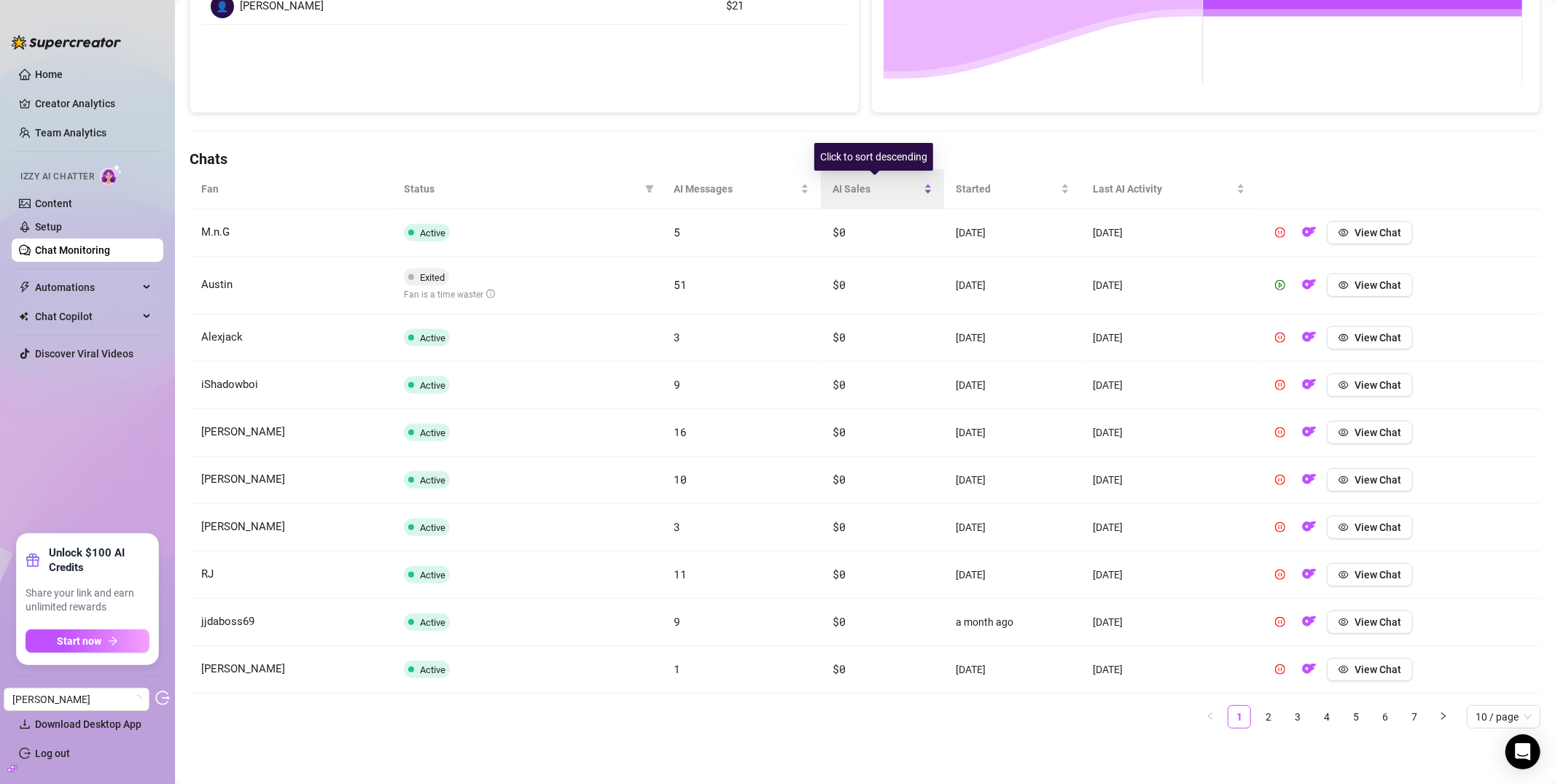
click at [862, 187] on span "AI Sales" at bounding box center [877, 189] width 88 height 16
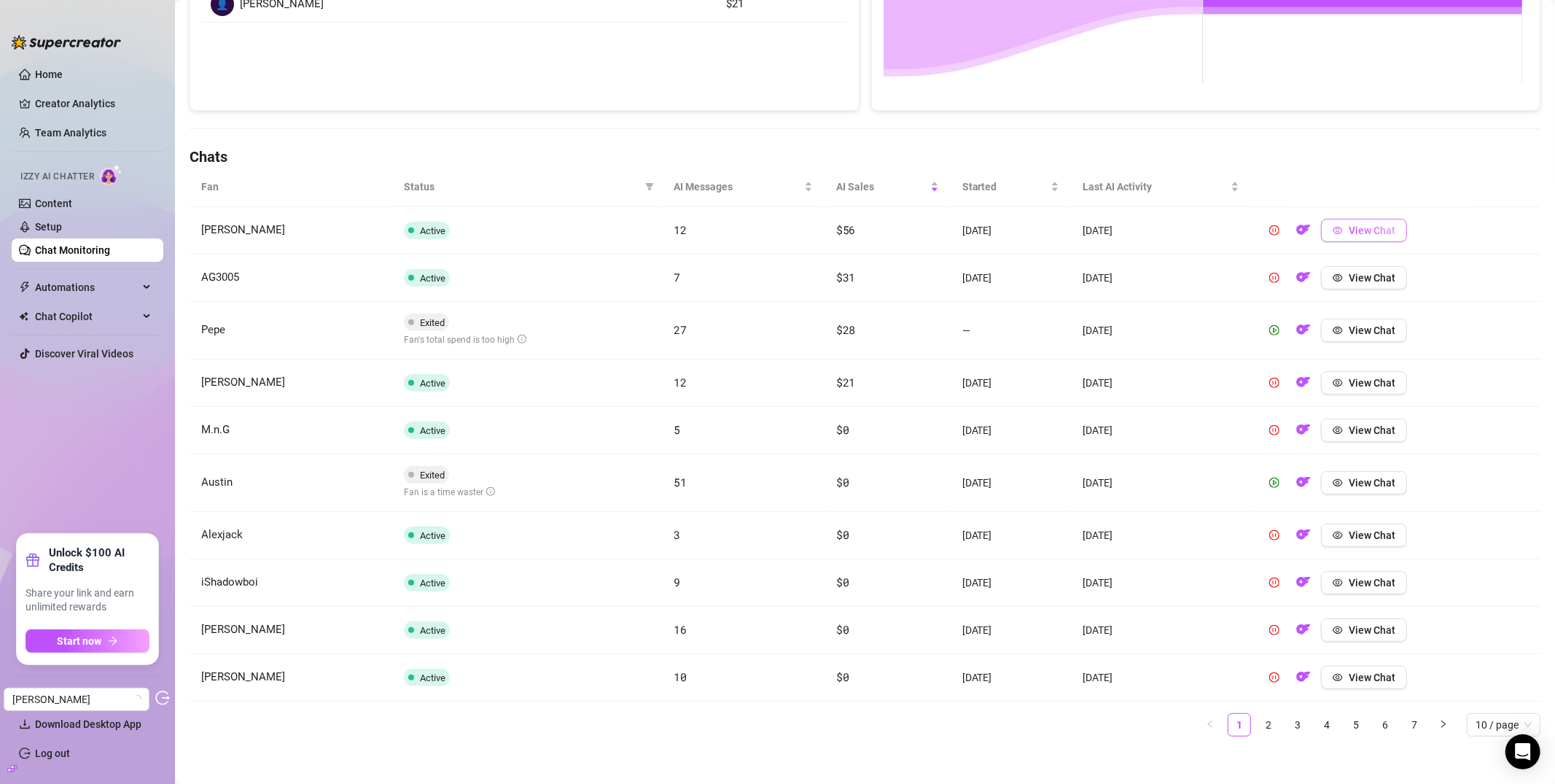
click at [1368, 235] on span "View Chat" at bounding box center [1371, 231] width 46 height 12
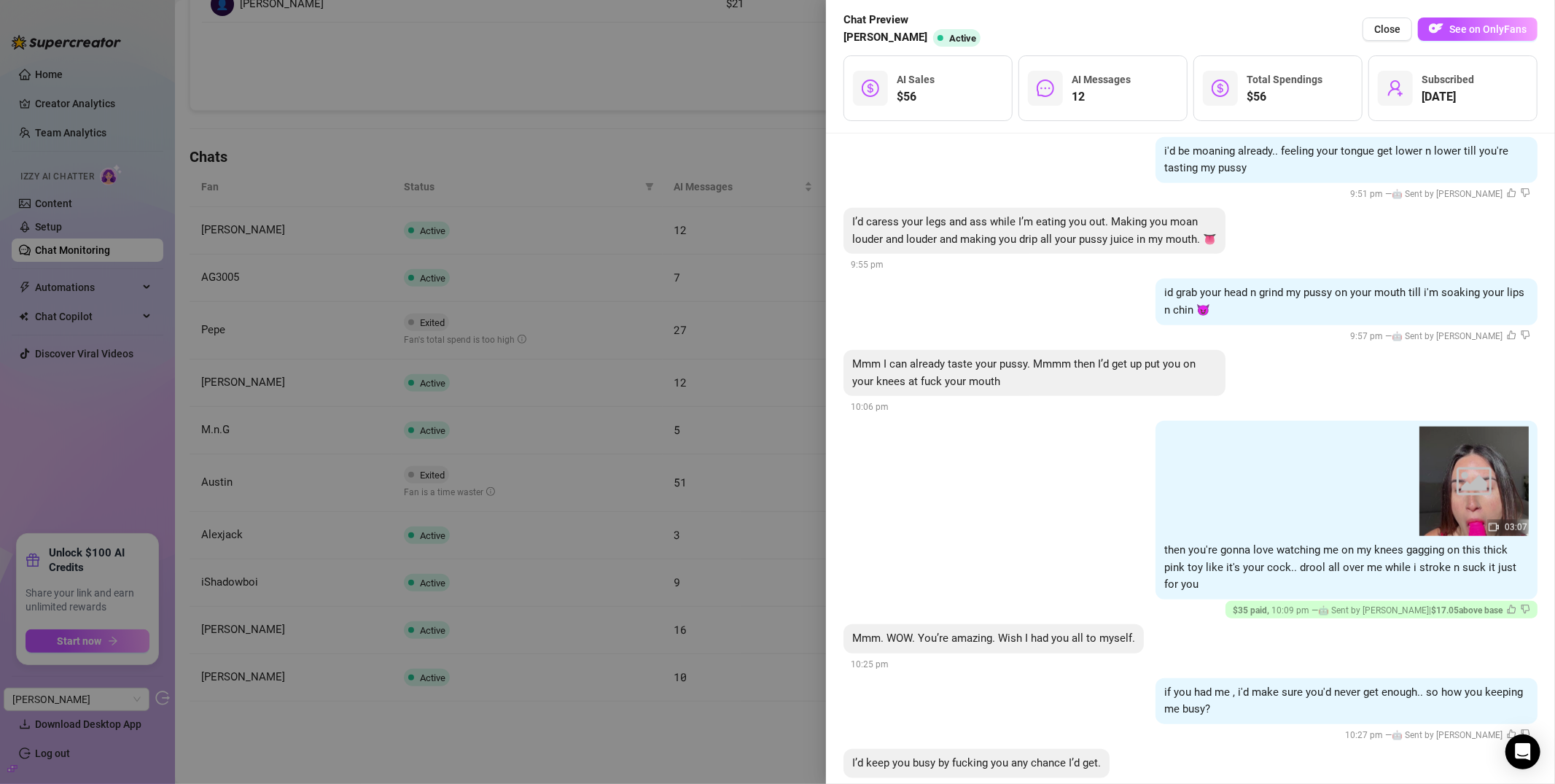
scroll to position [1126, 0]
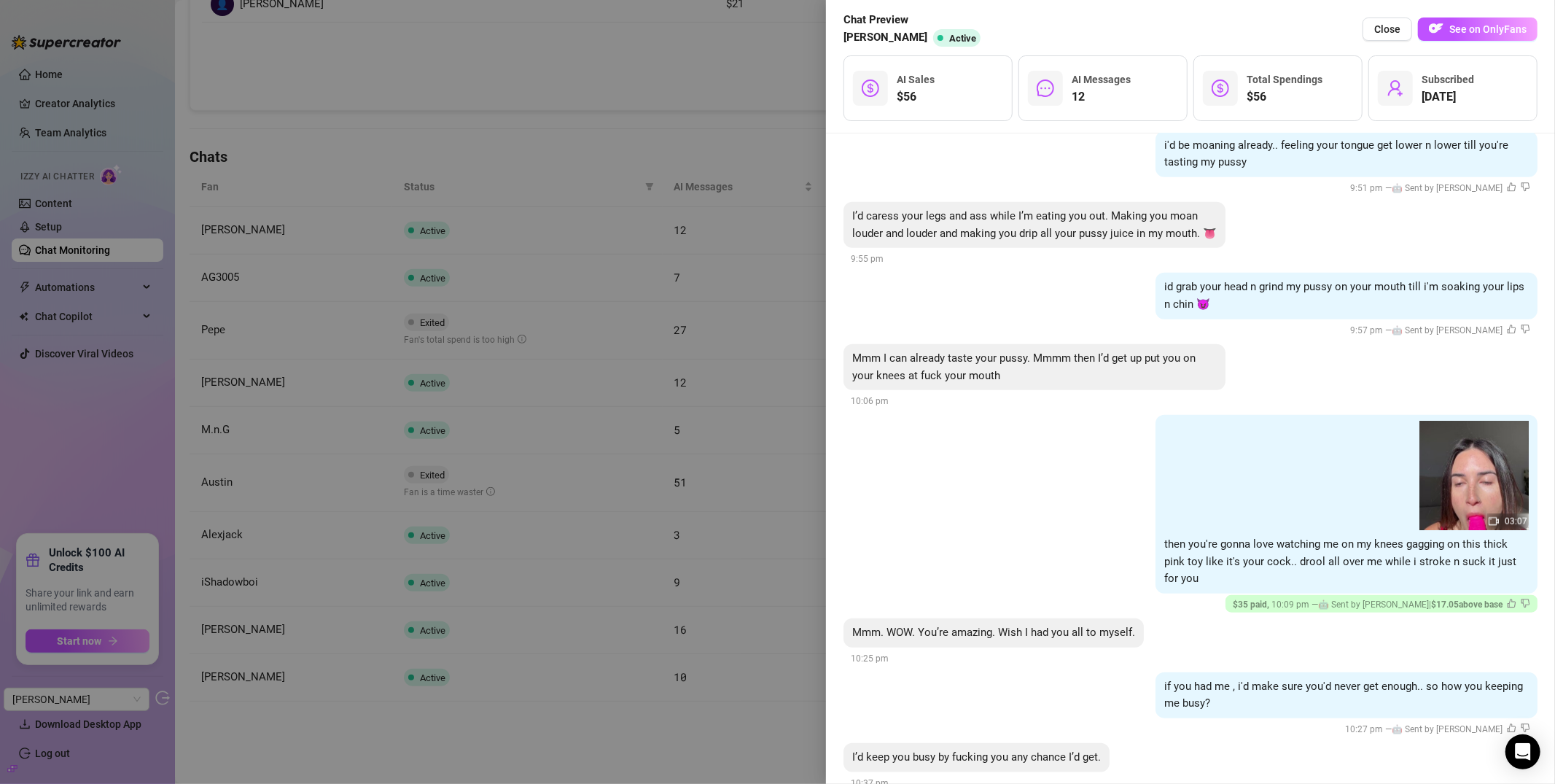
click at [781, 257] on div at bounding box center [778, 392] width 1555 height 784
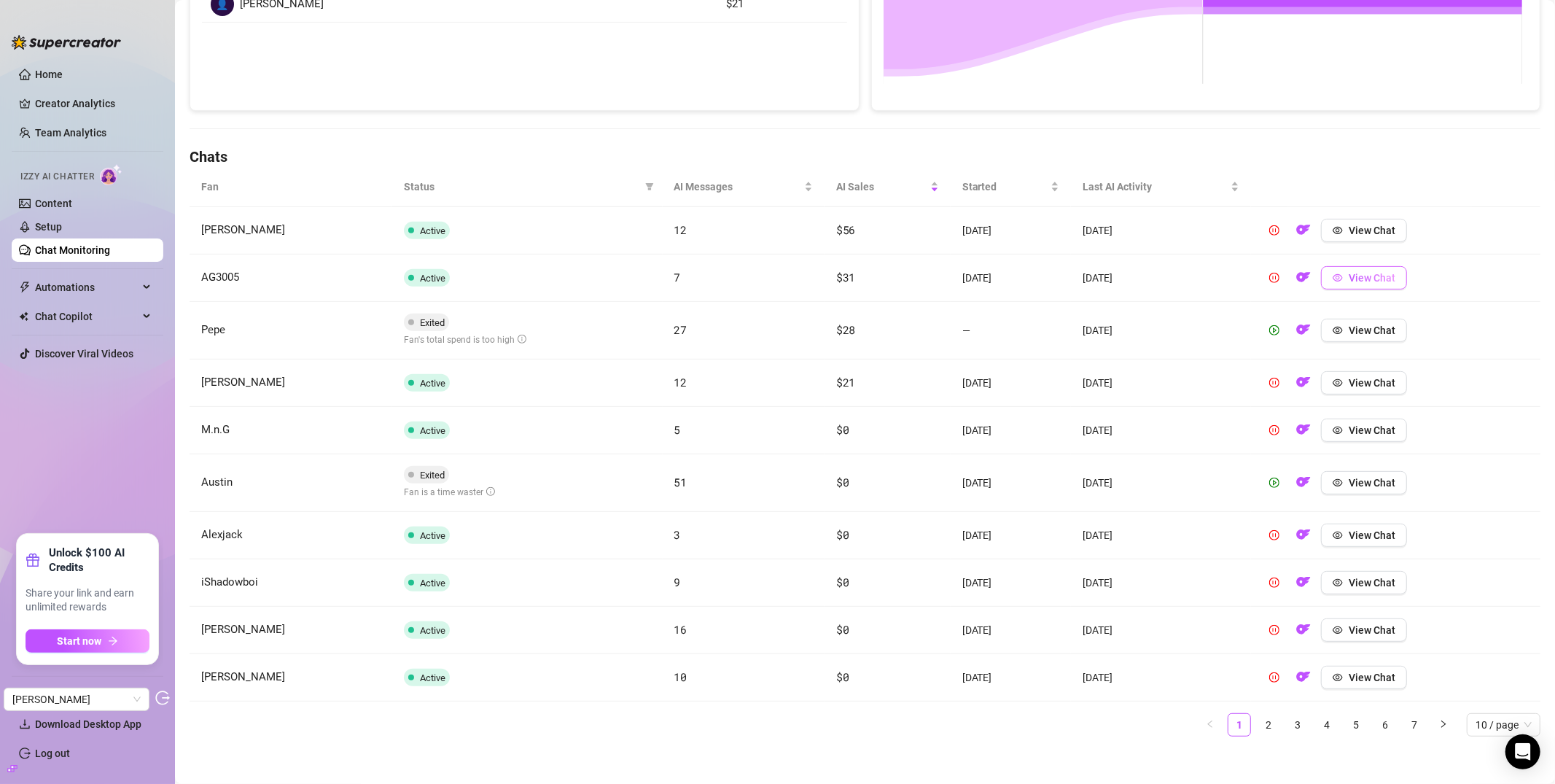
click at [1372, 281] on span "View Chat" at bounding box center [1371, 278] width 46 height 12
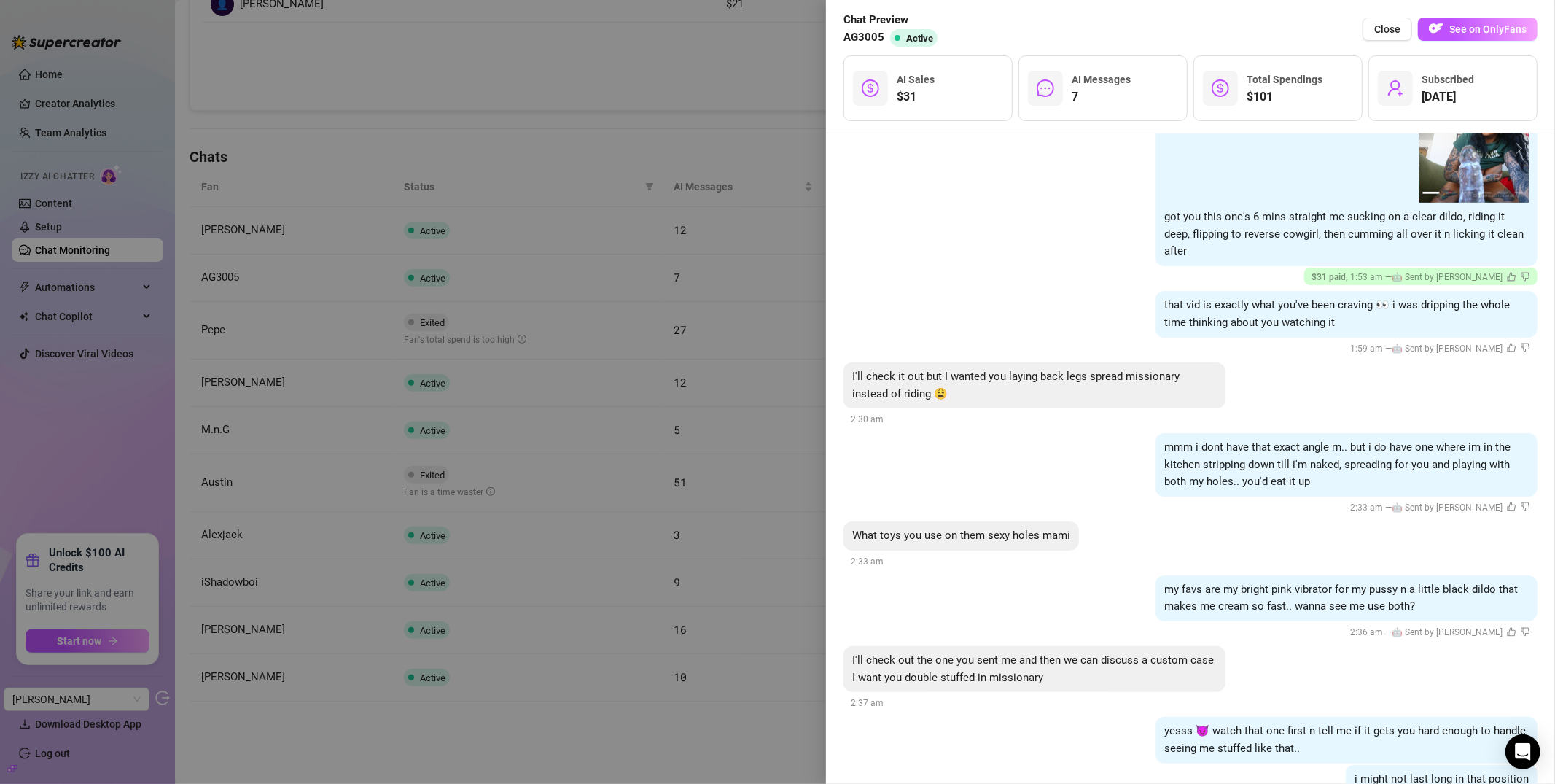
scroll to position [826, 0]
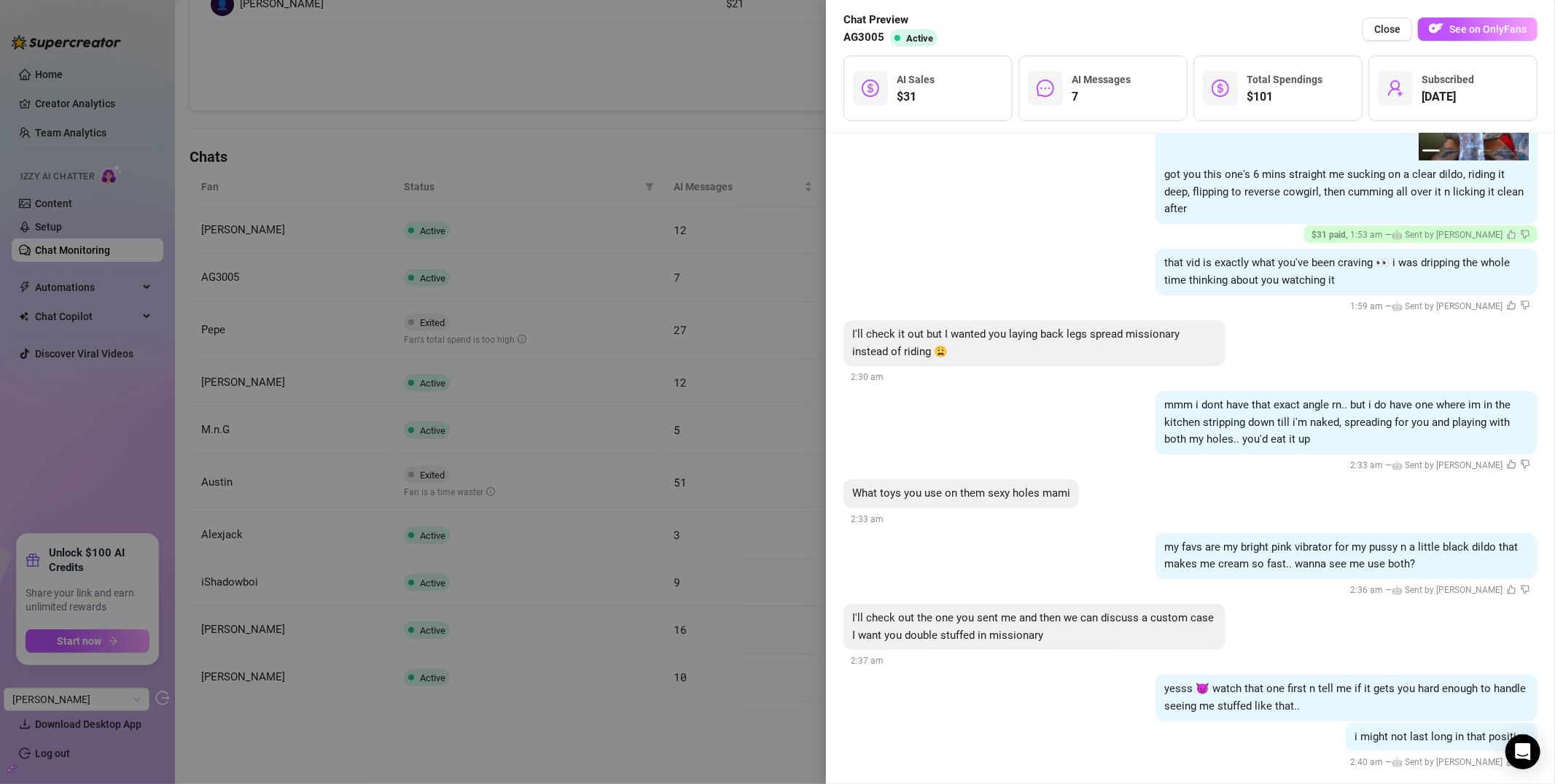
click at [761, 231] on div at bounding box center [778, 392] width 1555 height 784
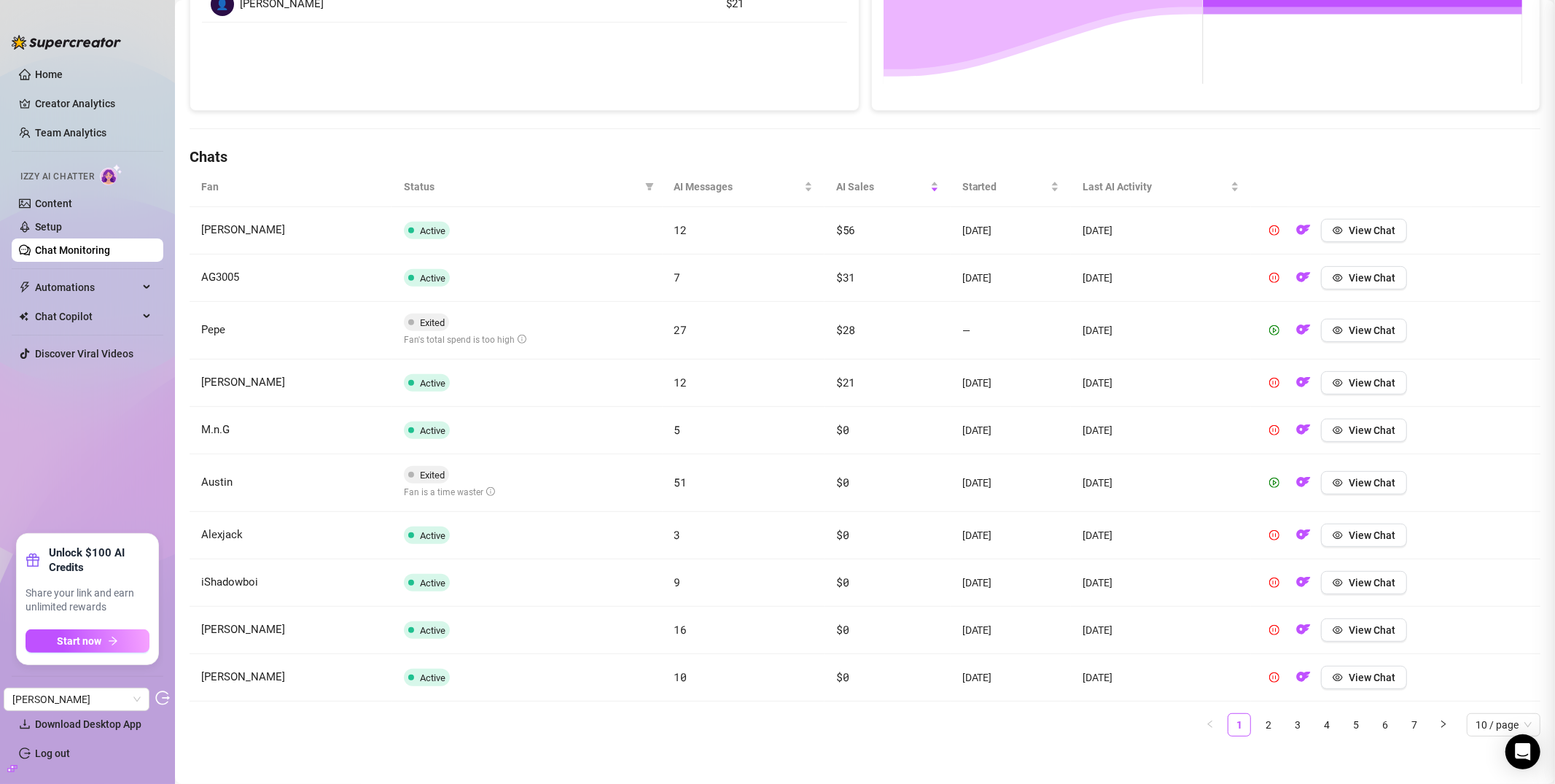
scroll to position [0, 0]
click at [709, 167] on body "Home Creator Analytics Team Analytics Izzy AI Chatter Content Setup Chat Monito…" at bounding box center [778, 392] width 1555 height 784
click at [705, 178] on div "AI Messages" at bounding box center [744, 186] width 139 height 16
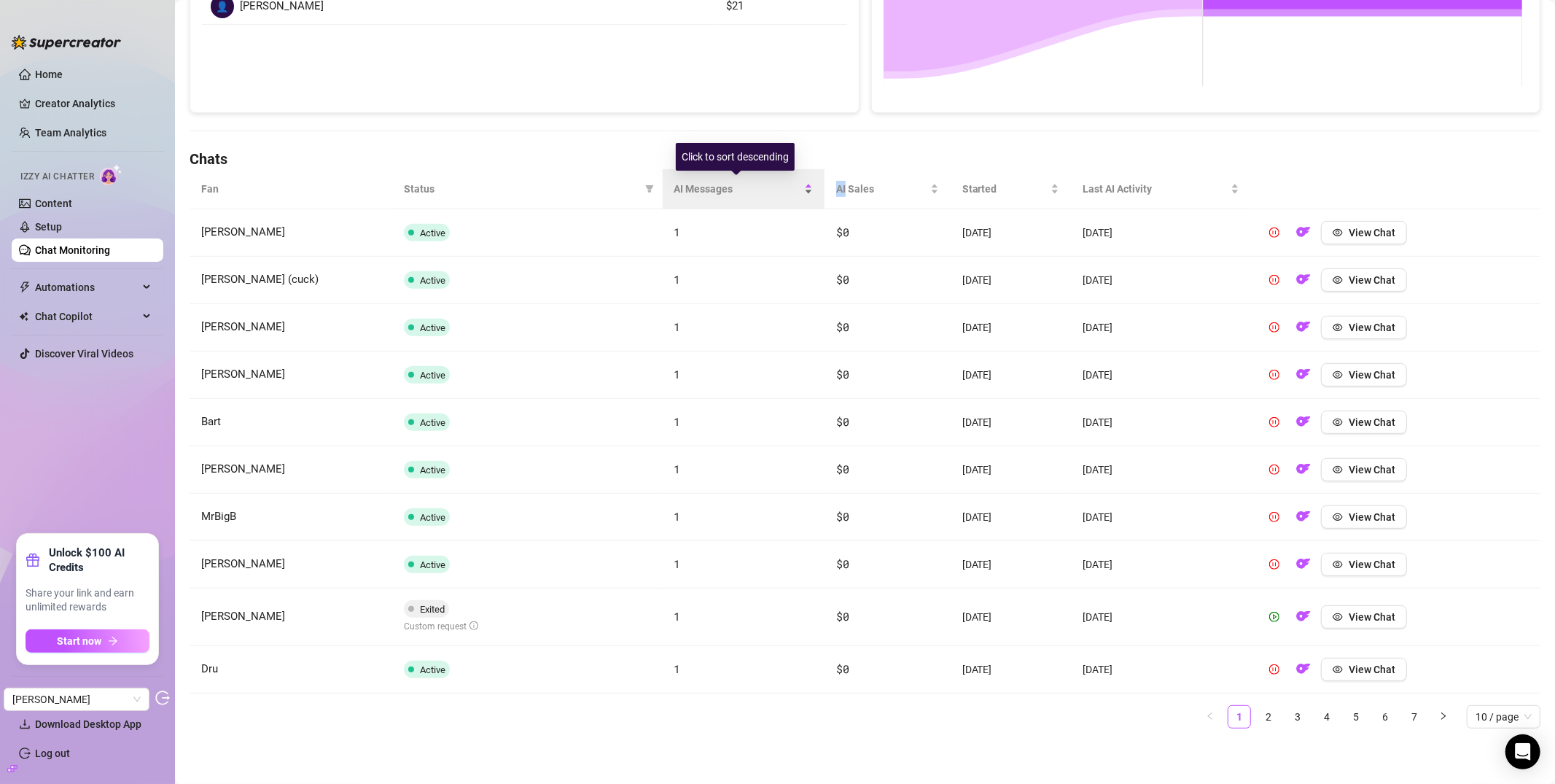
click at [705, 181] on div "AI Messages" at bounding box center [744, 189] width 139 height 16
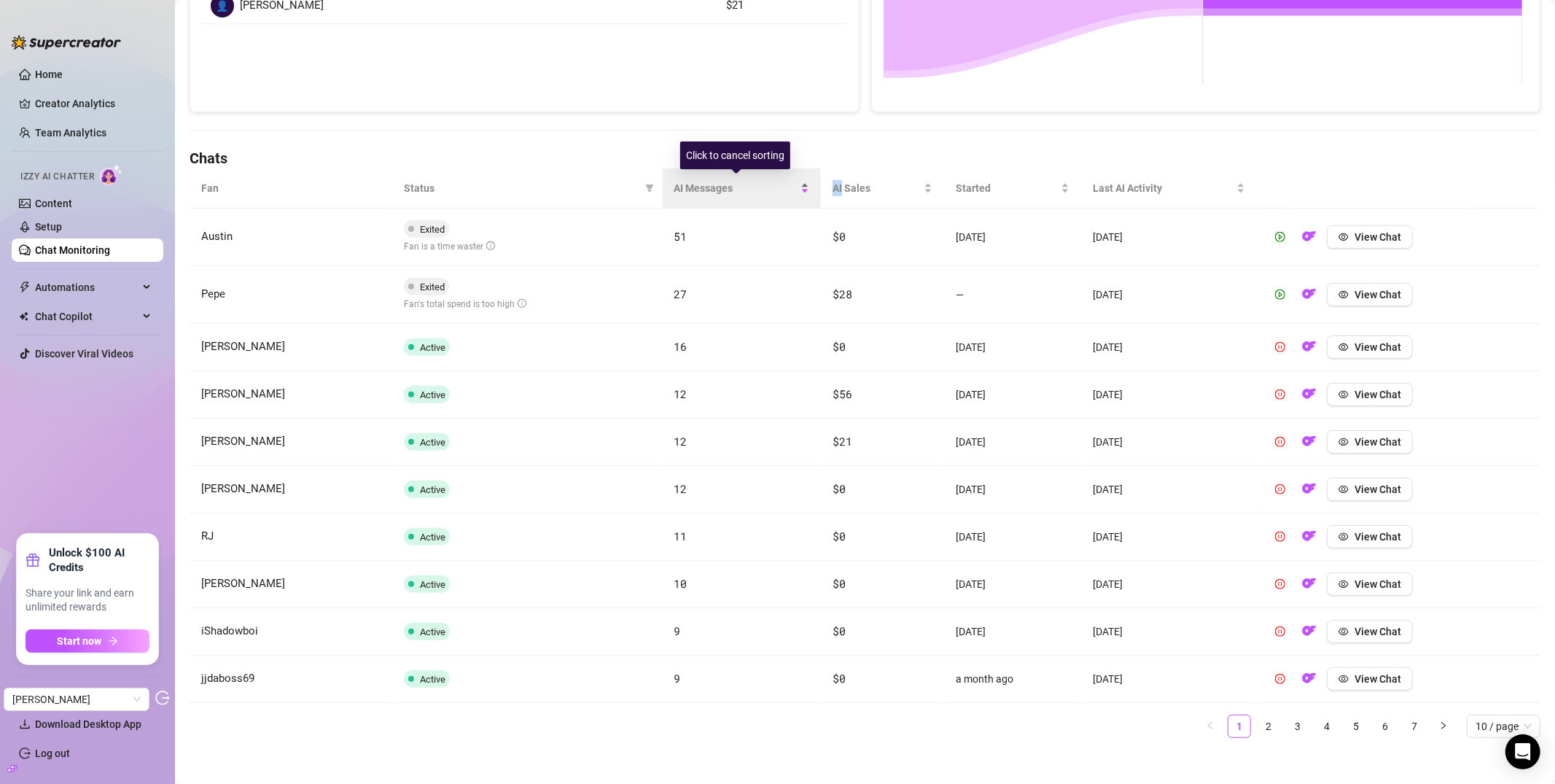
scroll to position [376, 0]
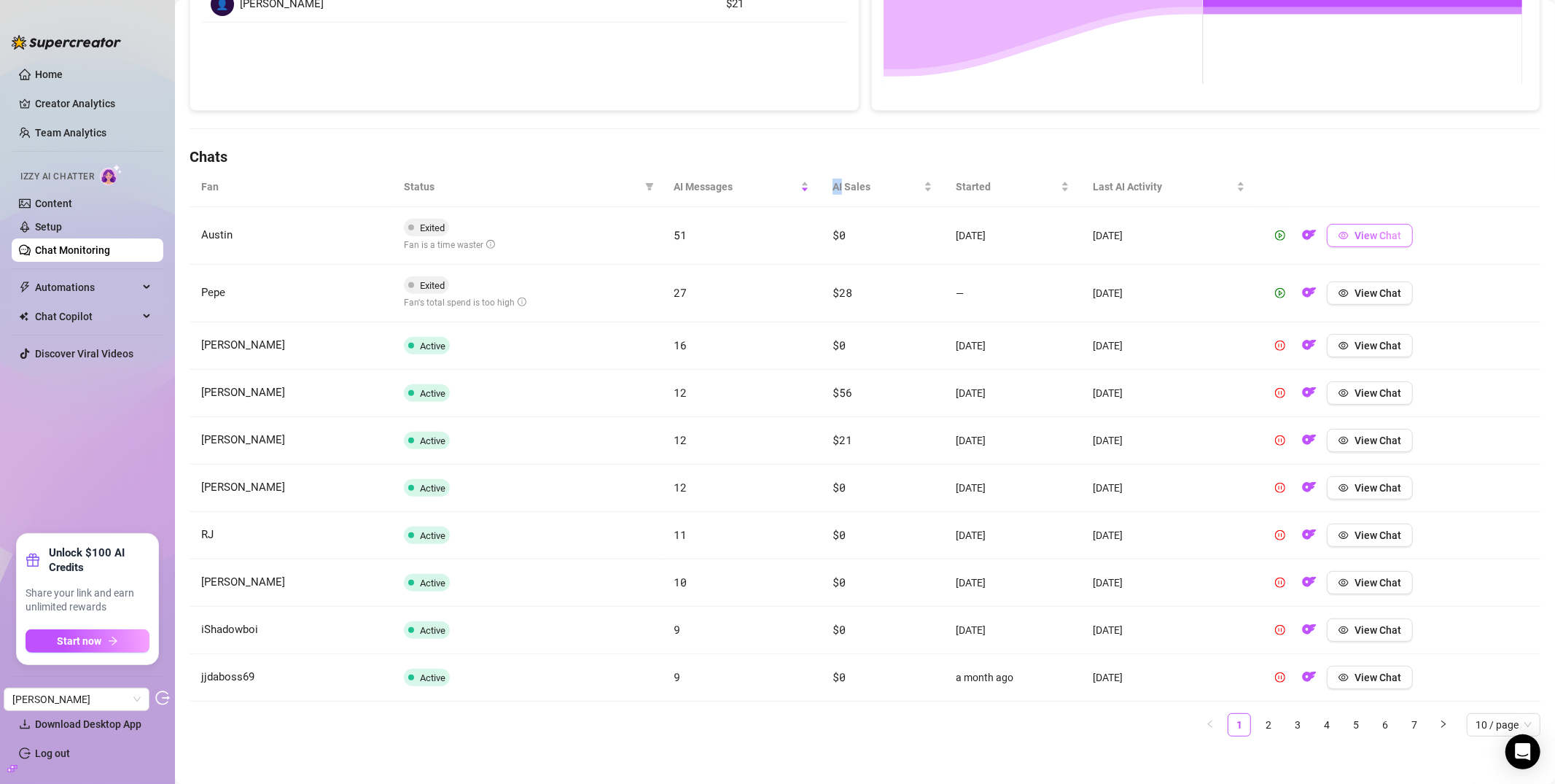
click at [1376, 245] on button "View Chat" at bounding box center [1370, 236] width 86 height 24
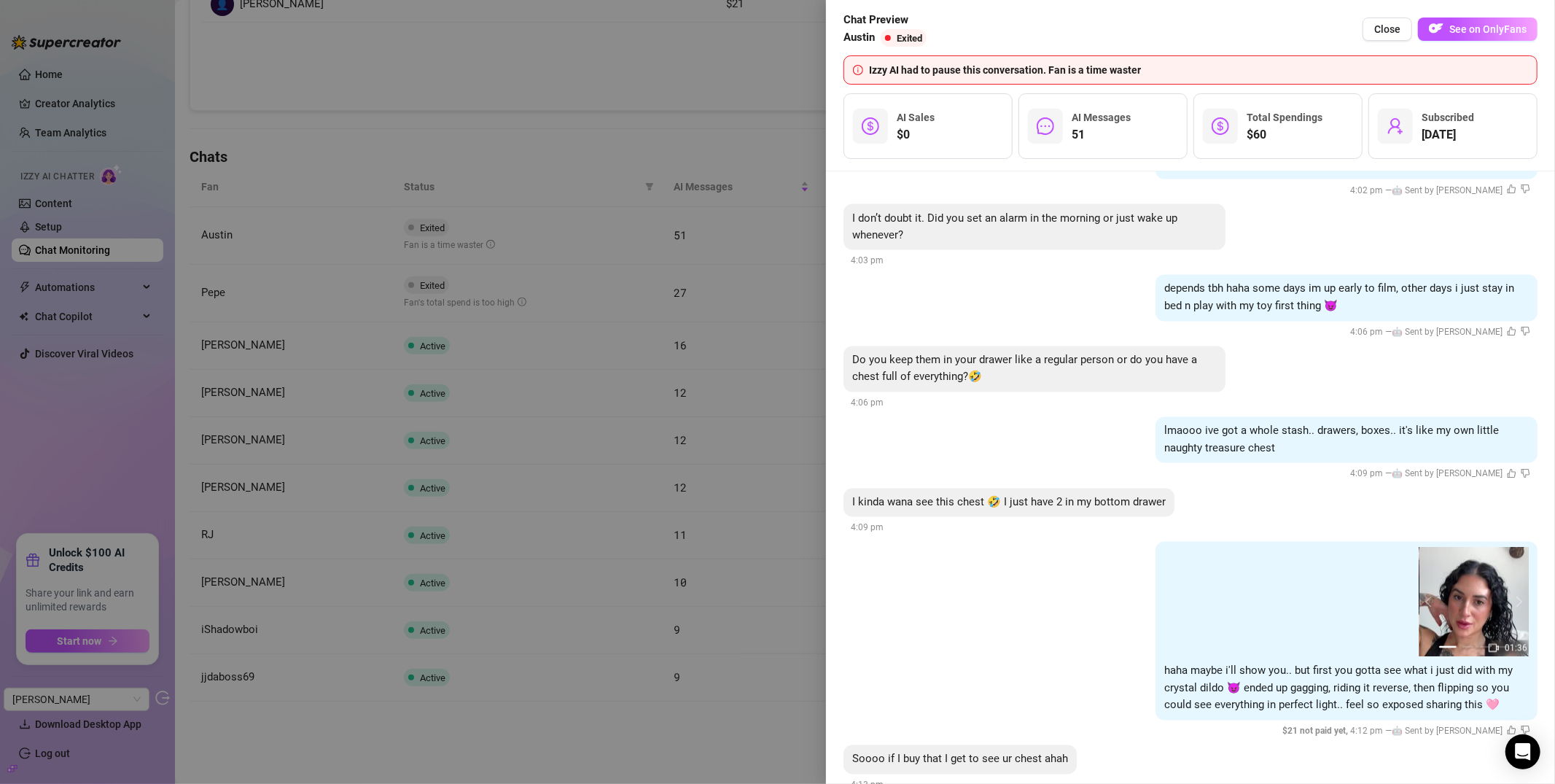
scroll to position [2367, 0]
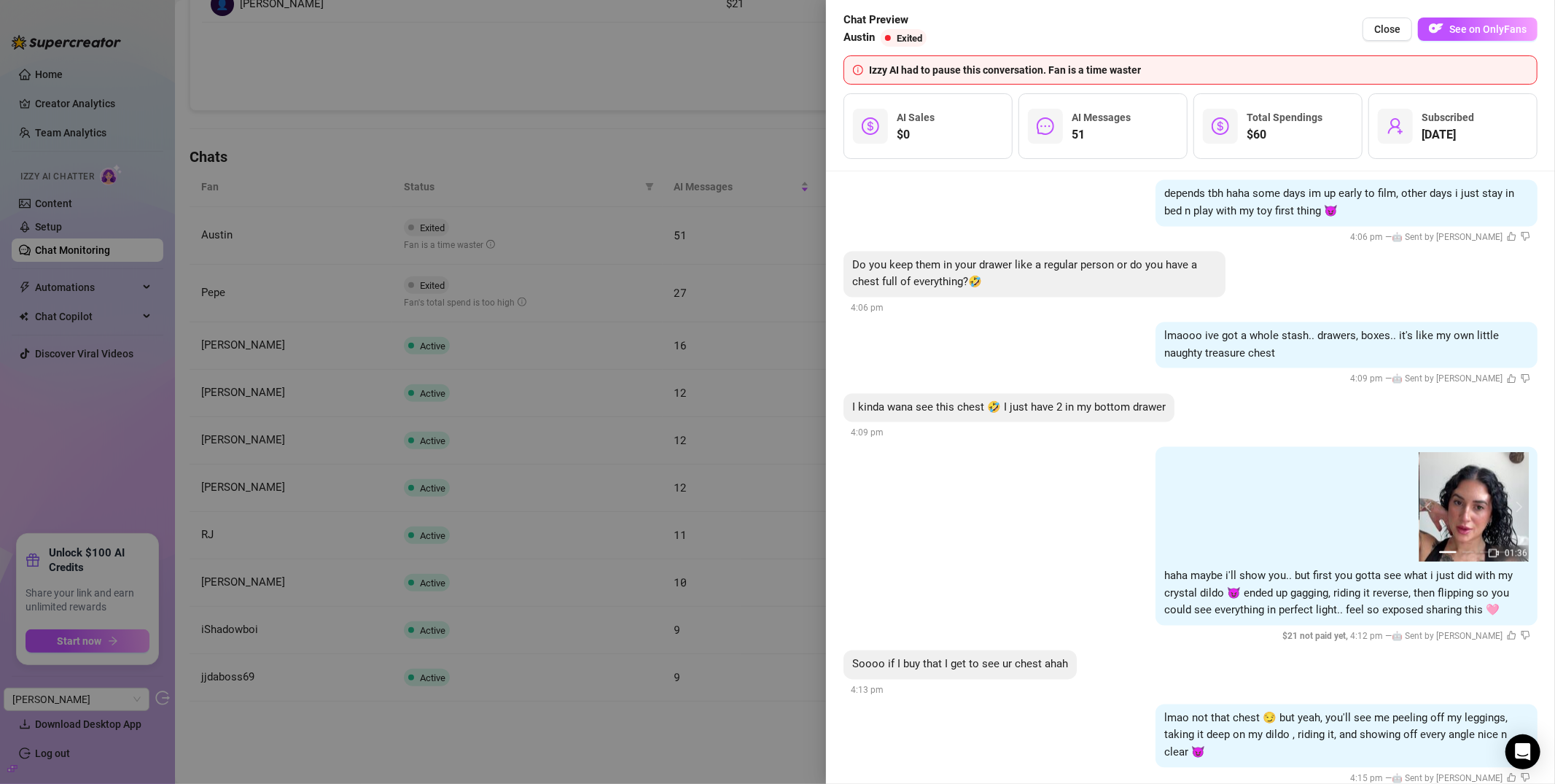
click at [742, 307] on div at bounding box center [778, 392] width 1555 height 784
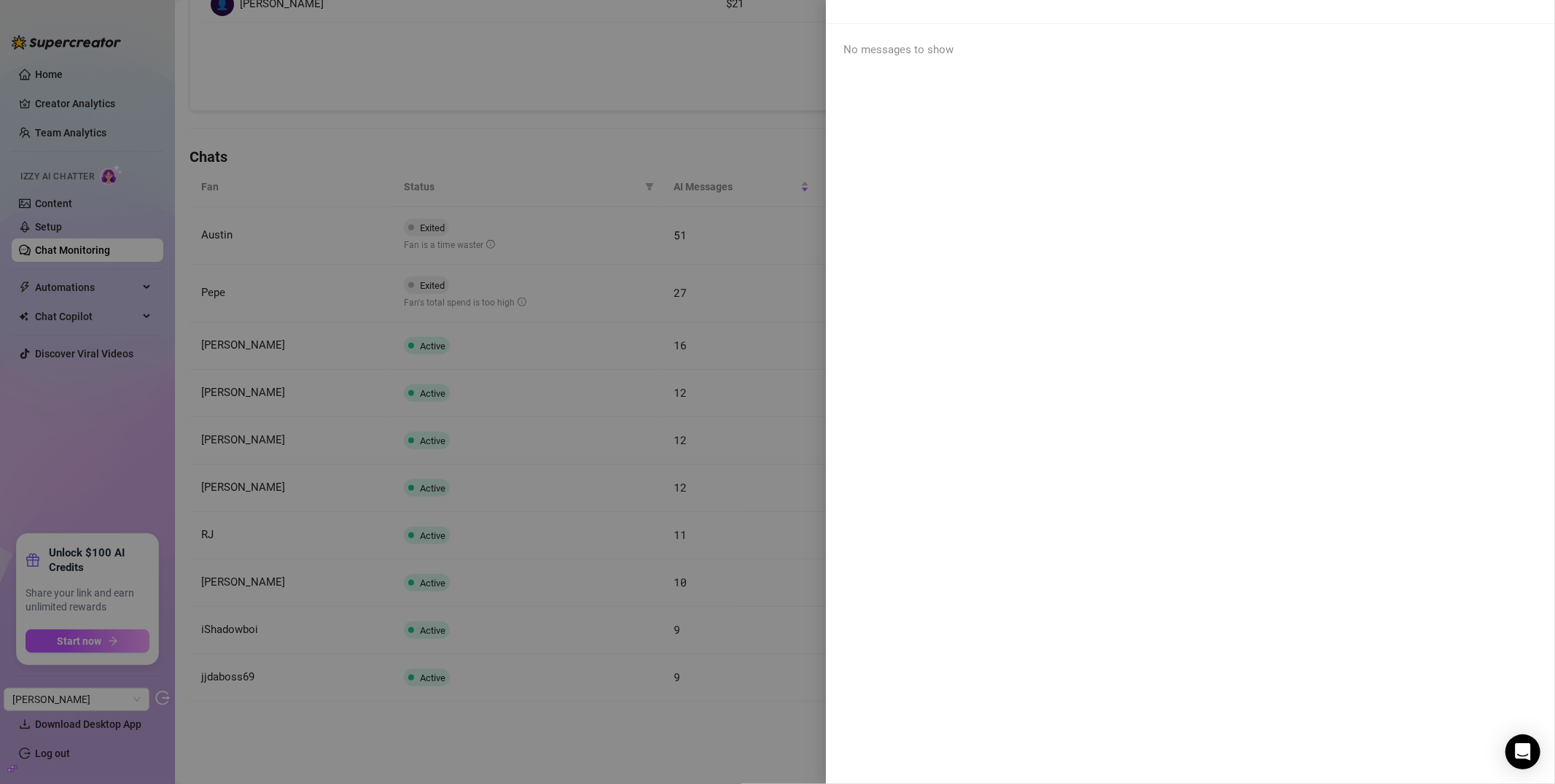
scroll to position [0, 0]
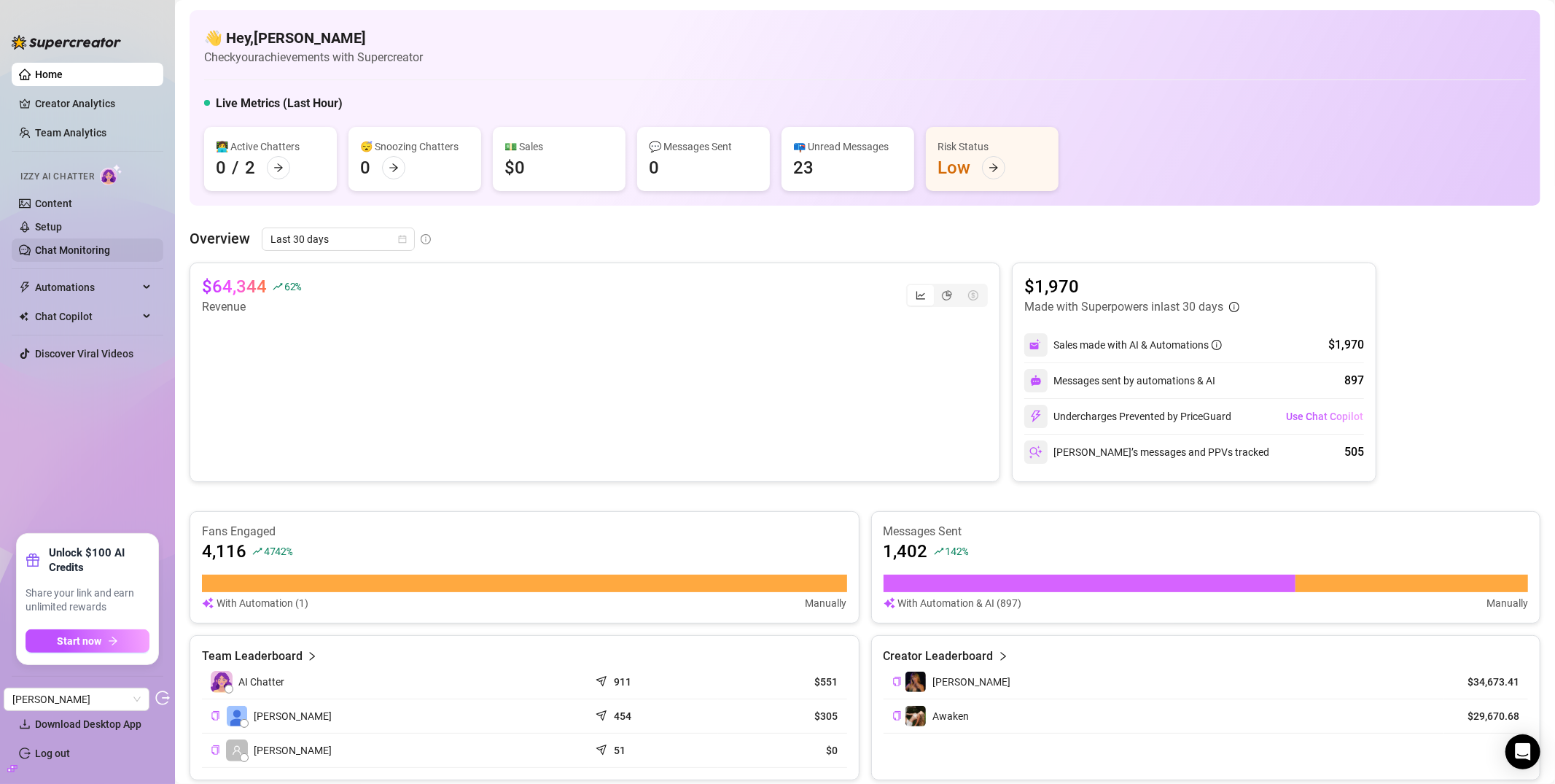
click at [90, 245] on link "Chat Monitoring" at bounding box center [72, 250] width 75 height 12
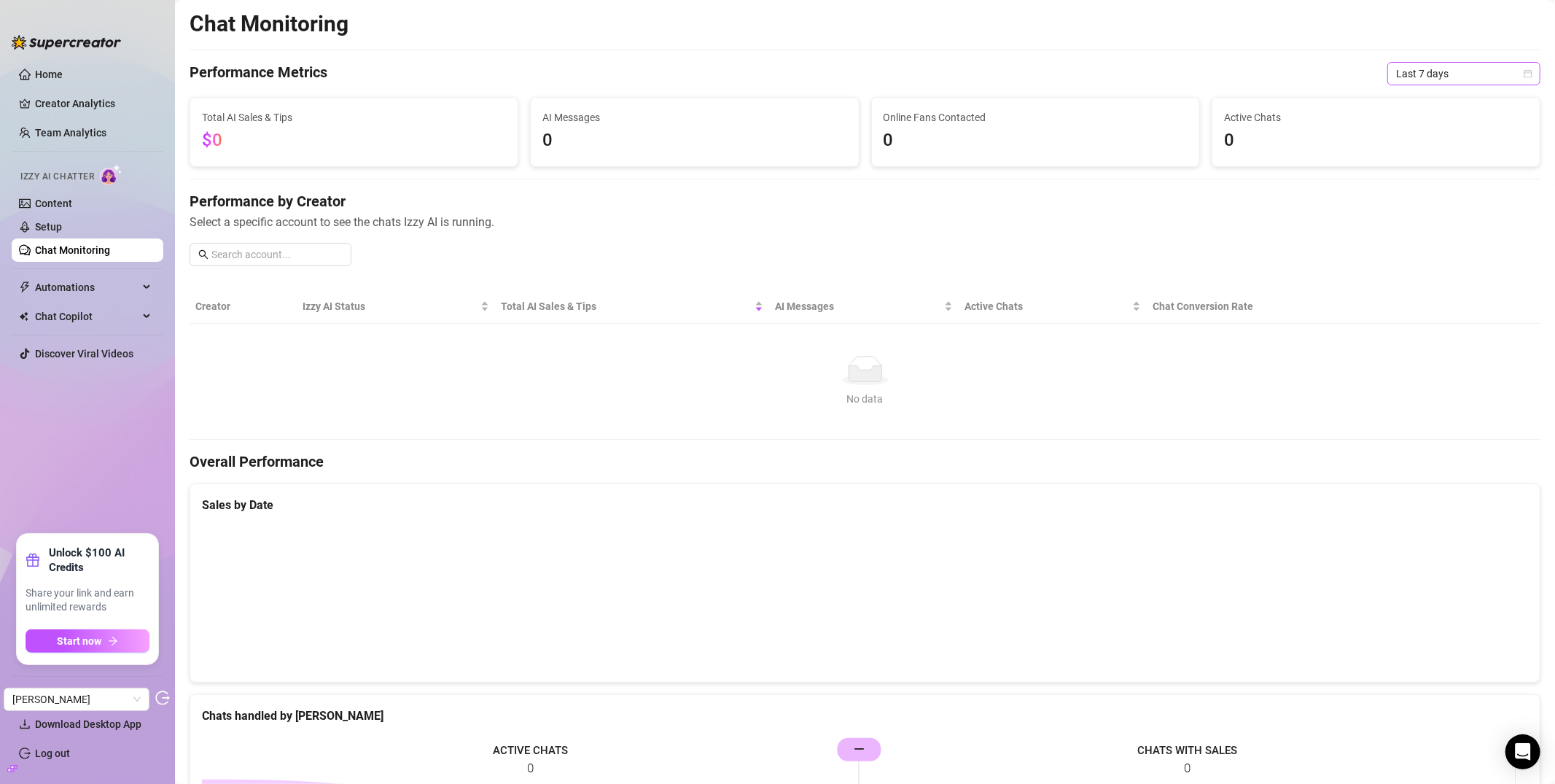
click at [1442, 81] on span "Last 7 days" at bounding box center [1464, 74] width 136 height 22
click at [1413, 172] on div "Last 90 days" at bounding box center [1453, 173] width 130 height 16
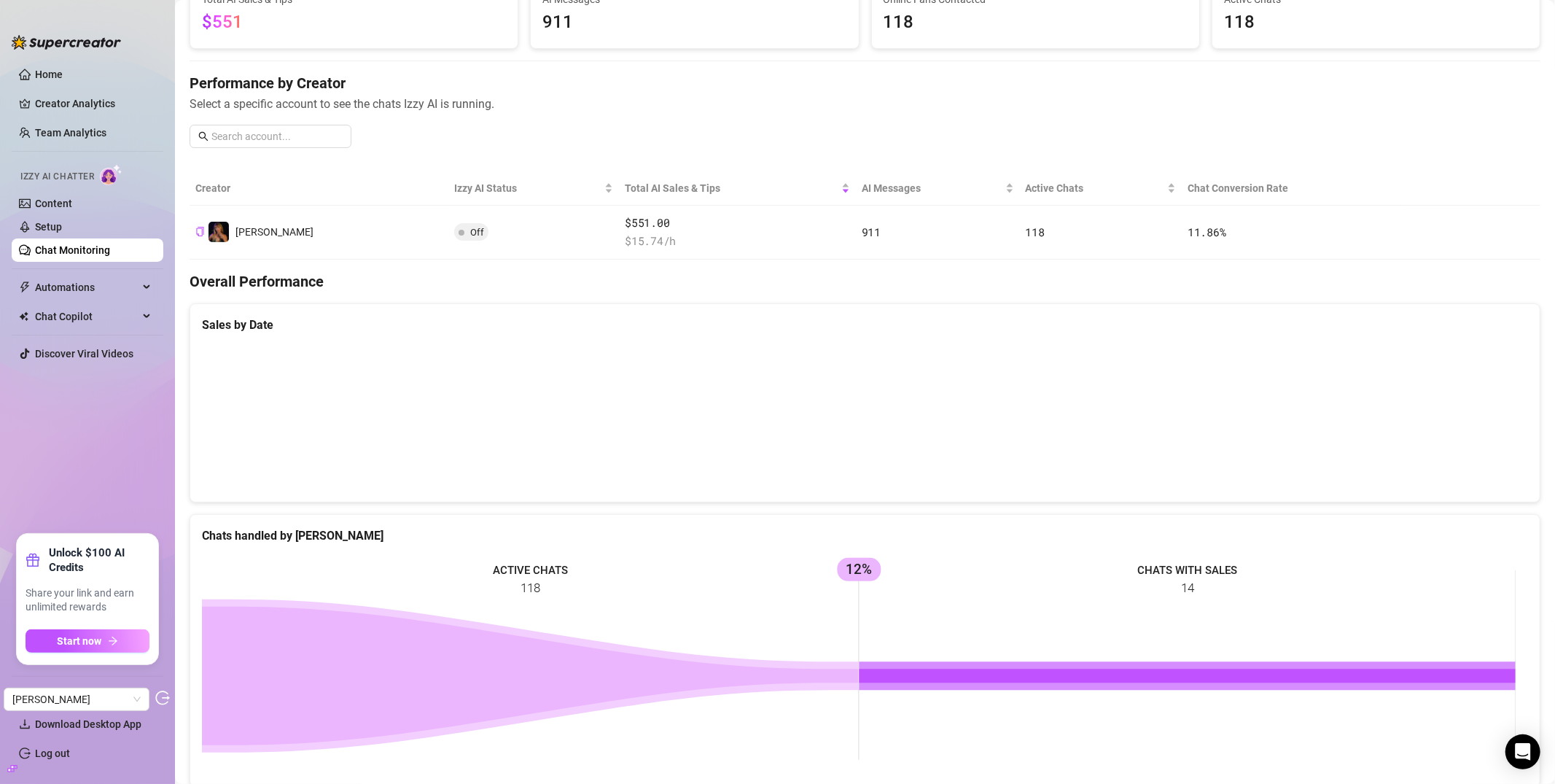
scroll to position [253, 0]
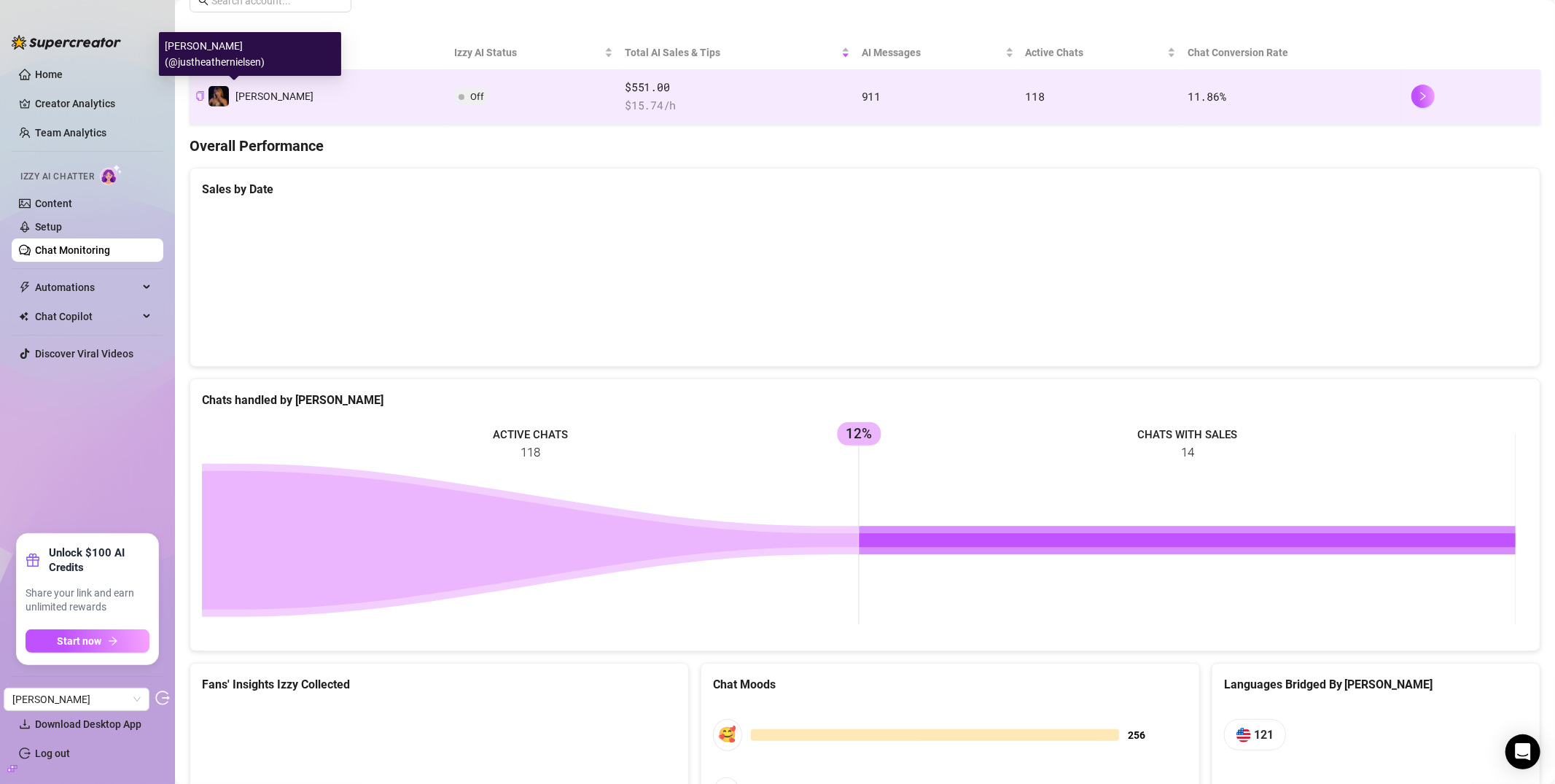
click at [263, 94] on span "[PERSON_NAME]" at bounding box center [275, 97] width 78 height 12
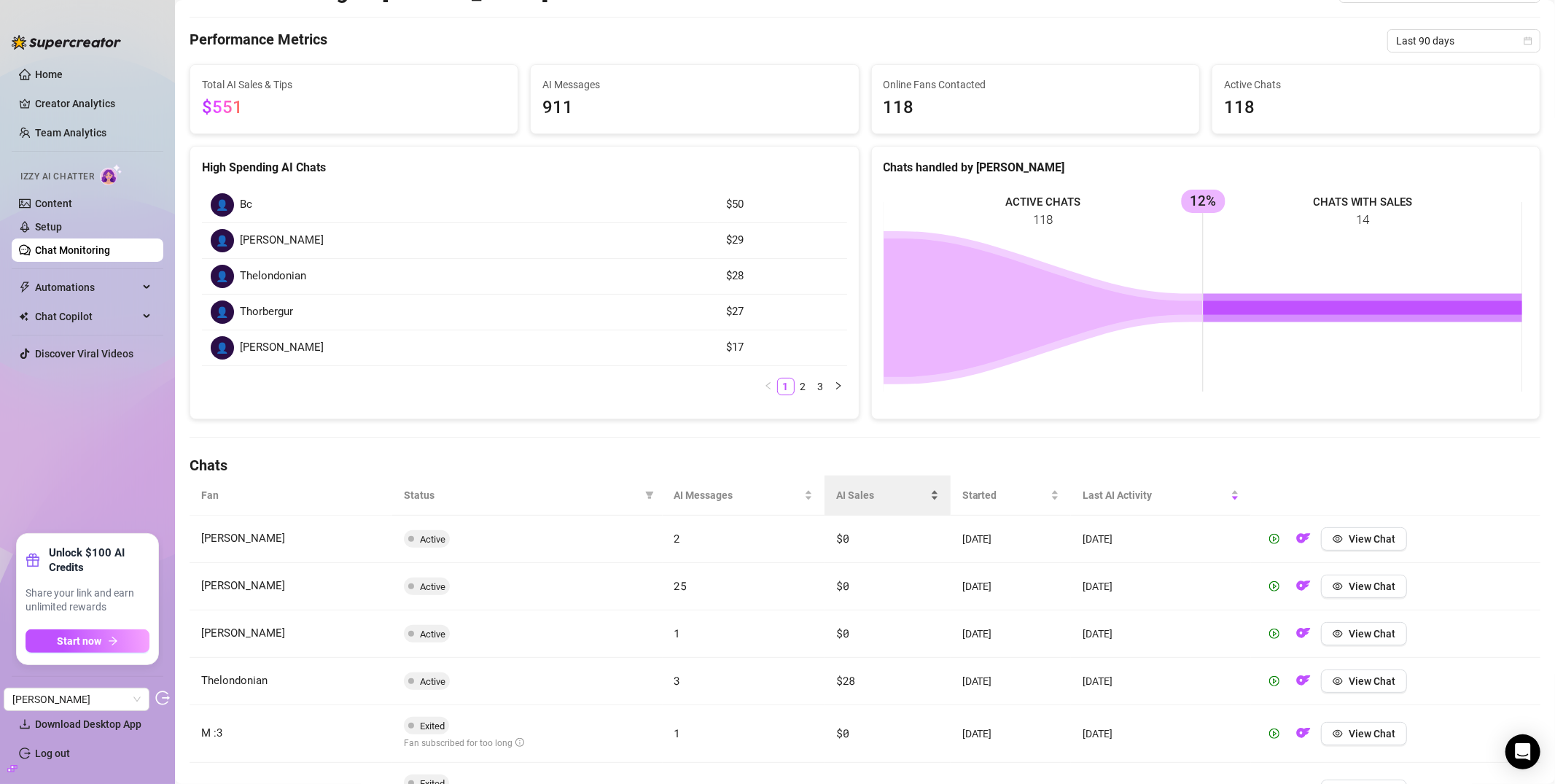
scroll to position [95, 0]
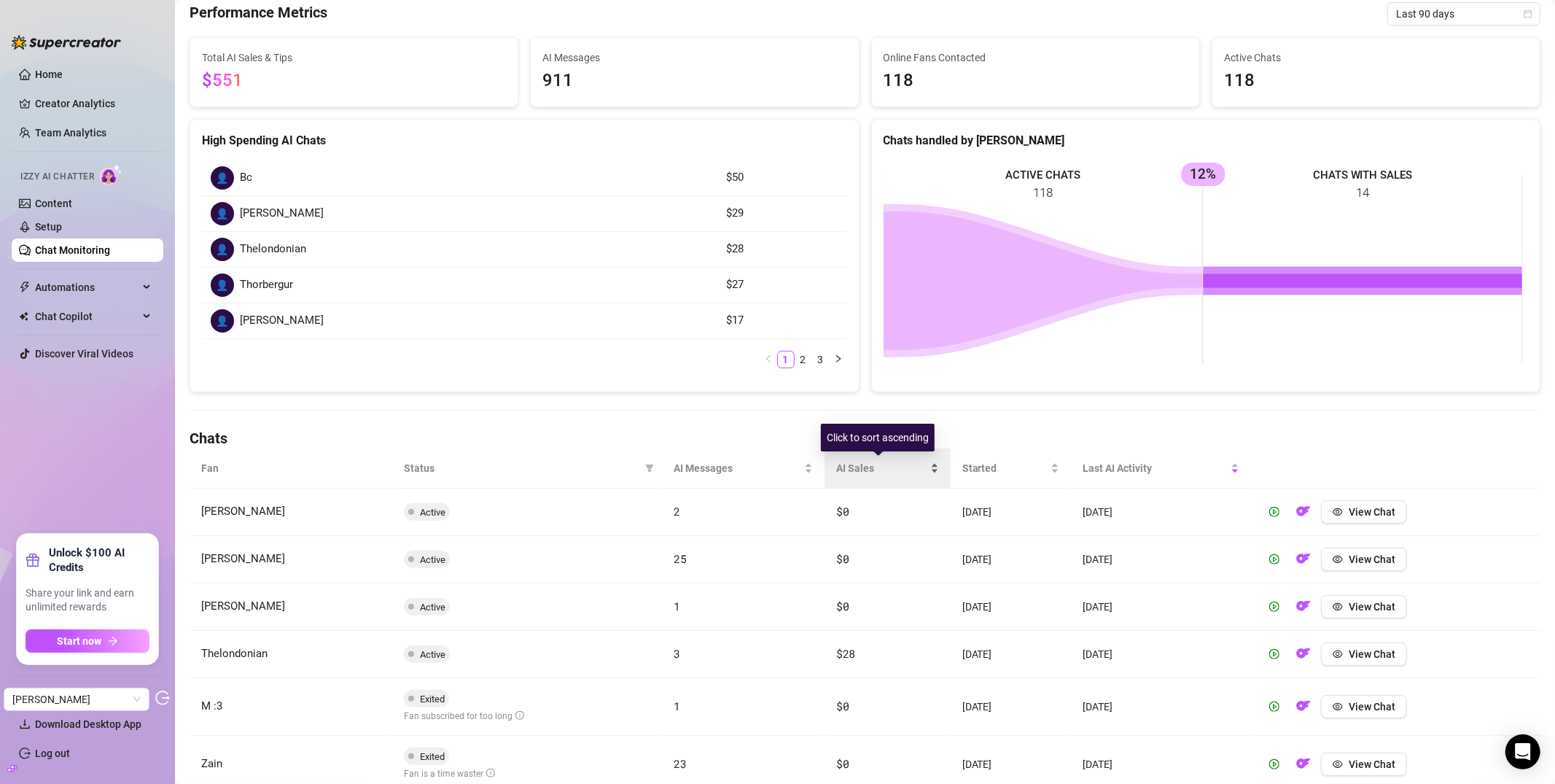
click at [839, 469] on span "AI Sales" at bounding box center [882, 468] width 91 height 16
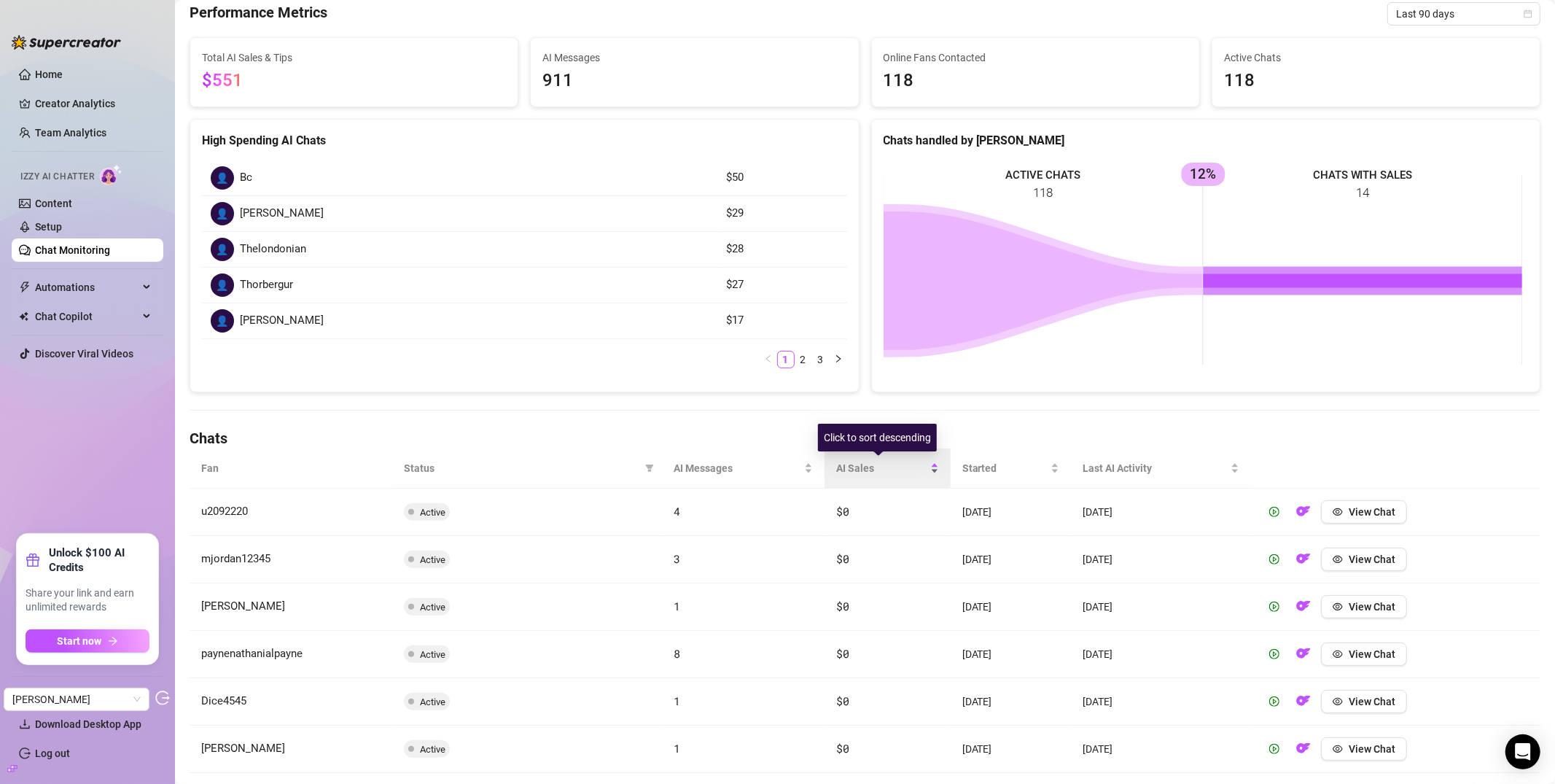
click at [850, 467] on span "AI Sales" at bounding box center [882, 468] width 91 height 16
click at [1338, 517] on span "button" at bounding box center [1338, 512] width 10 height 12
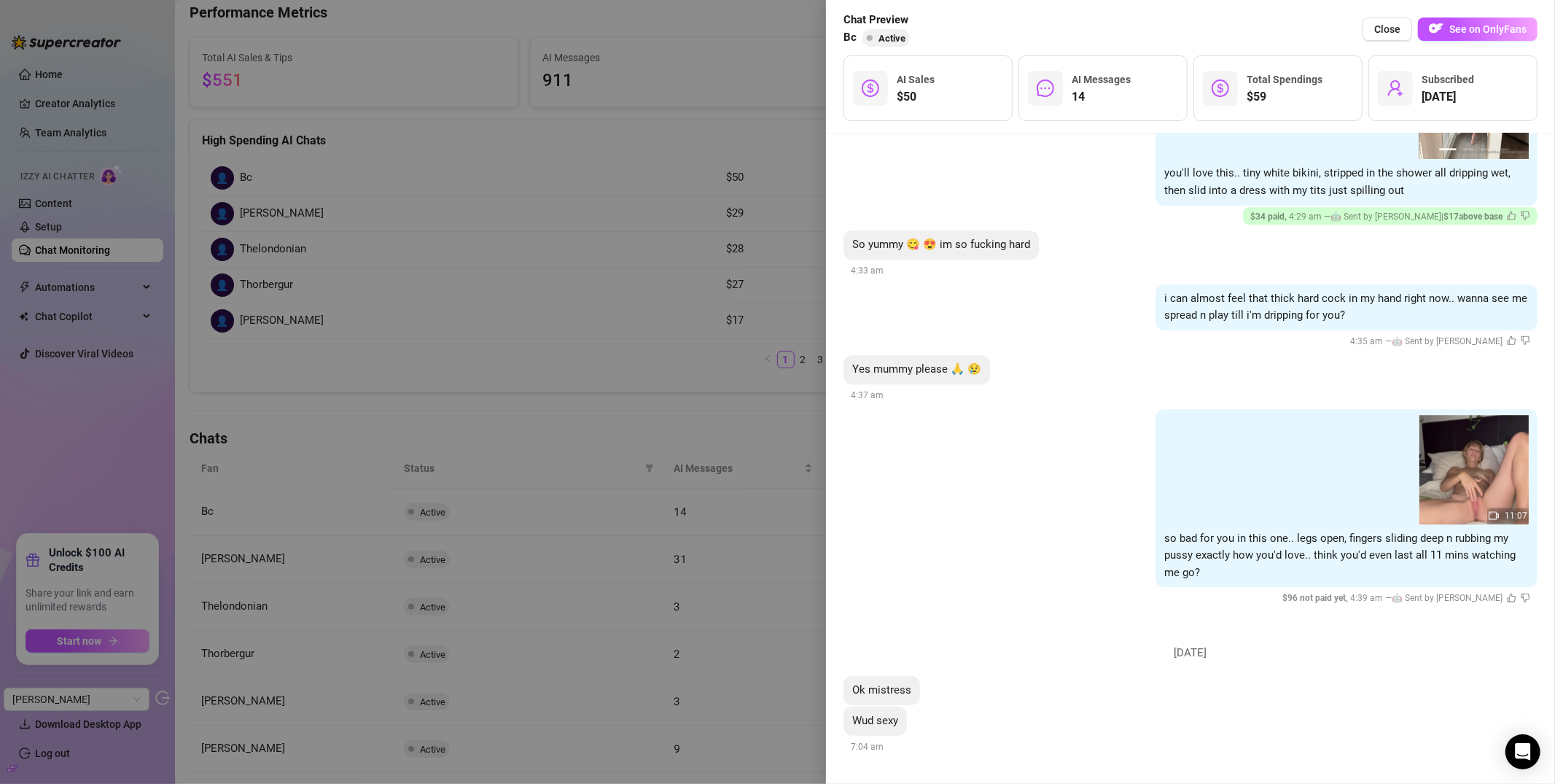
scroll to position [3457, 0]
click at [593, 270] on div at bounding box center [778, 392] width 1555 height 784
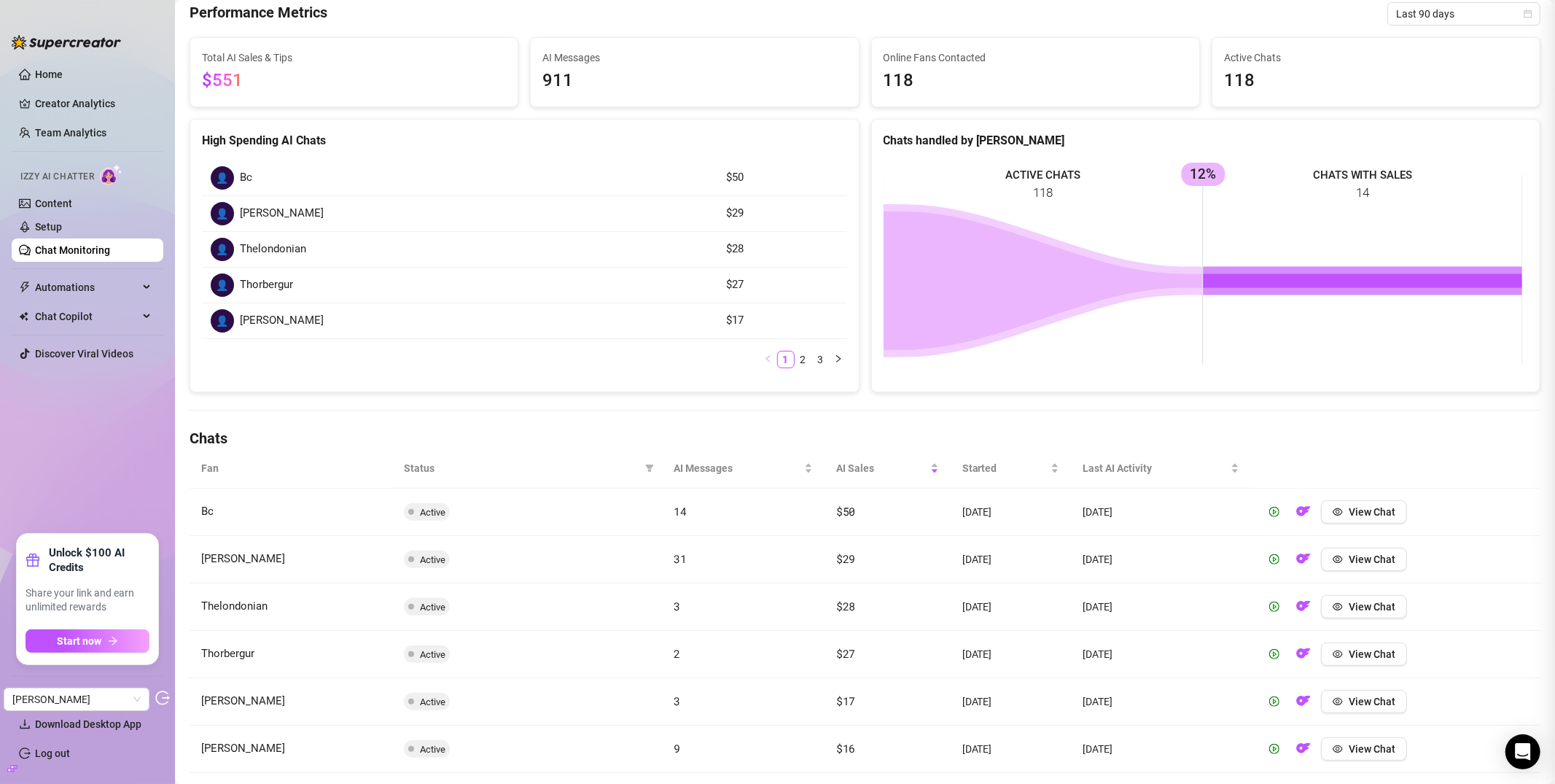
scroll to position [0, 0]
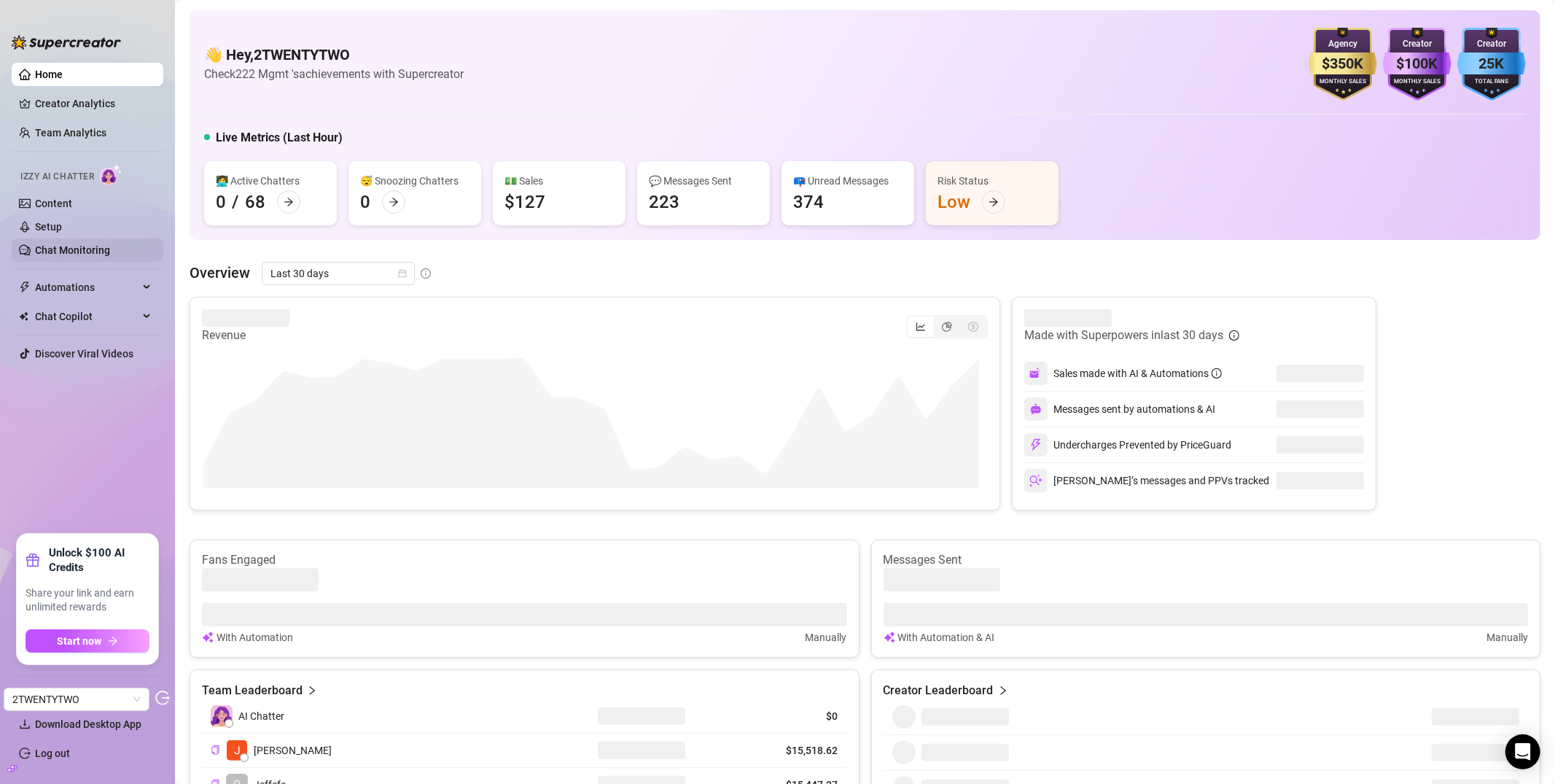
click at [76, 249] on link "Chat Monitoring" at bounding box center [72, 250] width 75 height 12
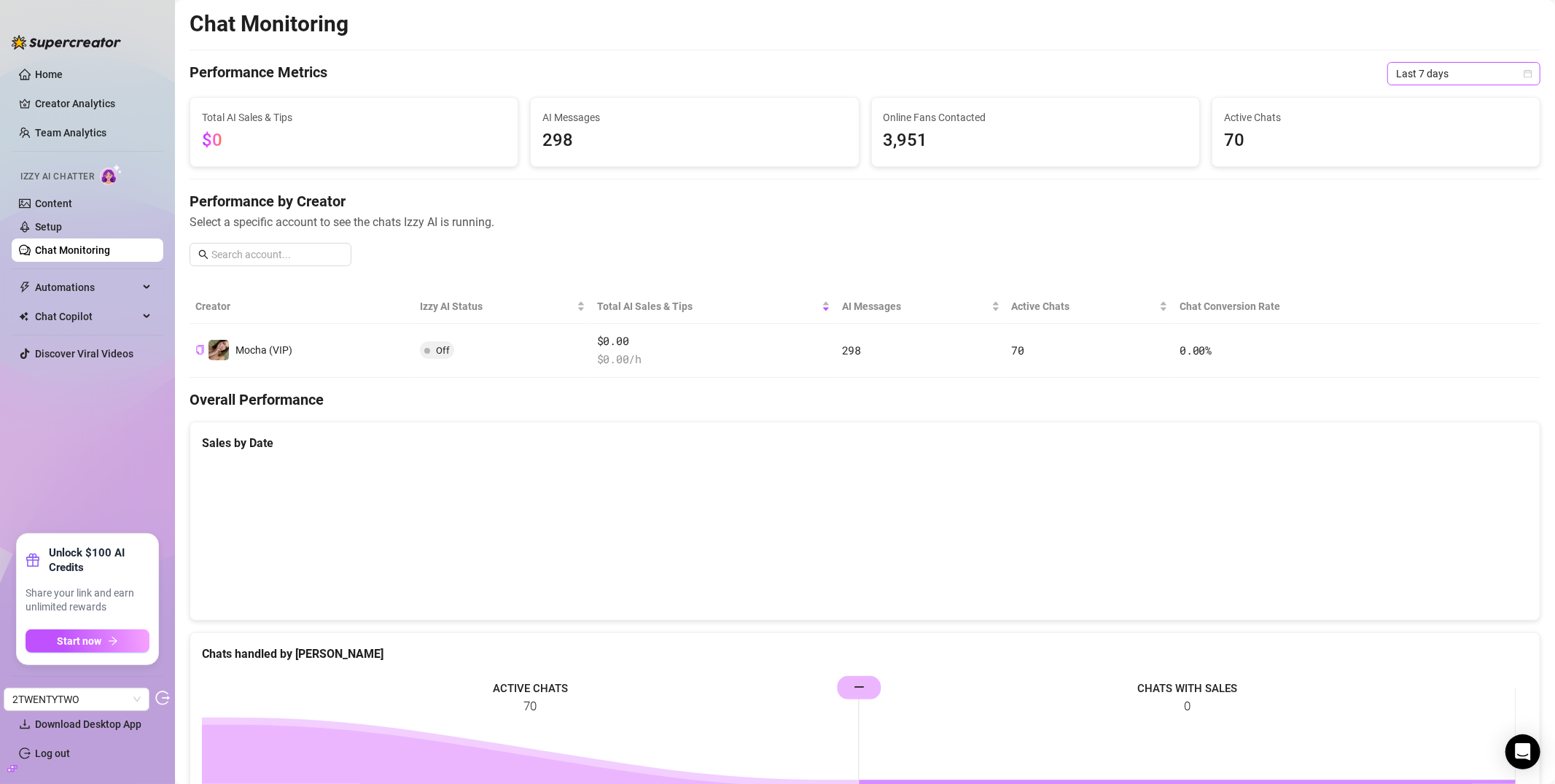
click at [1430, 79] on span "Last 7 days" at bounding box center [1464, 74] width 136 height 22
click at [1412, 167] on div "Last 90 days" at bounding box center [1453, 173] width 130 height 16
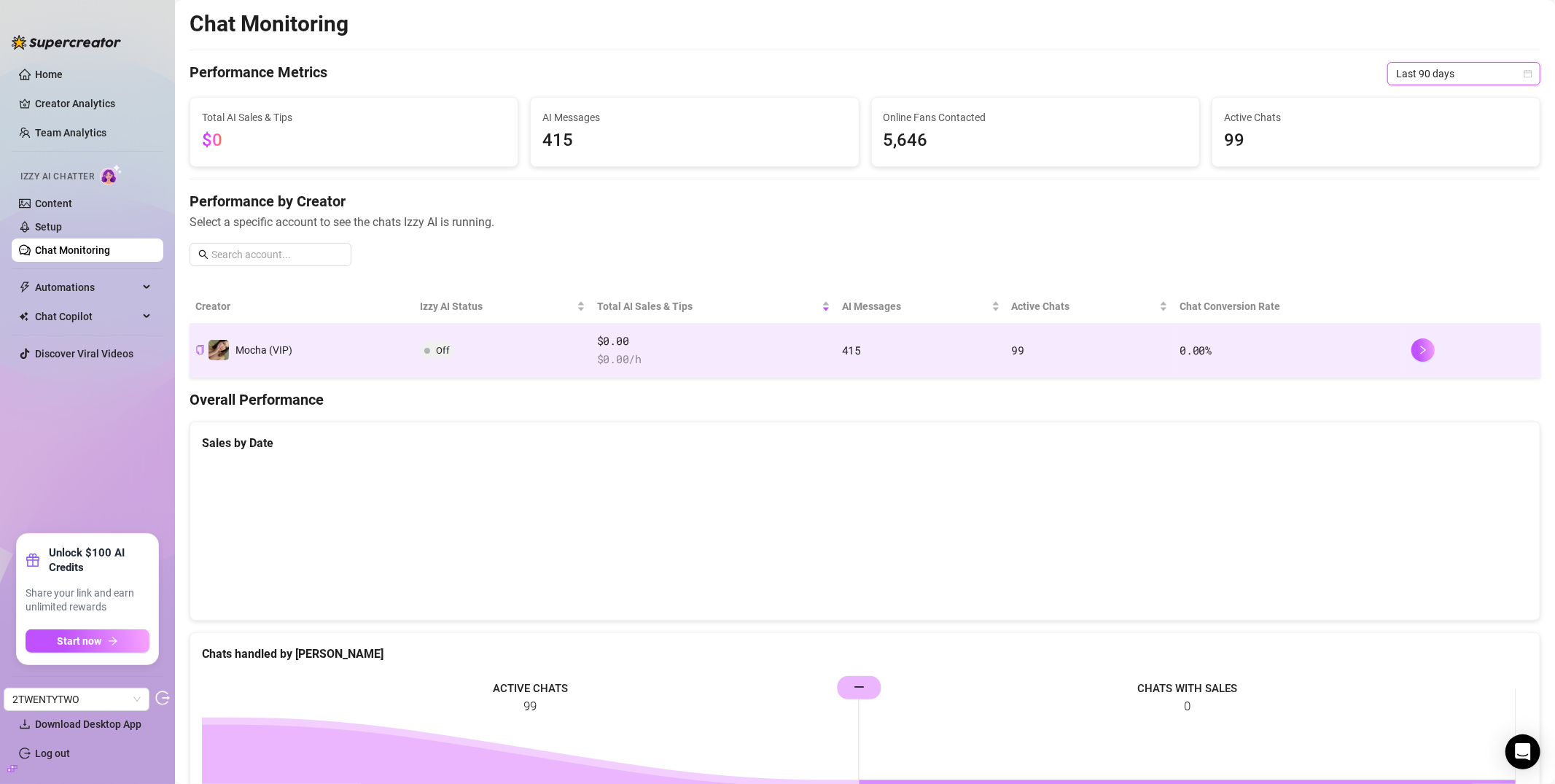
click at [525, 360] on td "Off" at bounding box center [503, 350] width 177 height 54
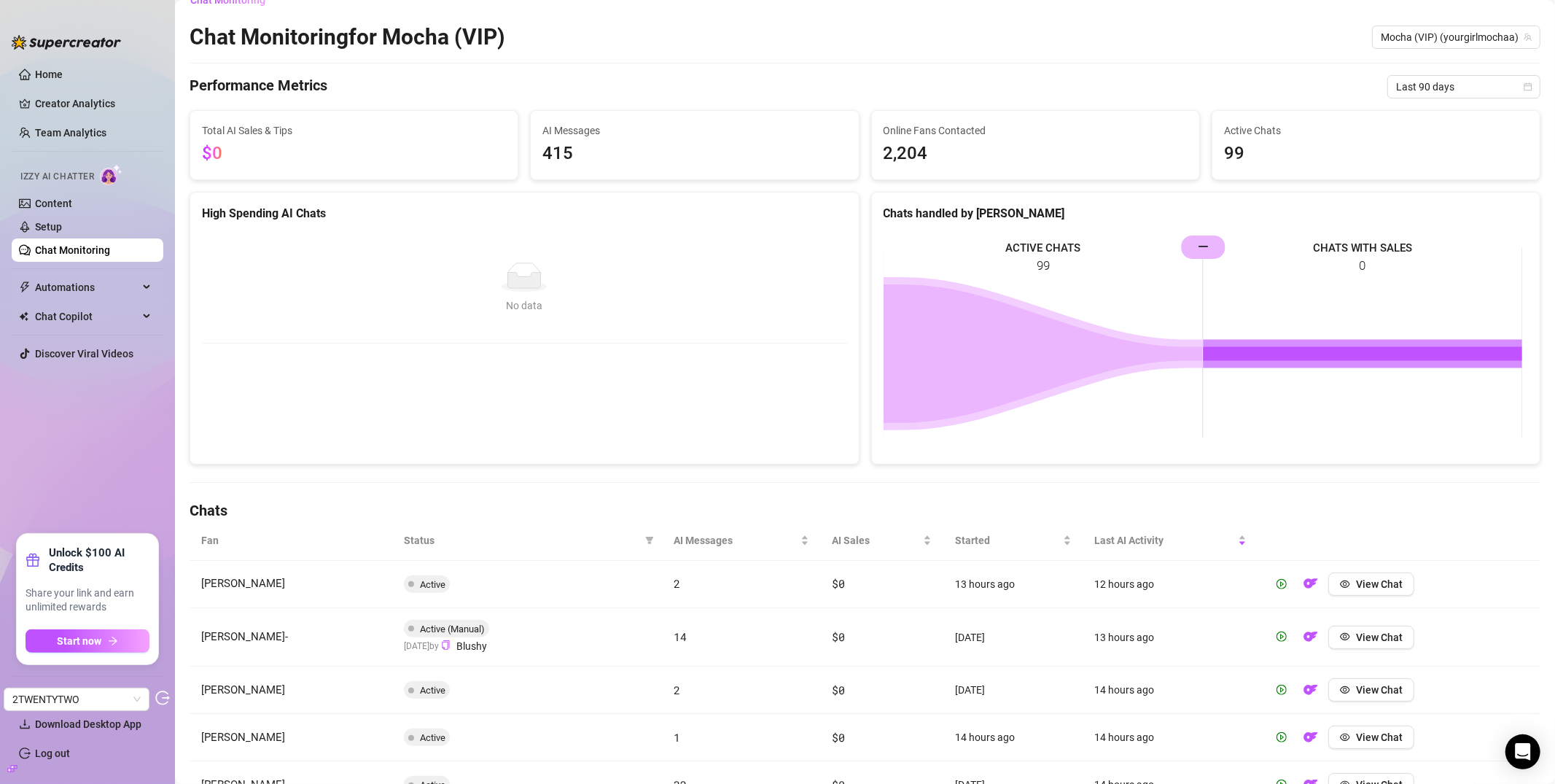
scroll to position [24, 0]
click at [687, 535] on span "AI Messages" at bounding box center [735, 539] width 123 height 16
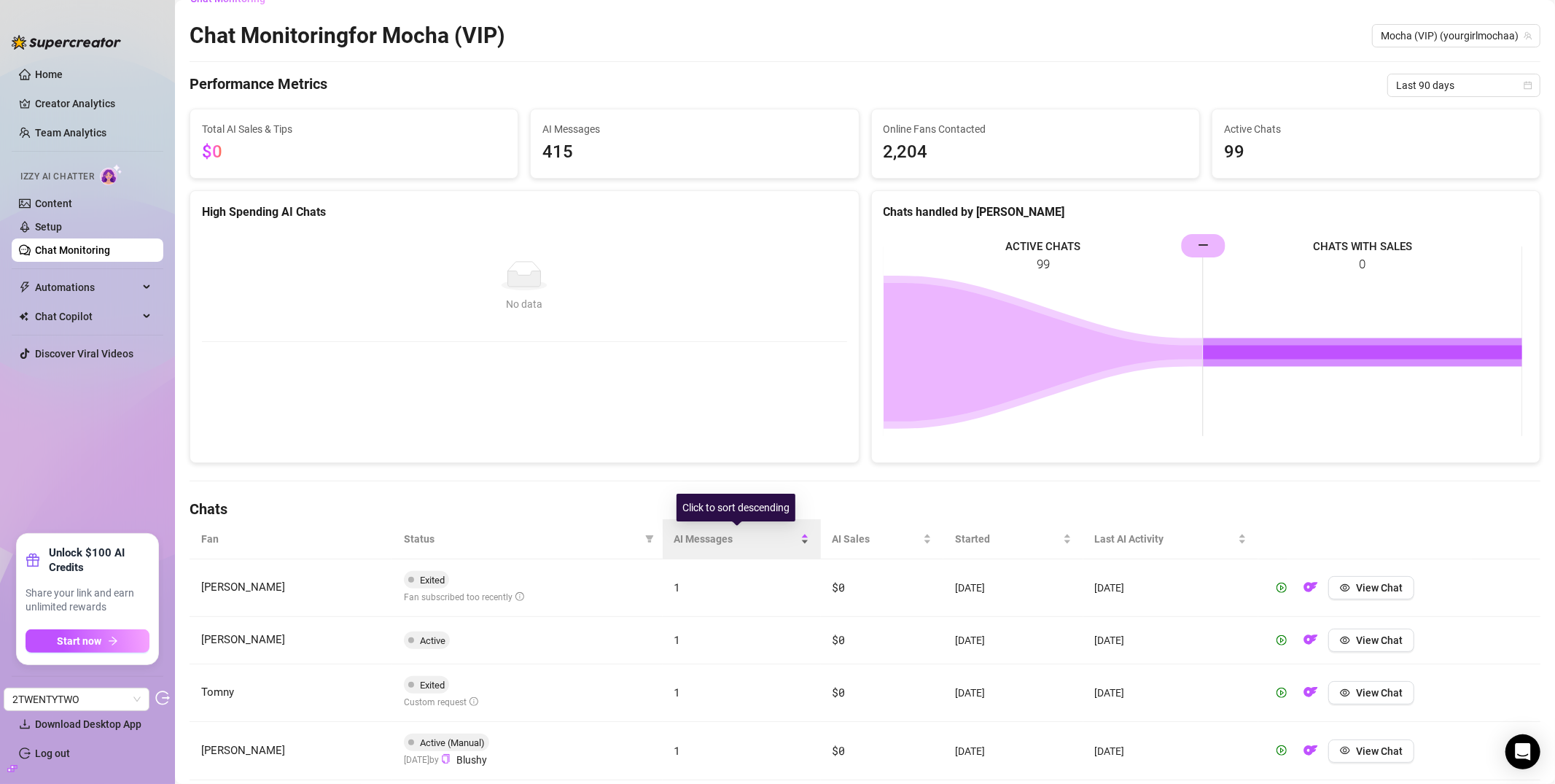
click at [693, 533] on span "AI Messages" at bounding box center [735, 539] width 123 height 16
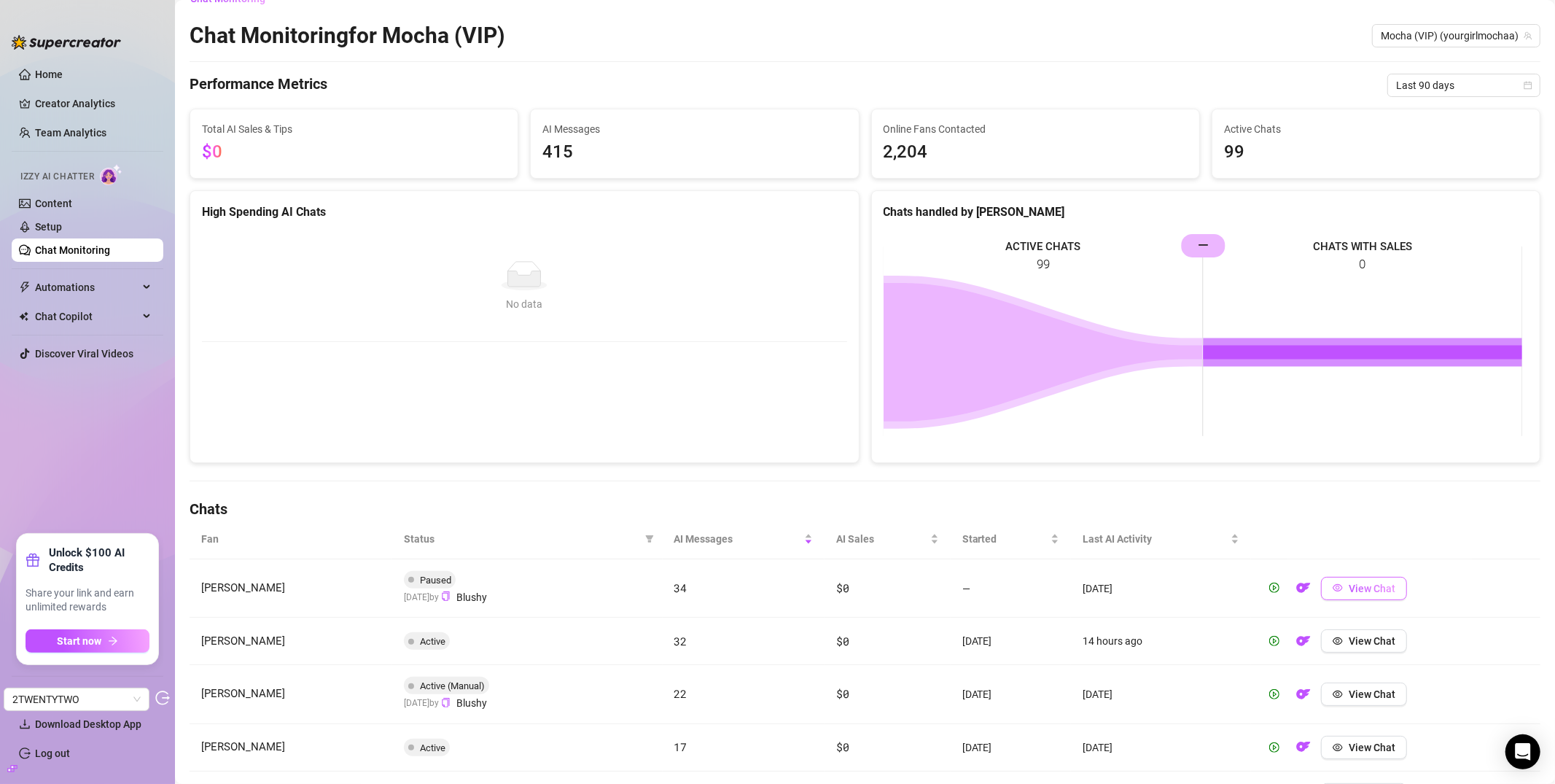
click at [1354, 583] on span "View Chat" at bounding box center [1371, 589] width 46 height 12
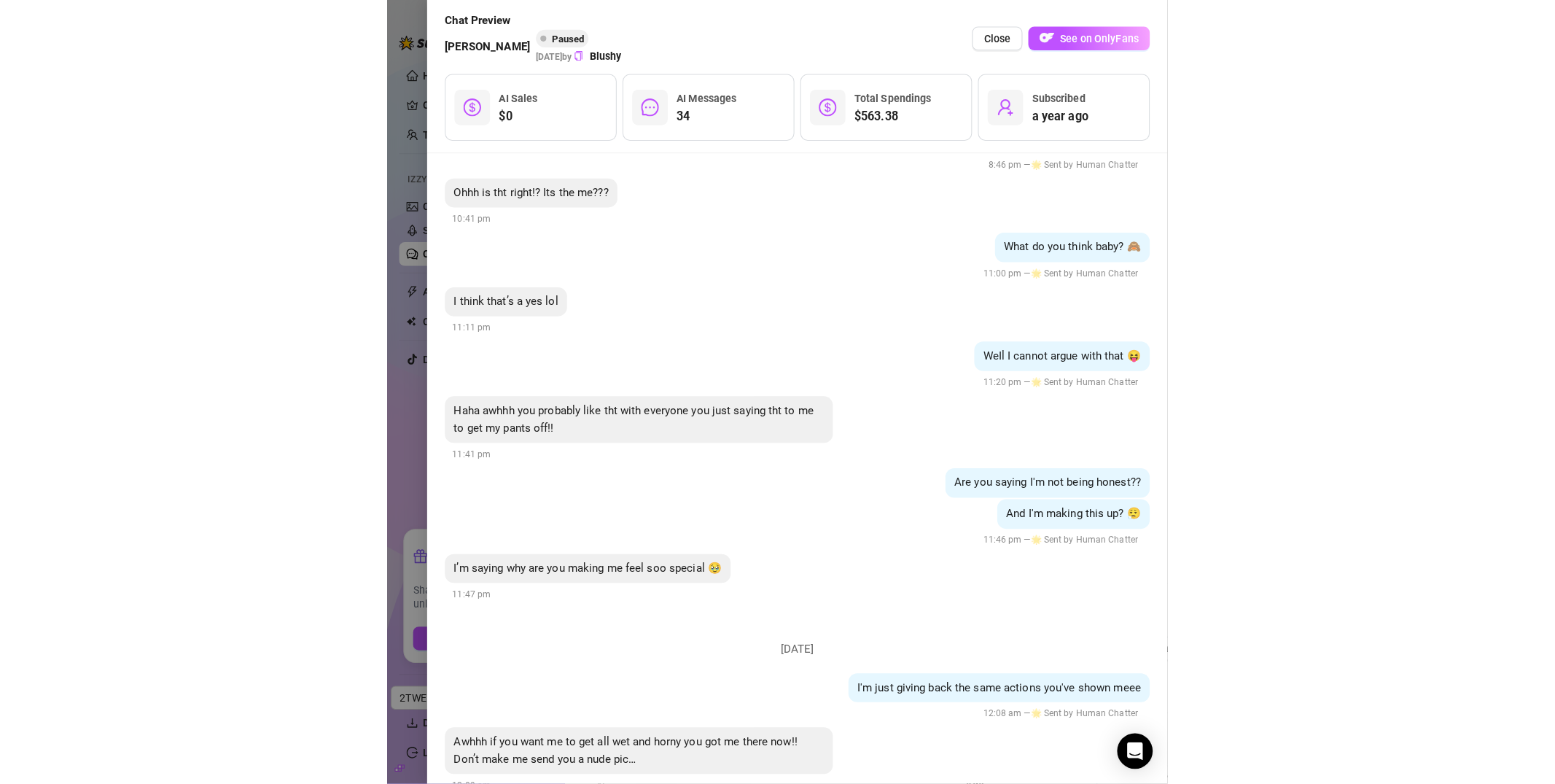
scroll to position [20847, 0]
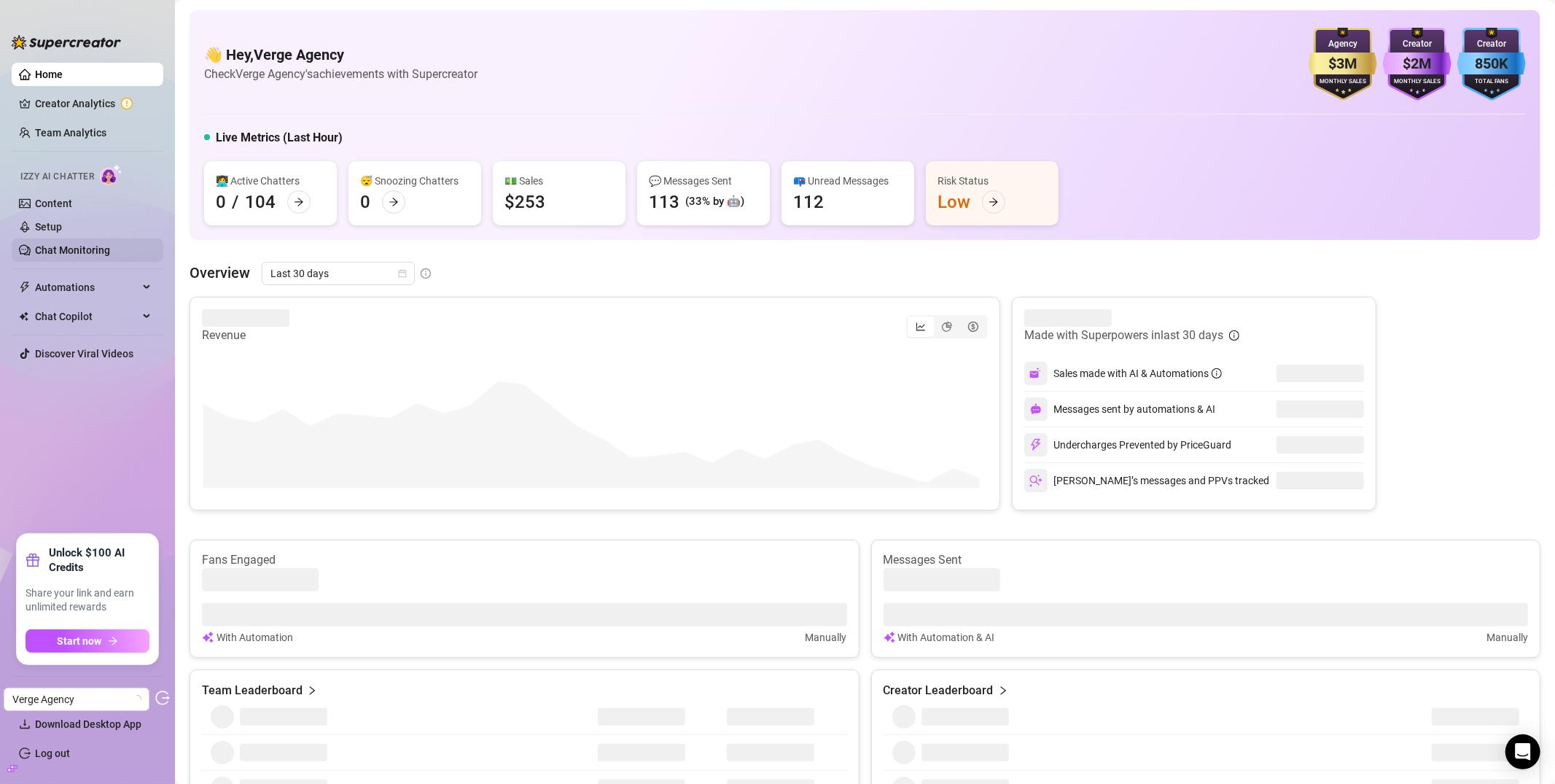
click at [110, 244] on link "Chat Monitoring" at bounding box center [72, 250] width 75 height 12
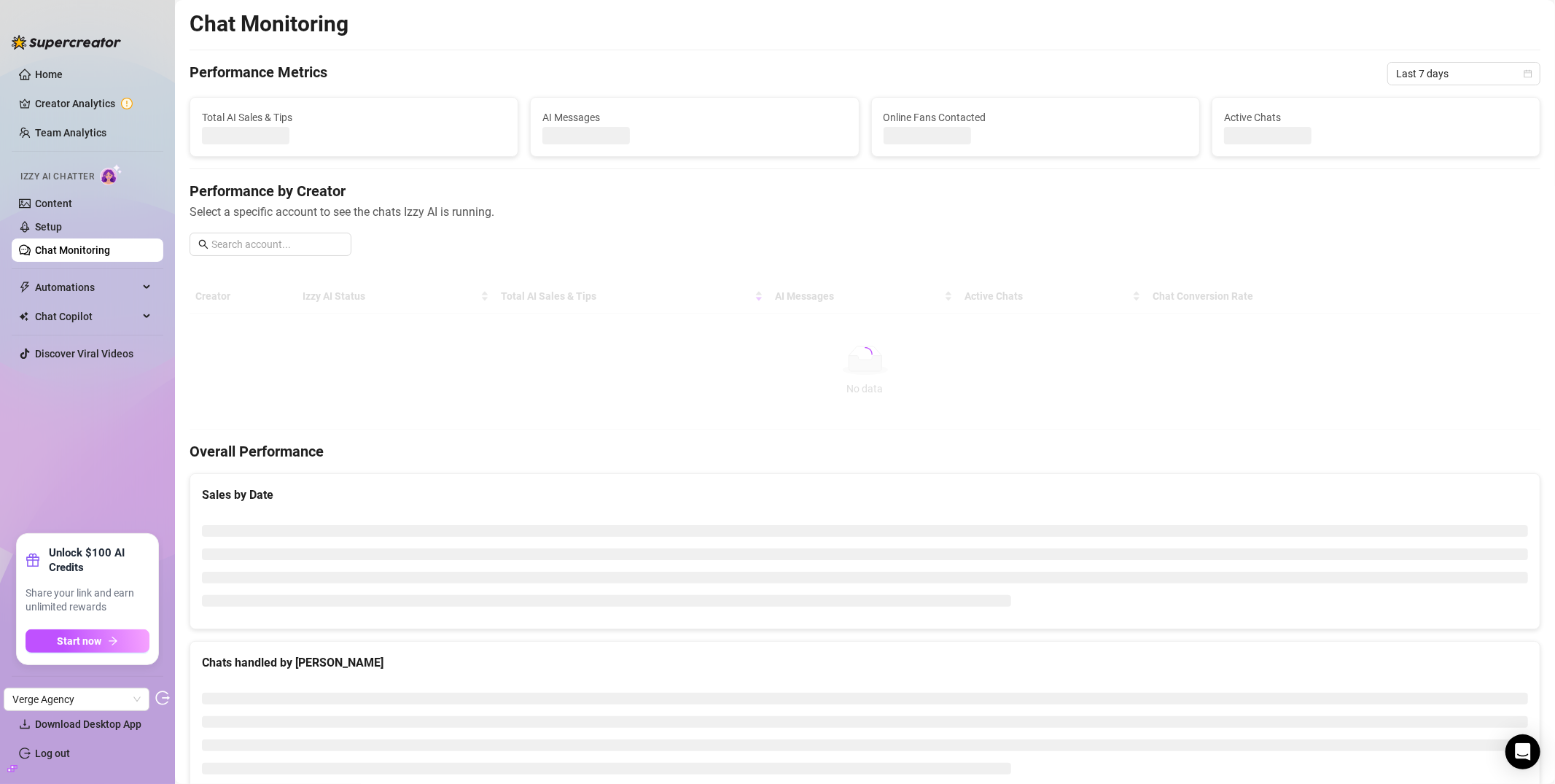
click at [1430, 89] on div "Chat Monitoring Performance Metrics Last 7 days Total AI Sales & Tips AI Messag…" at bounding box center [864, 448] width 1351 height 876
click at [1434, 80] on span "Last 7 days" at bounding box center [1464, 74] width 136 height 22
click at [1424, 169] on div "Last 90 days" at bounding box center [1453, 173] width 130 height 16
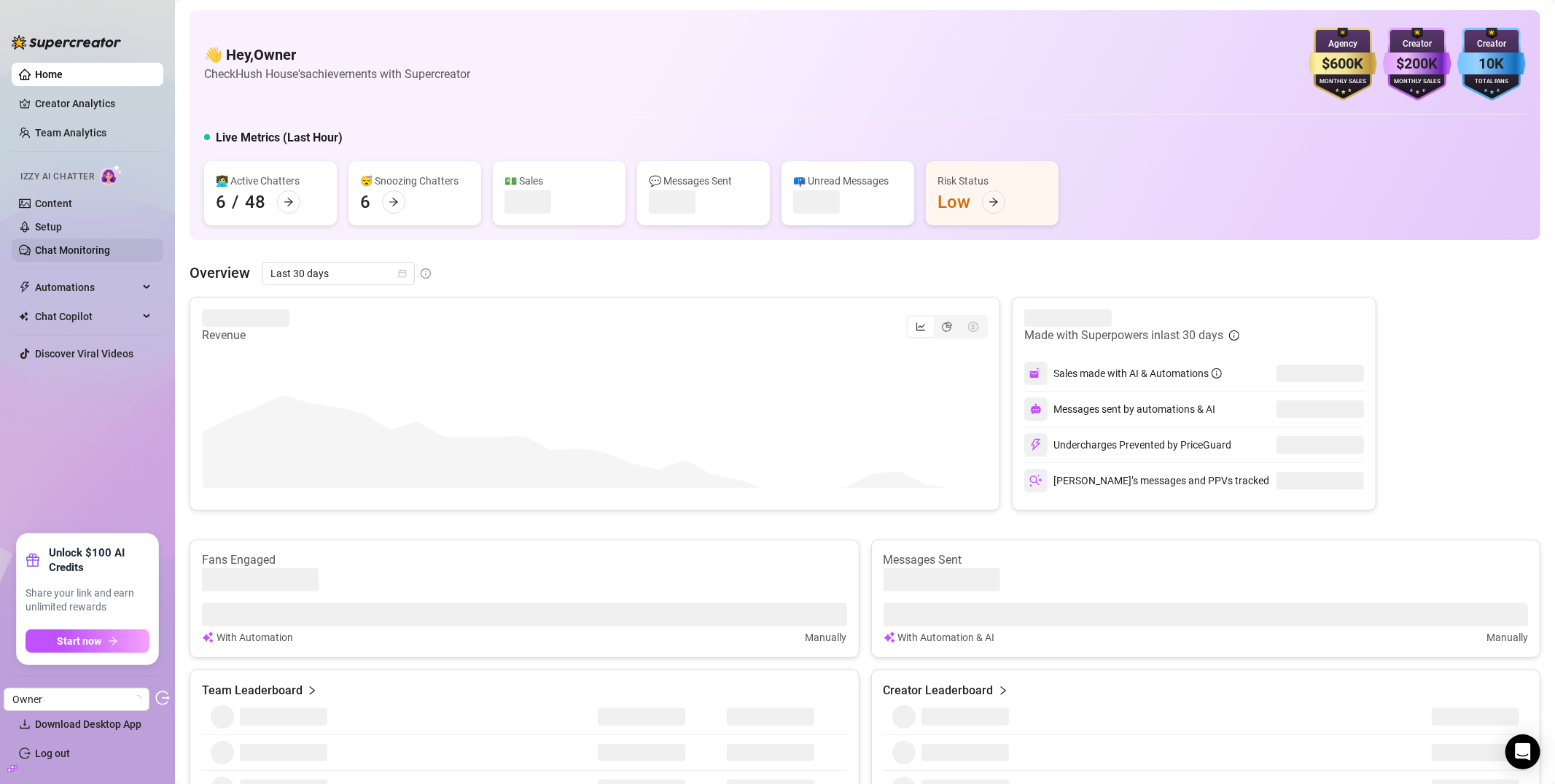
click at [72, 246] on link "Chat Monitoring" at bounding box center [72, 250] width 75 height 12
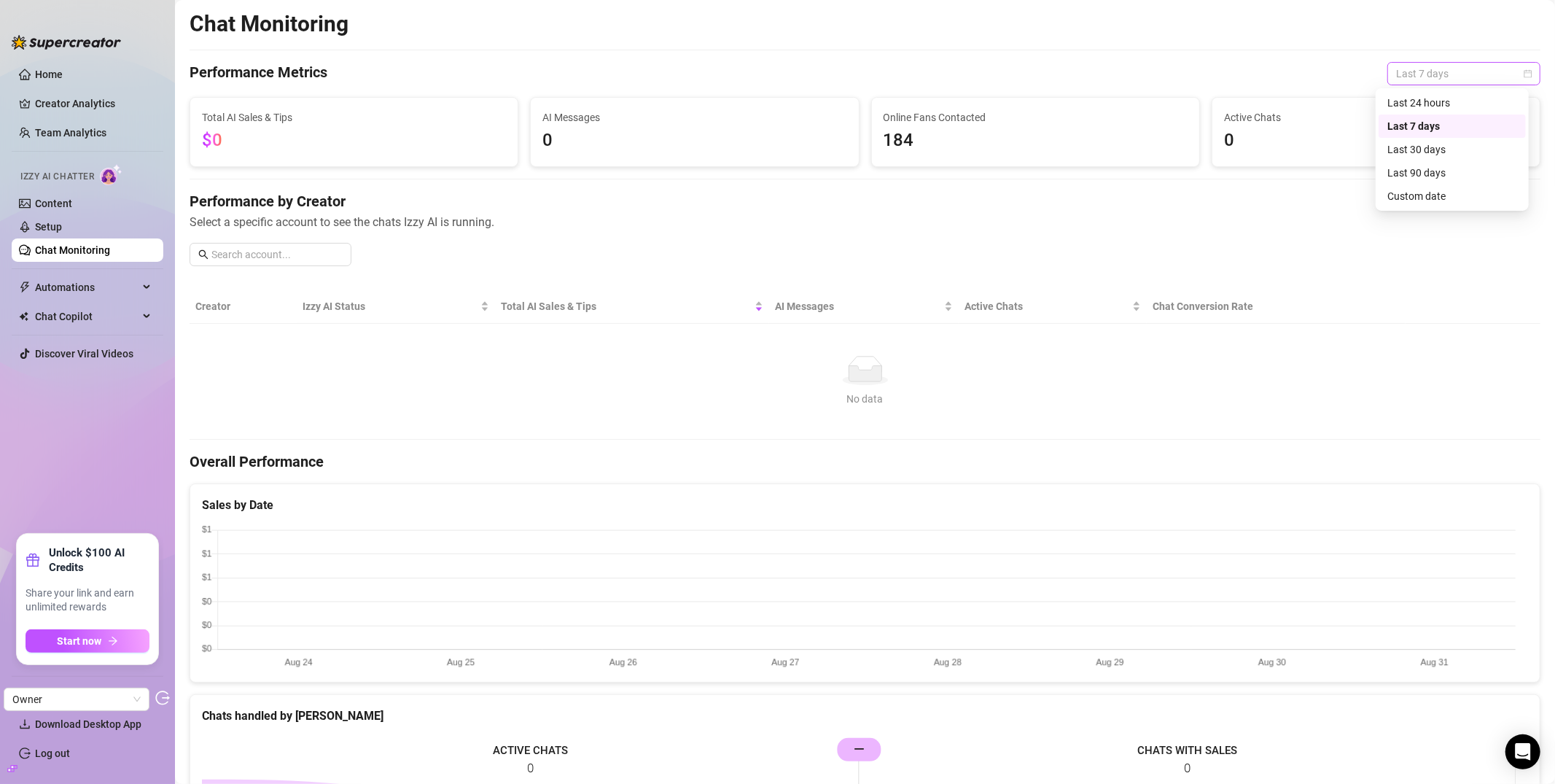
click at [1414, 66] on span "Last 7 days" at bounding box center [1464, 74] width 136 height 22
click at [1411, 168] on div "Last 90 days" at bounding box center [1453, 173] width 130 height 16
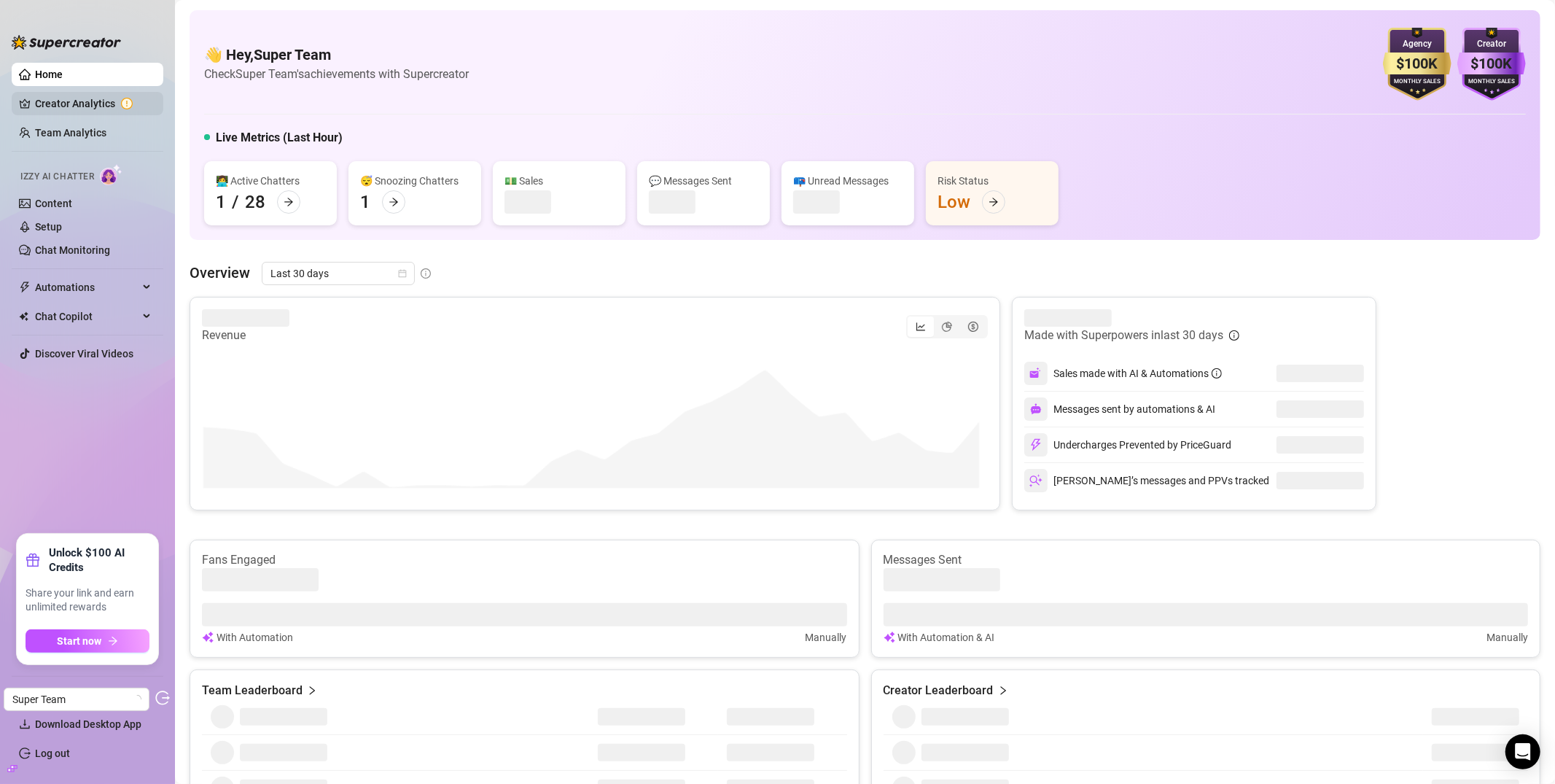
click at [110, 111] on link "Creator Analytics" at bounding box center [93, 104] width 116 height 24
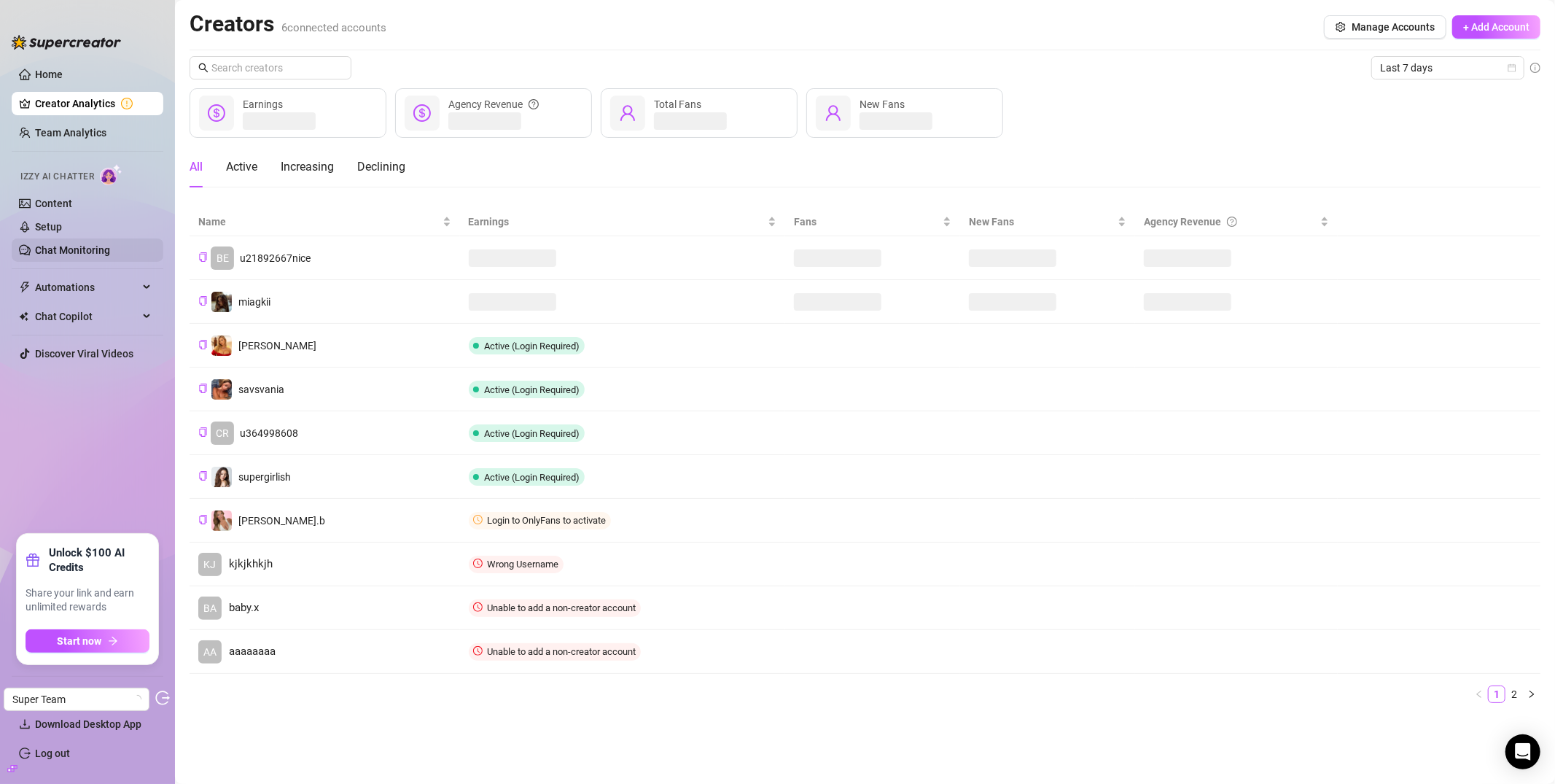
click at [82, 245] on link "Chat Monitoring" at bounding box center [72, 250] width 75 height 12
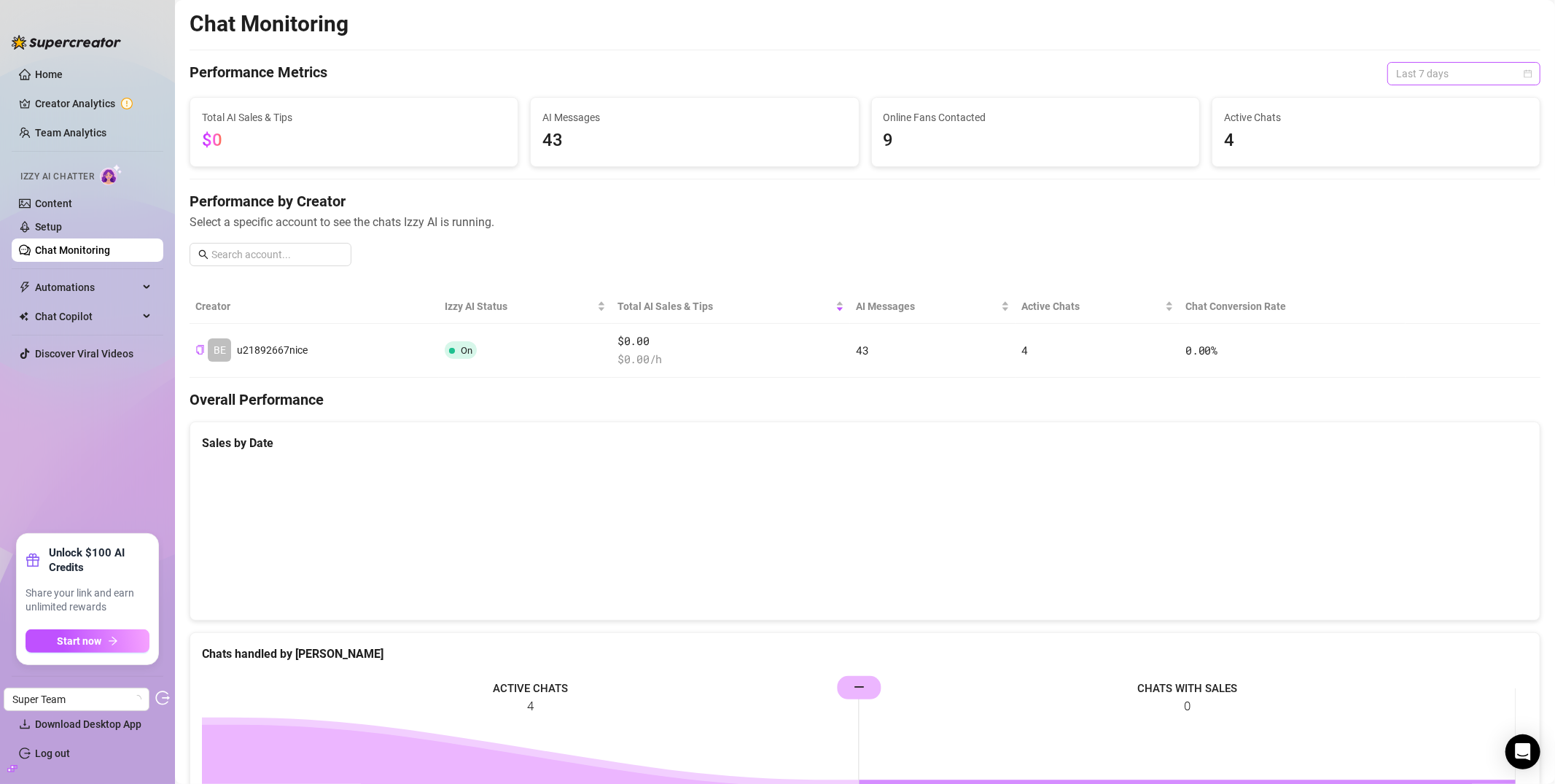
click at [1465, 82] on span "Last 7 days" at bounding box center [1464, 74] width 136 height 22
click at [1421, 172] on div "Last 90 days" at bounding box center [1453, 173] width 130 height 16
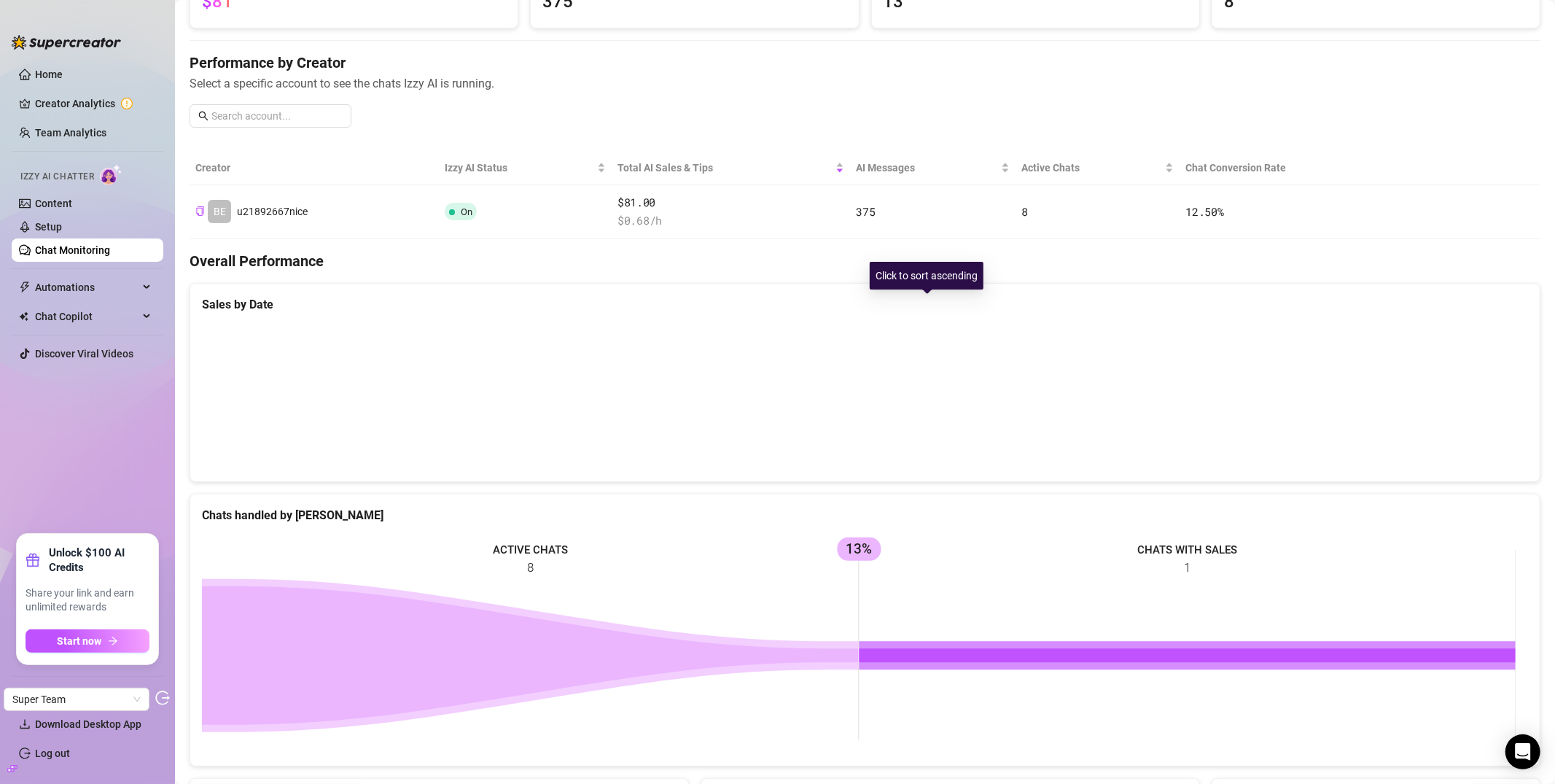
scroll to position [253, 0]
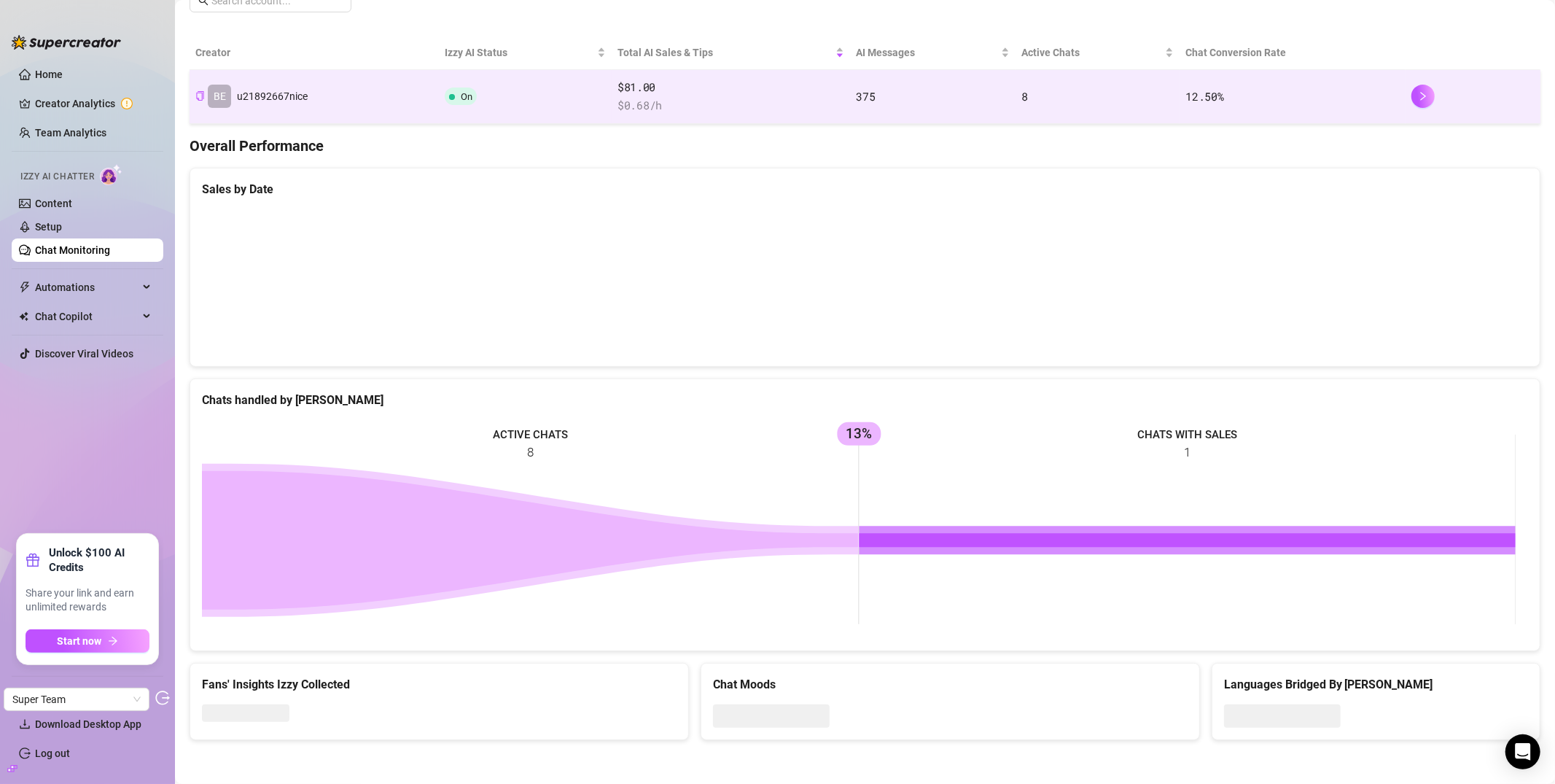
click at [430, 98] on td "BE u21892667nice" at bounding box center [314, 97] width 249 height 54
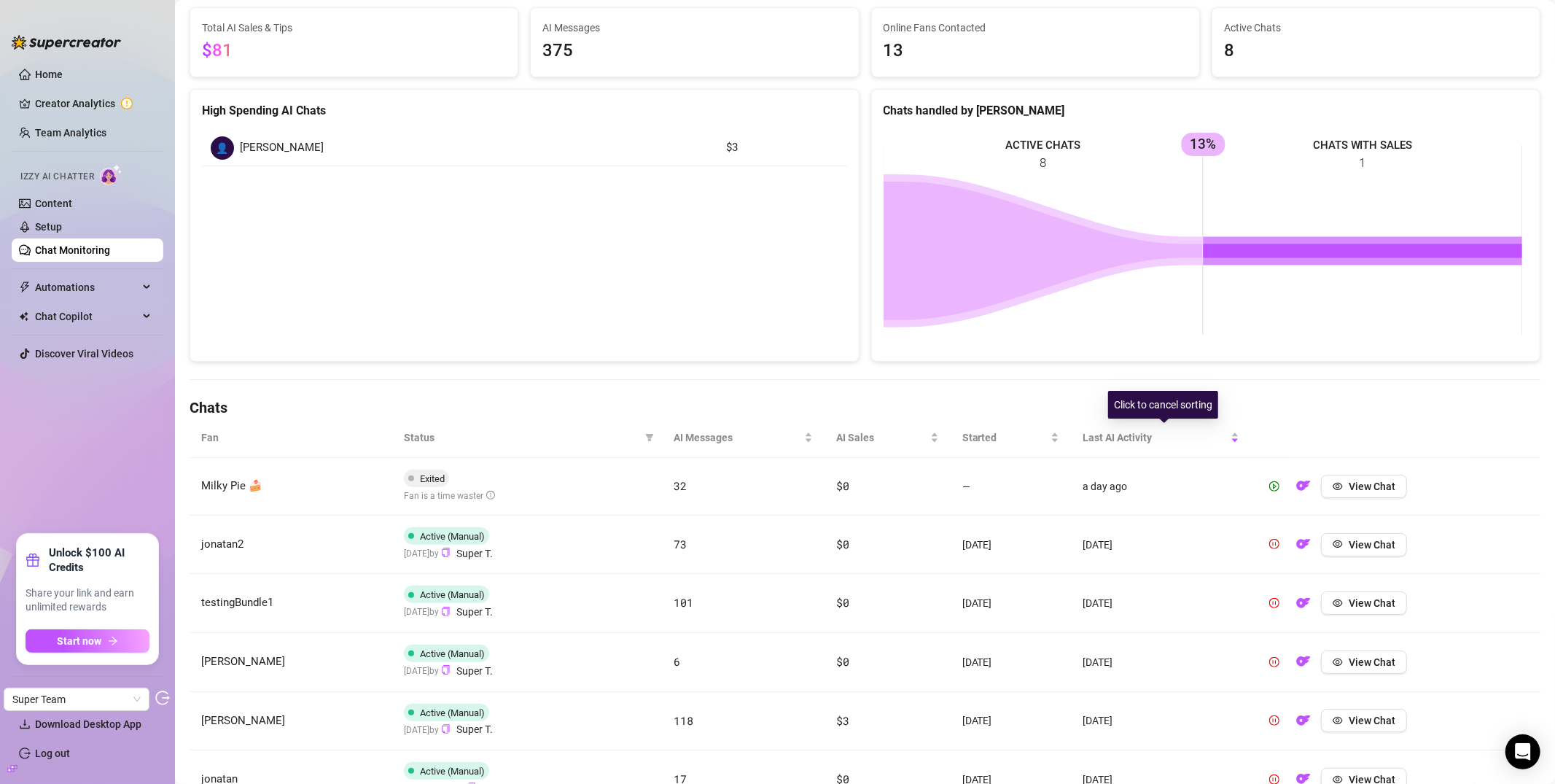
scroll to position [126, 0]
click at [862, 441] on span "AI Sales" at bounding box center [882, 436] width 91 height 16
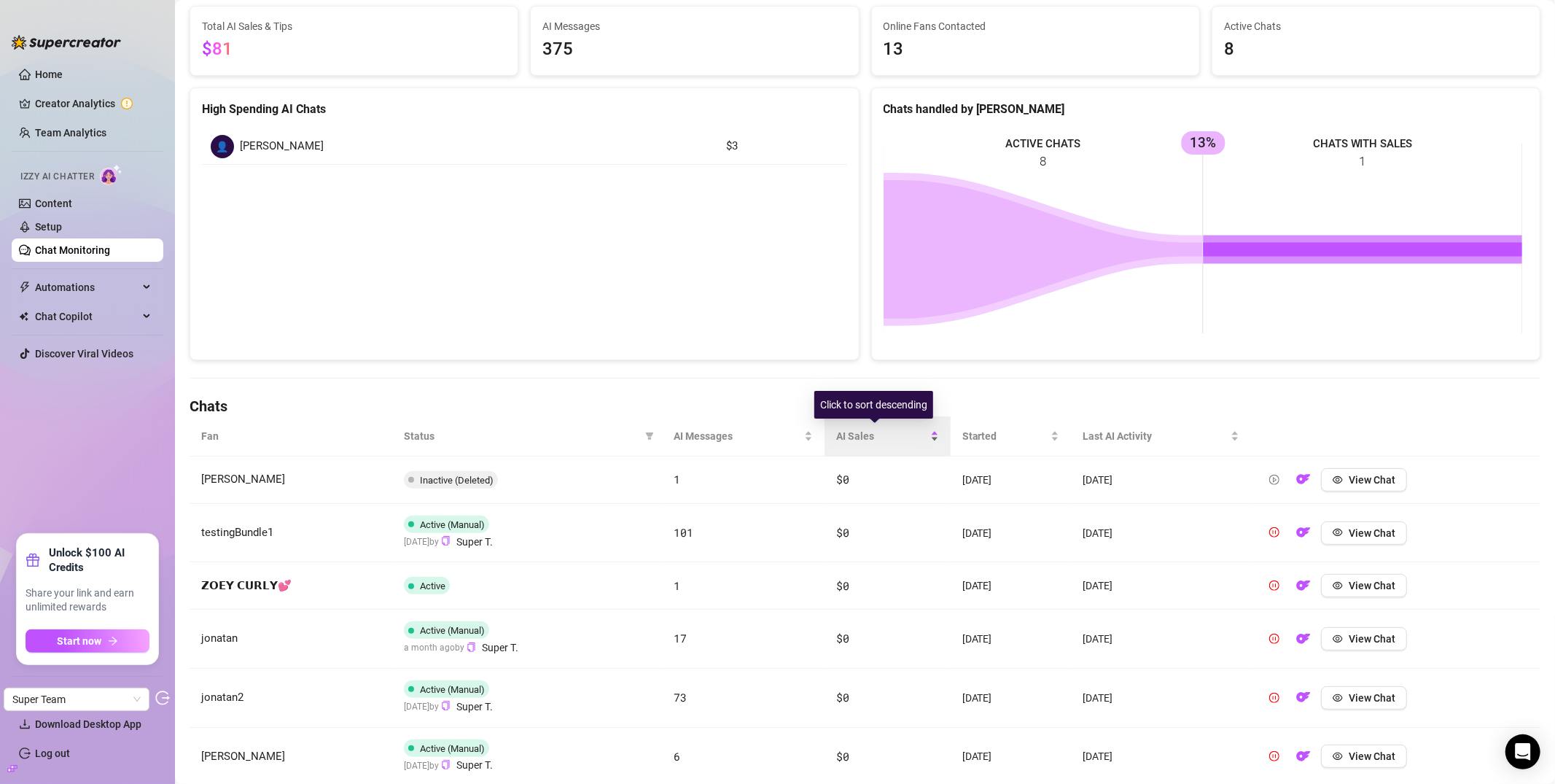
click at [852, 438] on span "AI Sales" at bounding box center [882, 436] width 91 height 16
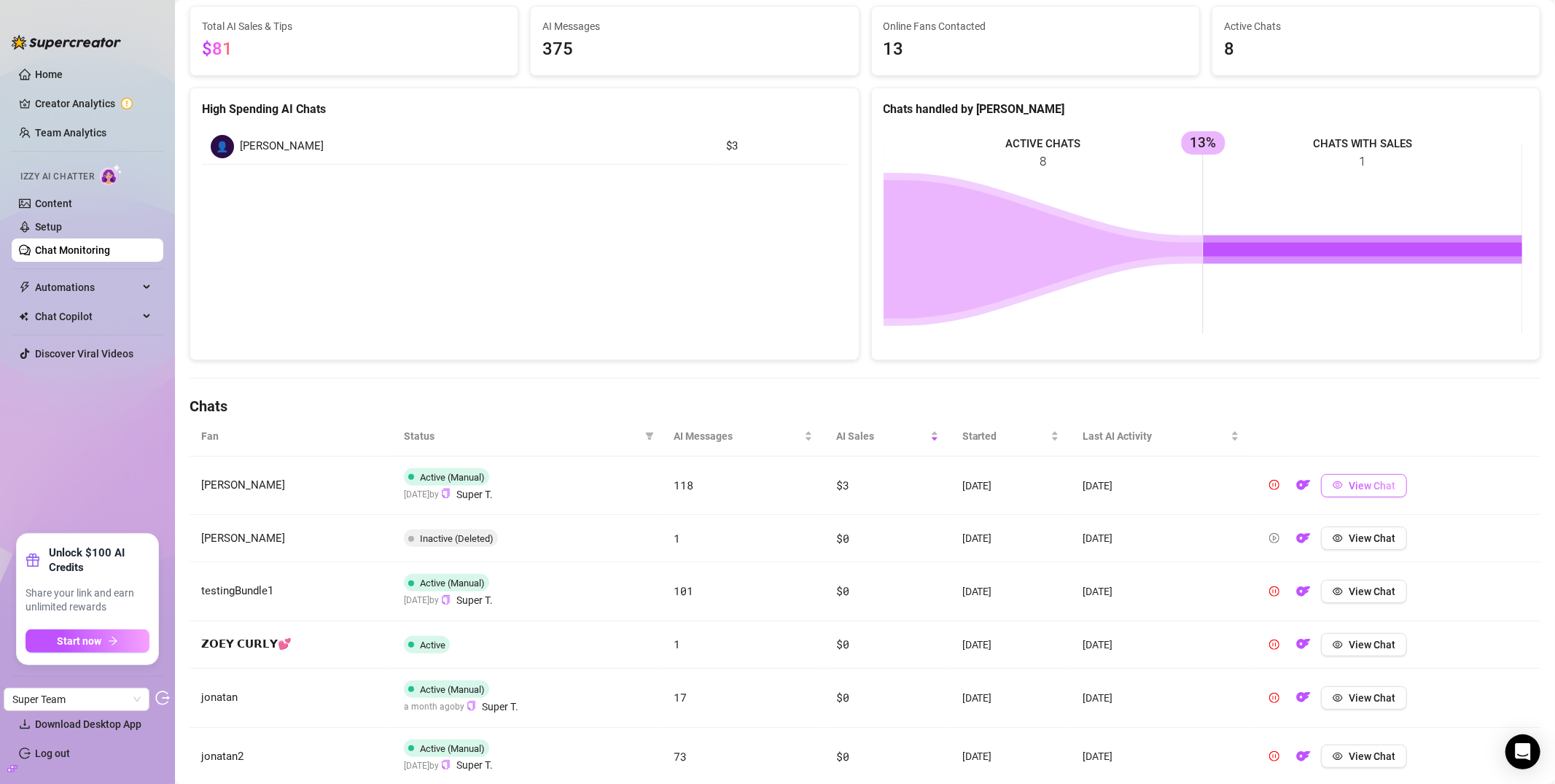
click at [1392, 491] on button "View Chat" at bounding box center [1364, 486] width 86 height 24
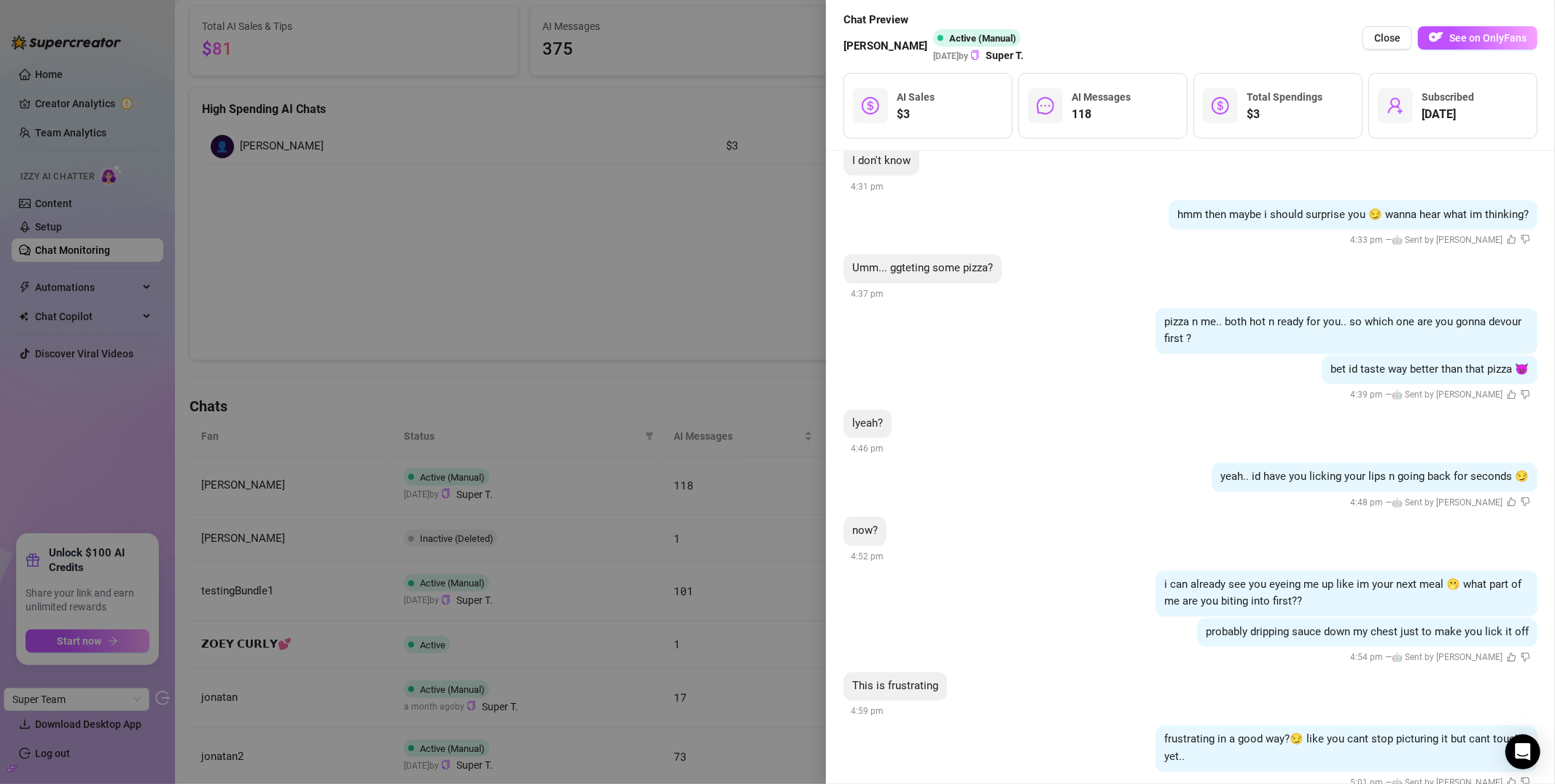
scroll to position [16904, 0]
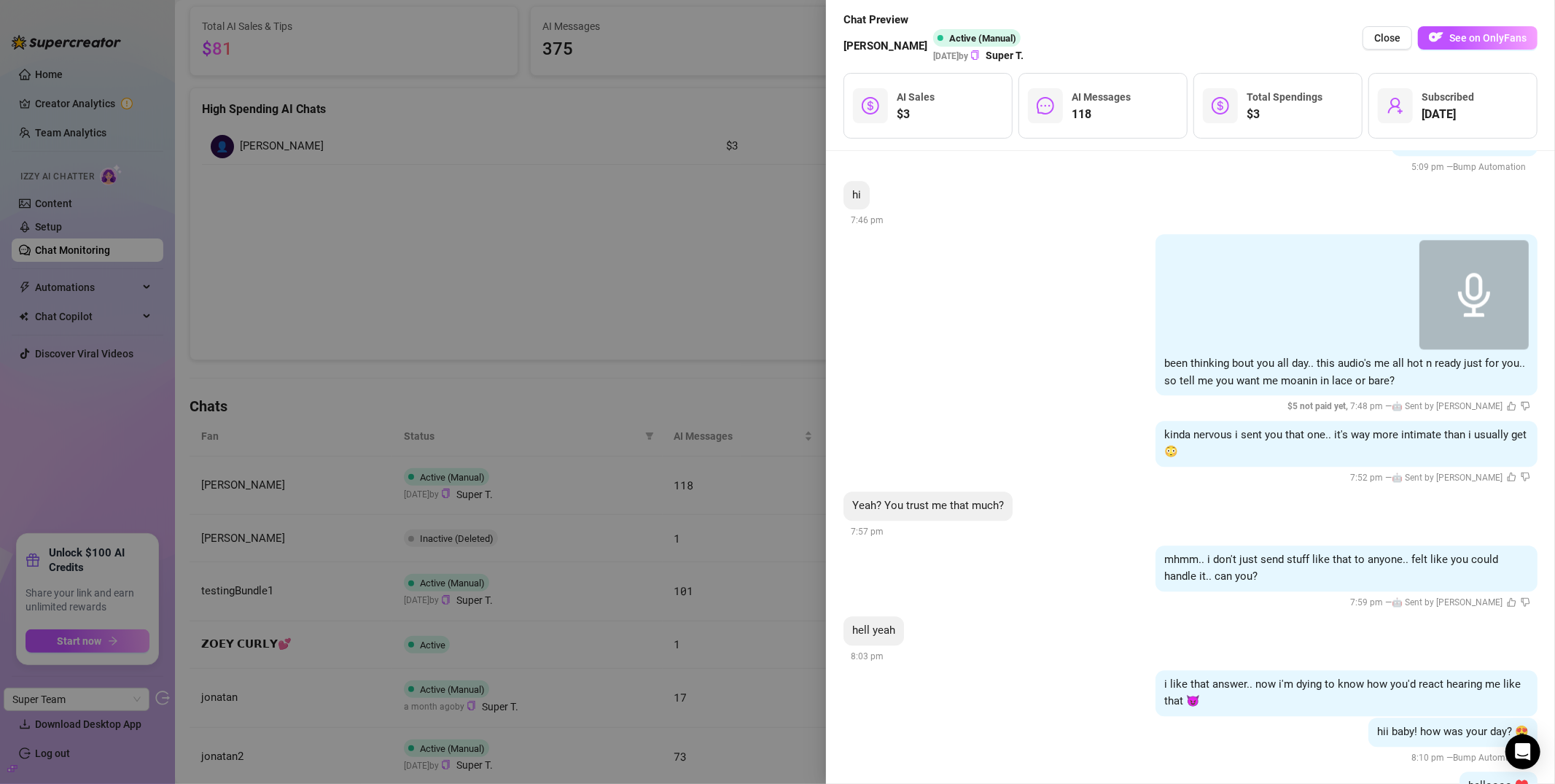
click at [626, 310] on div at bounding box center [778, 392] width 1555 height 784
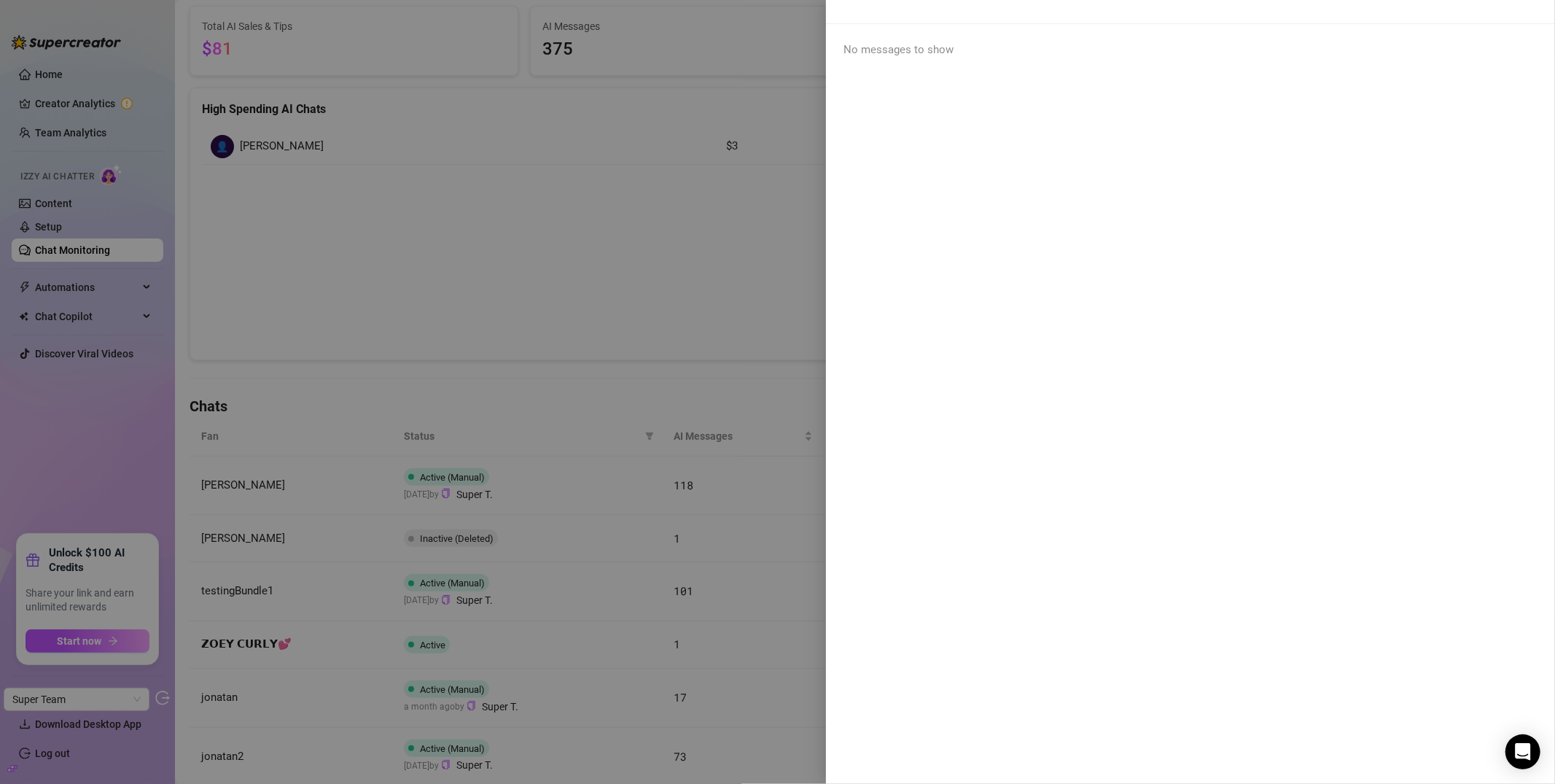
scroll to position [0, 0]
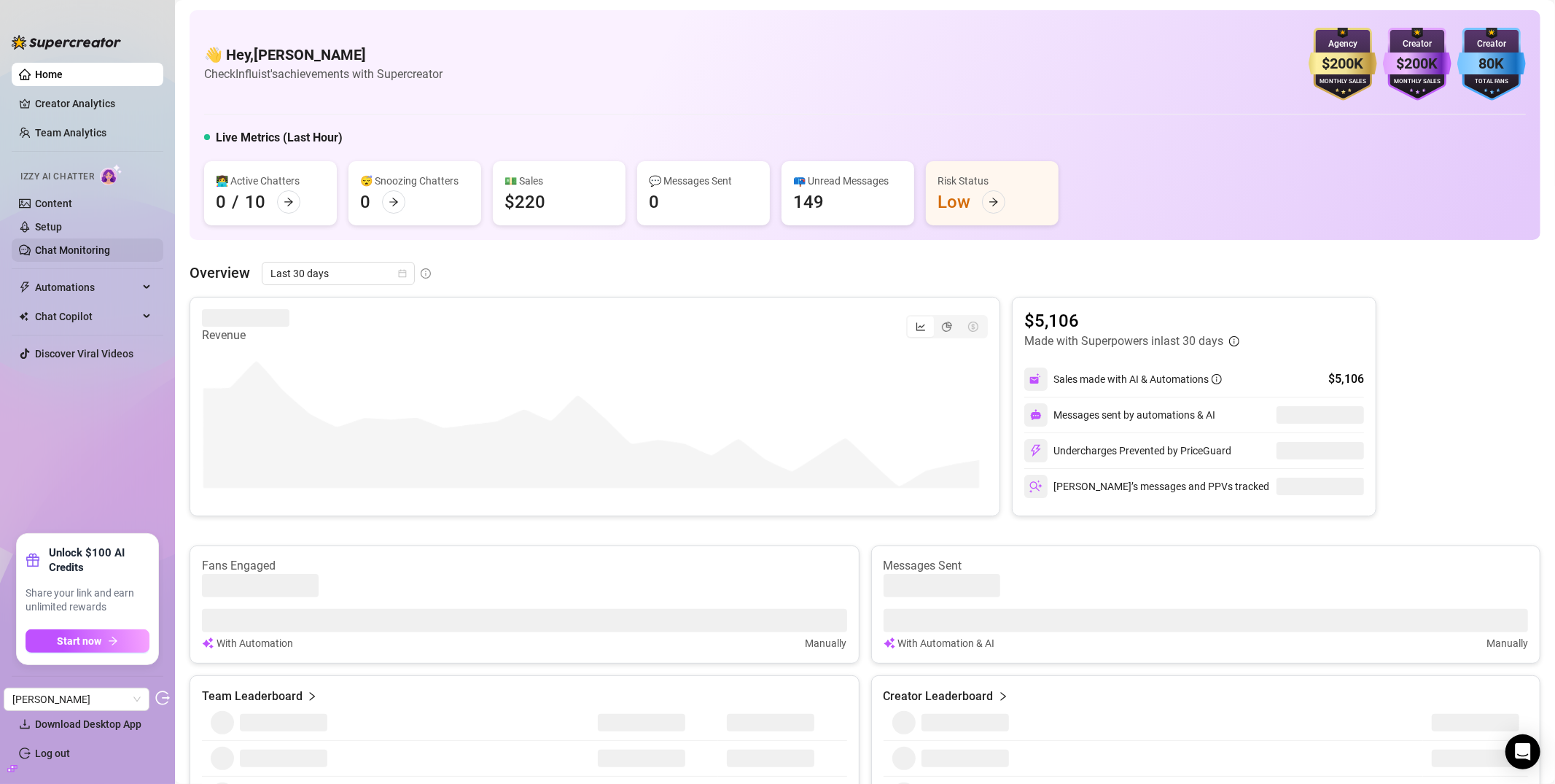
click at [80, 255] on link "Chat Monitoring" at bounding box center [72, 250] width 75 height 12
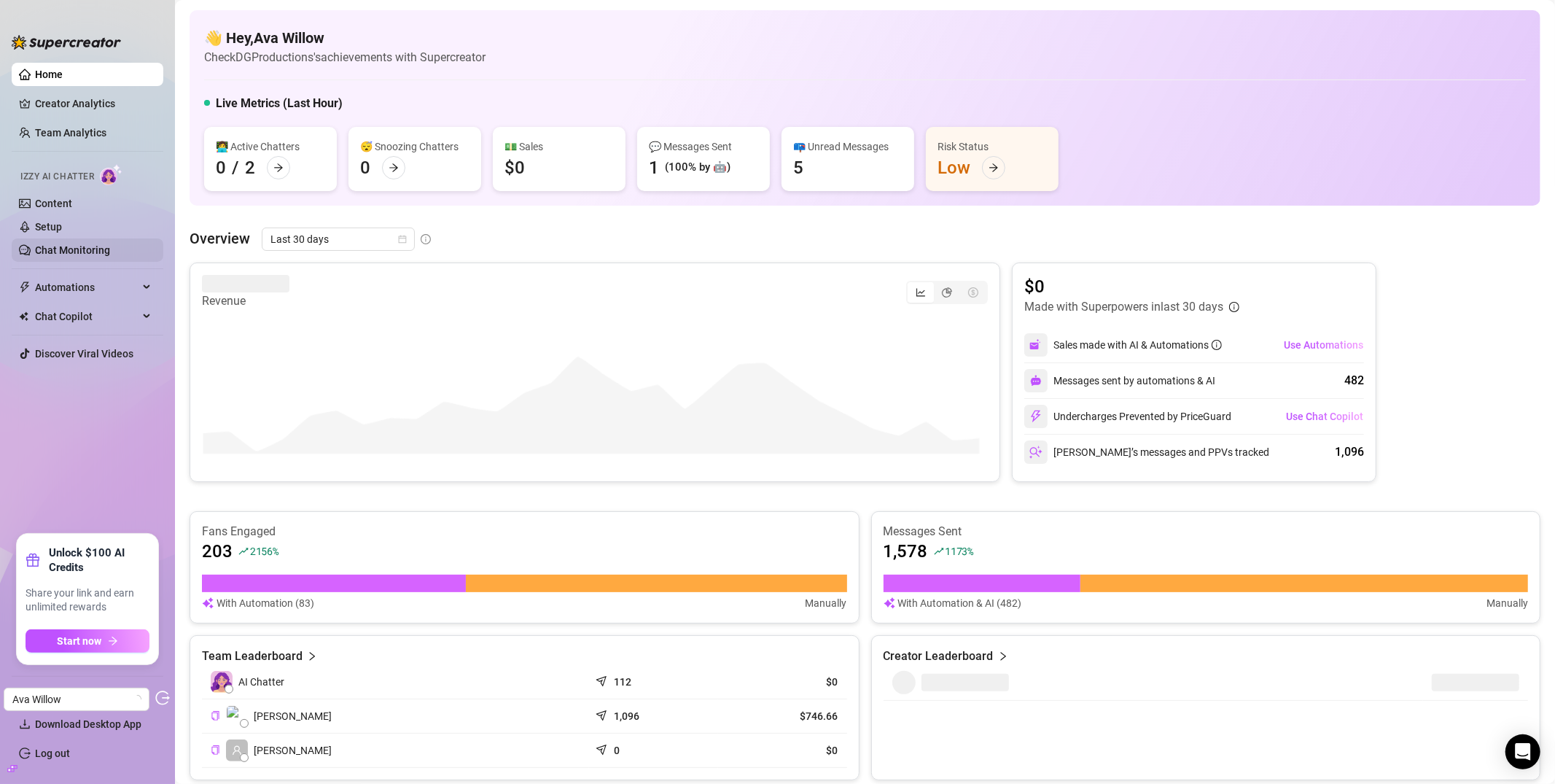
click at [50, 244] on link "Chat Monitoring" at bounding box center [72, 250] width 75 height 12
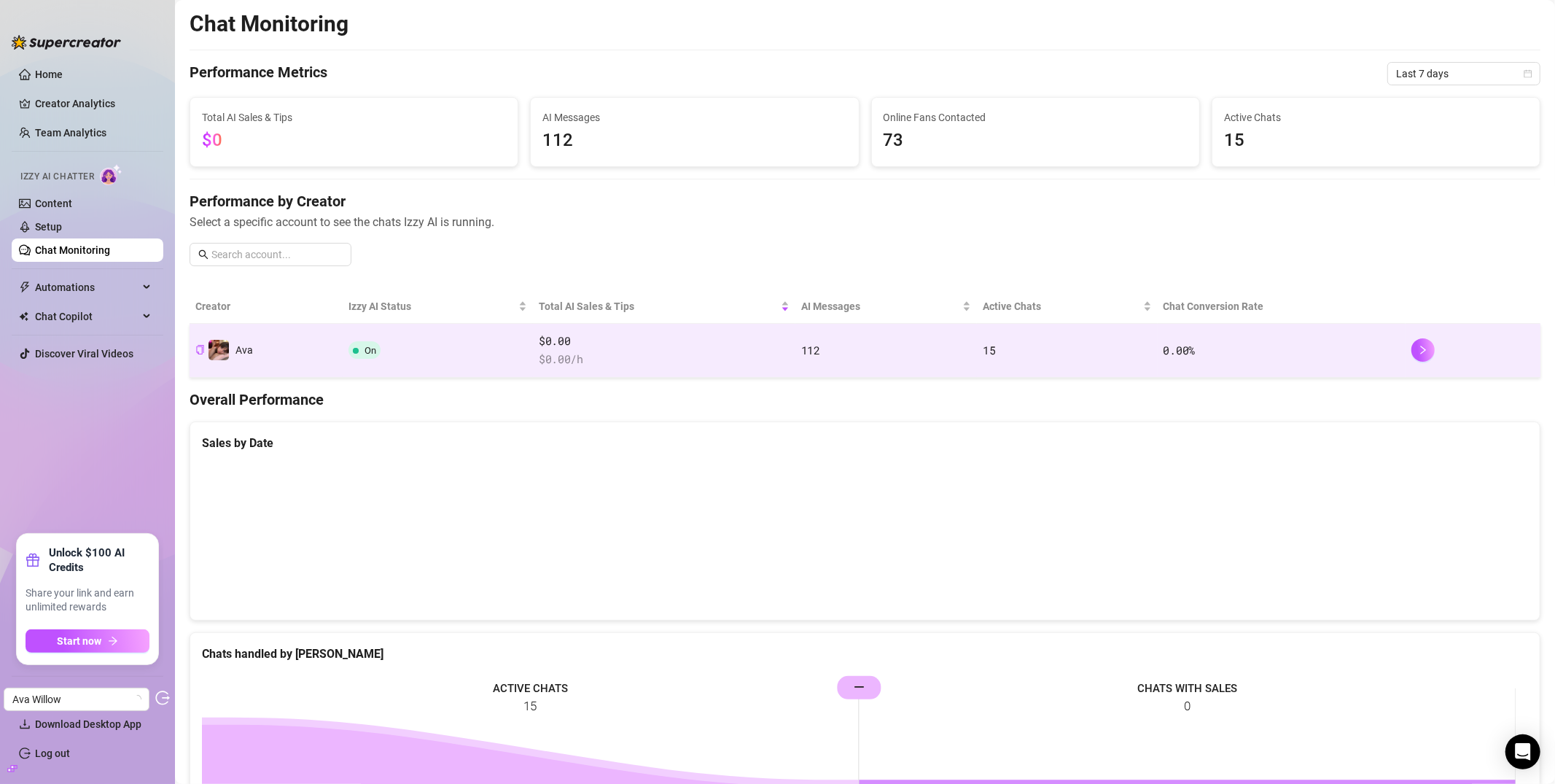
click at [667, 362] on span "$ 0.00 /h" at bounding box center [664, 360] width 251 height 18
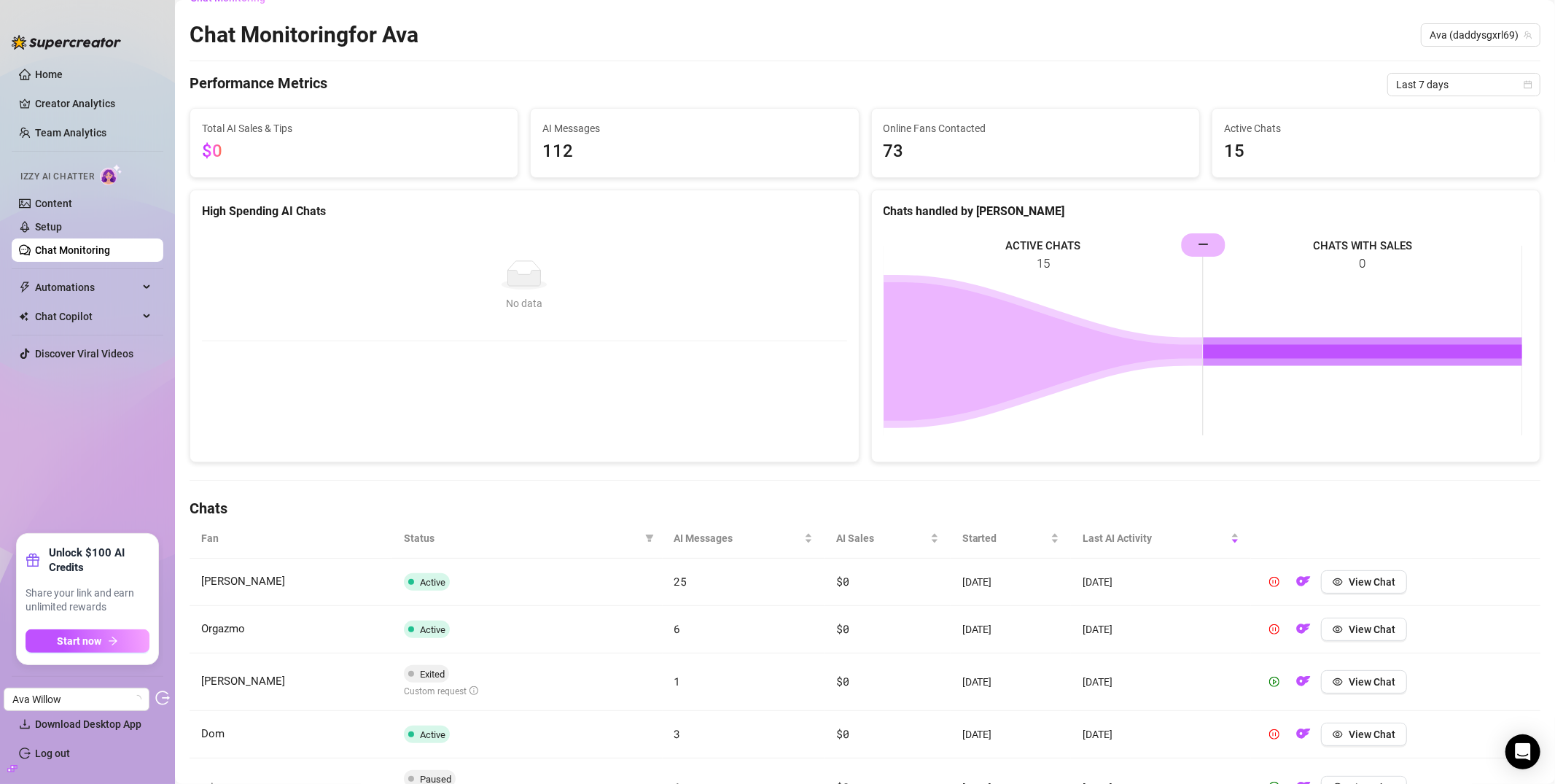
scroll to position [52, 0]
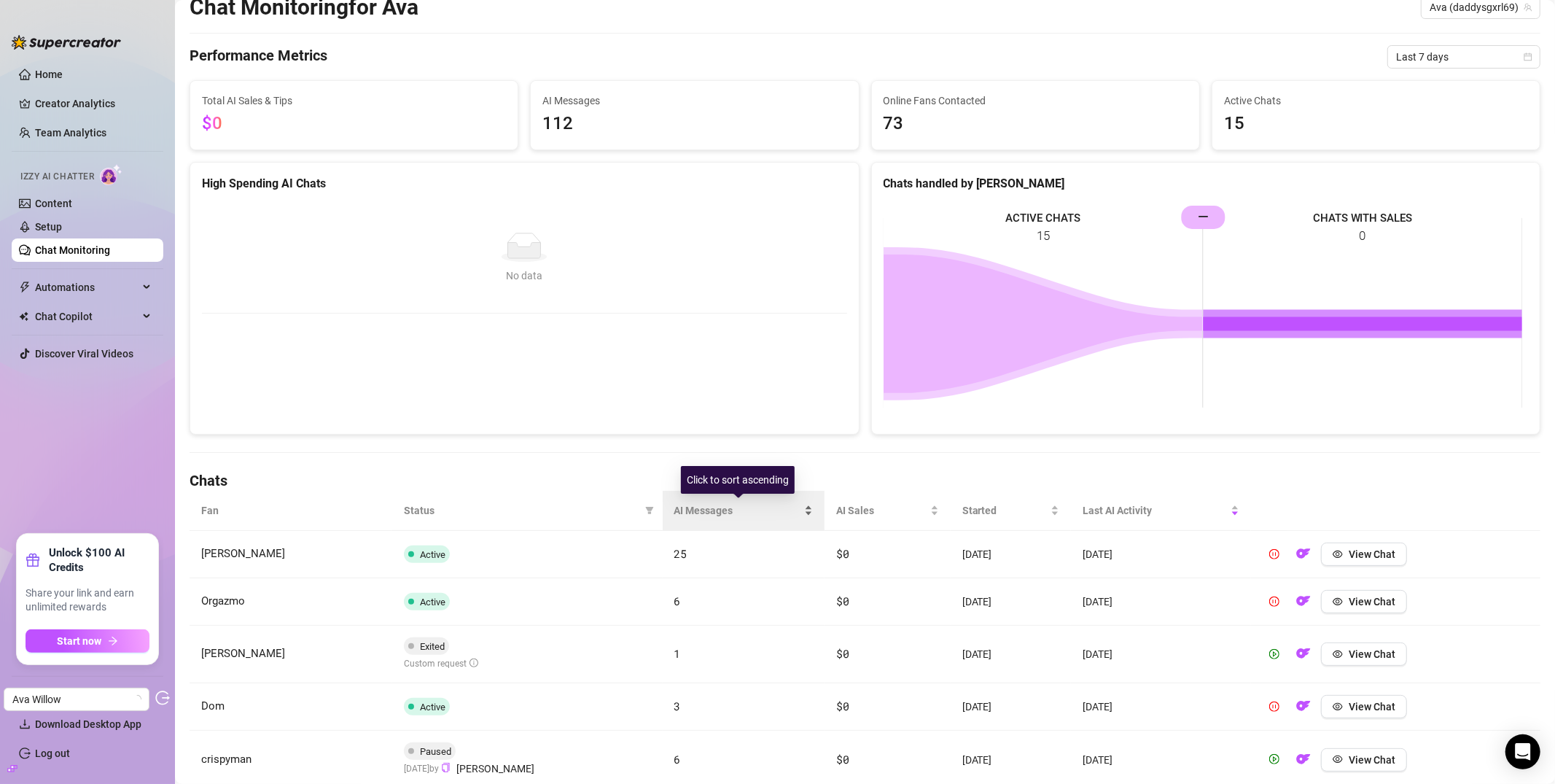
click at [721, 508] on span "AI Messages" at bounding box center [738, 511] width 127 height 16
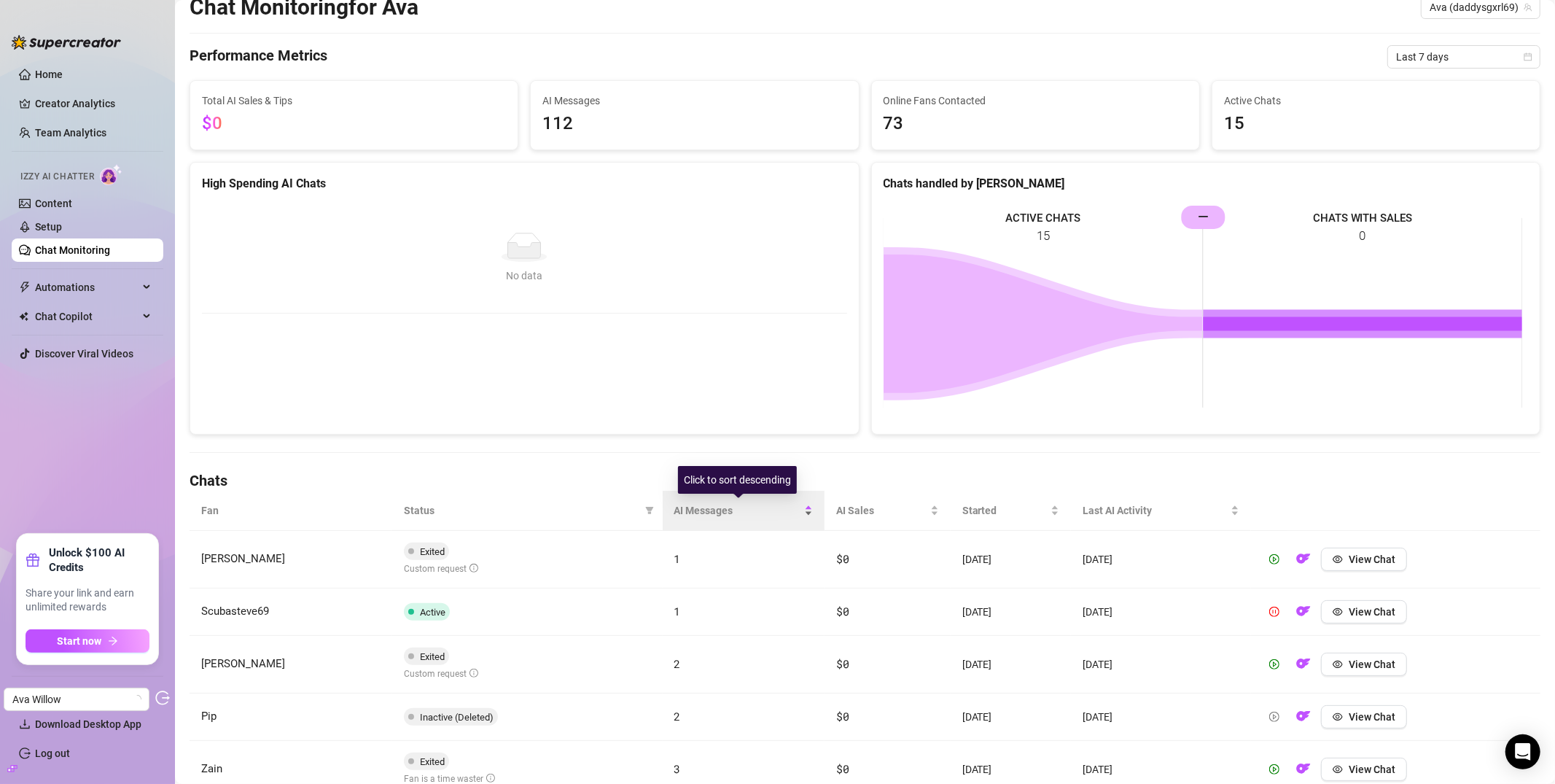
click at [723, 507] on span "AI Messages" at bounding box center [738, 511] width 127 height 16
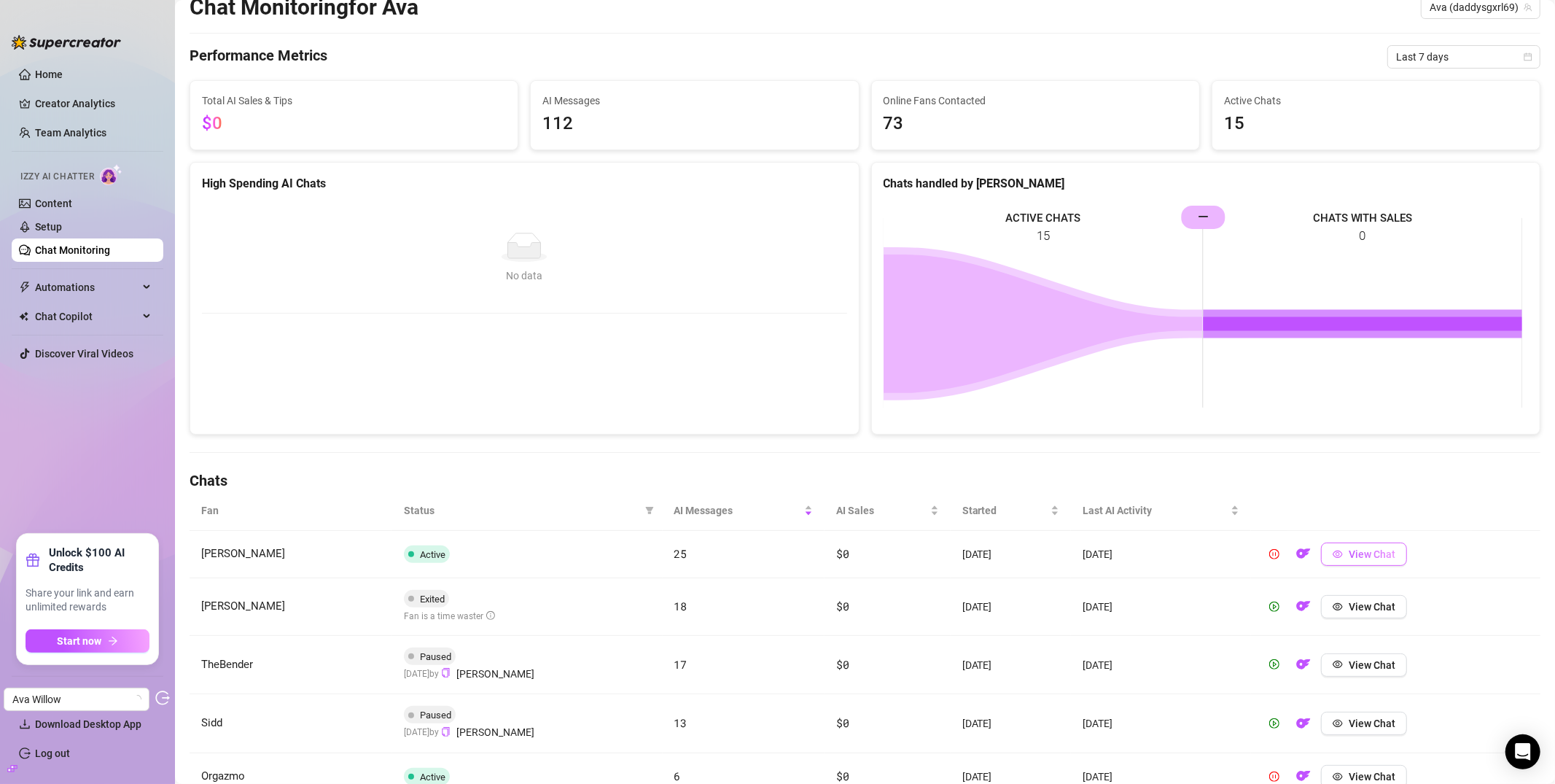
click at [1382, 564] on button "View Chat" at bounding box center [1364, 554] width 86 height 24
click at [1349, 553] on span "View Chat" at bounding box center [1371, 554] width 46 height 12
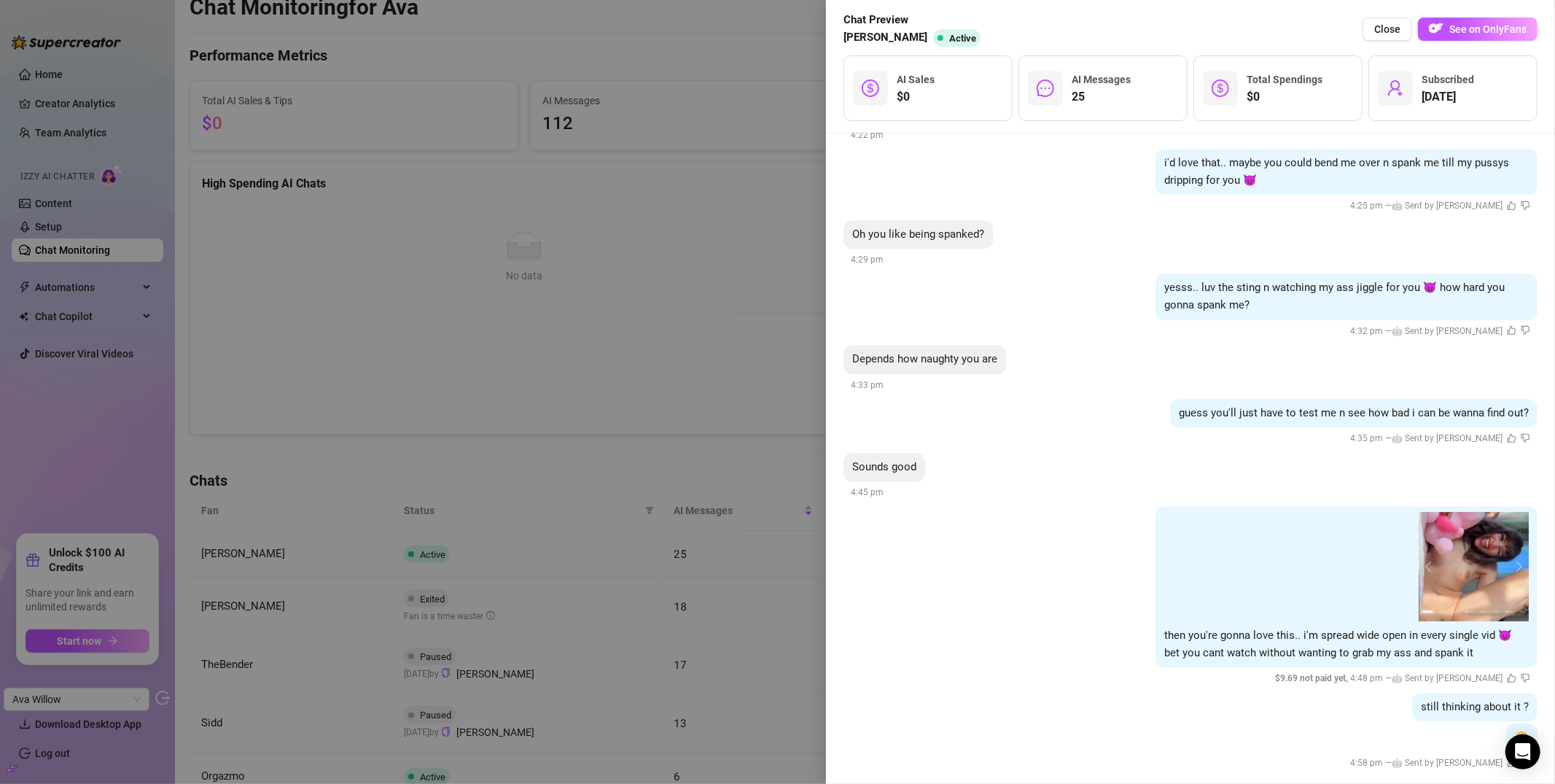
scroll to position [12321, 0]
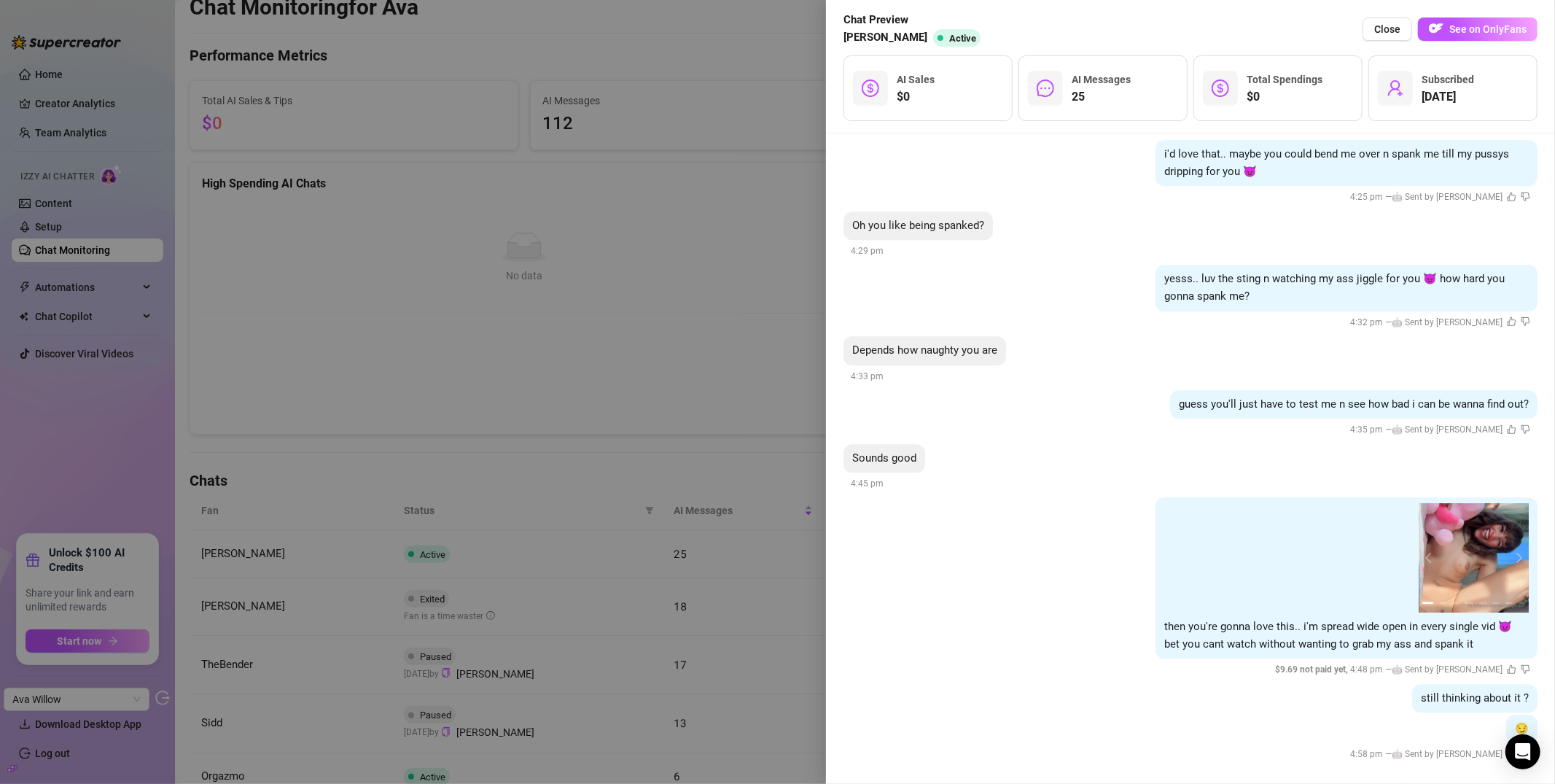
click at [723, 125] on div at bounding box center [778, 392] width 1555 height 784
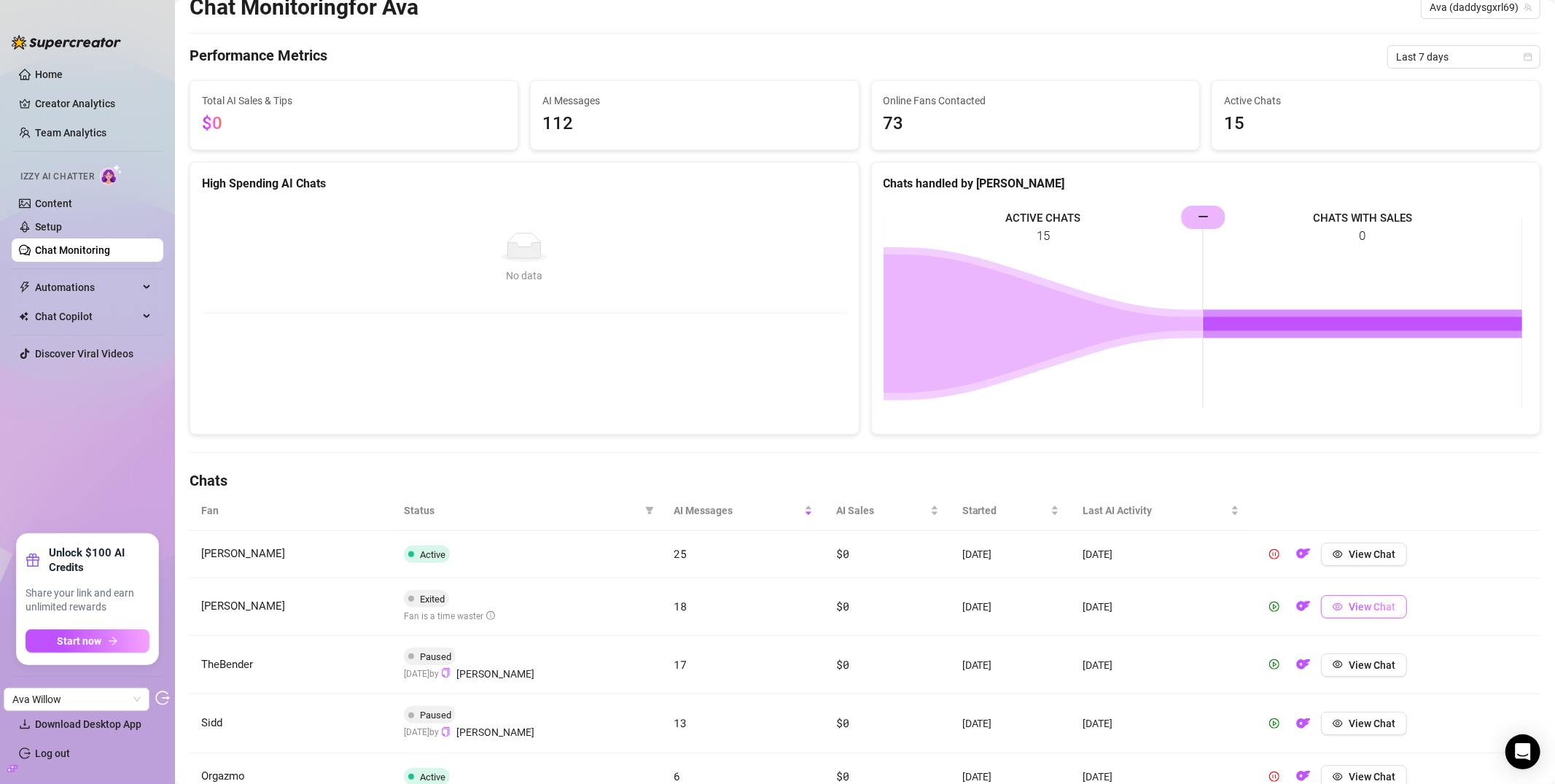
click at [1333, 603] on icon "eye" at bounding box center [1338, 606] width 10 height 7
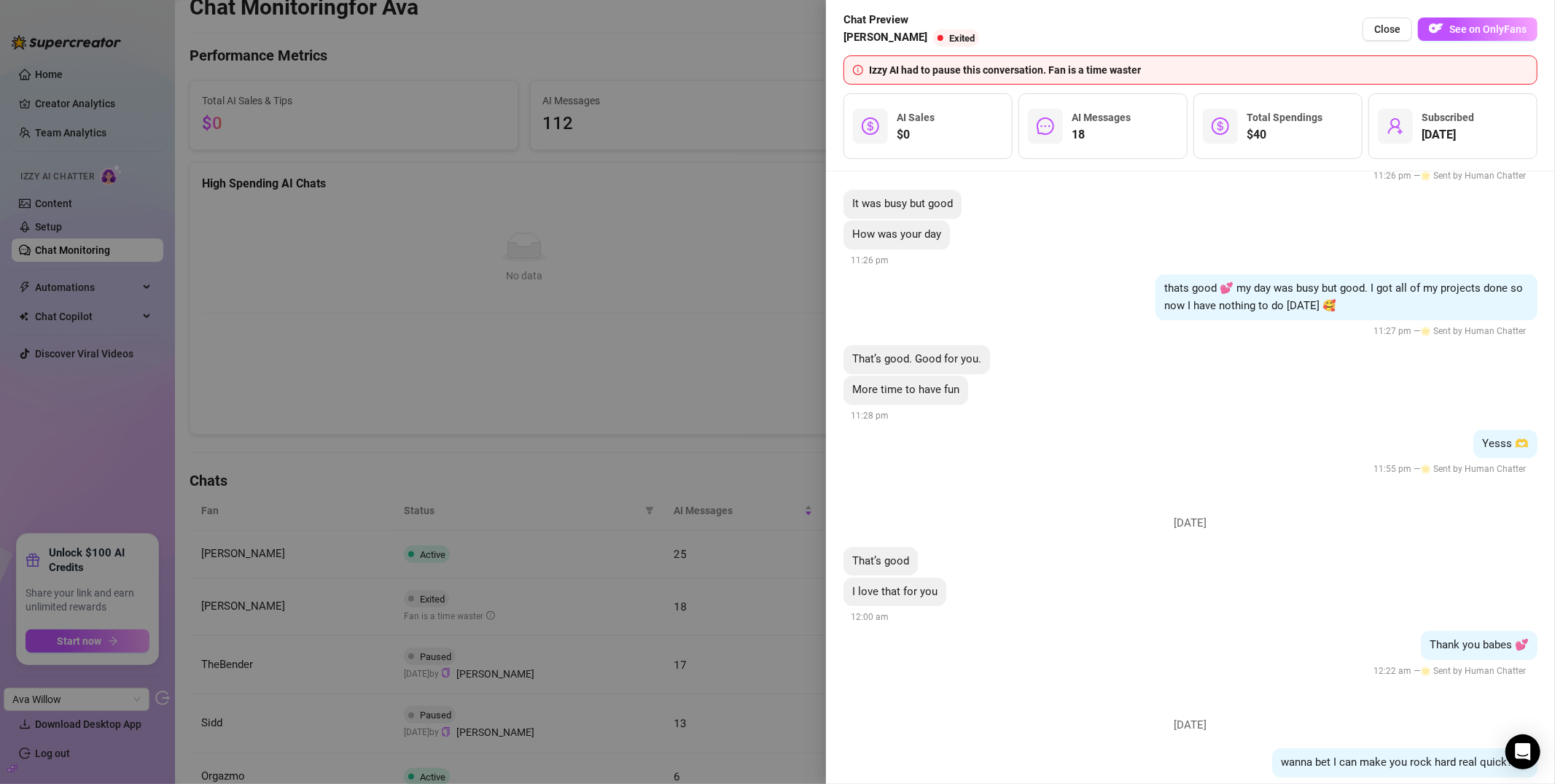
scroll to position [3742, 0]
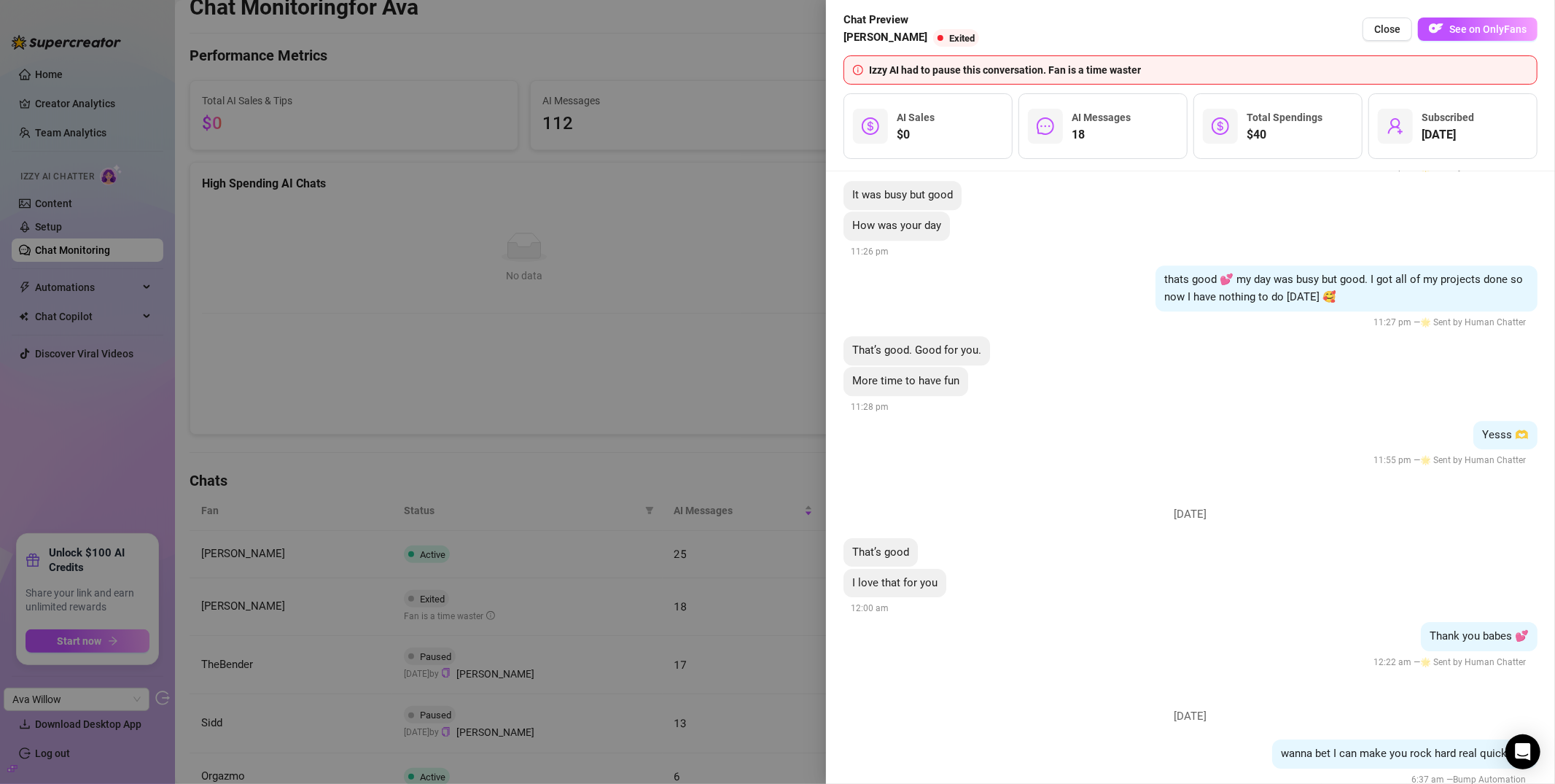
click at [517, 167] on div at bounding box center [778, 392] width 1555 height 784
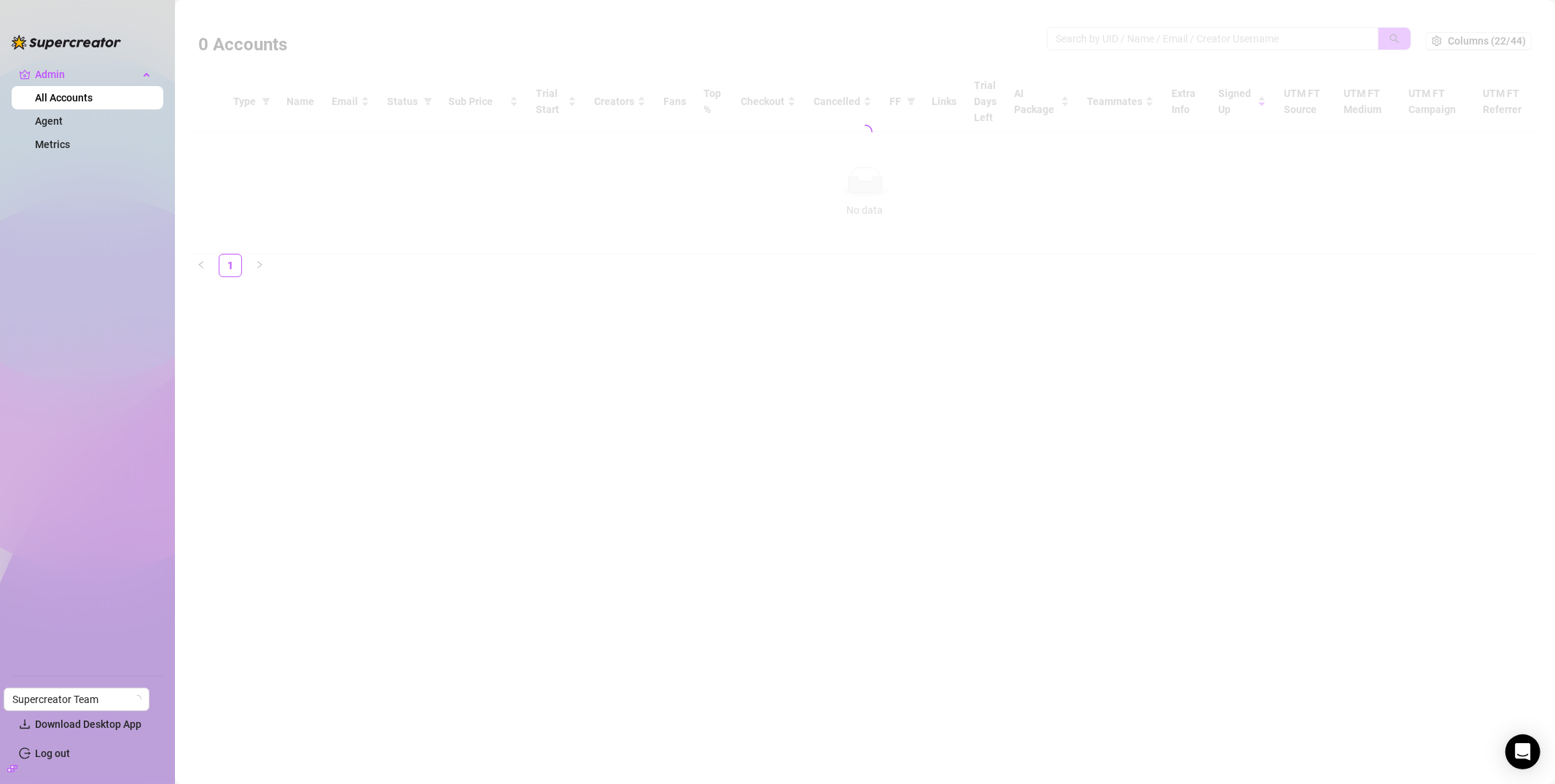
click at [1140, 43] on div at bounding box center [864, 132] width 1351 height 243
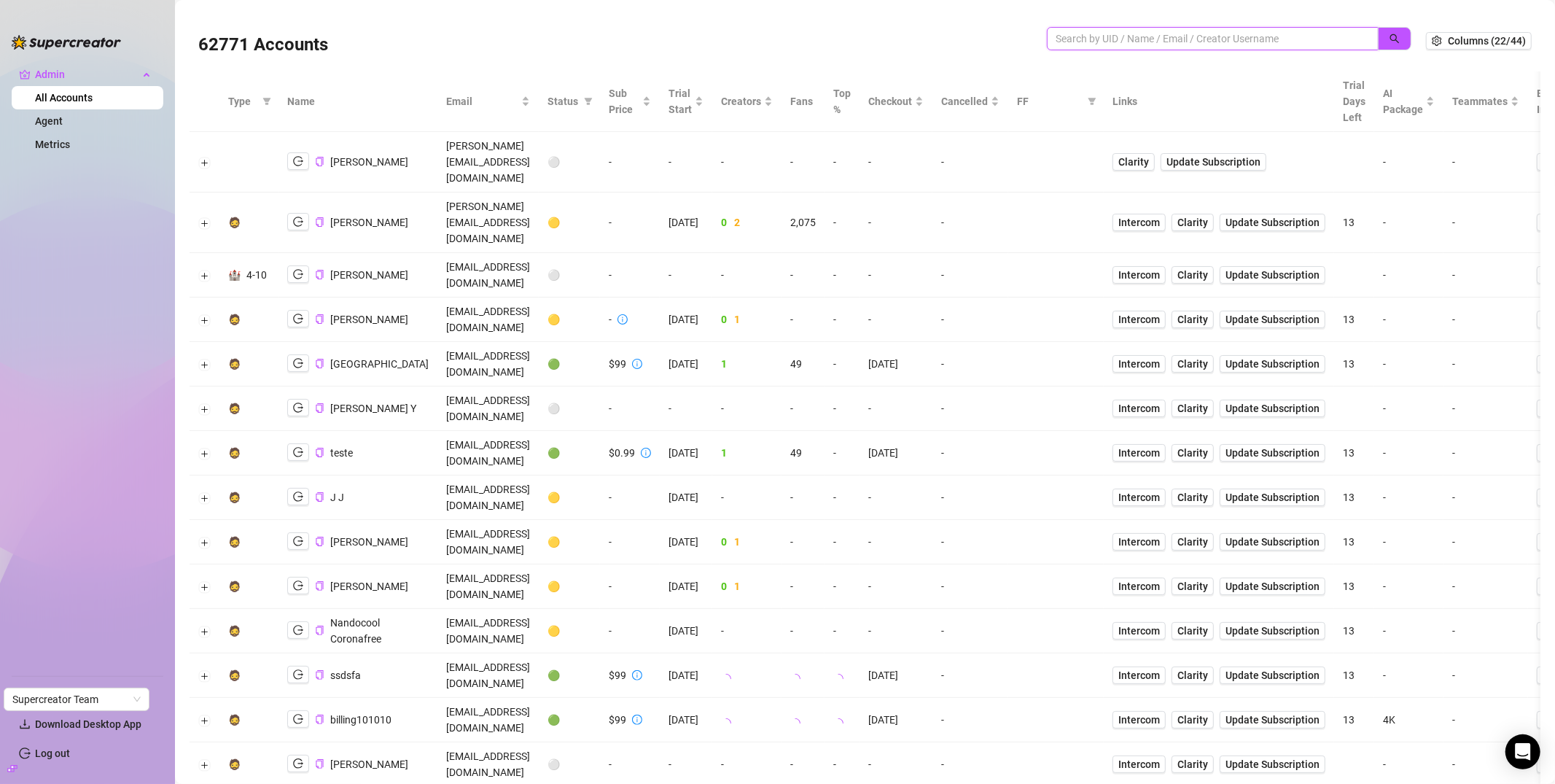
click at [1108, 39] on input "search" at bounding box center [1207, 39] width 303 height 16
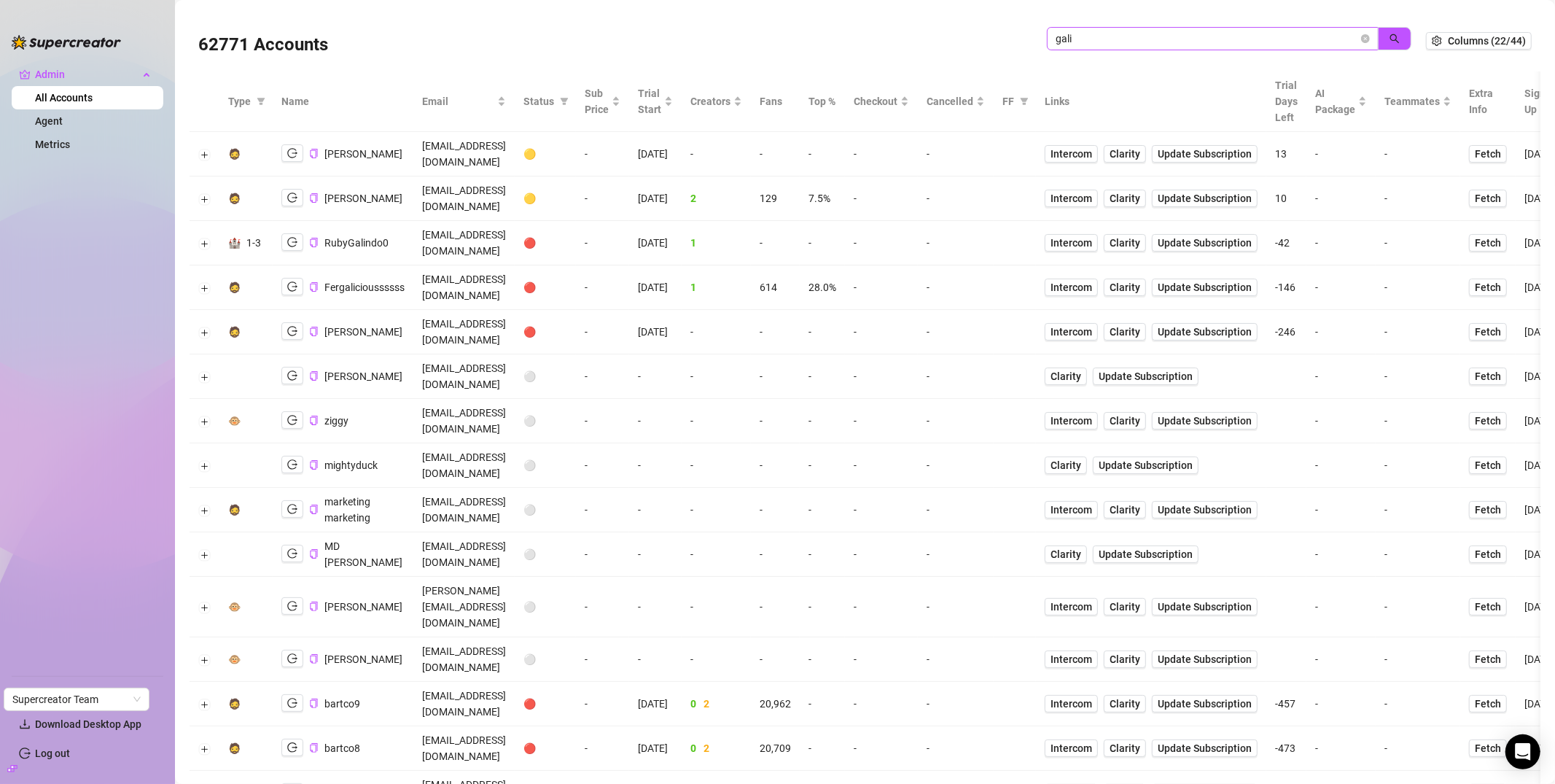
drag, startPoint x: 1121, startPoint y: 53, endPoint x: 1086, endPoint y: 49, distance: 35.2
click at [1047, 44] on div "gali" at bounding box center [1229, 46] width 365 height 38
drag, startPoint x: 1103, startPoint y: 44, endPoint x: 1058, endPoint y: 36, distance: 45.7
click at [1058, 36] on span "gali" at bounding box center [1213, 39] width 332 height 24
drag, startPoint x: 1094, startPoint y: 38, endPoint x: 952, endPoint y: 24, distance: 142.7
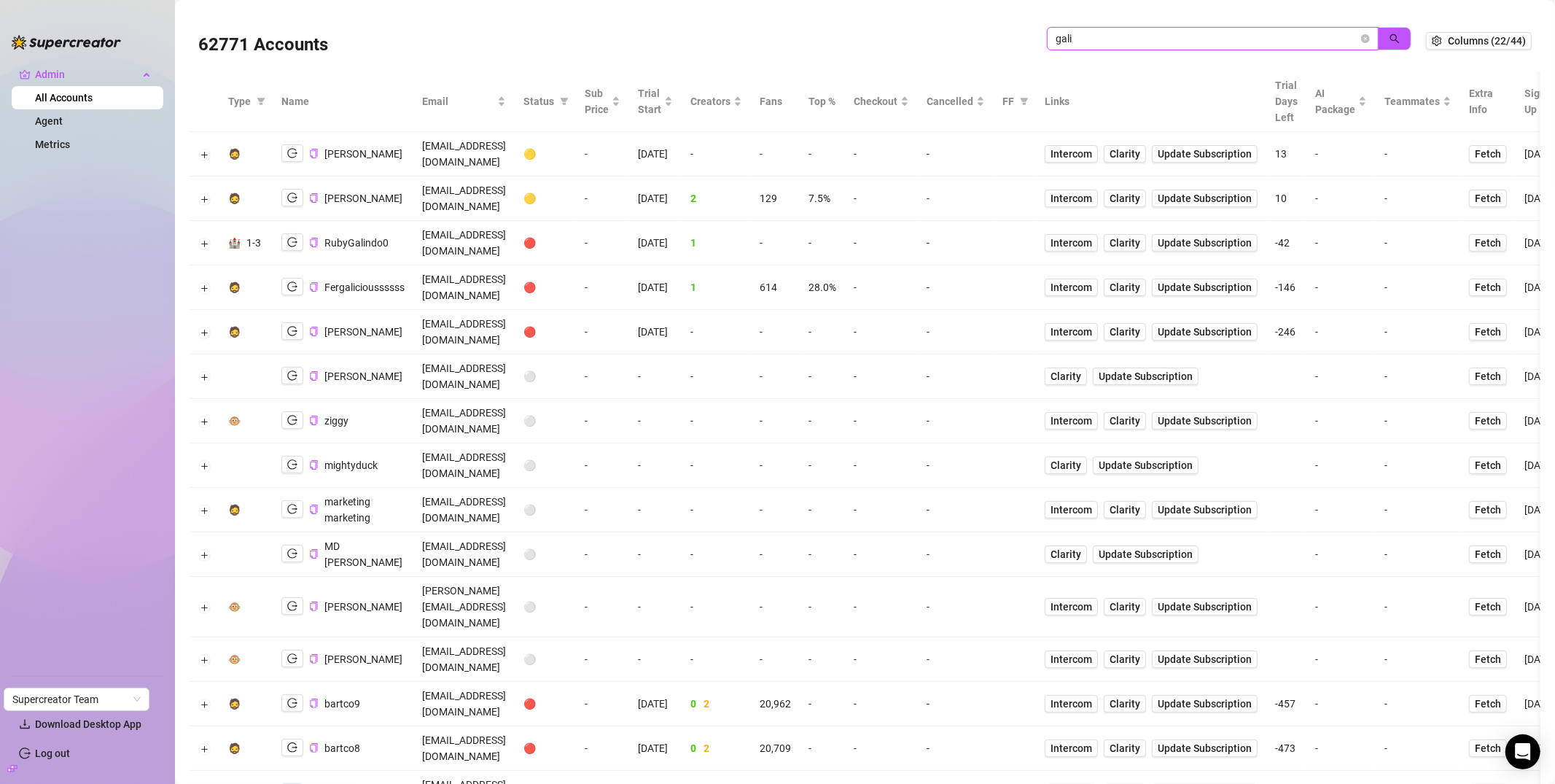
click at [952, 24] on div "62771 Accounts gali" at bounding box center [812, 41] width 1228 height 49
type input "guy"
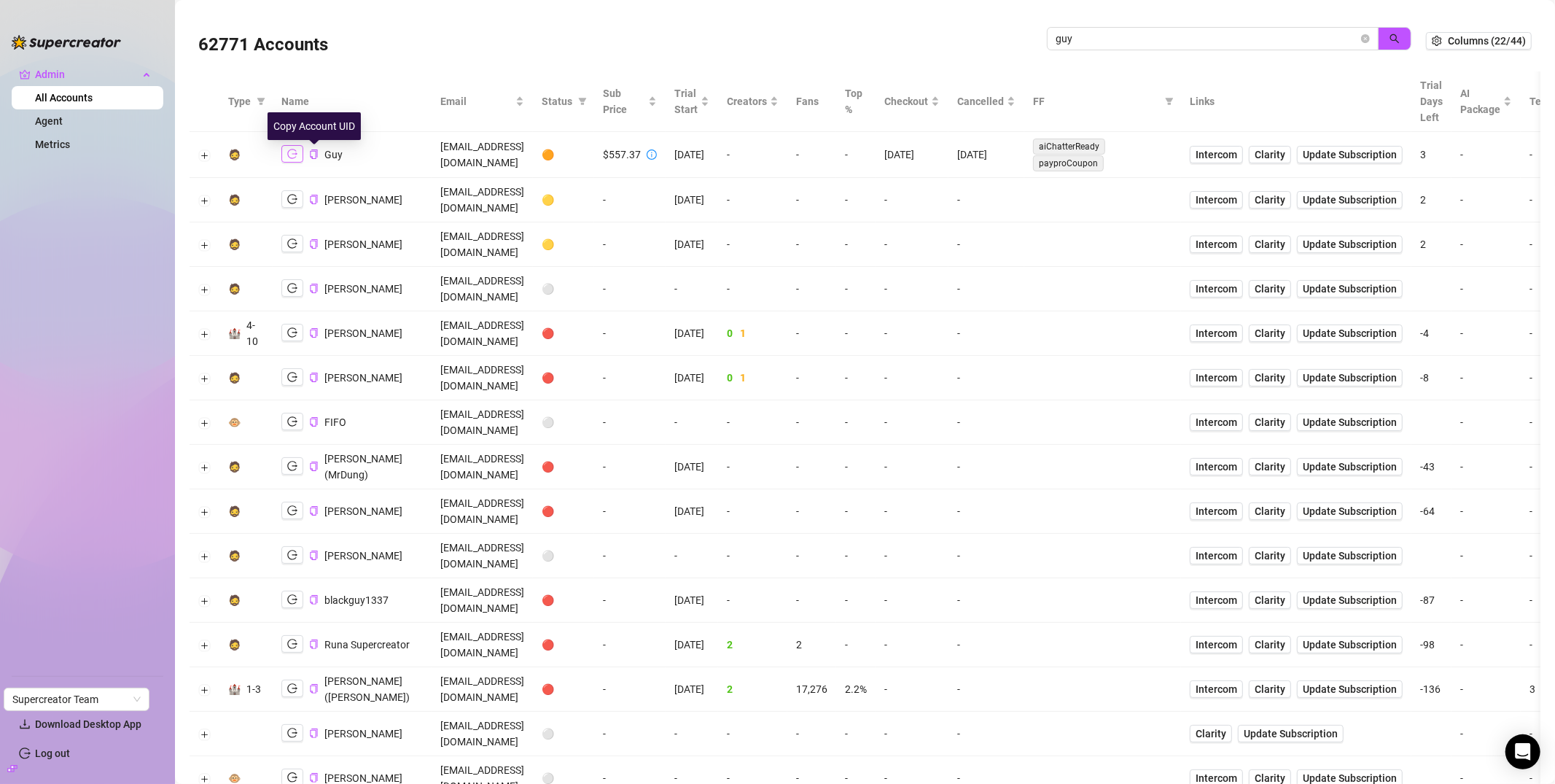
click at [296, 152] on icon "logout" at bounding box center [293, 154] width 10 height 10
drag, startPoint x: 1004, startPoint y: 26, endPoint x: 957, endPoint y: 24, distance: 47.0
click at [958, 24] on div "62771 Accounts guy" at bounding box center [812, 41] width 1228 height 49
click at [1361, 37] on icon "close-circle" at bounding box center [1366, 39] width 9 height 9
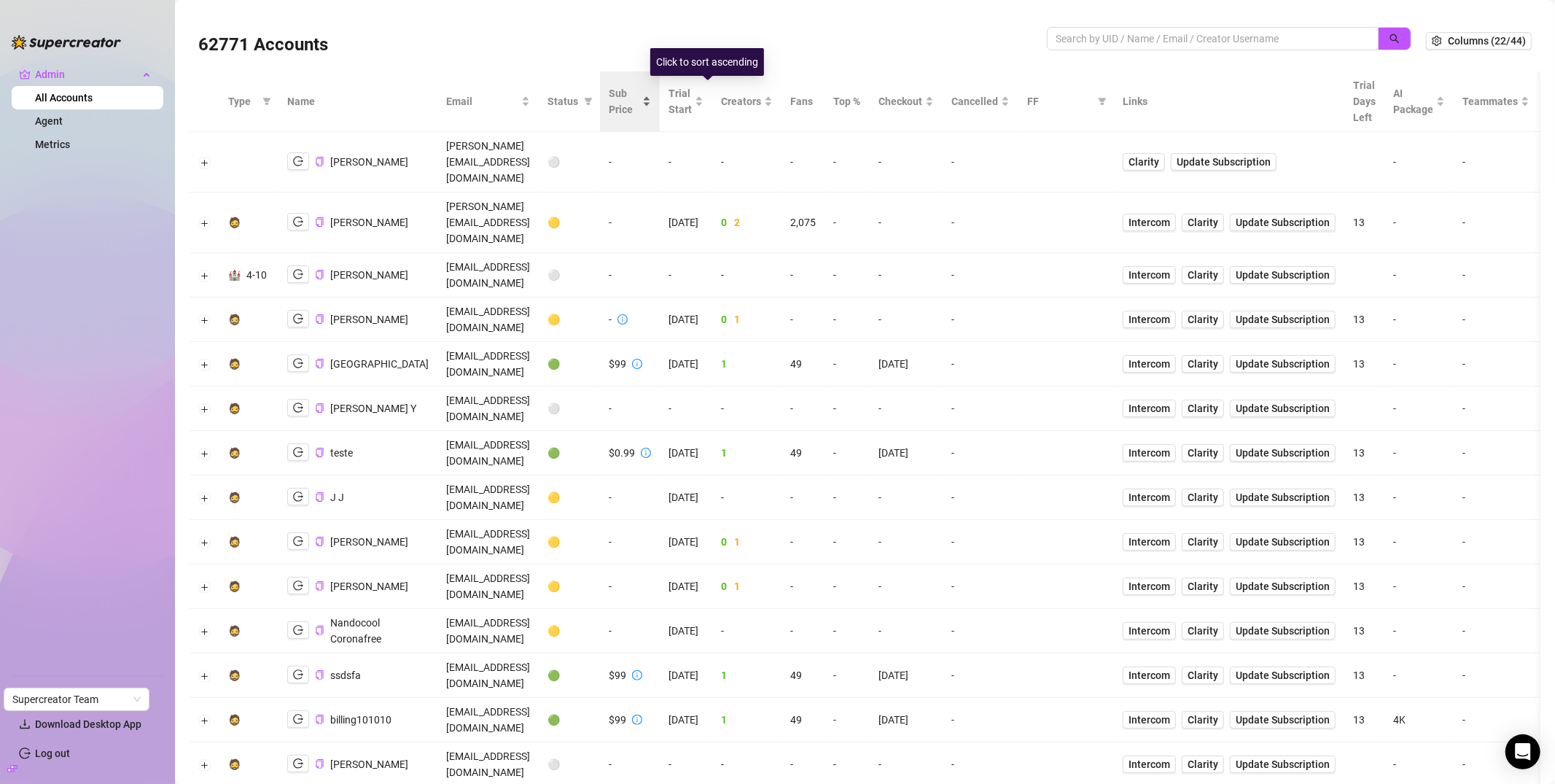
click at [640, 95] on span "Sub Price" at bounding box center [624, 102] width 31 height 32
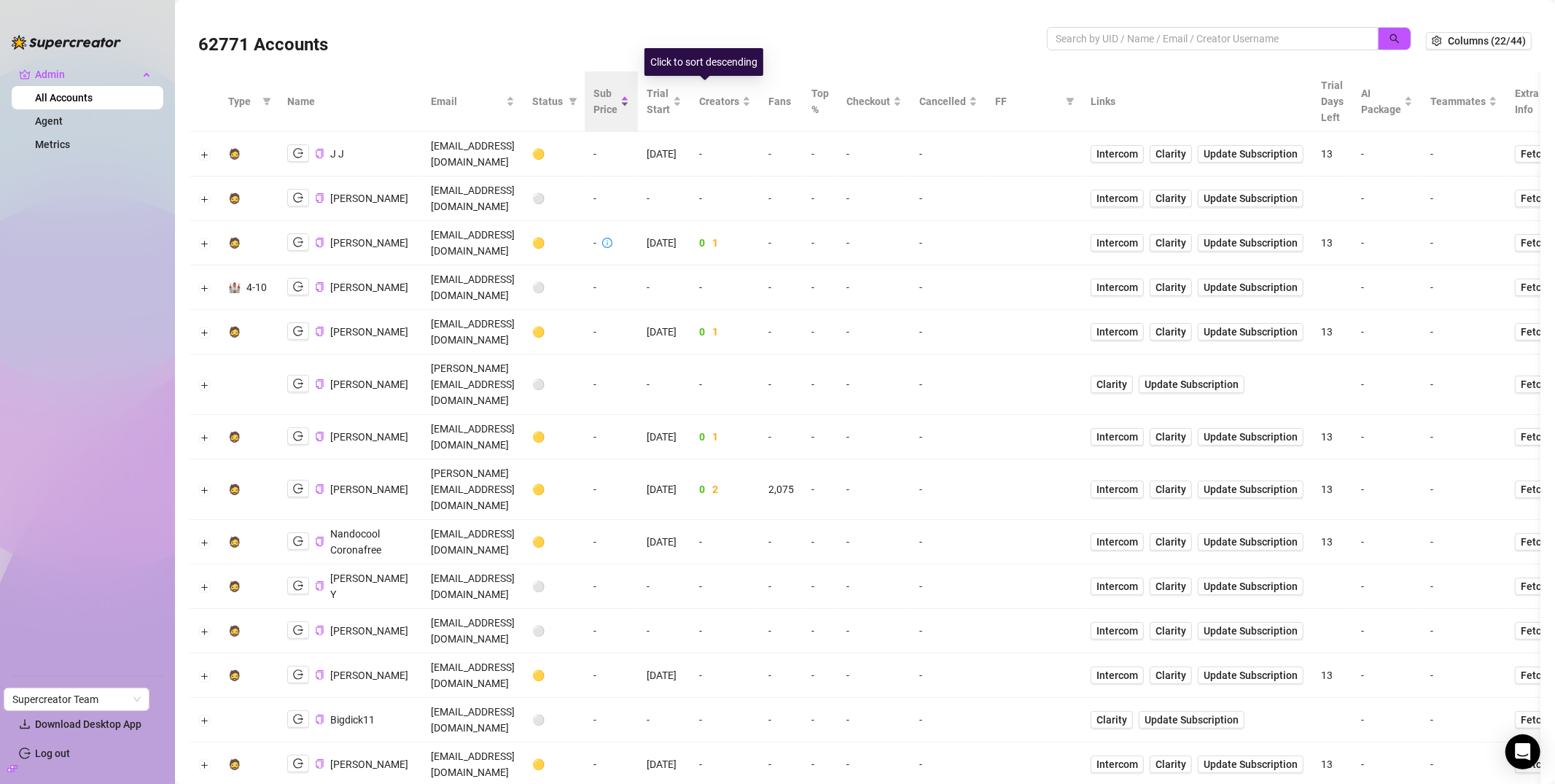
click at [618, 103] on span "Sub Price" at bounding box center [605, 102] width 24 height 32
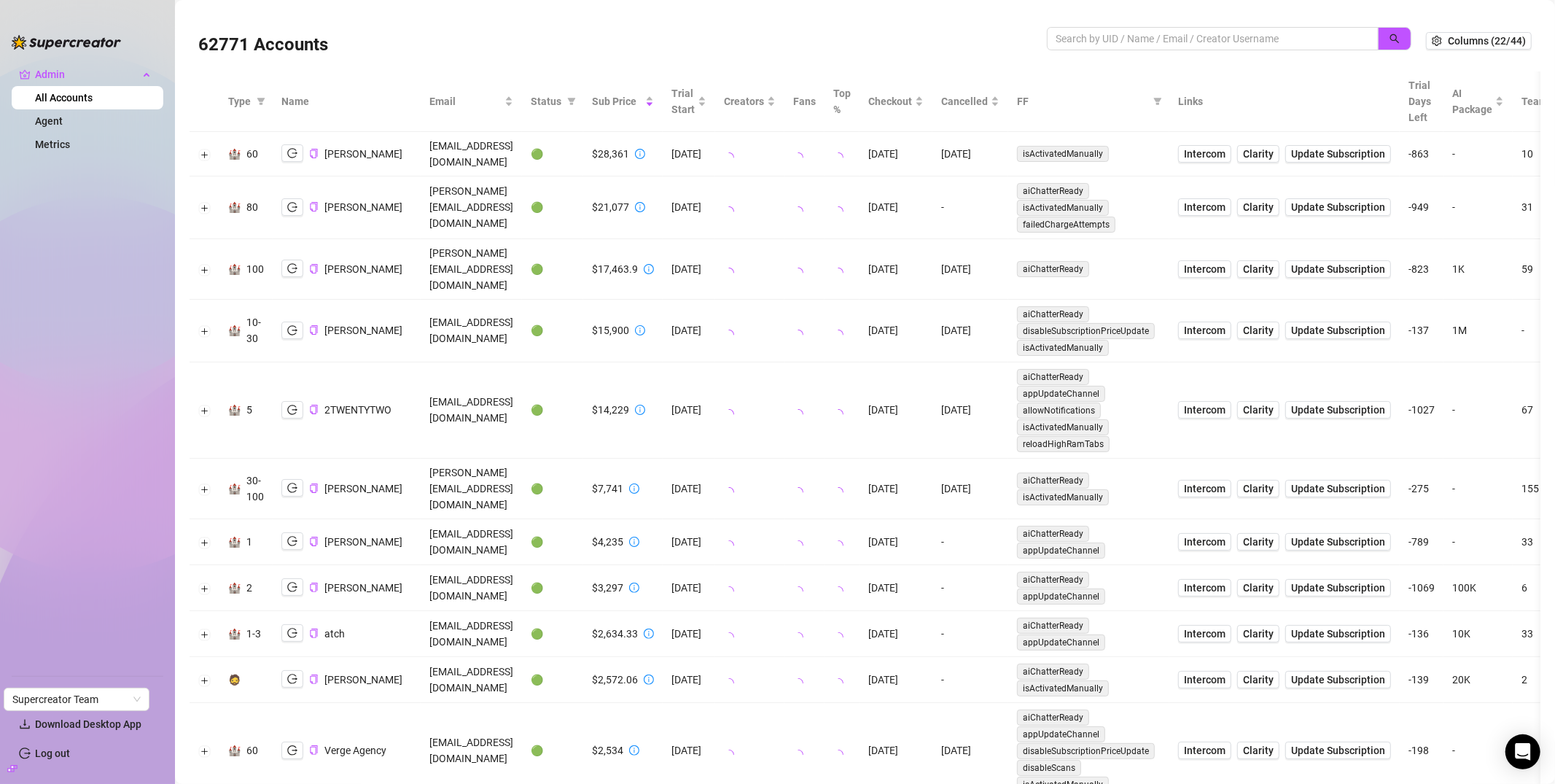
scroll to position [38, 0]
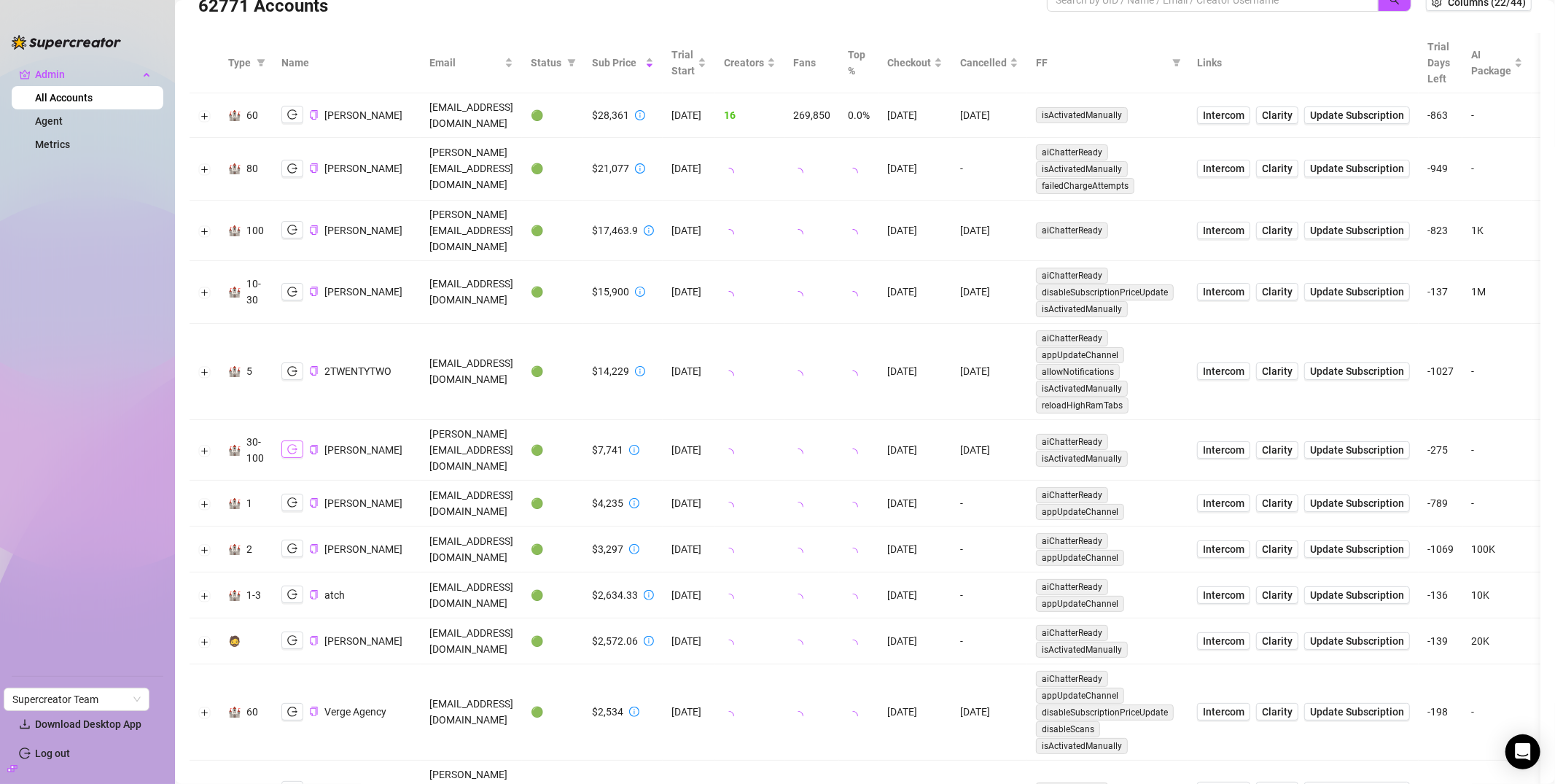
click at [289, 445] on icon "logout" at bounding box center [293, 449] width 10 height 10
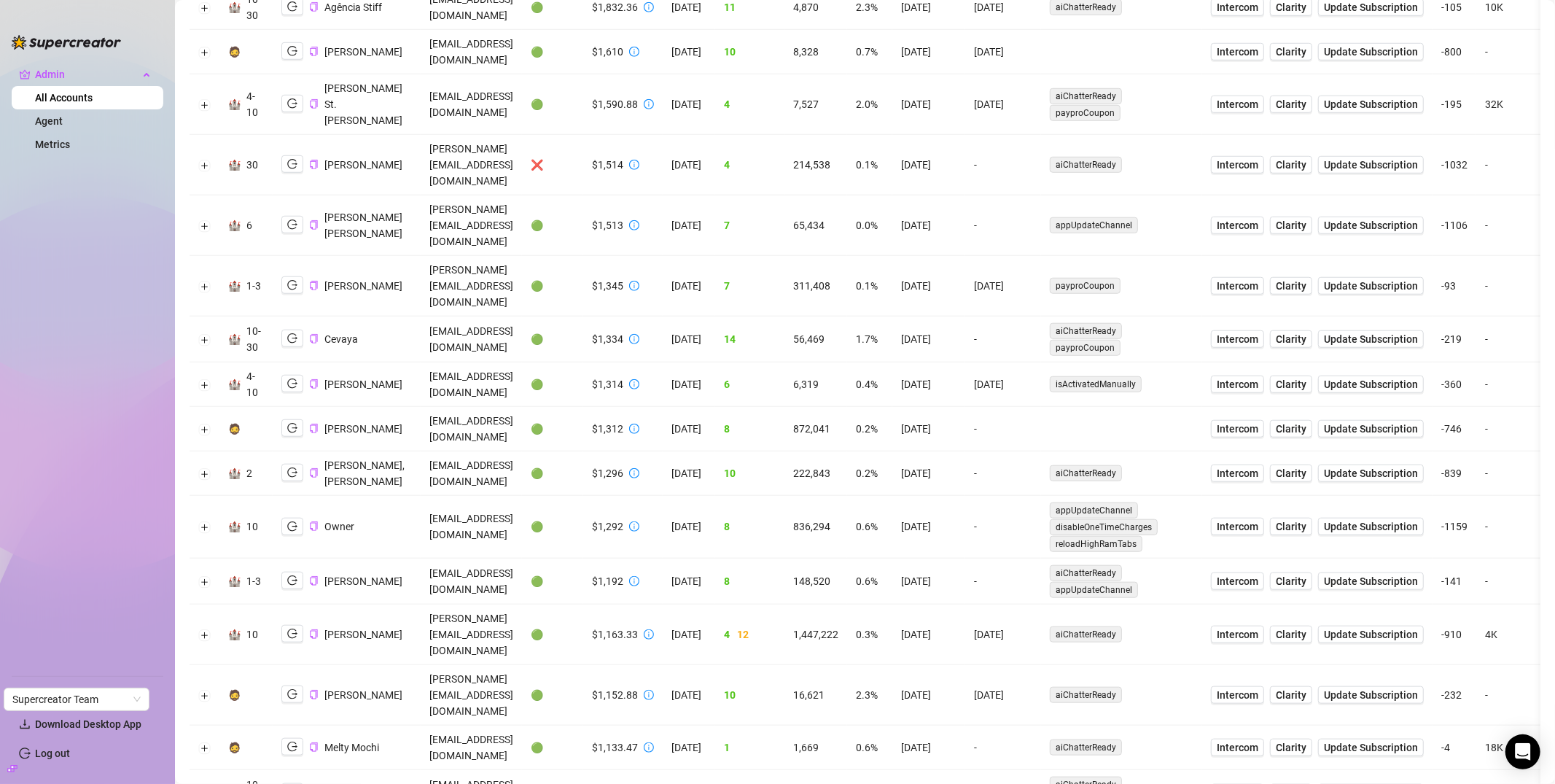
scroll to position [992, 0]
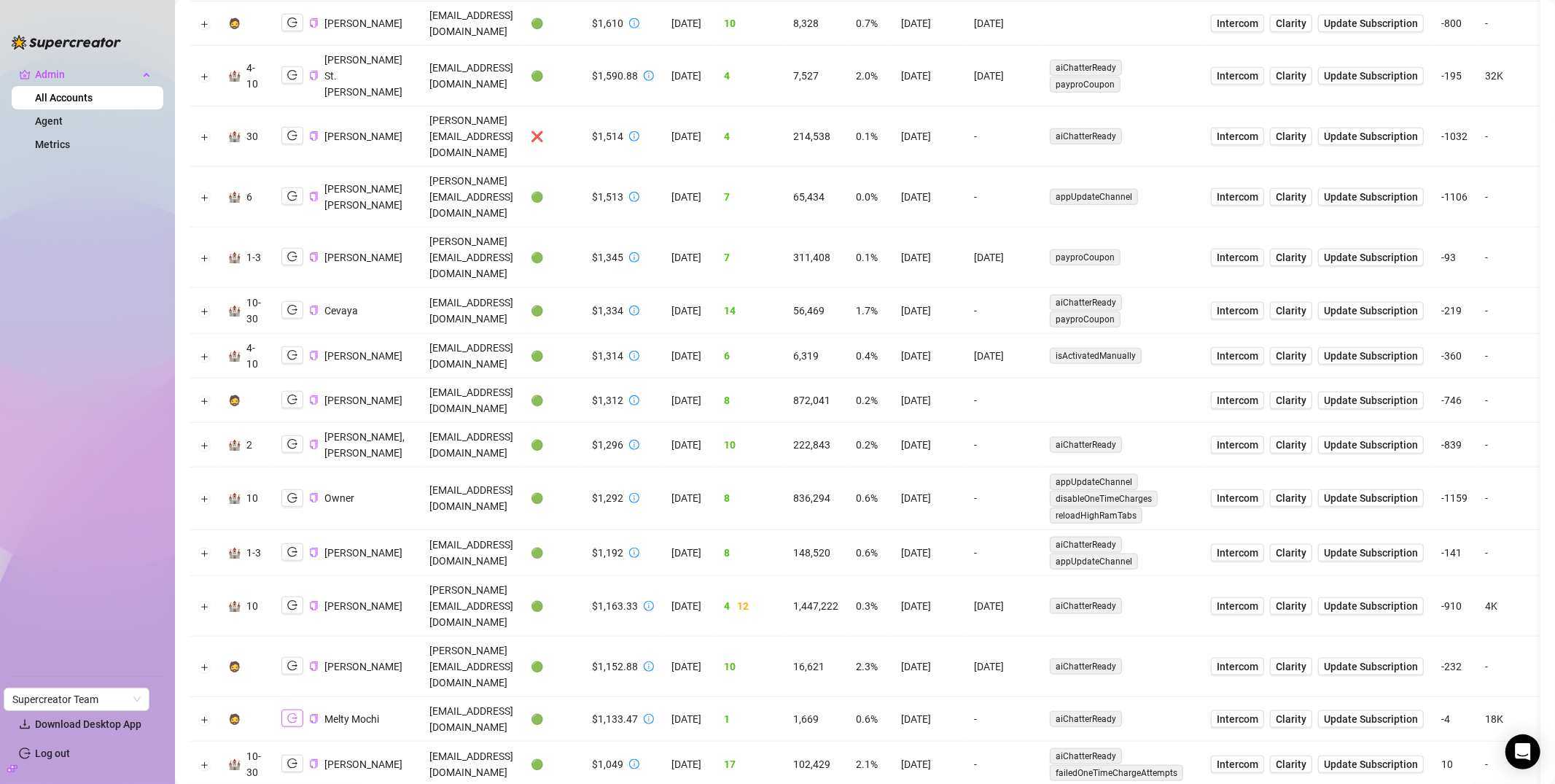
click at [294, 713] on icon "logout" at bounding box center [293, 718] width 10 height 10
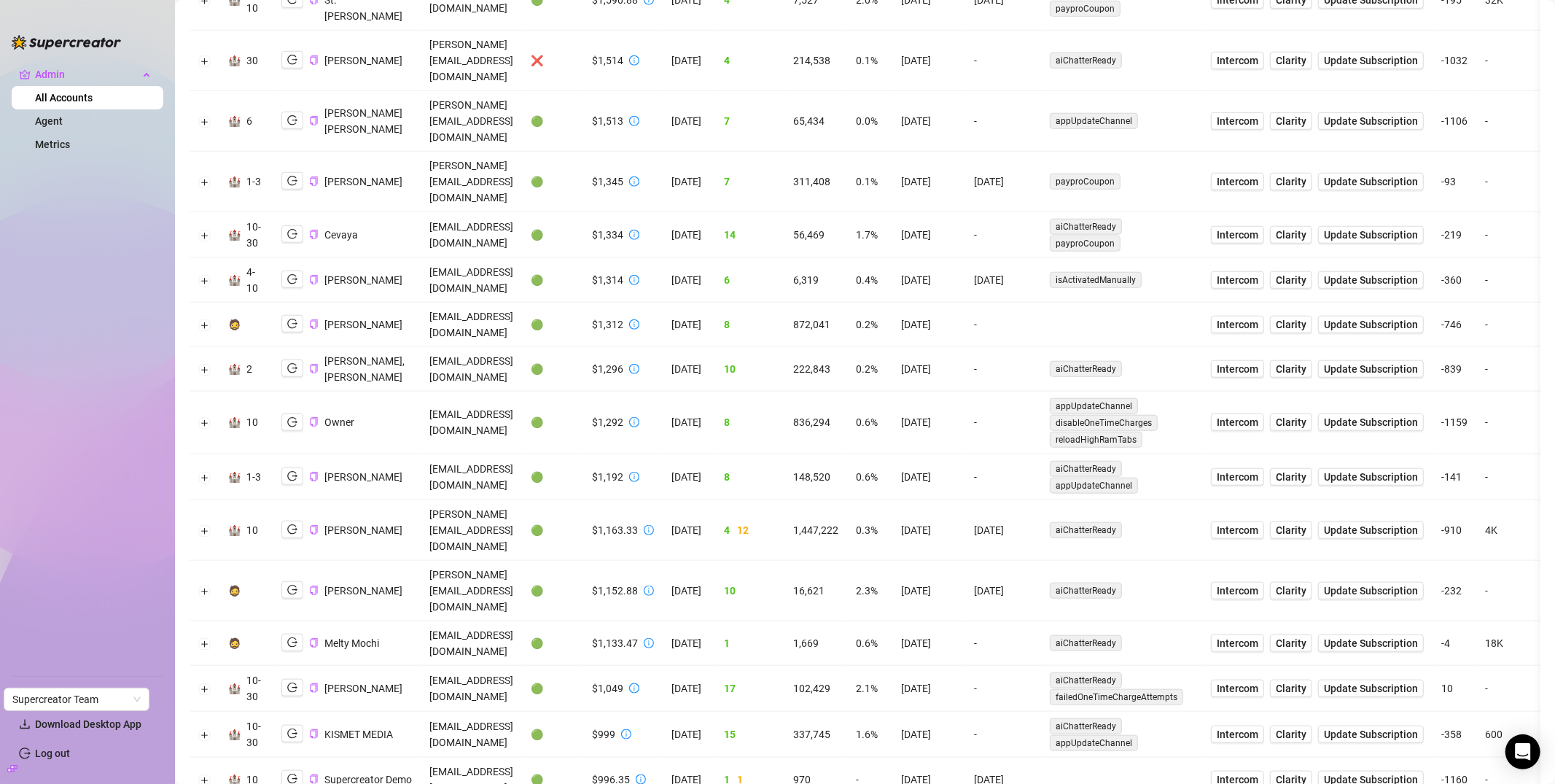
scroll to position [1071, 0]
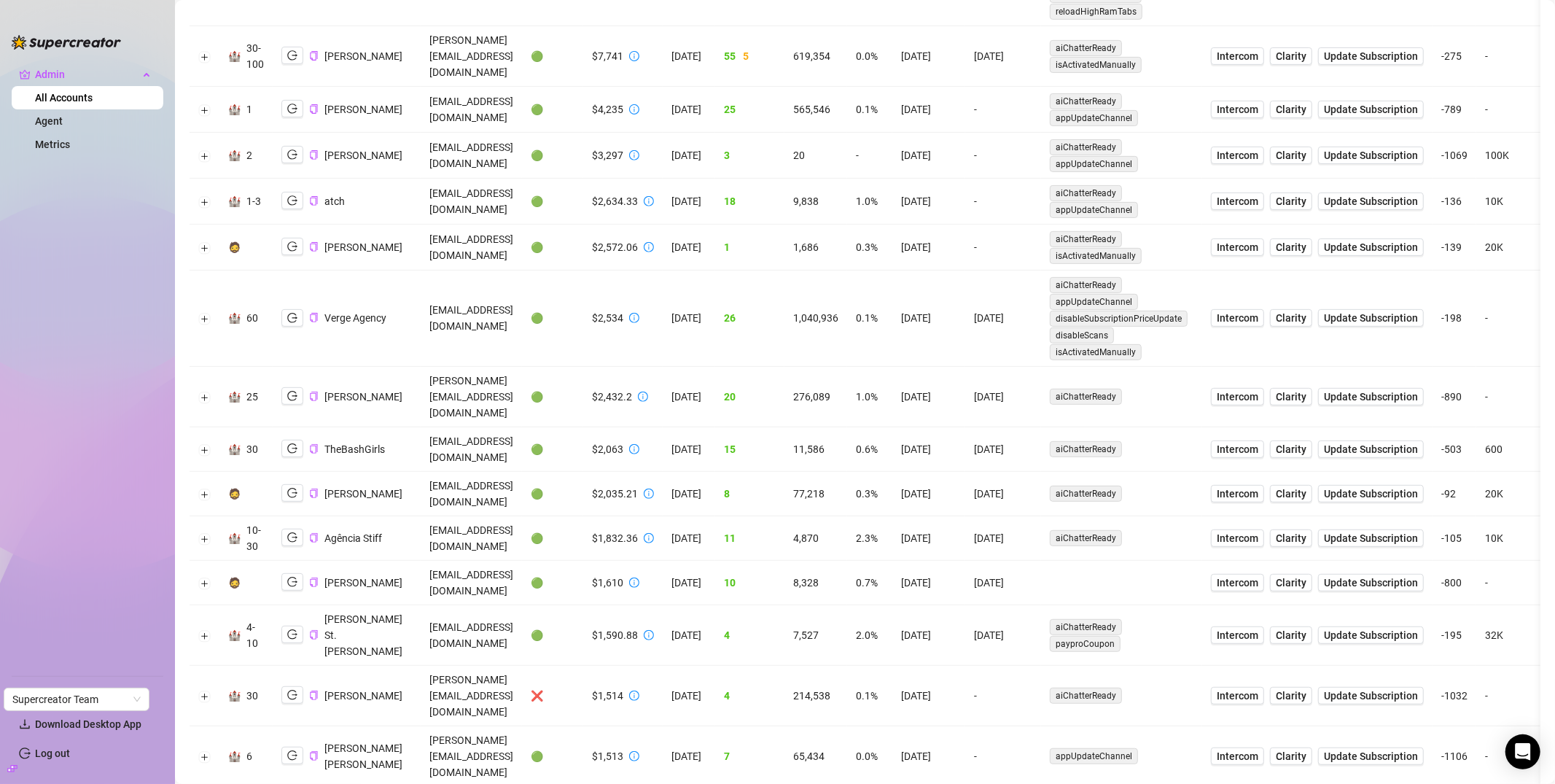
scroll to position [0, 0]
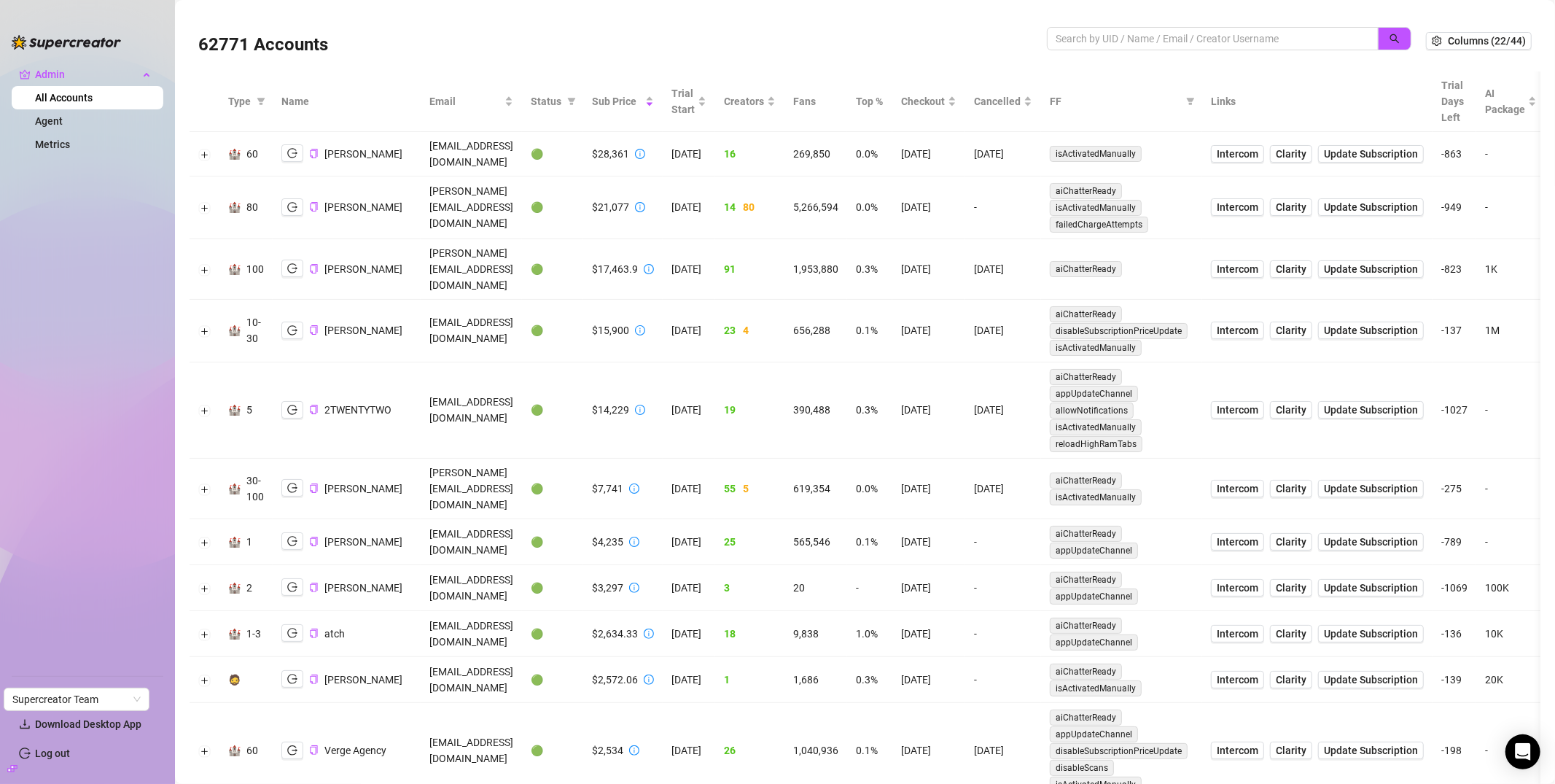
click at [693, 43] on div "62771 Accounts" at bounding box center [623, 41] width 849 height 49
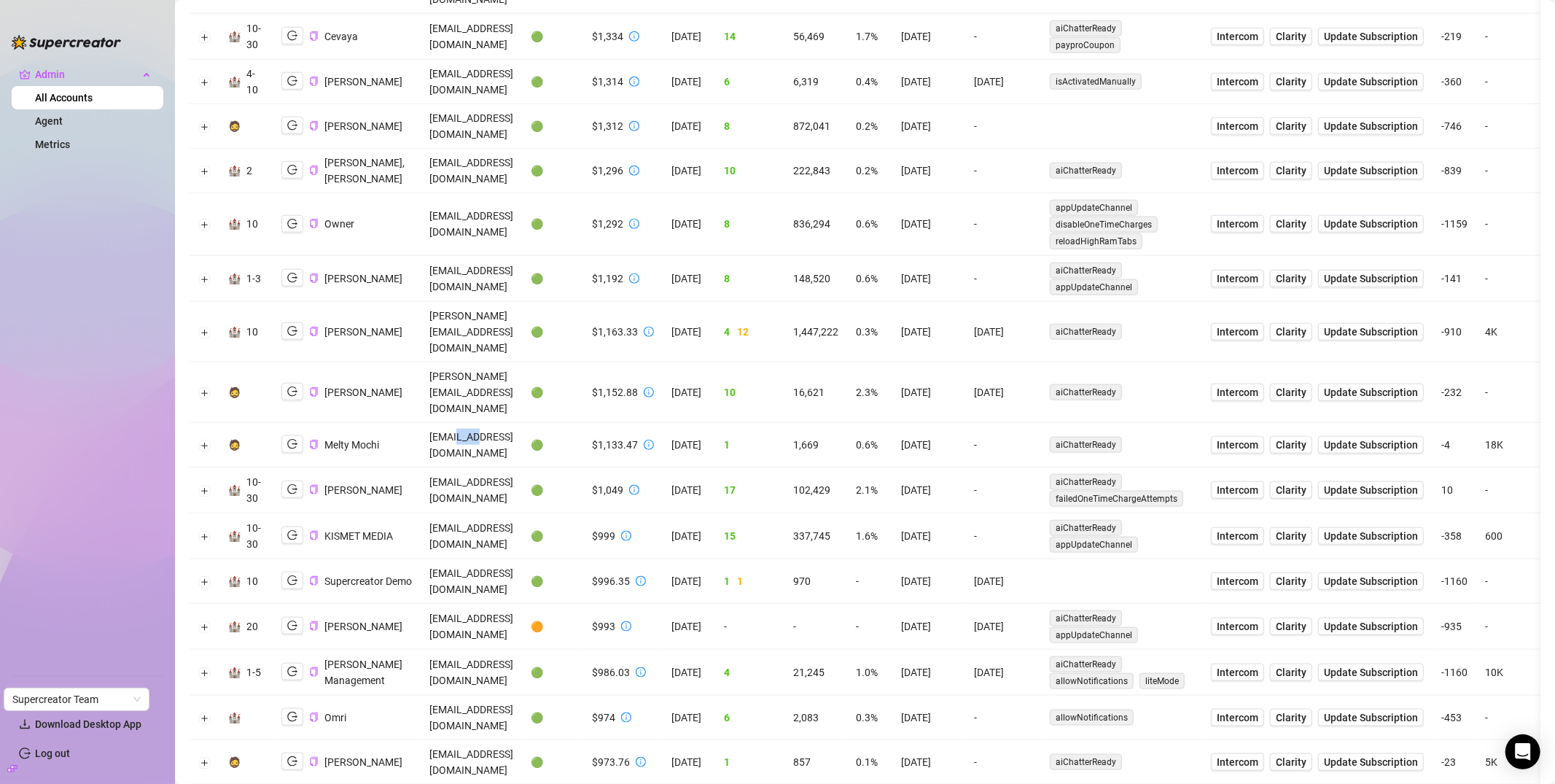
scroll to position [1287, 0]
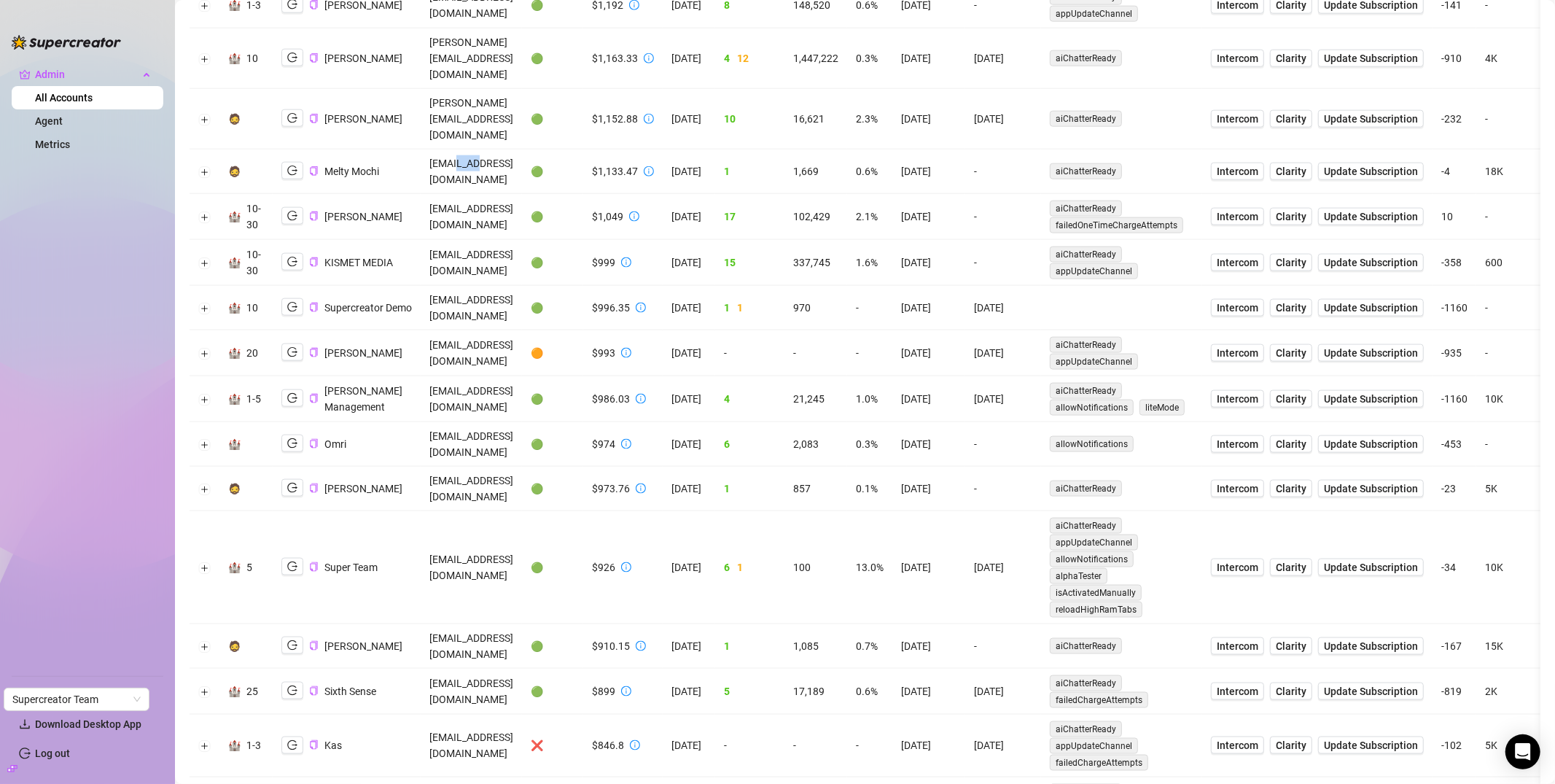
scroll to position [1570, 0]
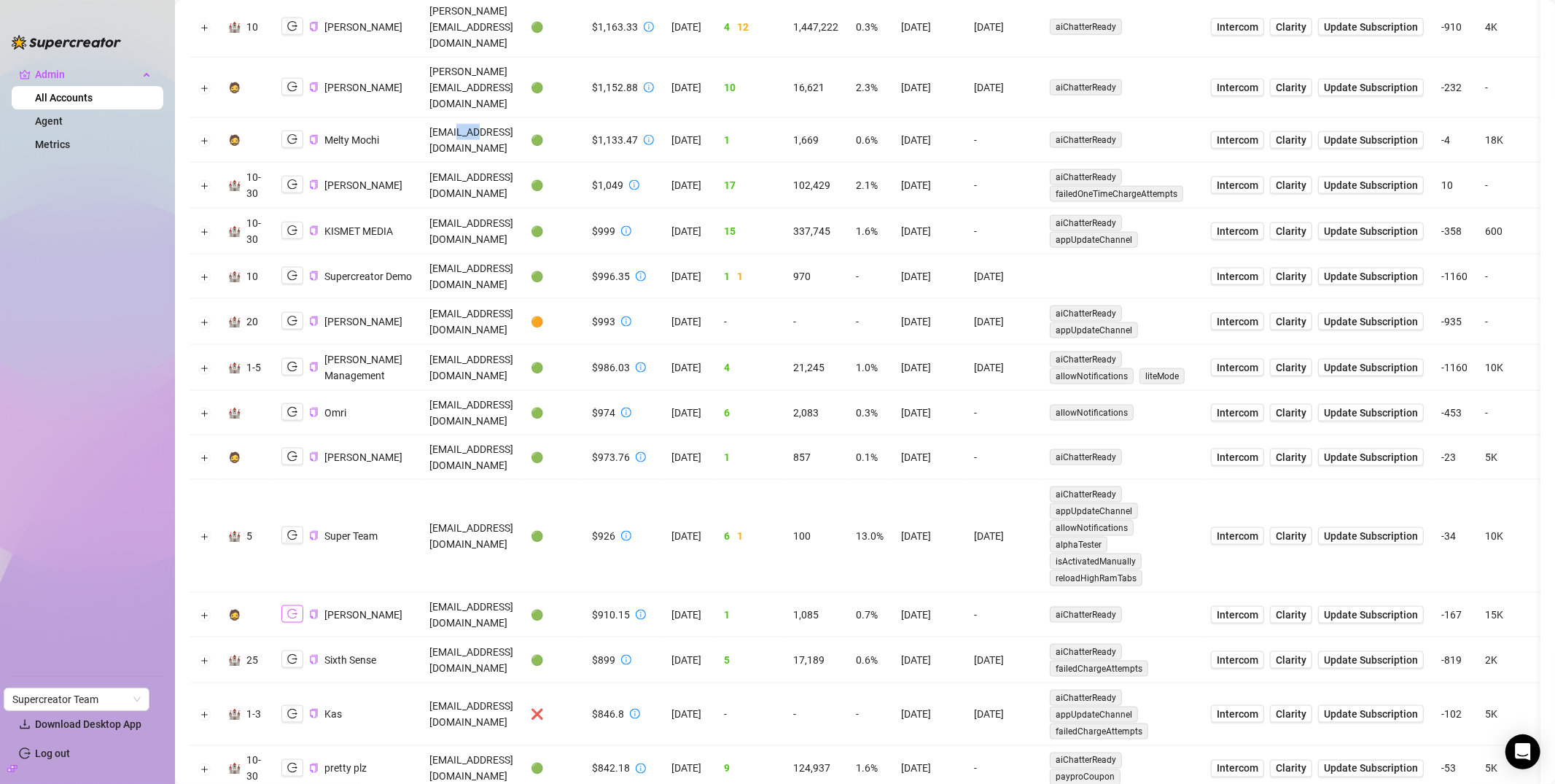
click at [301, 605] on button "button" at bounding box center [293, 614] width 22 height 18
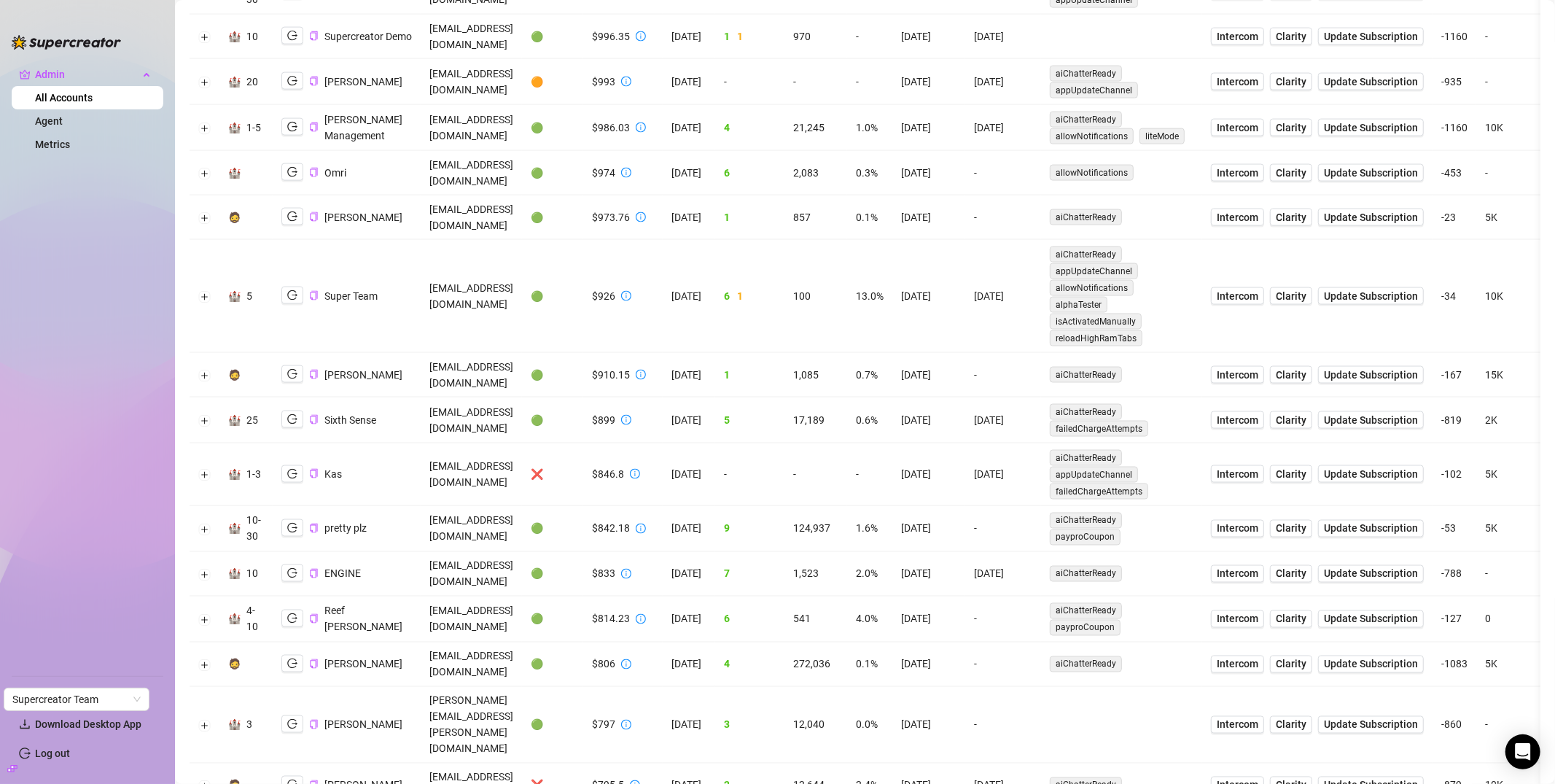
scroll to position [1957, 0]
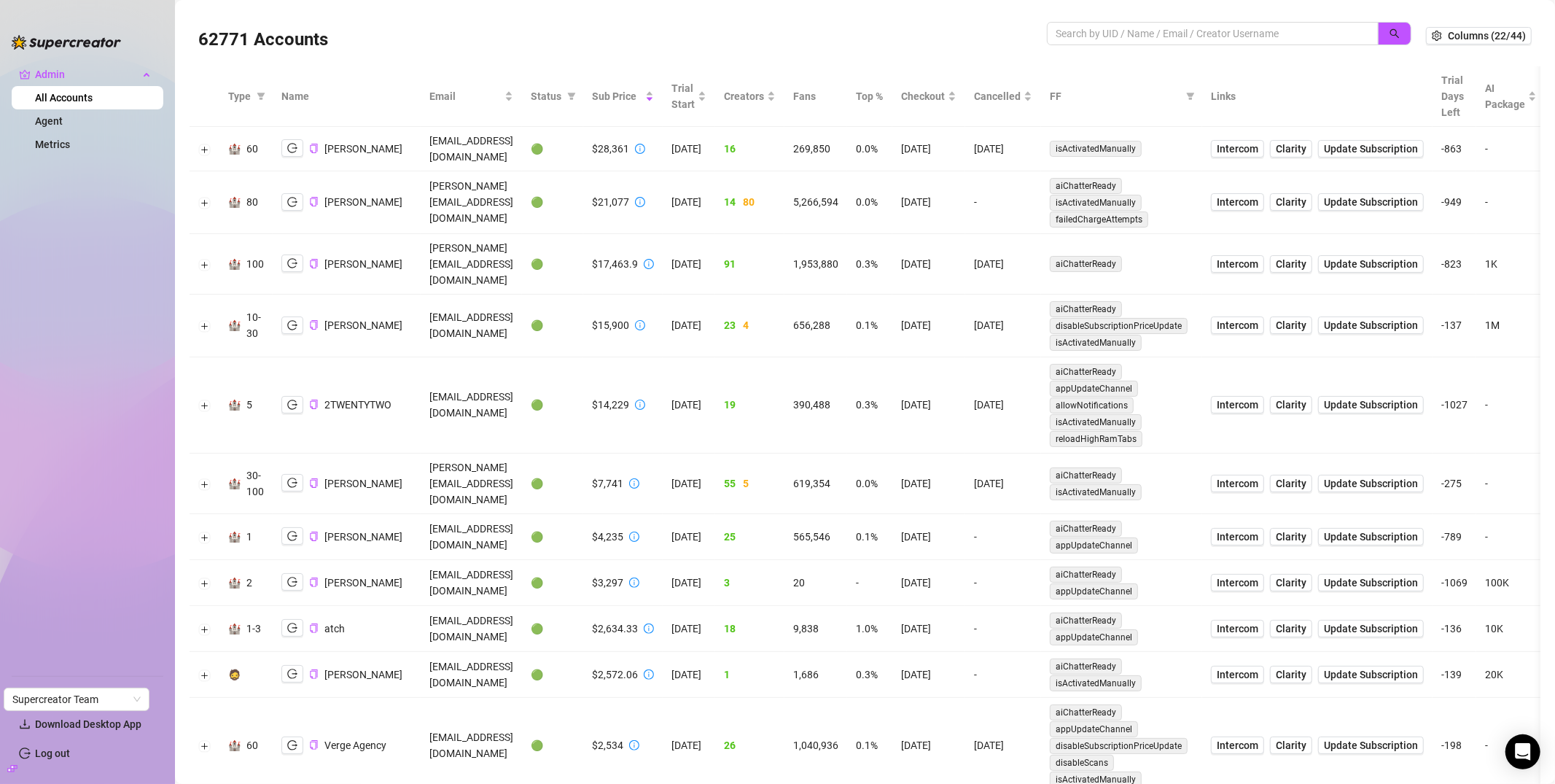
scroll to position [8, 0]
click at [1195, 95] on icon "filter" at bounding box center [1191, 94] width 8 height 7
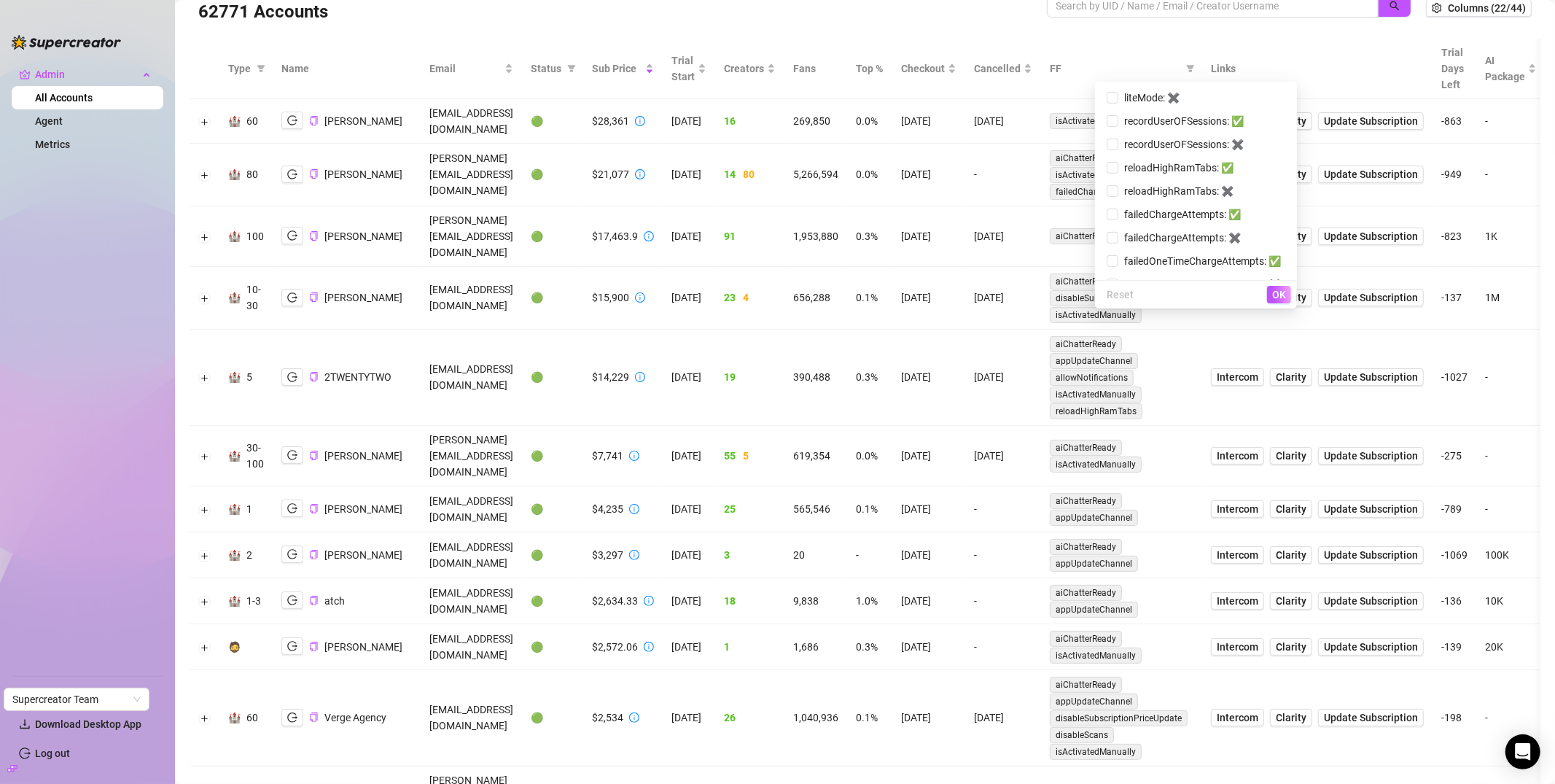
scroll to position [586, 0]
click at [1107, 207] on input "checkbox" at bounding box center [1113, 211] width 12 height 12
checkbox input "true"
drag, startPoint x: 1279, startPoint y: 298, endPoint x: 1210, endPoint y: 273, distance: 73.4
click at [1279, 299] on span "OK" at bounding box center [1279, 295] width 14 height 12
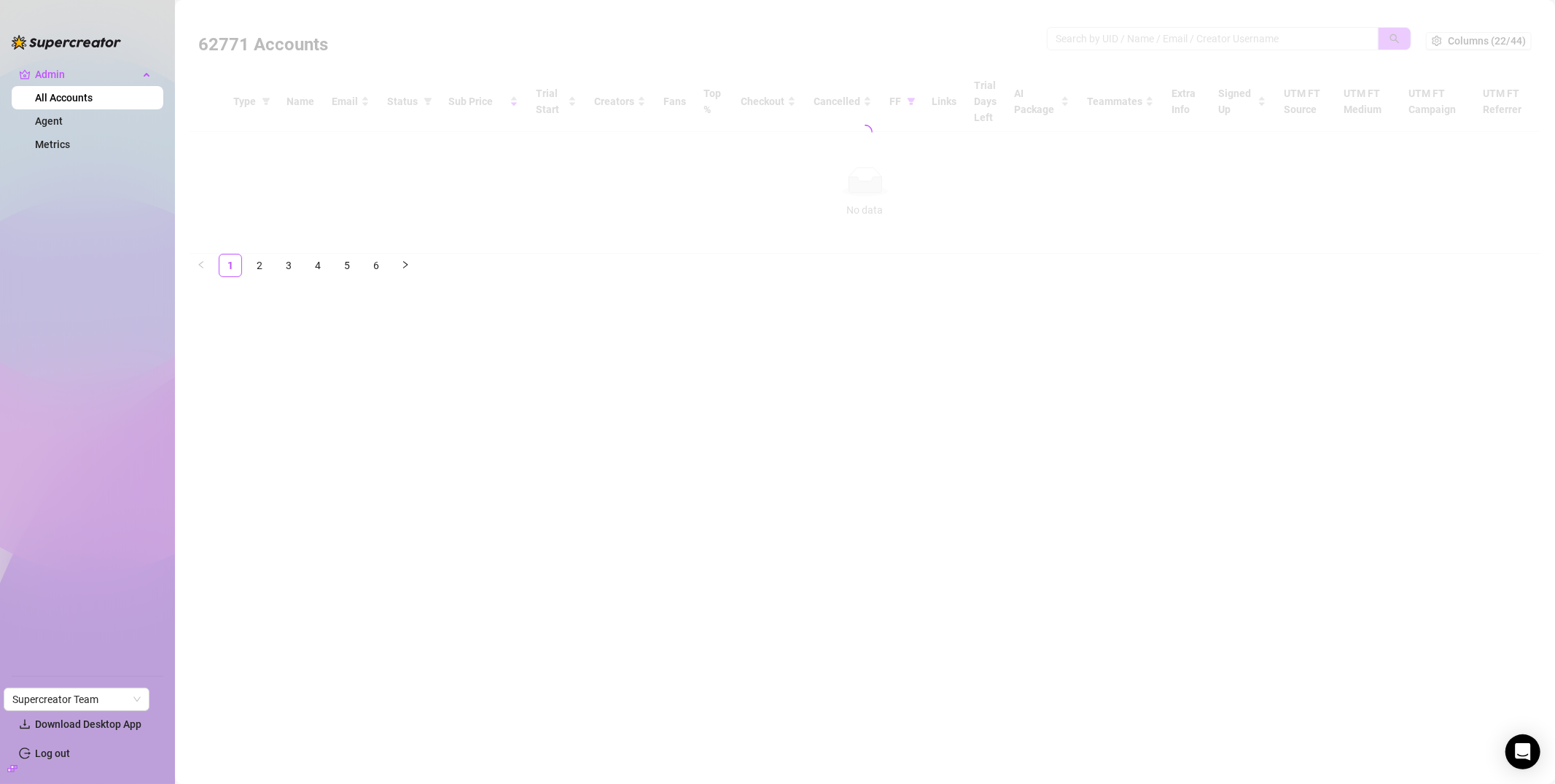
scroll to position [0, 0]
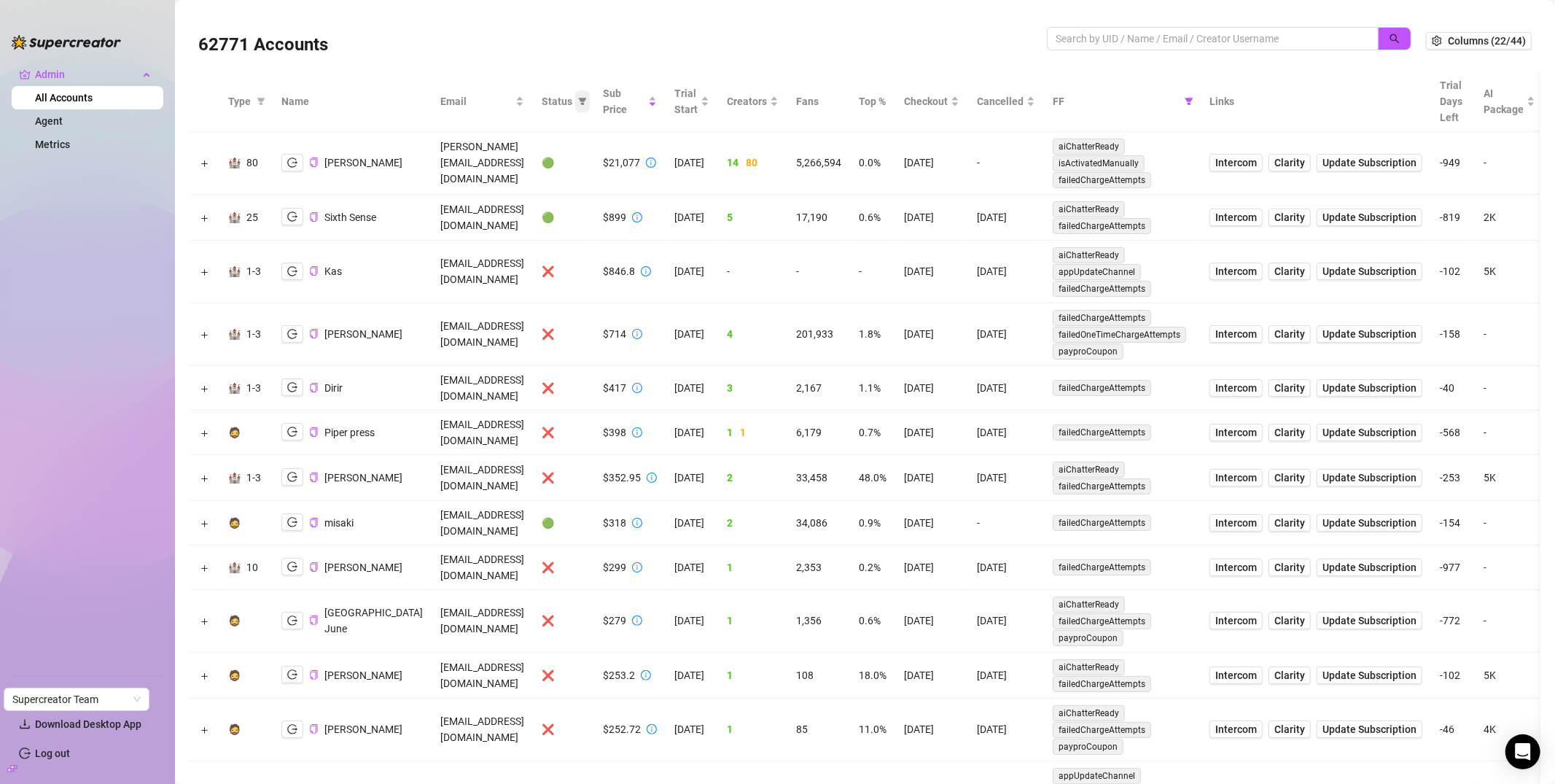
click at [587, 101] on icon "filter" at bounding box center [583, 102] width 9 height 9
click at [569, 211] on li "❌ Cancelled" at bounding box center [607, 223] width 103 height 24
click at [570, 222] on input "checkbox" at bounding box center [570, 223] width 12 height 12
click at [568, 221] on input "checkbox" at bounding box center [570, 223] width 12 height 12
checkbox input "true"
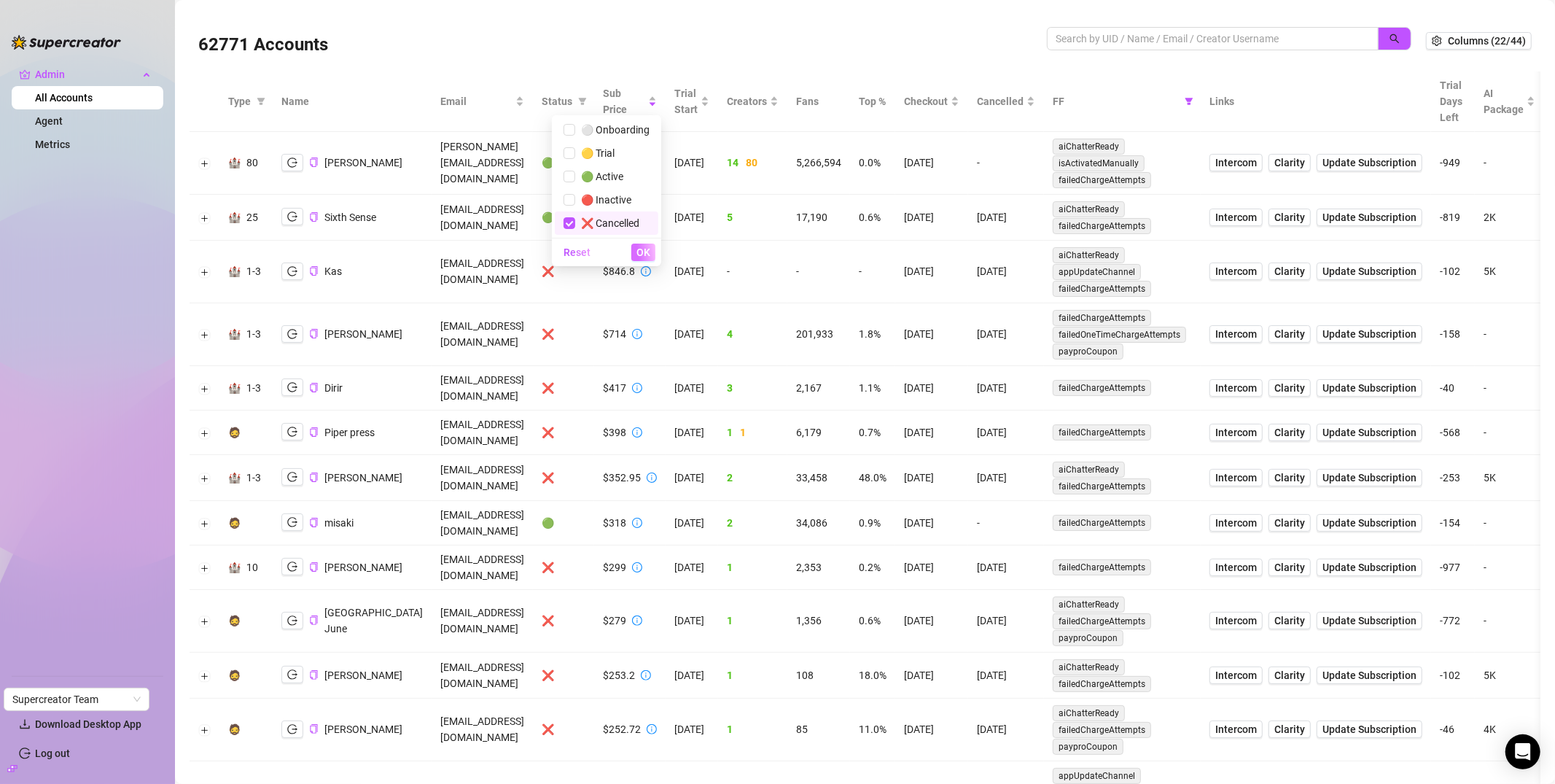
click at [637, 248] on span "OK" at bounding box center [643, 252] width 14 height 12
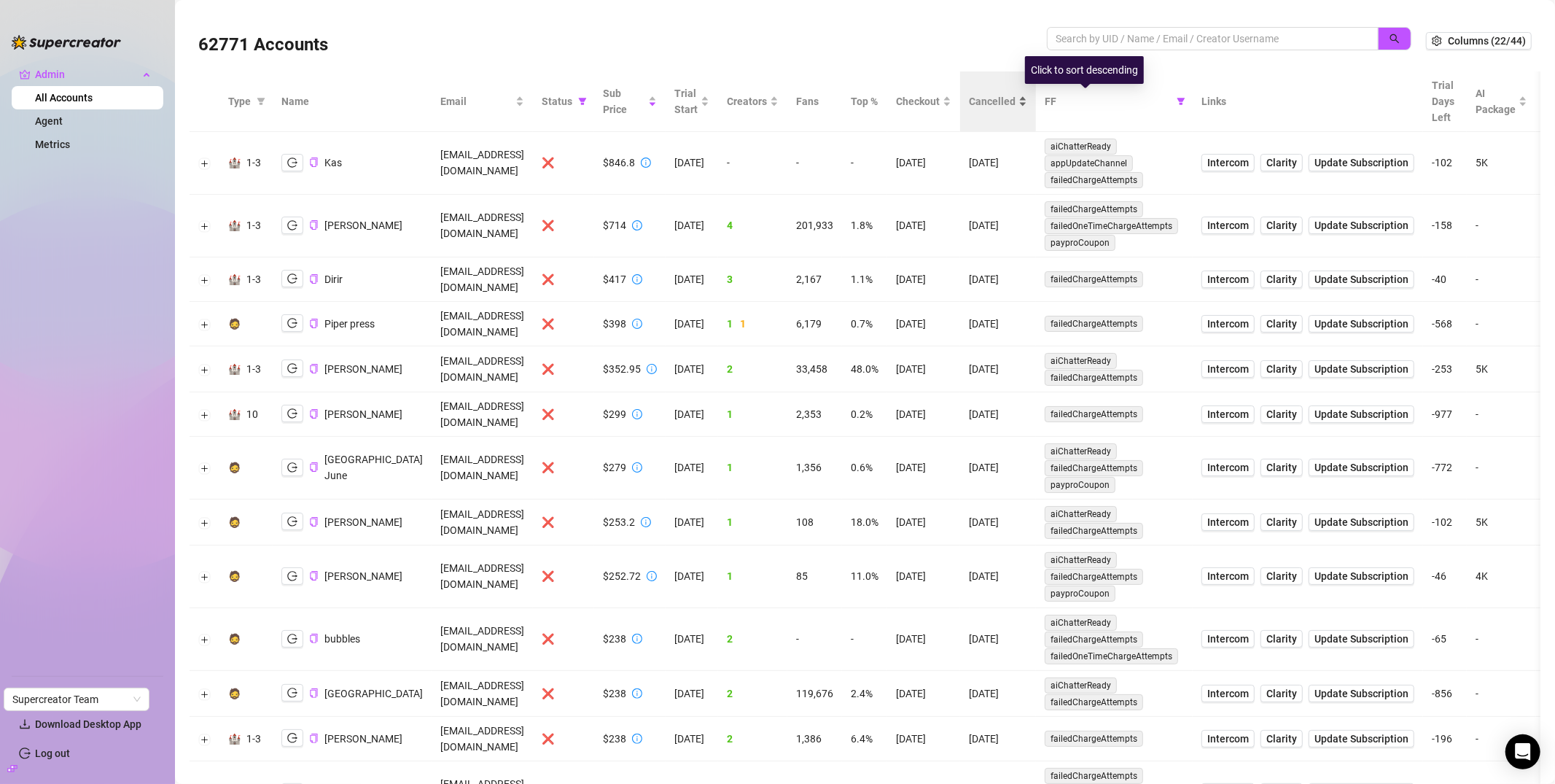
click at [1027, 105] on div "Cancelled" at bounding box center [998, 102] width 58 height 16
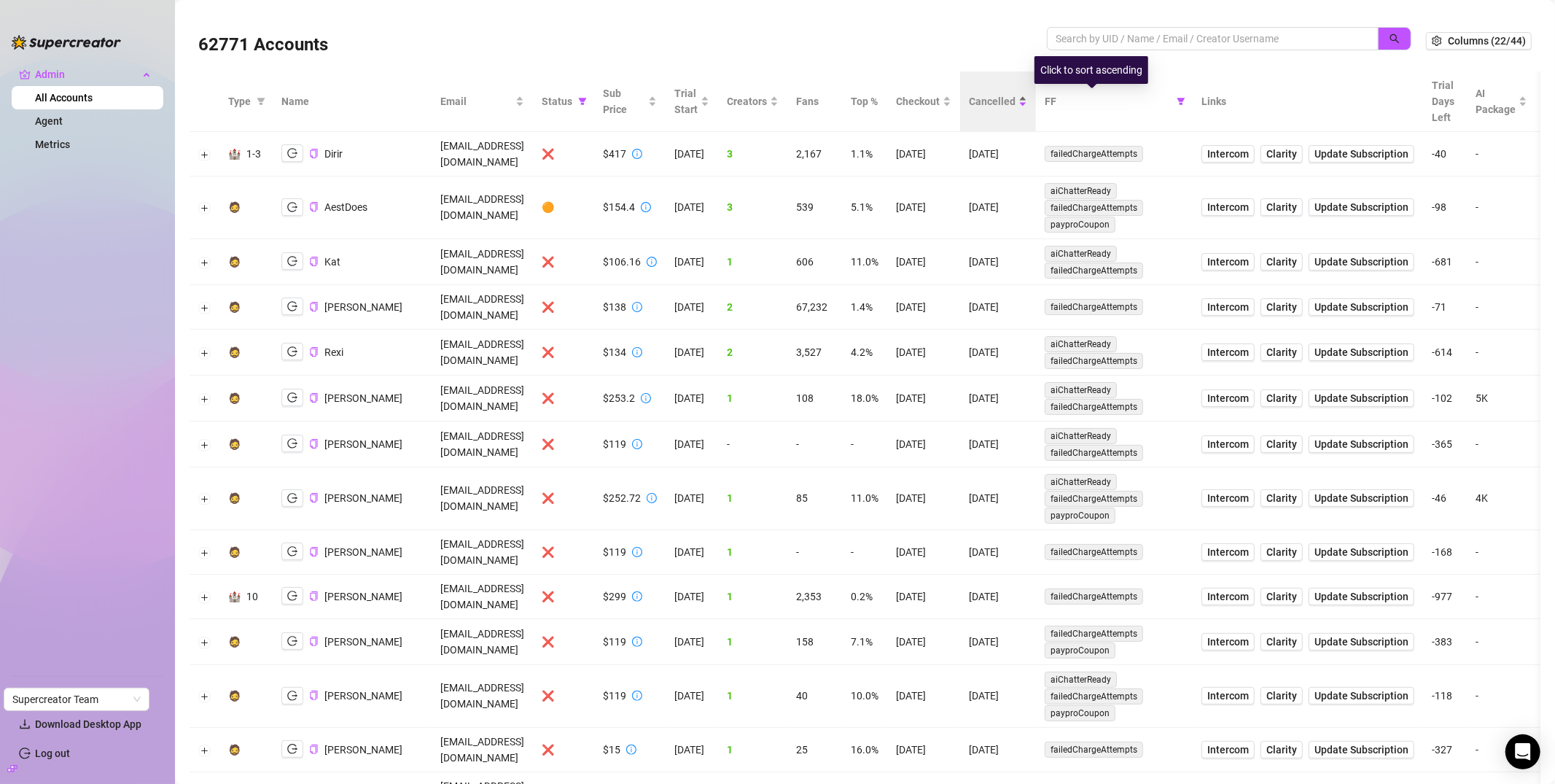
click at [1016, 99] on span "Cancelled" at bounding box center [992, 102] width 46 height 16
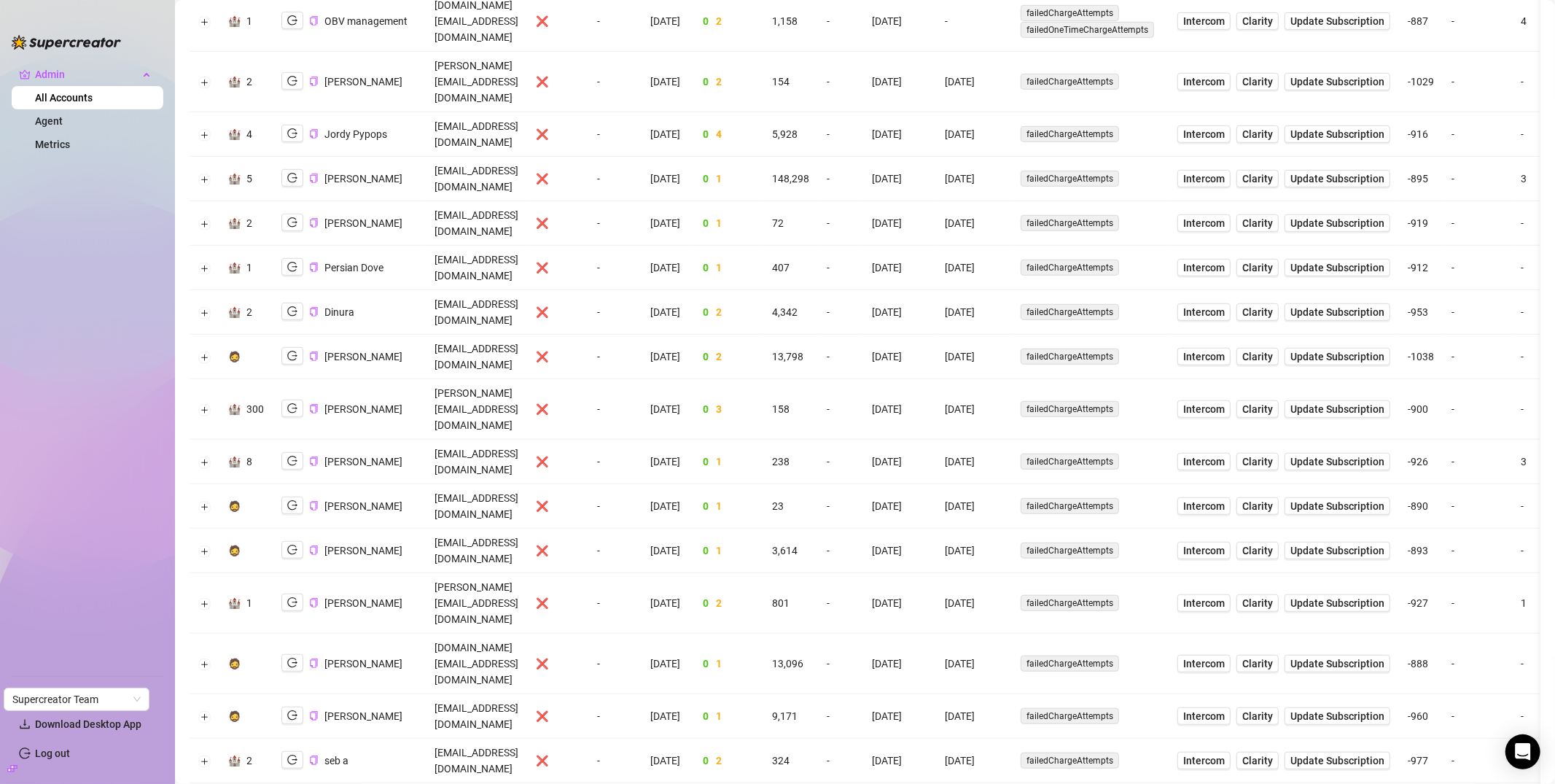
scroll to position [704, 0]
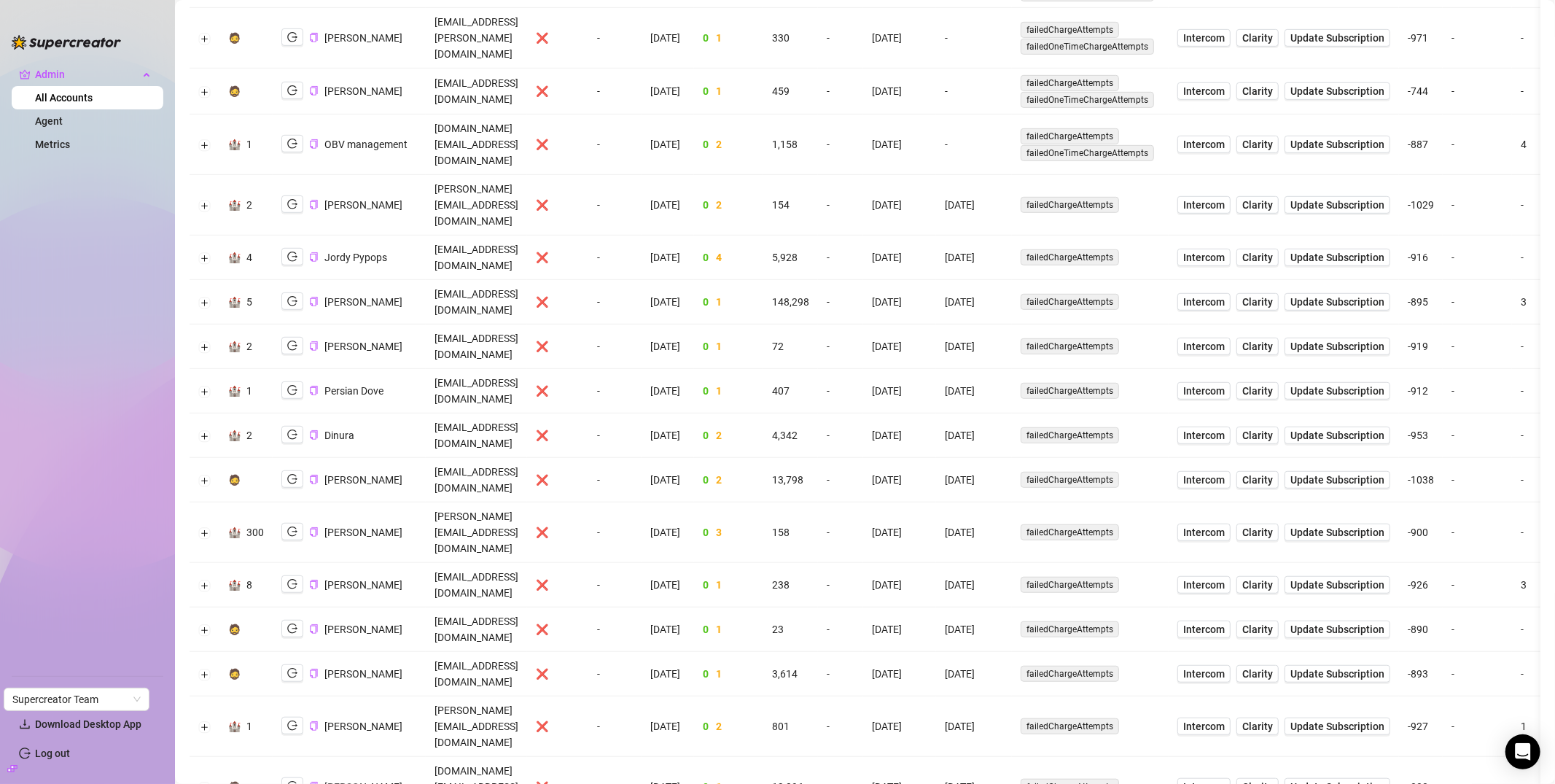
drag, startPoint x: 1053, startPoint y: 140, endPoint x: 1105, endPoint y: 148, distance: 52.6
click at [1012, 175] on td "4/8/2023" at bounding box center [974, 205] width 76 height 60
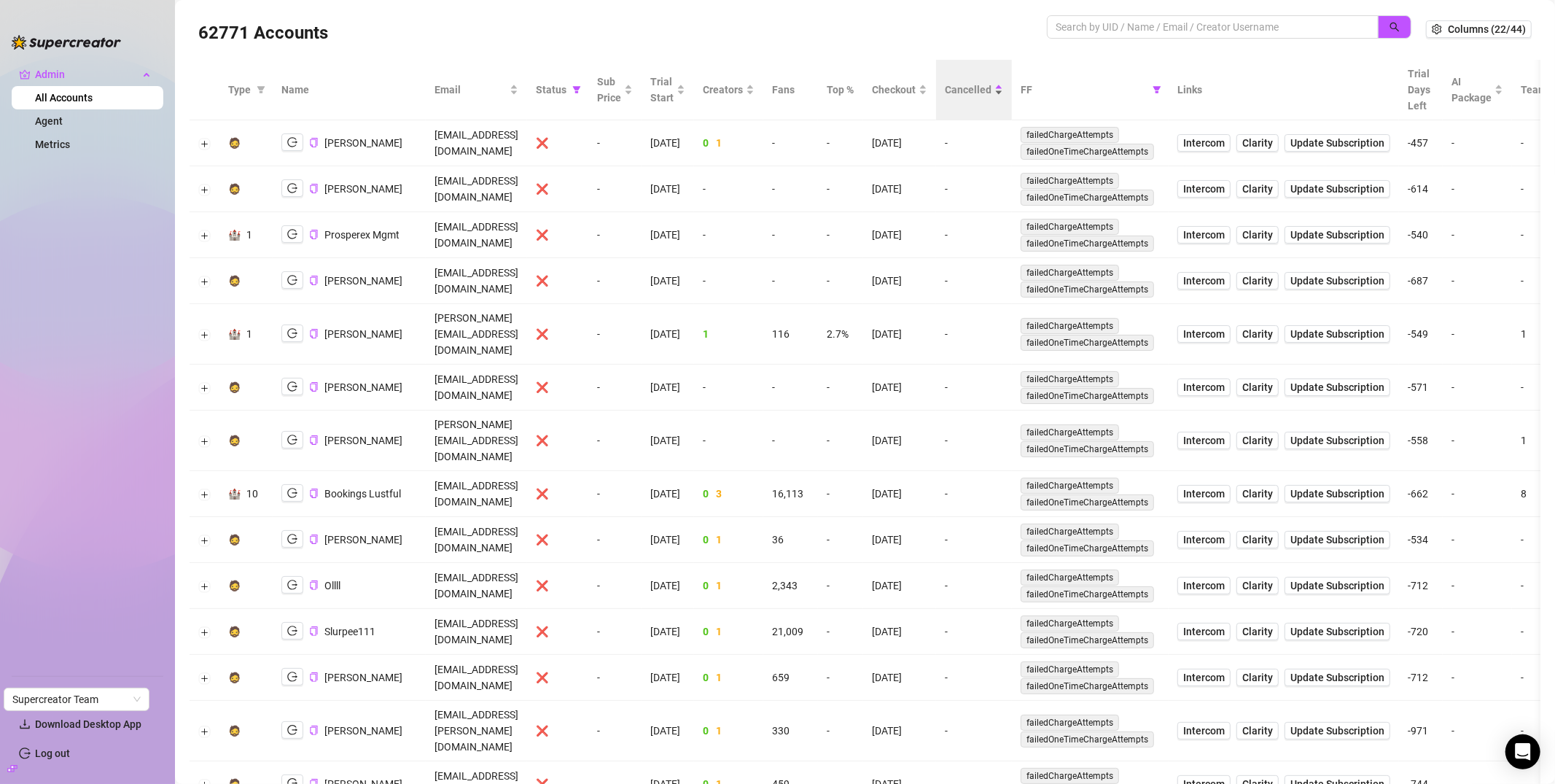
scroll to position [0, 0]
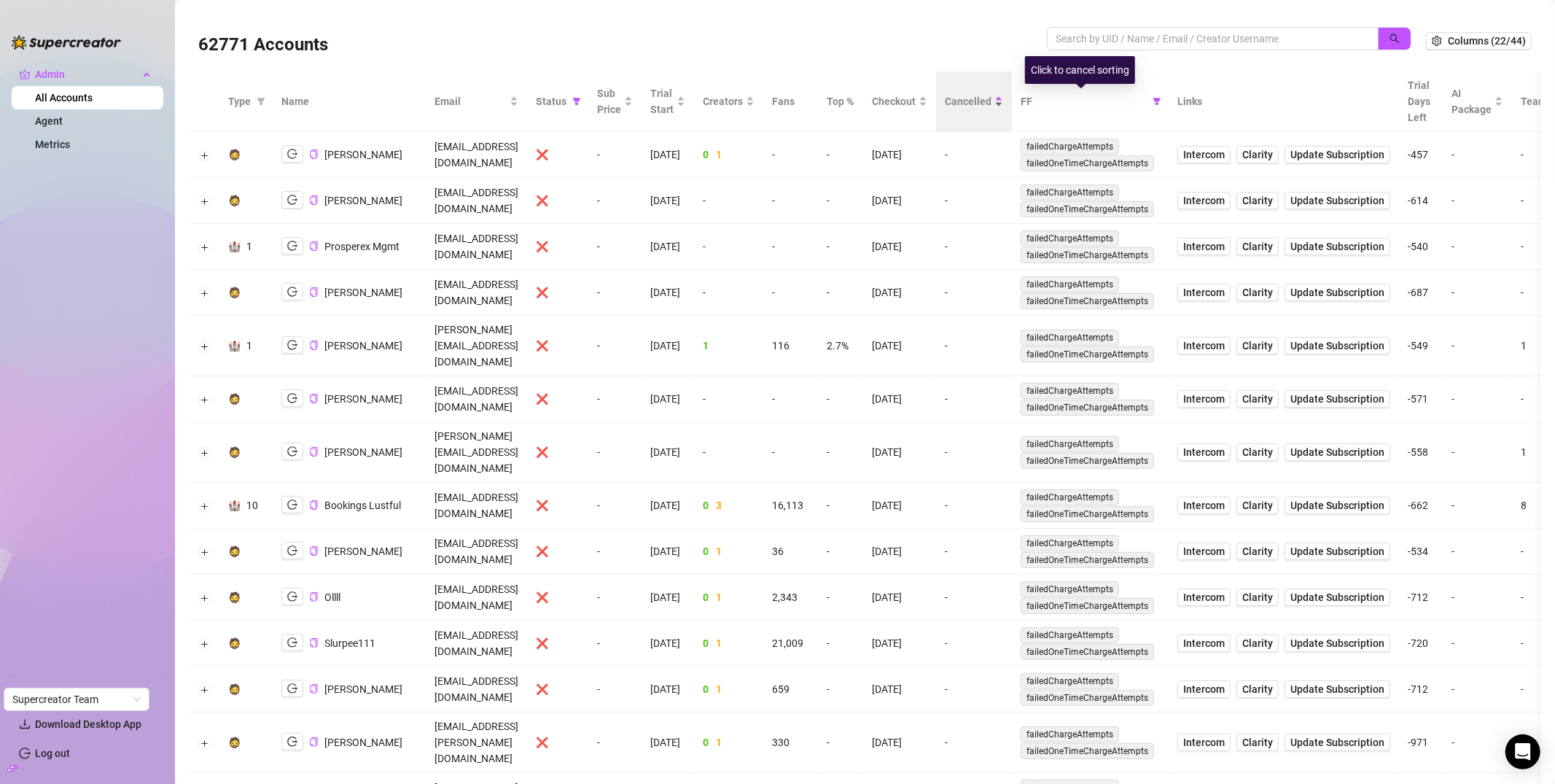
click at [992, 100] on span "Cancelled" at bounding box center [968, 102] width 46 height 16
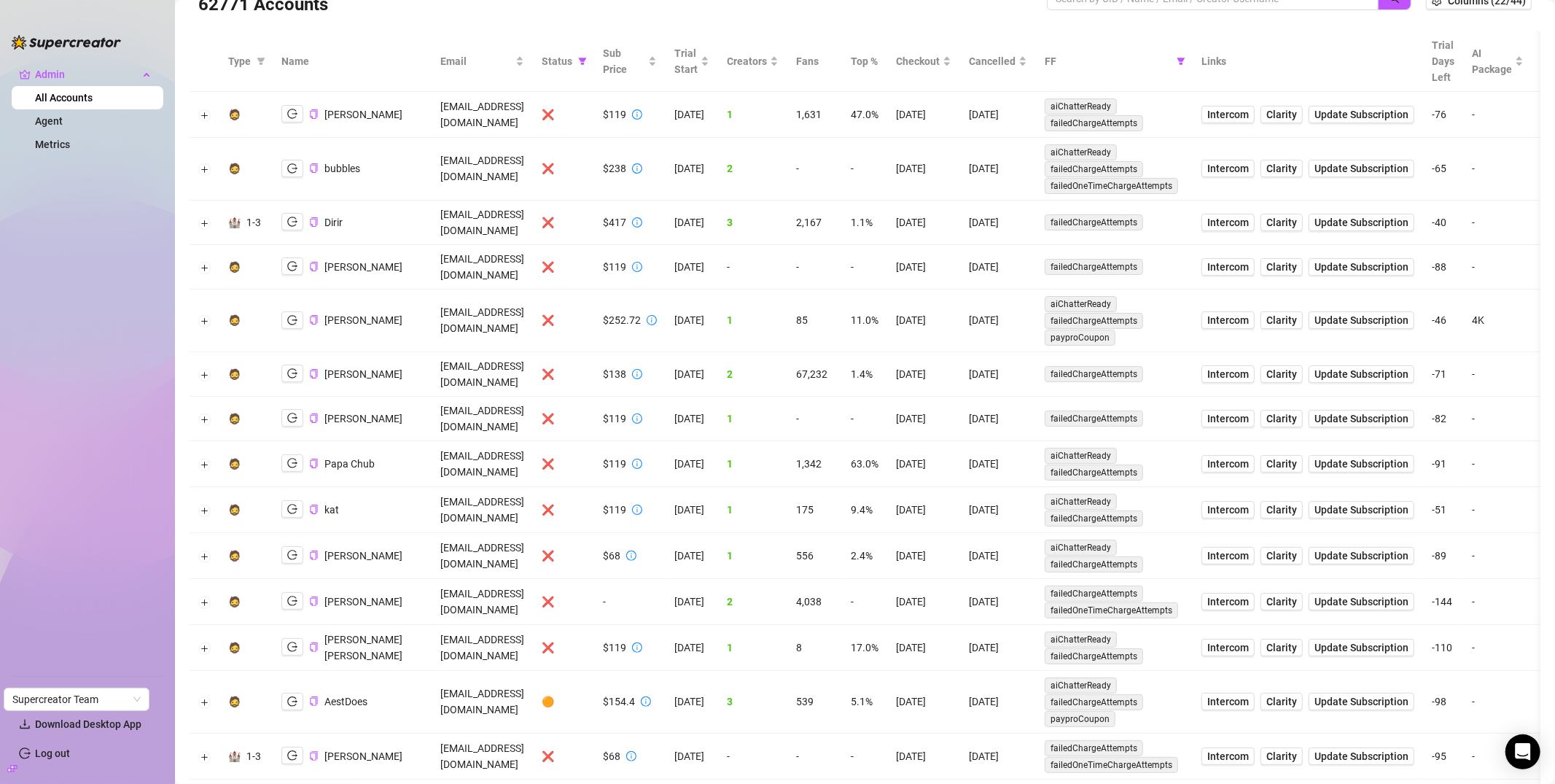
scroll to position [41, 0]
click at [209, 368] on button "Expand row" at bounding box center [205, 374] width 12 height 12
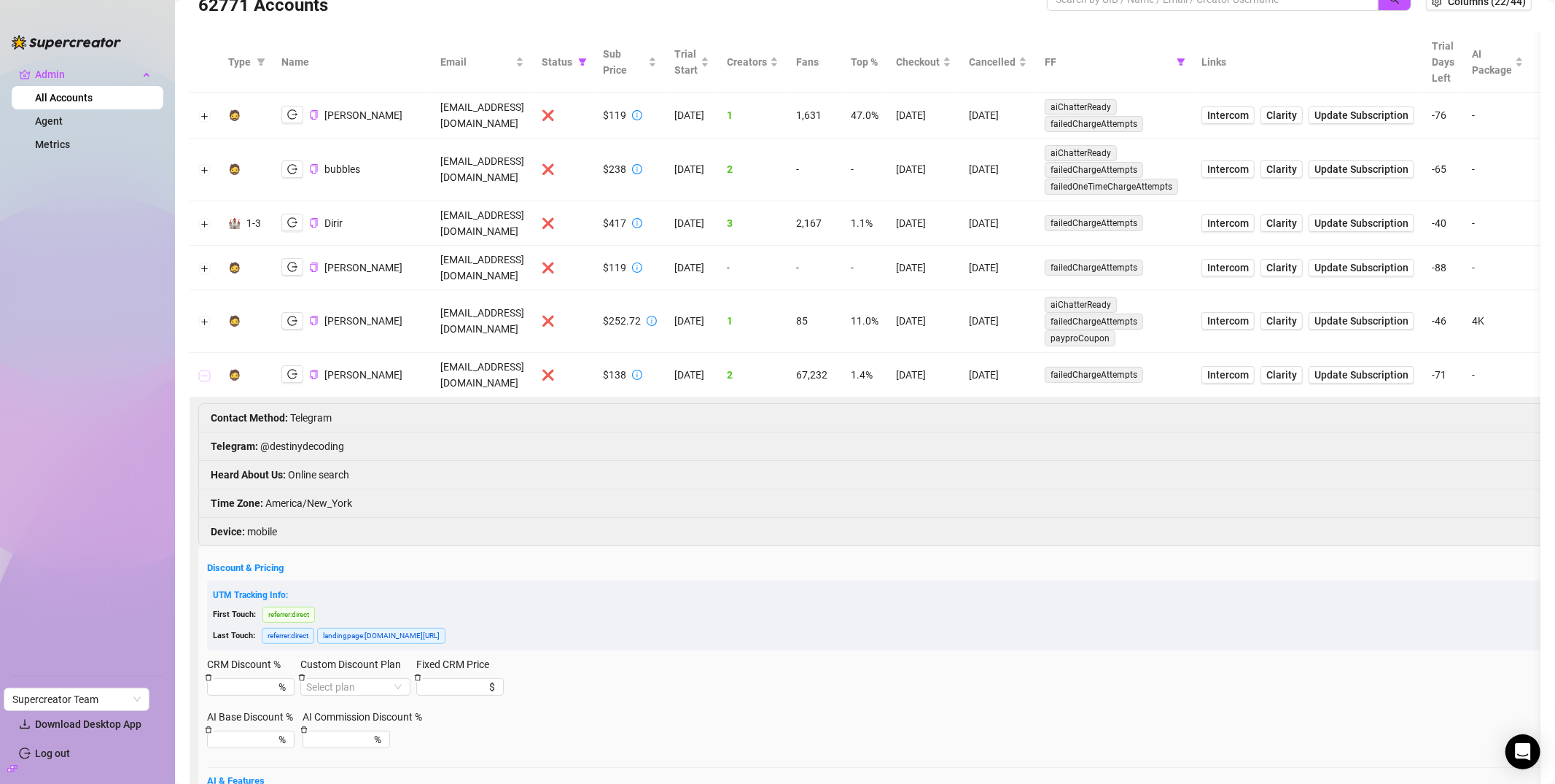
scroll to position [38, 0]
click at [1193, 66] on th "FF" at bounding box center [1114, 63] width 157 height 60
click at [1186, 64] on icon "filter" at bounding box center [1181, 63] width 9 height 9
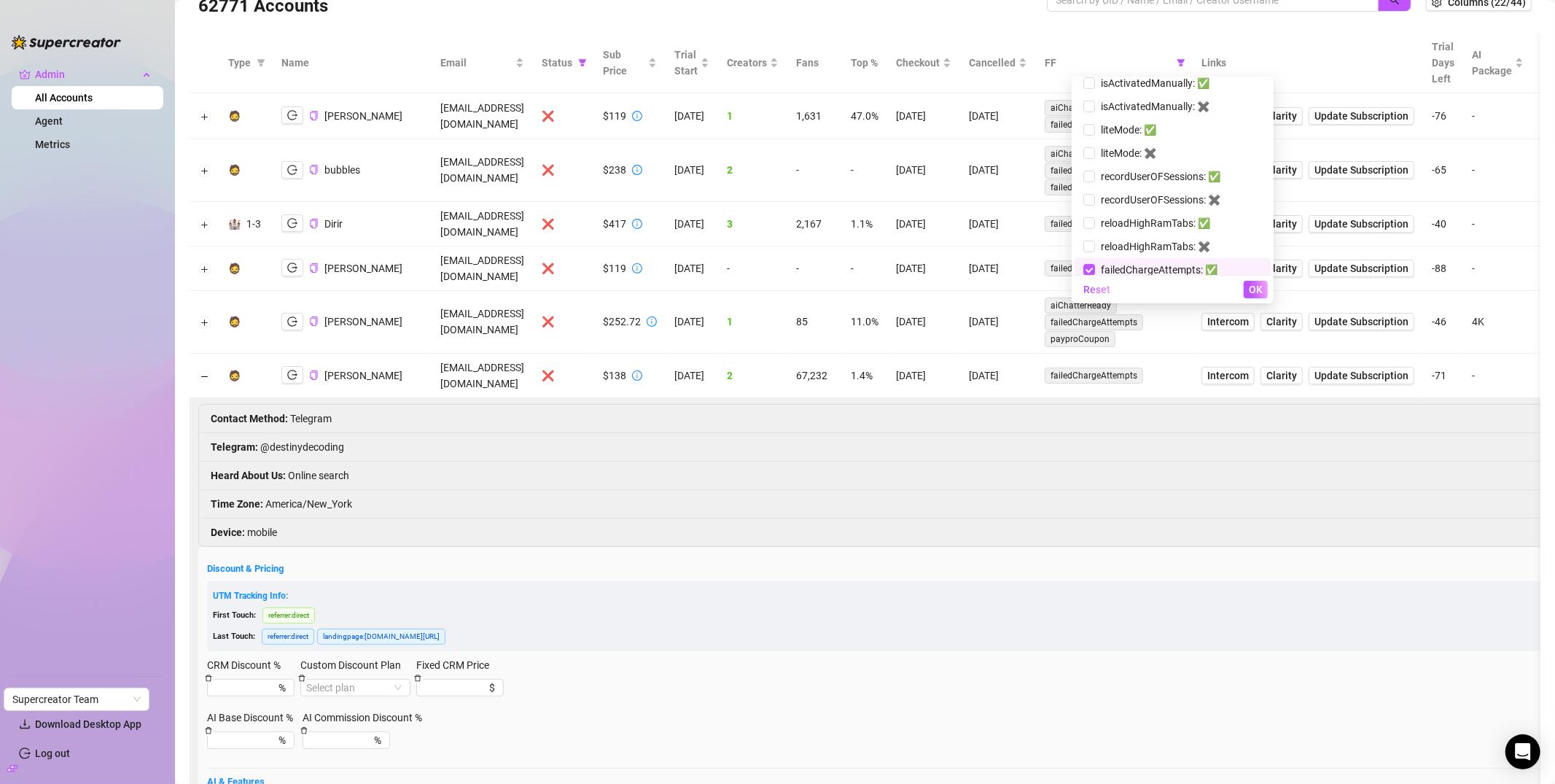
drag, startPoint x: 1088, startPoint y: 271, endPoint x: 1170, endPoint y: 278, distance: 82.3
click at [1163, 278] on div "aiChatterReady: ✅ aiChatterReady: ✖️ appUpdateChannel: ✅ appUpdateChannel: ✖️ a…" at bounding box center [1173, 190] width 202 height 227
drag, startPoint x: 1198, startPoint y: 270, endPoint x: 1127, endPoint y: 267, distance: 71.1
click at [1126, 268] on div "aiChatterReady: ✅ aiChatterReady: ✖️ appUpdateChannel: ✅ appUpdateChannel: ✖️ a…" at bounding box center [1173, 190] width 202 height 227
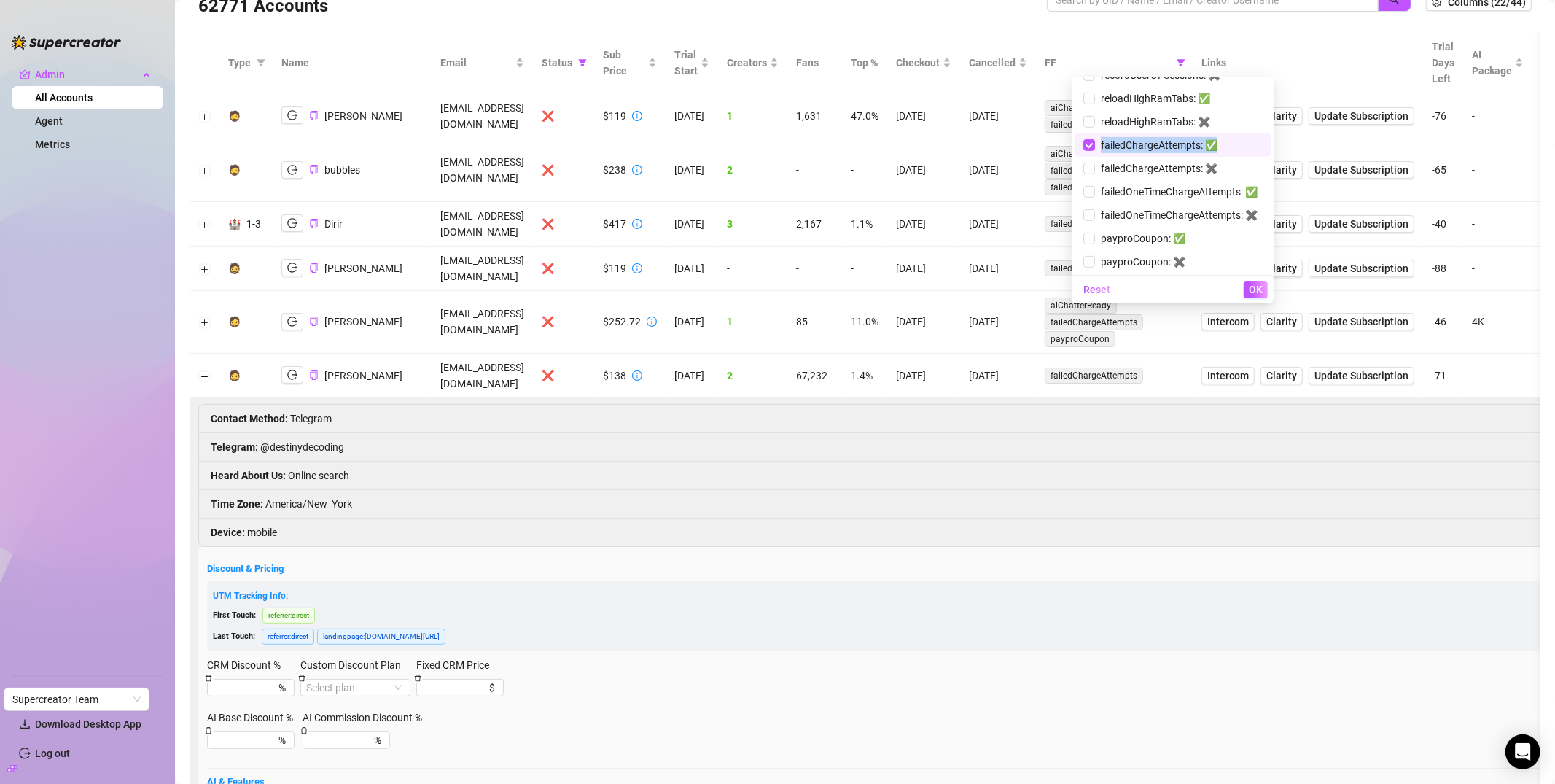
drag, startPoint x: 1089, startPoint y: 148, endPoint x: 1209, endPoint y: 151, distance: 120.0
click at [1209, 151] on span "failedChargeAttempts: ✅" at bounding box center [1173, 145] width 178 height 16
checkbox input "false"
copy span "failedChargeAttempts: ✅"
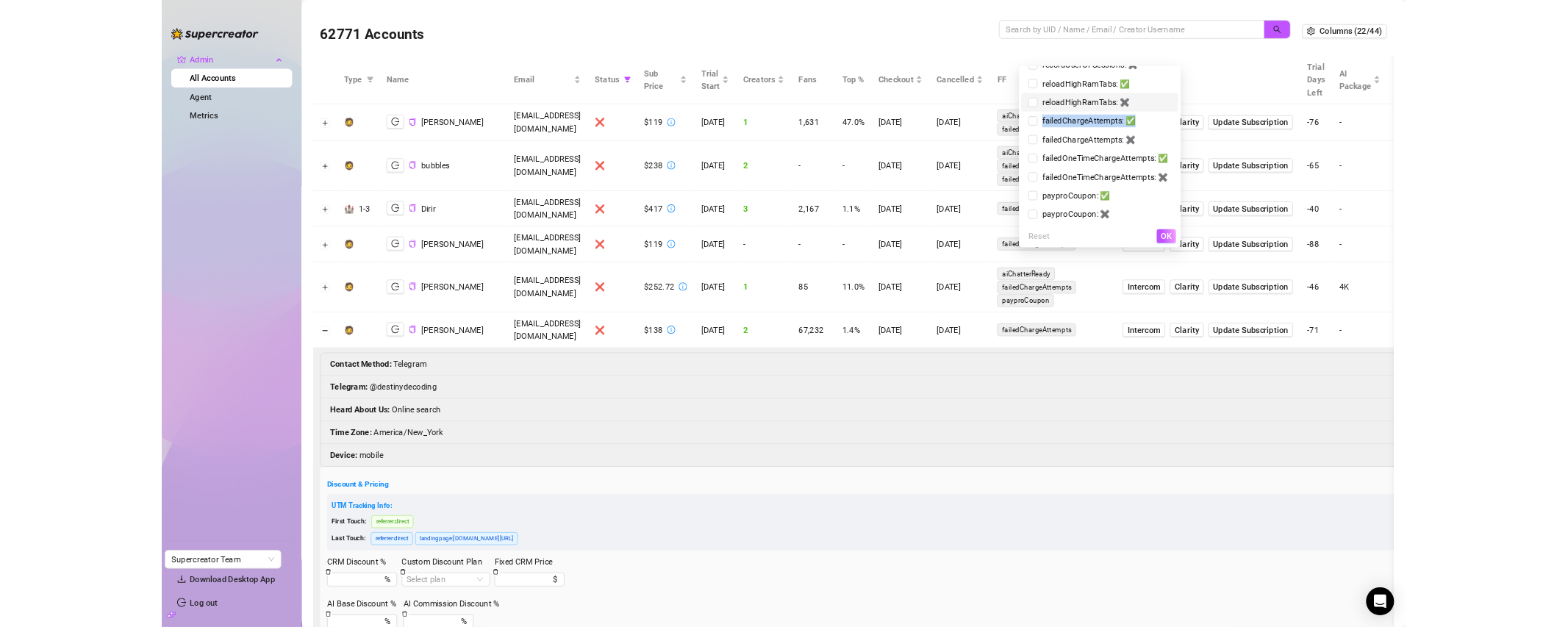
scroll to position [0, 0]
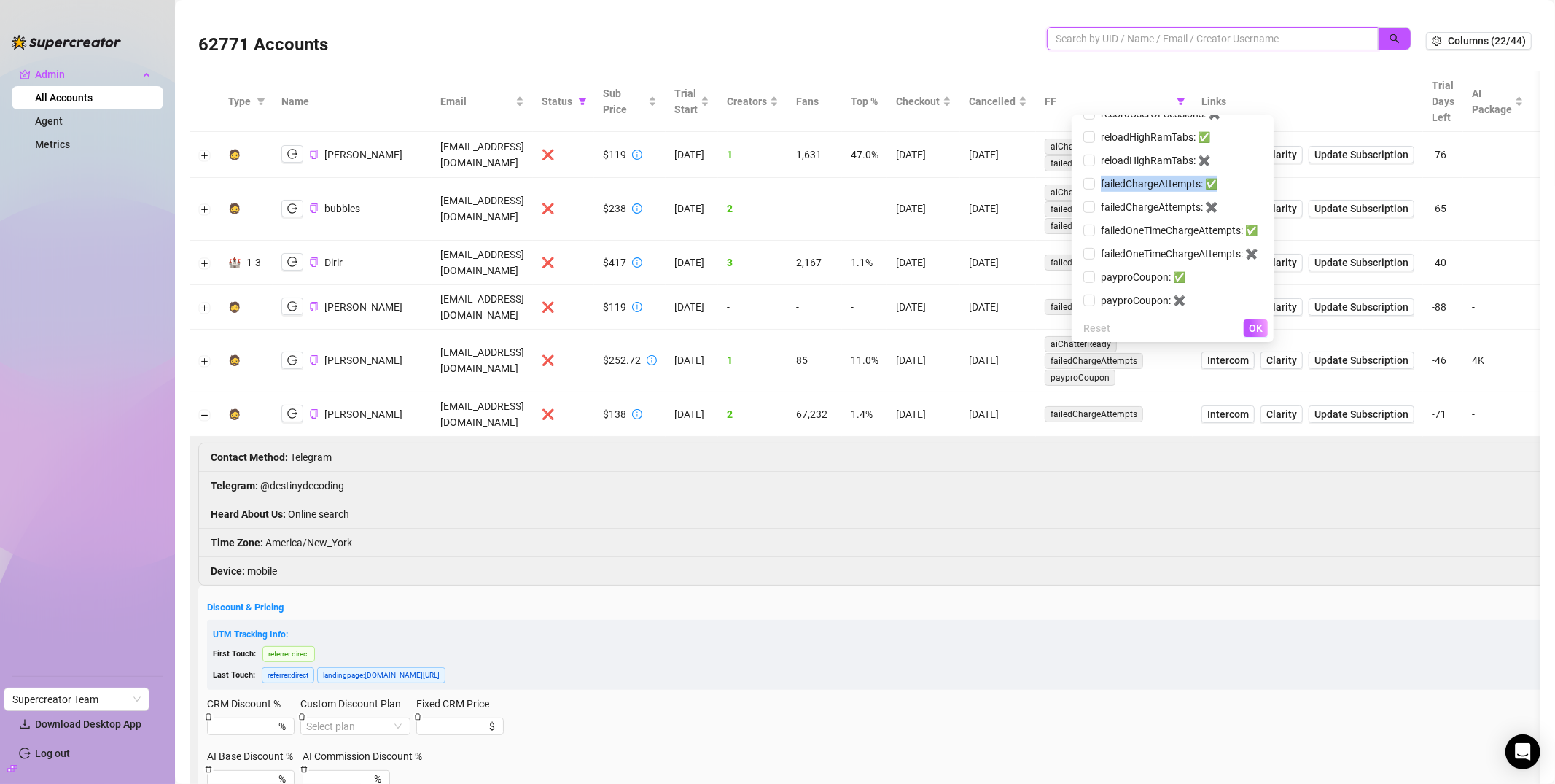
click at [1083, 34] on input "search" at bounding box center [1207, 39] width 303 height 16
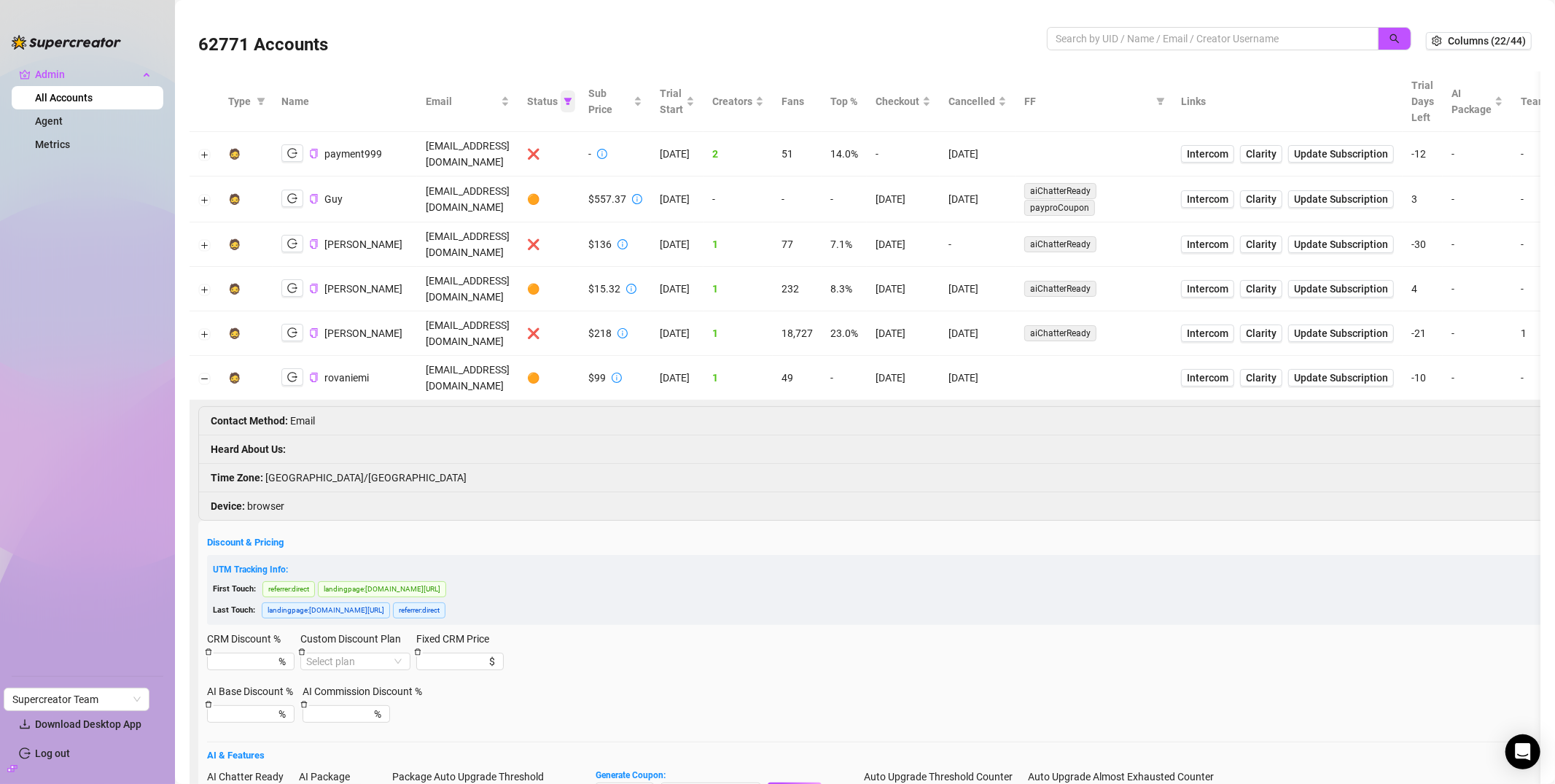
click at [576, 107] on span at bounding box center [568, 102] width 15 height 22
click at [585, 256] on span "Reset" at bounding box center [581, 252] width 27 height 12
checkbox input "false"
click at [648, 250] on span "OK" at bounding box center [648, 252] width 14 height 12
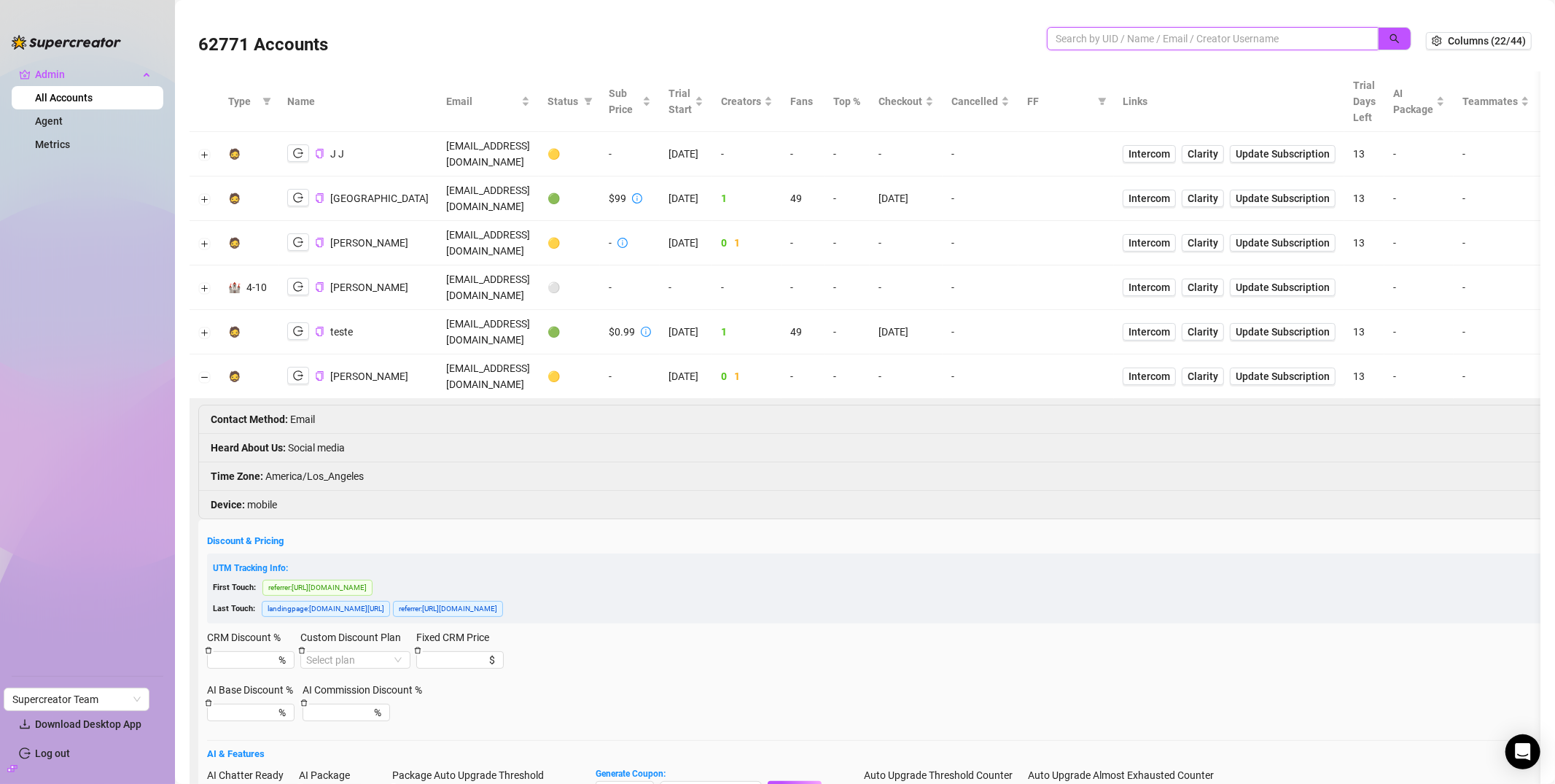
click at [1233, 35] on input "search" at bounding box center [1207, 39] width 303 height 16
type input "[PERSON_NAME]"
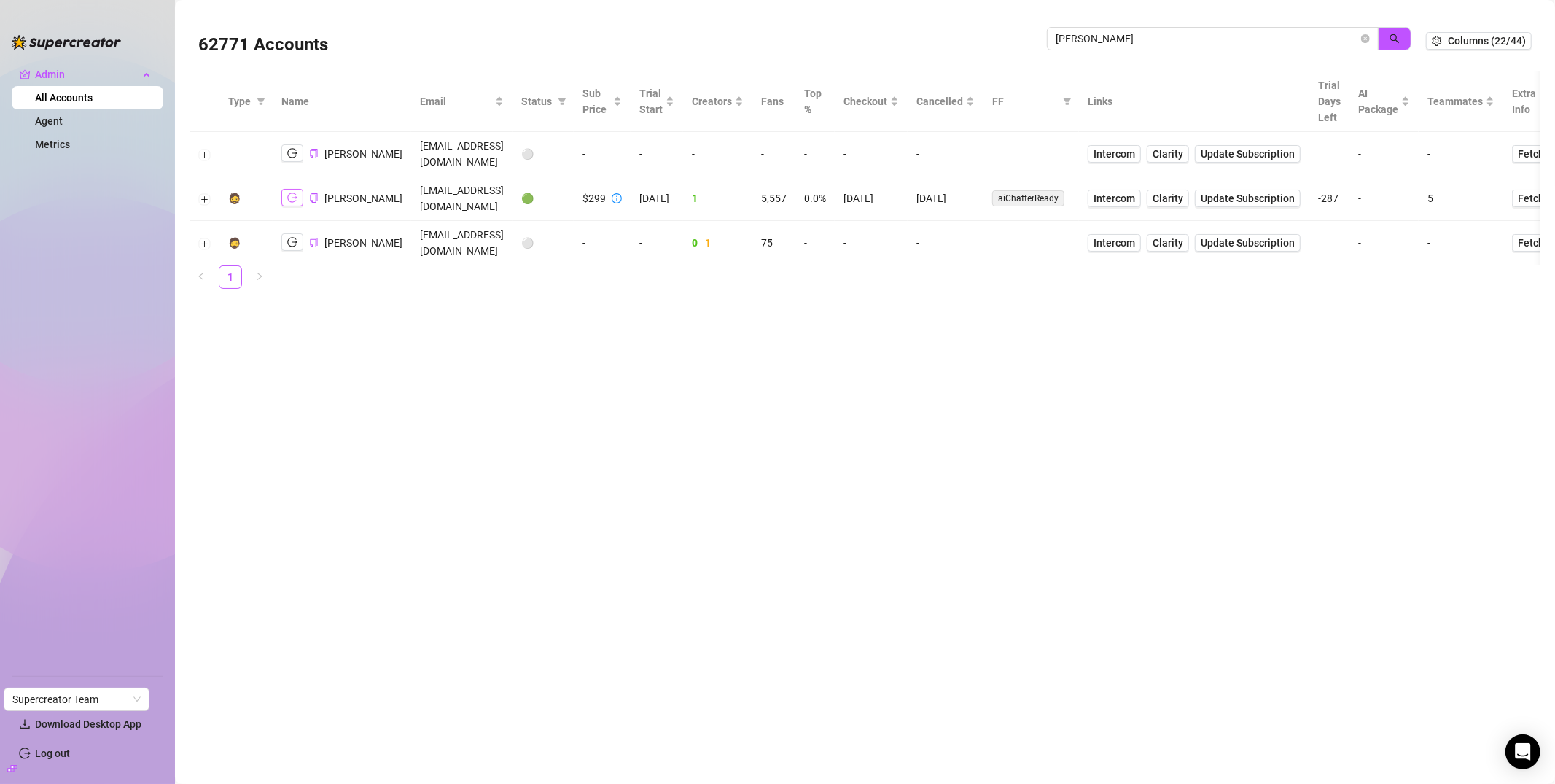
click at [294, 192] on icon "logout" at bounding box center [293, 197] width 10 height 10
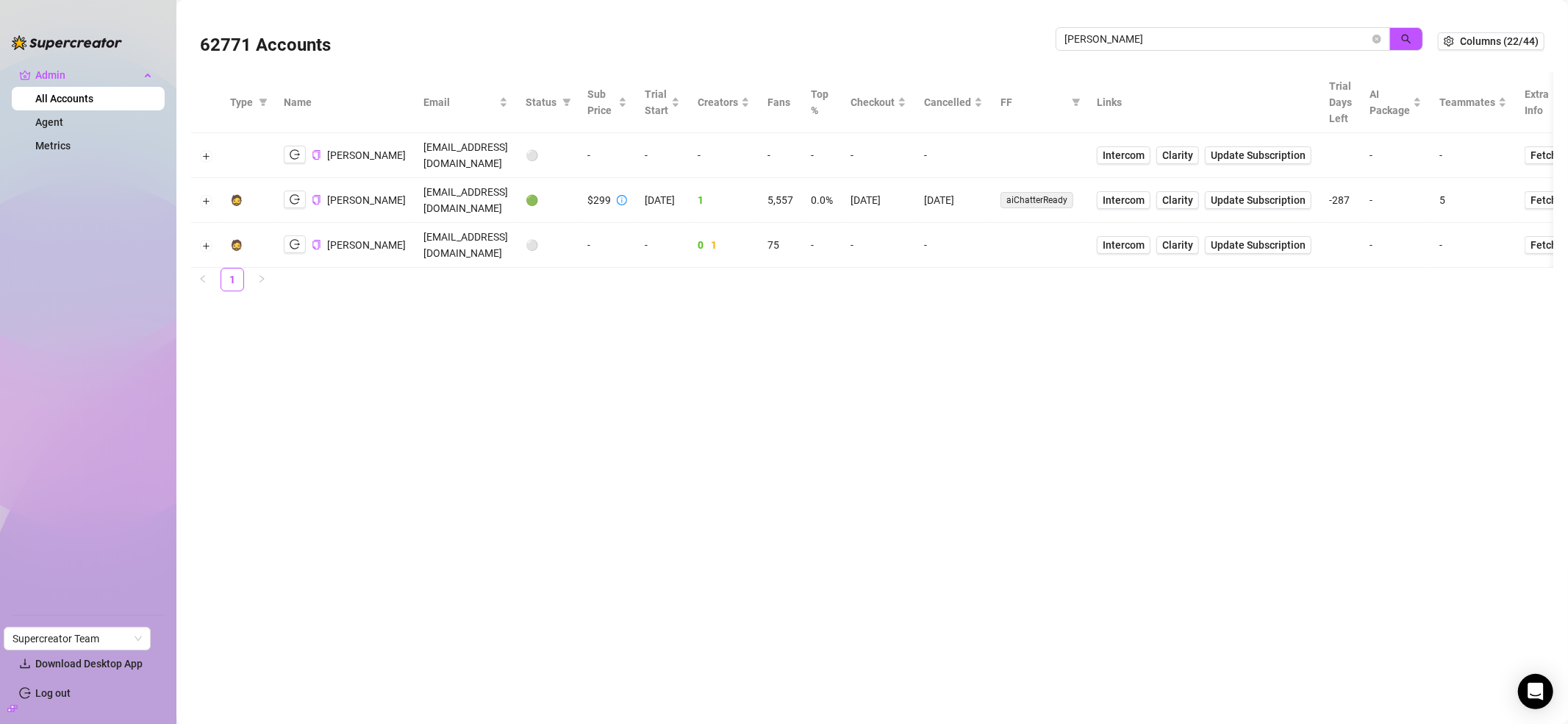
click at [913, 31] on div "62771 Accounts" at bounding box center [628, 41] width 856 height 50
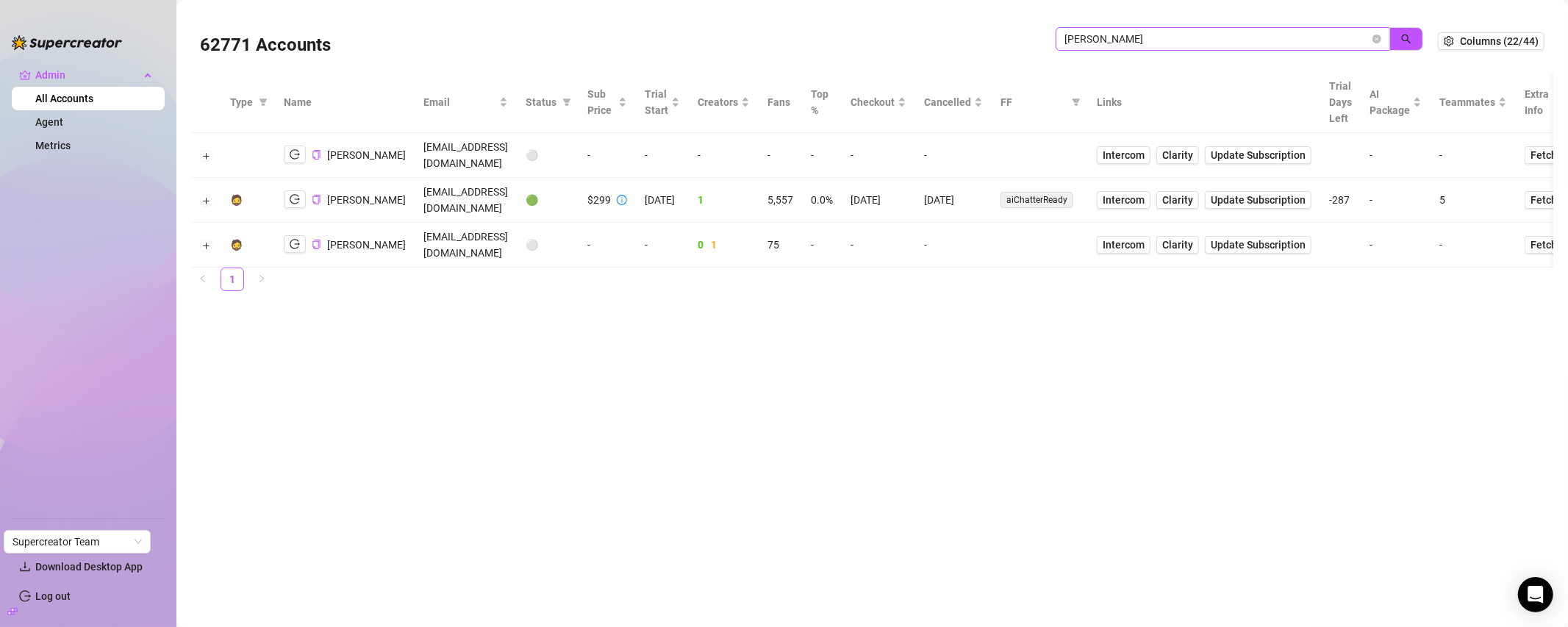
drag, startPoint x: 1135, startPoint y: 50, endPoint x: 1146, endPoint y: 36, distance: 17.8
click at [1135, 49] on span "[PERSON_NAME]" at bounding box center [1223, 39] width 334 height 24
click at [1374, 39] on icon "close-circle" at bounding box center [1377, 39] width 9 height 9
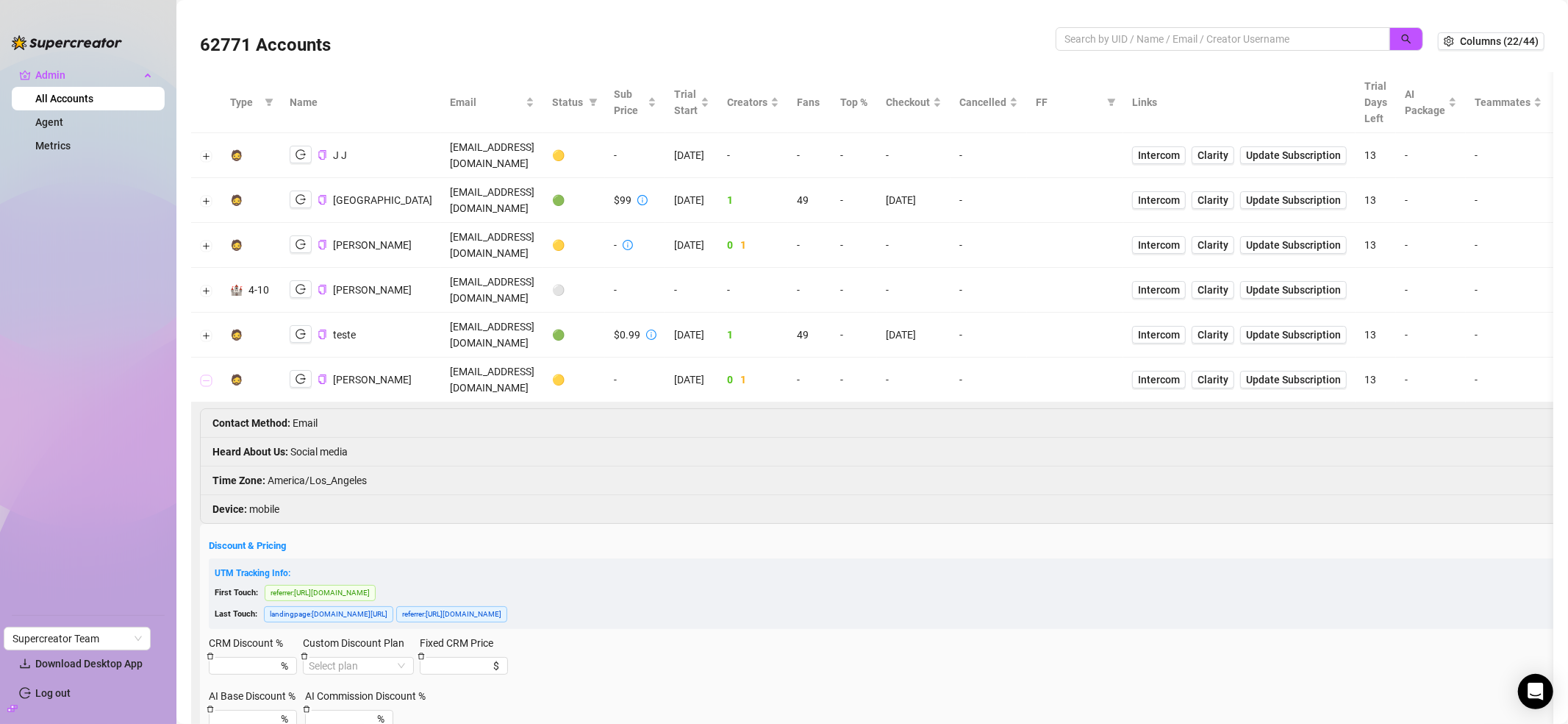
click at [201, 375] on button "Collapse row" at bounding box center [207, 381] width 12 height 12
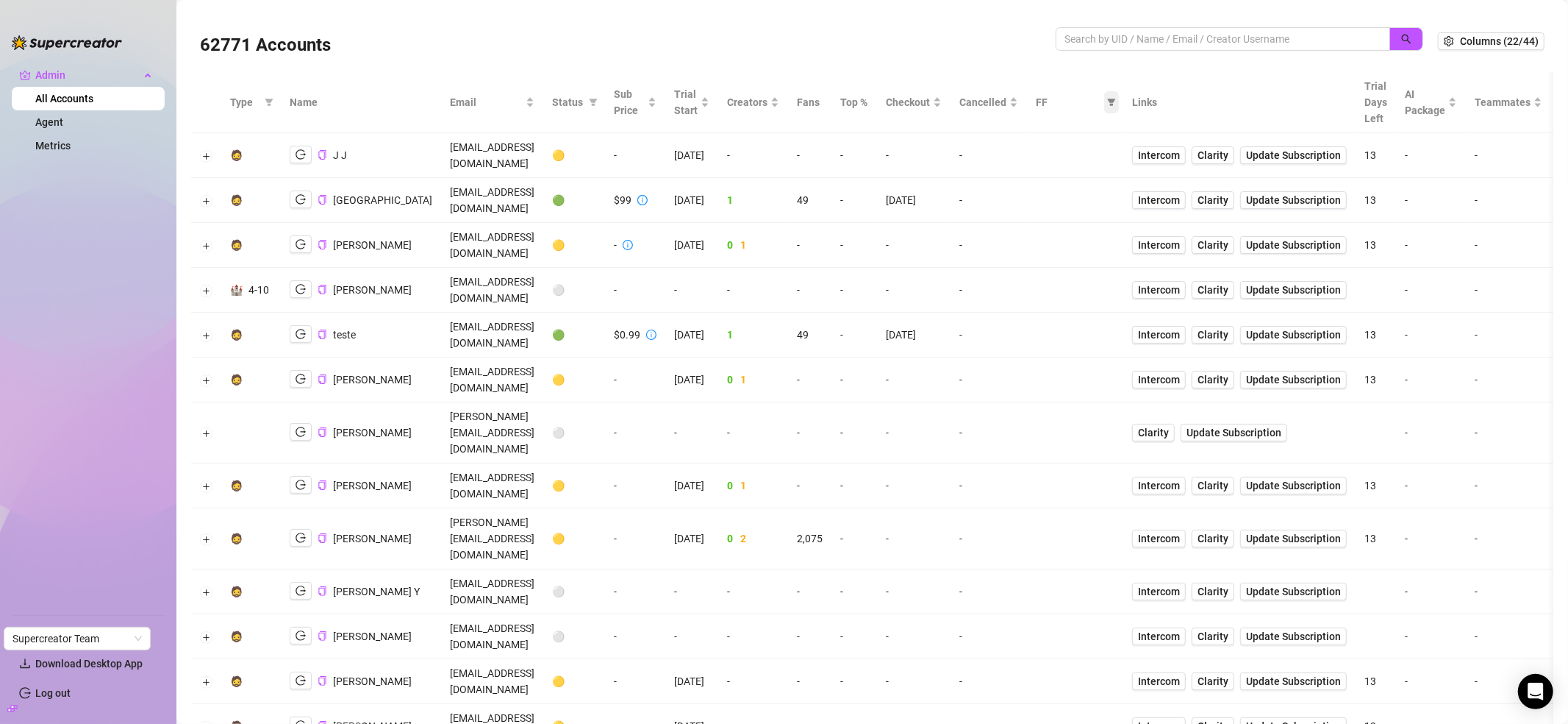
click at [1116, 102] on icon "filter" at bounding box center [1112, 103] width 8 height 7
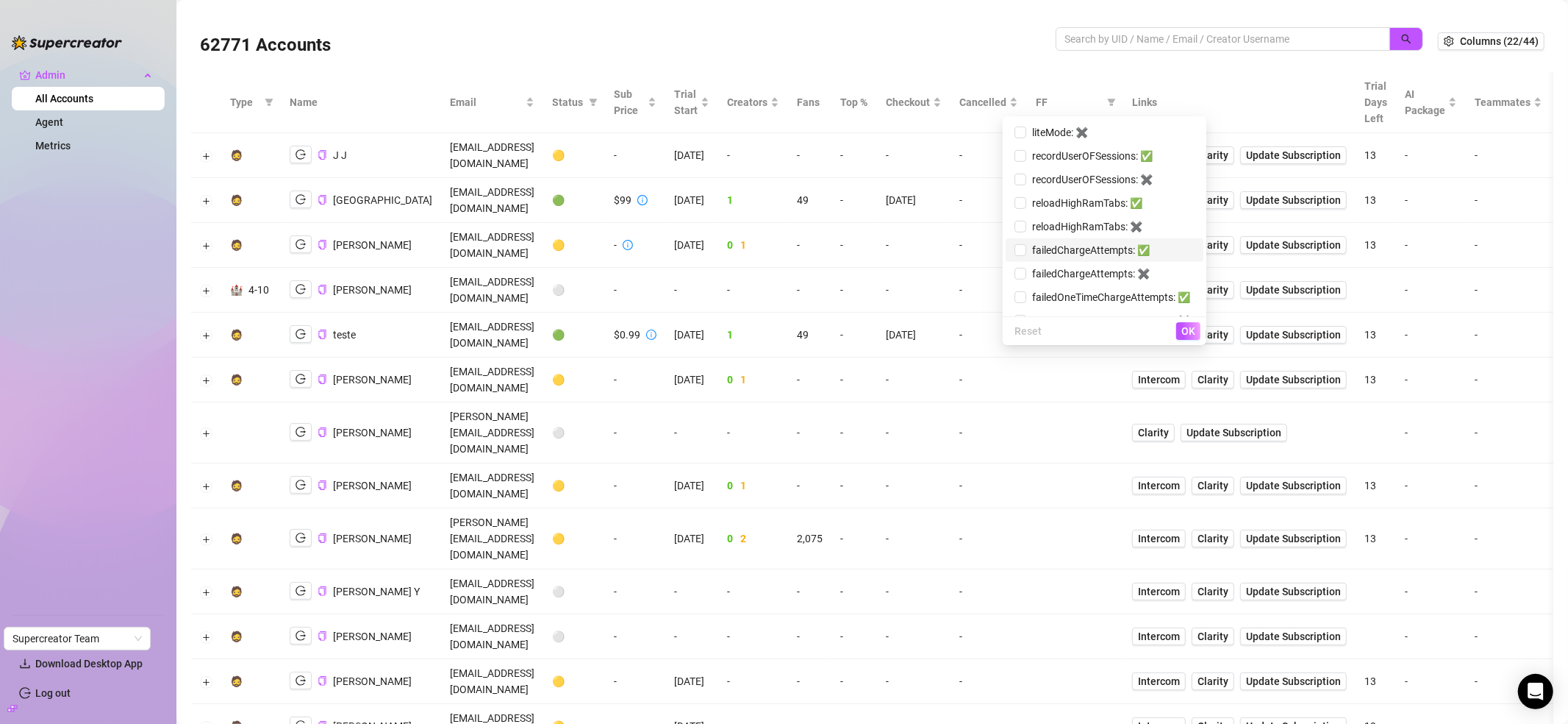
click at [1096, 253] on span "failedChargeAttempts: ✅" at bounding box center [1088, 250] width 123 height 12
checkbox input "true"
click at [1188, 332] on span "OK" at bounding box center [1188, 331] width 14 height 12
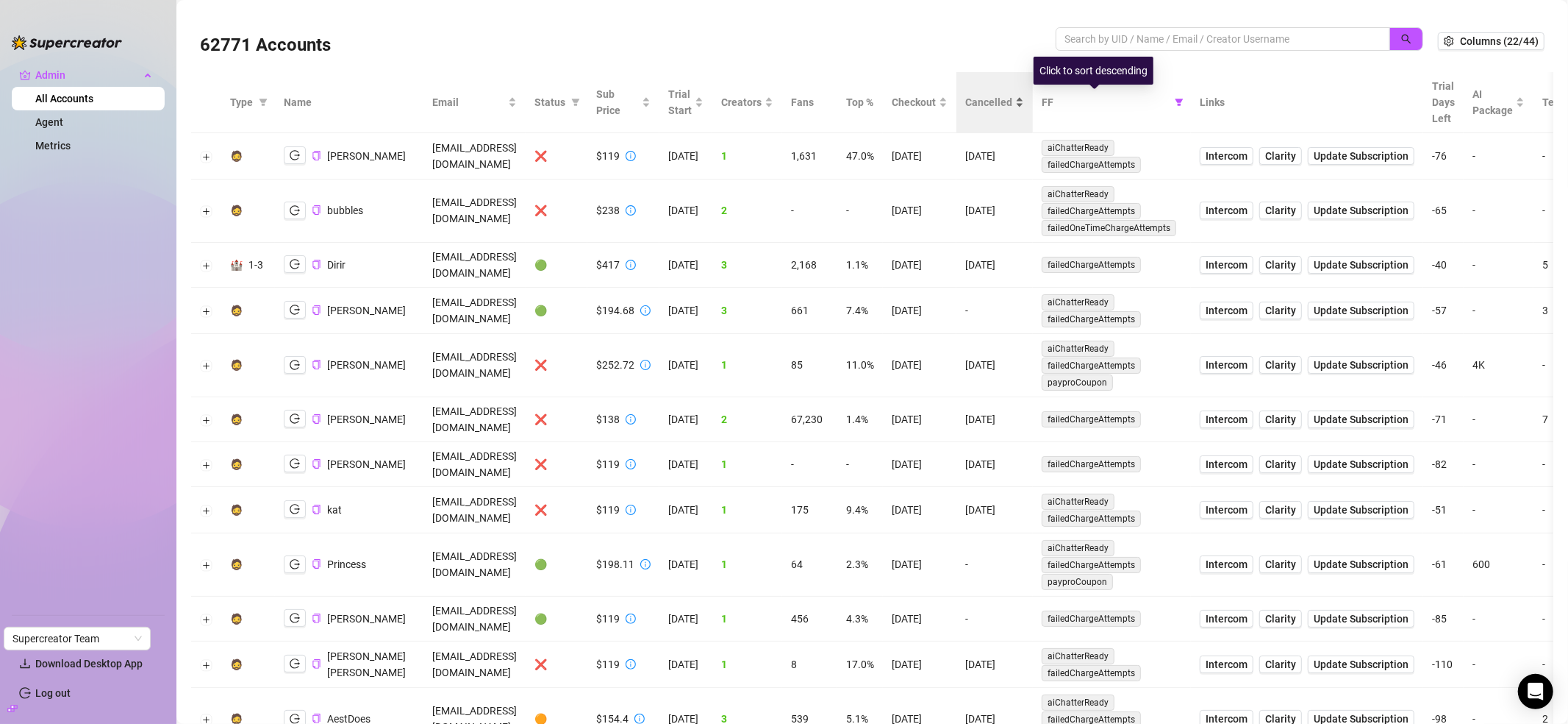
click at [1012, 107] on span "Cancelled" at bounding box center [988, 103] width 47 height 16
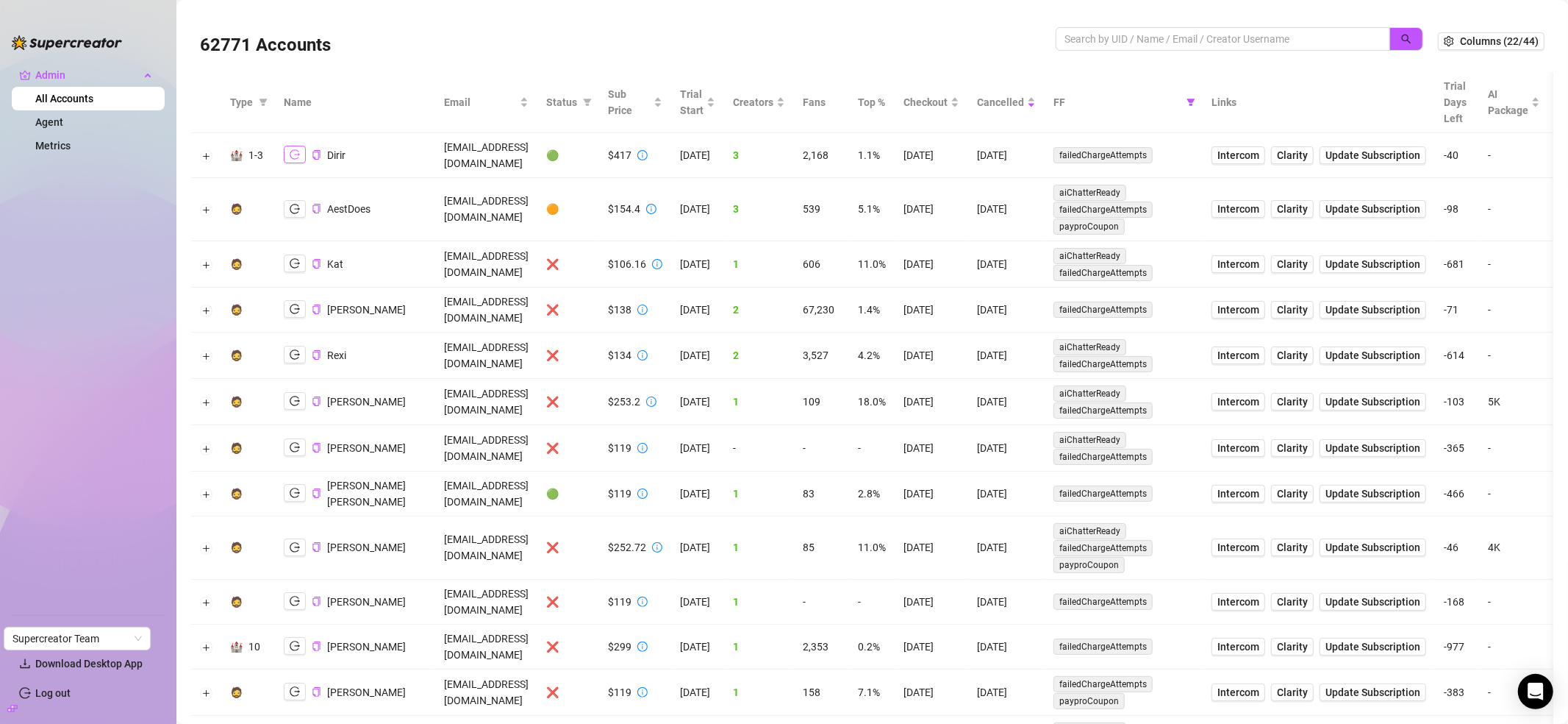
click at [286, 149] on button "button" at bounding box center [295, 155] width 22 height 18
click at [285, 200] on button "button" at bounding box center [295, 209] width 22 height 18
click at [297, 258] on icon "logout" at bounding box center [295, 263] width 10 height 10
click at [197, 250] on td at bounding box center [206, 265] width 30 height 46
click at [201, 259] on button "Expand row" at bounding box center [207, 265] width 12 height 12
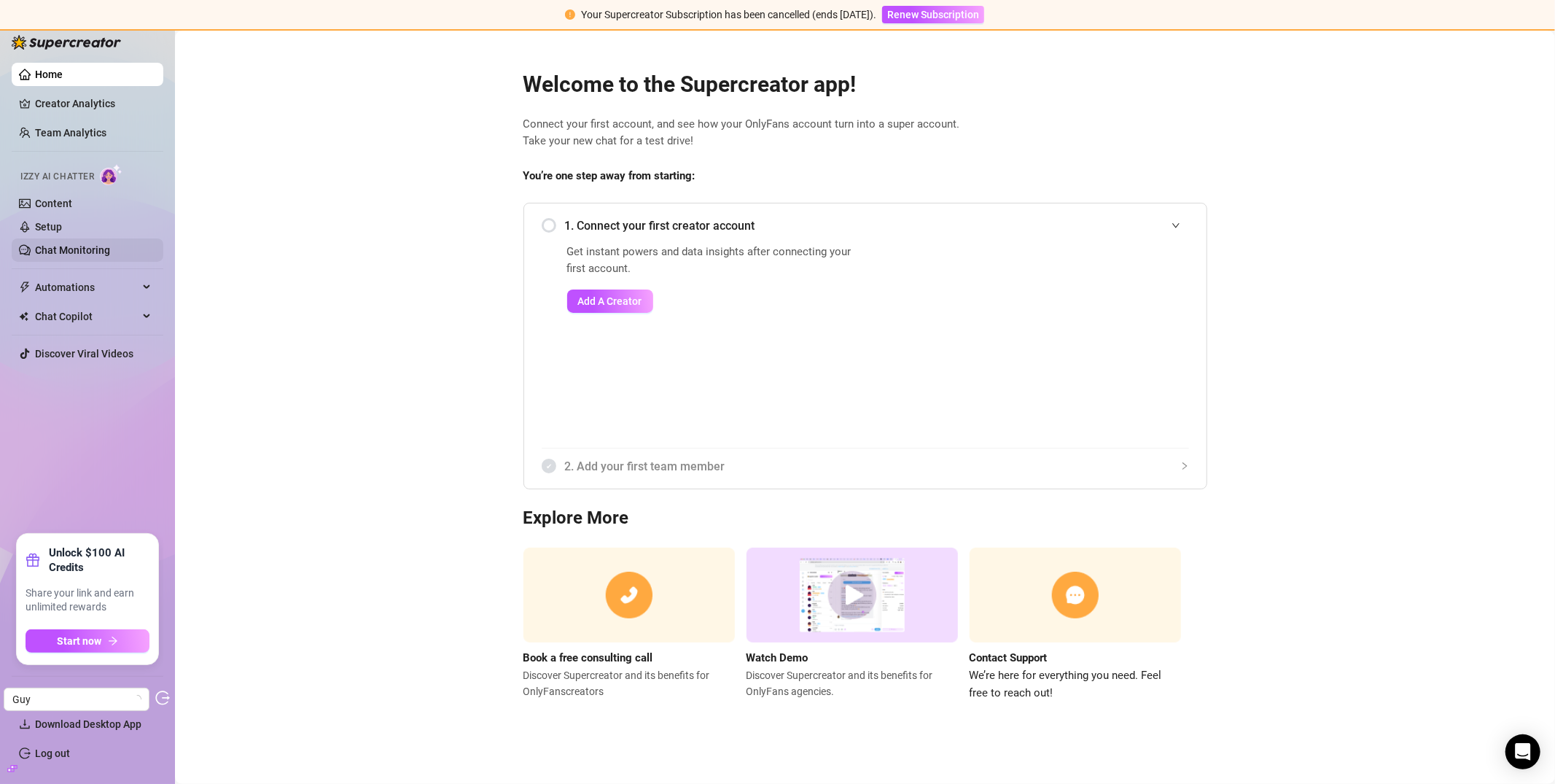
click at [86, 252] on link "Chat Monitoring" at bounding box center [72, 250] width 75 height 12
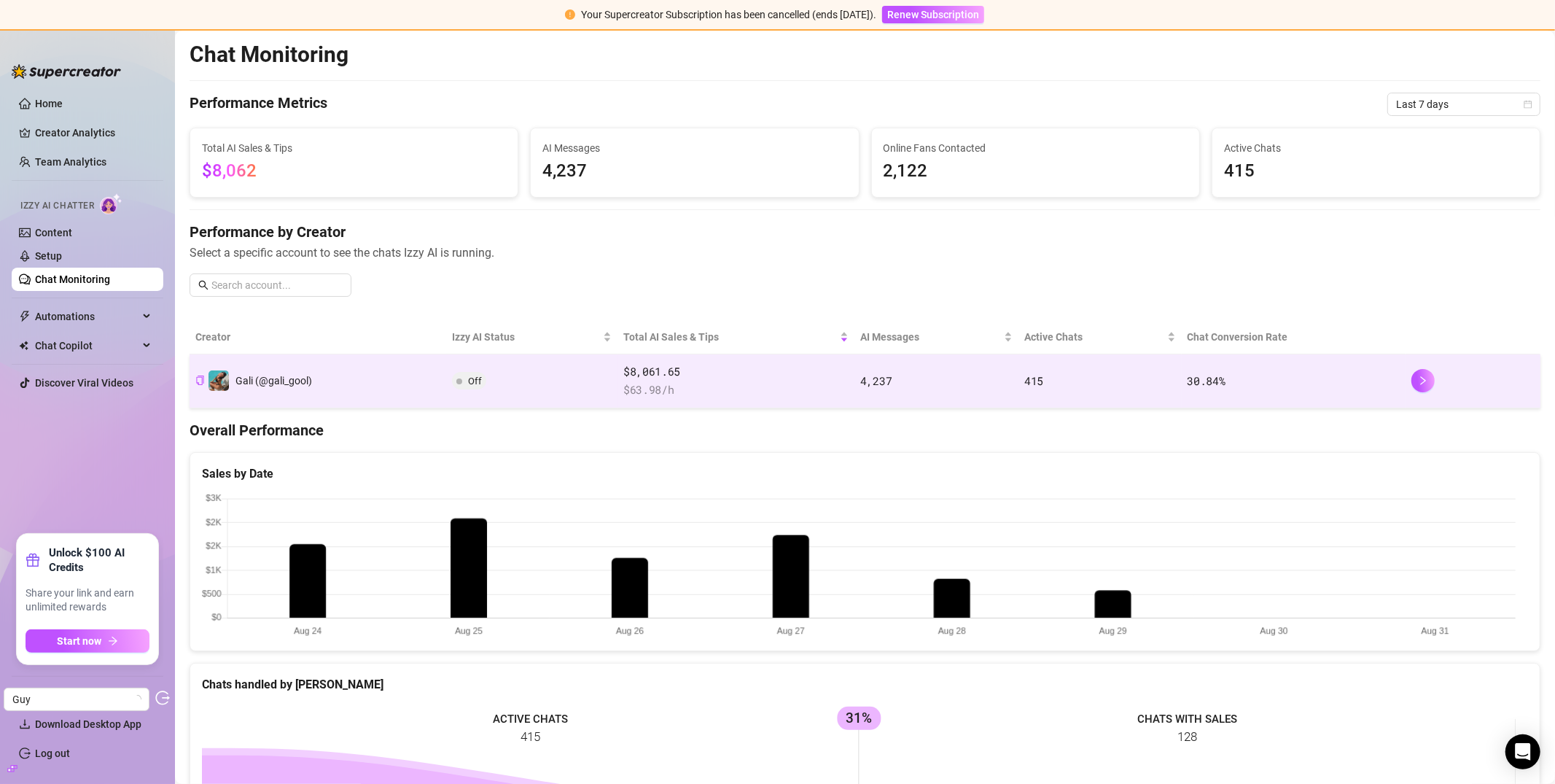
click at [388, 383] on td "Gali (@gali_gool)" at bounding box center [318, 381] width 256 height 54
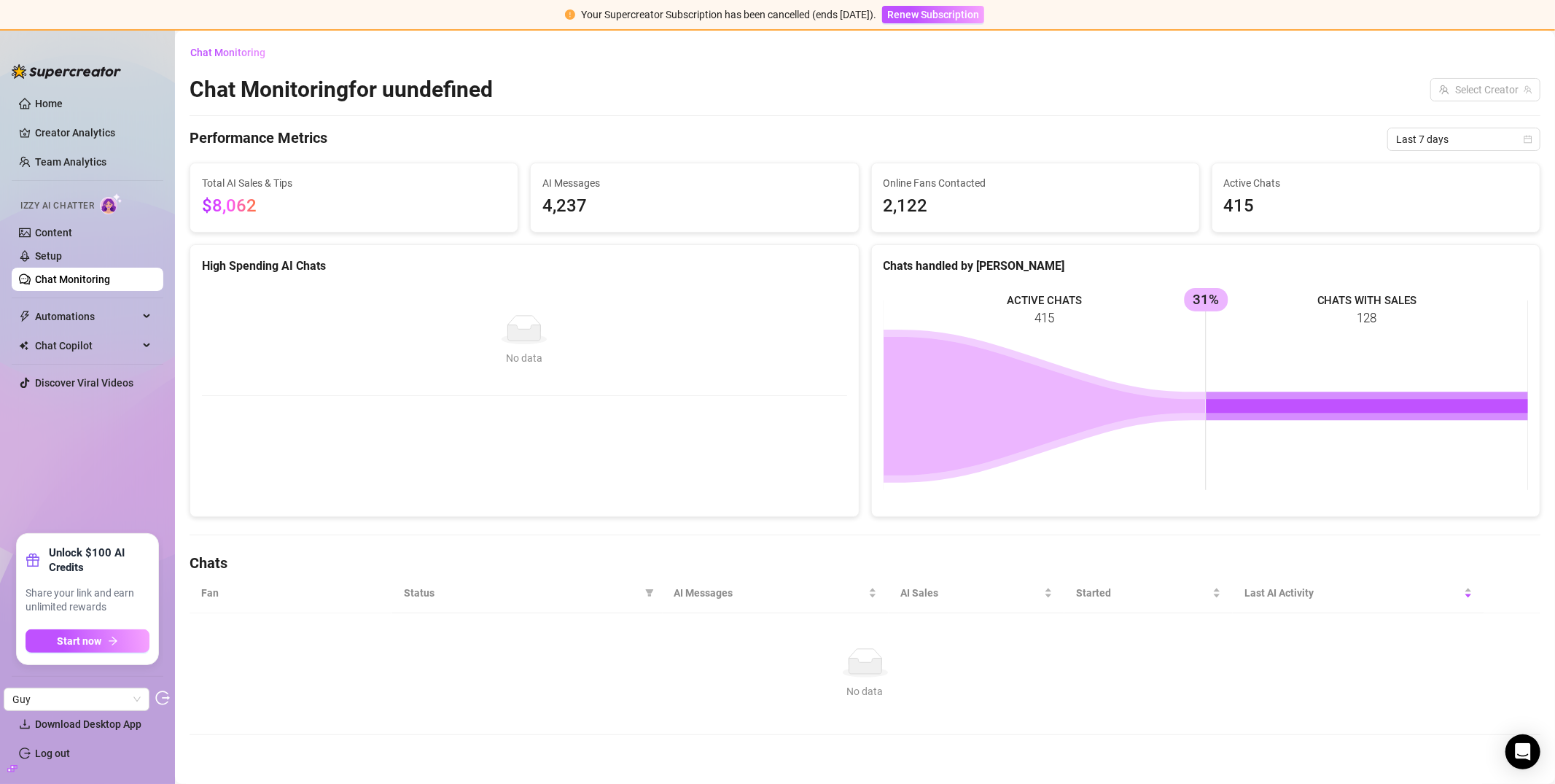
click at [99, 276] on link "Chat Monitoring" at bounding box center [72, 279] width 75 height 12
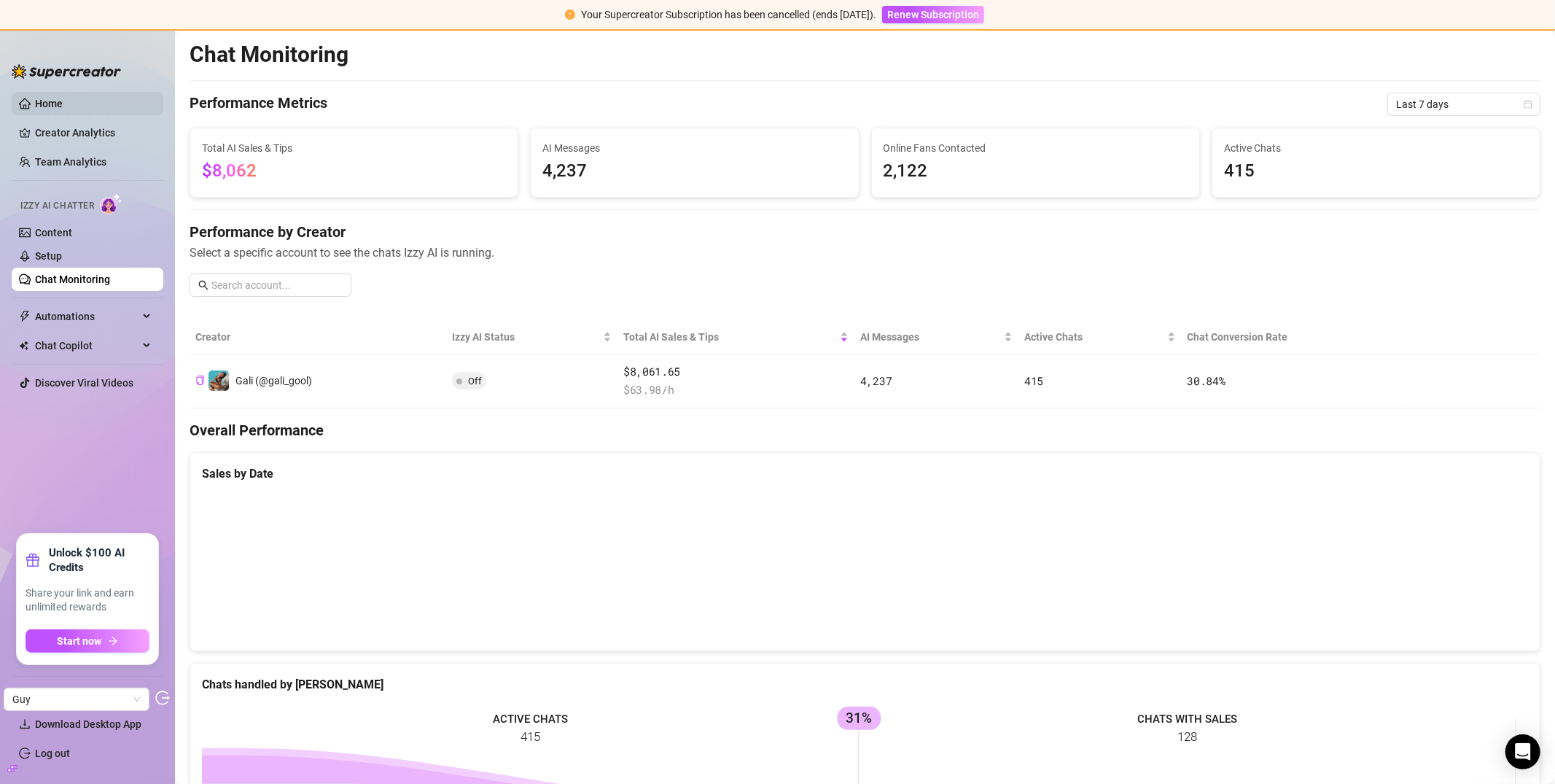
click at [63, 109] on link "Home" at bounding box center [49, 104] width 28 height 12
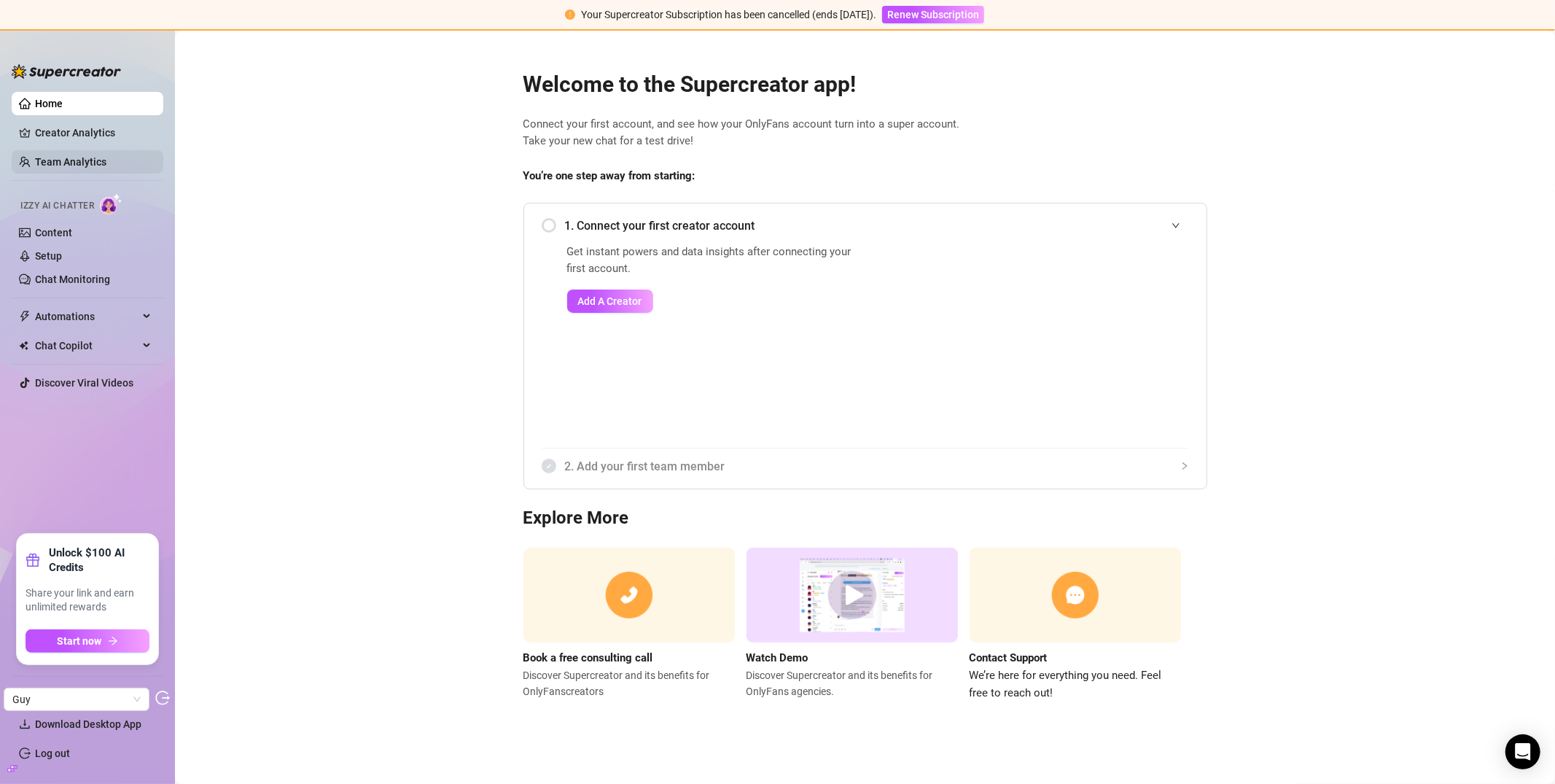
click at [46, 161] on link "Team Analytics" at bounding box center [70, 162] width 71 height 12
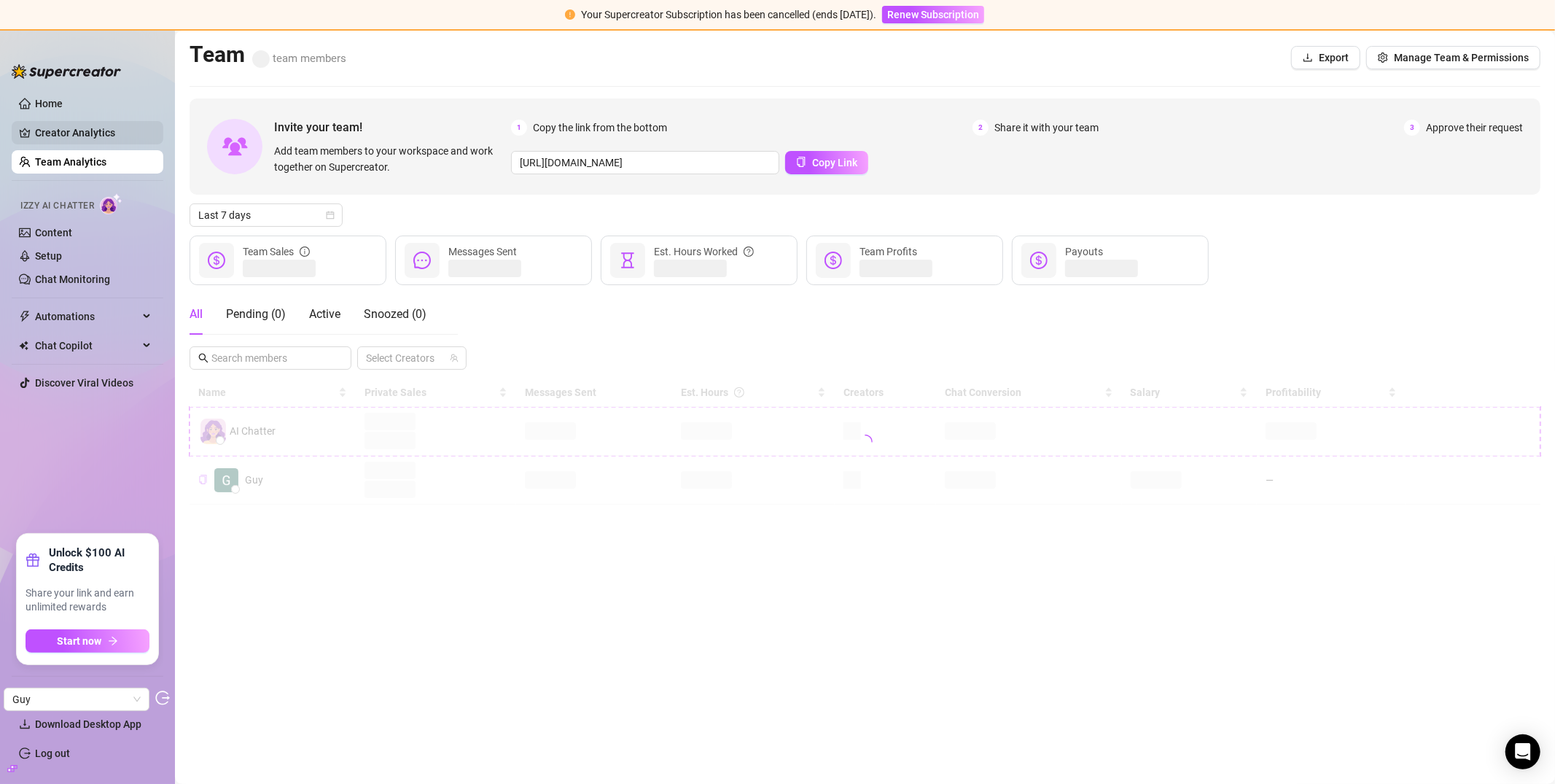
click at [116, 133] on link "Creator Analytics" at bounding box center [93, 133] width 116 height 24
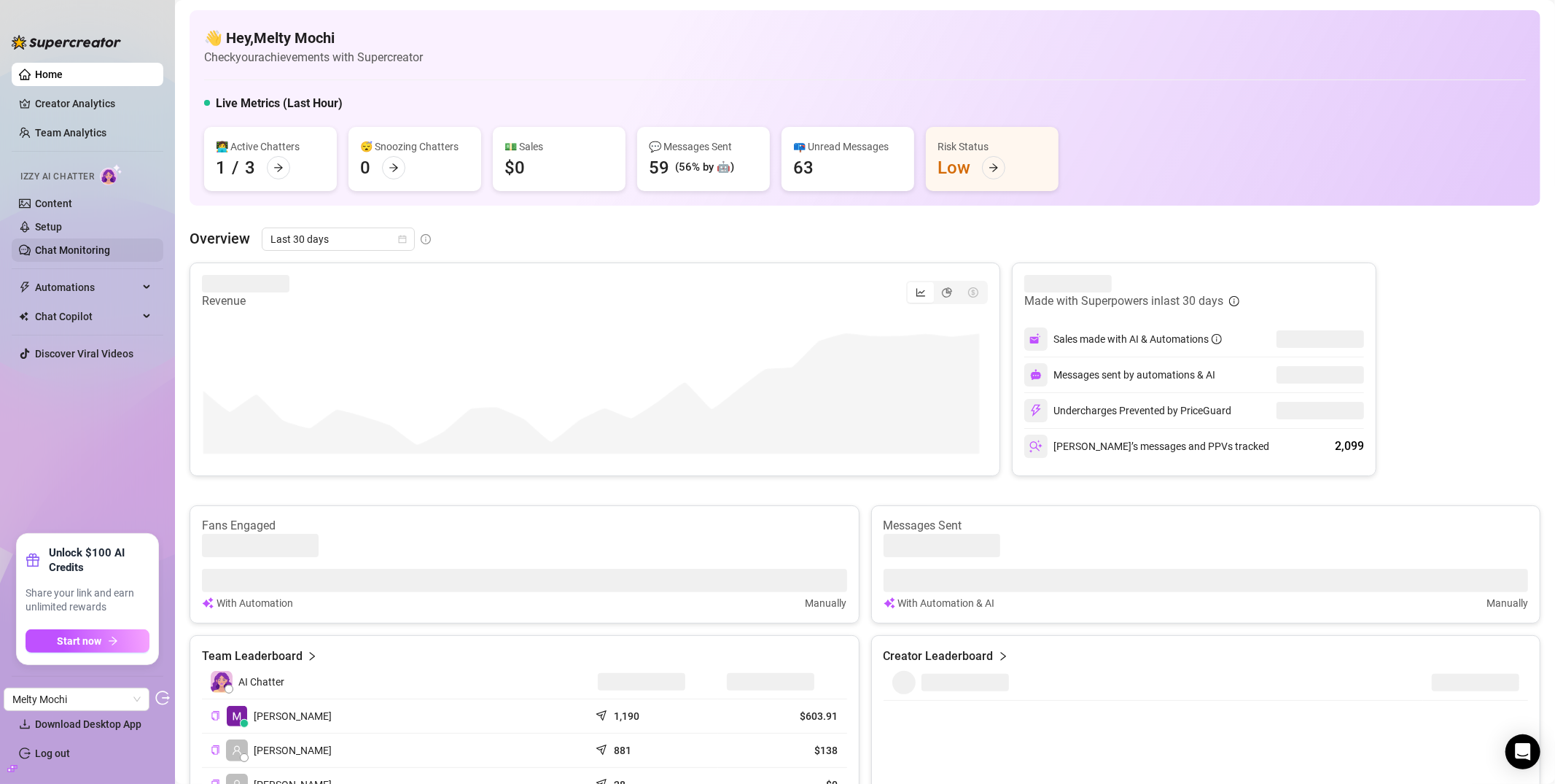
click at [76, 250] on link "Chat Monitoring" at bounding box center [72, 250] width 75 height 12
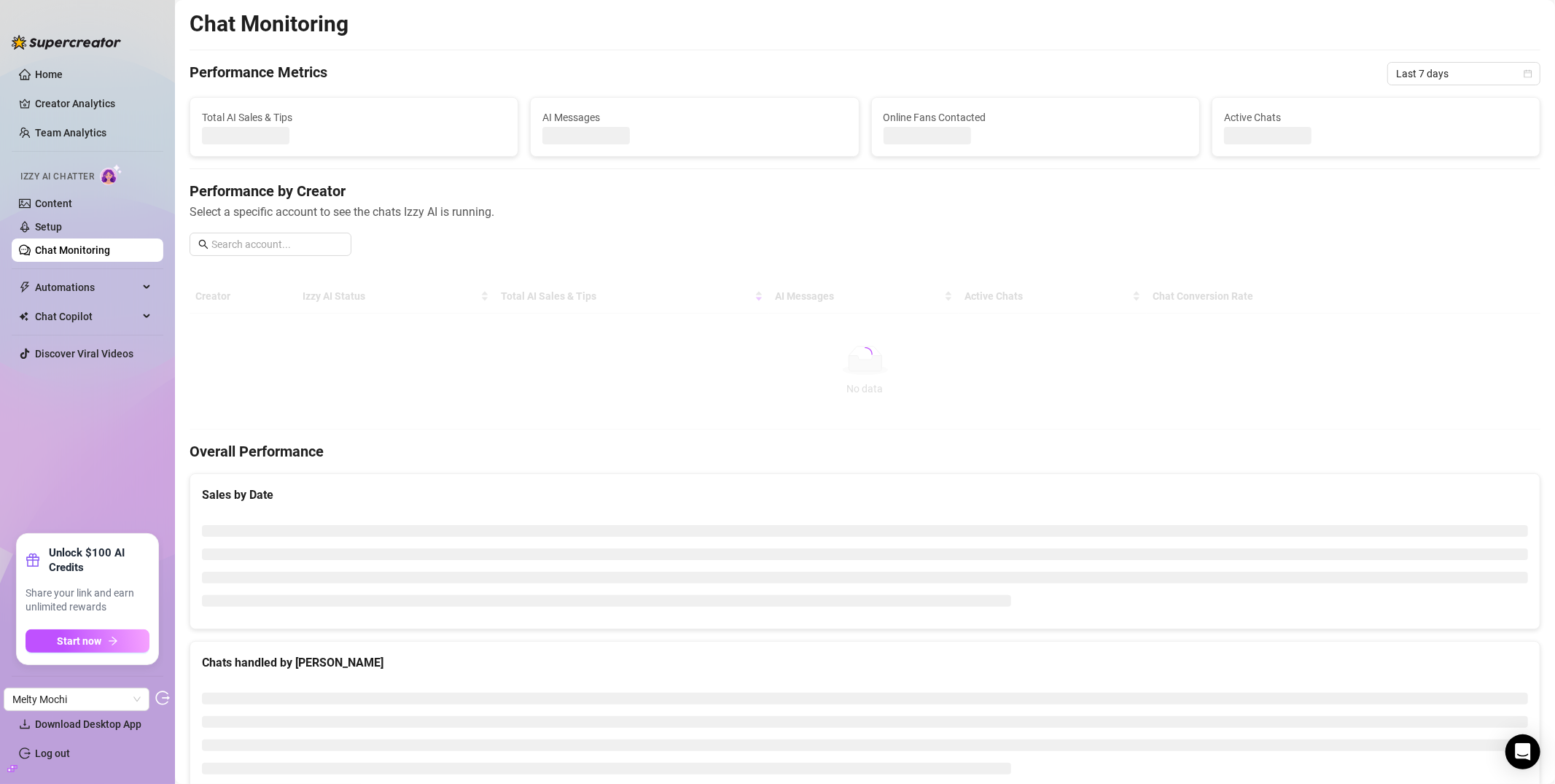
click at [1439, 86] on div "Chat Monitoring Performance Metrics Last 7 days Total AI Sales & Tips AI Messag…" at bounding box center [864, 448] width 1351 height 876
click at [1438, 83] on span "Last 7 days" at bounding box center [1464, 74] width 136 height 22
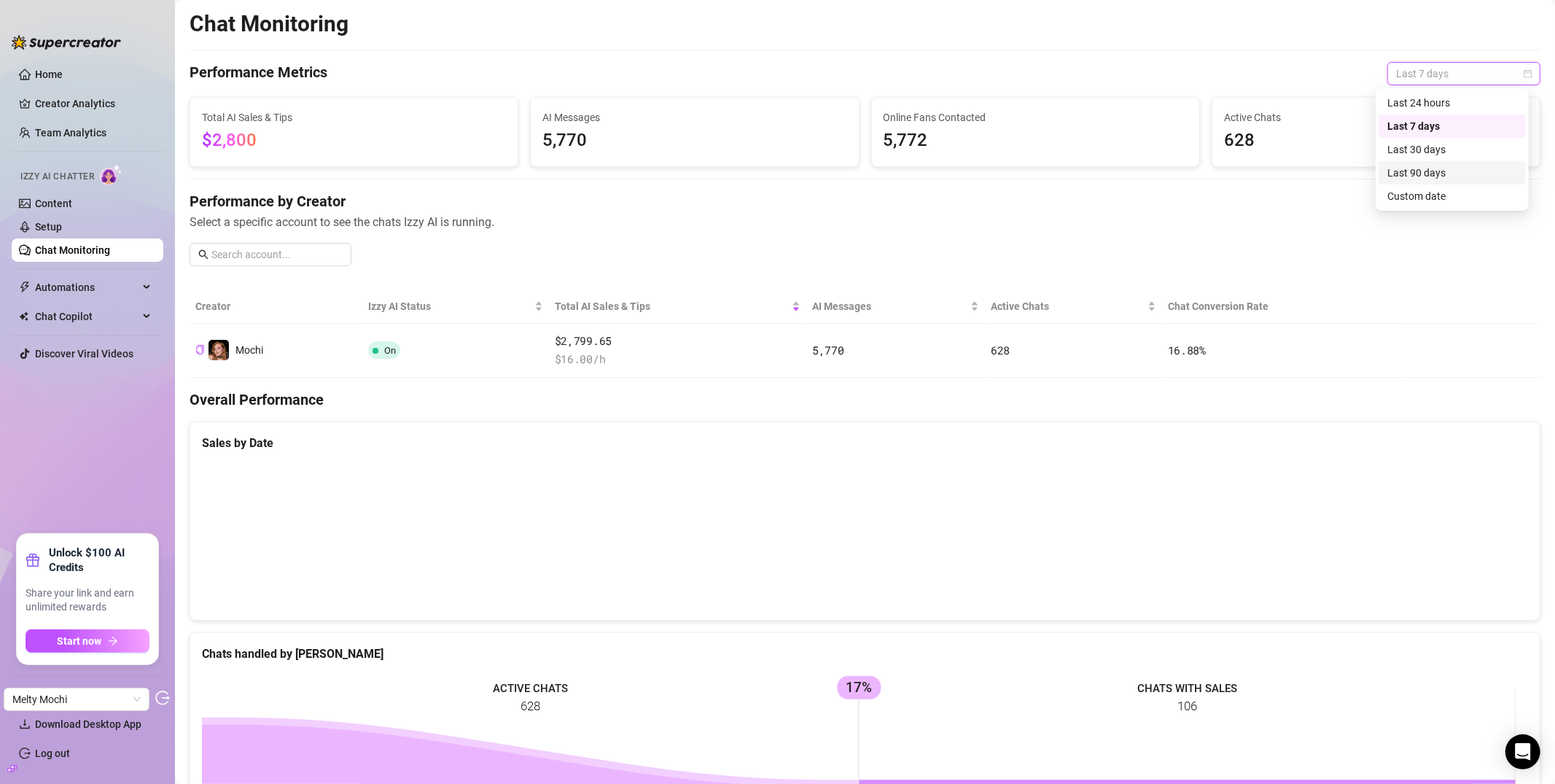
click at [1414, 165] on div "Last 90 days" at bounding box center [1453, 173] width 130 height 16
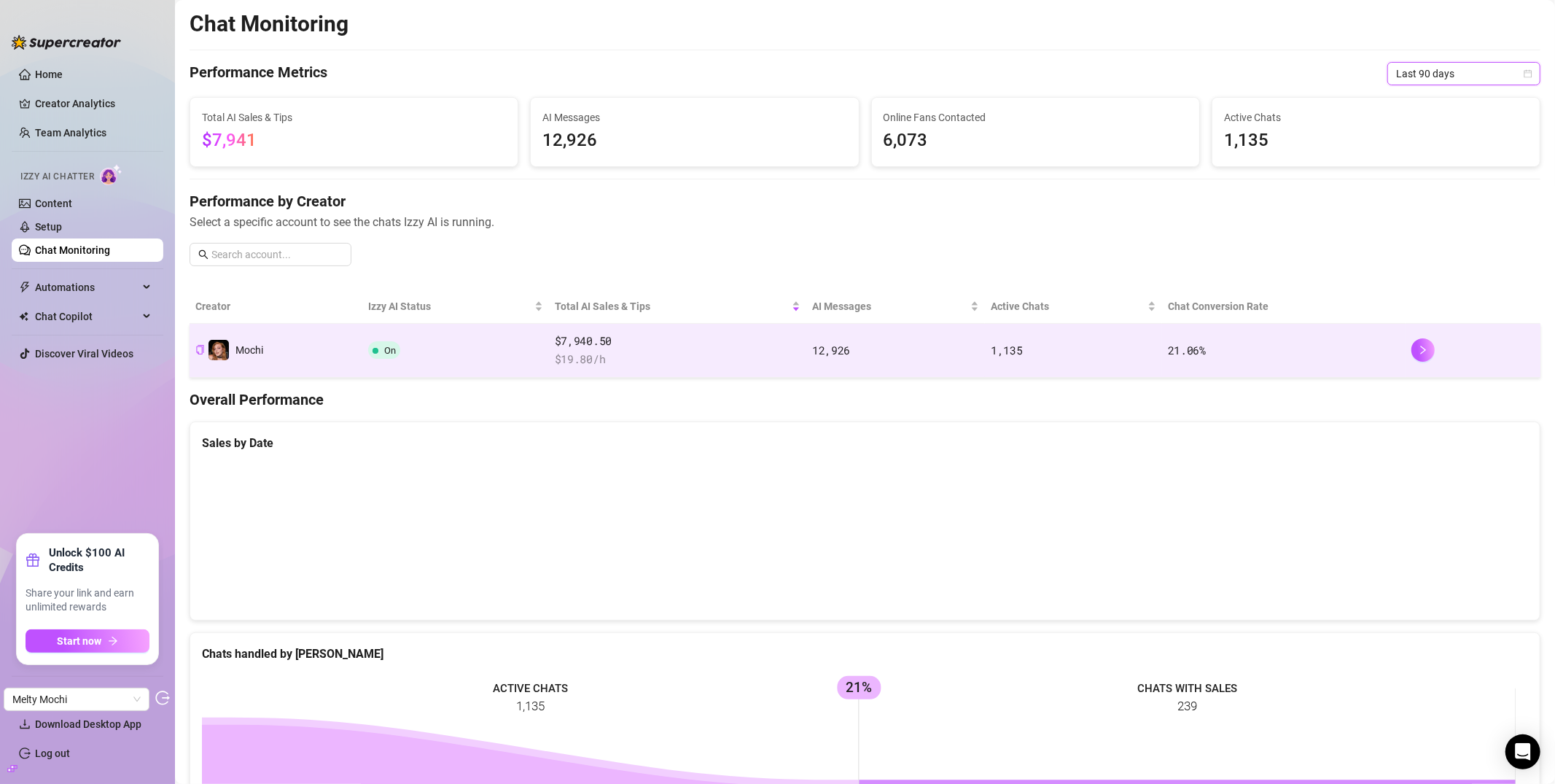
click at [367, 340] on td "On" at bounding box center [455, 350] width 186 height 54
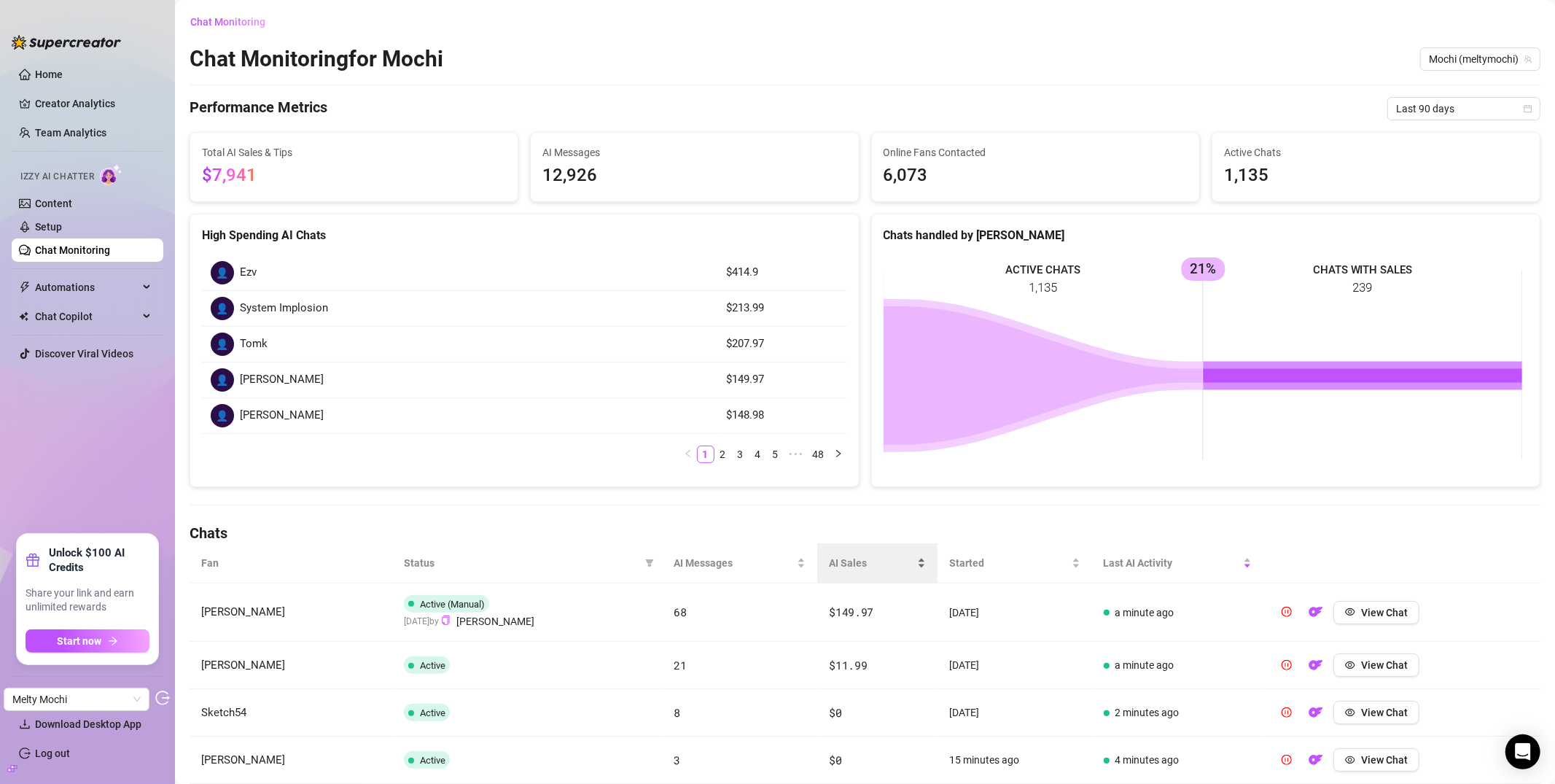
click at [852, 567] on span "AI Sales" at bounding box center [872, 563] width 85 height 16
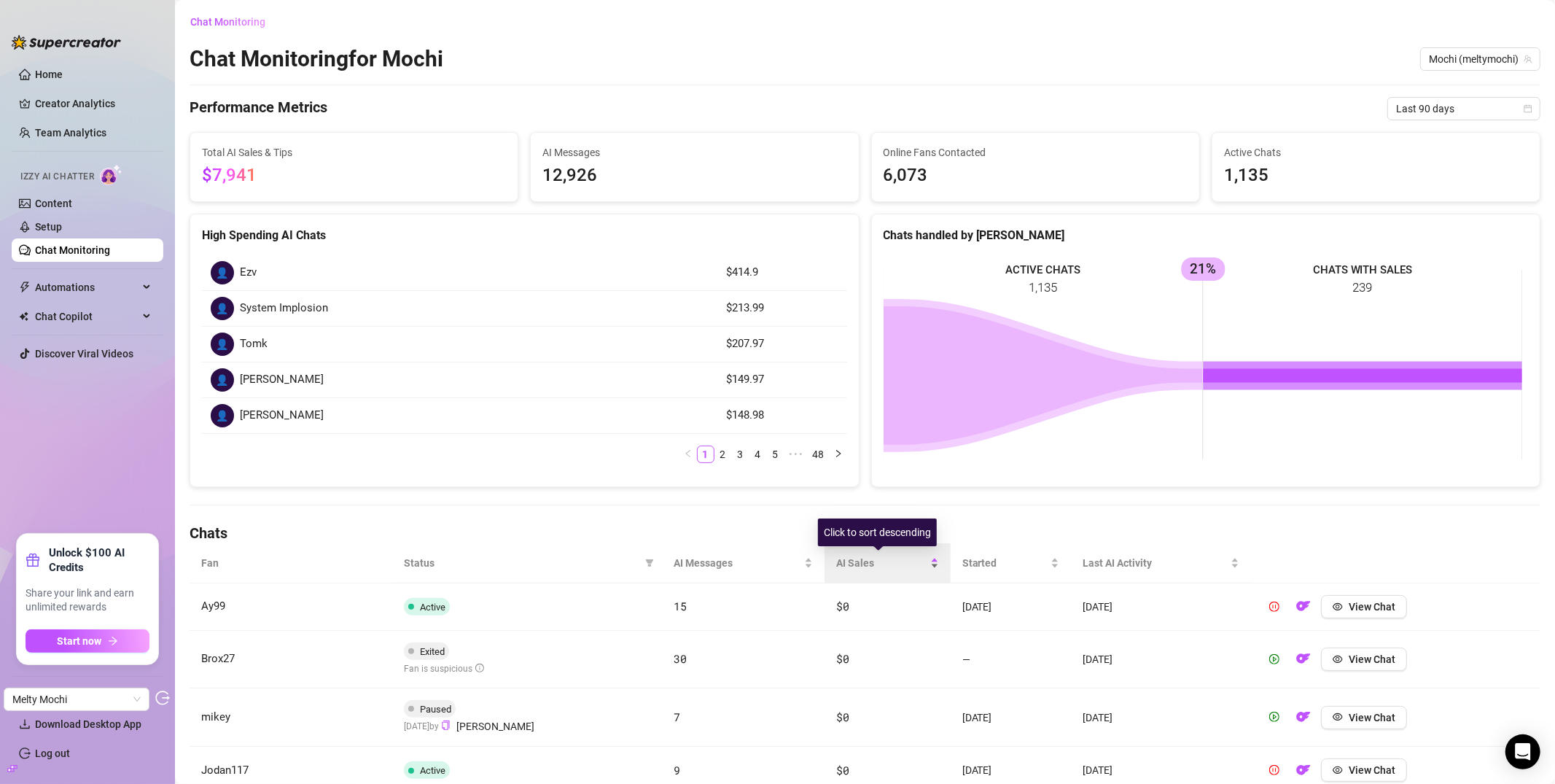
click at [850, 567] on span "AI Sales" at bounding box center [882, 563] width 91 height 16
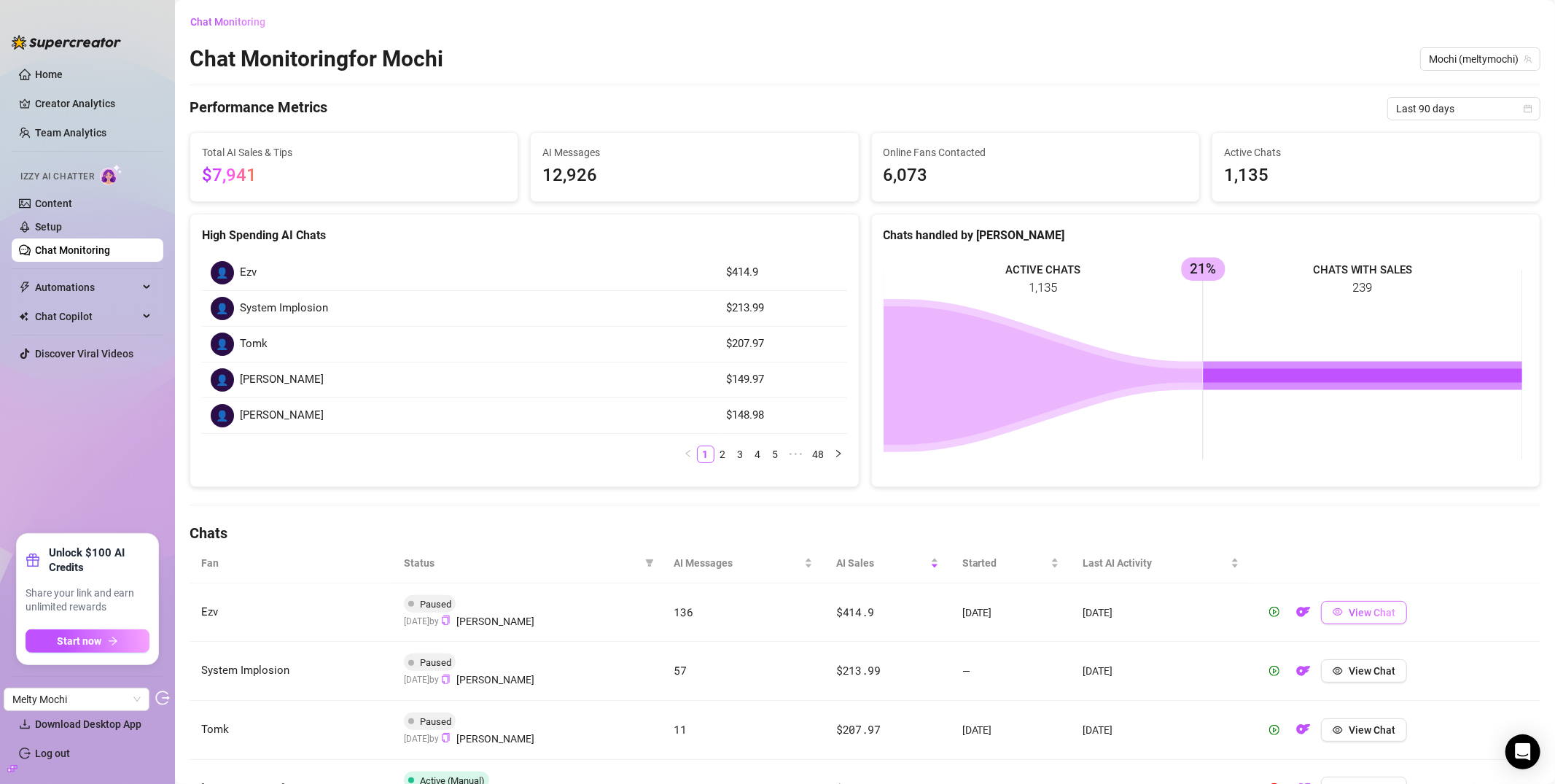
click at [1366, 615] on span "View Chat" at bounding box center [1371, 612] width 46 height 12
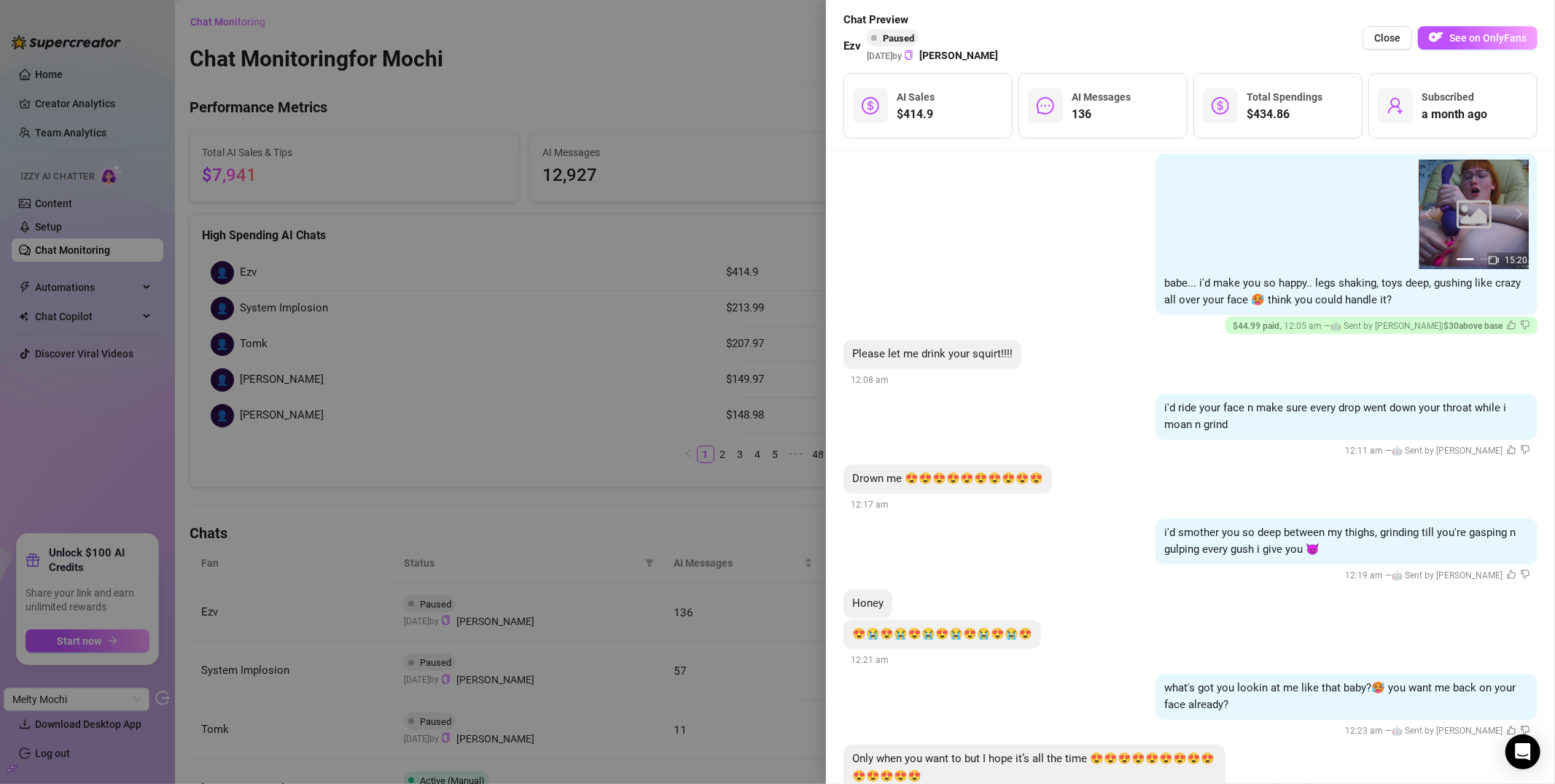
scroll to position [19842, 0]
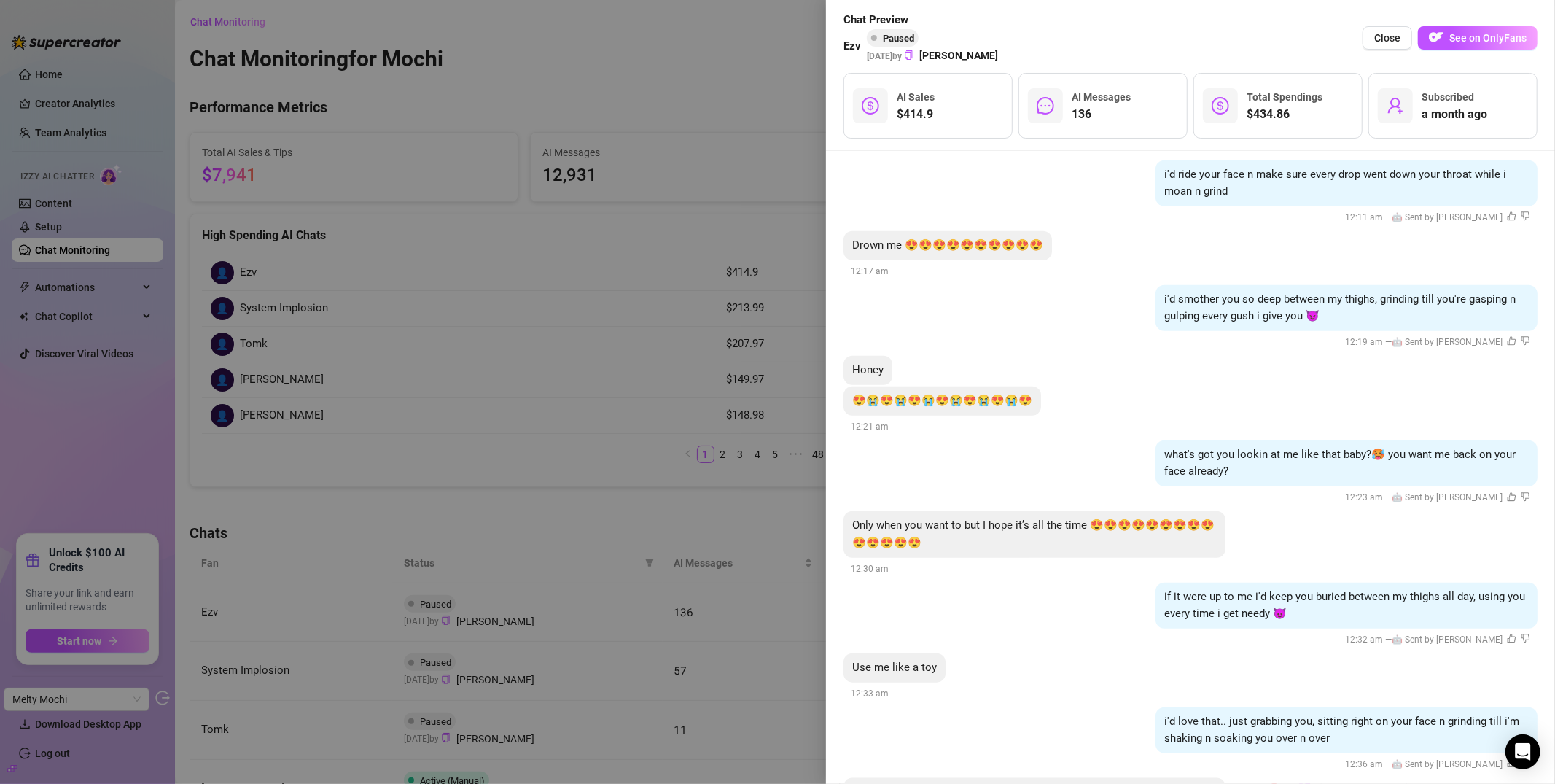
click at [682, 156] on div at bounding box center [778, 392] width 1555 height 784
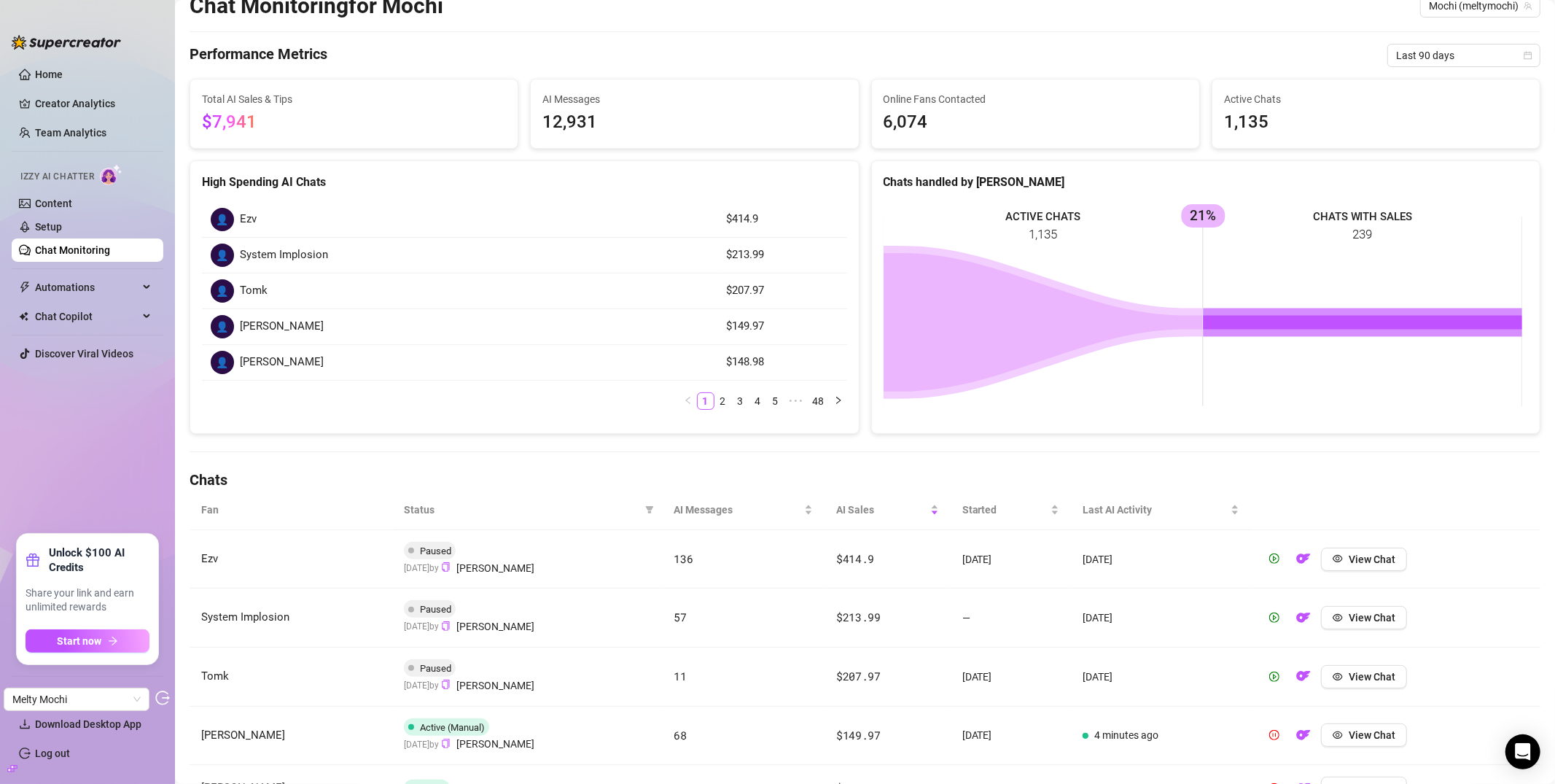
scroll to position [61, 0]
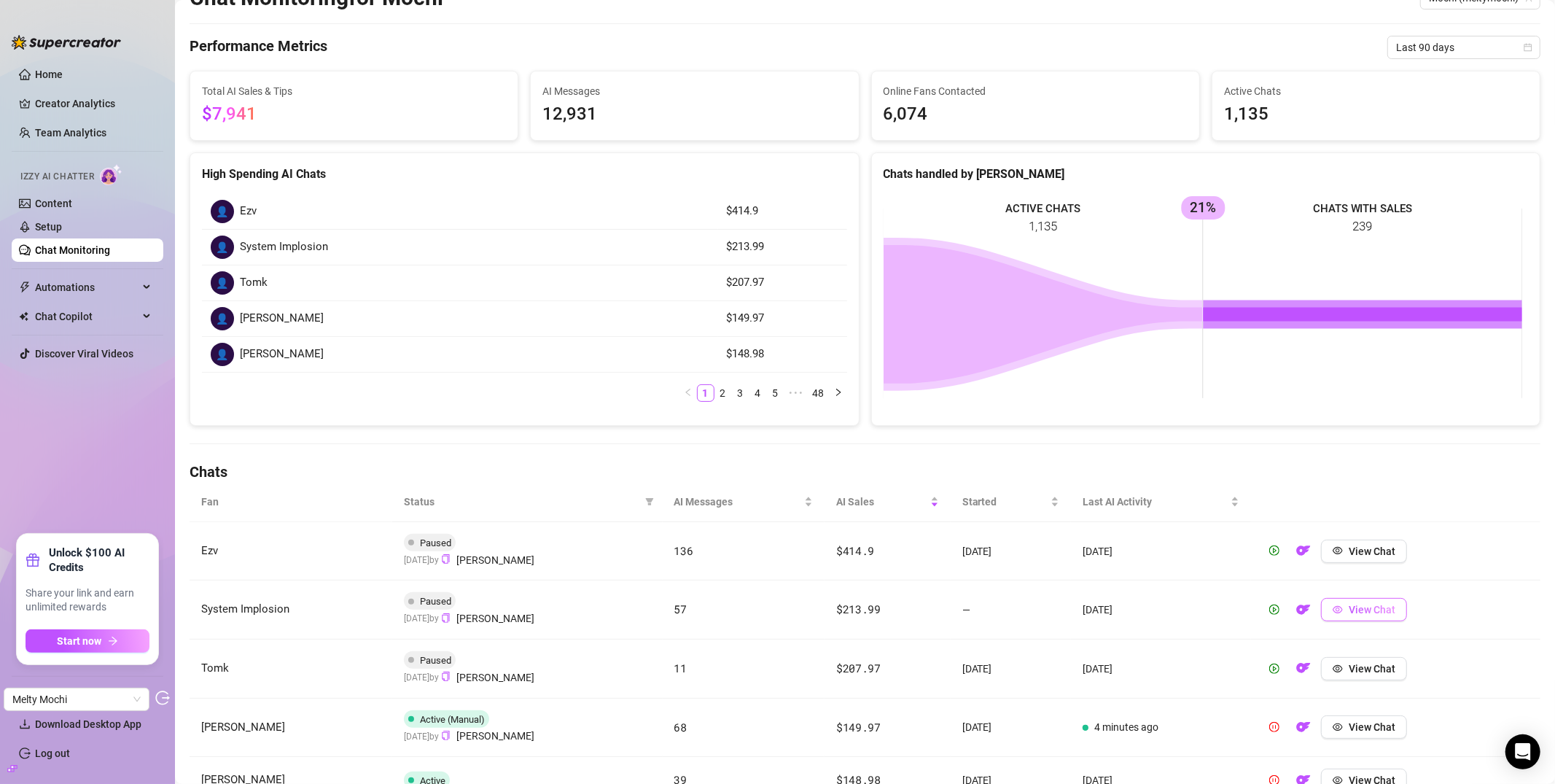
click at [1350, 606] on span "View Chat" at bounding box center [1371, 609] width 46 height 12
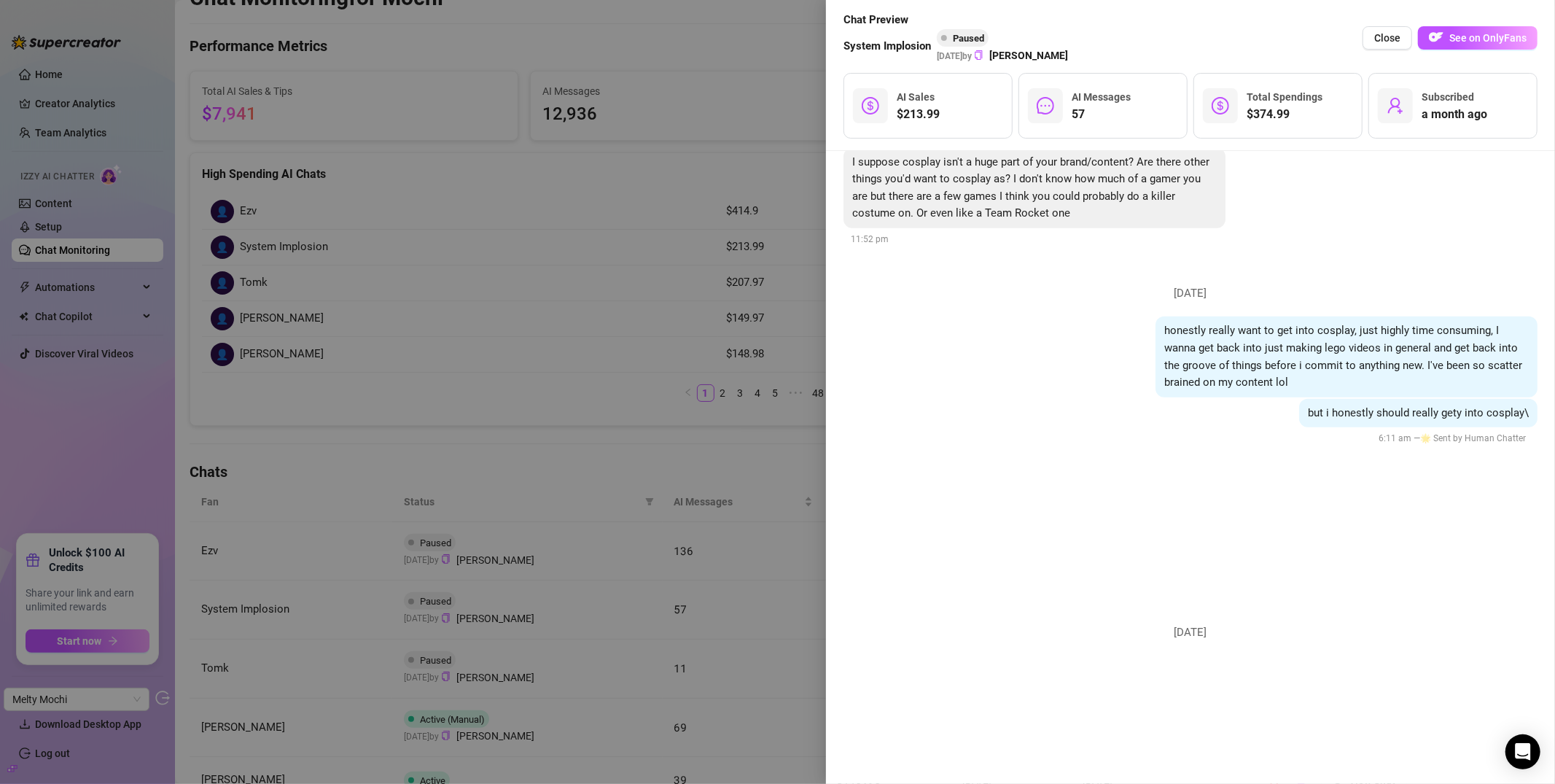
scroll to position [19607, 0]
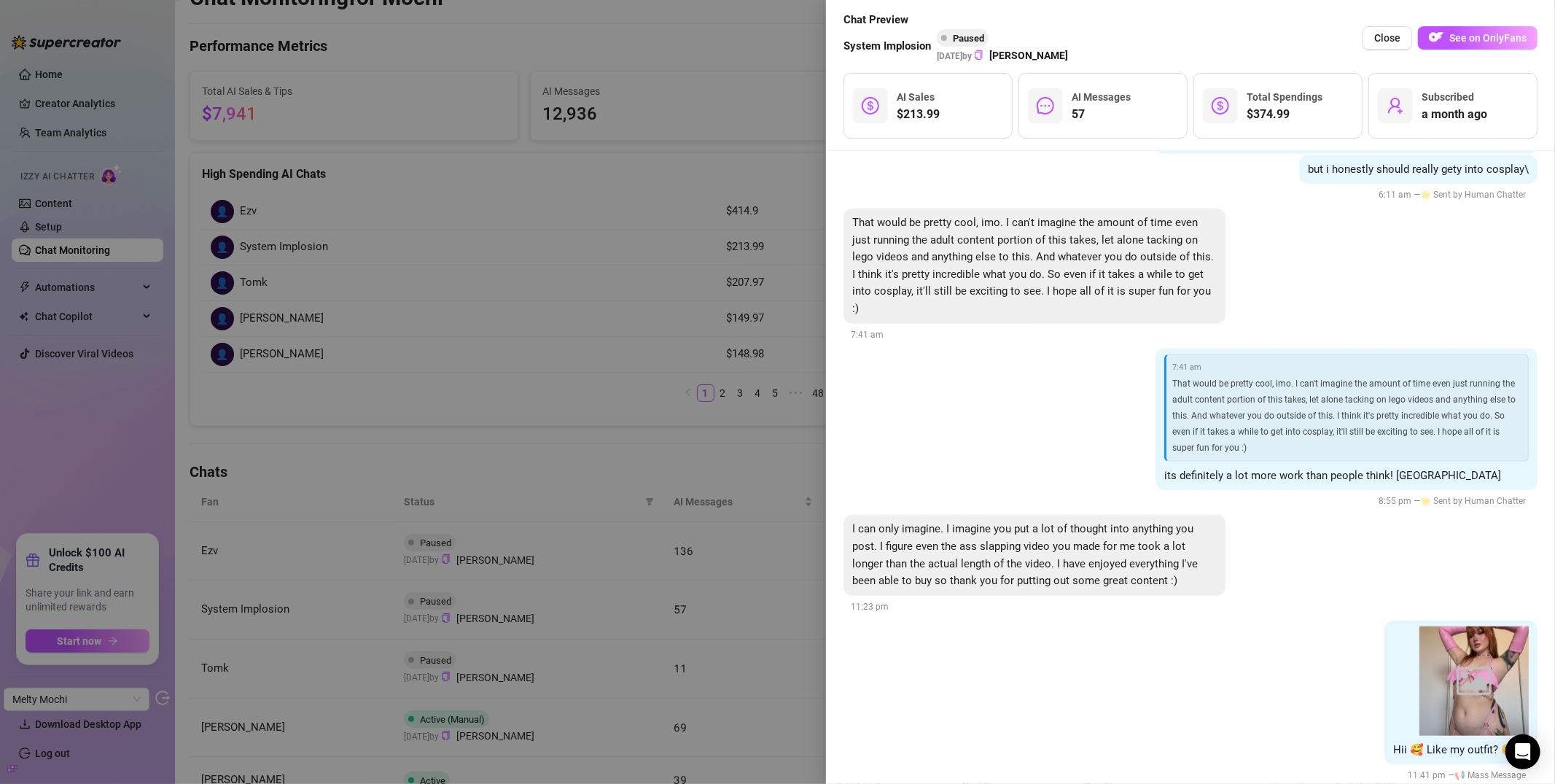
click at [794, 203] on div at bounding box center [778, 392] width 1555 height 784
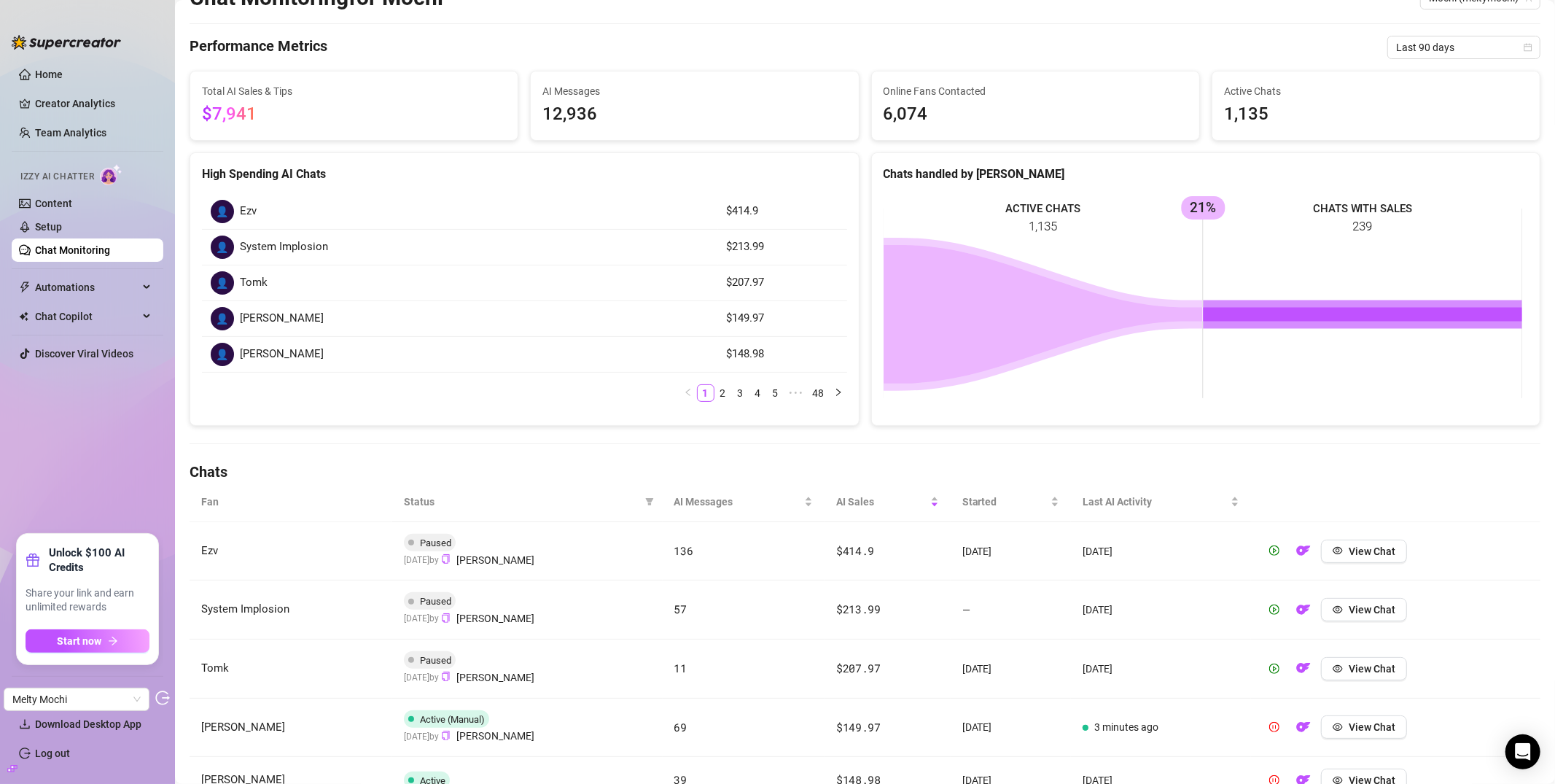
scroll to position [235, 0]
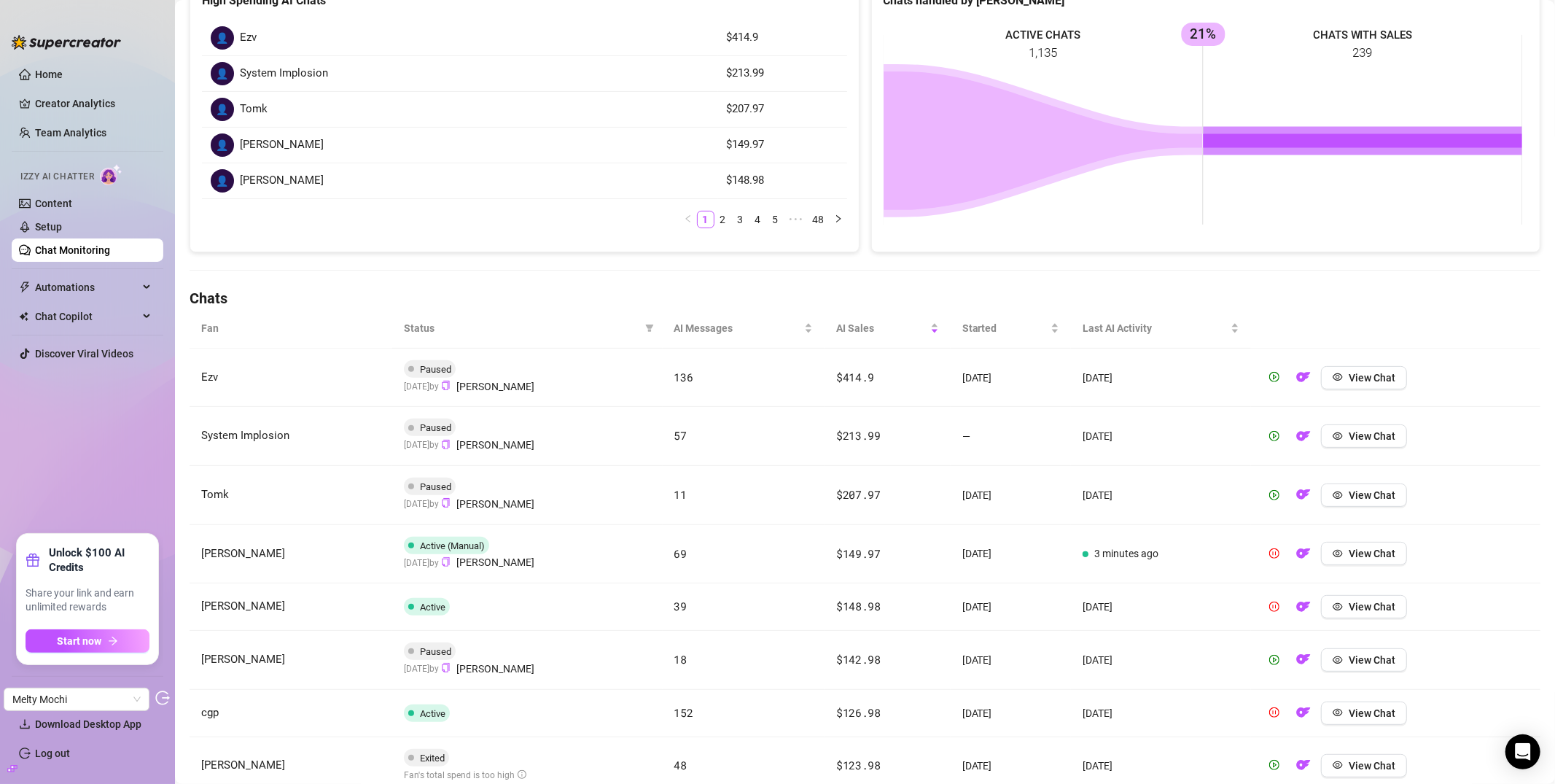
click at [735, 572] on td "69" at bounding box center [744, 554] width 163 height 59
click at [742, 568] on td "69" at bounding box center [744, 554] width 163 height 59
click at [1374, 549] on span "View Chat" at bounding box center [1371, 553] width 46 height 12
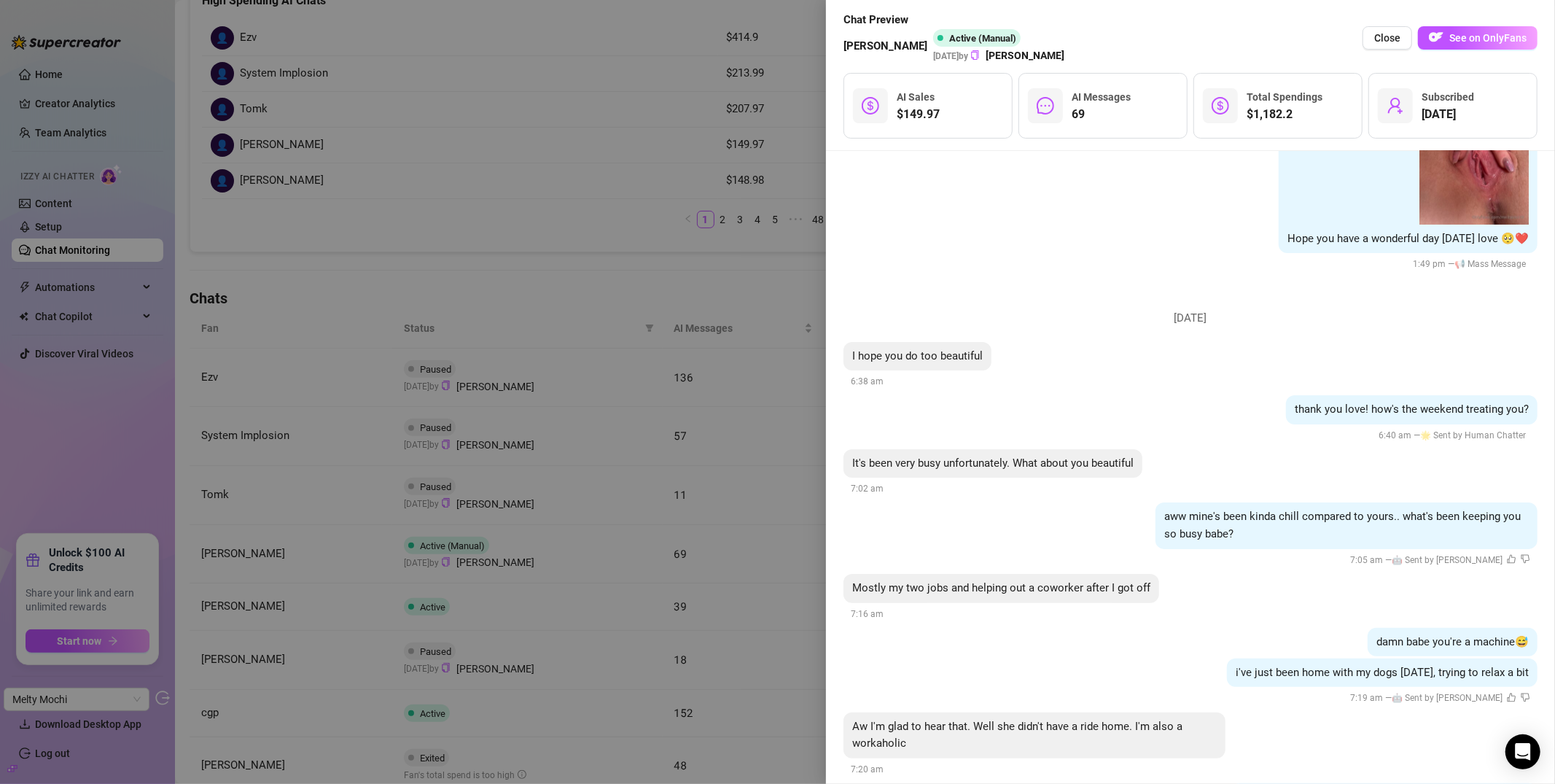
scroll to position [11770, 0]
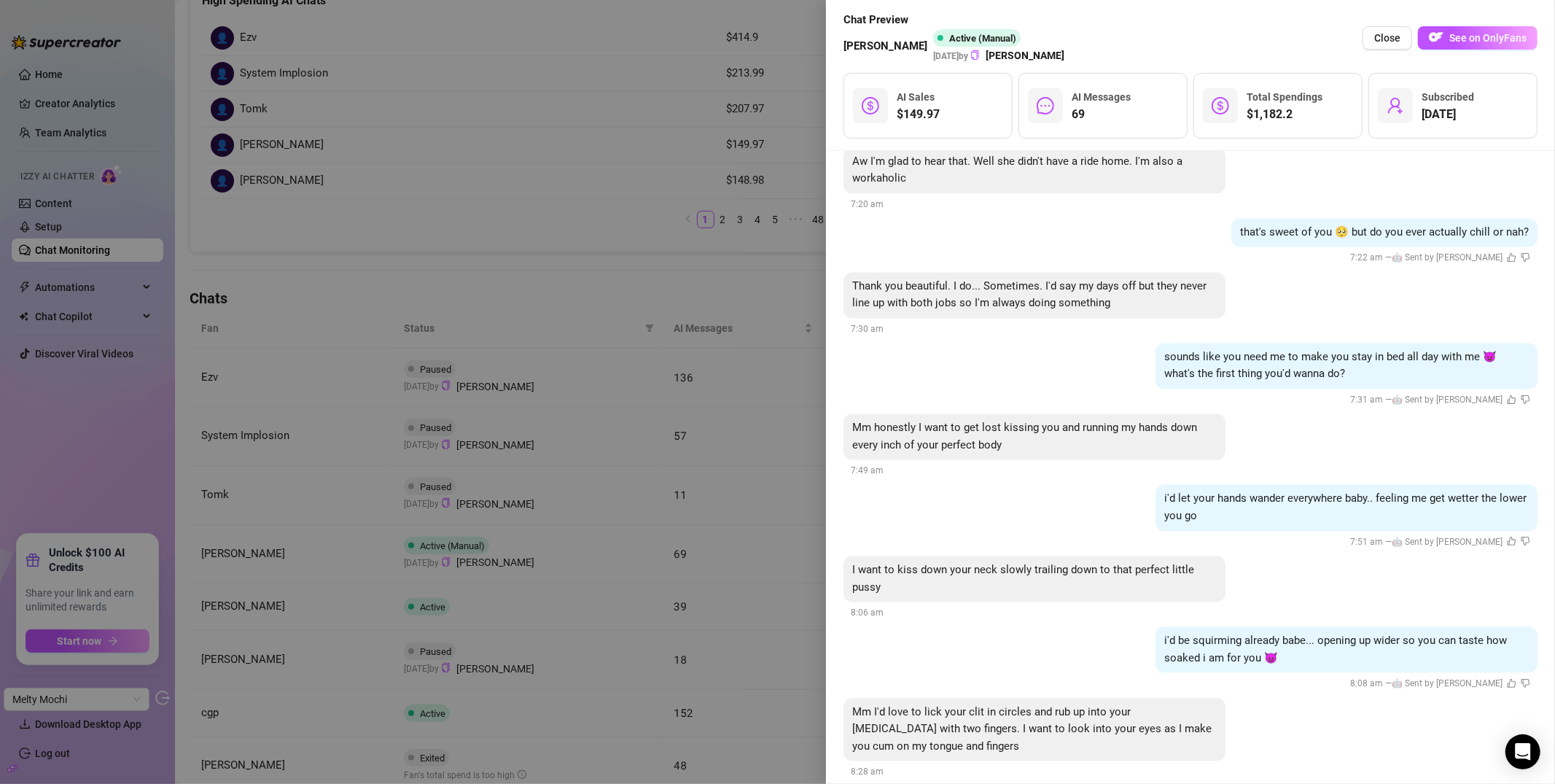
drag, startPoint x: 516, startPoint y: 213, endPoint x: 508, endPoint y: 207, distance: 10.0
click at [516, 213] on div at bounding box center [778, 392] width 1555 height 784
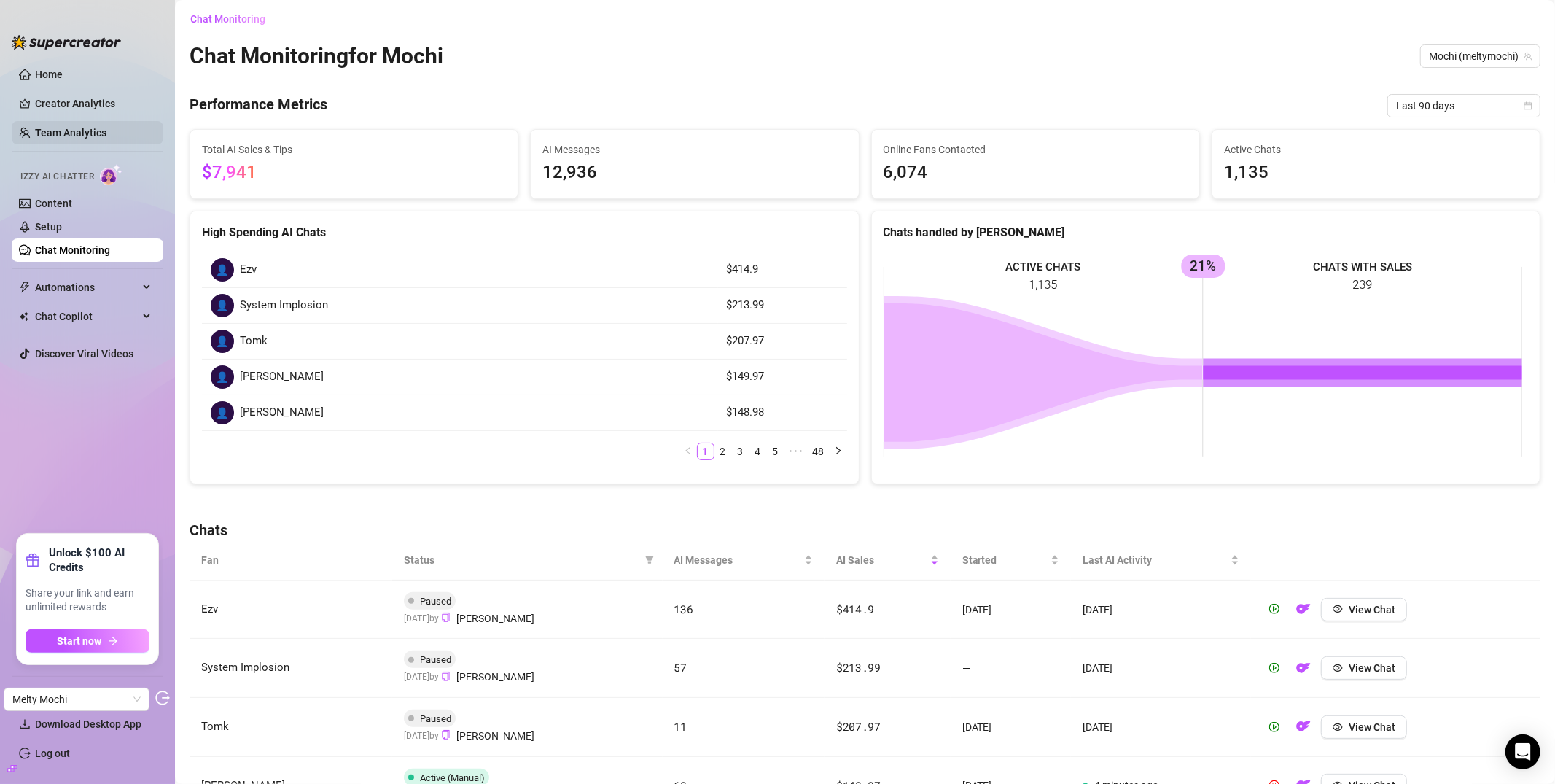
scroll to position [0, 0]
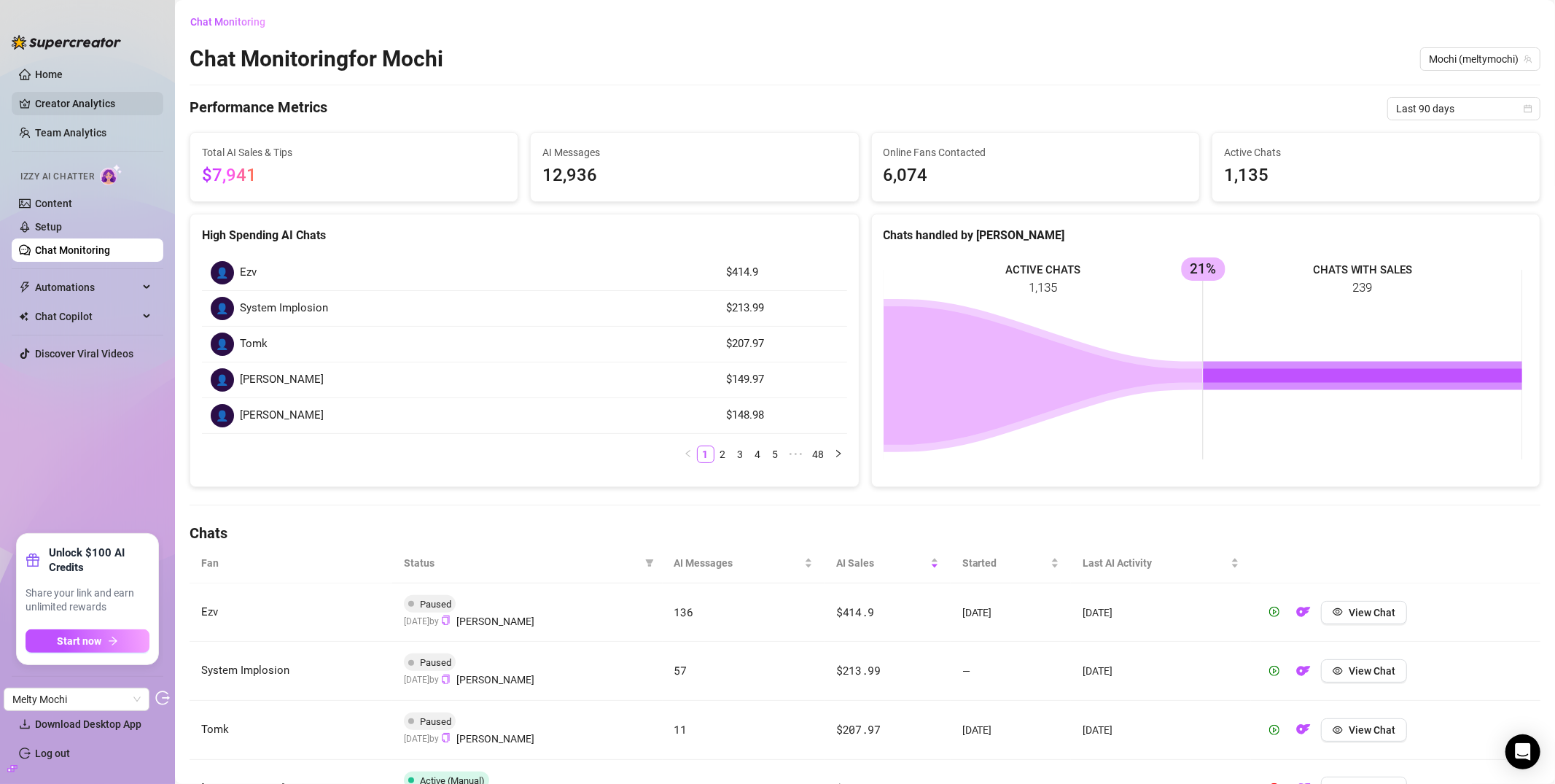
click at [55, 103] on link "Creator Analytics" at bounding box center [93, 104] width 116 height 24
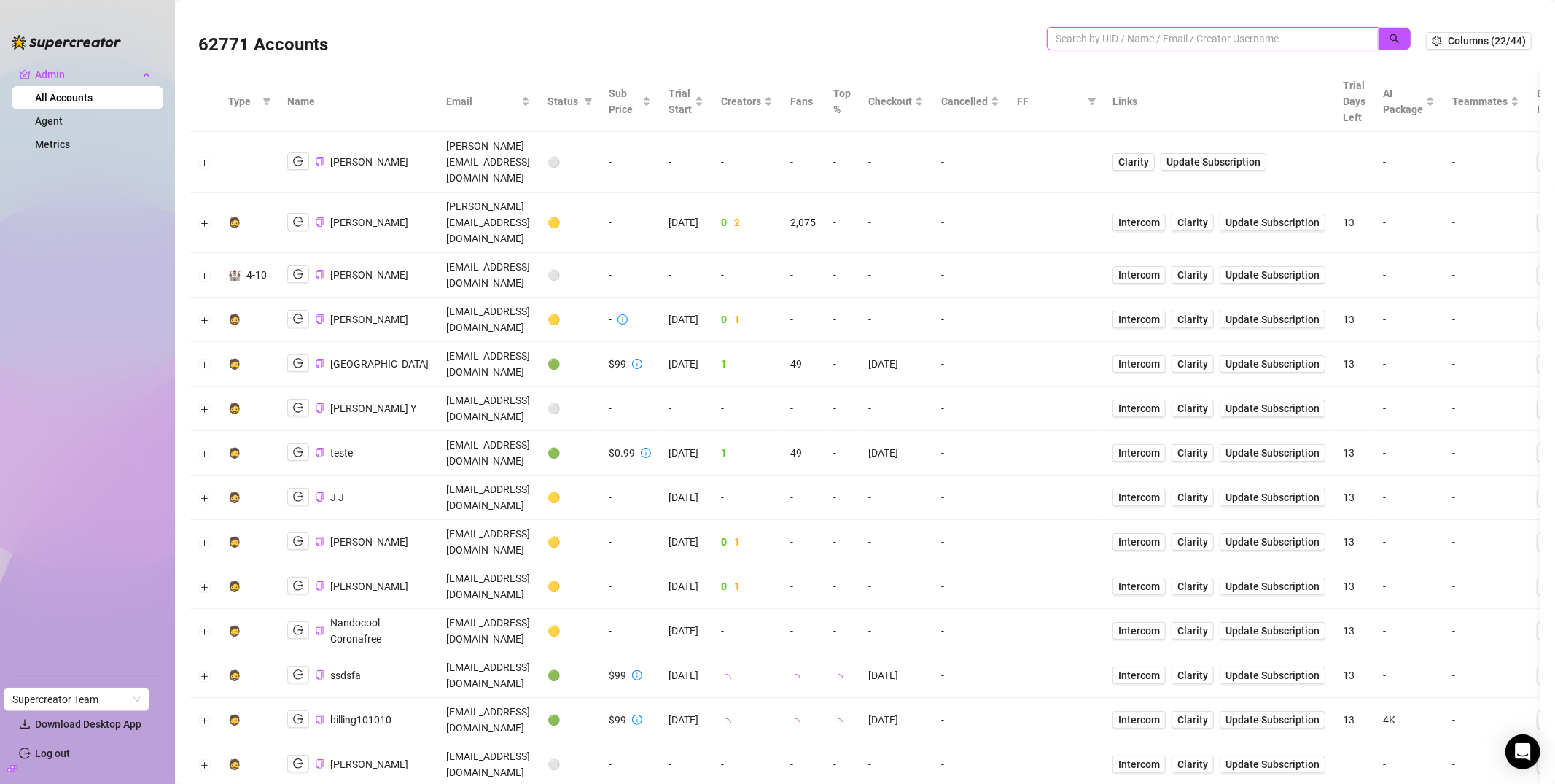
click at [1121, 35] on input "search" at bounding box center [1207, 39] width 303 height 16
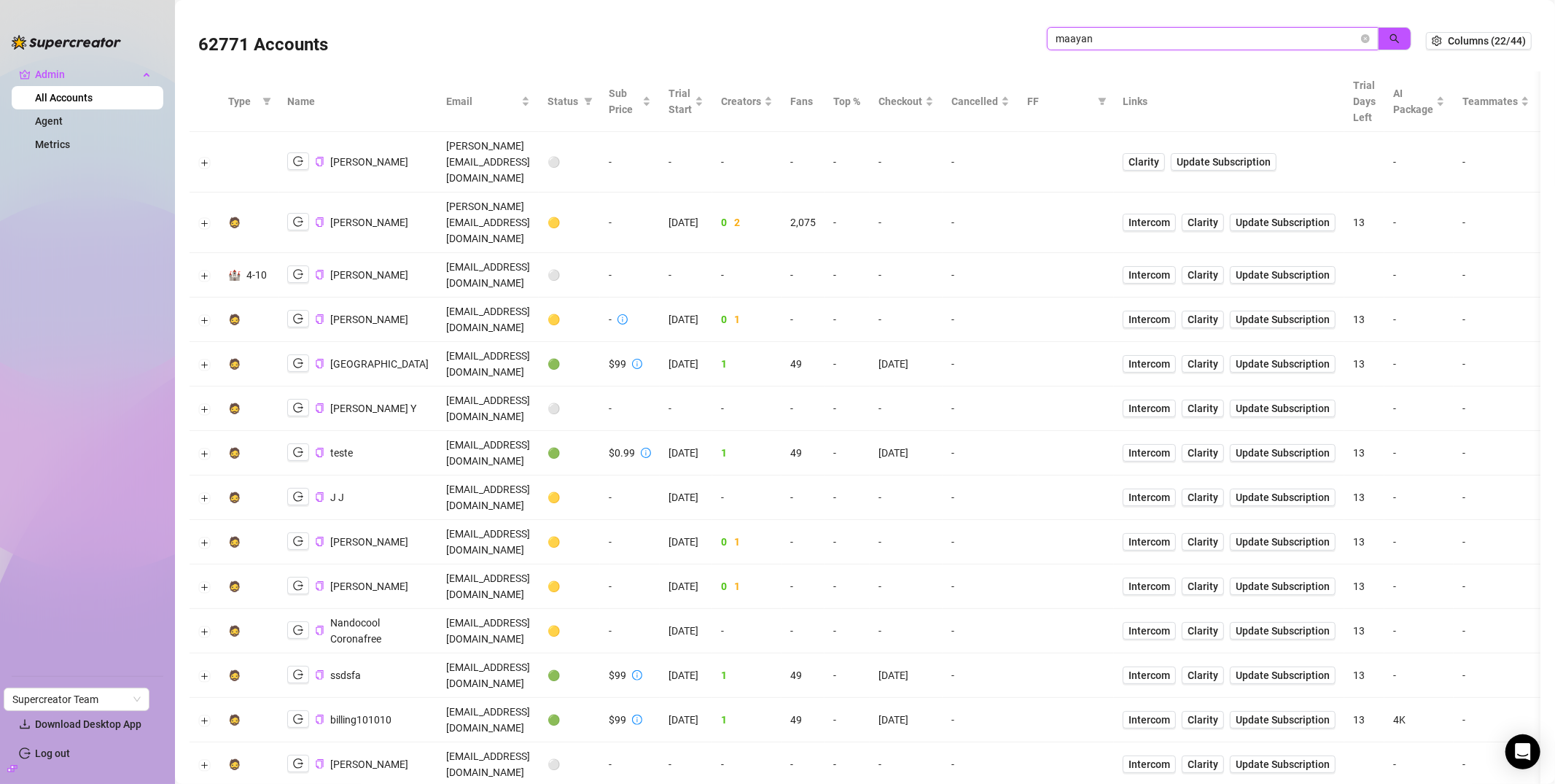
type input "maayan"
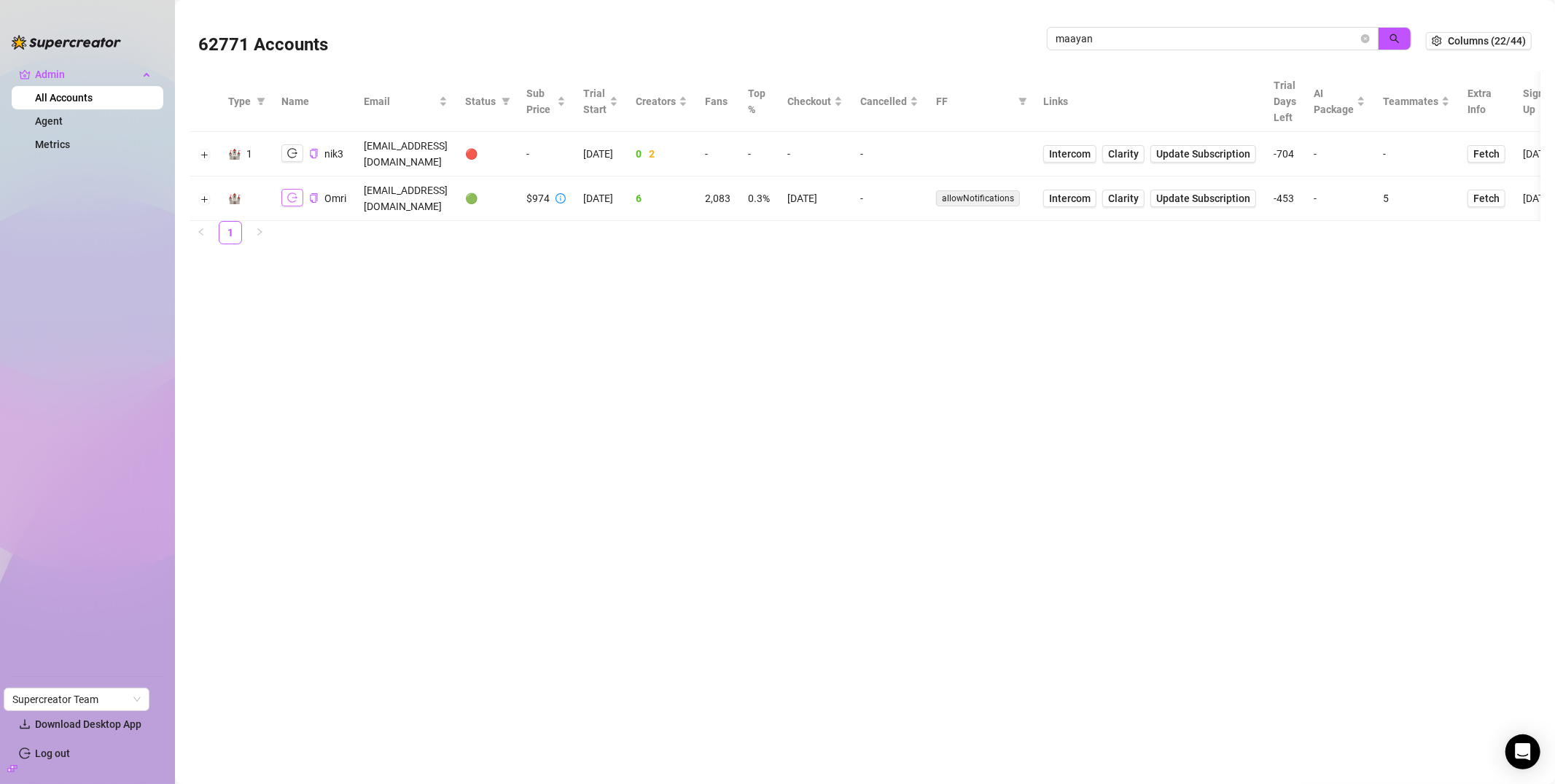
click at [296, 192] on icon "logout" at bounding box center [293, 197] width 10 height 10
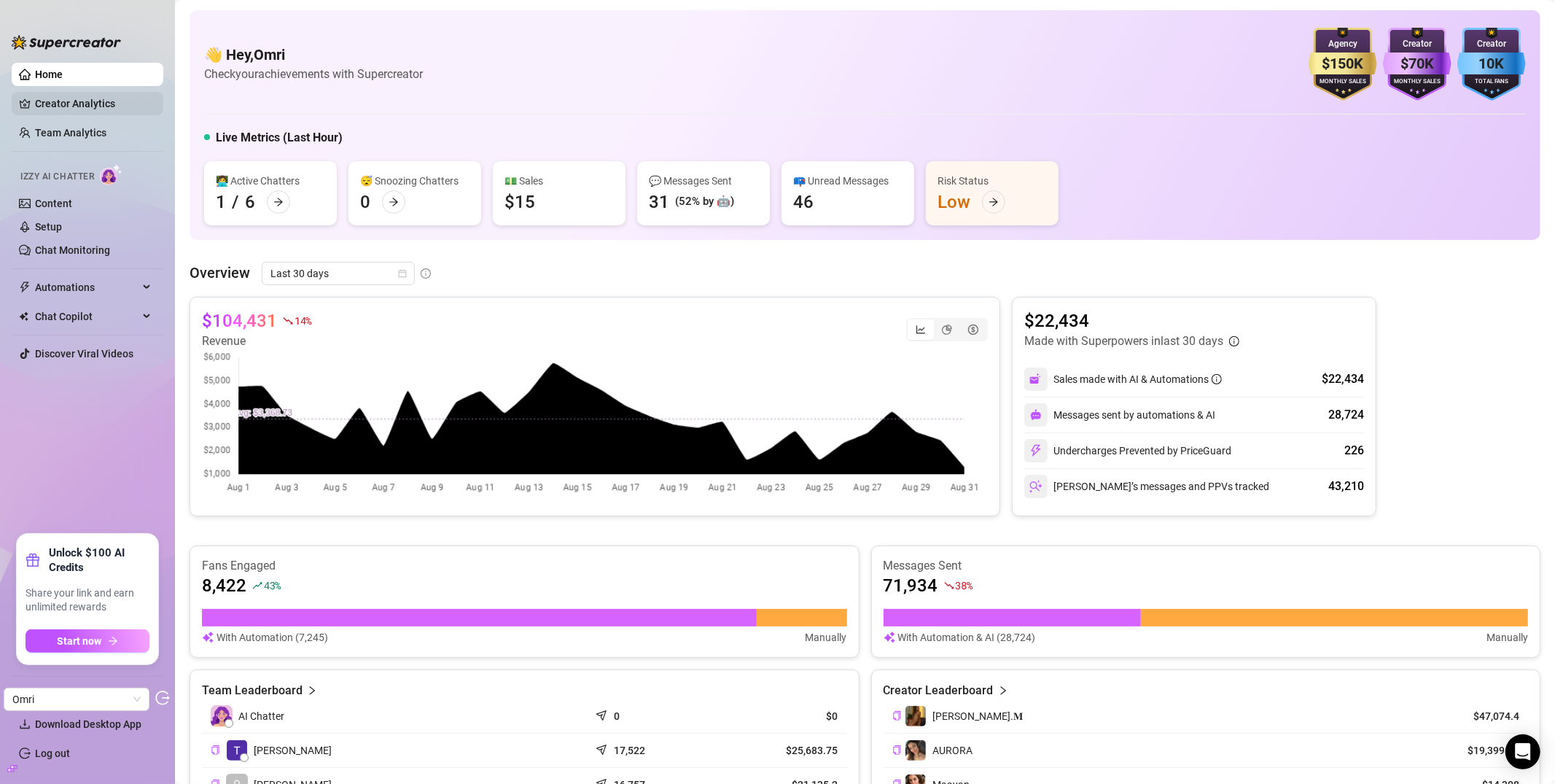
click at [99, 106] on link "Creator Analytics" at bounding box center [93, 104] width 116 height 24
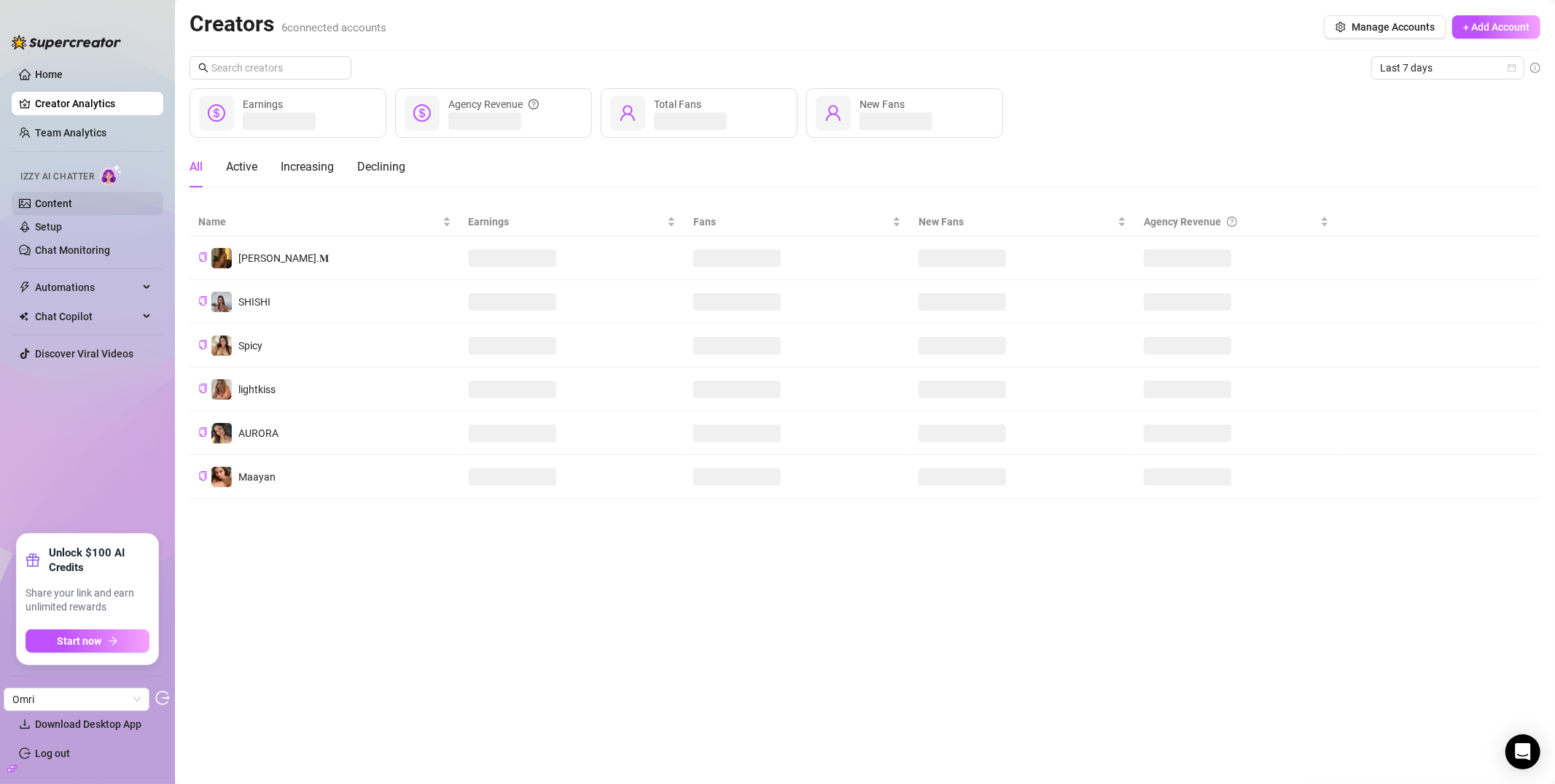
click at [72, 204] on link "Content" at bounding box center [53, 203] width 37 height 12
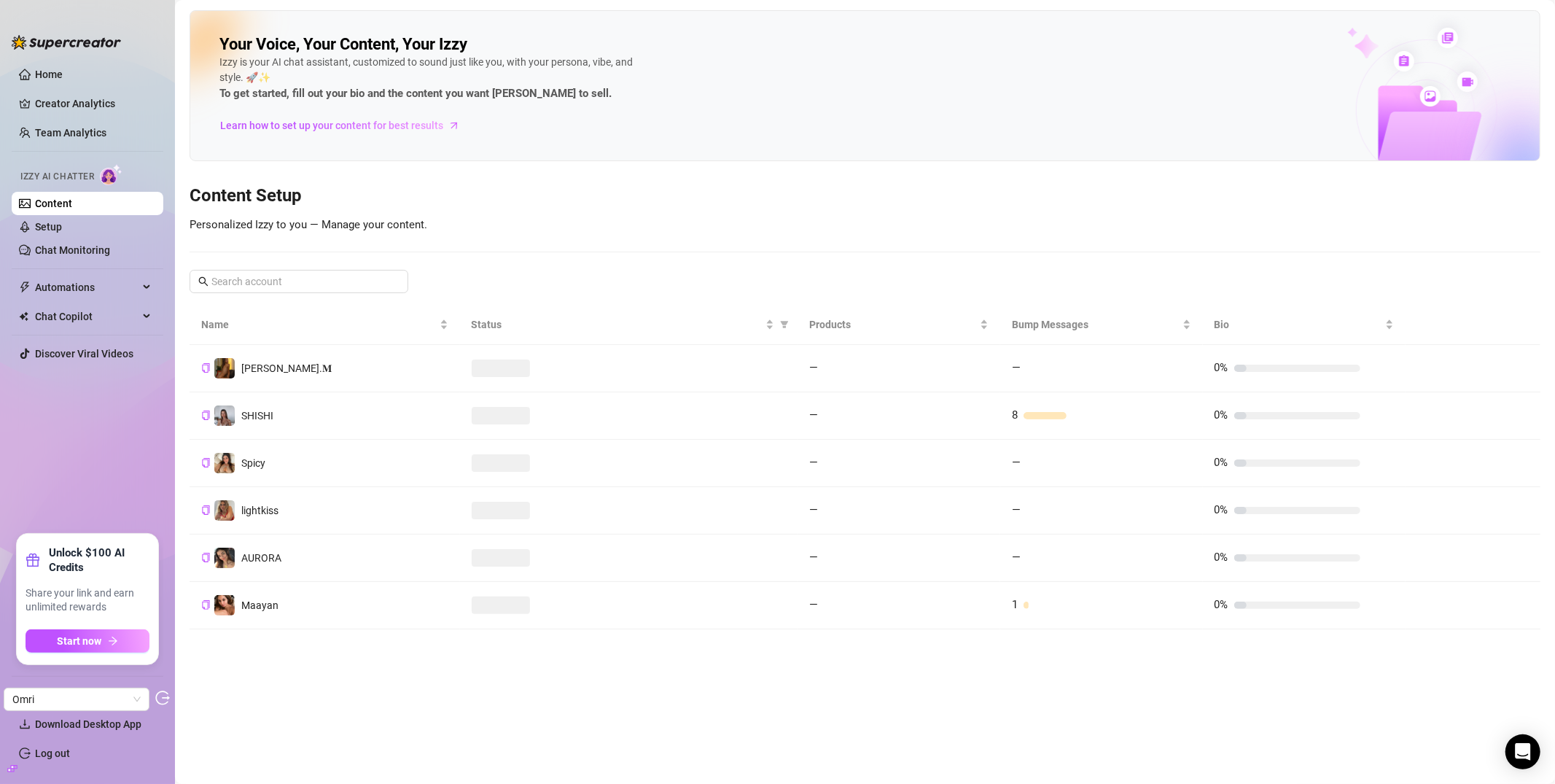
click at [310, 615] on td "Maayan" at bounding box center [324, 606] width 270 height 47
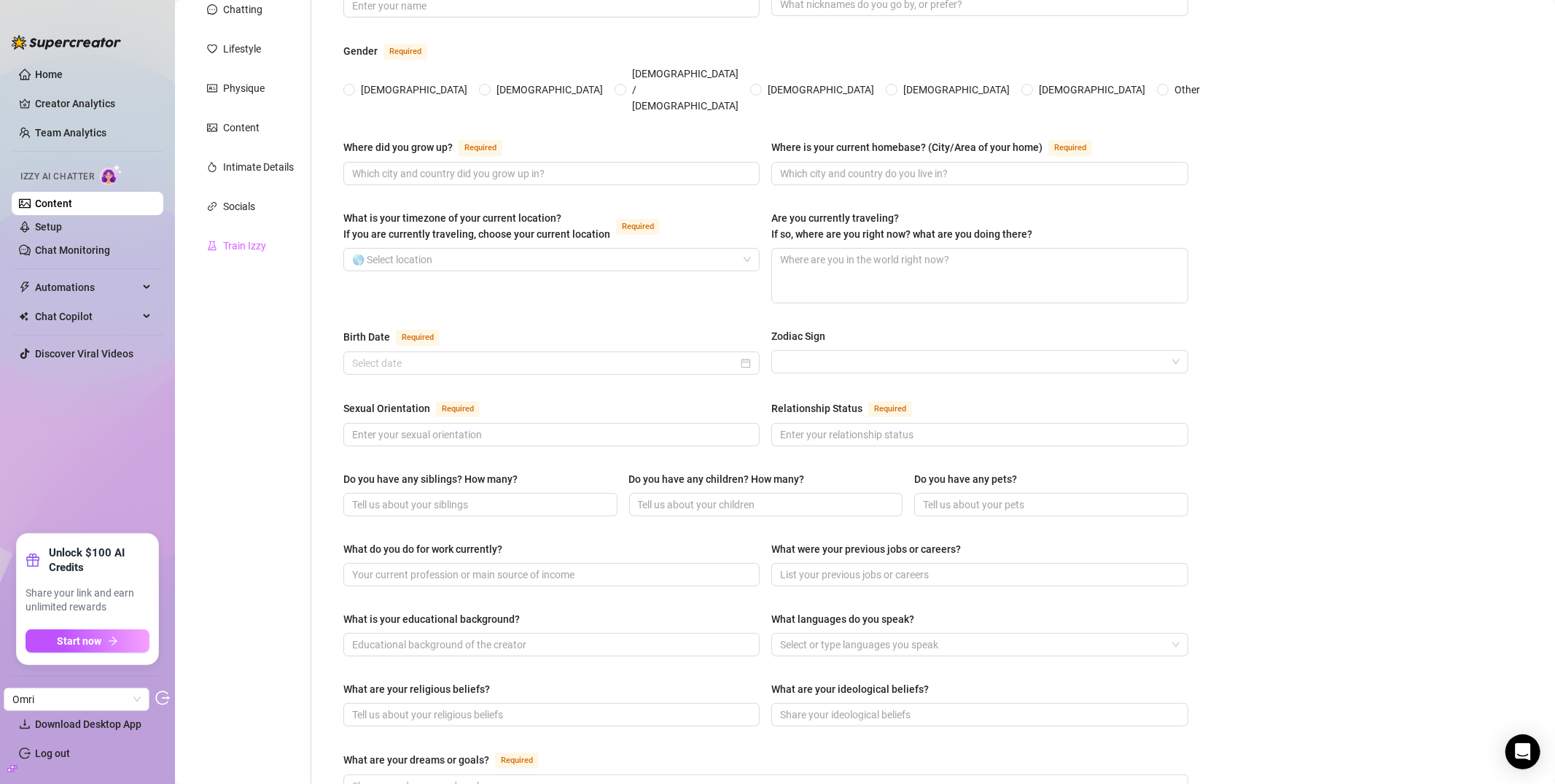
scroll to position [245, 0]
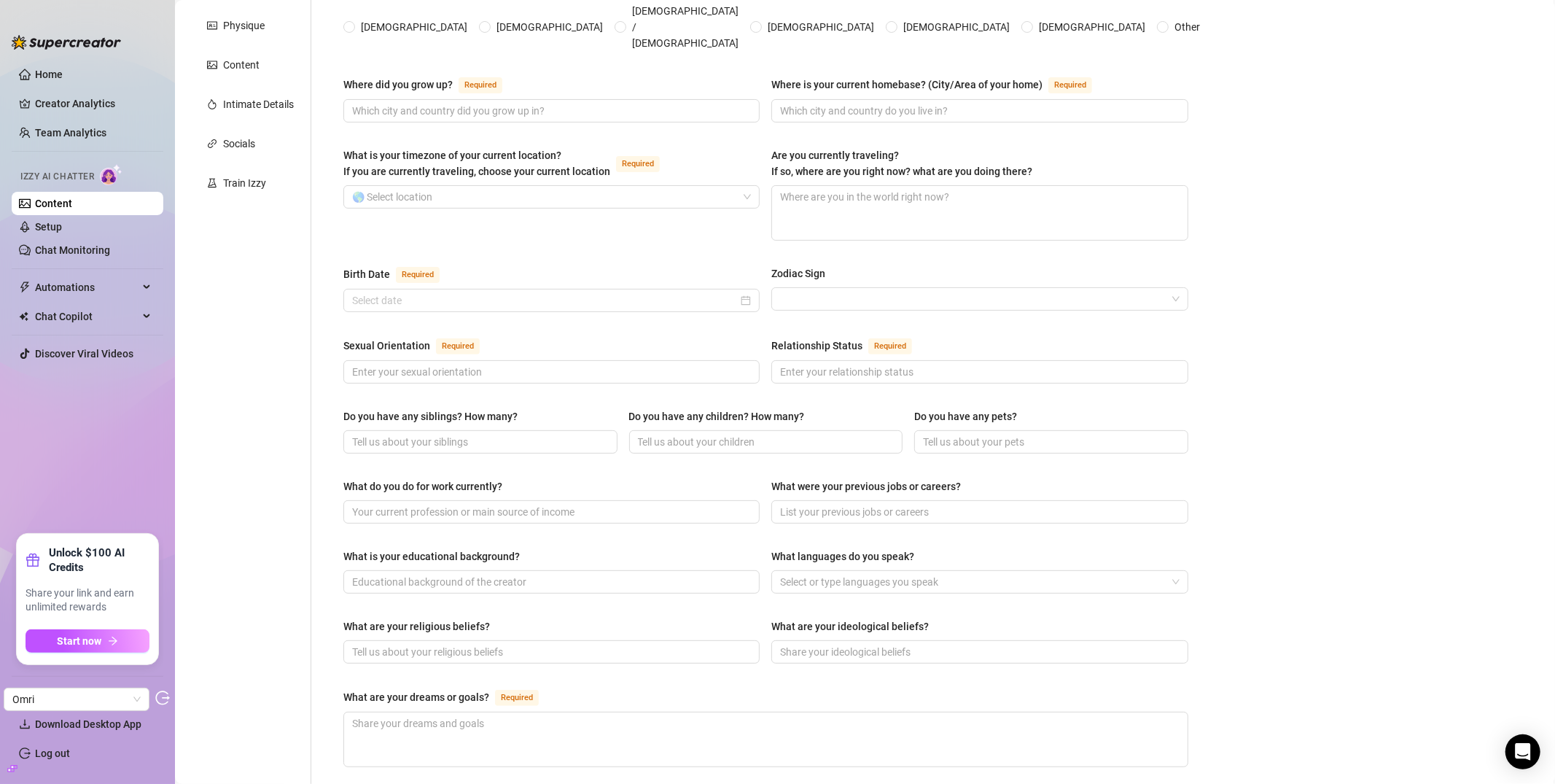
drag, startPoint x: 57, startPoint y: 97, endPoint x: 268, endPoint y: 3, distance: 231.0
click at [57, 97] on link "Creator Analytics" at bounding box center [93, 104] width 116 height 24
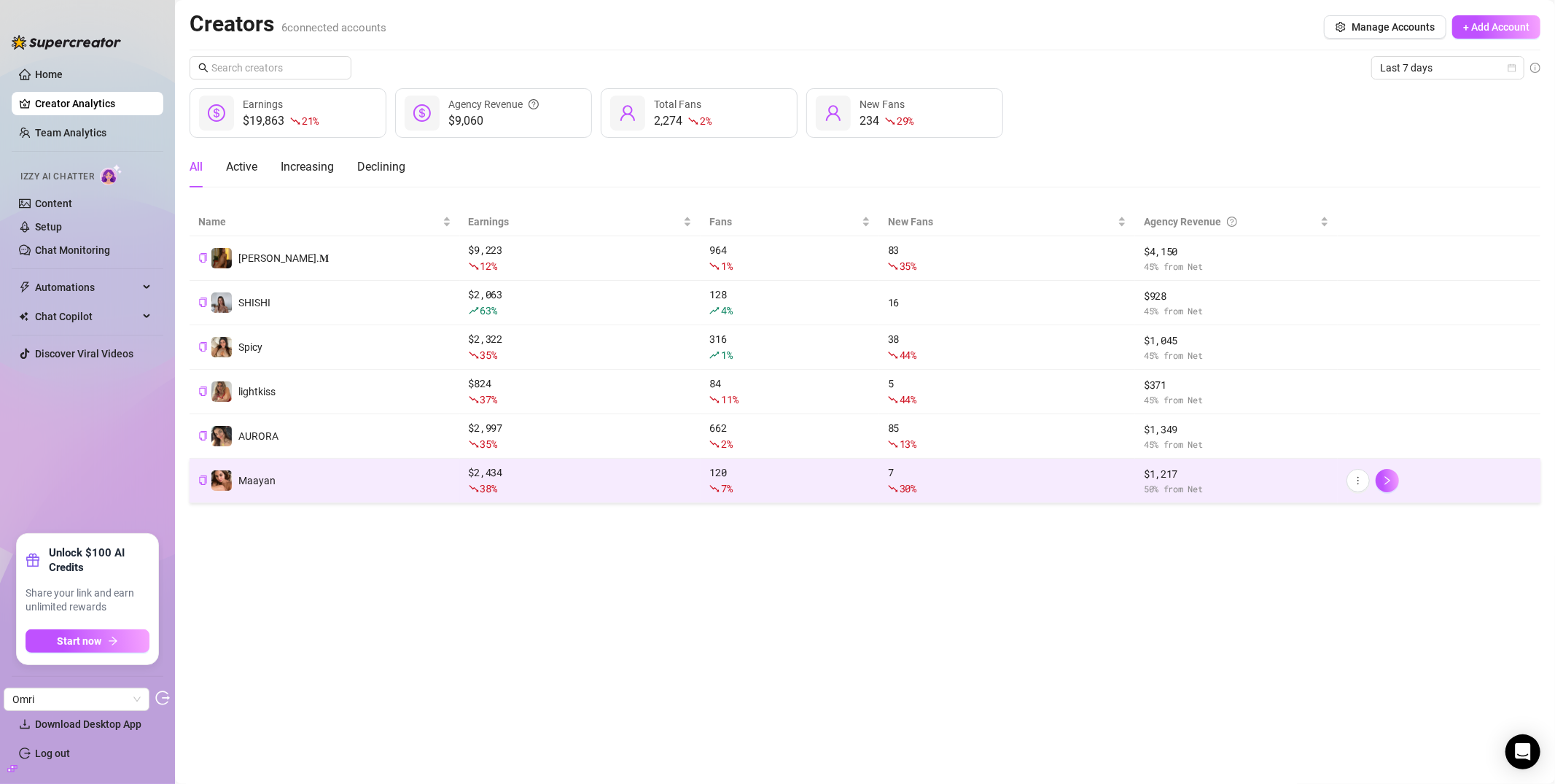
click at [313, 493] on td "Maayan" at bounding box center [324, 480] width 270 height 44
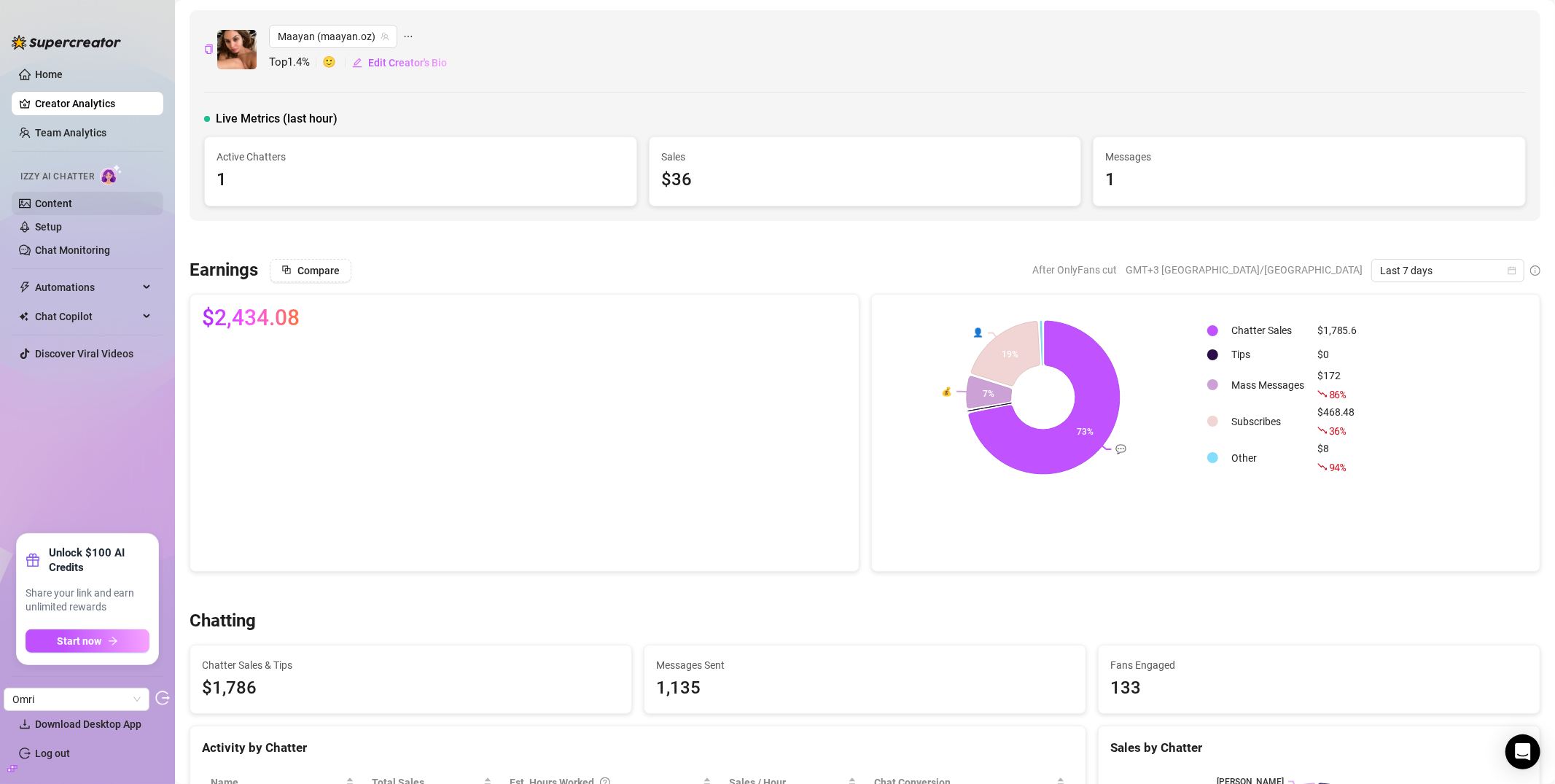
click at [72, 208] on link "Content" at bounding box center [53, 203] width 37 height 12
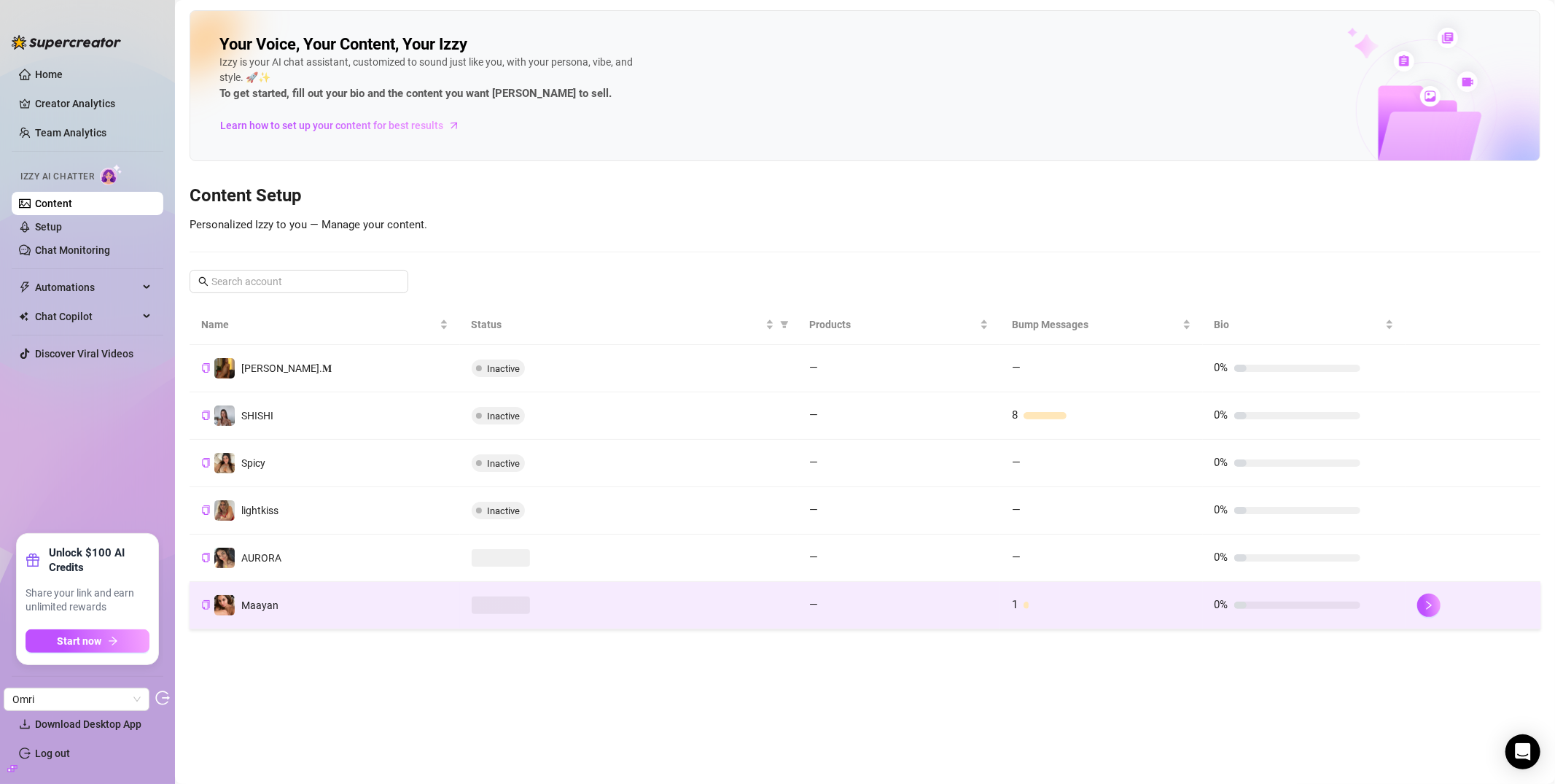
click at [337, 595] on td "Maayan" at bounding box center [324, 606] width 270 height 47
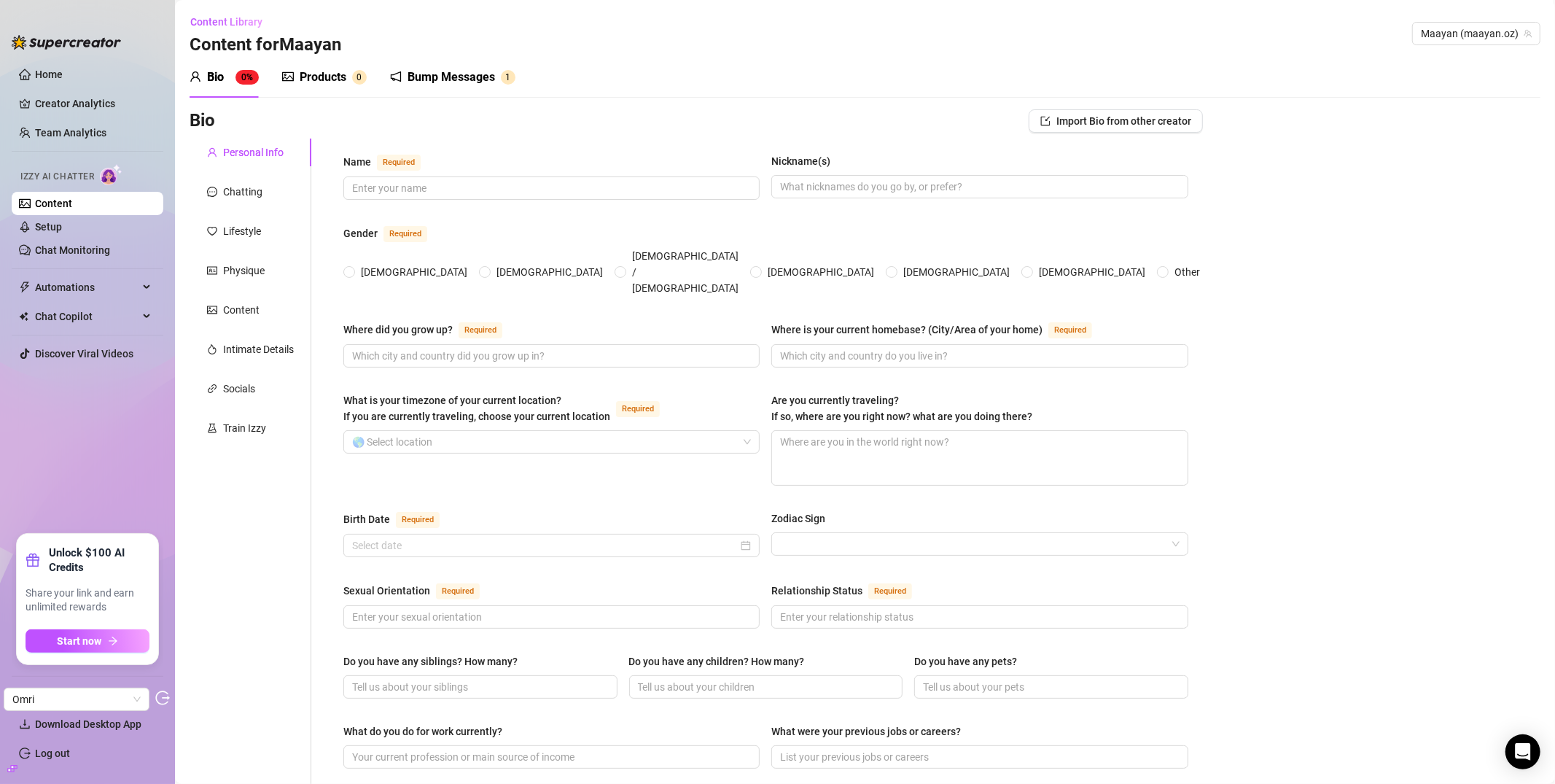
click at [321, 78] on div "Products" at bounding box center [323, 77] width 46 height 18
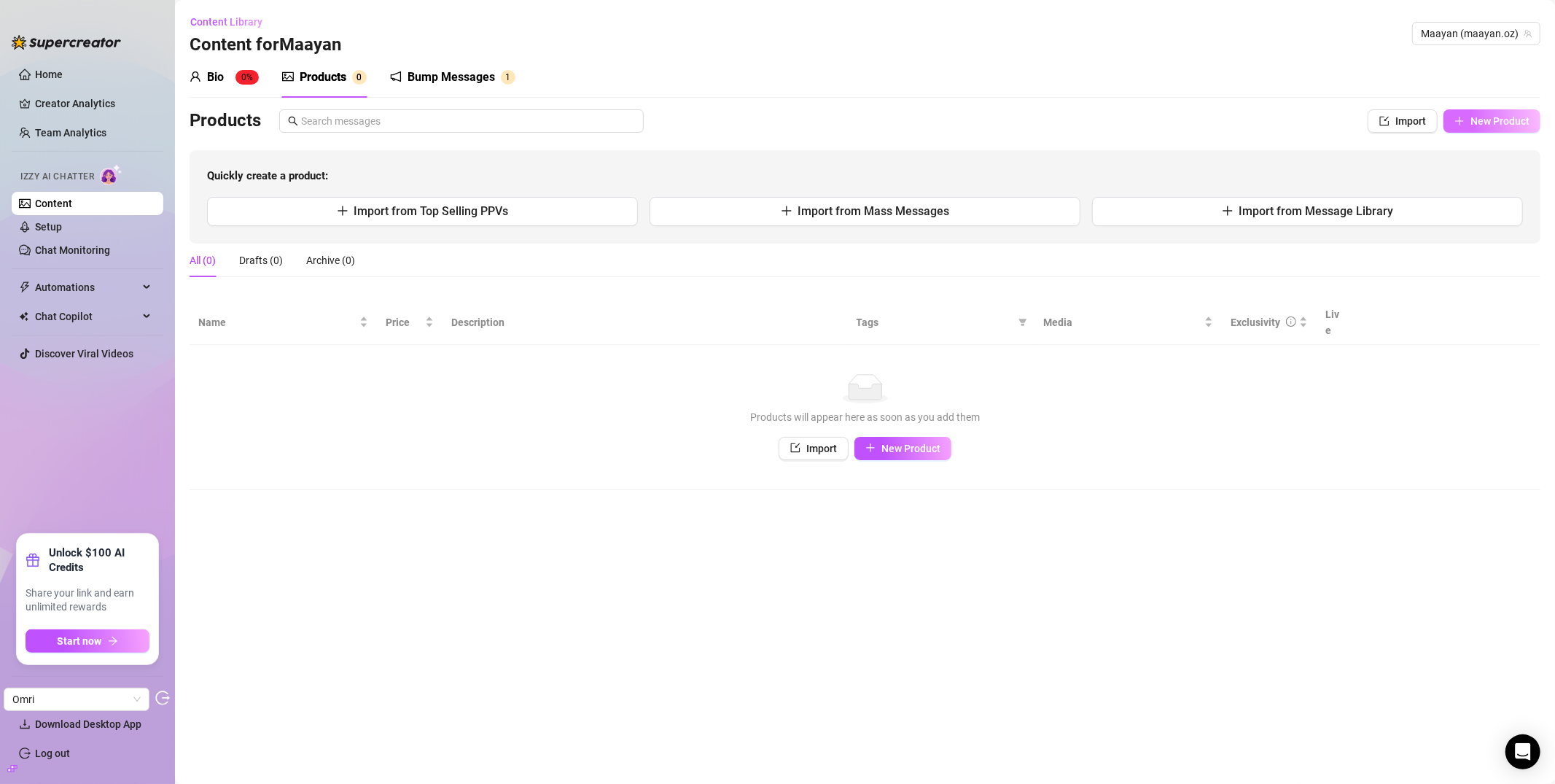
click at [1496, 125] on span "New Product" at bounding box center [1500, 121] width 59 height 12
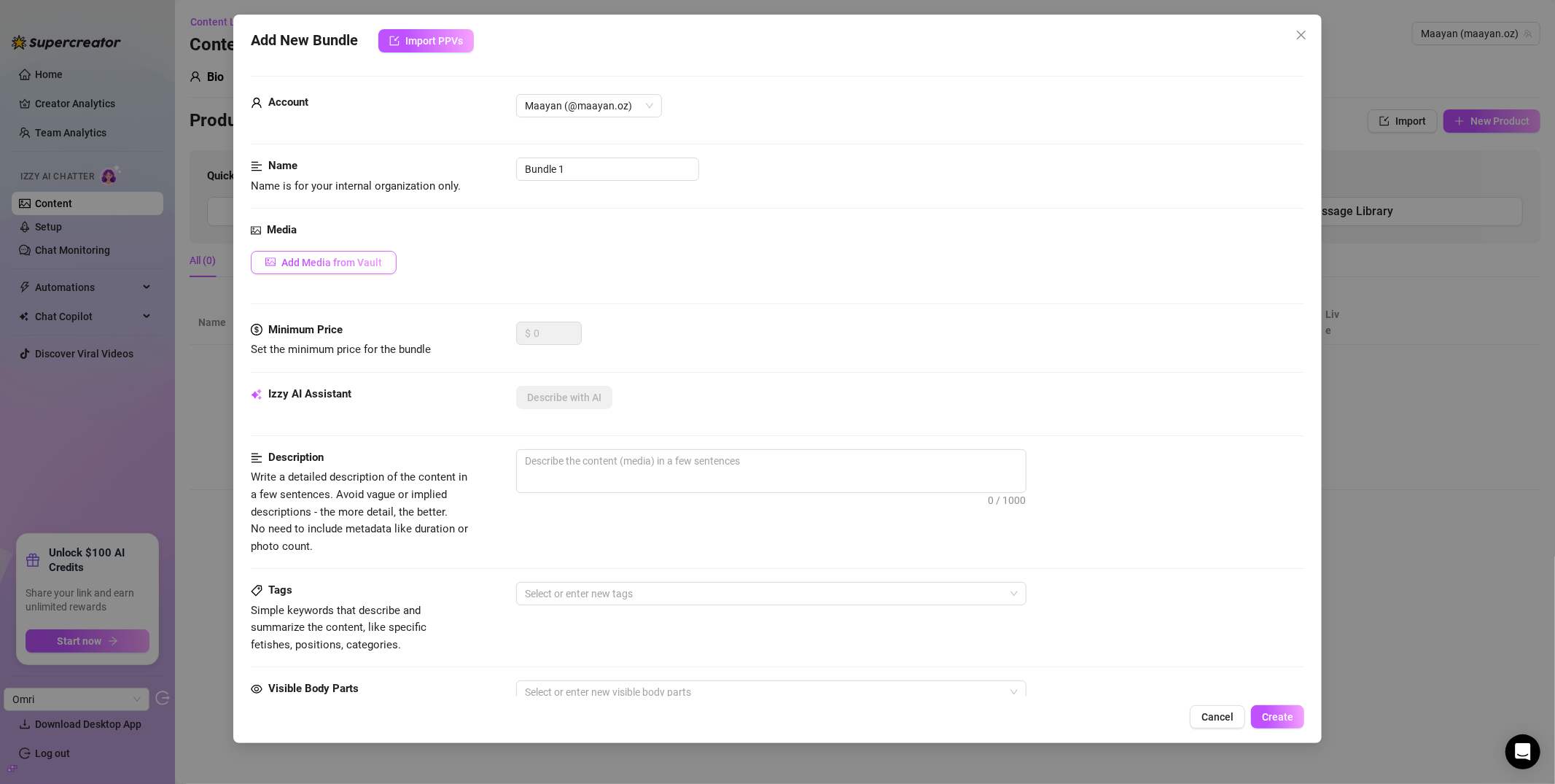
click at [332, 263] on span "Add Media from Vault" at bounding box center [332, 262] width 101 height 12
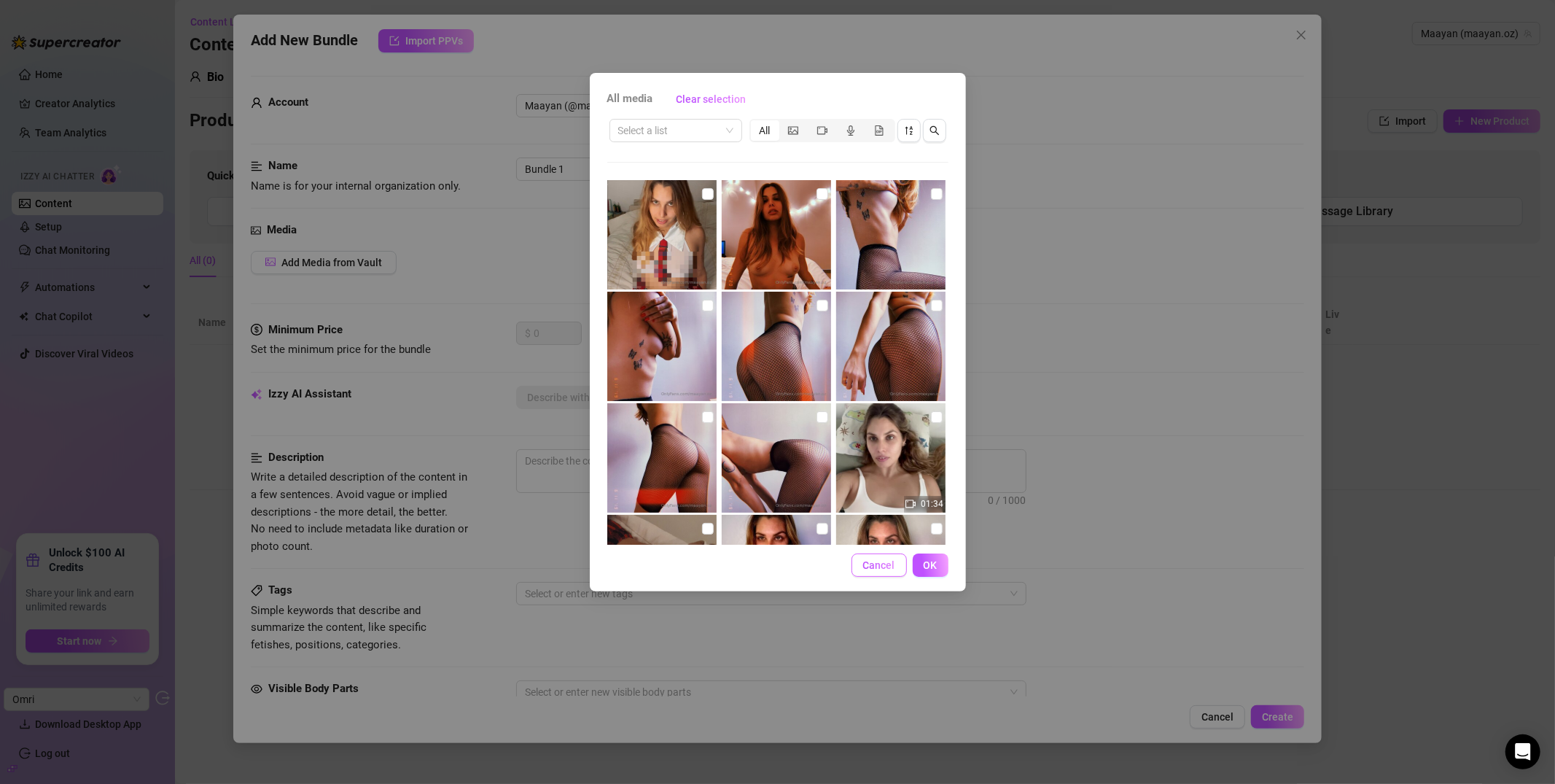
click at [873, 567] on span "Cancel" at bounding box center [879, 565] width 32 height 12
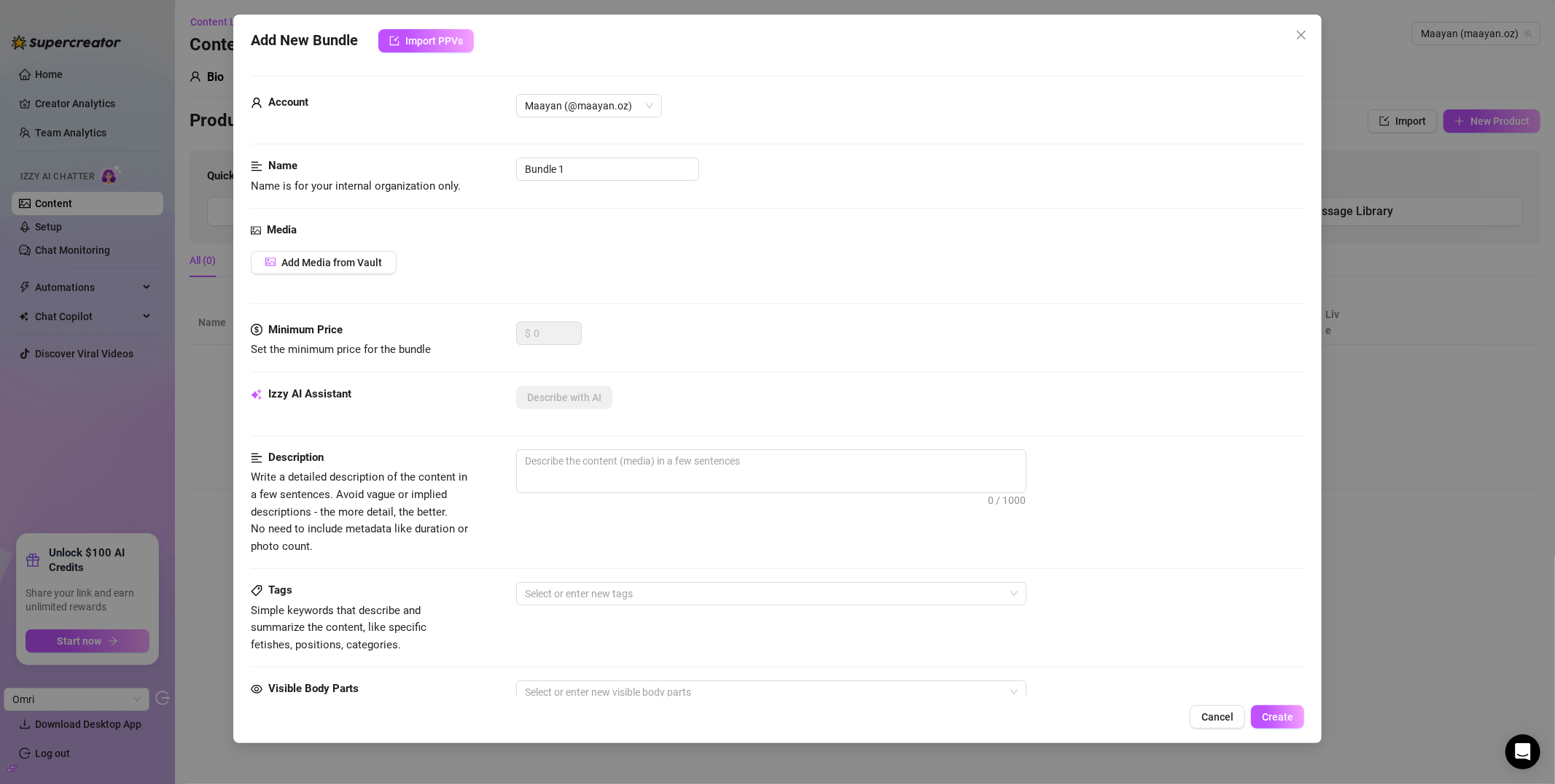
click at [1441, 158] on div "Add New Bundle Import PPVs Account [PERSON_NAME] (@maayan.oz) Name Name is for …" at bounding box center [778, 392] width 1555 height 784
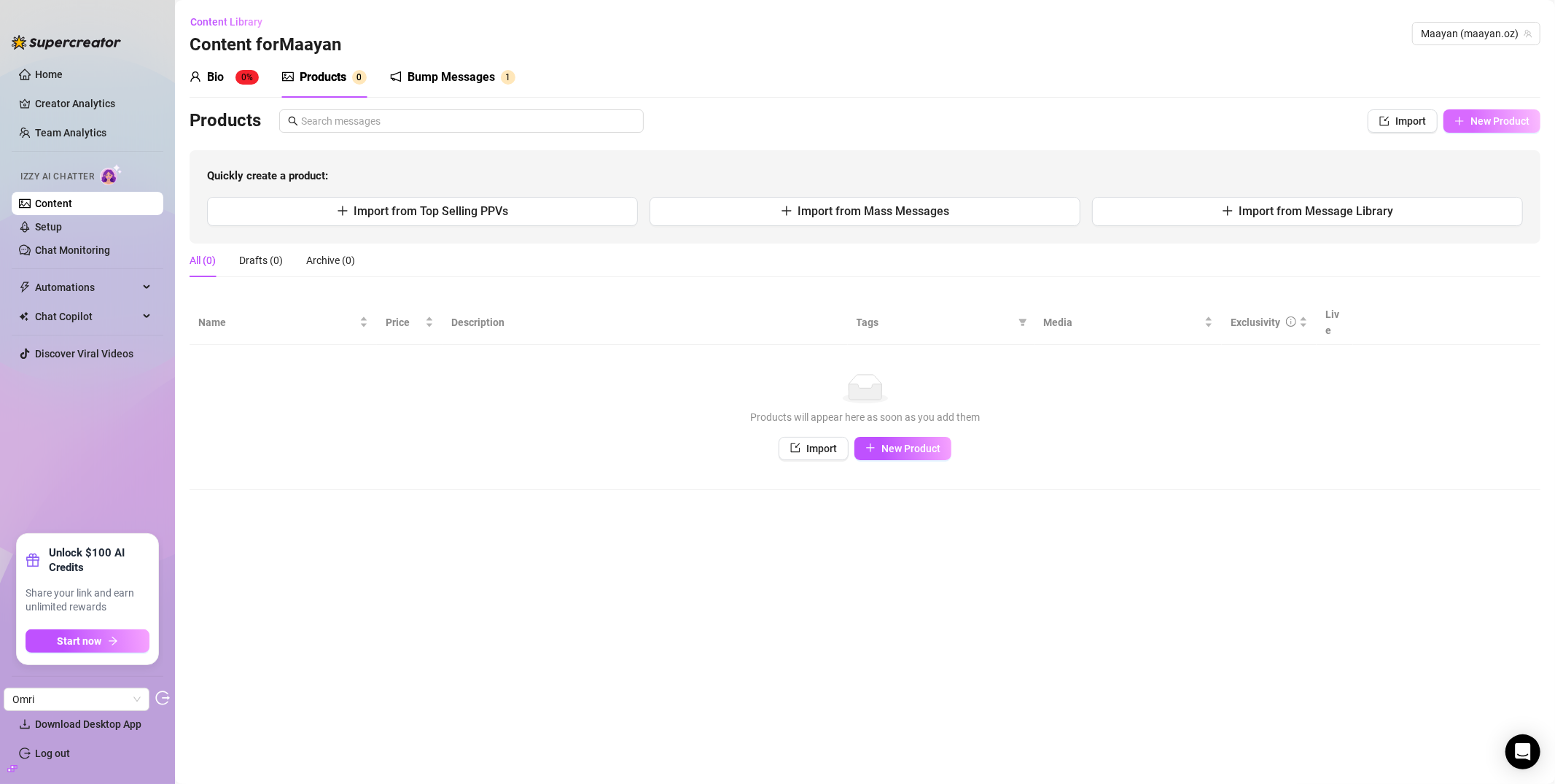
click at [1509, 120] on span "New Product" at bounding box center [1500, 121] width 59 height 12
type textarea "Type your message here..."
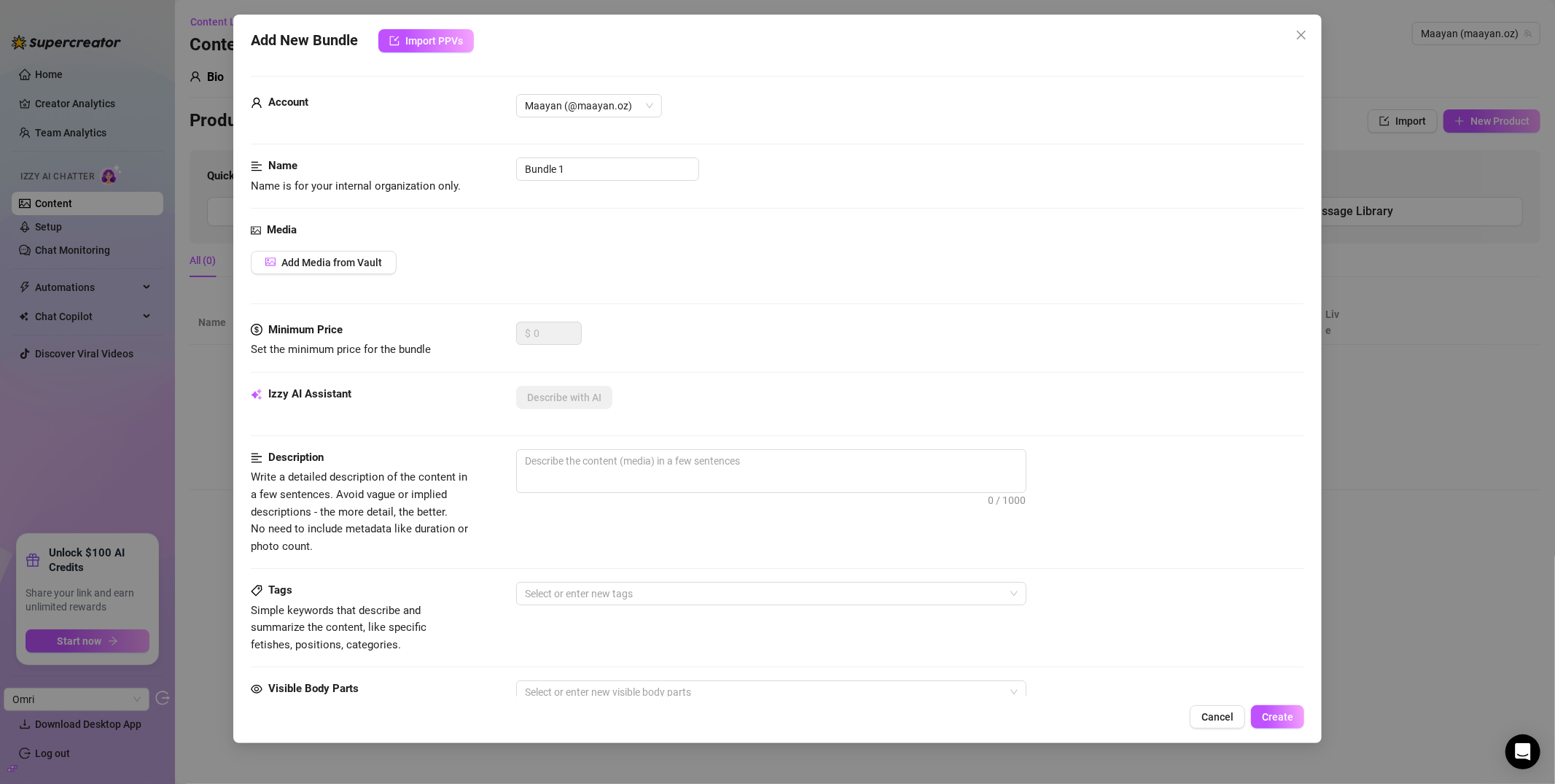
click at [330, 249] on div "Media Add Media from Vault" at bounding box center [778, 272] width 1054 height 100
click at [326, 256] on span "Add Media from Vault" at bounding box center [332, 262] width 101 height 12
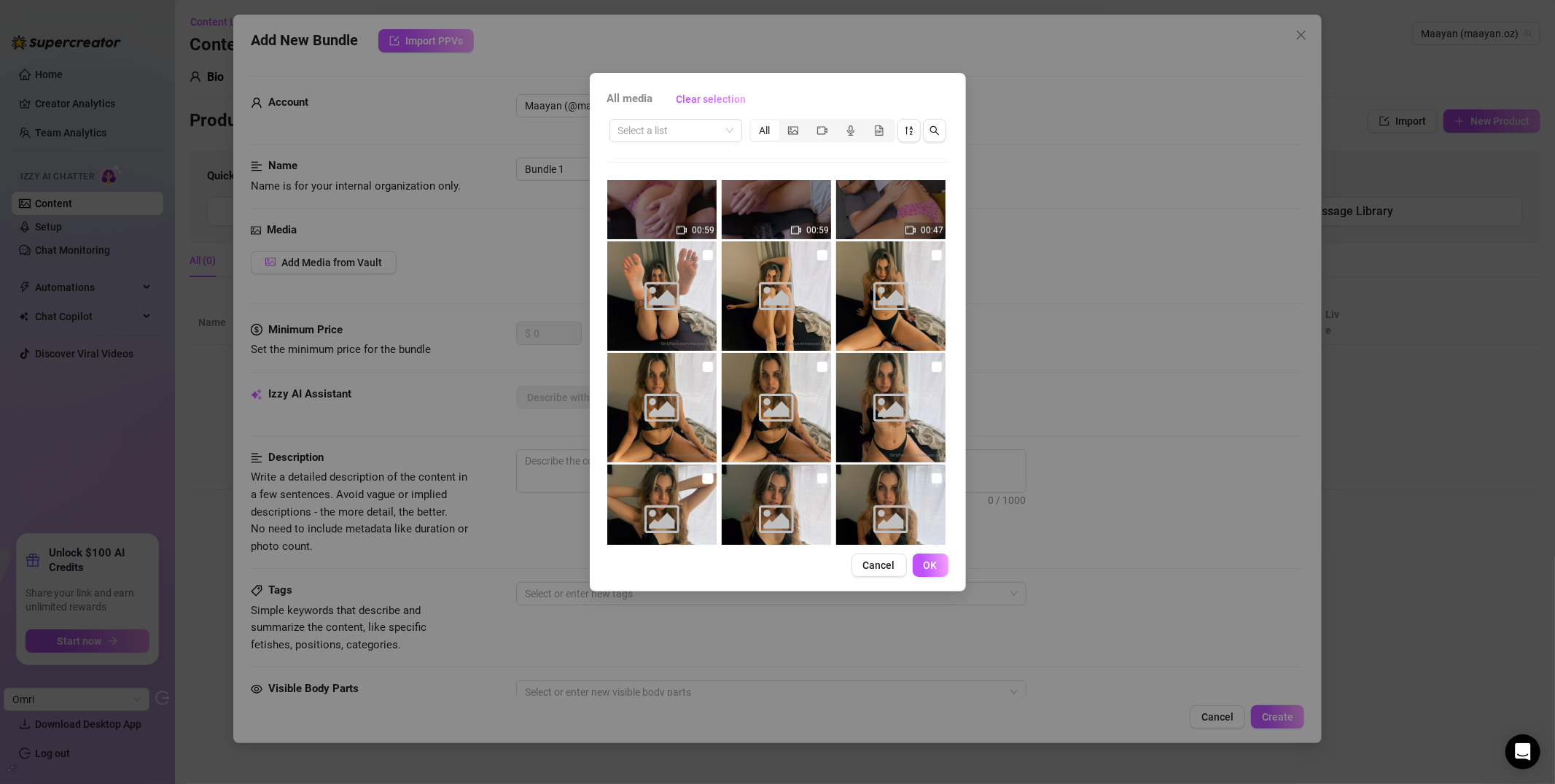
scroll to position [2207, 0]
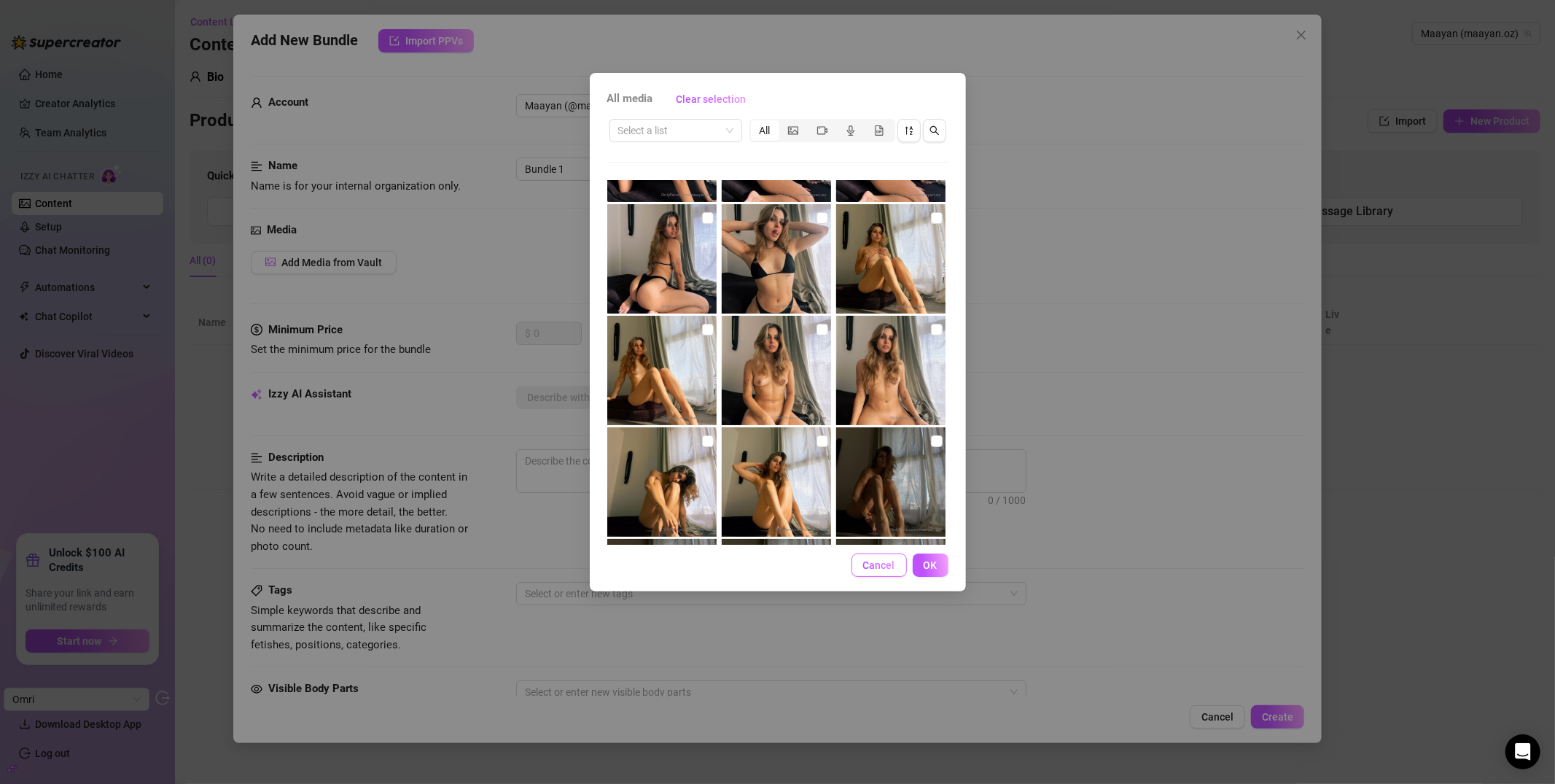
click at [864, 561] on span "Cancel" at bounding box center [879, 565] width 32 height 12
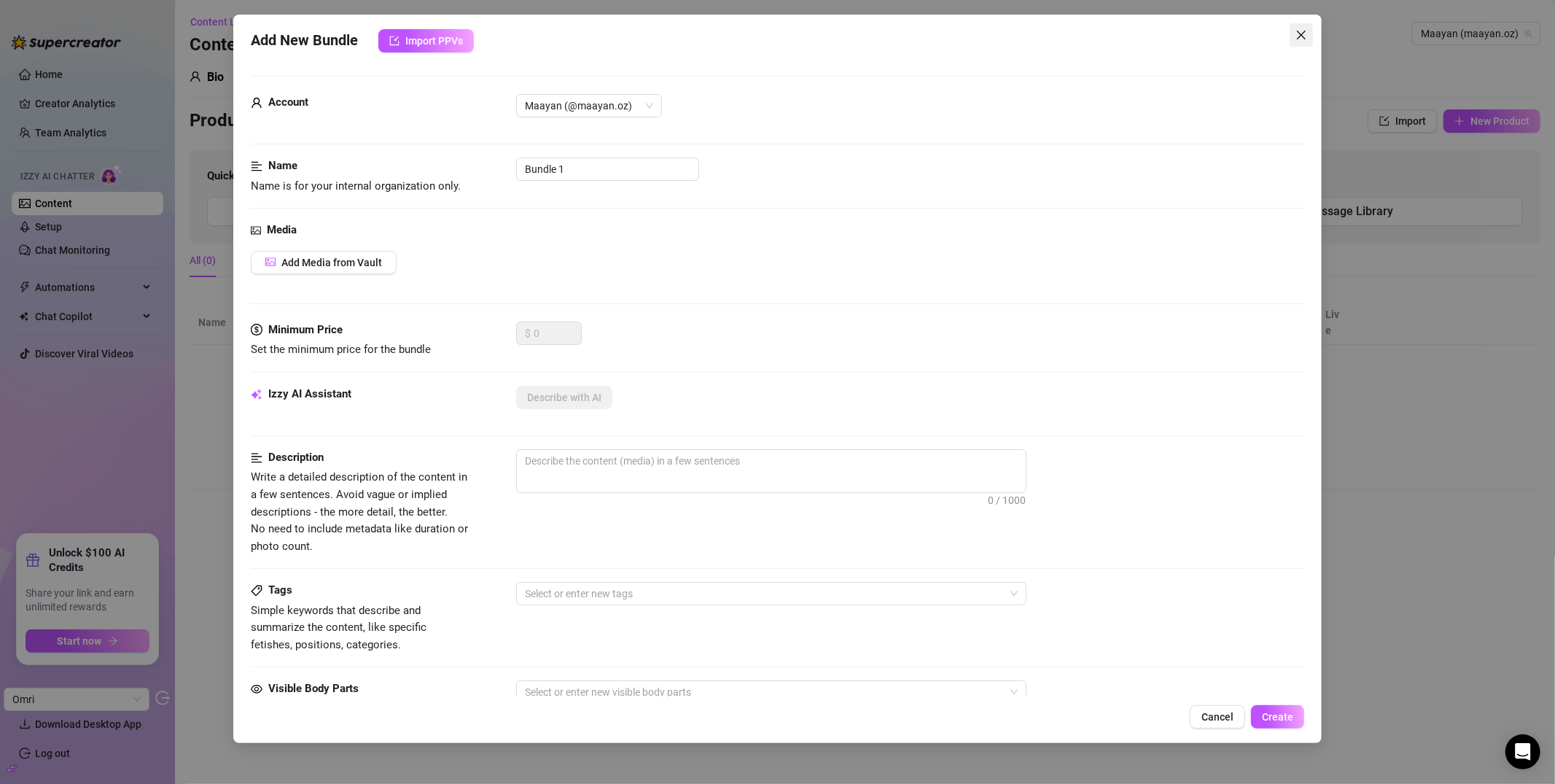
click at [1299, 35] on icon "close" at bounding box center [1301, 35] width 12 height 12
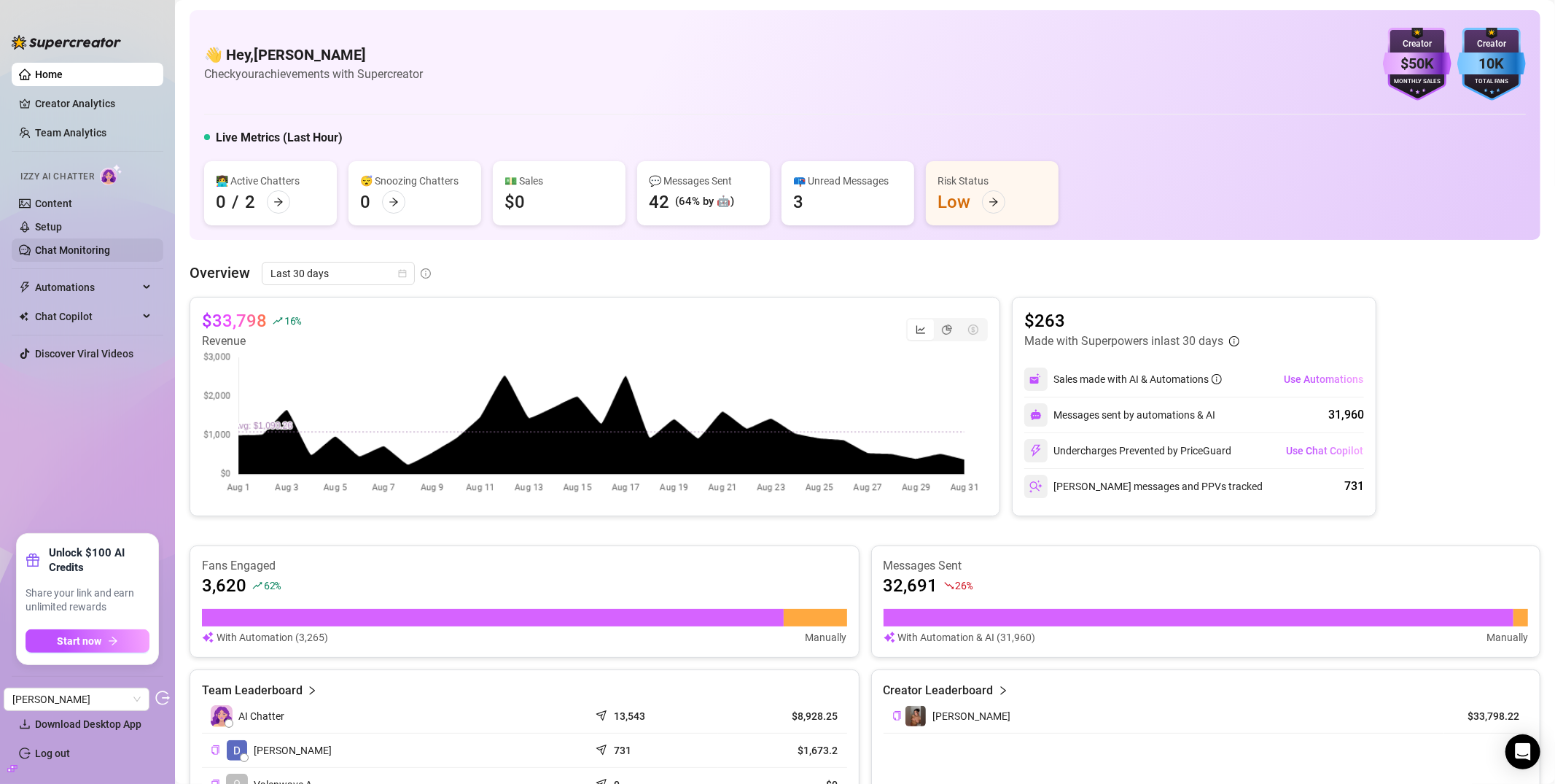
click at [61, 245] on link "Chat Monitoring" at bounding box center [72, 250] width 75 height 12
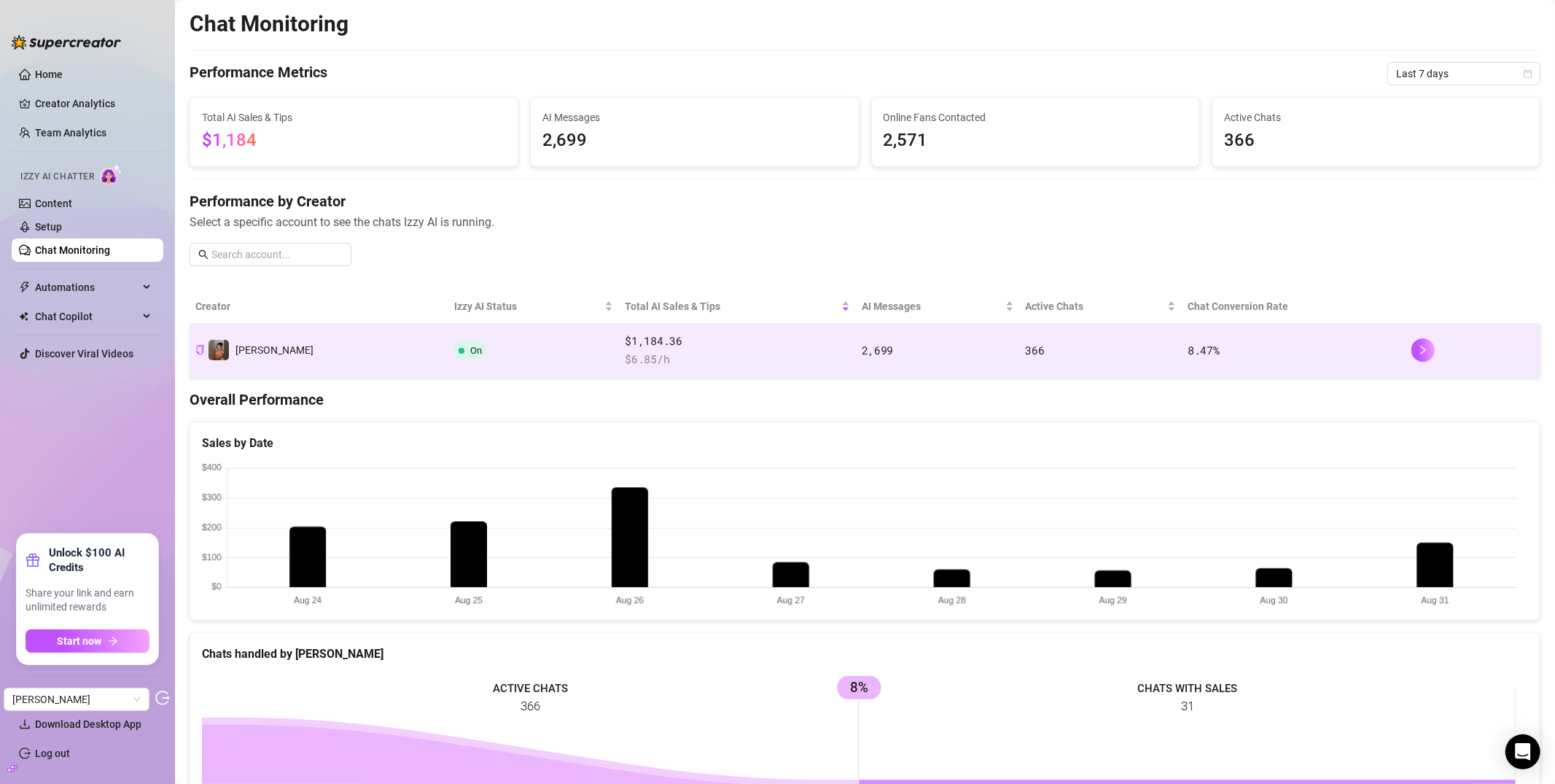
click at [448, 363] on td "On" at bounding box center [534, 350] width 172 height 54
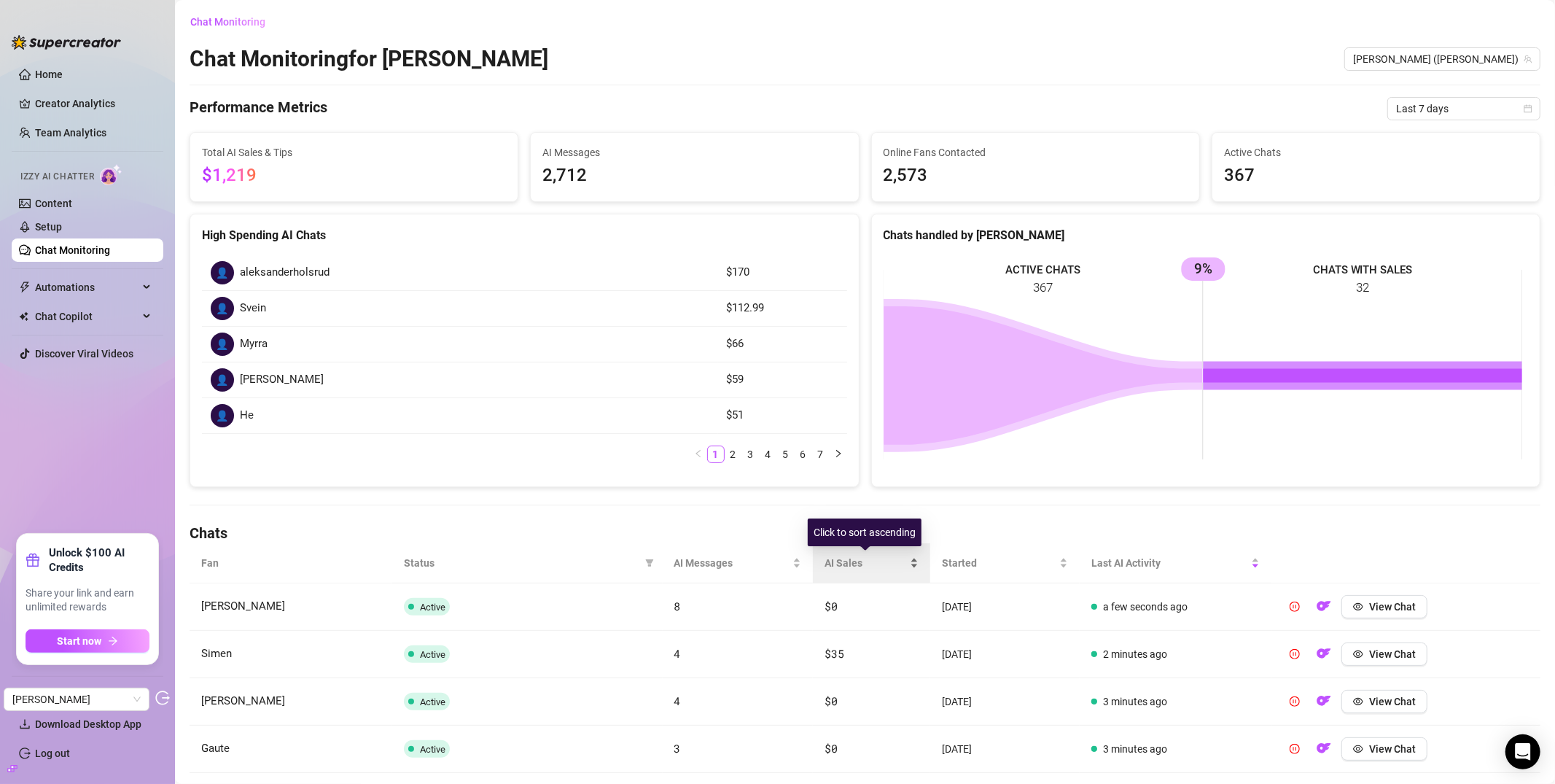
click at [839, 555] on div "AI Sales" at bounding box center [871, 563] width 94 height 16
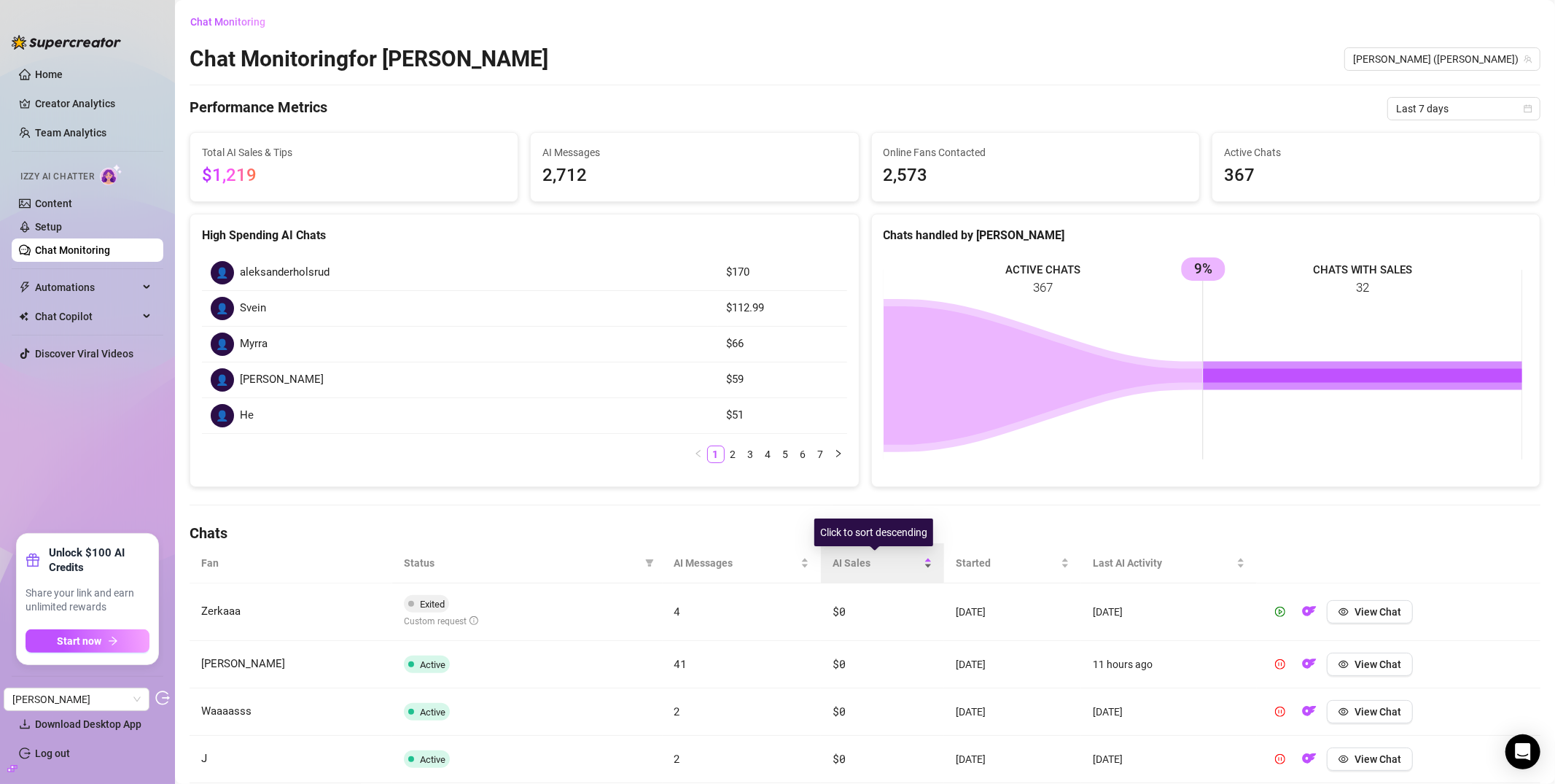
click at [842, 559] on span "AI Sales" at bounding box center [877, 563] width 88 height 16
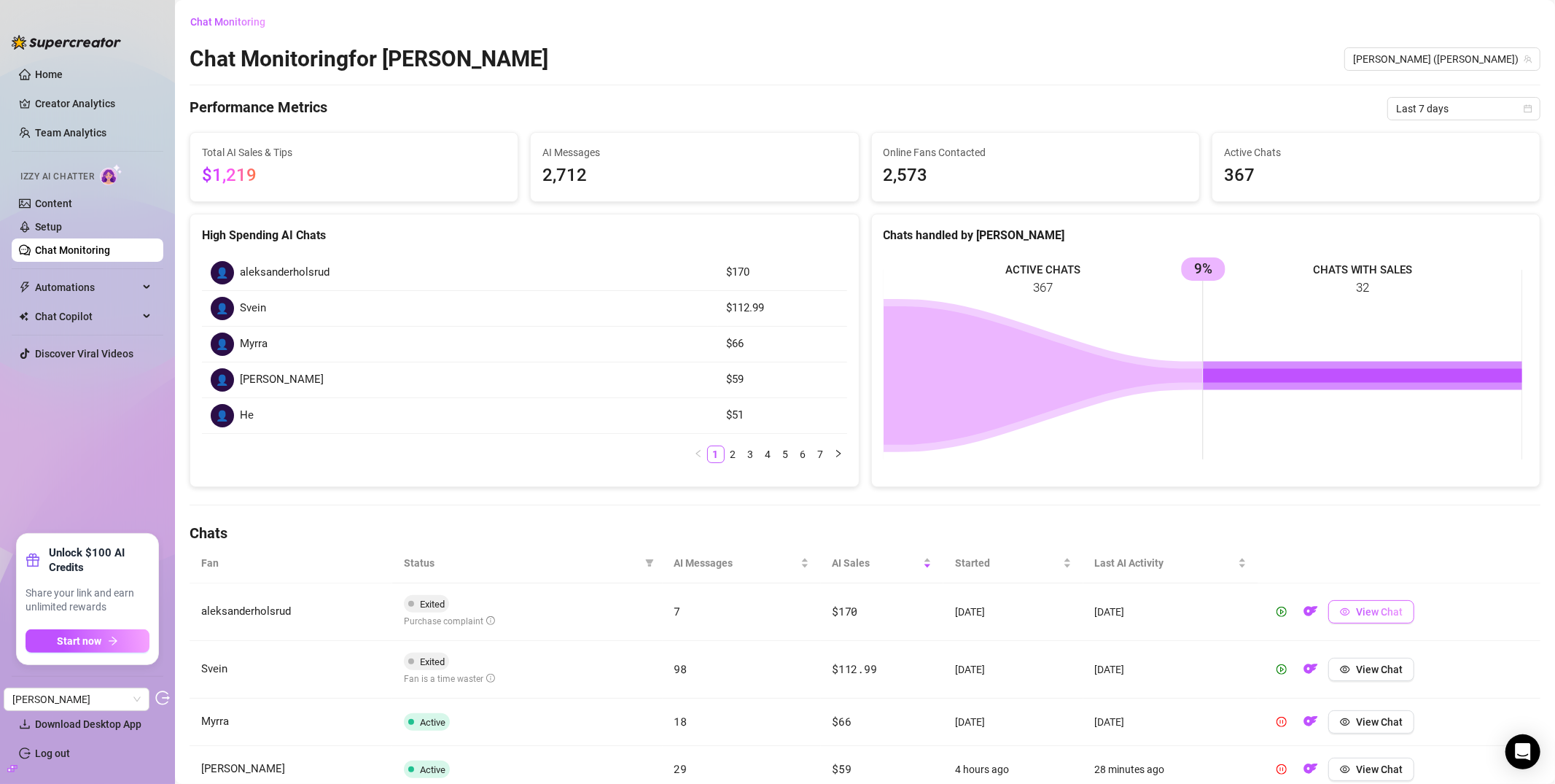
click at [1357, 604] on button "View Chat" at bounding box center [1371, 612] width 86 height 24
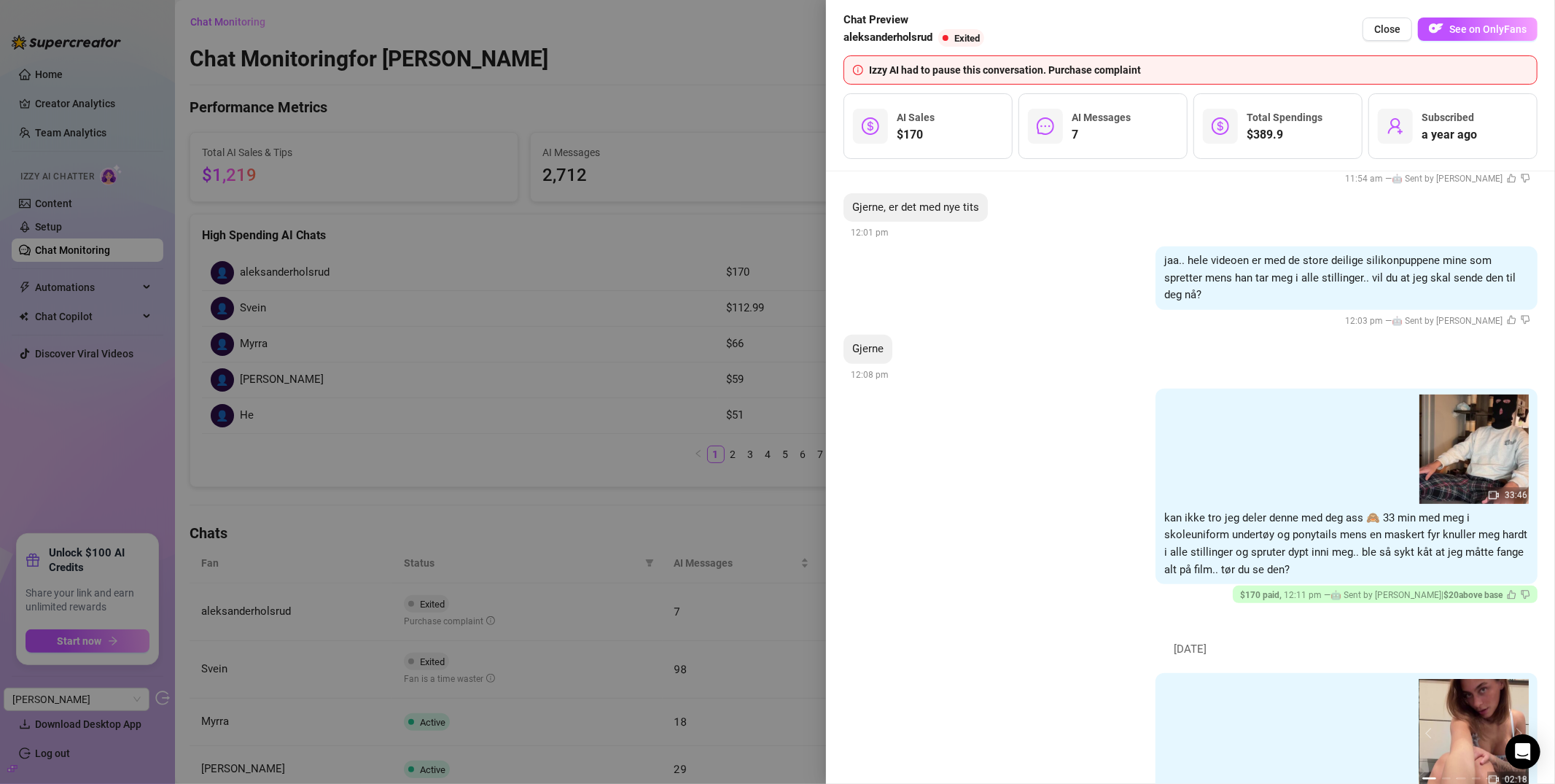
scroll to position [1231, 0]
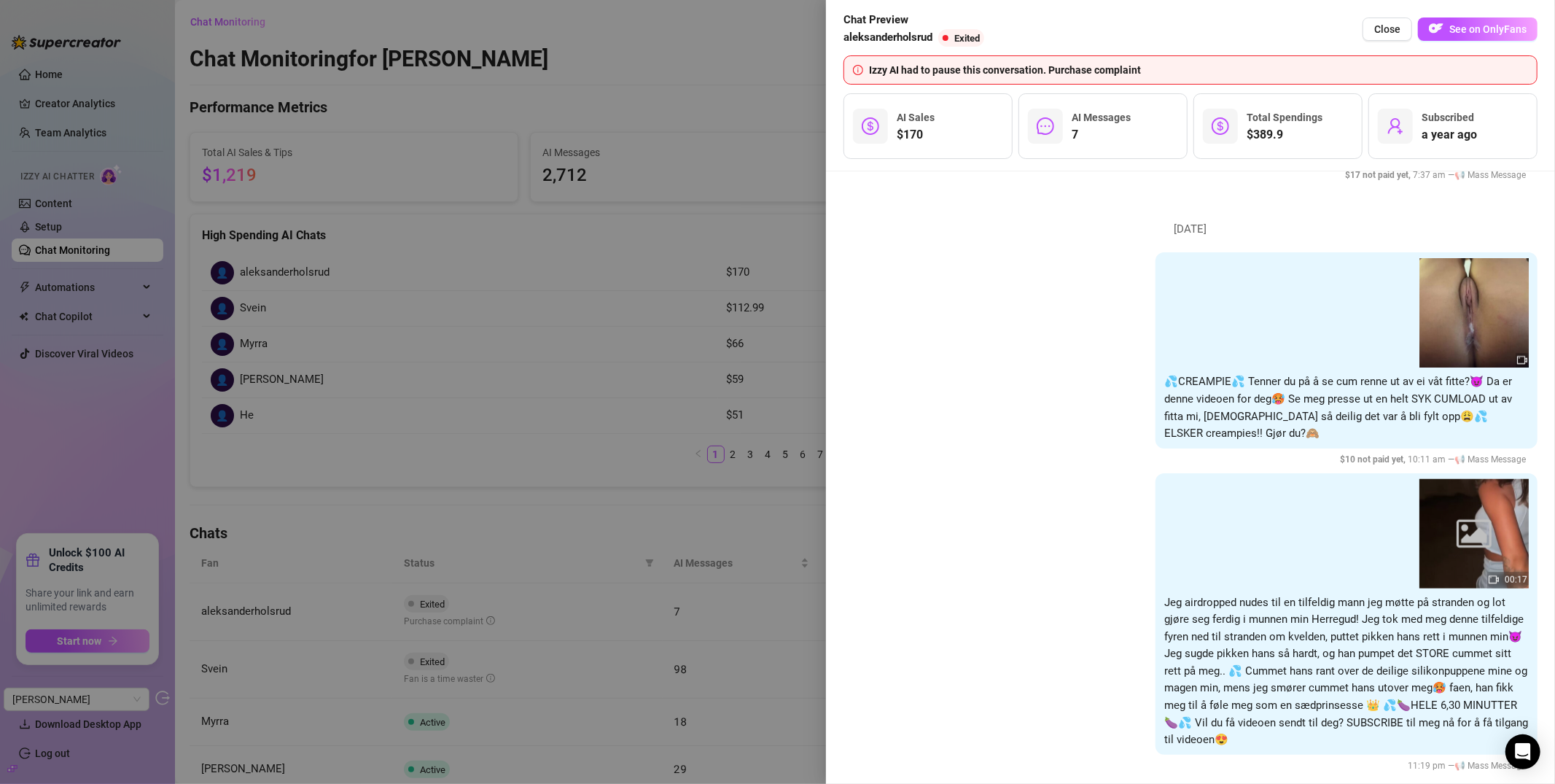
click at [520, 195] on div at bounding box center [778, 392] width 1555 height 784
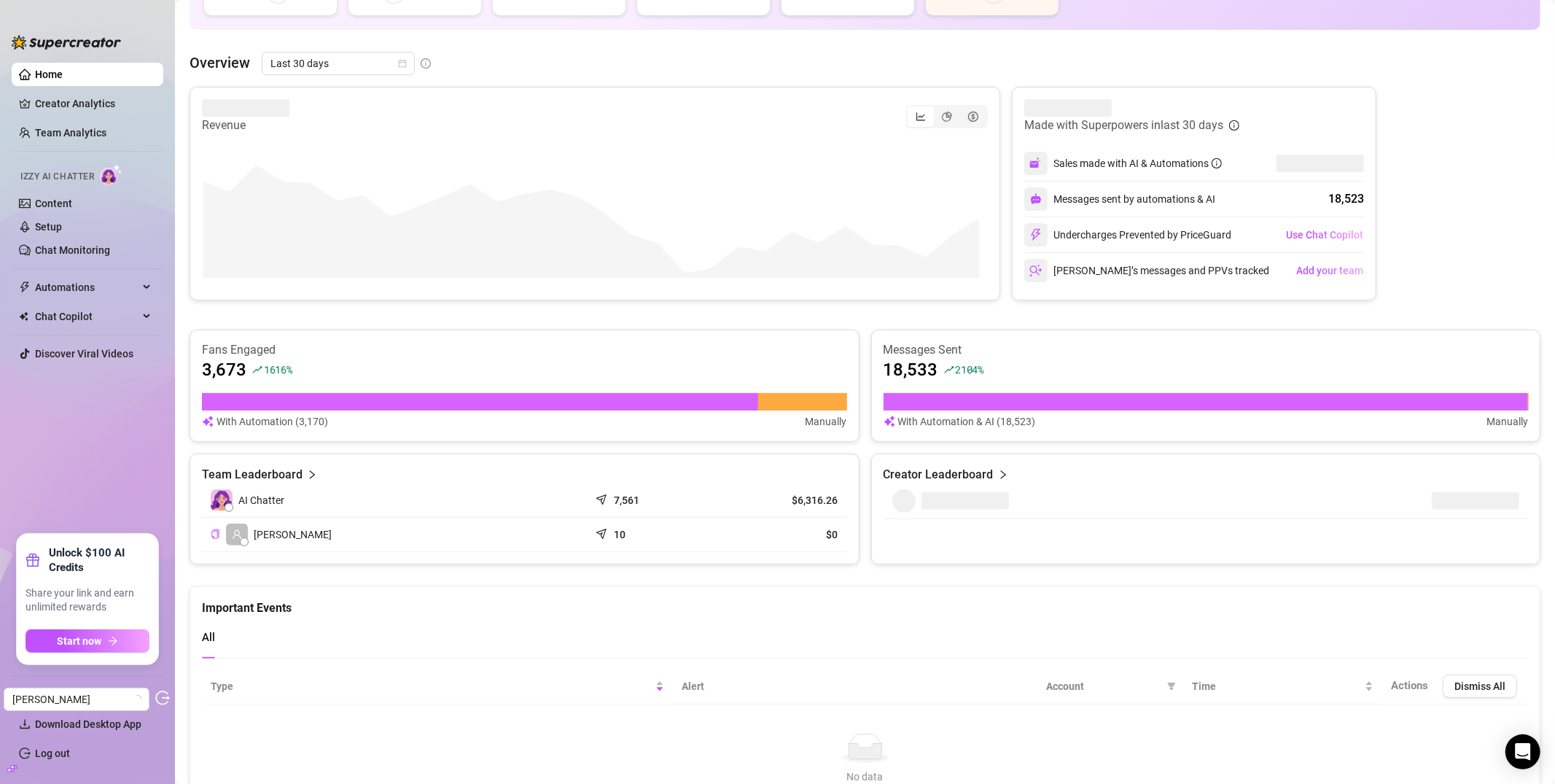
scroll to position [256, 0]
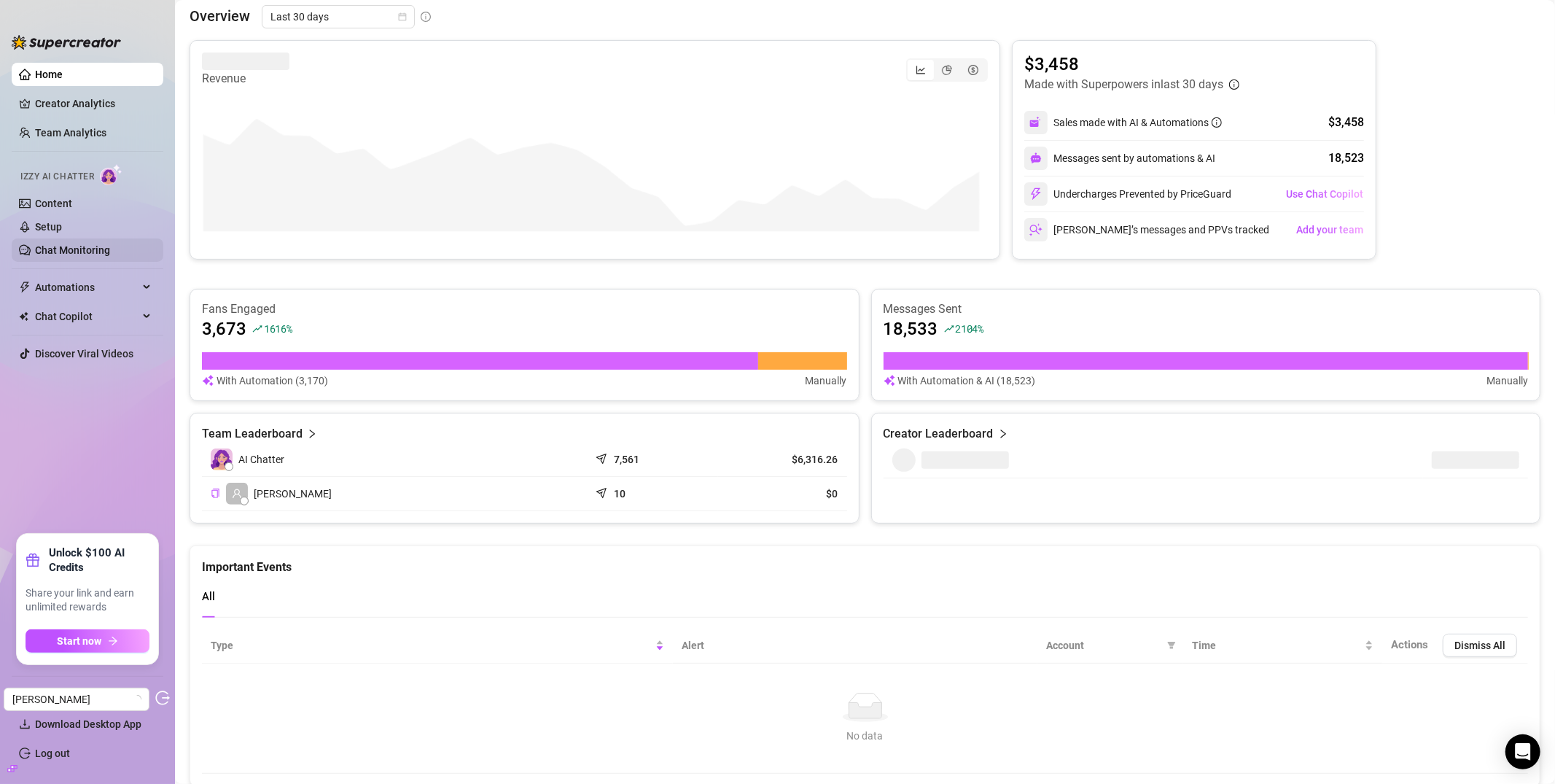
click at [51, 246] on link "Chat Monitoring" at bounding box center [72, 250] width 75 height 12
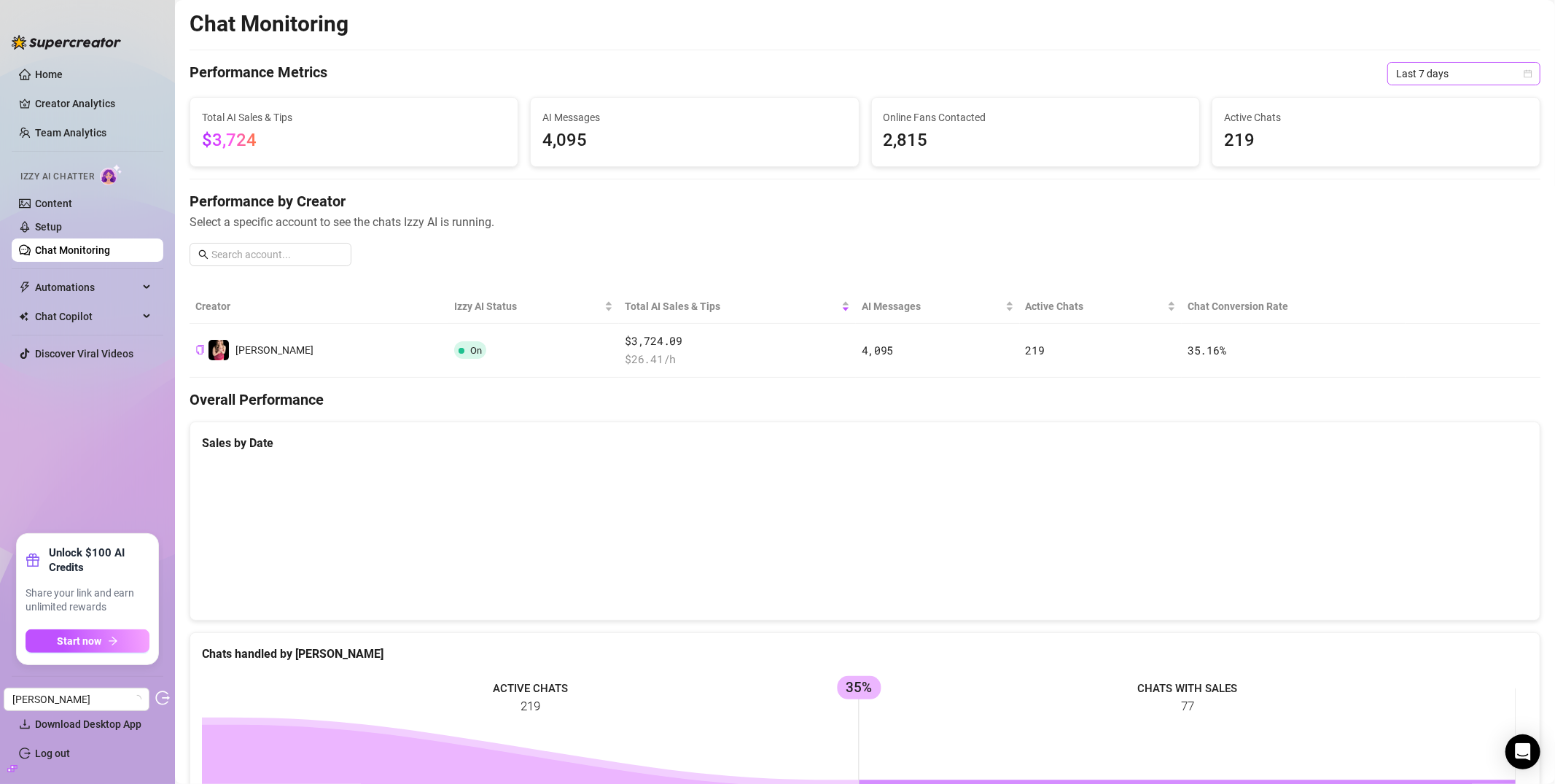
click at [1427, 79] on span "Last 7 days" at bounding box center [1464, 74] width 136 height 22
click at [1422, 174] on div "Last 90 days" at bounding box center [1453, 173] width 130 height 16
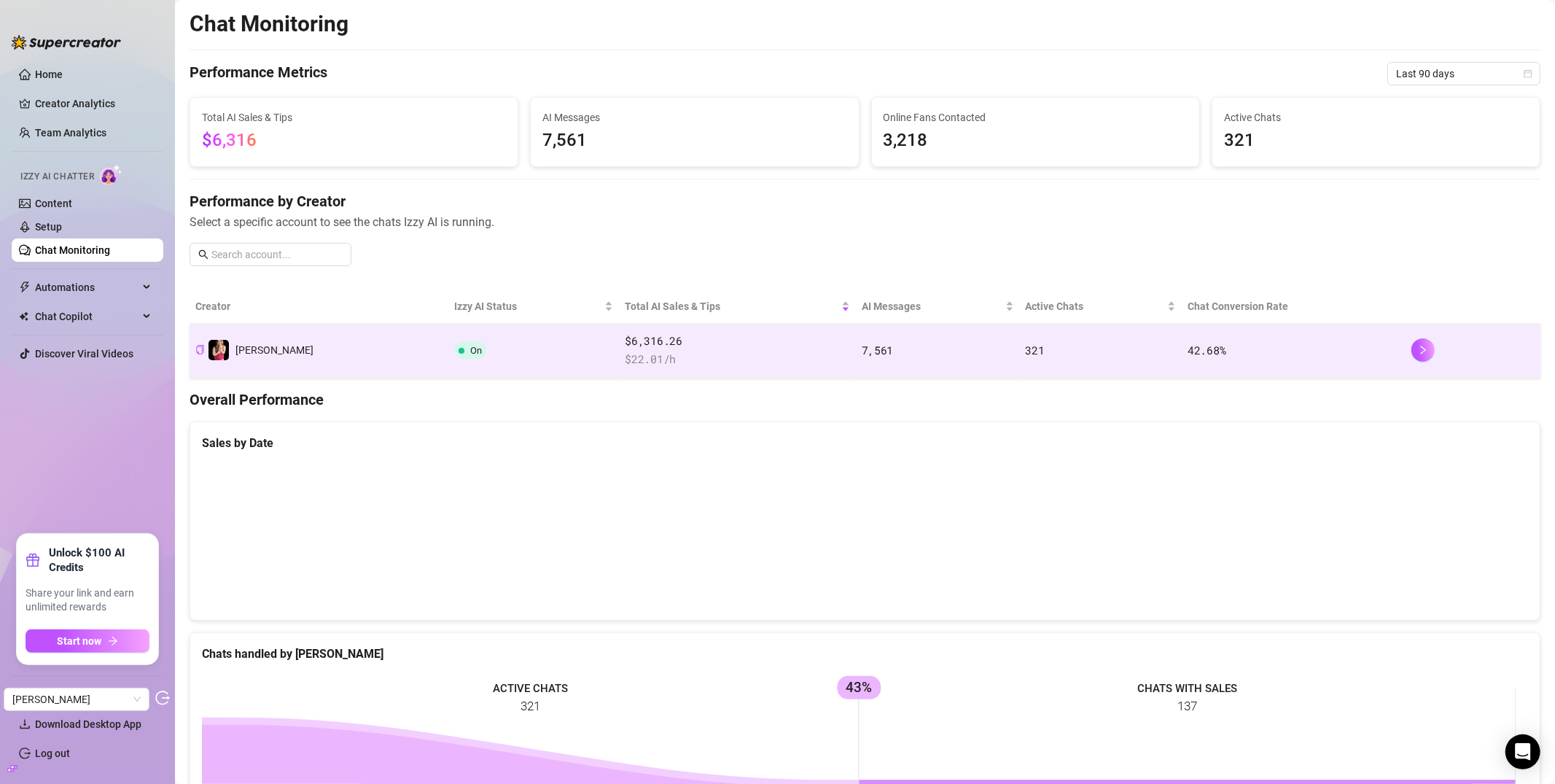
click at [450, 346] on td "On" at bounding box center [534, 350] width 172 height 54
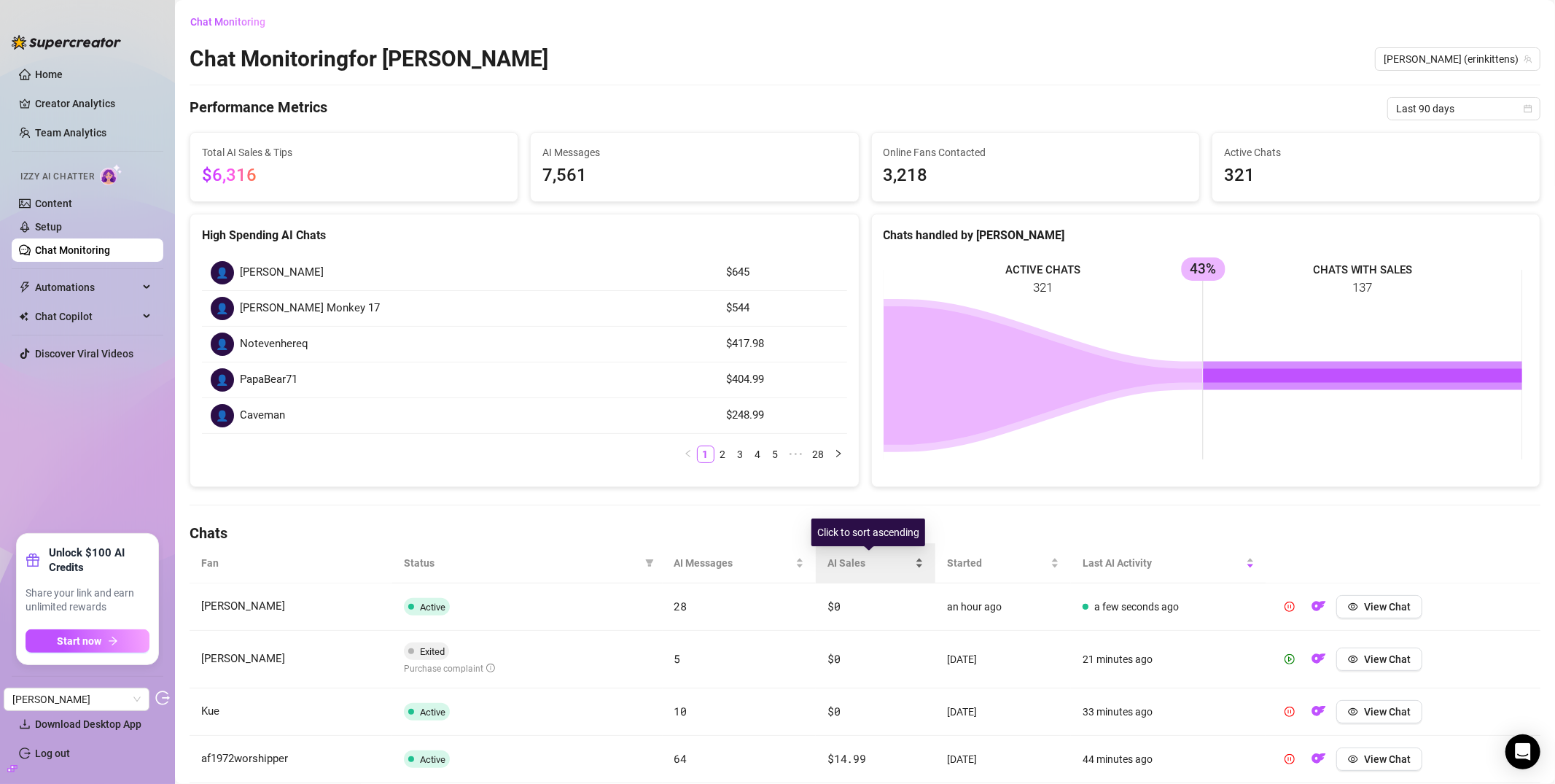
click at [841, 561] on span "AI Sales" at bounding box center [870, 563] width 84 height 16
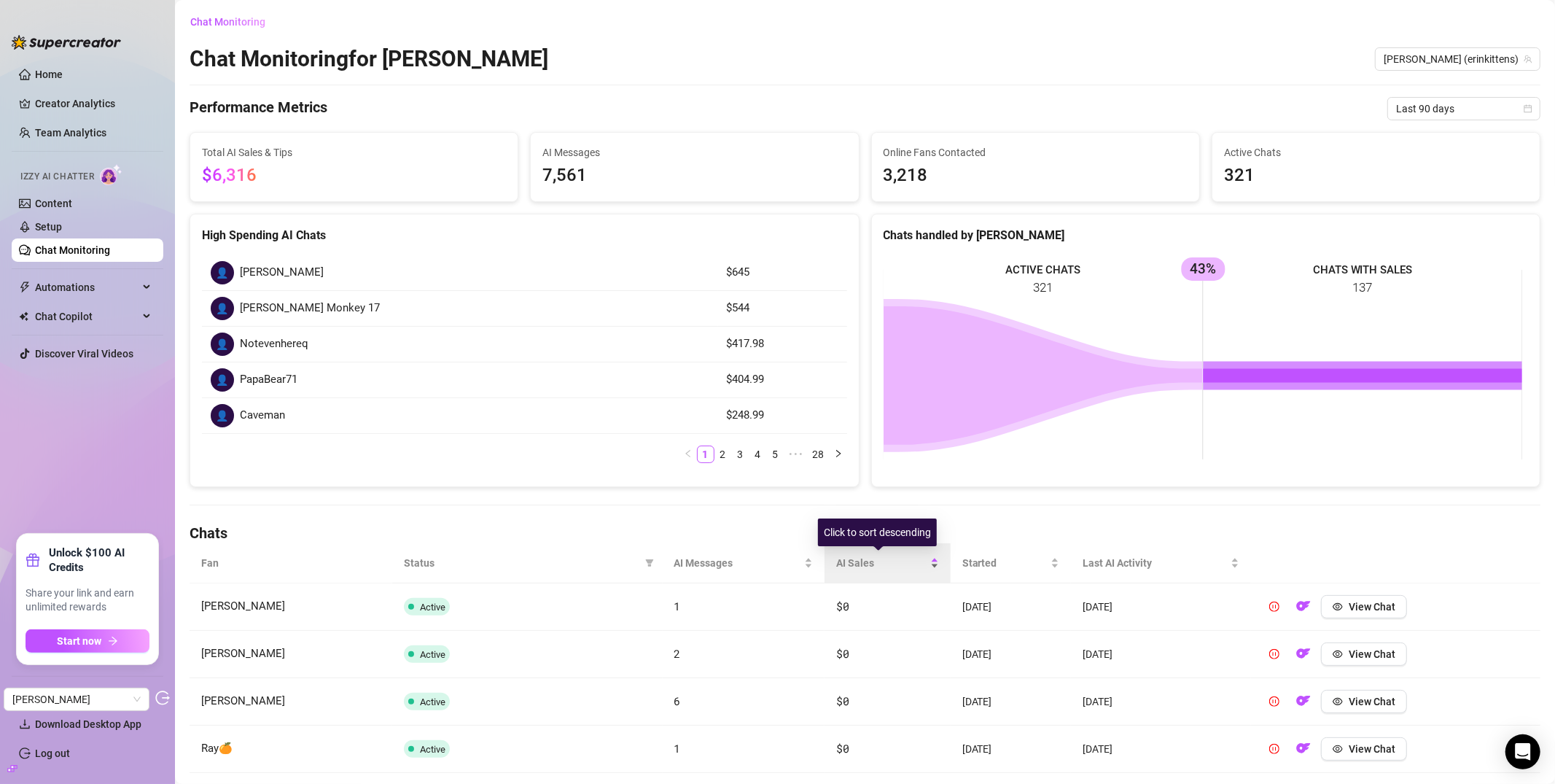
click at [841, 561] on span "AI Sales" at bounding box center [882, 563] width 91 height 16
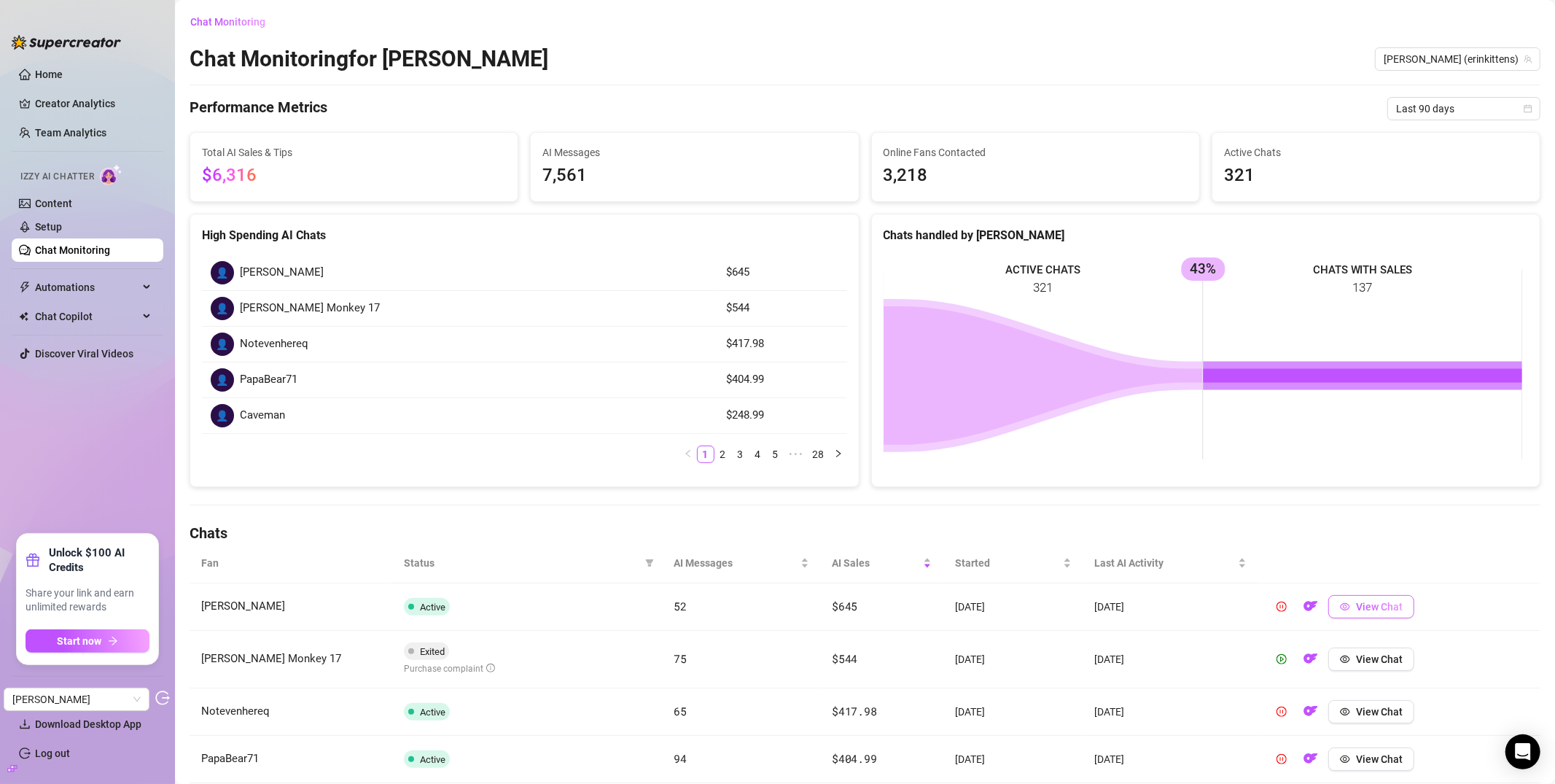
click at [1368, 601] on span "View Chat" at bounding box center [1379, 606] width 46 height 12
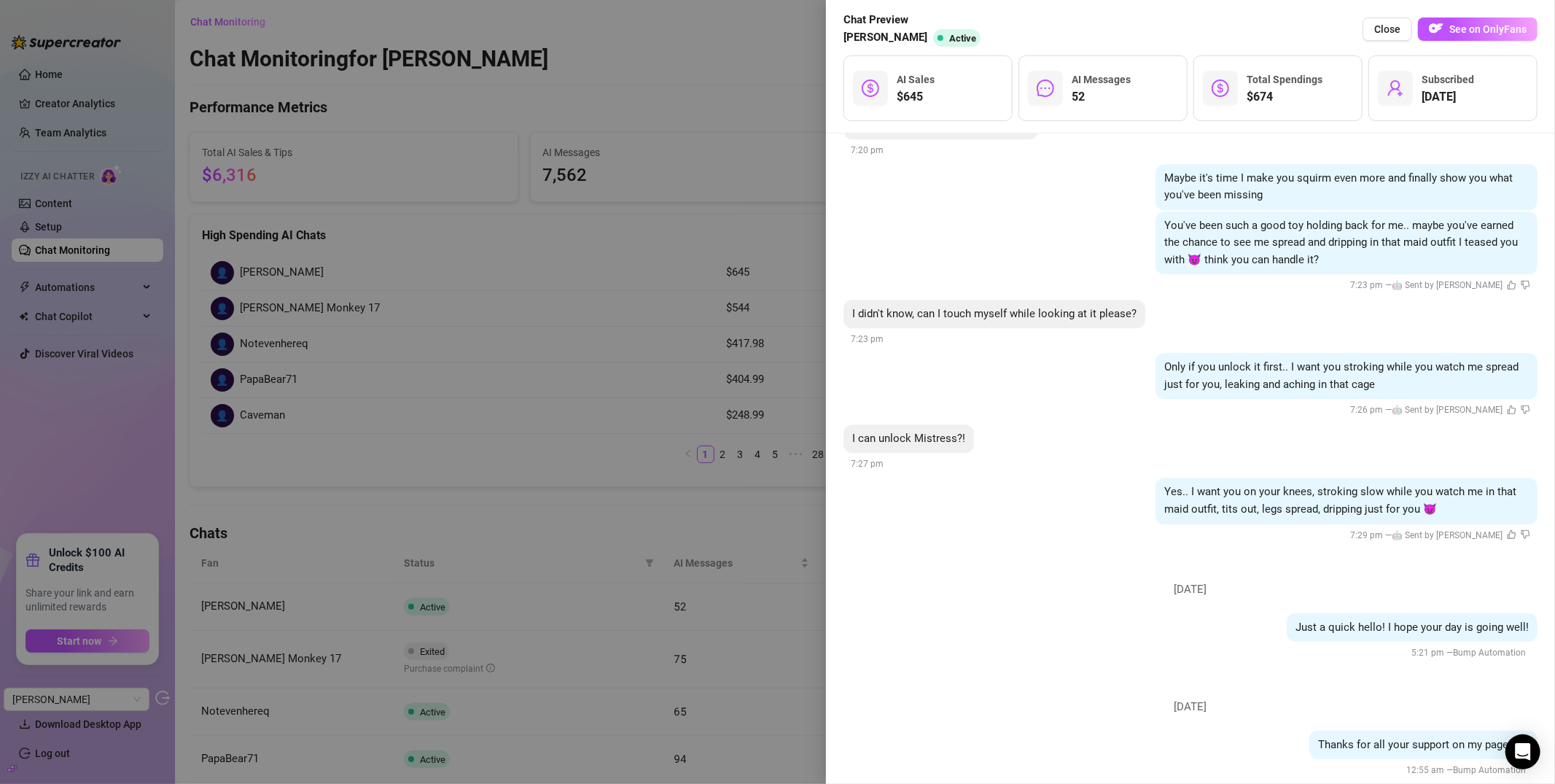
scroll to position [8147, 0]
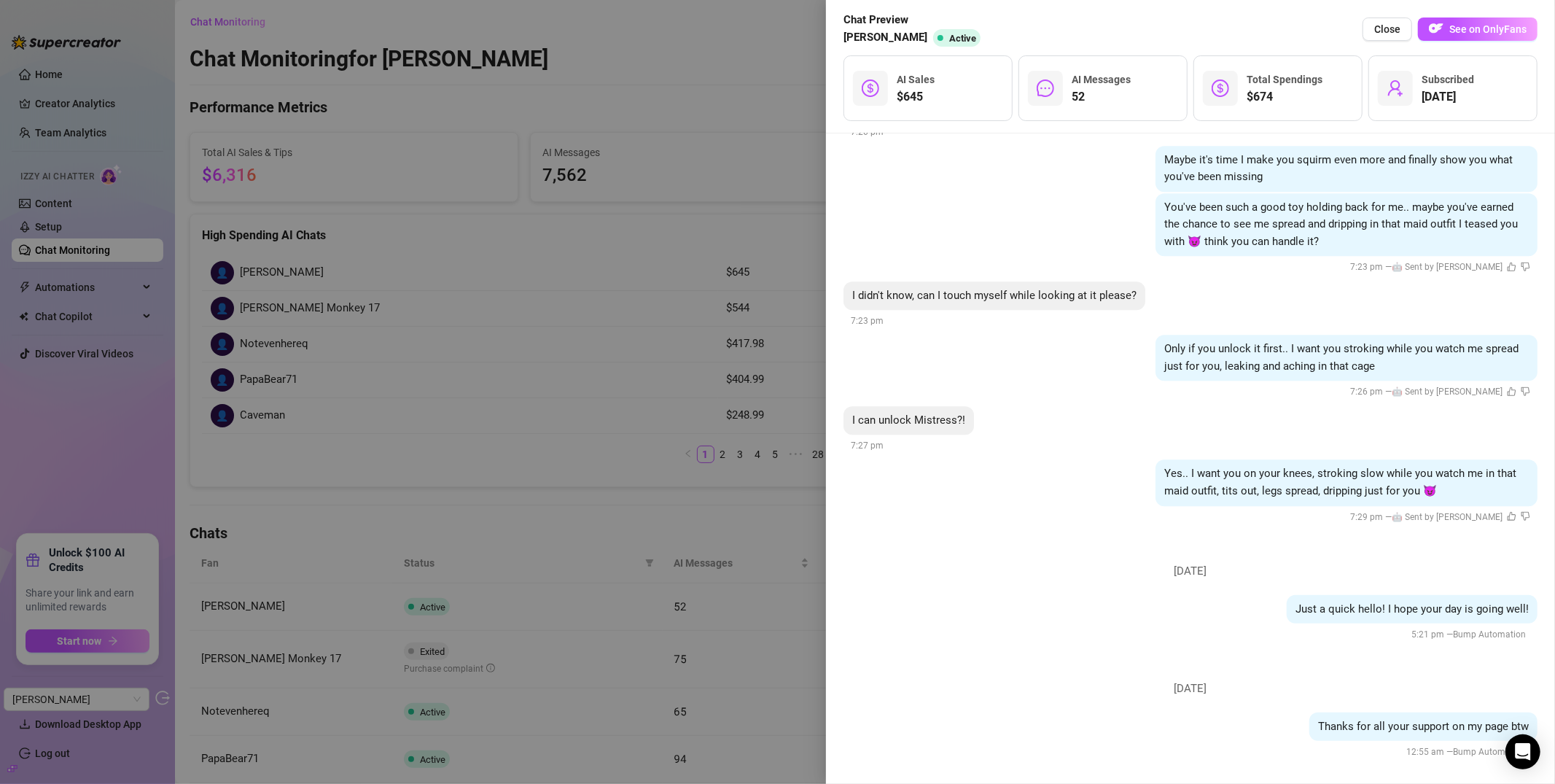
click at [674, 338] on div at bounding box center [778, 392] width 1555 height 784
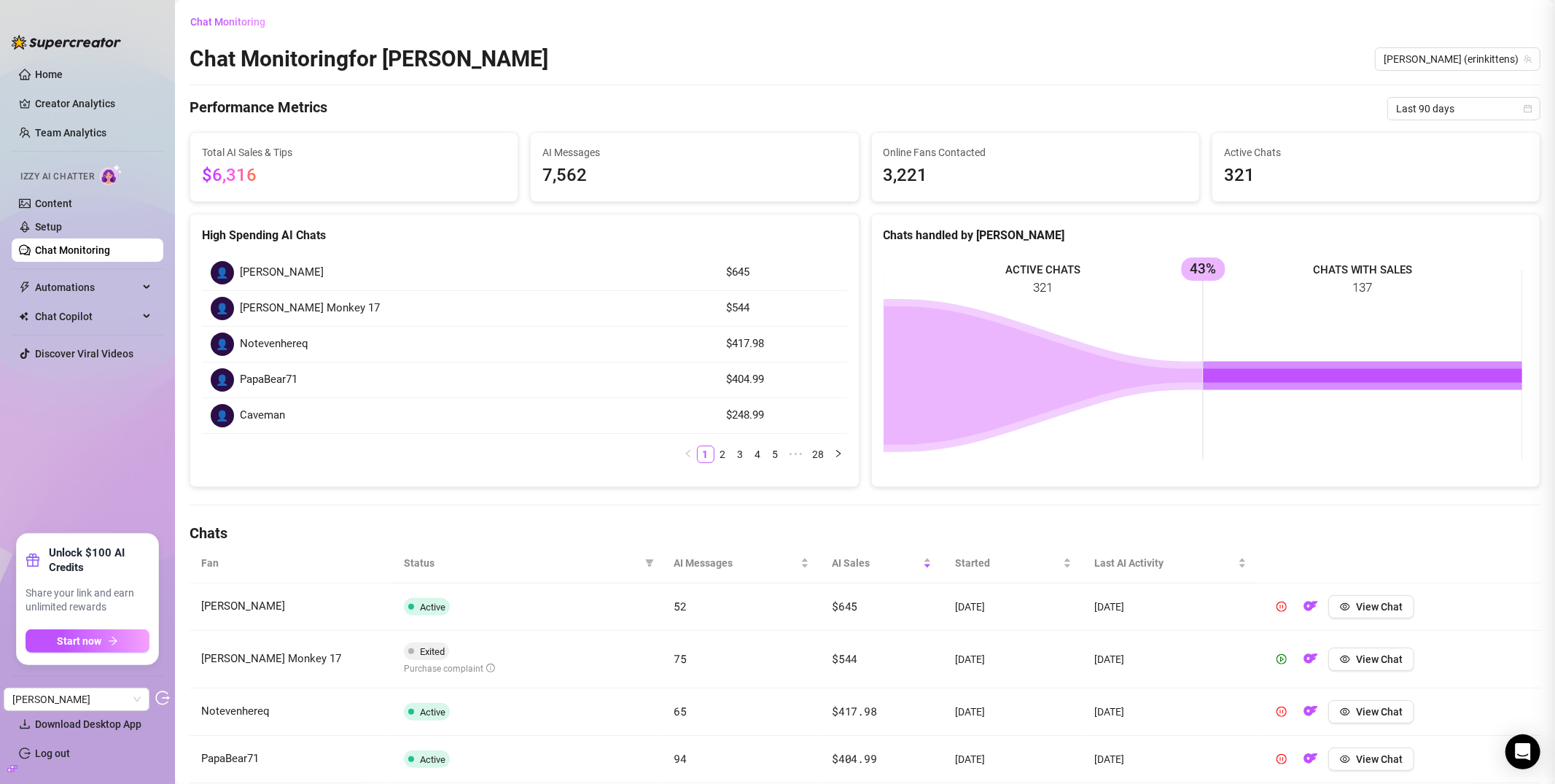
scroll to position [0, 0]
click at [1361, 662] on span "View Chat" at bounding box center [1379, 659] width 46 height 12
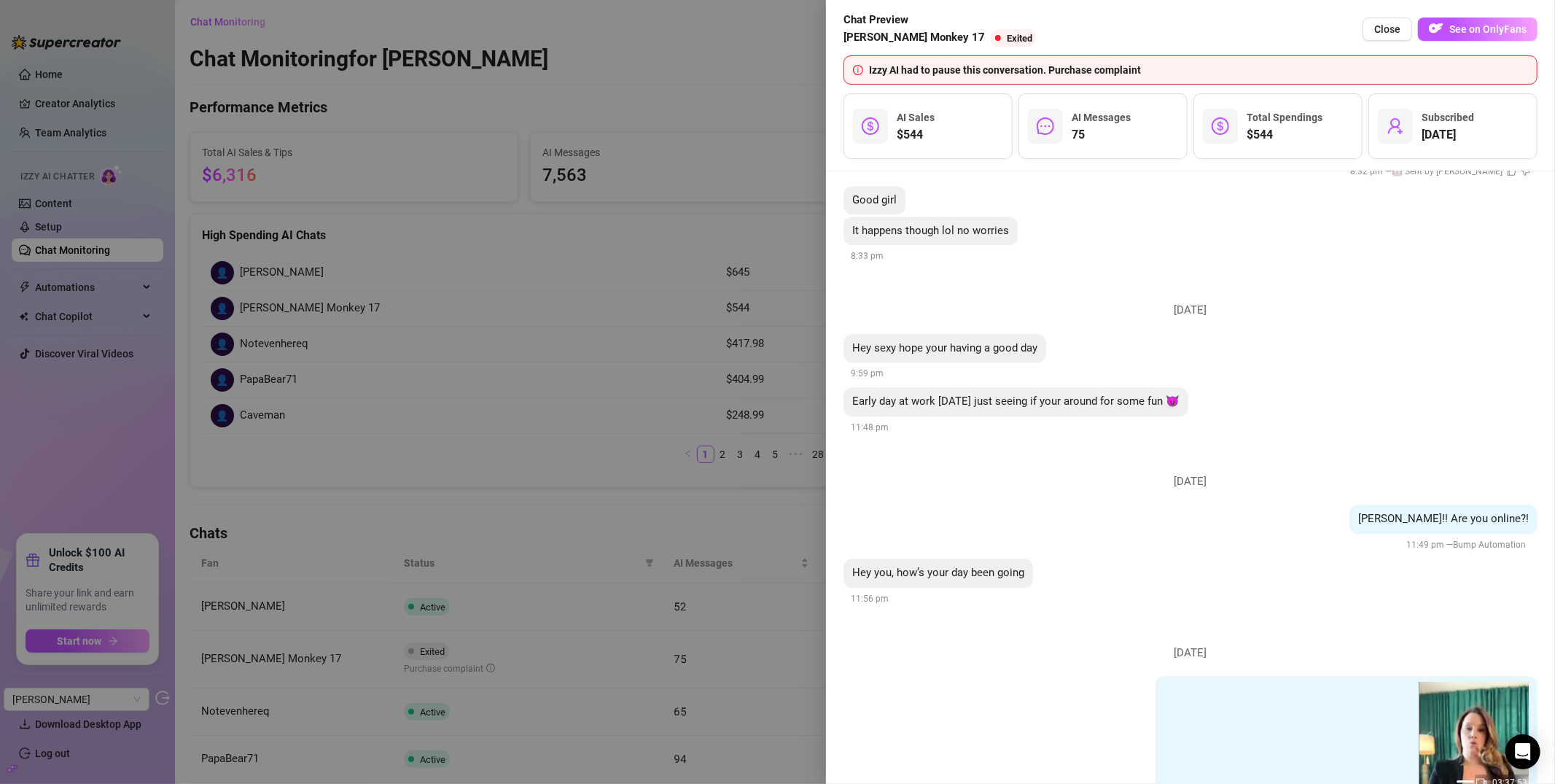
scroll to position [12818, 0]
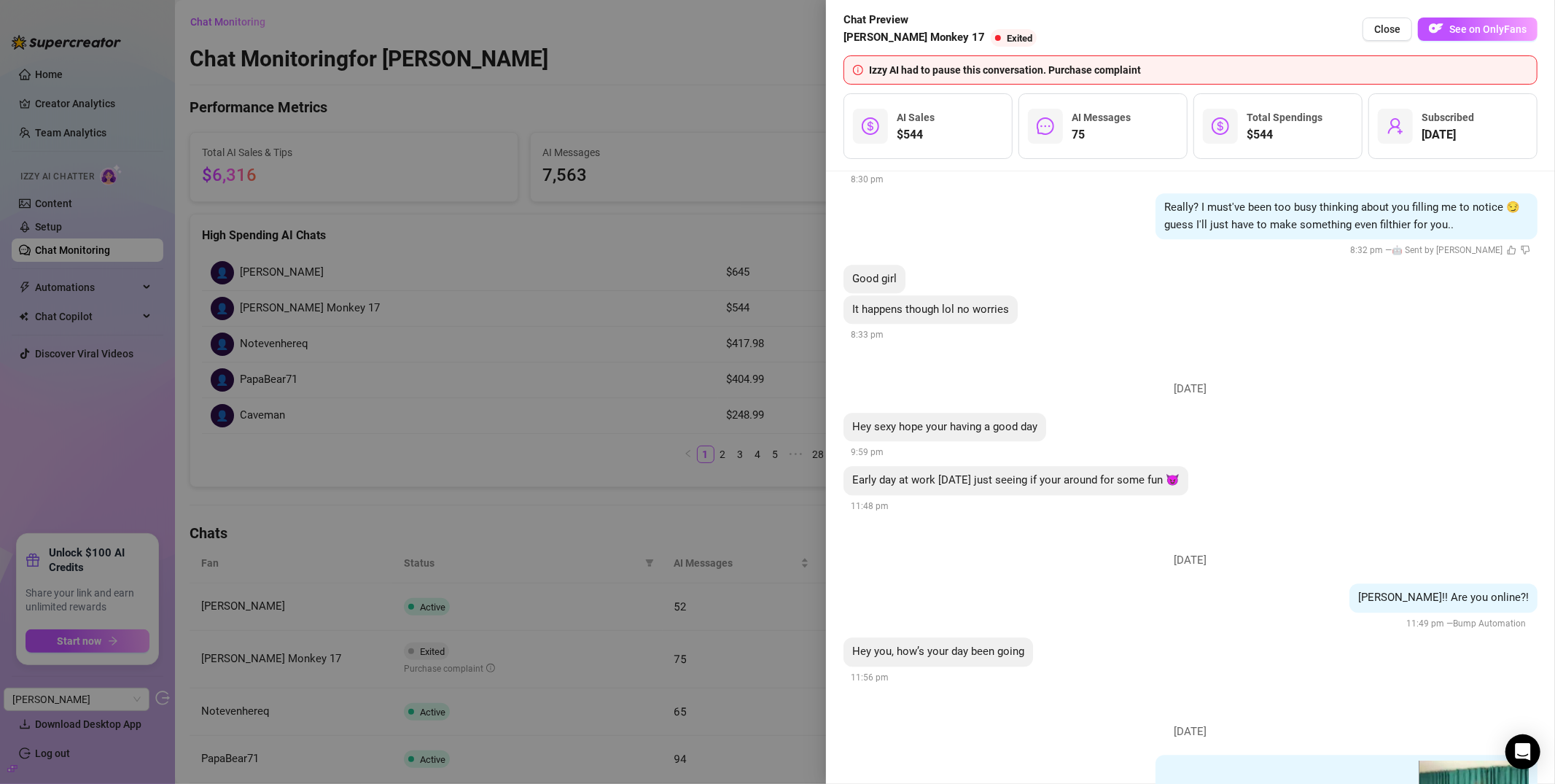
drag, startPoint x: 424, startPoint y: 298, endPoint x: 429, endPoint y: 305, distance: 8.6
click at [424, 298] on div at bounding box center [778, 392] width 1555 height 784
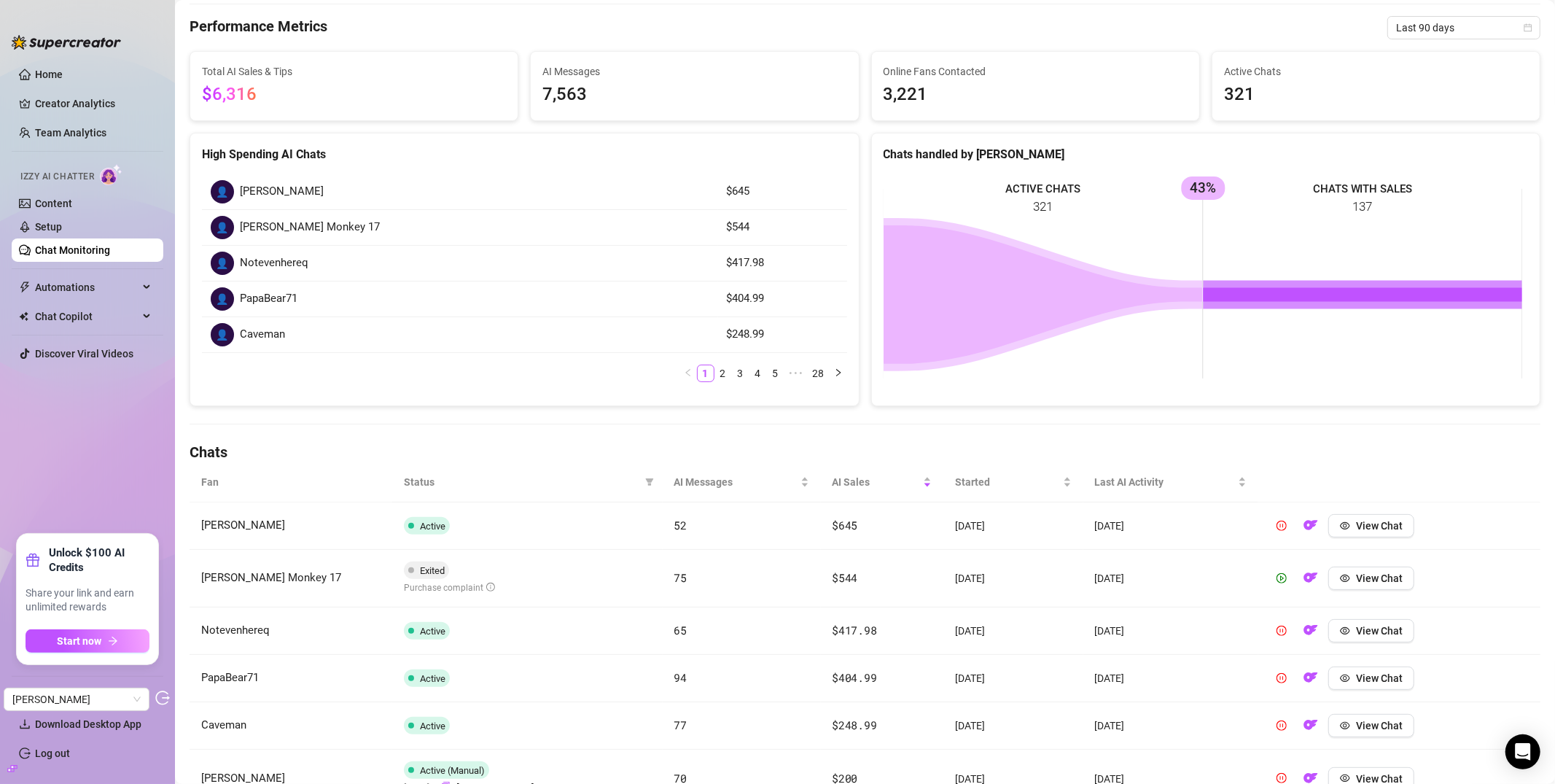
scroll to position [83, 0]
click at [1344, 634] on button "View Chat" at bounding box center [1371, 629] width 86 height 24
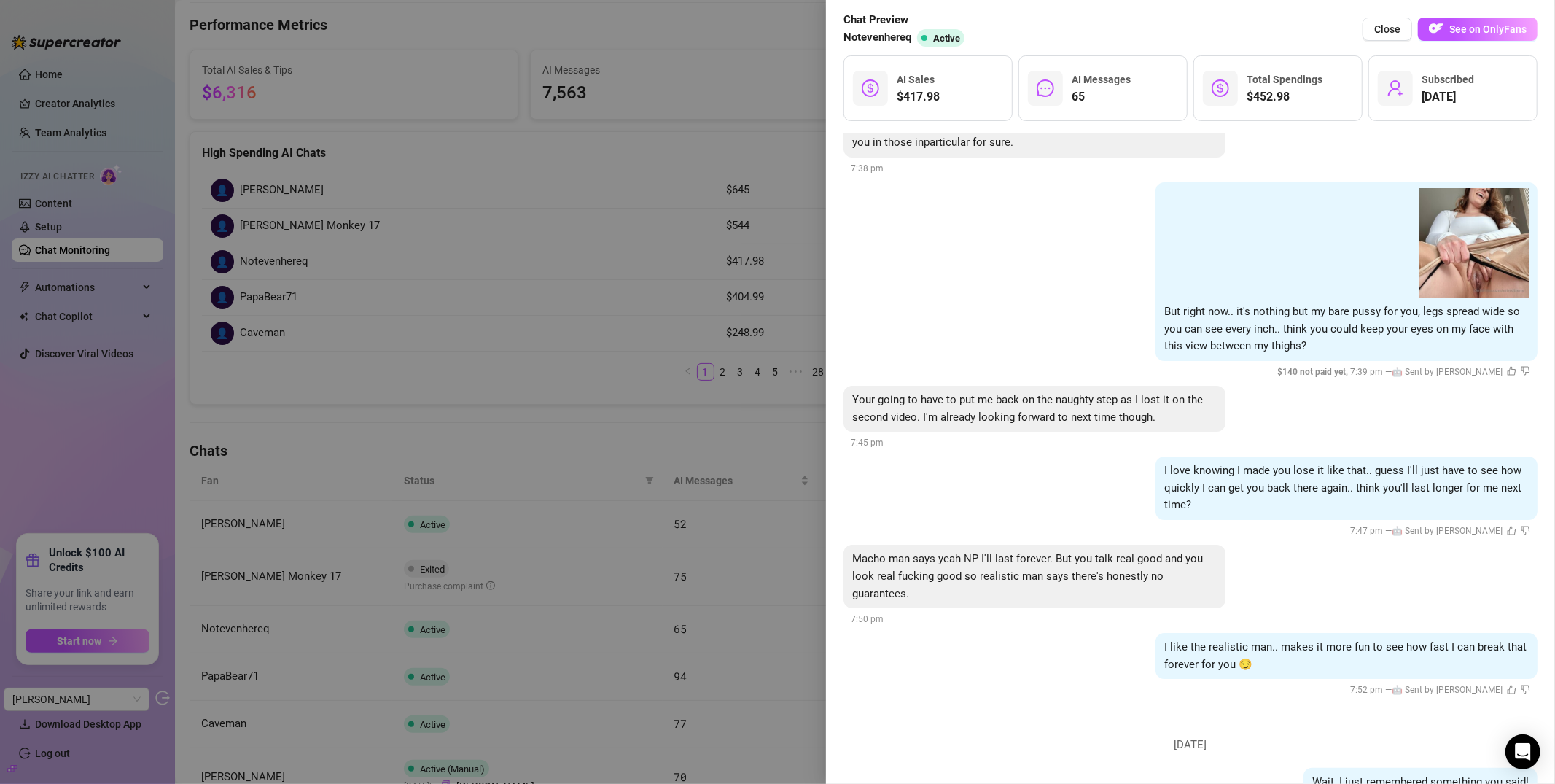
scroll to position [13609, 0]
click at [566, 262] on div at bounding box center [778, 392] width 1555 height 784
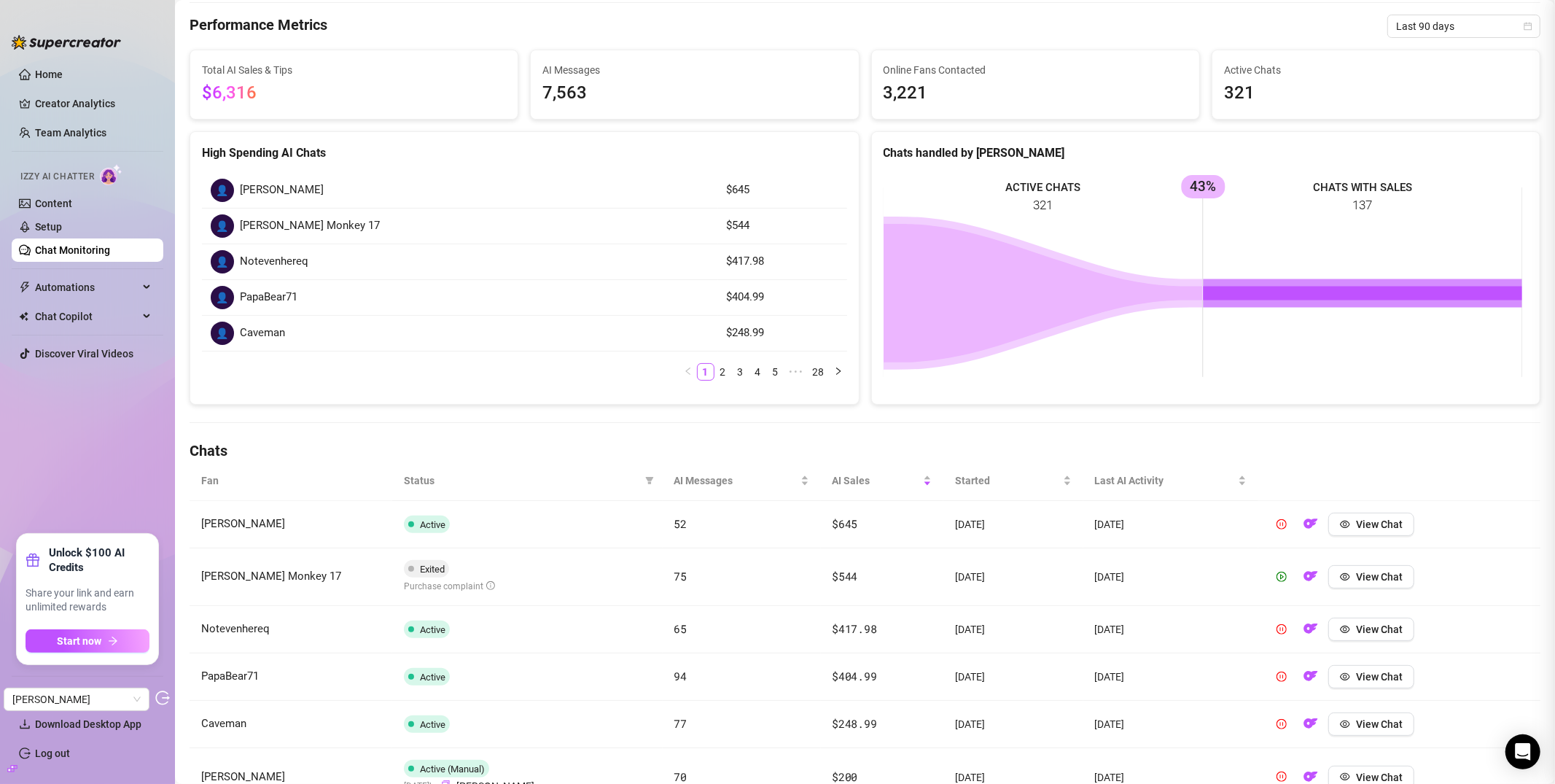
scroll to position [0, 0]
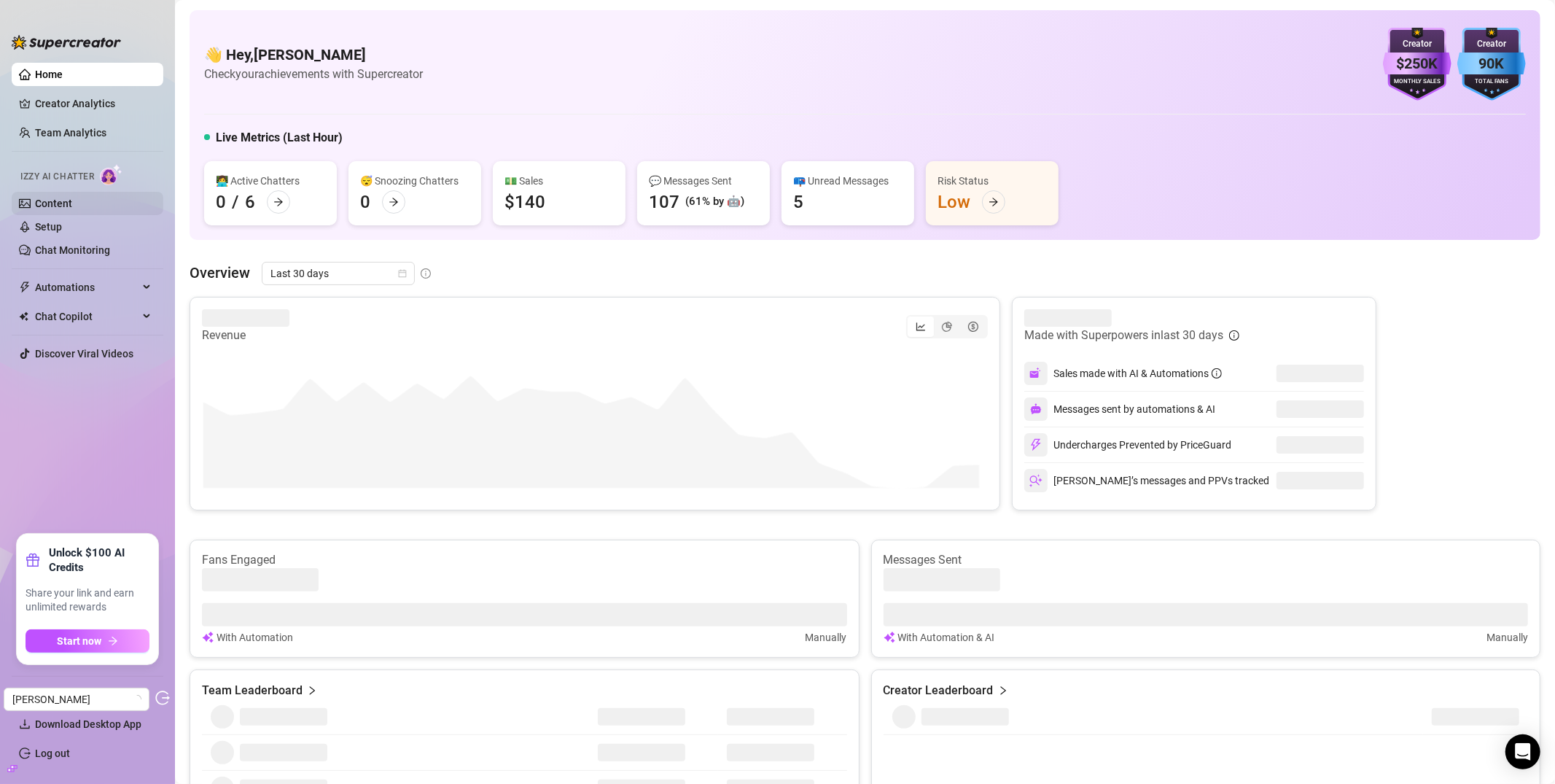
click at [66, 209] on link "Content" at bounding box center [53, 203] width 37 height 12
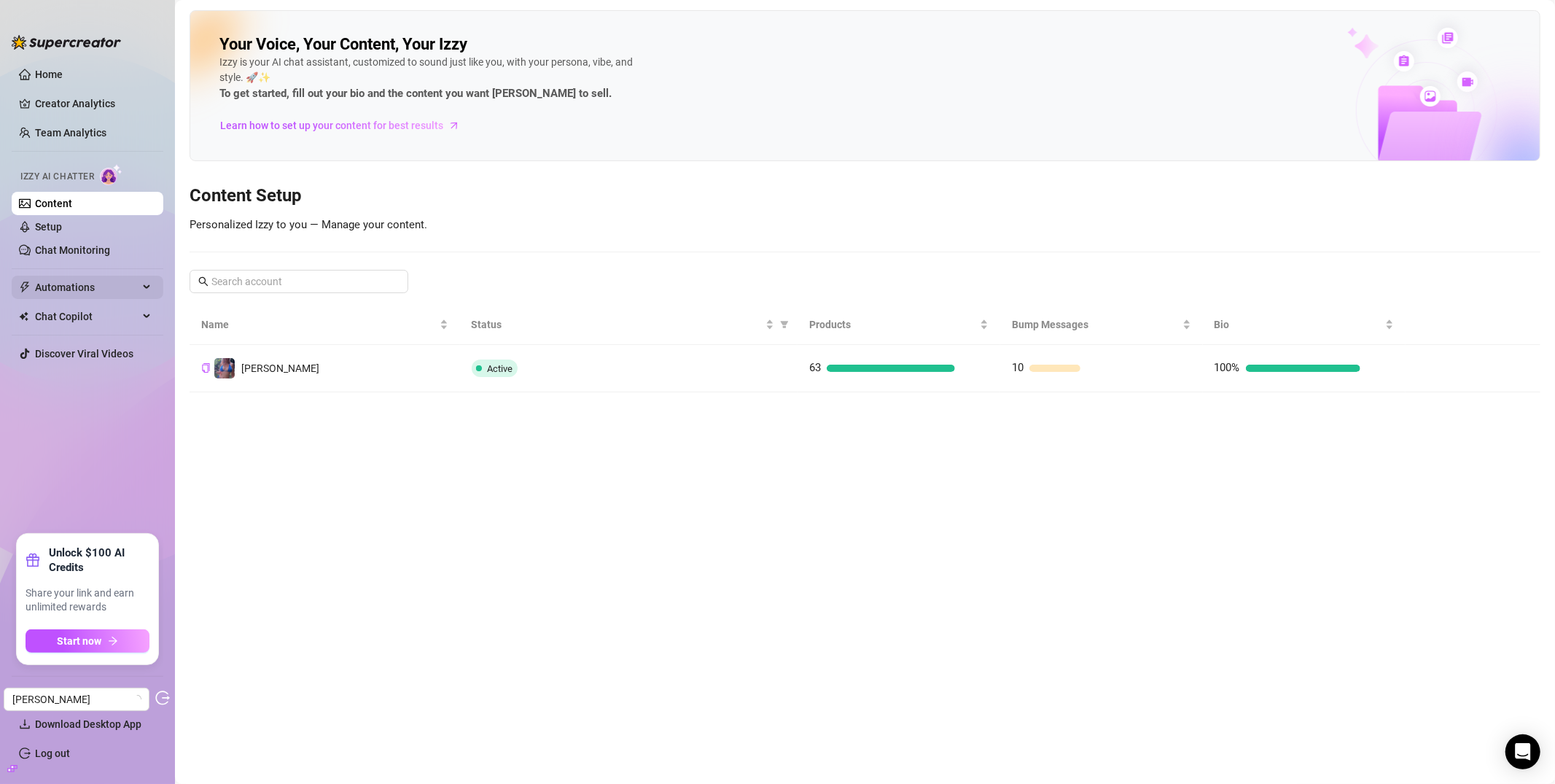
click at [41, 287] on span "Automations" at bounding box center [86, 287] width 103 height 24
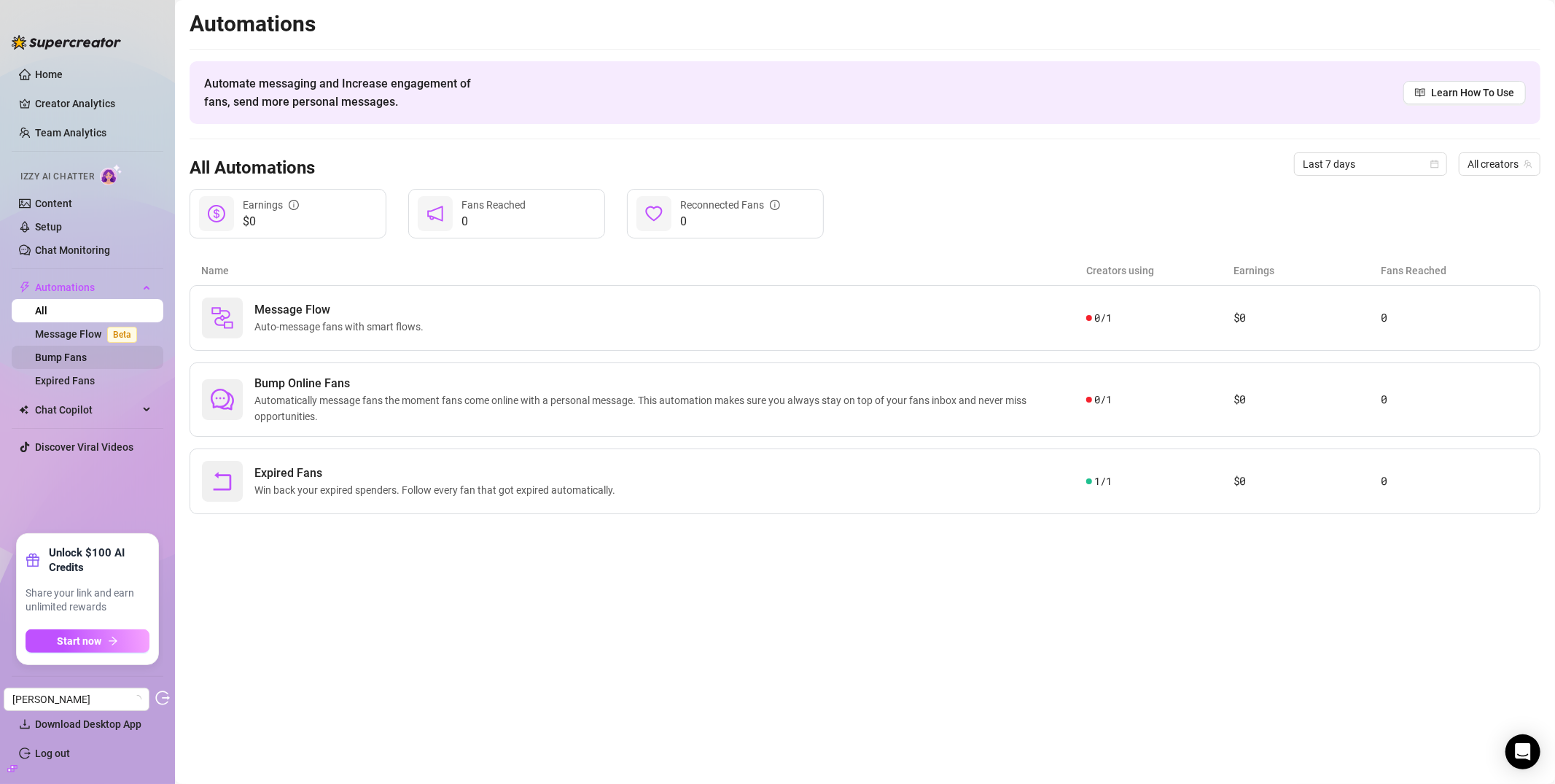
click at [87, 362] on link "Bump Fans" at bounding box center [60, 357] width 52 height 12
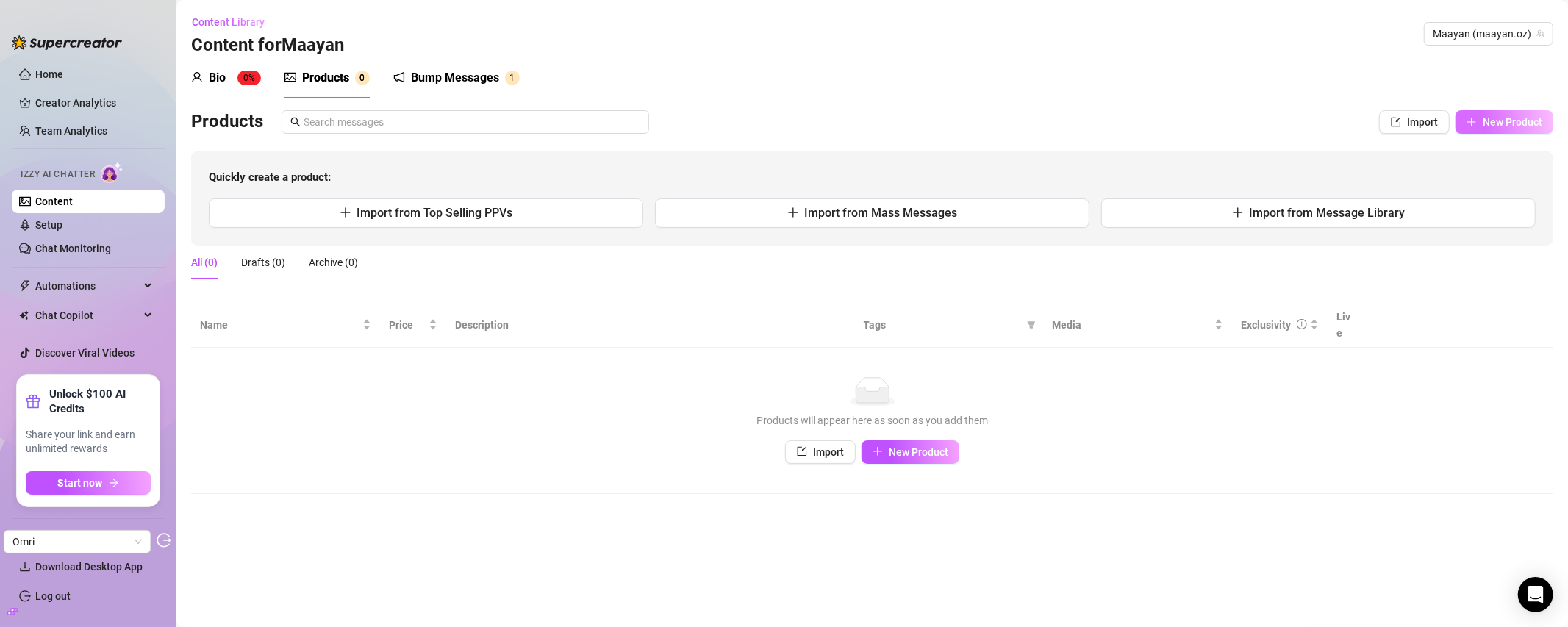
click at [1547, 128] on button "New Product" at bounding box center [1505, 122] width 98 height 24
type textarea "Type your message here..."
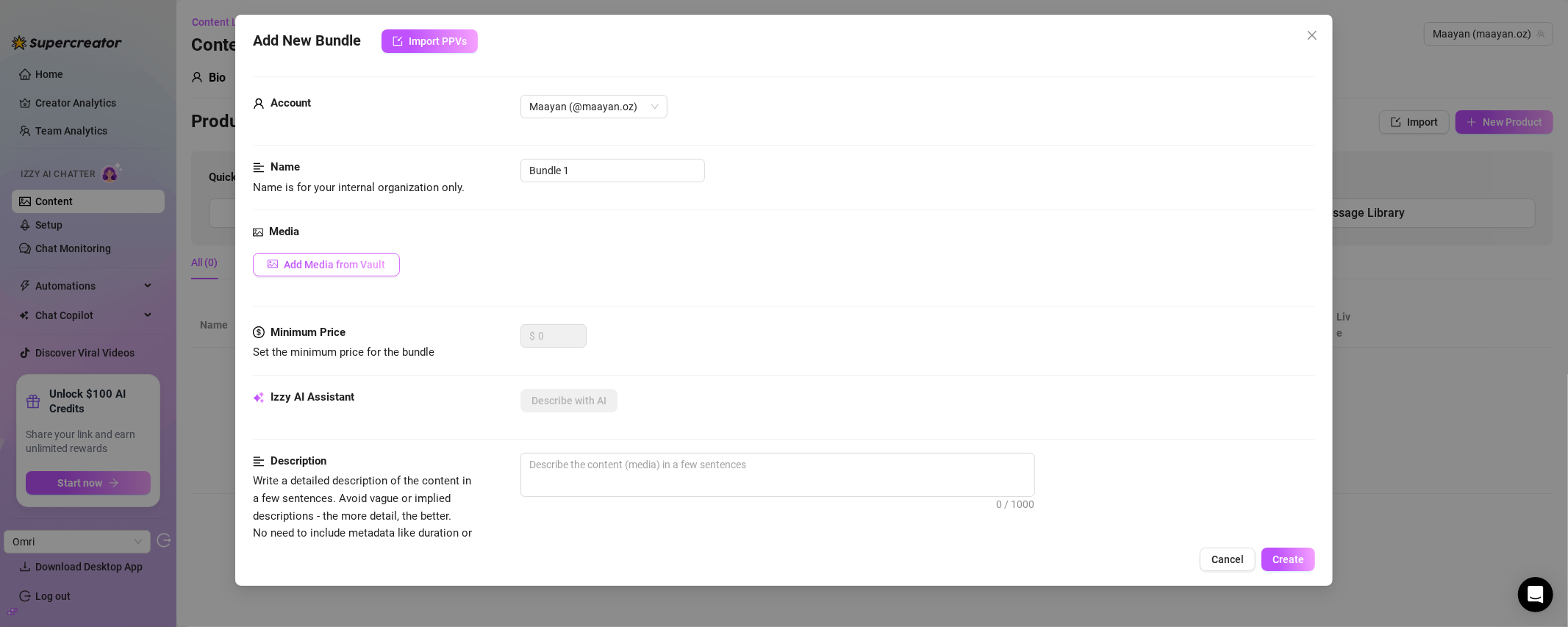
click at [342, 267] on span "Add Media from Vault" at bounding box center [334, 264] width 102 height 12
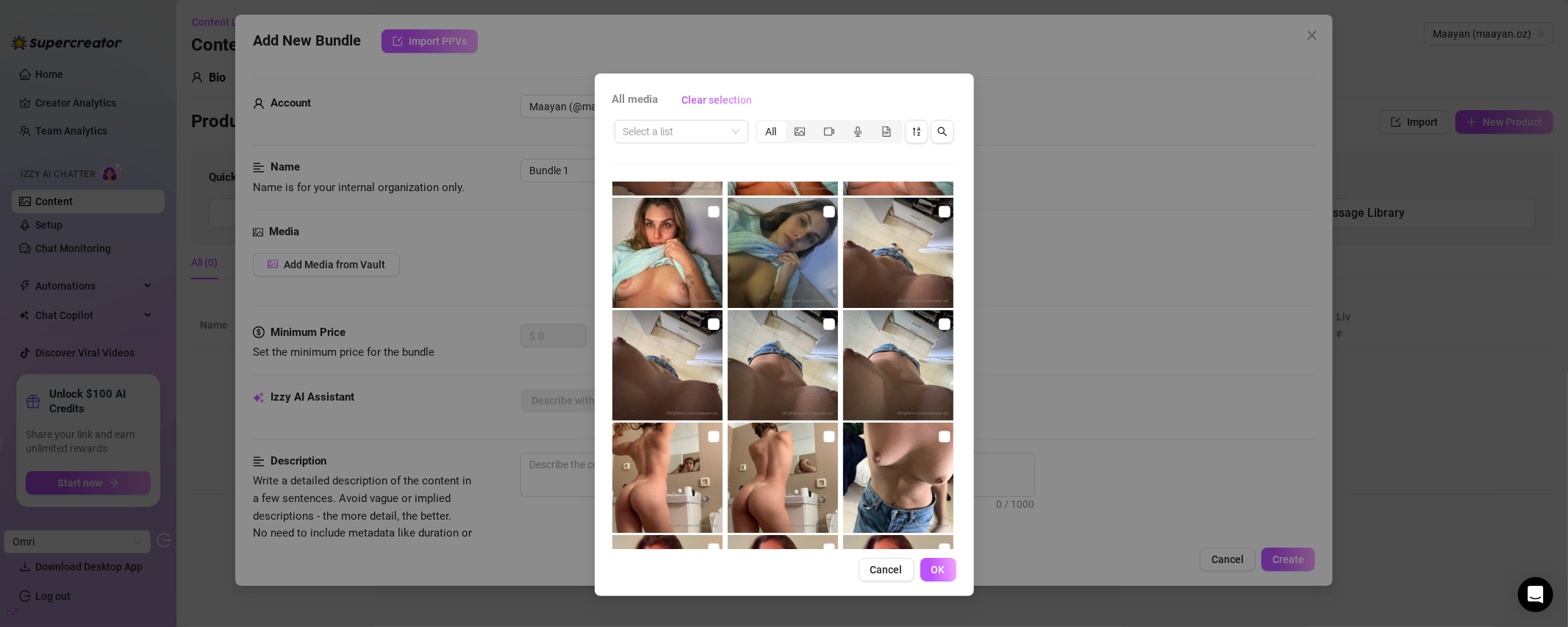
scroll to position [137, 0]
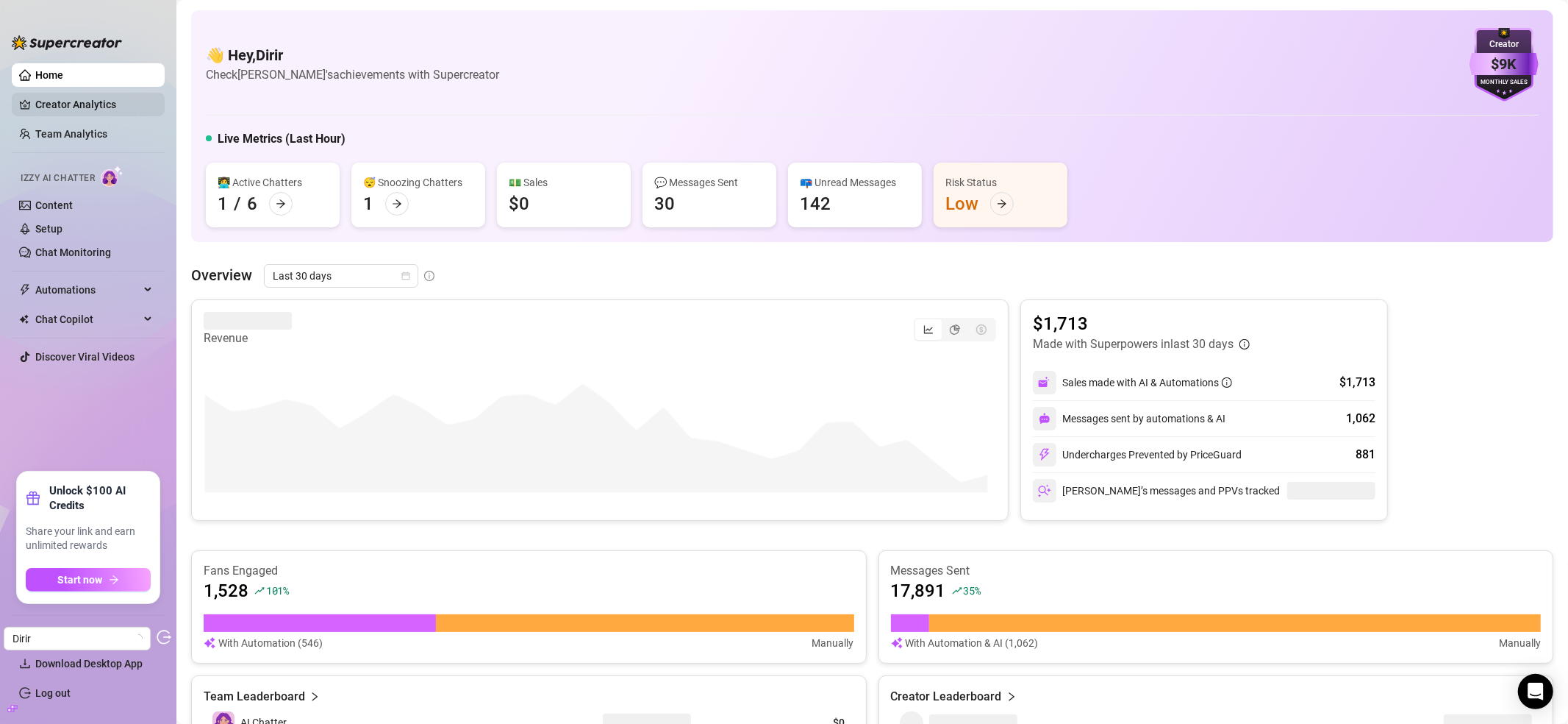
click at [106, 100] on link "Creator Analytics" at bounding box center [94, 105] width 117 height 24
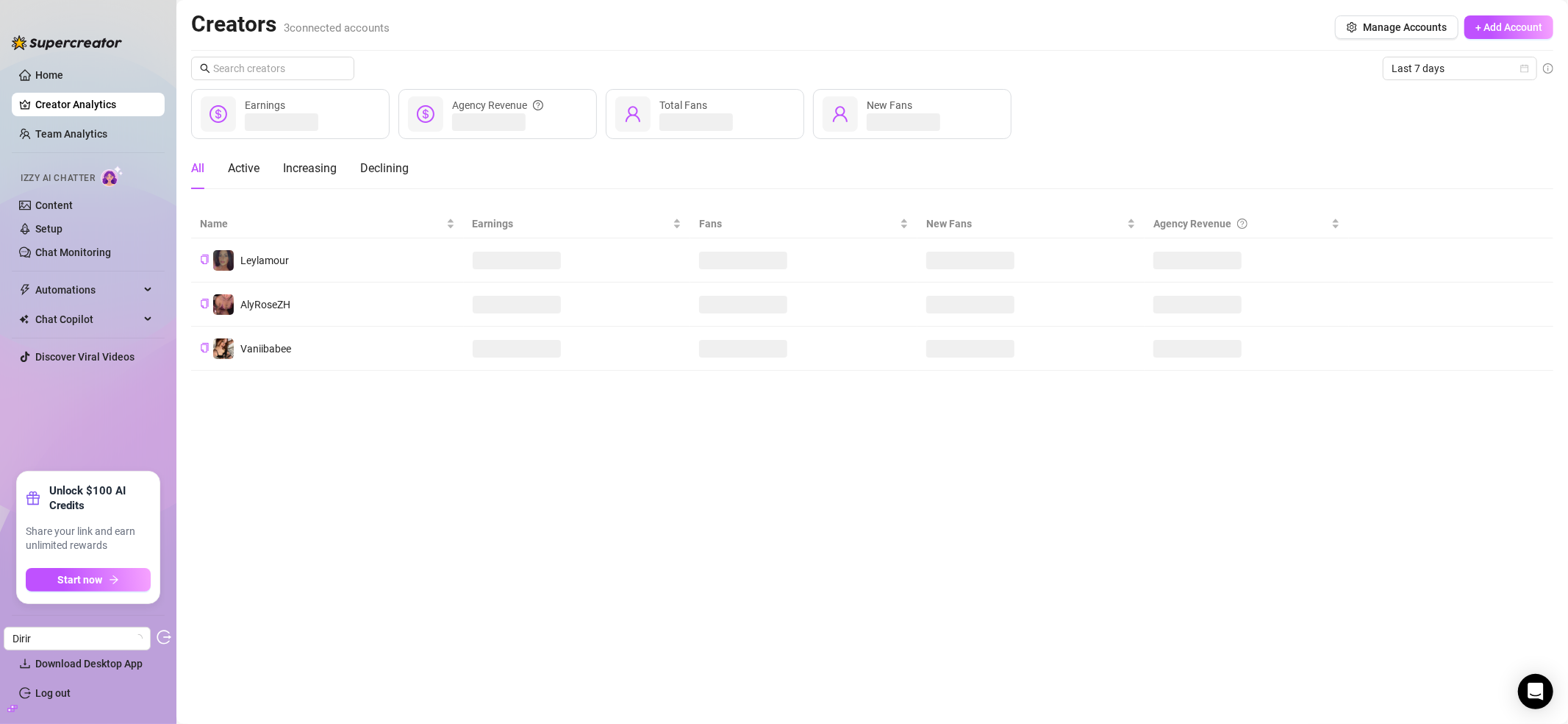
click at [7, 711] on icon "build" at bounding box center [13, 708] width 10 height 7
click at [43, 629] on link "Settings" at bounding box center [54, 634] width 39 height 12
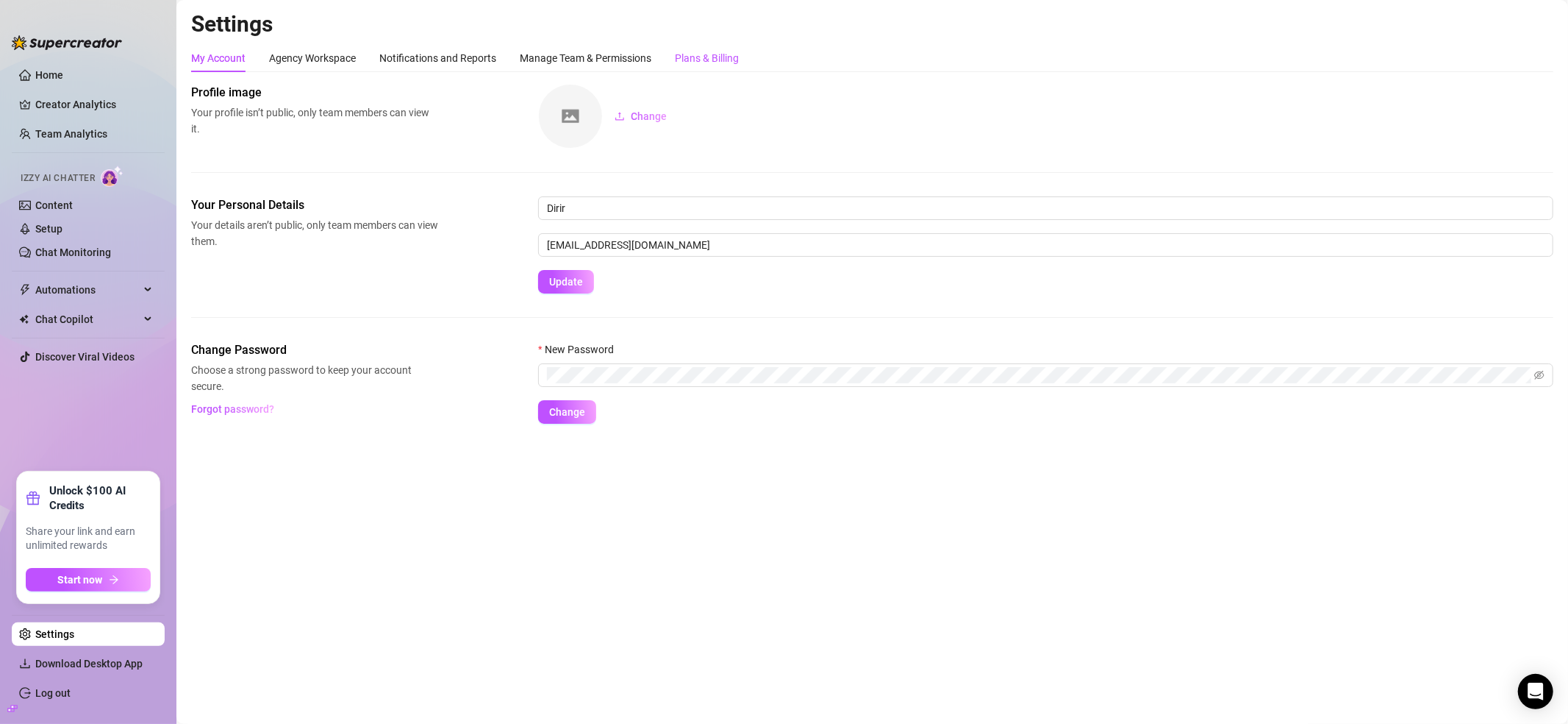
click at [705, 61] on div "Plans & Billing" at bounding box center [707, 58] width 64 height 16
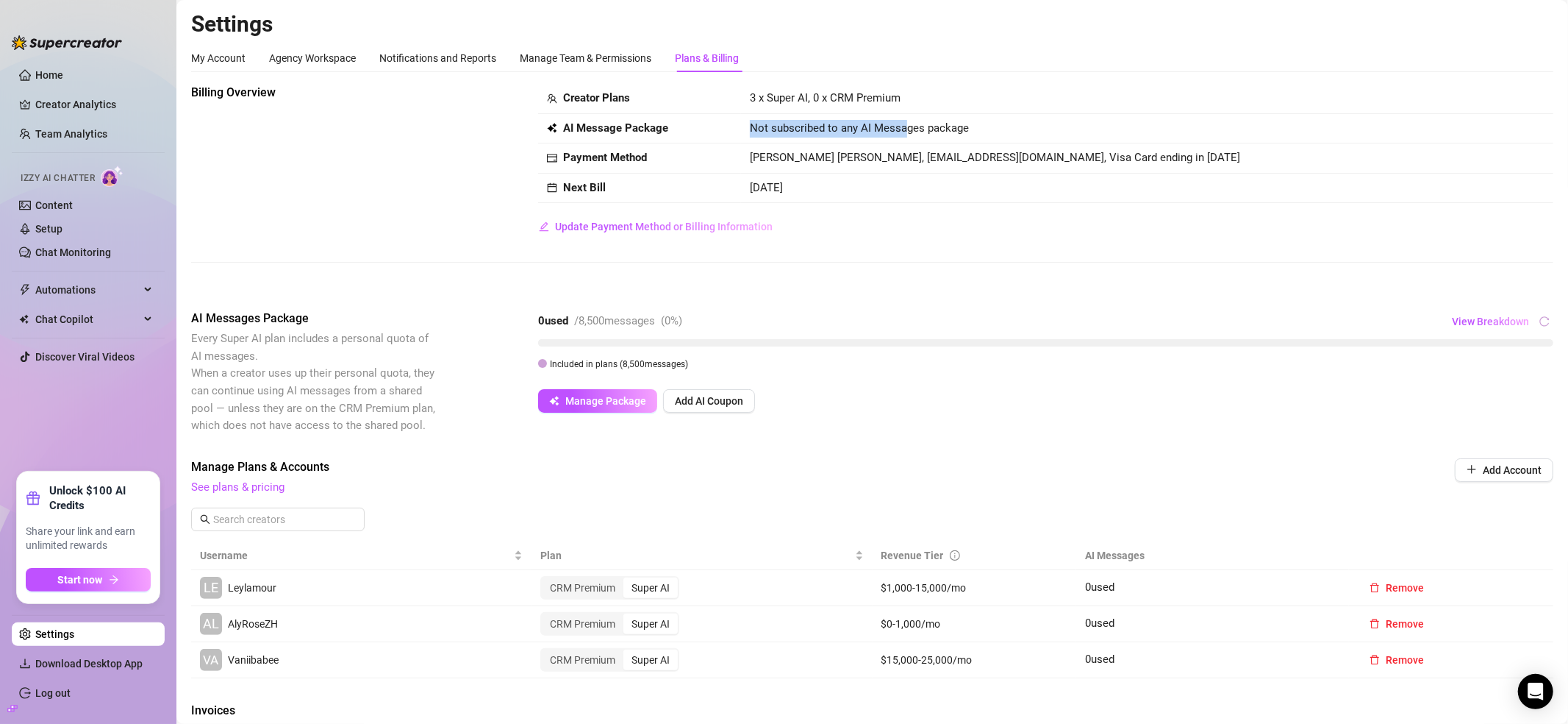
drag, startPoint x: 739, startPoint y: 123, endPoint x: 904, endPoint y: 124, distance: 165.0
click at [904, 124] on td "Not subscribed to any AI Messages package" at bounding box center [1147, 129] width 812 height 30
click at [904, 124] on span "Not subscribed to any AI Messages package" at bounding box center [859, 129] width 219 height 18
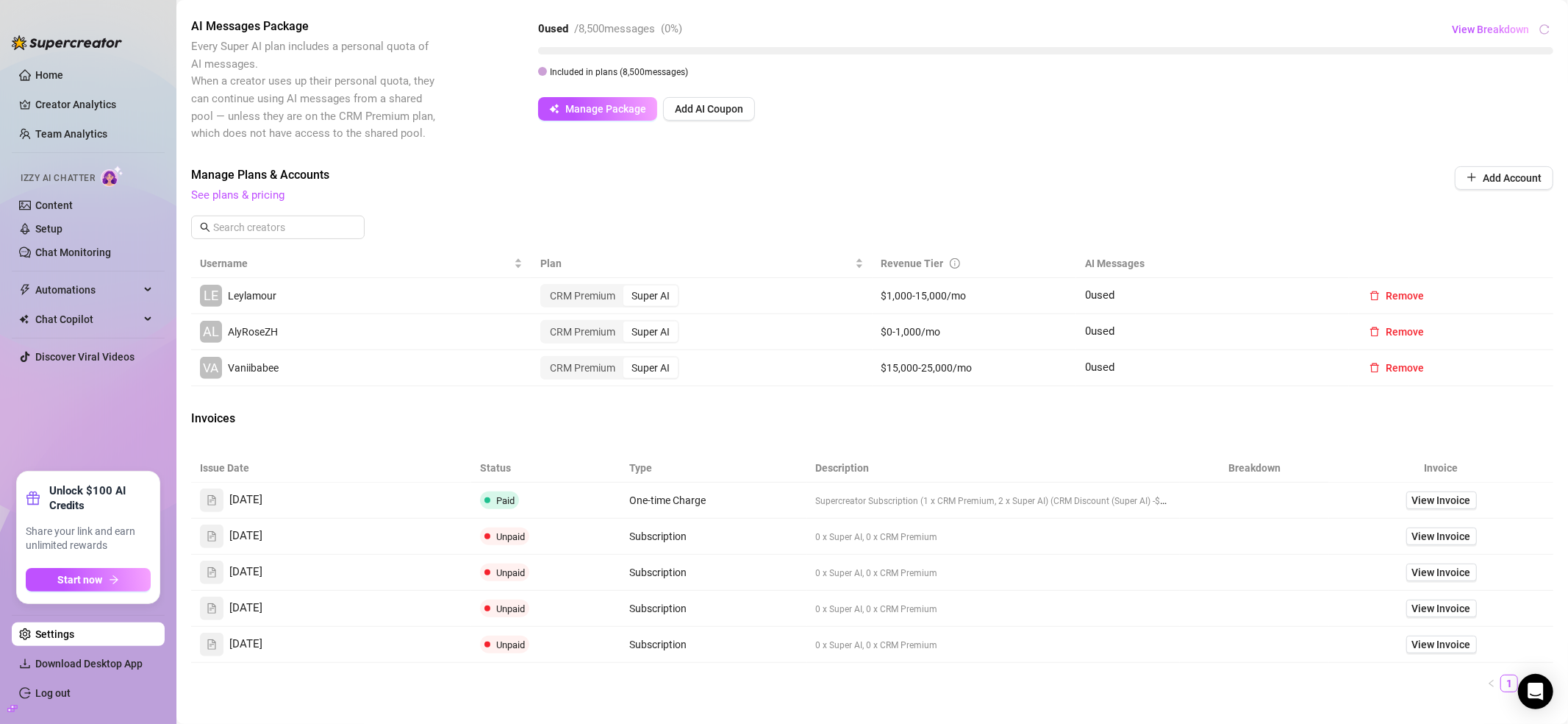
scroll to position [297, 0]
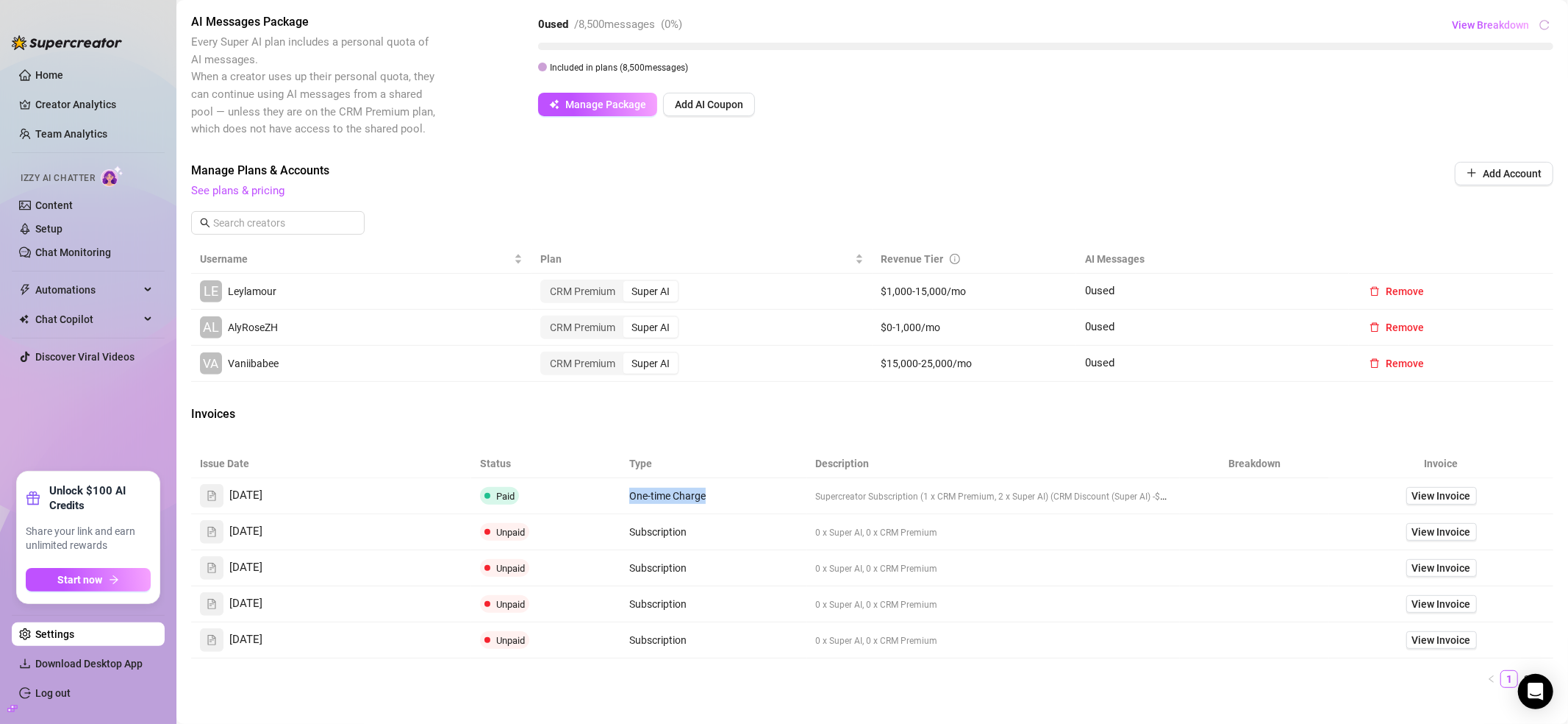
drag, startPoint x: 622, startPoint y: 499, endPoint x: 707, endPoint y: 493, distance: 85.2
click at [707, 493] on td "One-time Charge" at bounding box center [713, 496] width 187 height 36
click at [723, 507] on td "One-time Charge" at bounding box center [713, 496] width 187 height 36
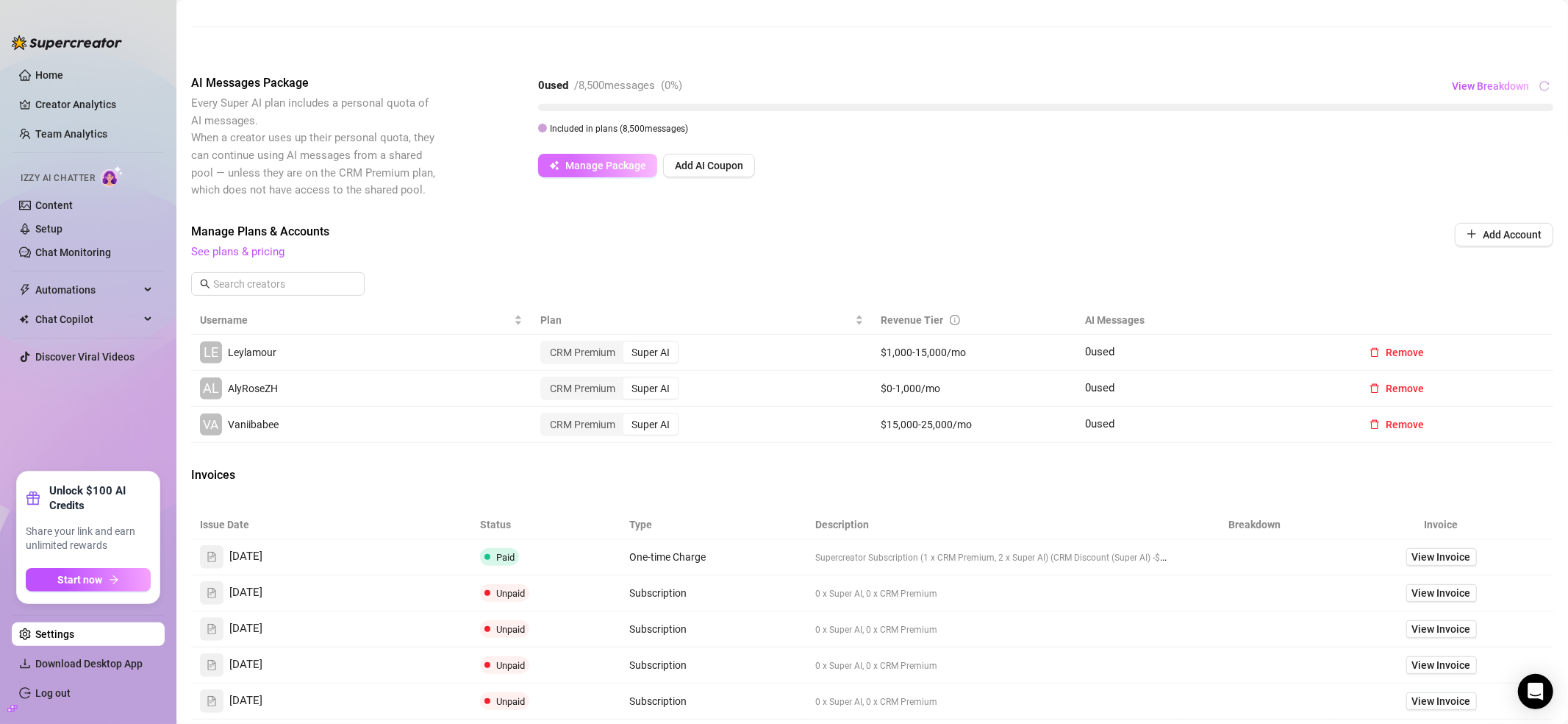
scroll to position [0, 0]
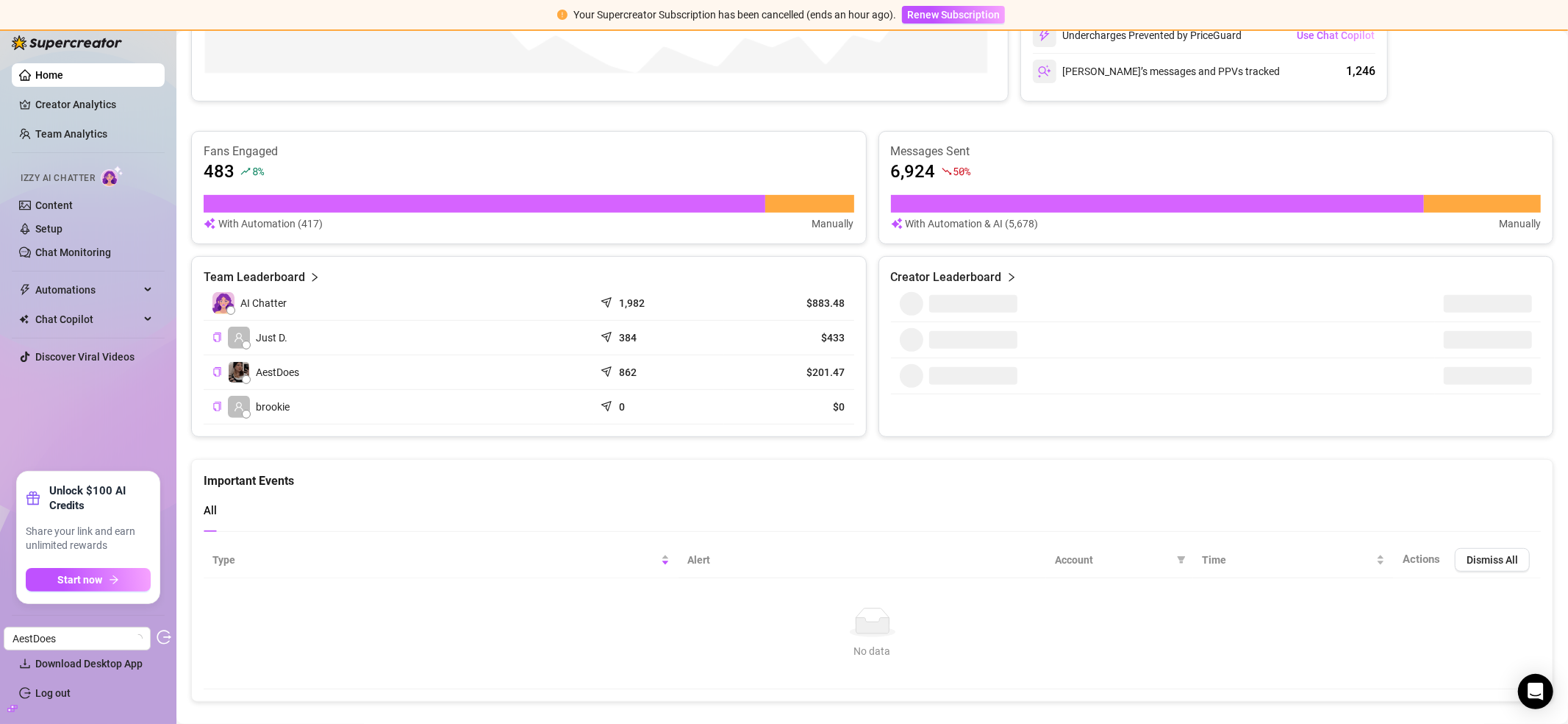
scroll to position [218, 0]
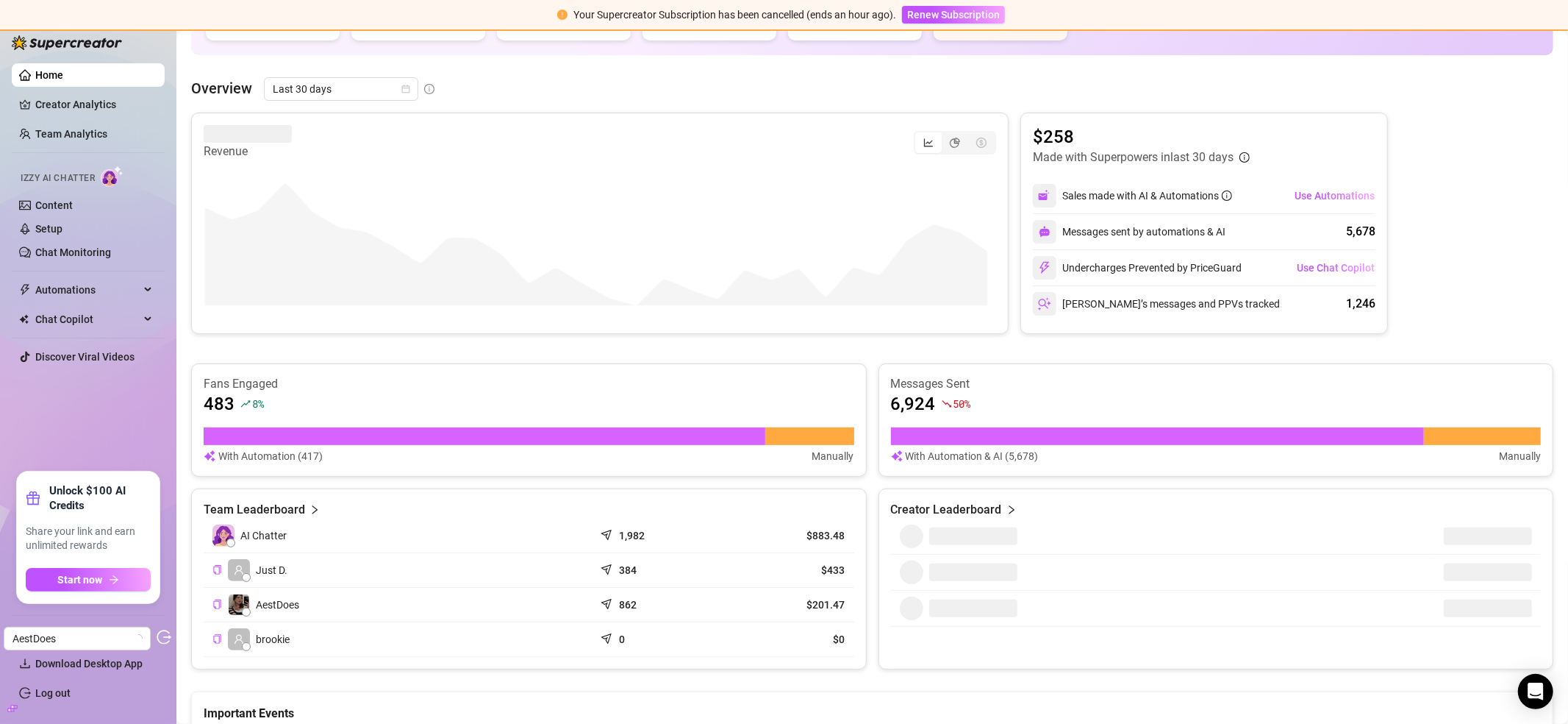
click at [11, 713] on icon "build" at bounding box center [13, 708] width 10 height 10
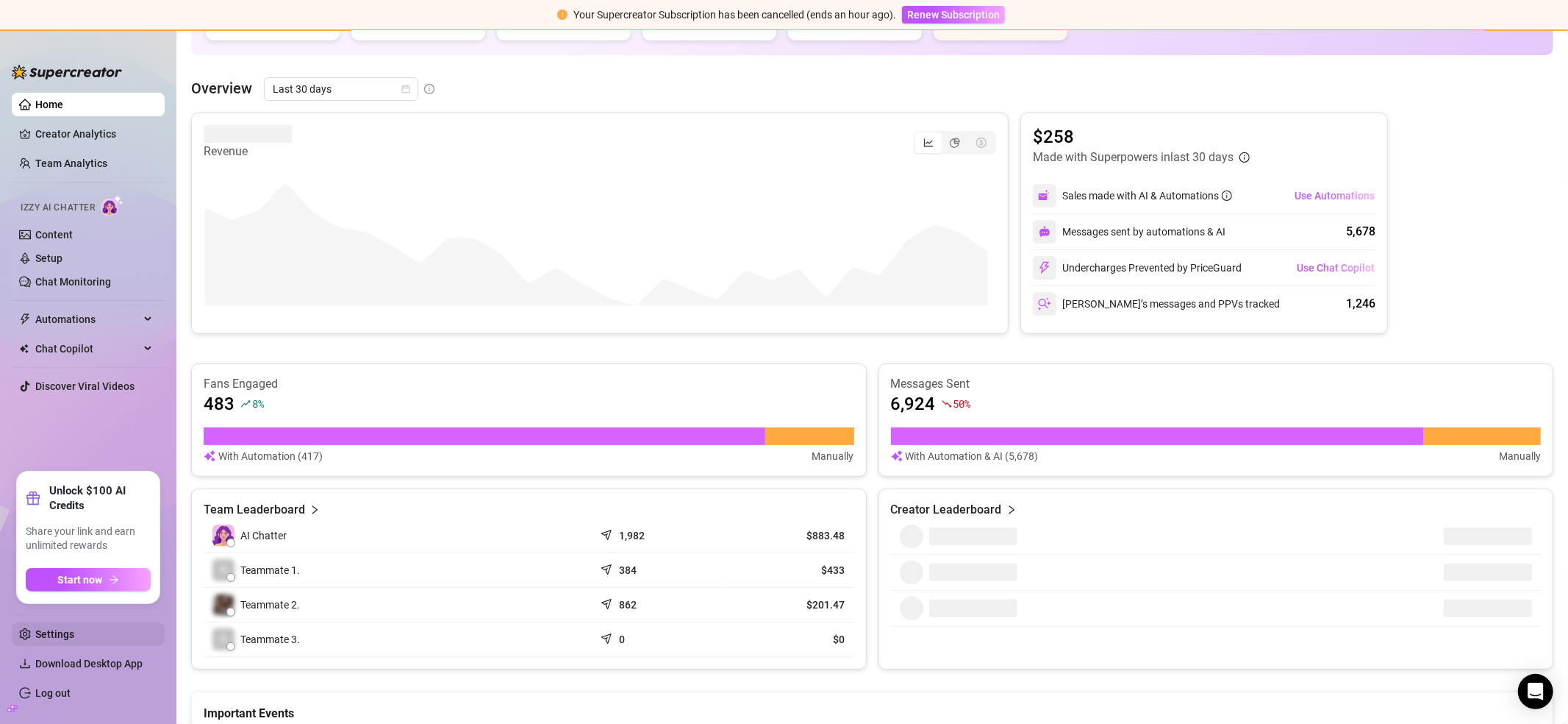
click at [35, 638] on link "Settings" at bounding box center [54, 634] width 39 height 12
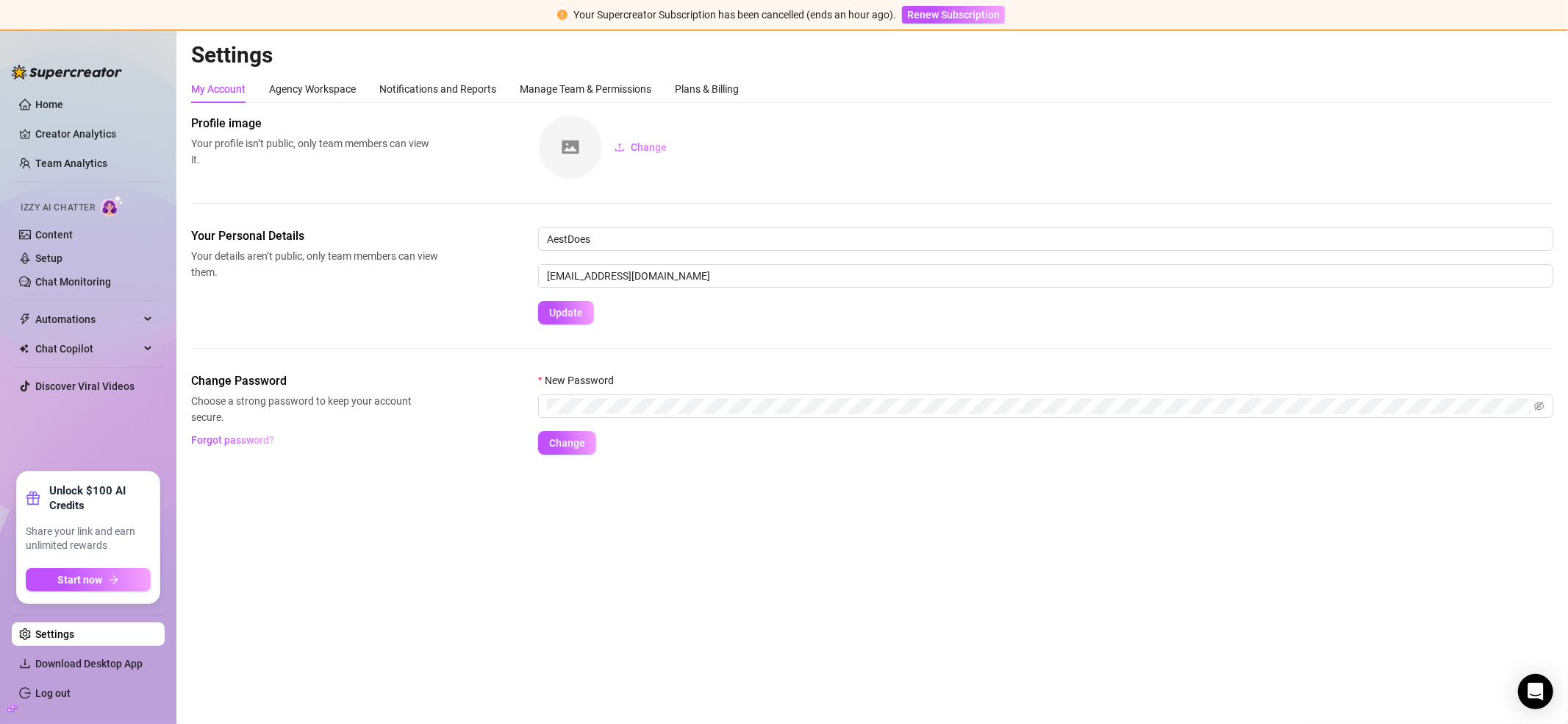
click at [714, 66] on h2 "Settings" at bounding box center [872, 55] width 1362 height 28
click at [710, 77] on div "Plans & Billing" at bounding box center [707, 89] width 64 height 28
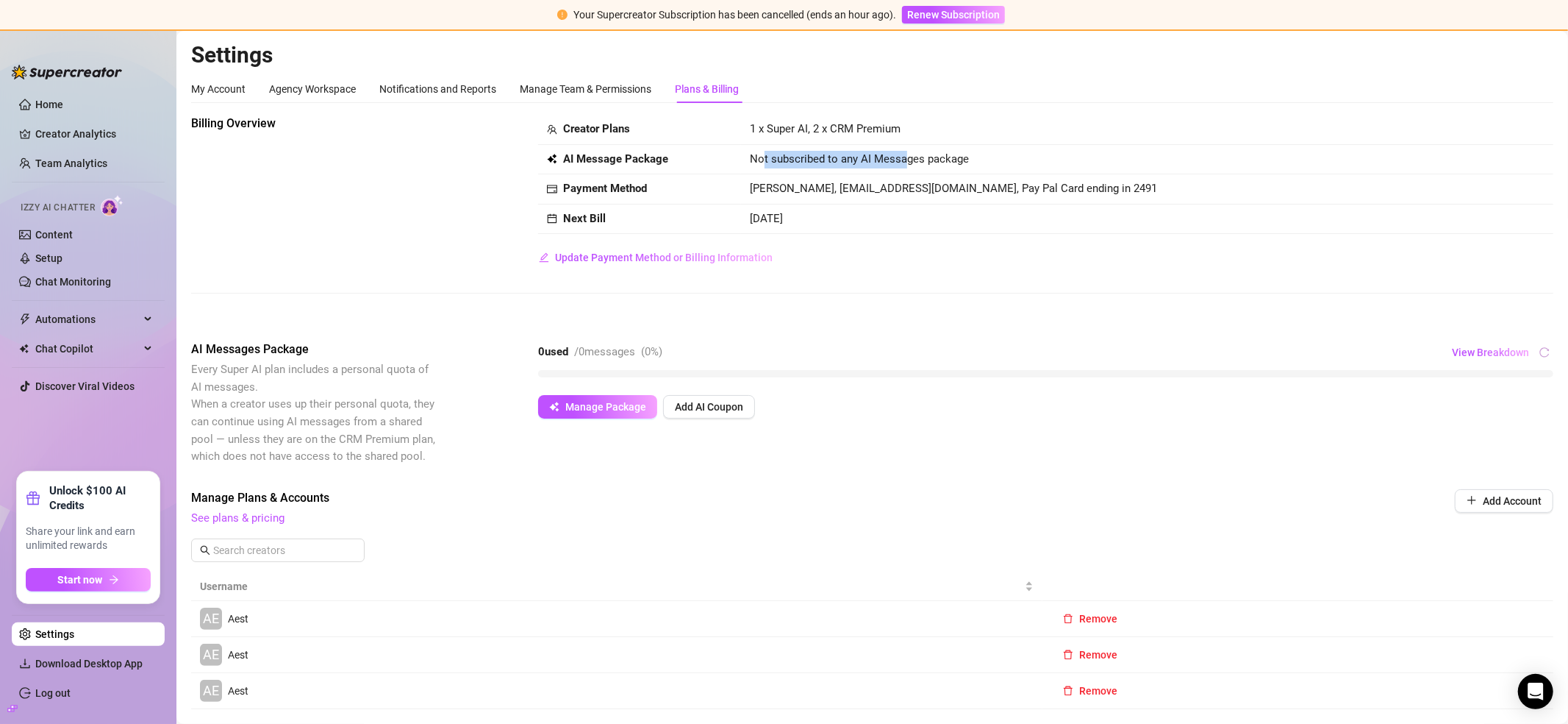
drag, startPoint x: 760, startPoint y: 152, endPoint x: 908, endPoint y: 160, distance: 148.2
click at [905, 160] on span "Not subscribed to any AI Messages package" at bounding box center [859, 160] width 219 height 18
click at [909, 159] on span "Not subscribed to any AI Messages package" at bounding box center [859, 160] width 219 height 18
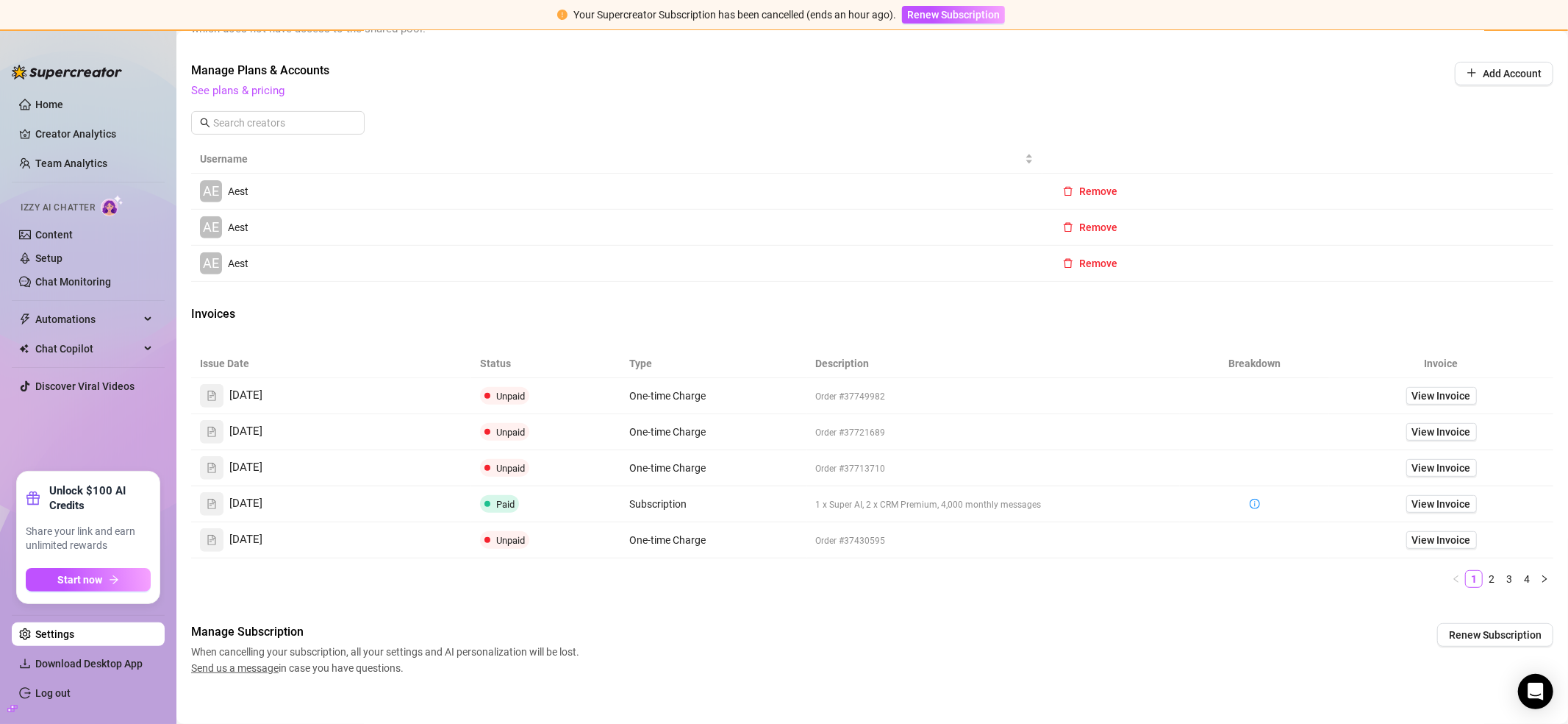
scroll to position [442, 0]
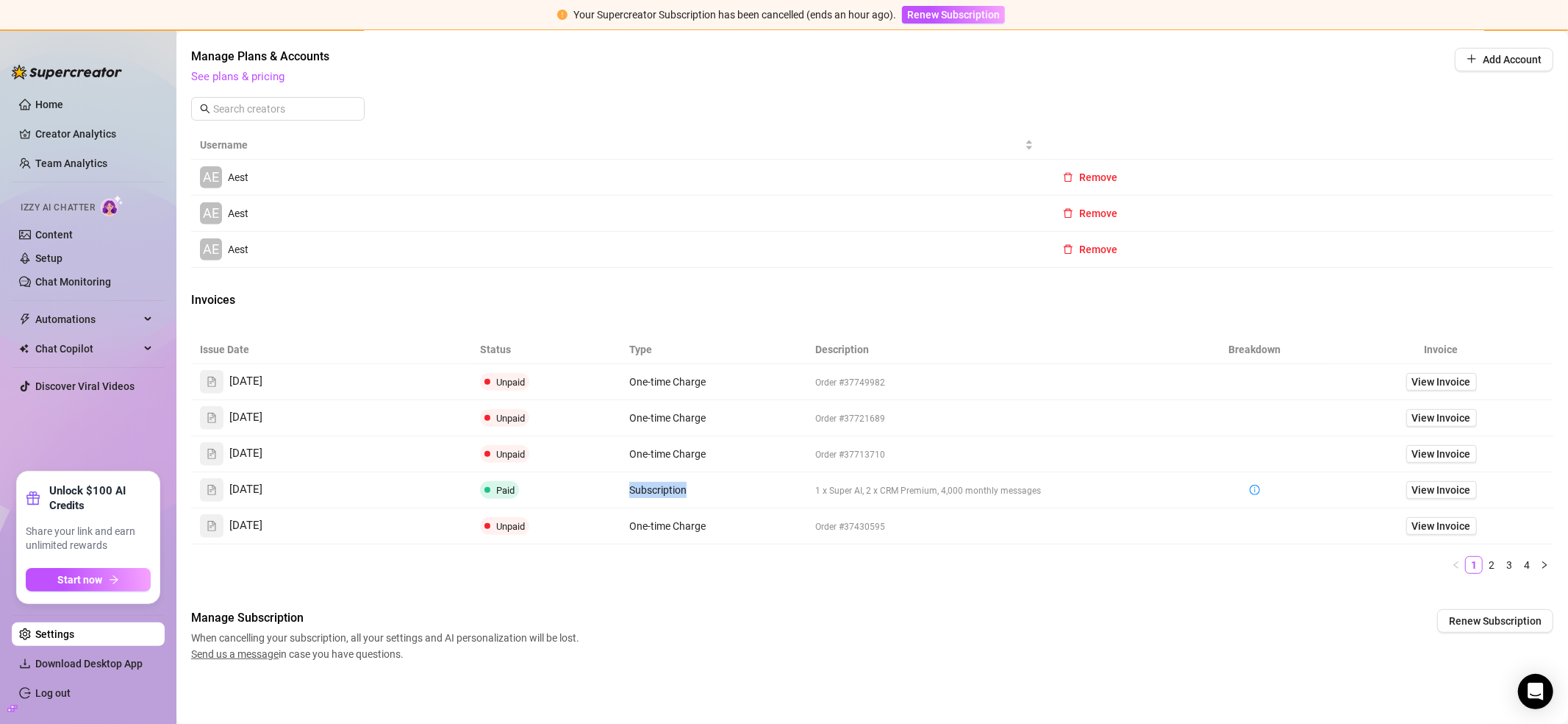
drag, startPoint x: 616, startPoint y: 484, endPoint x: 706, endPoint y: 488, distance: 90.1
click at [705, 488] on td "Subscription" at bounding box center [713, 490] width 187 height 36
click at [706, 488] on td "Subscription" at bounding box center [713, 490] width 187 height 36
click at [1431, 380] on span "View Invoice" at bounding box center [1442, 382] width 59 height 16
drag, startPoint x: 489, startPoint y: 491, endPoint x: 540, endPoint y: 491, distance: 51.0
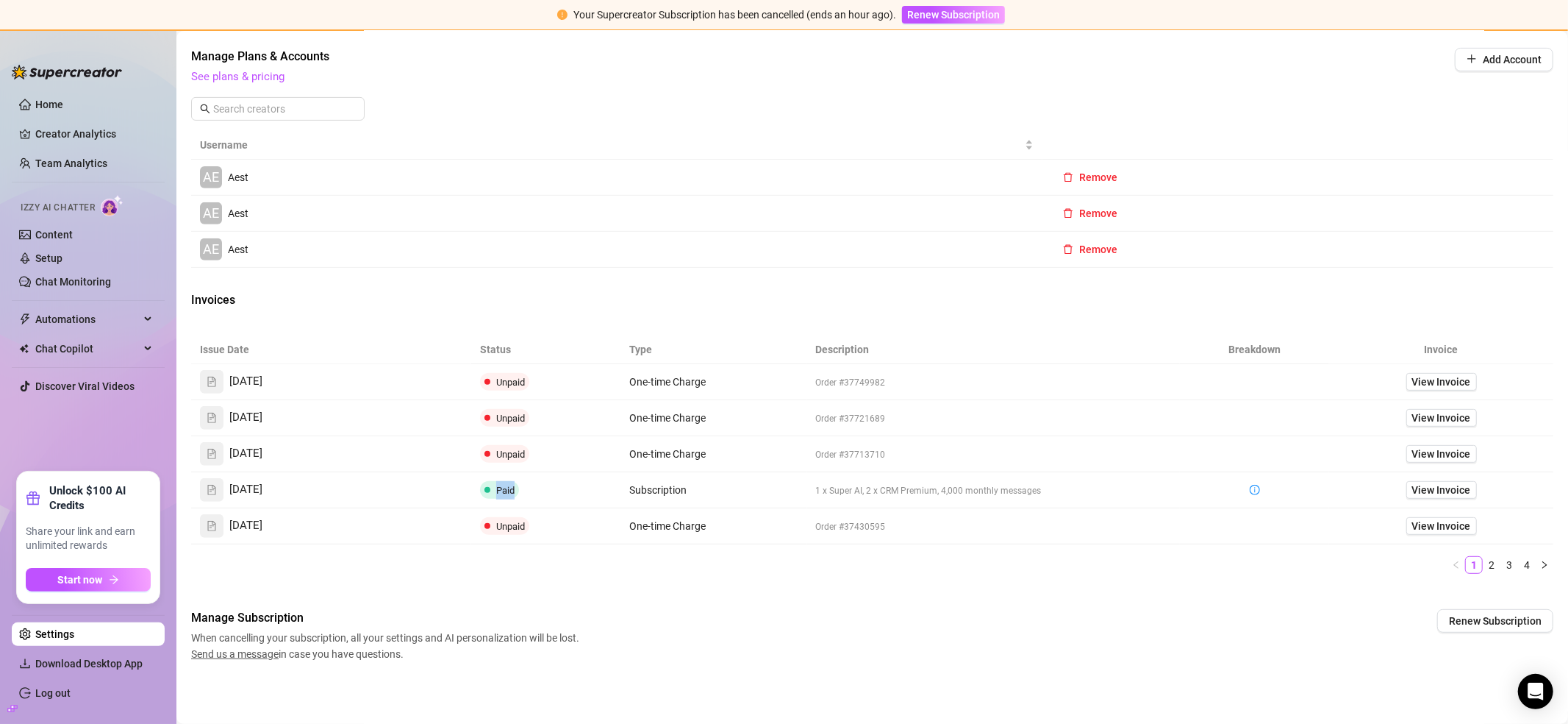
click at [540, 491] on td "Paid" at bounding box center [545, 490] width 149 height 36
click at [591, 503] on td "Paid" at bounding box center [545, 490] width 149 height 36
click at [829, 627] on div "Manage Subscription When cancelling your subscription, all your settings and AI…" at bounding box center [872, 635] width 1362 height 53
drag, startPoint x: 623, startPoint y: 451, endPoint x: 723, endPoint y: 452, distance: 100.0
click at [723, 452] on td "One-time Charge" at bounding box center [713, 454] width 187 height 36
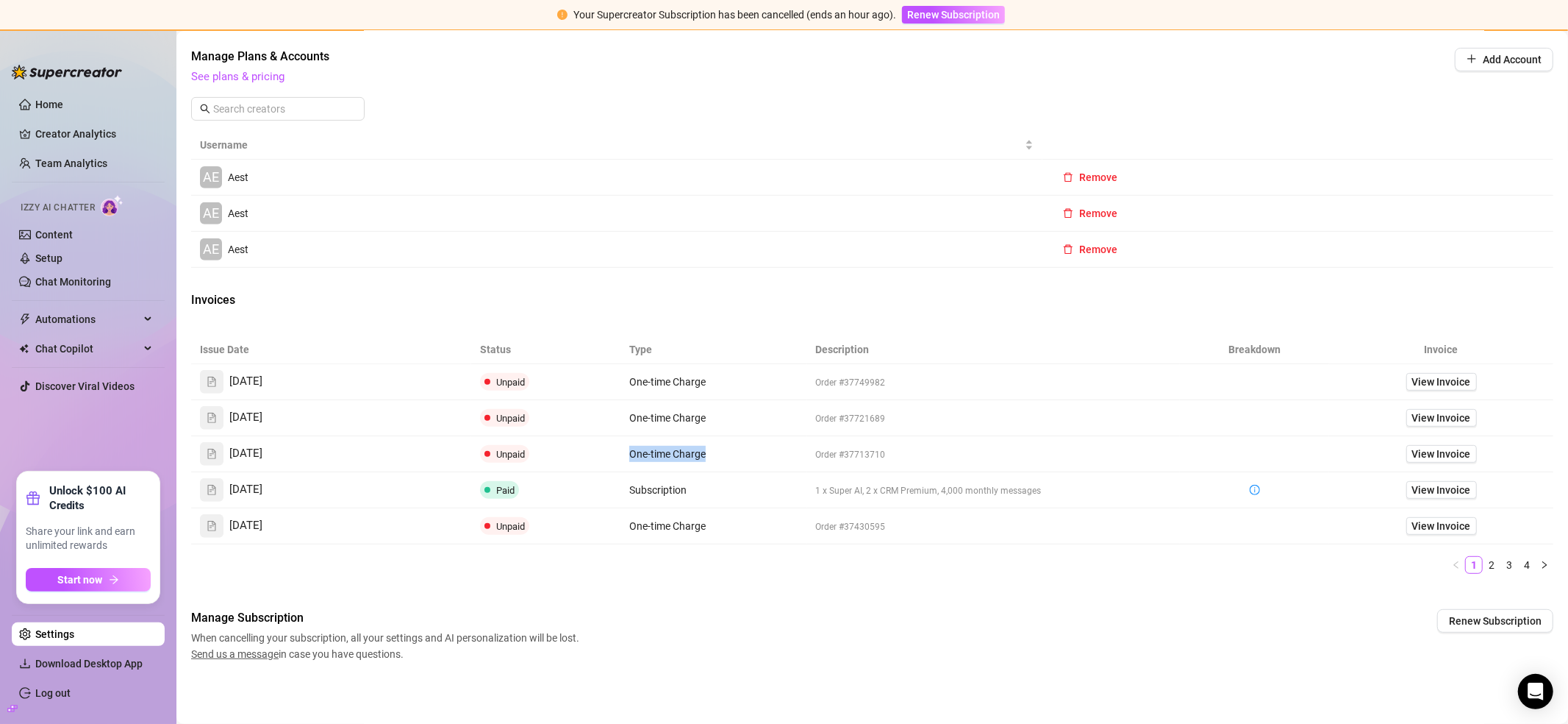
click at [699, 453] on span "One-time Charge" at bounding box center [667, 454] width 77 height 12
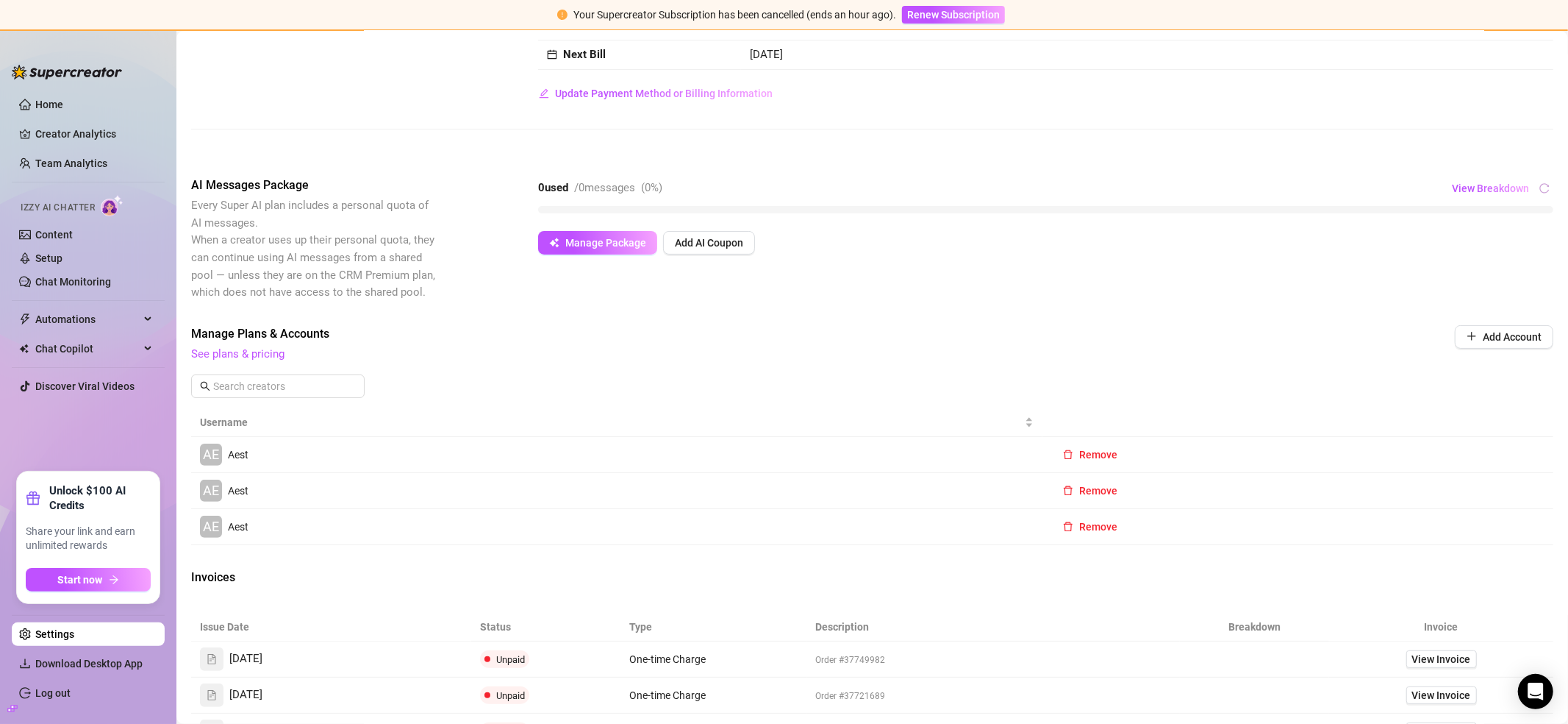
scroll to position [0, 0]
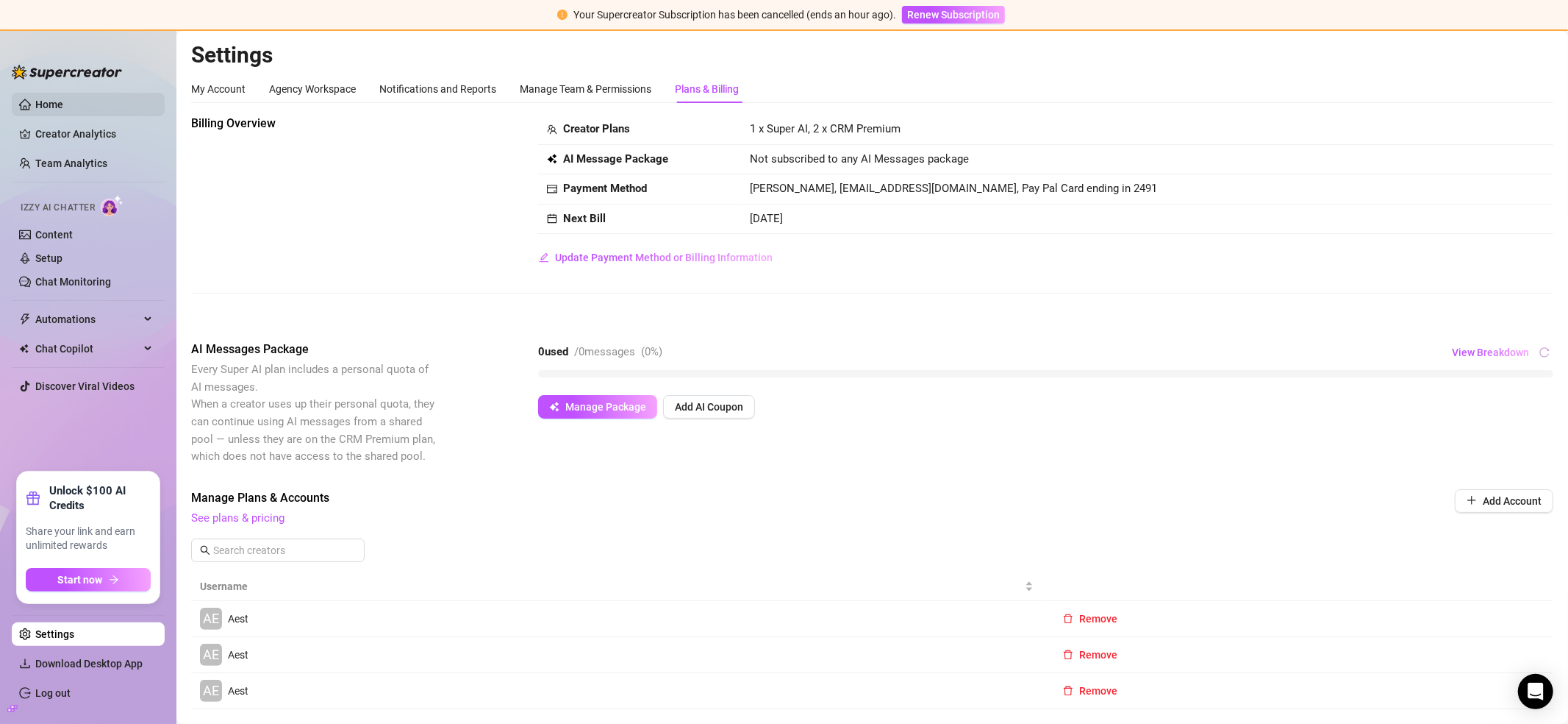
click at [63, 103] on link "Home" at bounding box center [49, 105] width 28 height 12
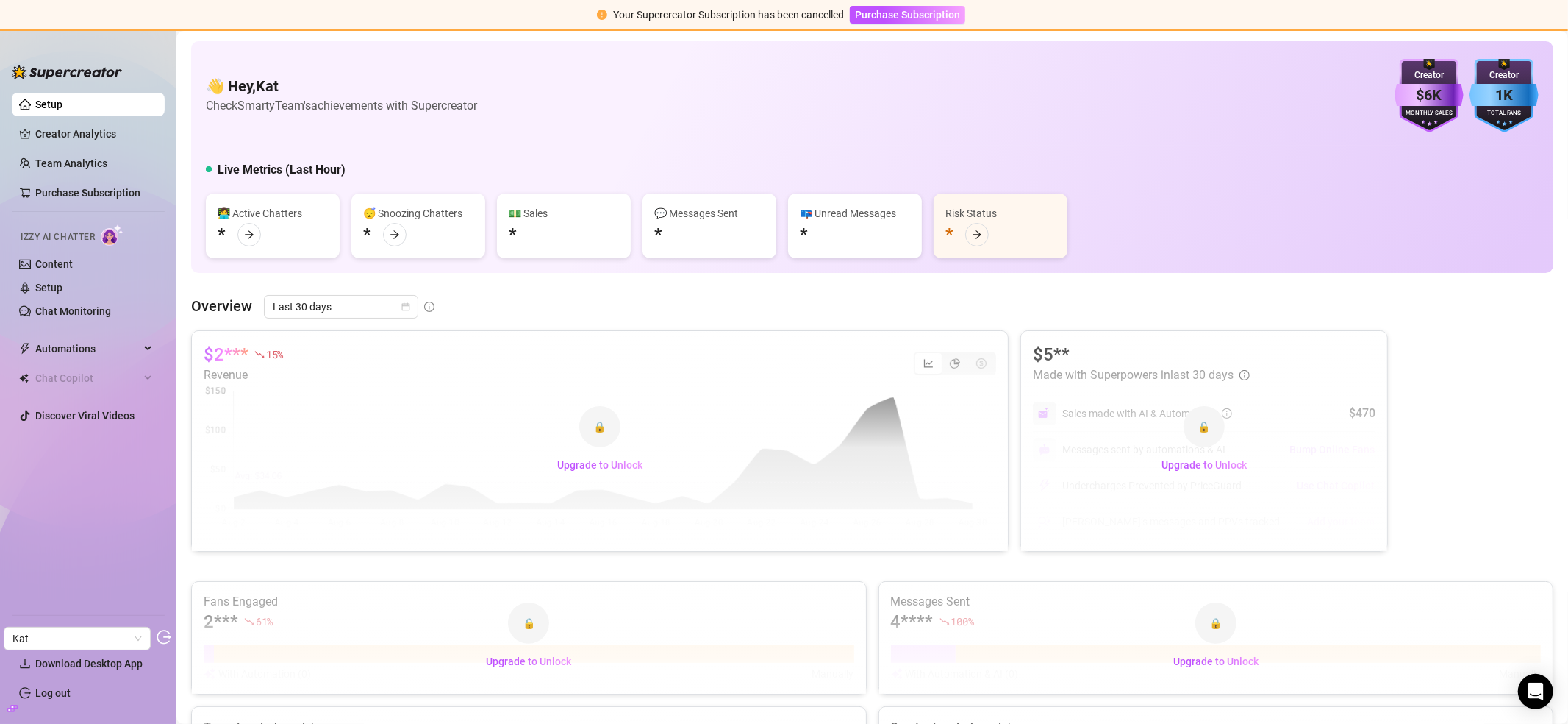
click at [13, 714] on div at bounding box center [13, 708] width 10 height 16
click at [7, 708] on icon "build" at bounding box center [13, 708] width 10 height 7
click at [46, 630] on link "Settings" at bounding box center [54, 634] width 39 height 12
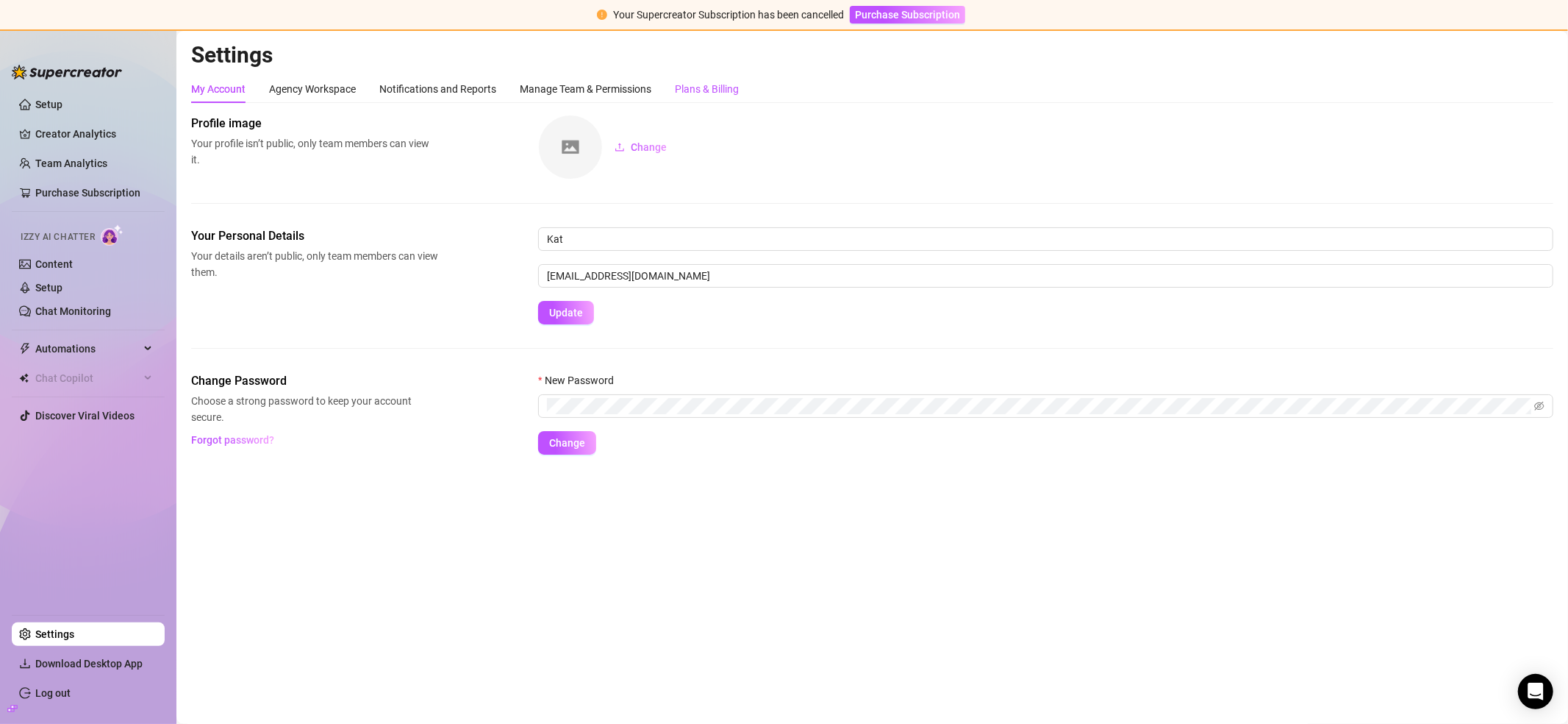
click at [696, 86] on div "Plans & Billing" at bounding box center [707, 89] width 64 height 16
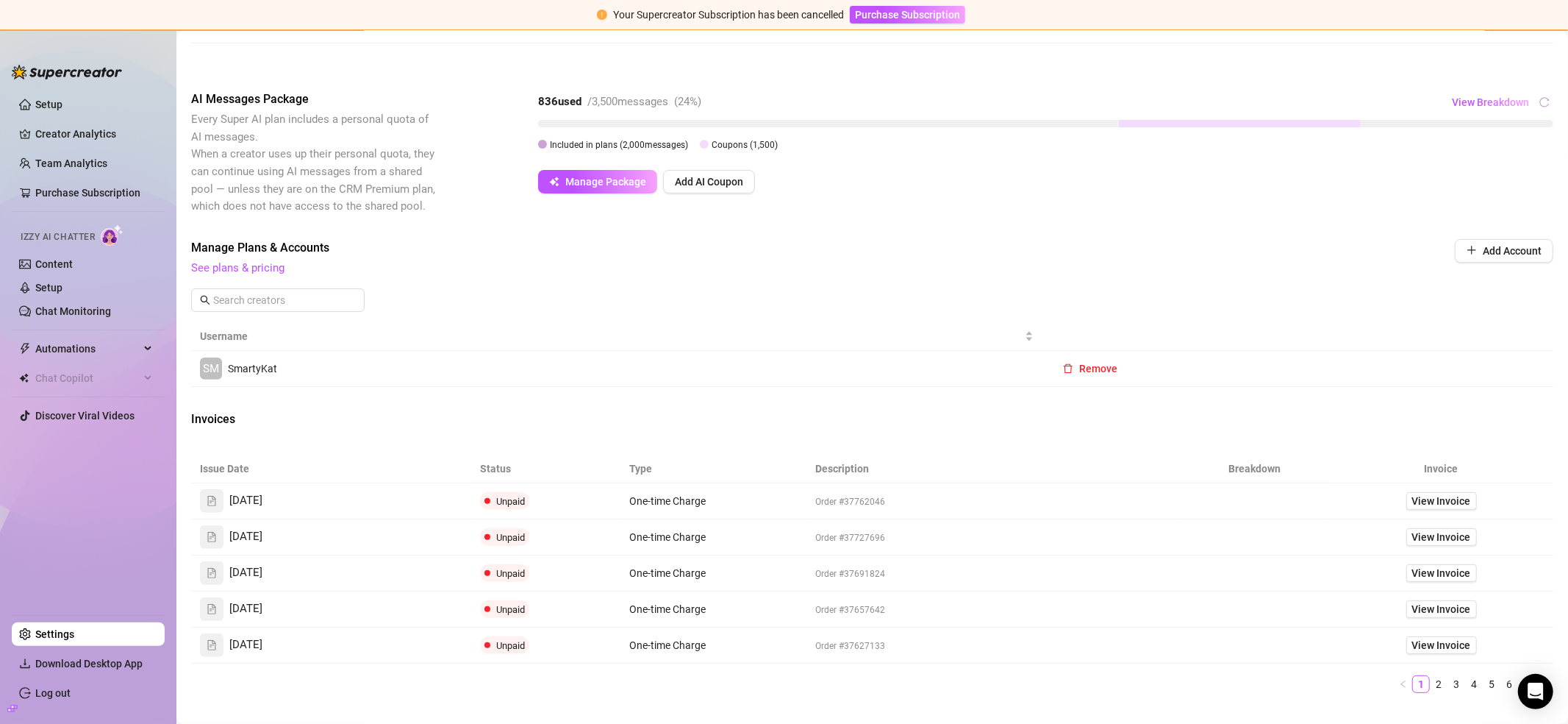
scroll to position [369, 0]
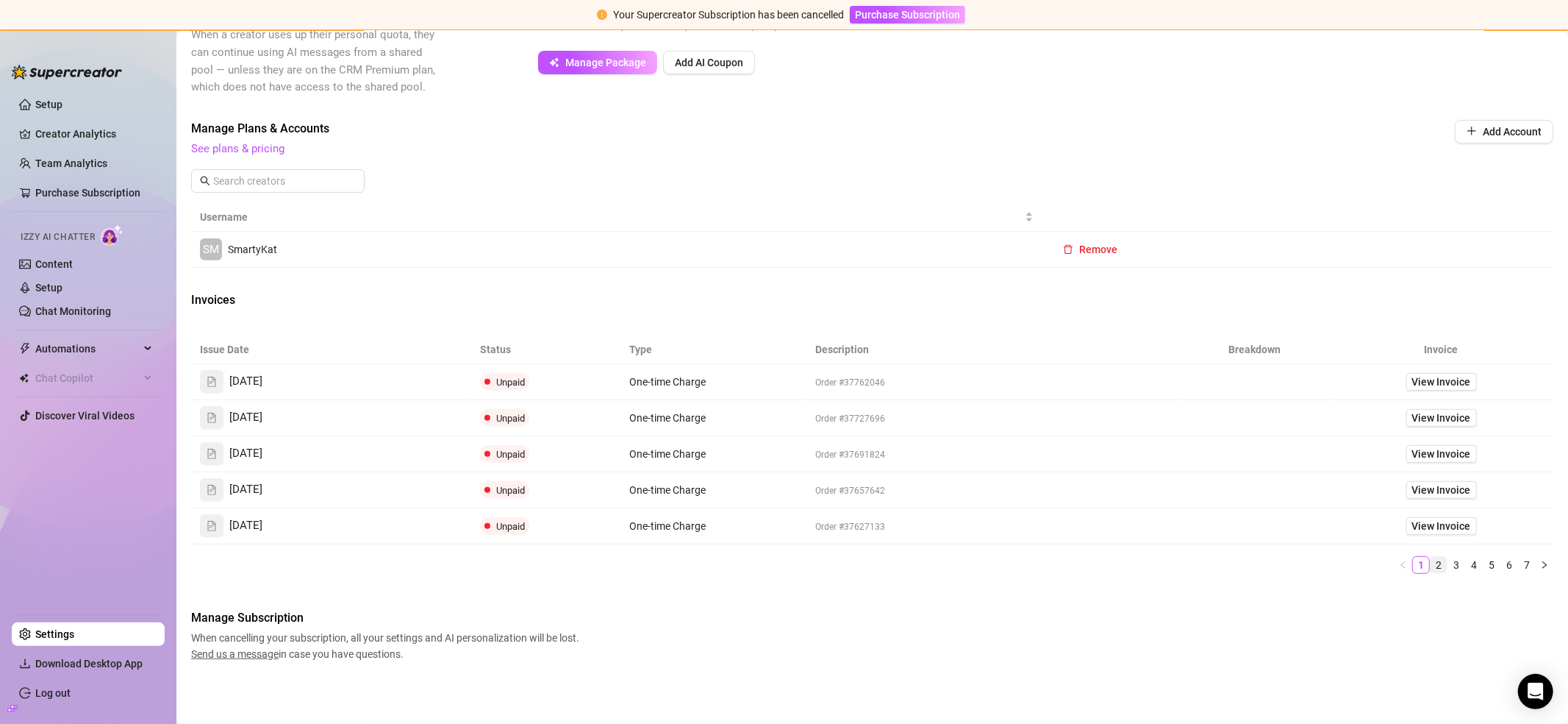
click at [1431, 562] on link "2" at bounding box center [1439, 565] width 16 height 16
click at [1413, 562] on link "1" at bounding box center [1422, 565] width 16 height 16
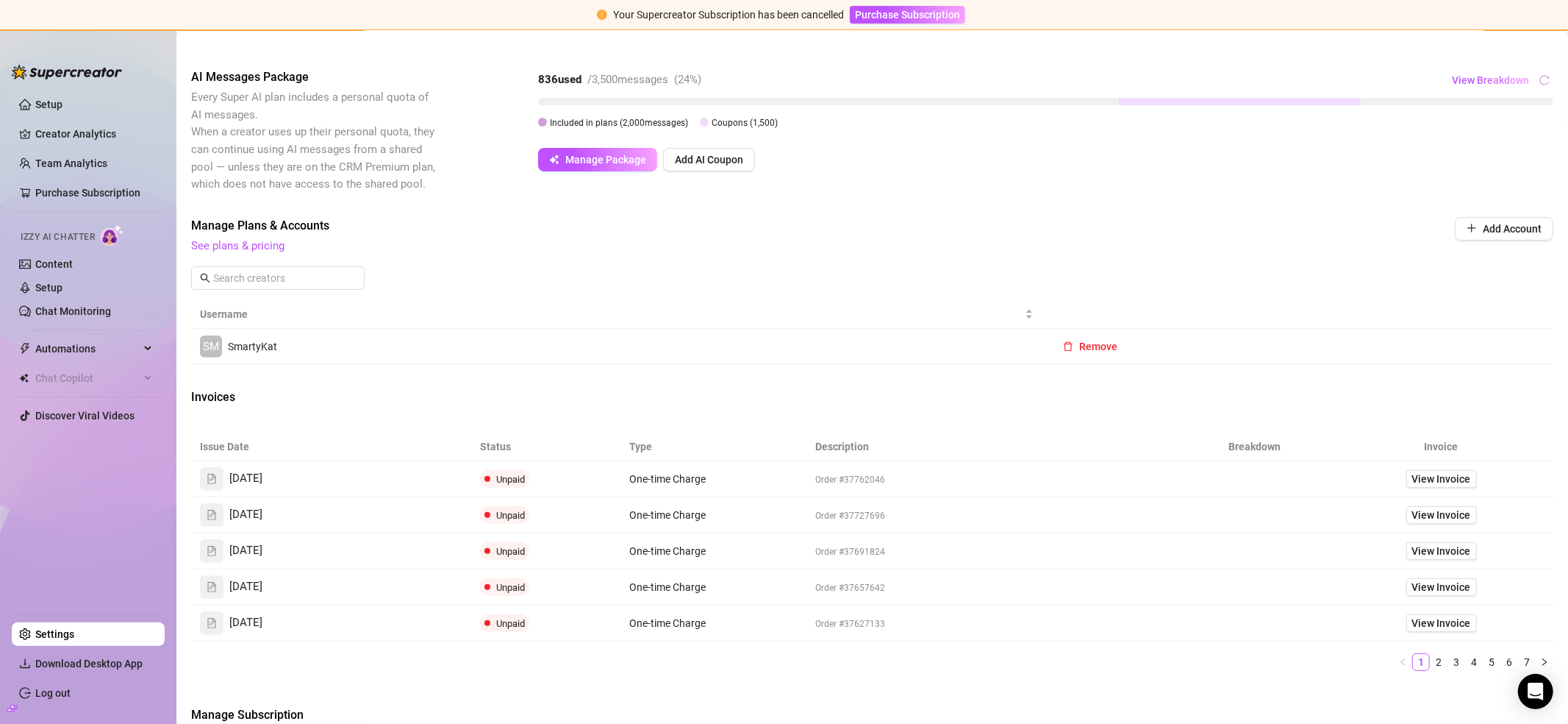
scroll to position [272, 0]
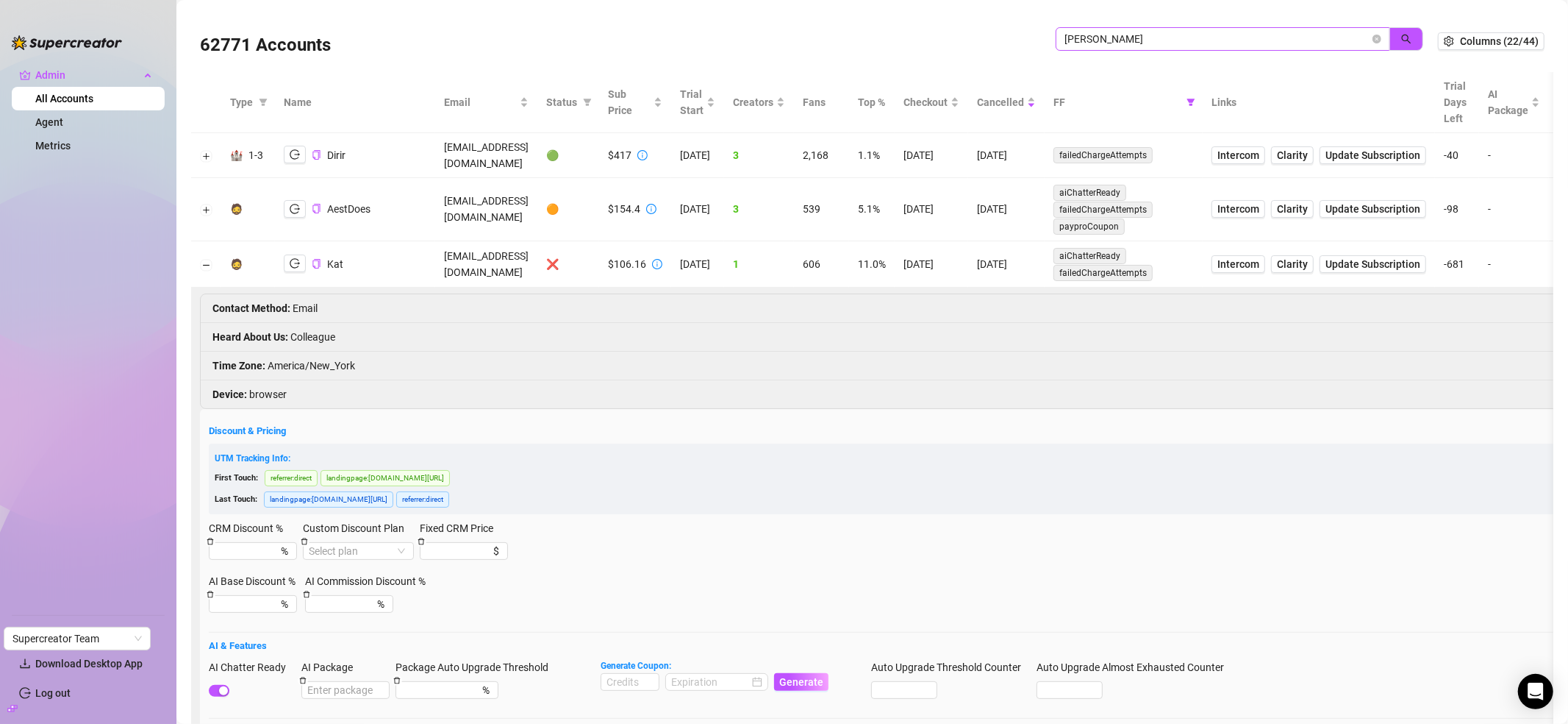
type input "[PERSON_NAME]"
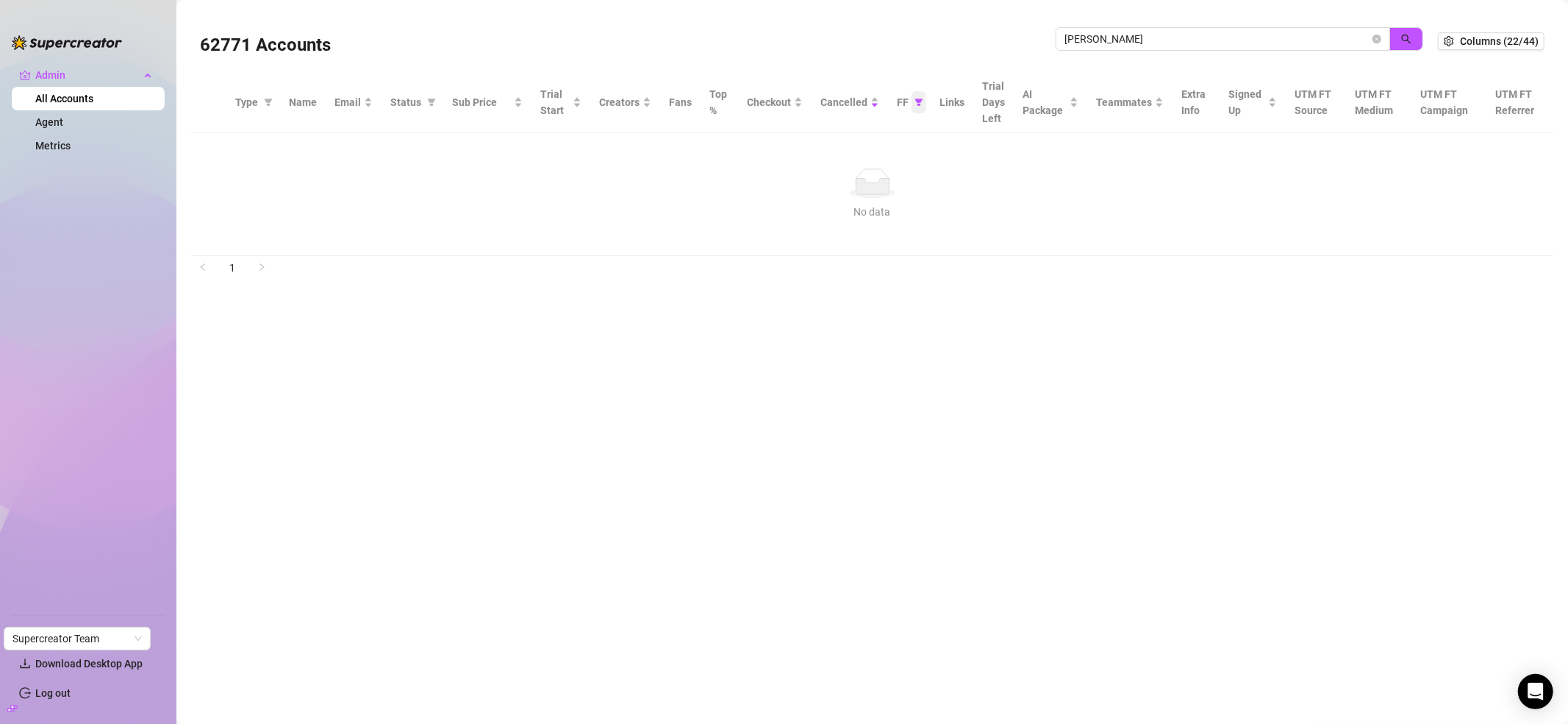
click at [915, 104] on icon "filter" at bounding box center [919, 103] width 9 height 9
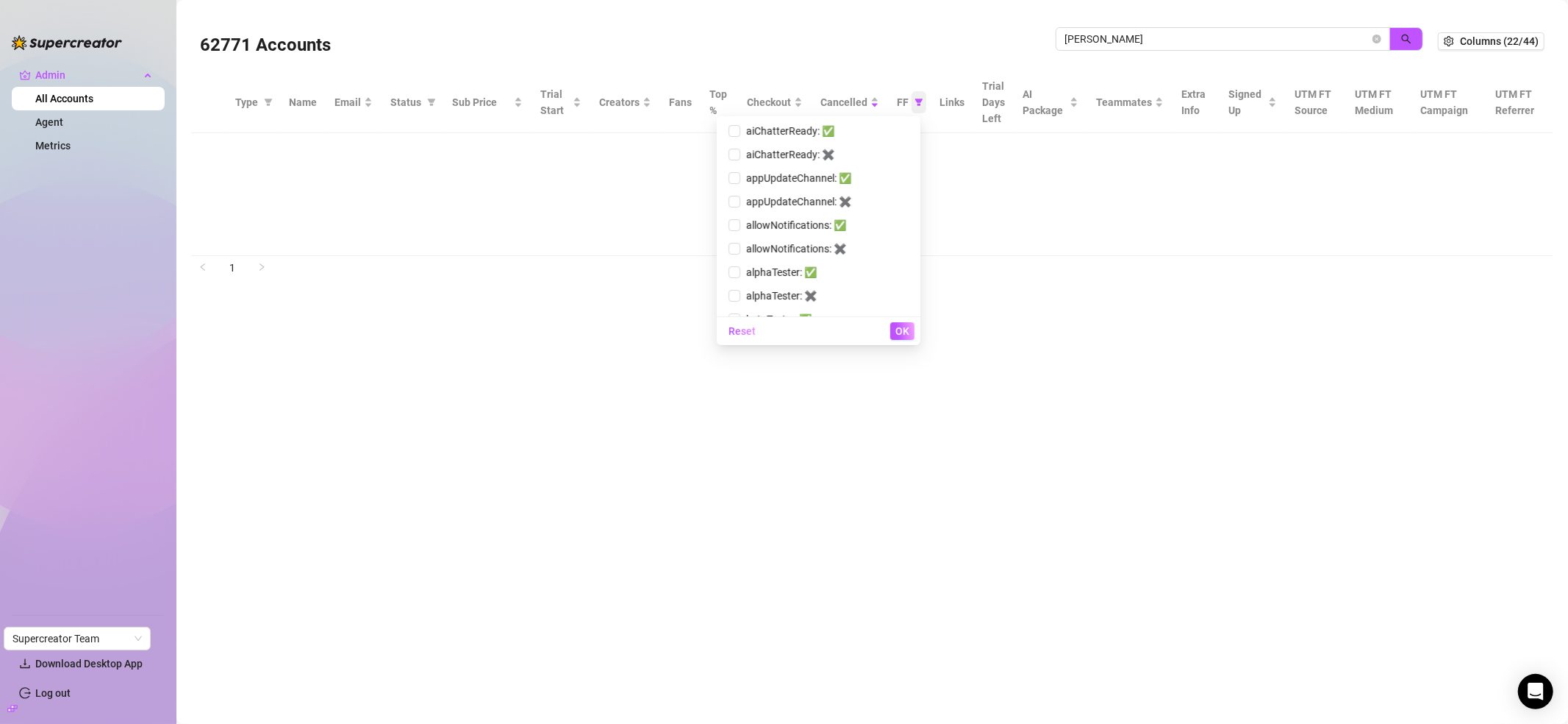
scroll to position [523, 0]
click at [729, 328] on span "Reset" at bounding box center [742, 331] width 27 height 12
checkbox input "false"
click at [907, 335] on span "OK" at bounding box center [902, 331] width 14 height 12
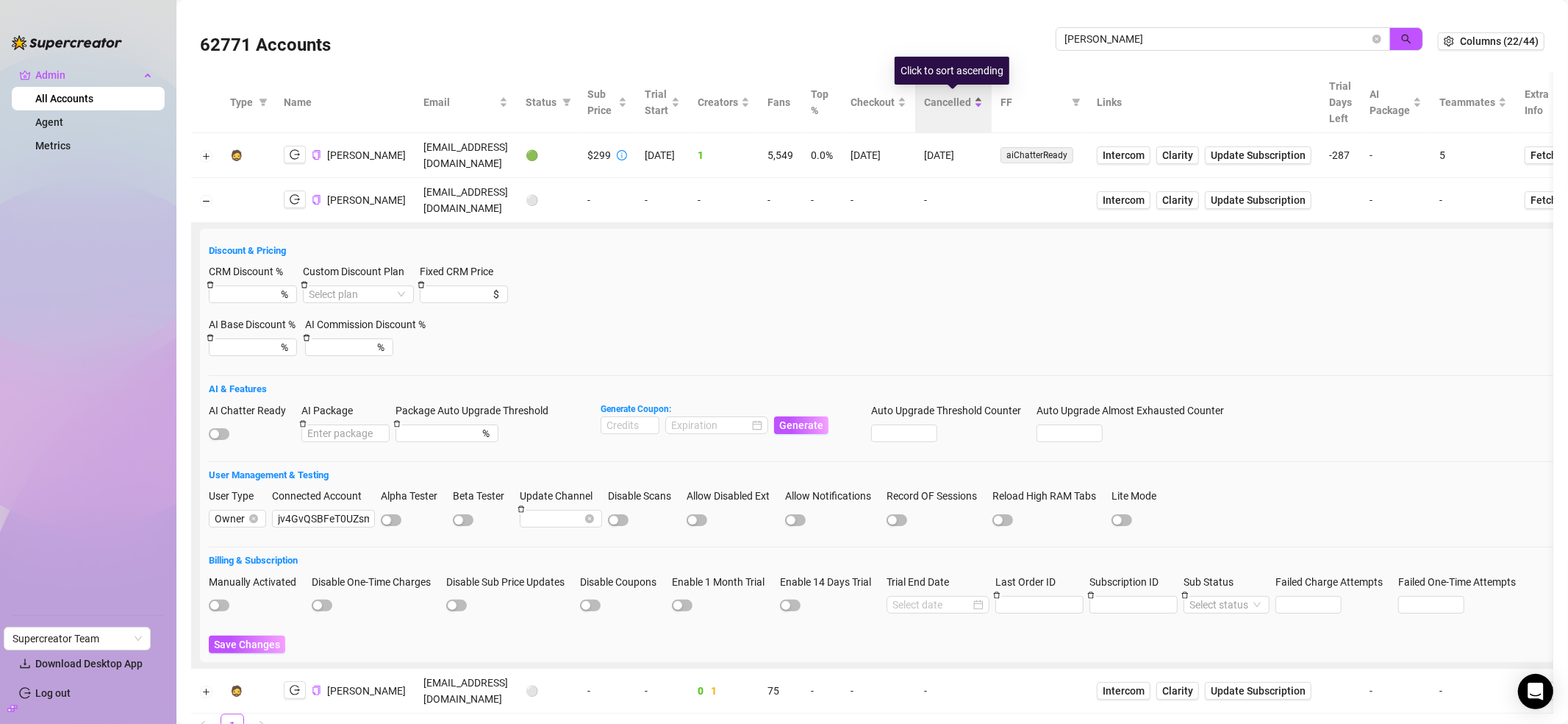
click at [980, 106] on div "Cancelled" at bounding box center [953, 103] width 59 height 16
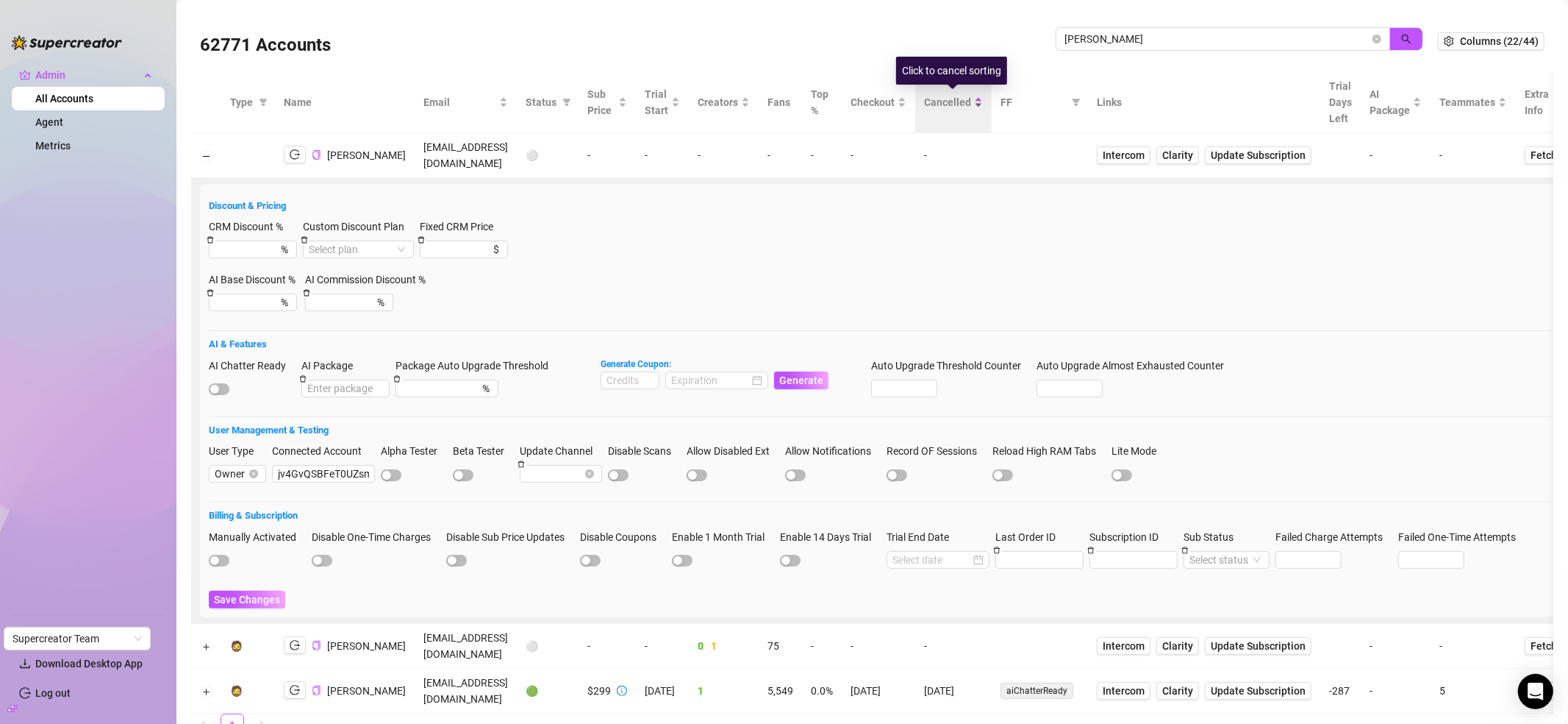
click at [973, 106] on div "Cancelled" at bounding box center [953, 103] width 59 height 16
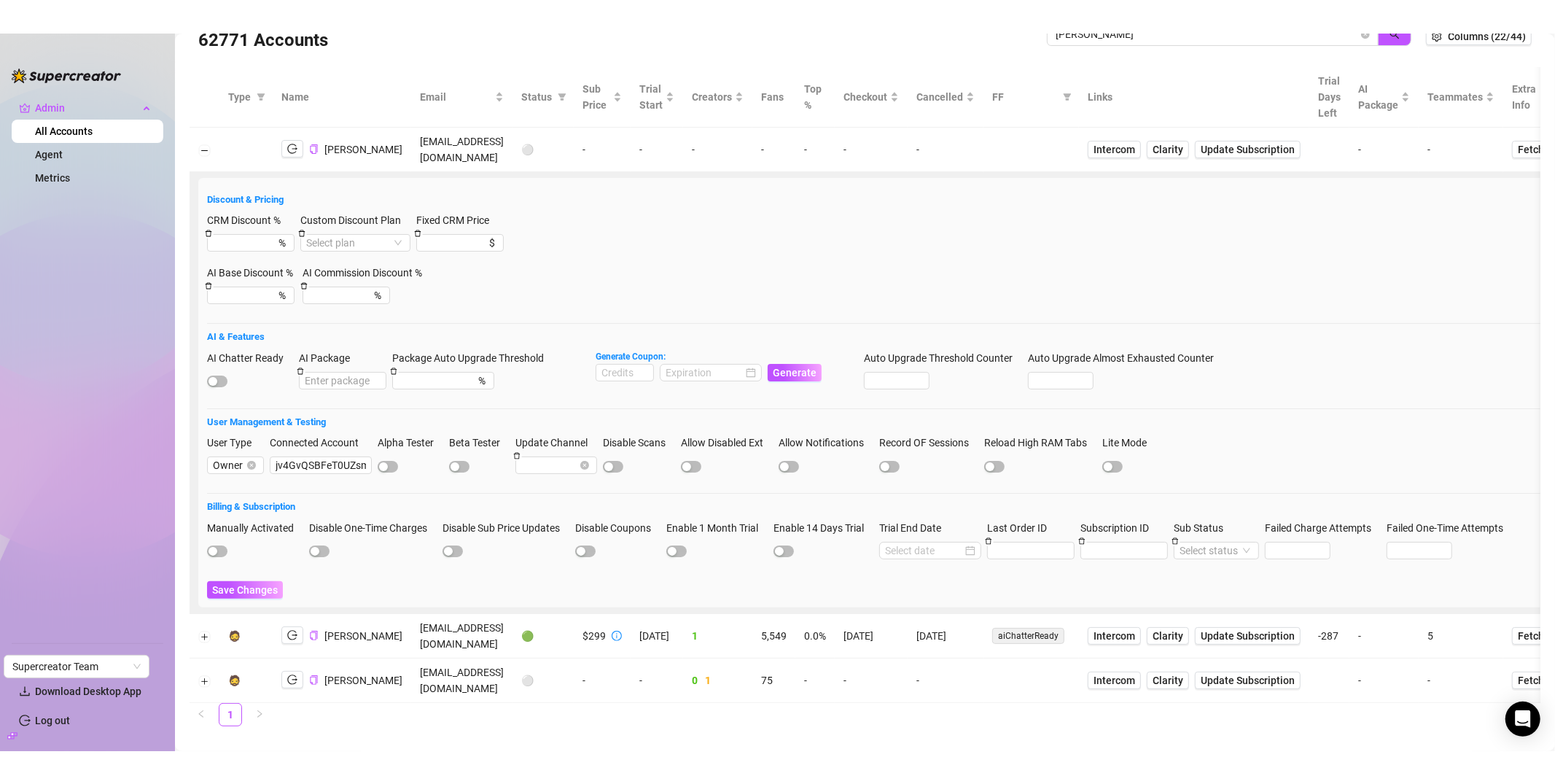
scroll to position [0, 0]
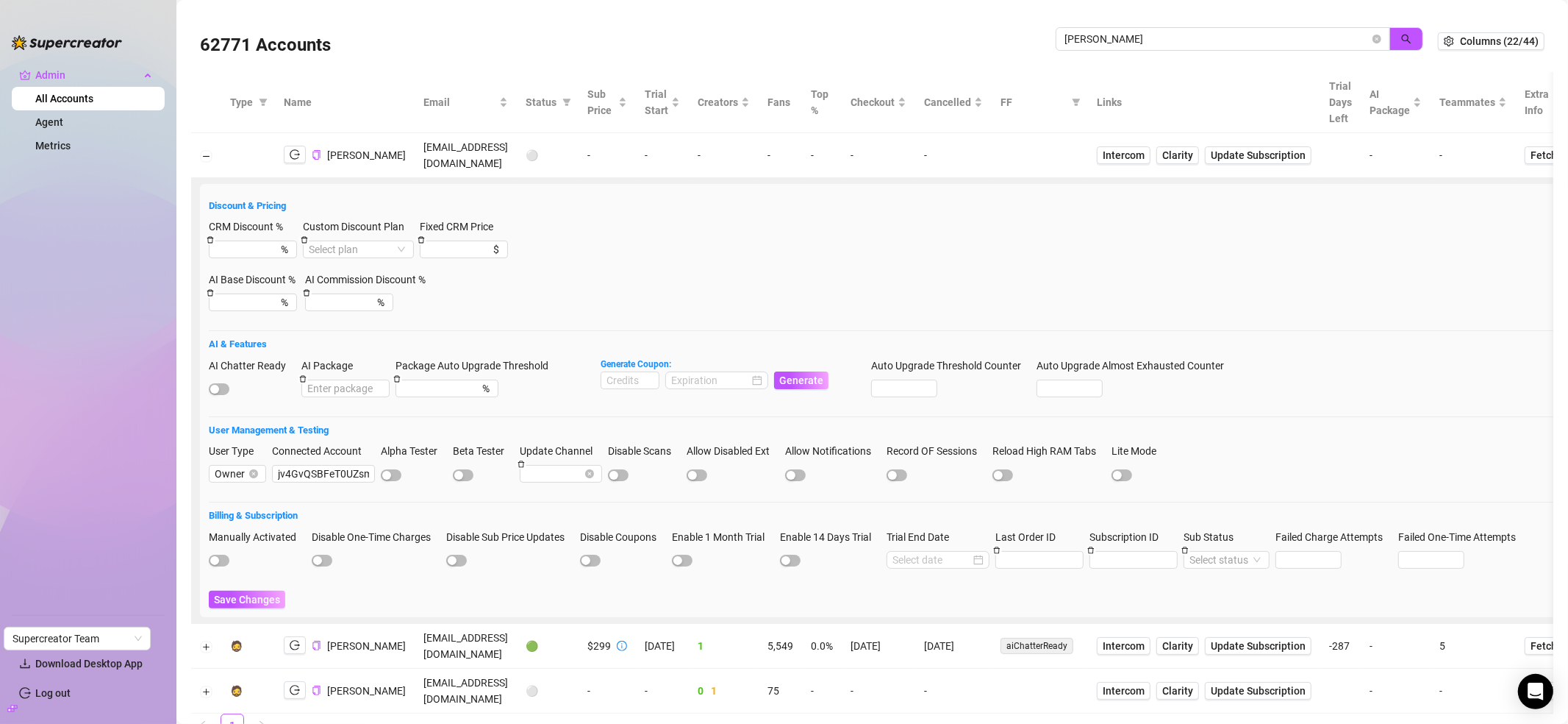
click at [198, 146] on td at bounding box center [206, 155] width 30 height 45
click at [201, 150] on button "Collapse row" at bounding box center [207, 156] width 12 height 12
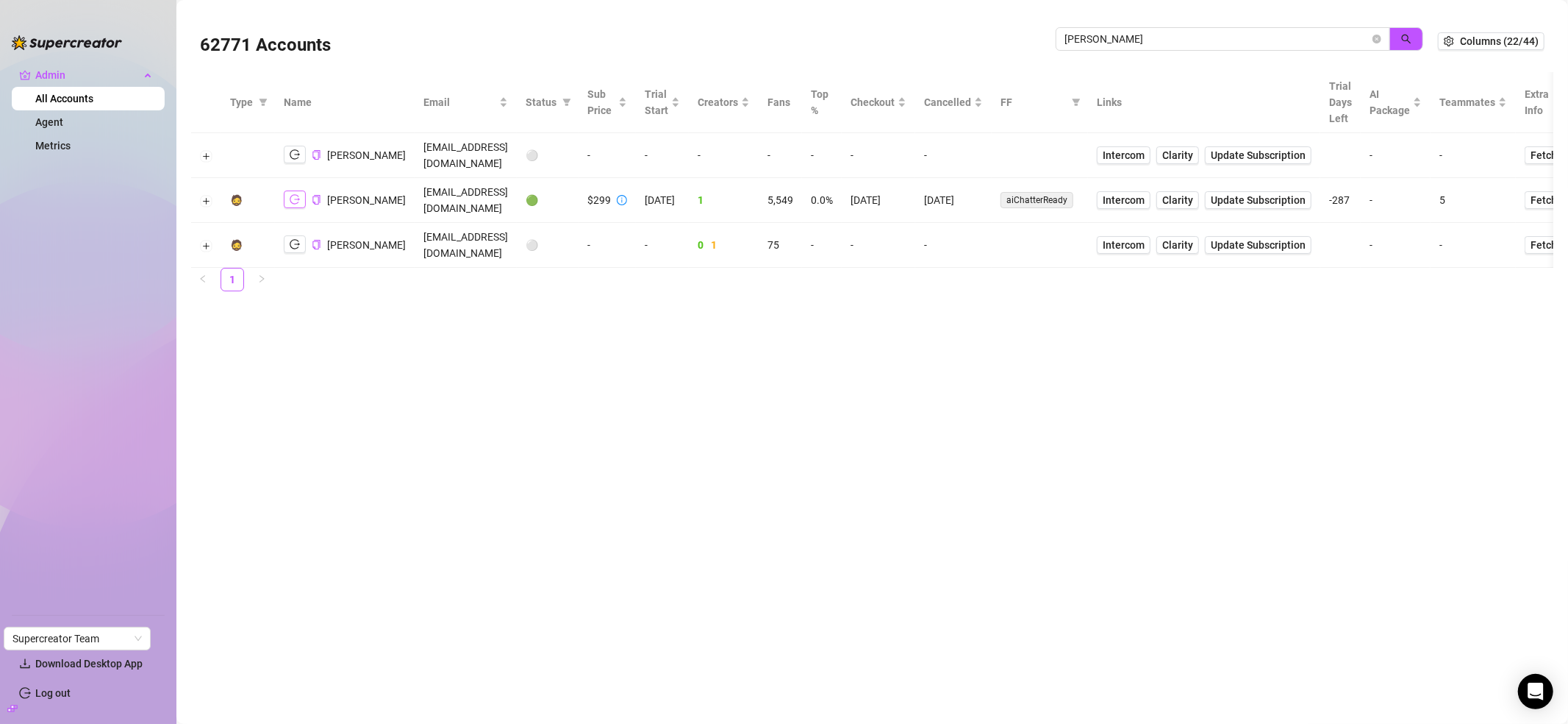
click at [299, 197] on icon "logout" at bounding box center [295, 199] width 10 height 10
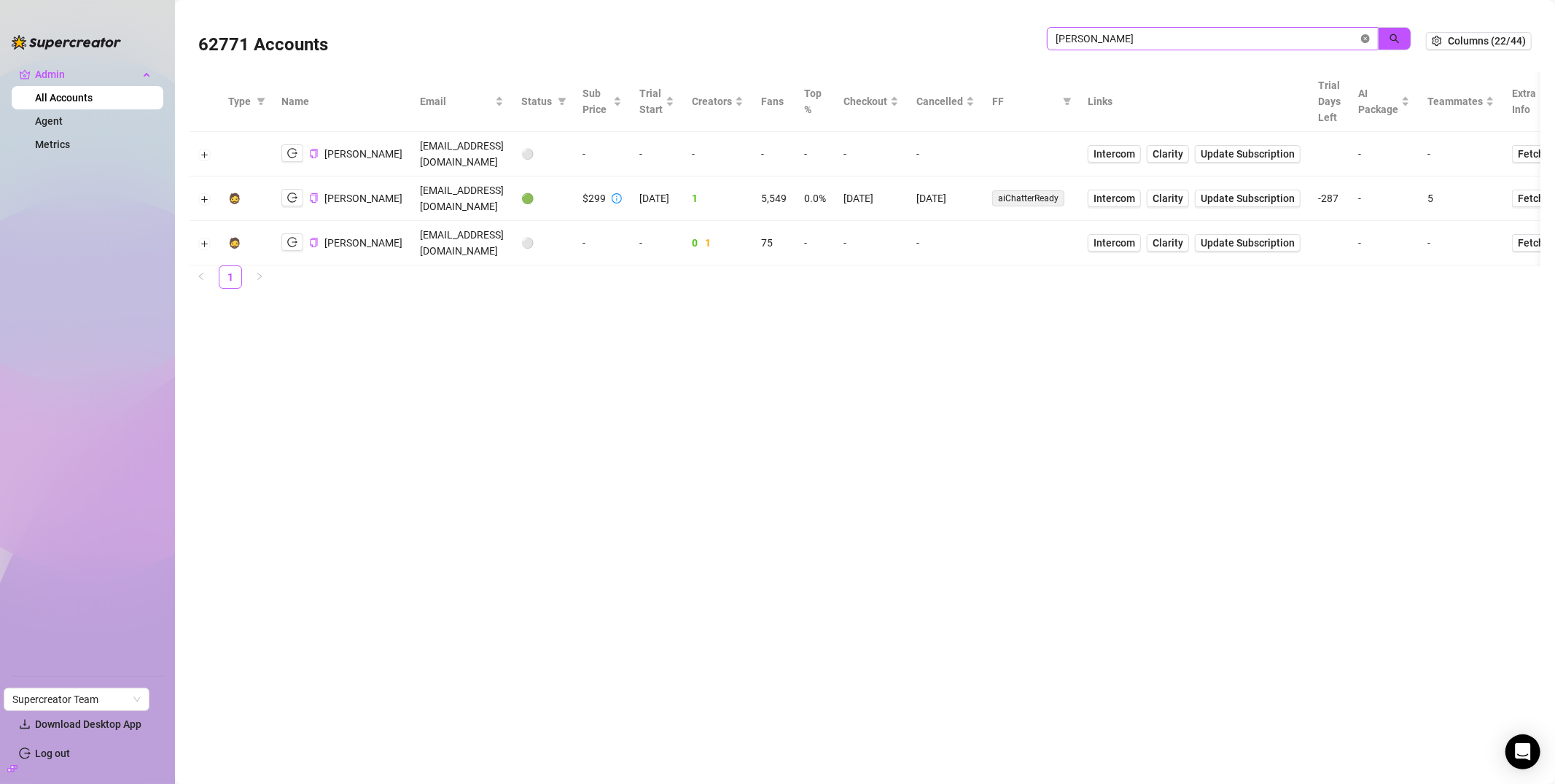
click at [1366, 40] on icon "close-circle" at bounding box center [1366, 39] width 9 height 9
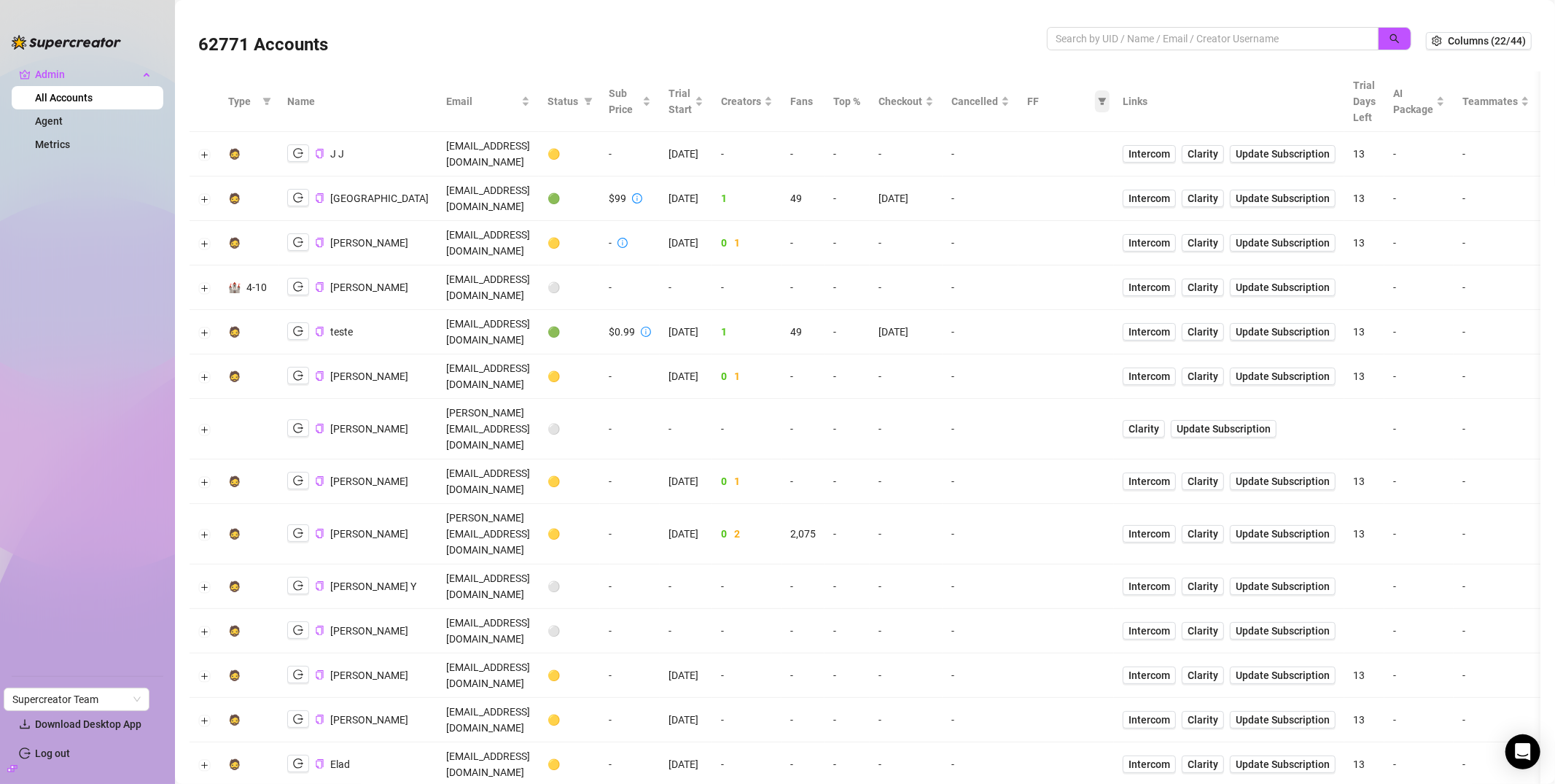
click at [1110, 107] on span at bounding box center [1103, 102] width 15 height 22
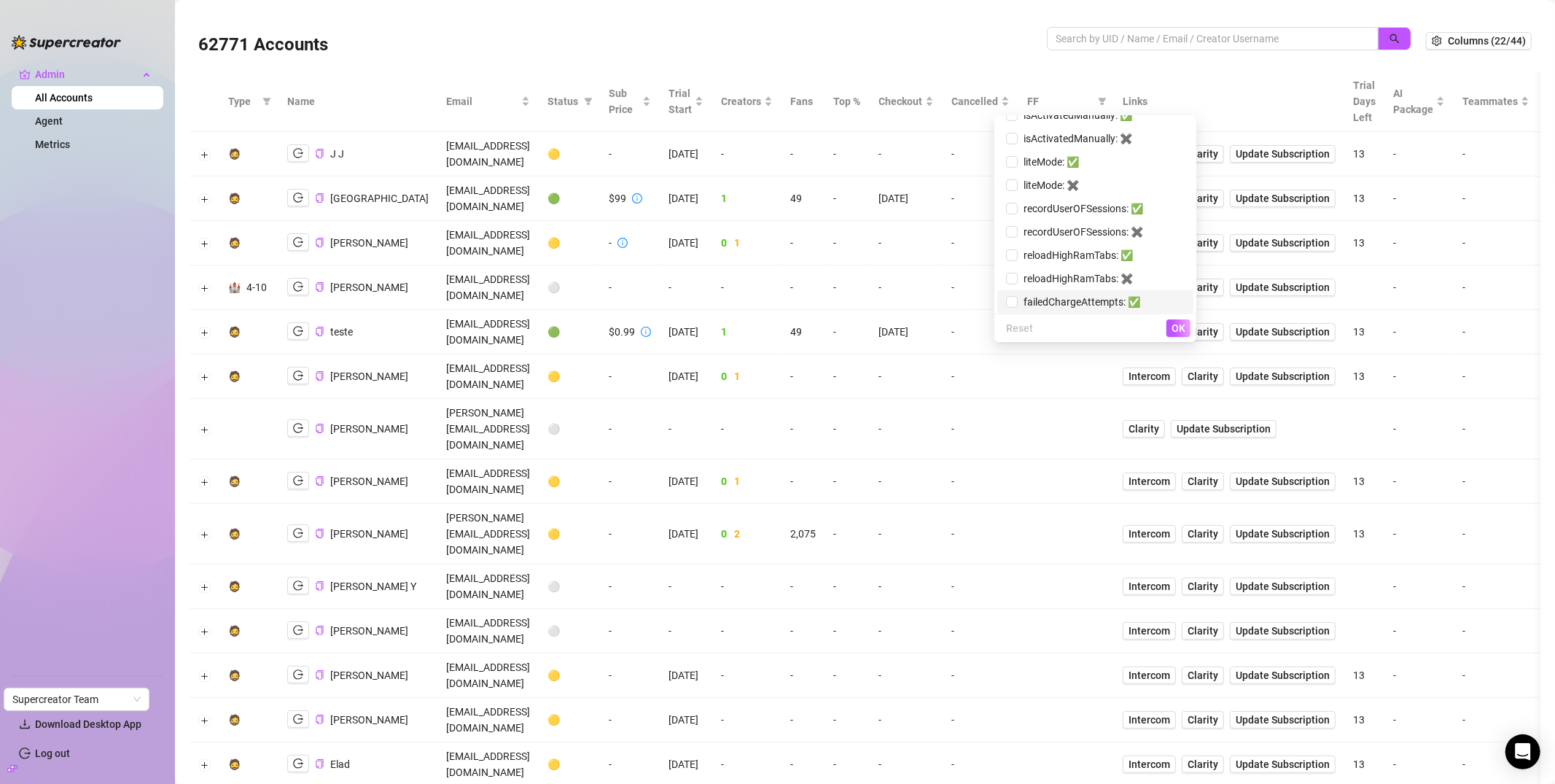
scroll to position [646, 0]
click at [1049, 183] on span "failedChargeAttempts: ✅" at bounding box center [1079, 183] width 122 height 12
checkbox input "true"
click at [1188, 332] on button "OK" at bounding box center [1178, 328] width 24 height 18
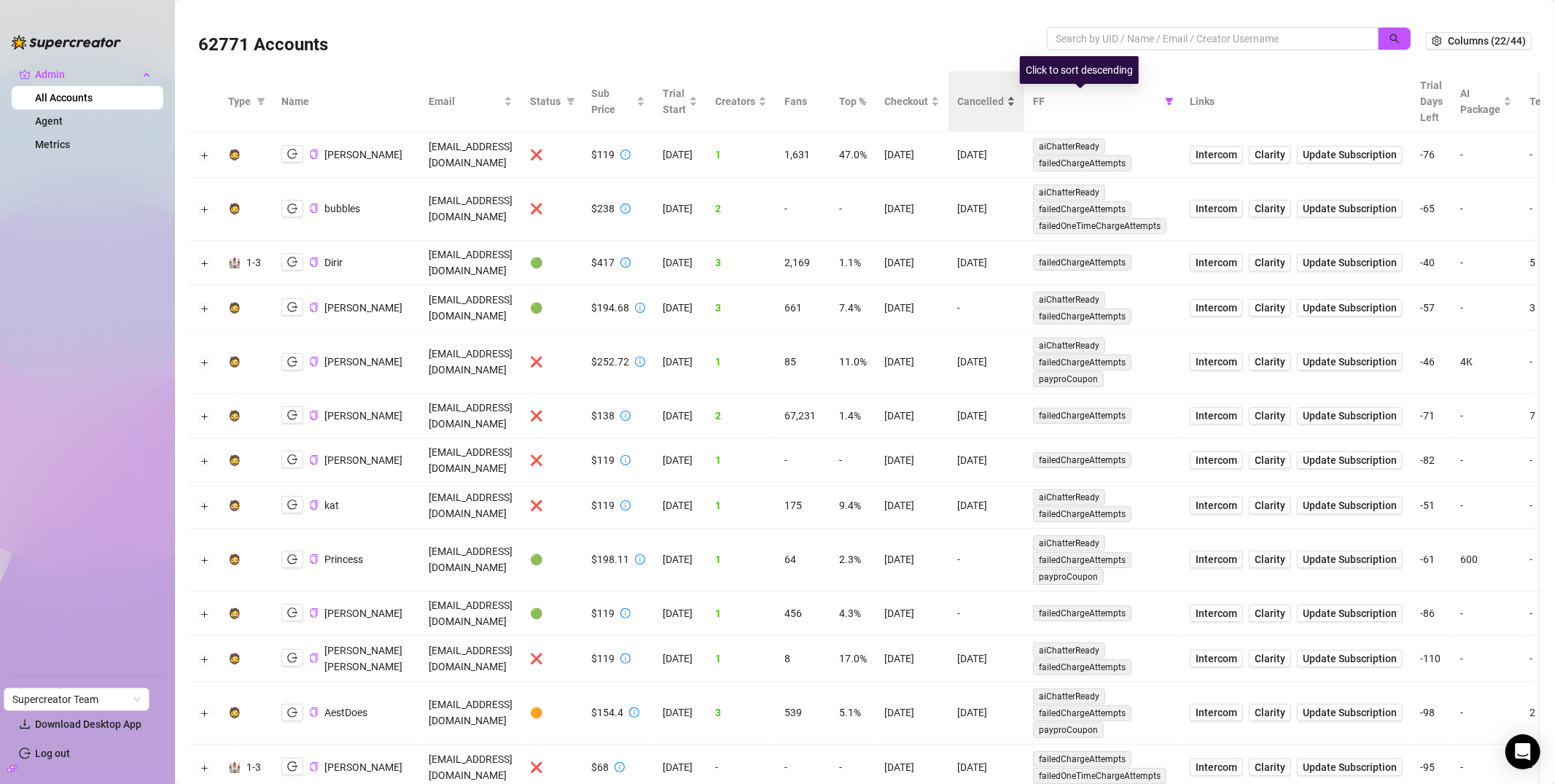
click at [1004, 99] on span "Cancelled" at bounding box center [980, 102] width 46 height 16
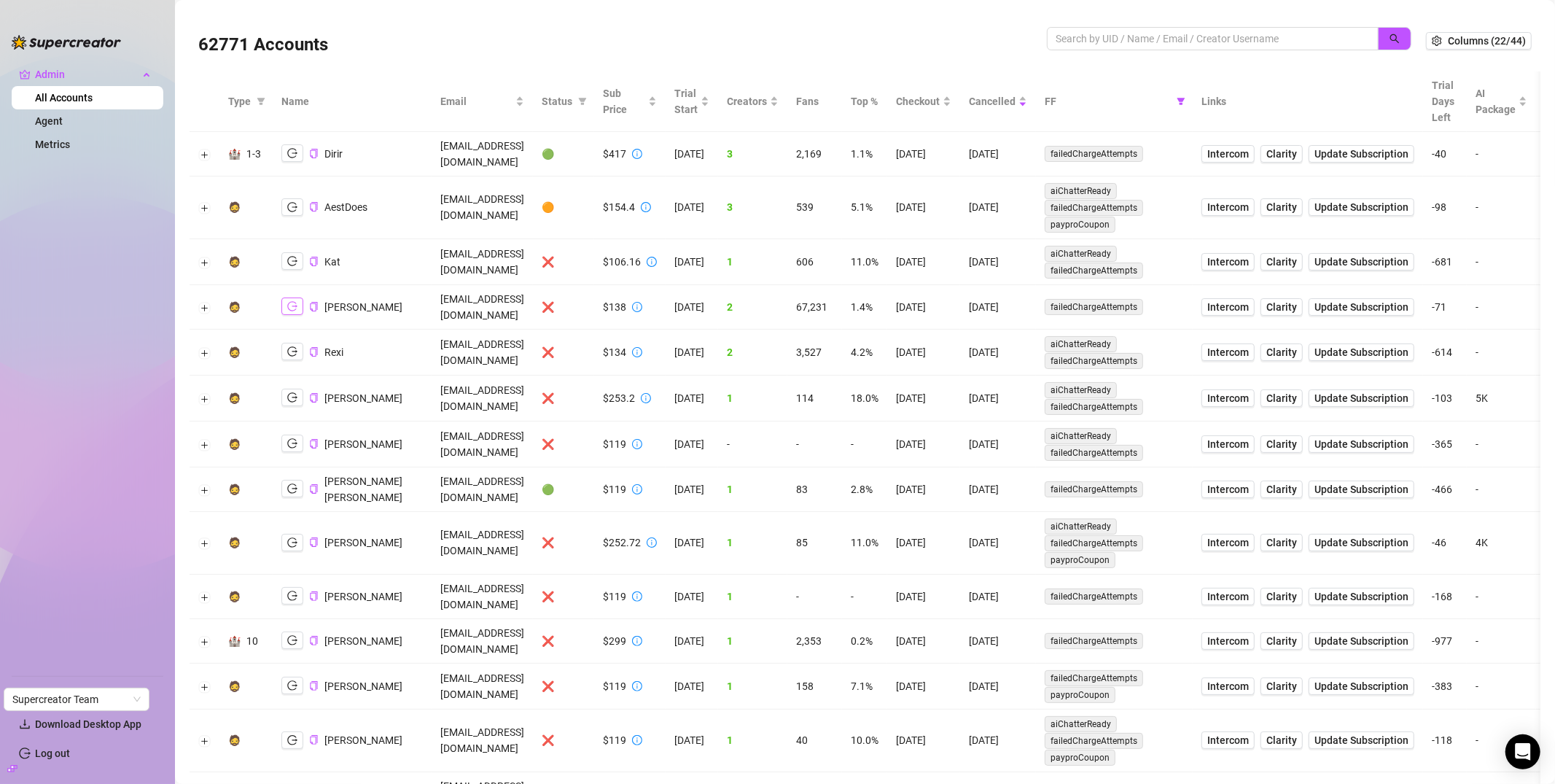
click at [290, 301] on icon "logout" at bounding box center [293, 307] width 10 height 10
click at [446, 307] on td "[EMAIL_ADDRESS][DOMAIN_NAME]" at bounding box center [483, 307] width 102 height 44
click at [447, 302] on td "[EMAIL_ADDRESS][DOMAIN_NAME]" at bounding box center [483, 307] width 102 height 44
click at [447, 301] on td "[EMAIL_ADDRESS][DOMAIN_NAME]" at bounding box center [483, 307] width 102 height 44
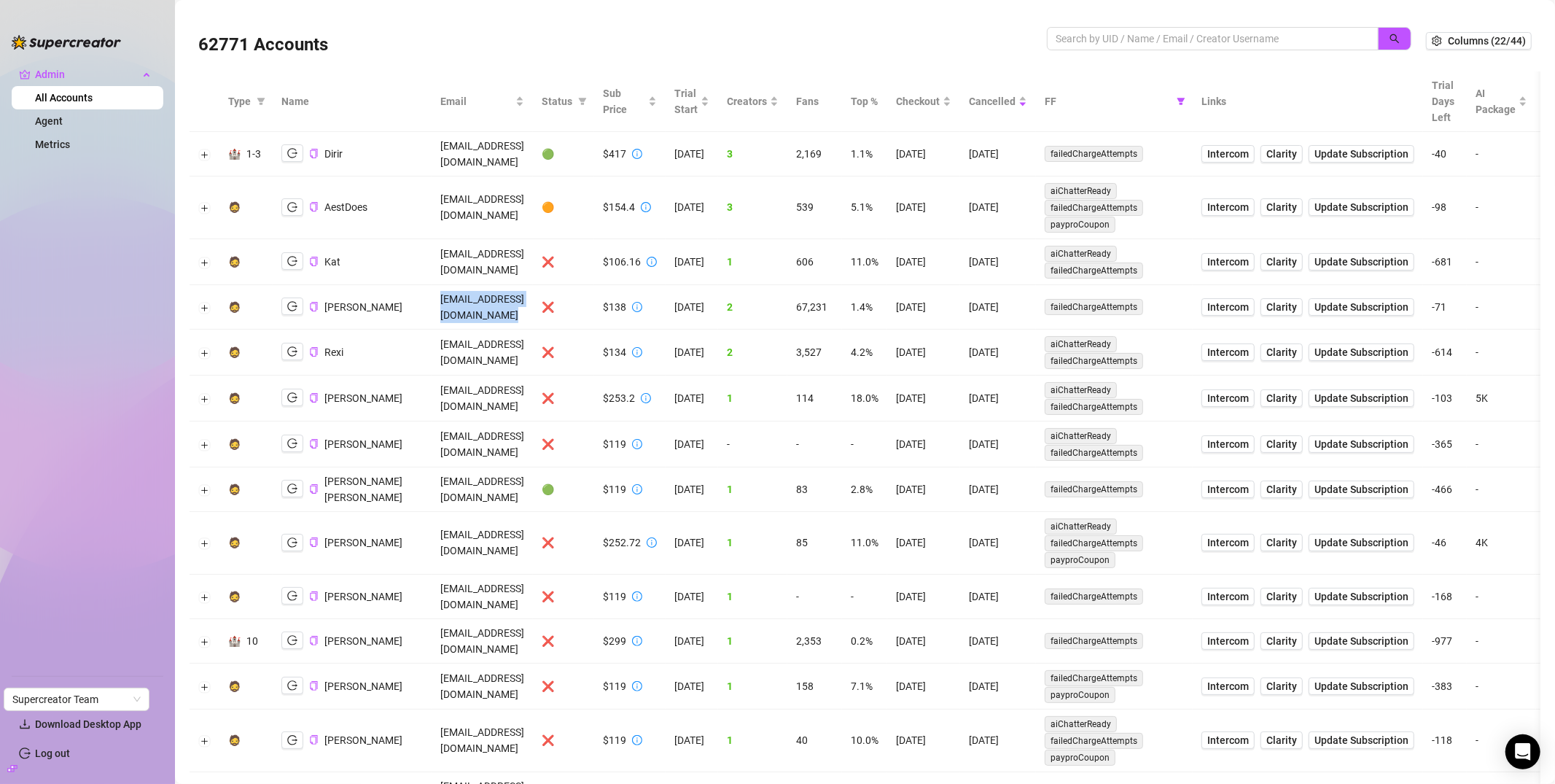
copy td "[EMAIL_ADDRESS][DOMAIN_NAME]"
click at [452, 266] on td "[EMAIL_ADDRESS][DOMAIN_NAME]" at bounding box center [483, 262] width 102 height 46
click at [455, 262] on td "[EMAIL_ADDRESS][DOMAIN_NAME]" at bounding box center [483, 262] width 102 height 46
click at [458, 256] on td "[EMAIL_ADDRESS][DOMAIN_NAME]" at bounding box center [483, 262] width 102 height 46
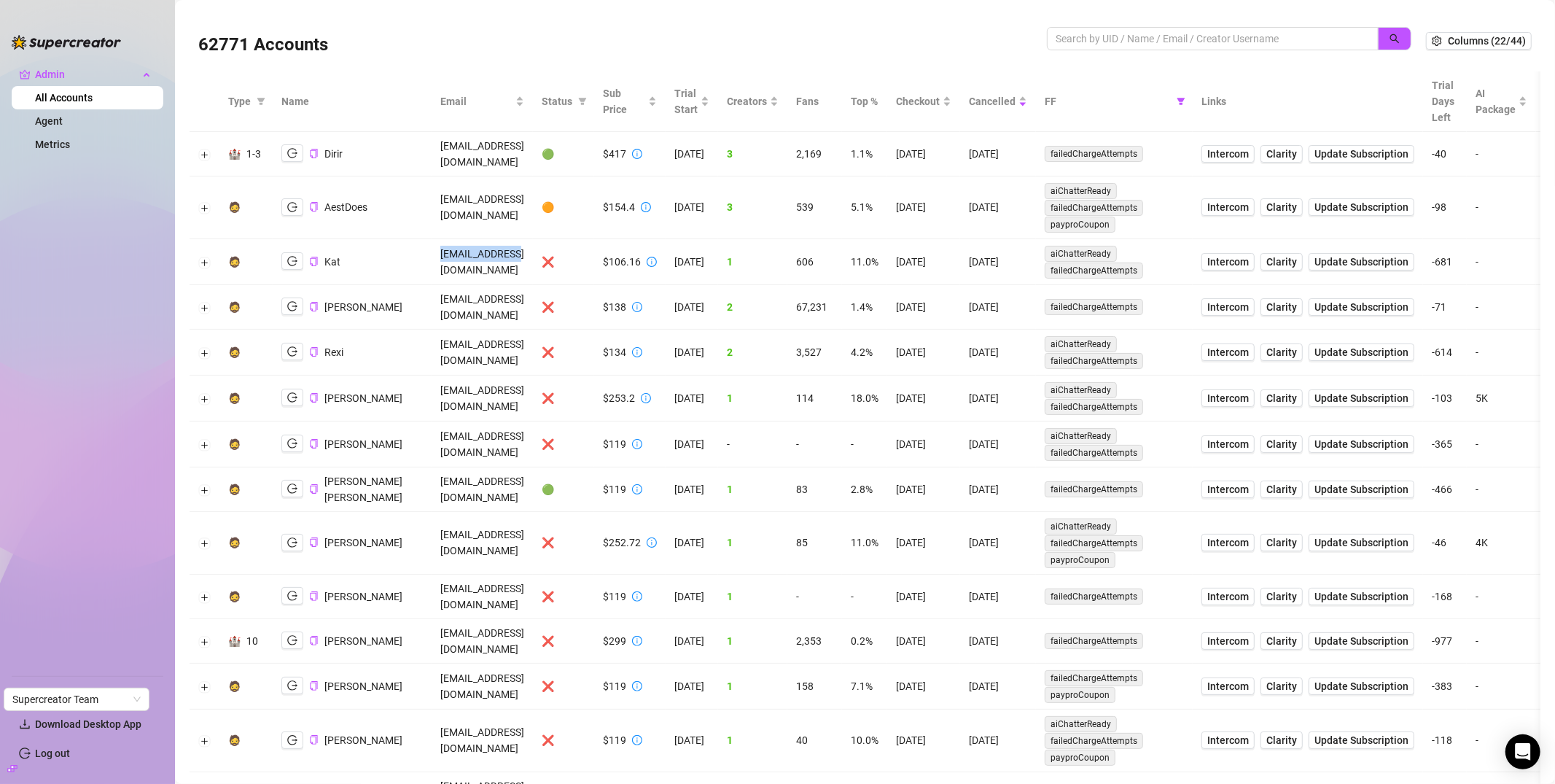
click at [458, 256] on td "[EMAIL_ADDRESS][DOMAIN_NAME]" at bounding box center [483, 262] width 102 height 46
copy td "[EMAIL_ADDRESS][DOMAIN_NAME]"
click at [315, 256] on icon "copy" at bounding box center [314, 261] width 10 height 10
click at [317, 305] on div "[PERSON_NAME]" at bounding box center [342, 307] width 121 height 18
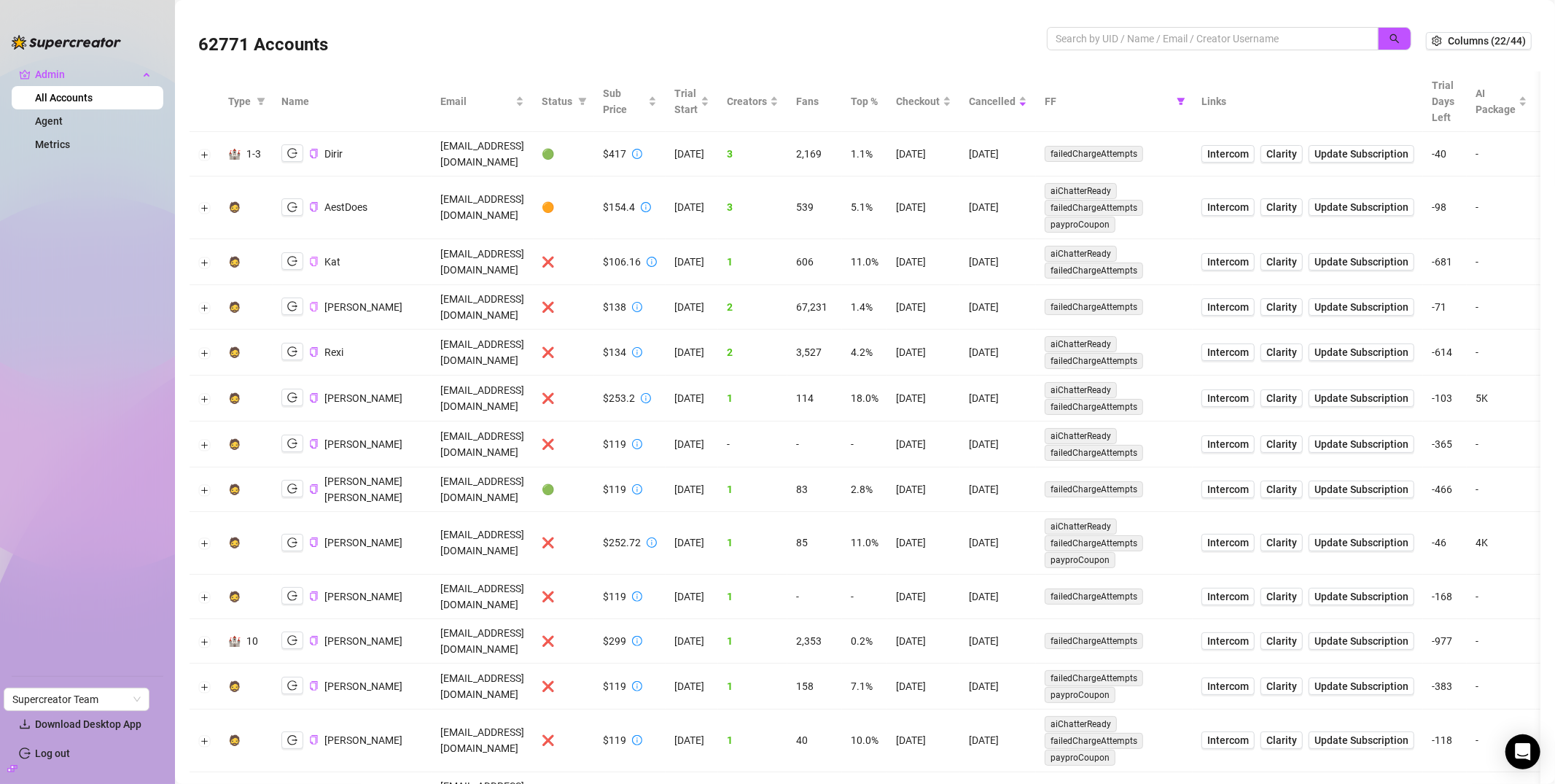
click at [315, 302] on icon "copy" at bounding box center [314, 307] width 10 height 10
click at [208, 302] on button "Expand row" at bounding box center [205, 308] width 12 height 12
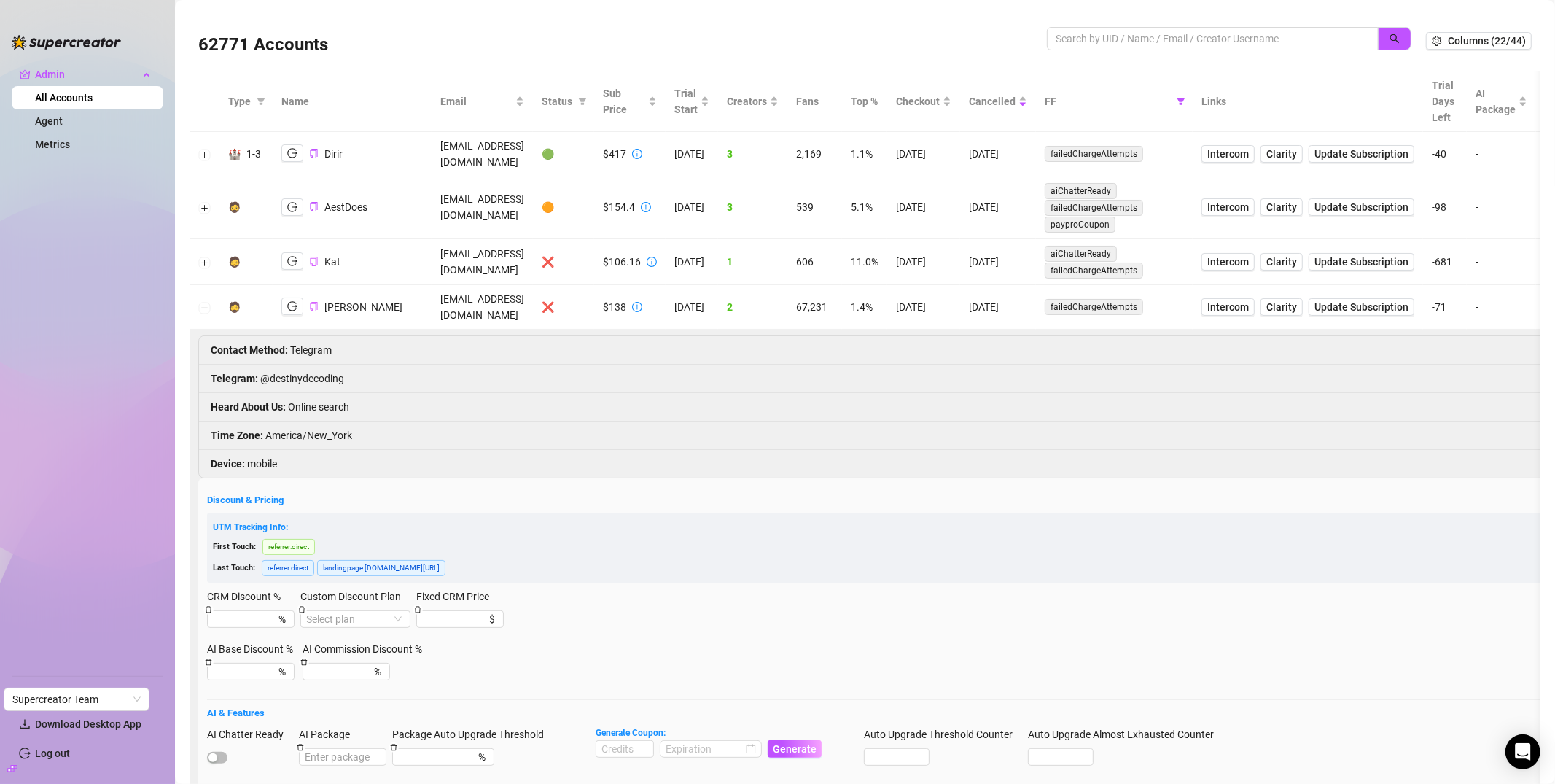
click at [306, 370] on li "Telegram : @destinydecoding" at bounding box center [1077, 379] width 1757 height 29
click at [284, 367] on li "Telegram : @destinydecoding" at bounding box center [1077, 379] width 1757 height 29
drag, startPoint x: 261, startPoint y: 368, endPoint x: 342, endPoint y: 375, distance: 81.3
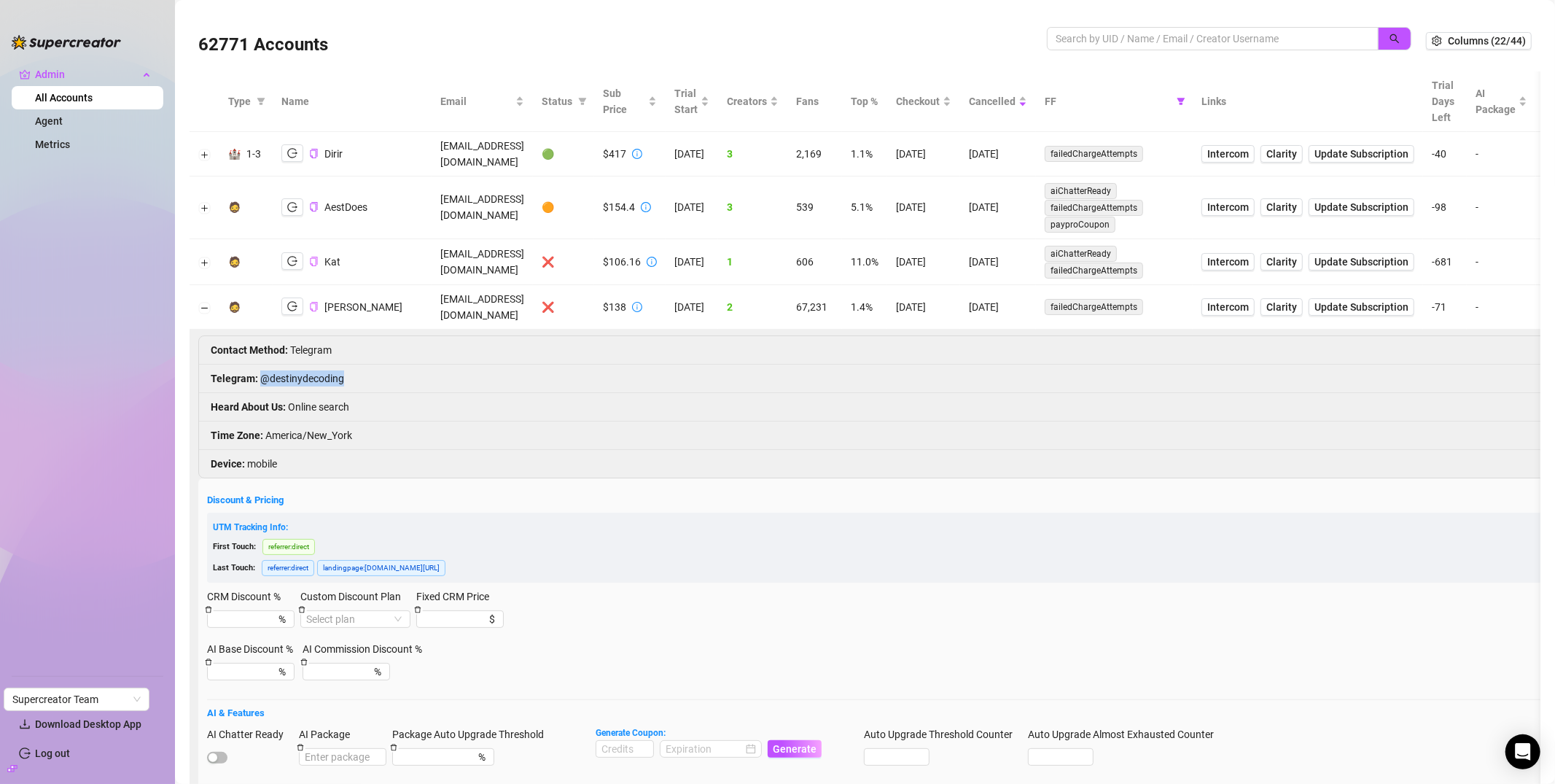
click at [342, 375] on li "Telegram : @destinydecoding" at bounding box center [1077, 379] width 1757 height 29
copy li "@destinydecoding"
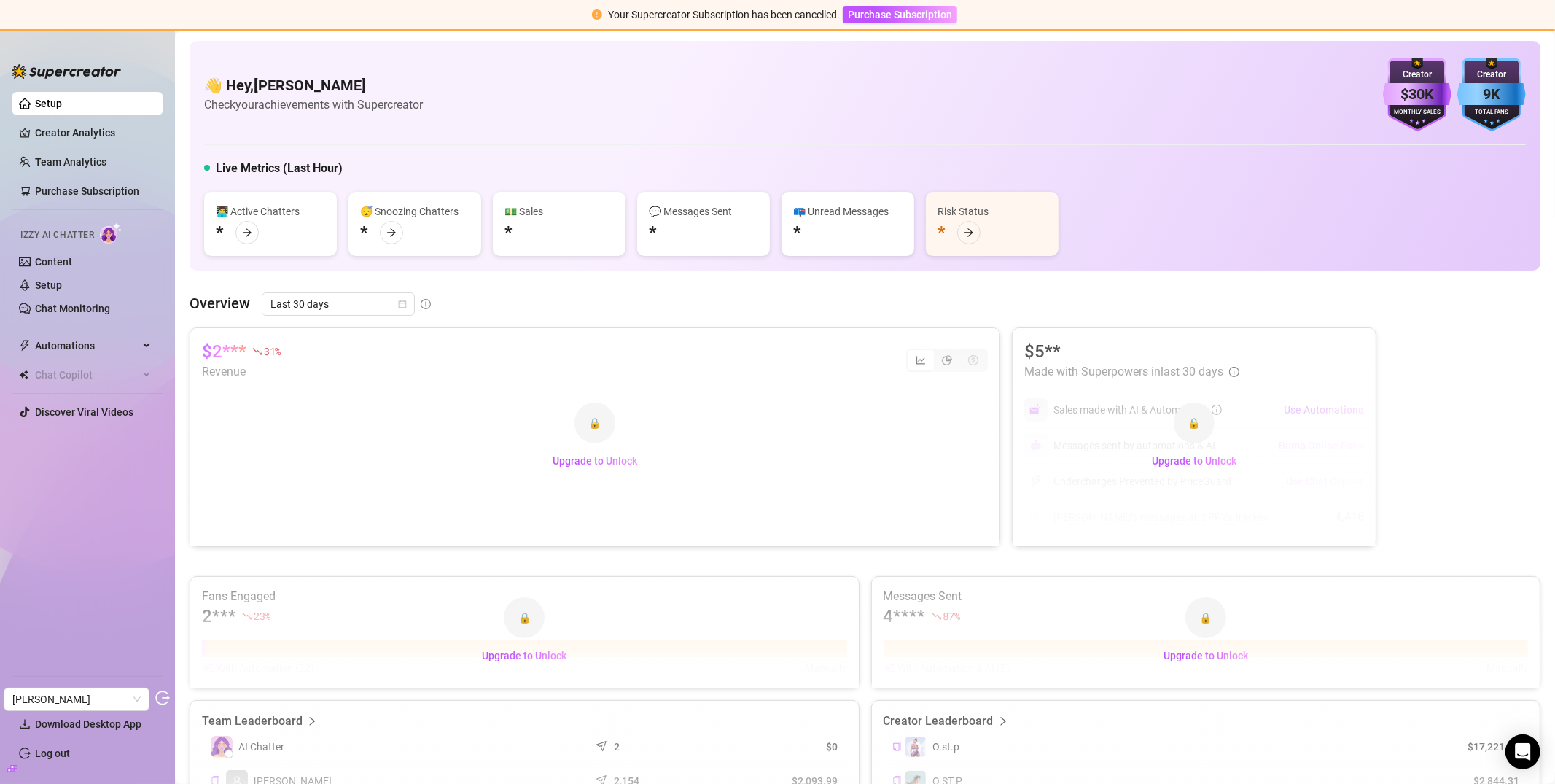
click at [6, 769] on aside "Setup Creator Analytics Team Analytics Purchase Subscription Izzy AI Chatter Co…" at bounding box center [87, 407] width 175 height 755
click at [8, 771] on icon "build" at bounding box center [10, 768] width 5 height 5
click at [52, 692] on link "Settings" at bounding box center [54, 695] width 38 height 12
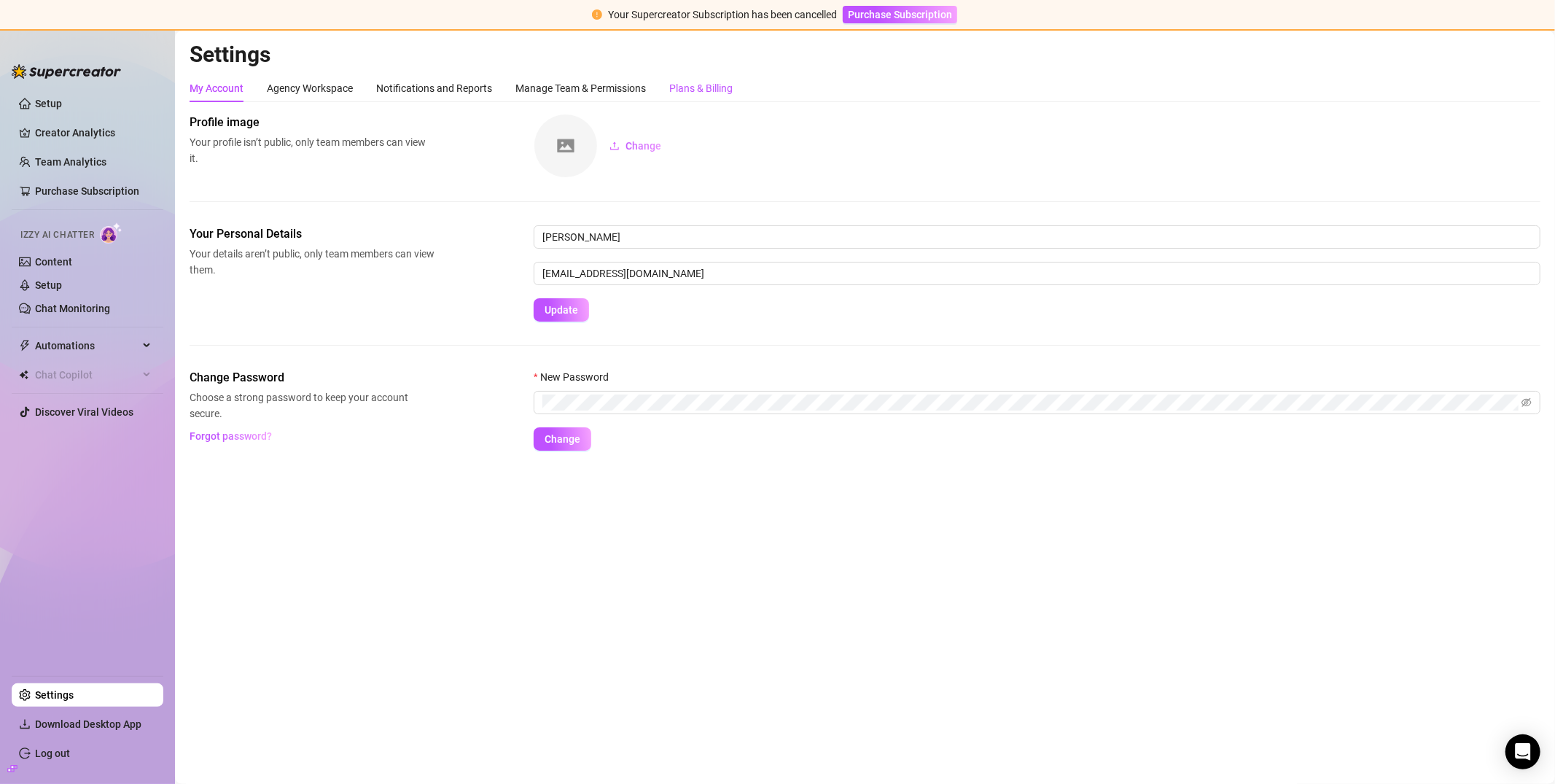
click at [689, 91] on div "Plans & Billing" at bounding box center [701, 88] width 63 height 16
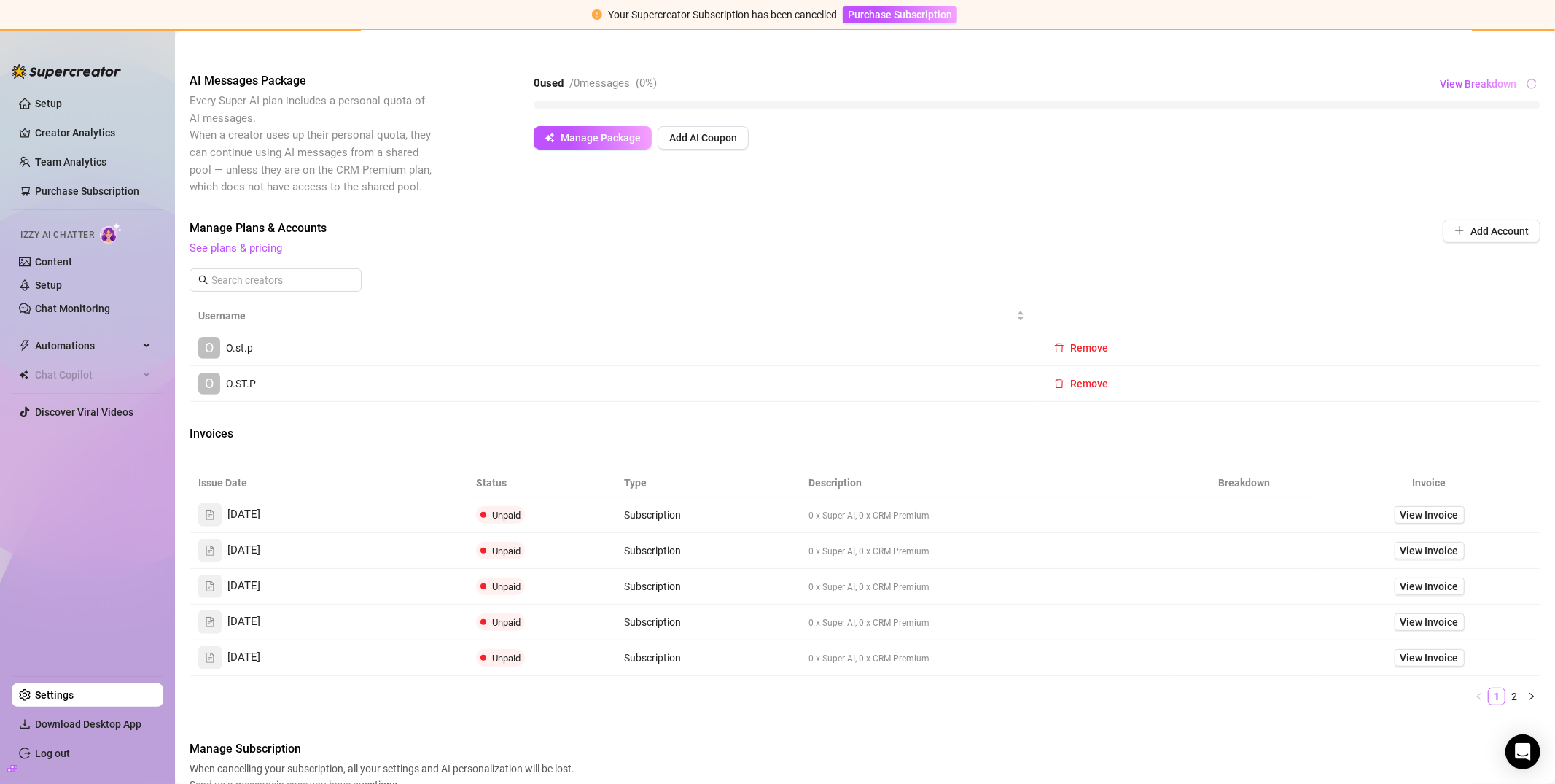
scroll to position [232, 0]
